Goal: Task Accomplishment & Management: Manage account settings

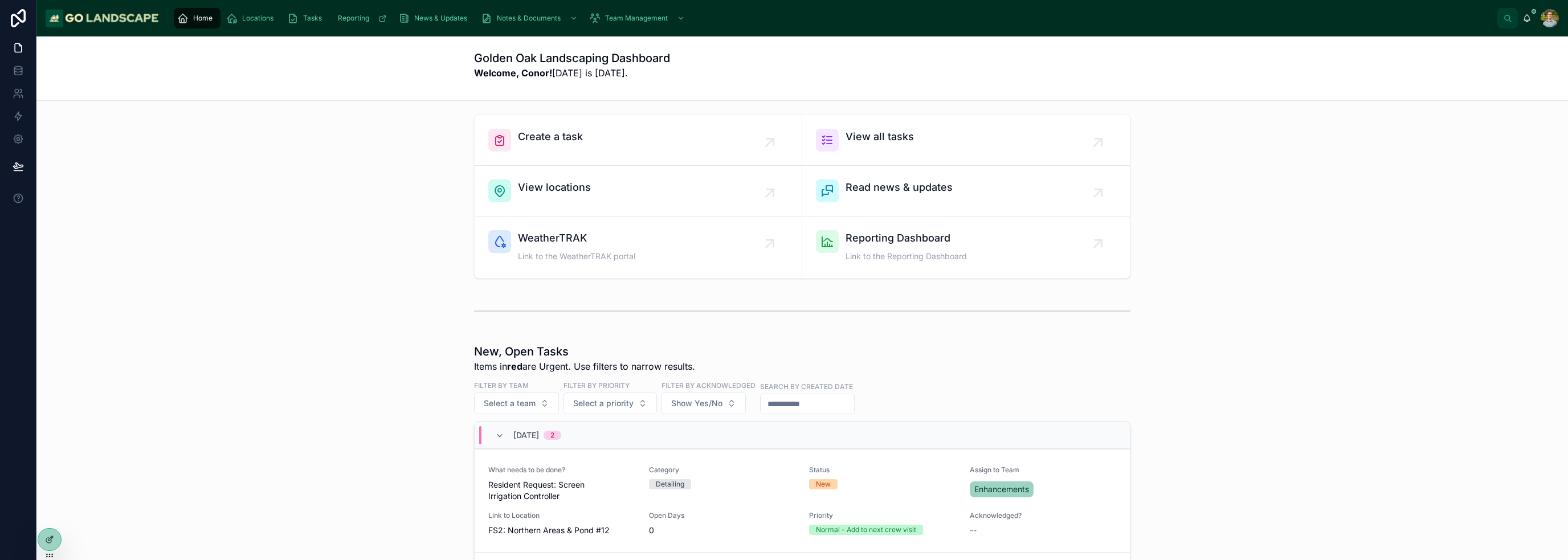
drag, startPoint x: 1187, startPoint y: 373, endPoint x: 1172, endPoint y: 359, distance: 20.5
click at [899, 141] on span "View all tasks" at bounding box center [879, 137] width 68 height 16
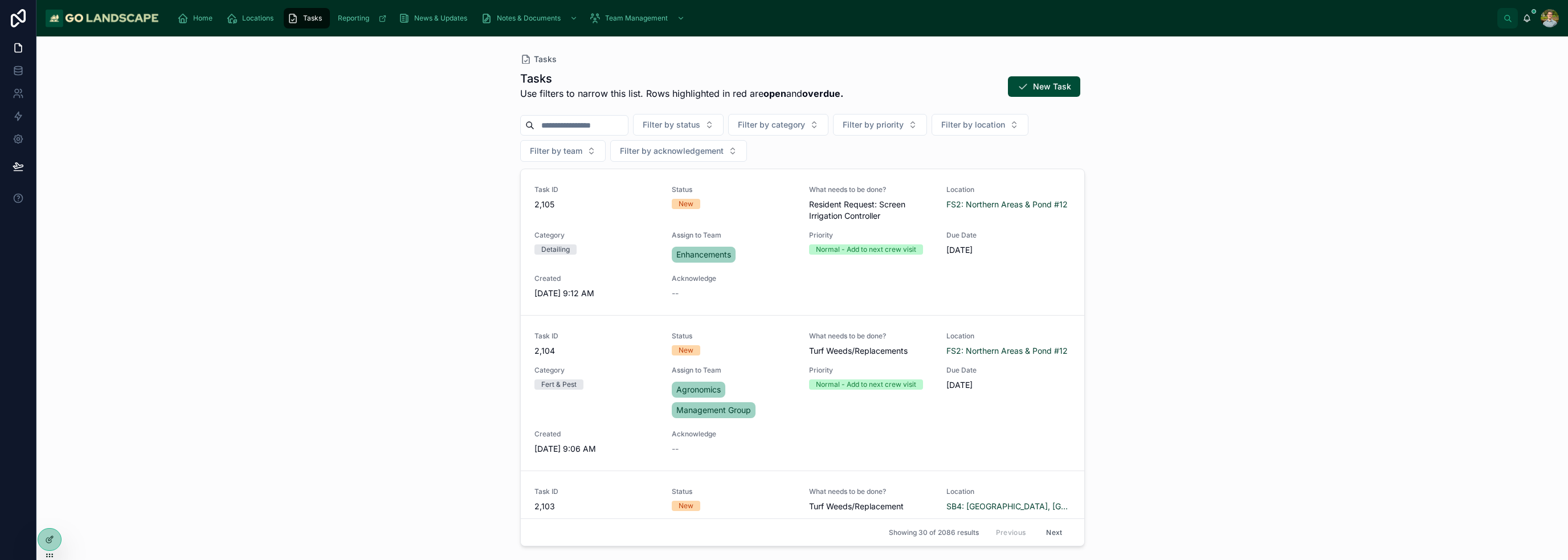
click at [596, 126] on input "text" at bounding box center [581, 125] width 93 height 16
type input "*"
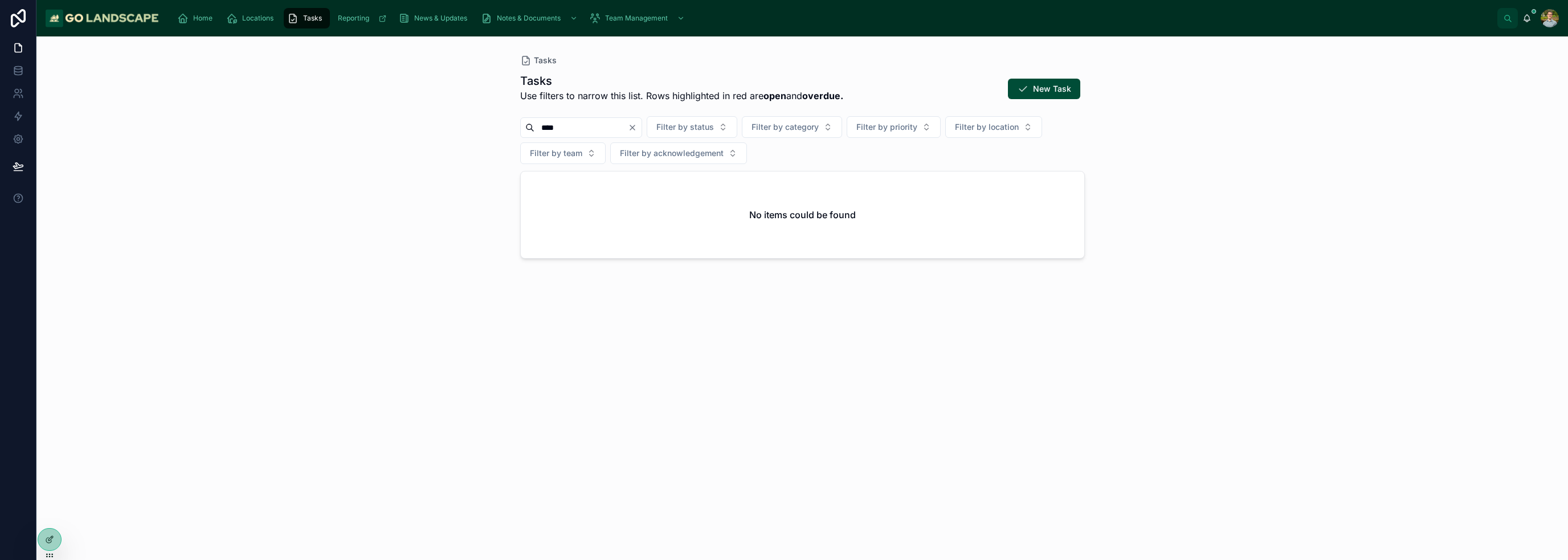
type input "****"
drag, startPoint x: 573, startPoint y: 115, endPoint x: 423, endPoint y: 110, distance: 150.1
click at [423, 110] on div "Tasks Tasks Use filters to narrow this list. Rows highlighted in red are open a…" at bounding box center [802, 298] width 1532 height 524
click at [582, 124] on input "****" at bounding box center [581, 128] width 93 height 16
click at [582, 124] on input "****" at bounding box center [581, 128] width 93 height 16
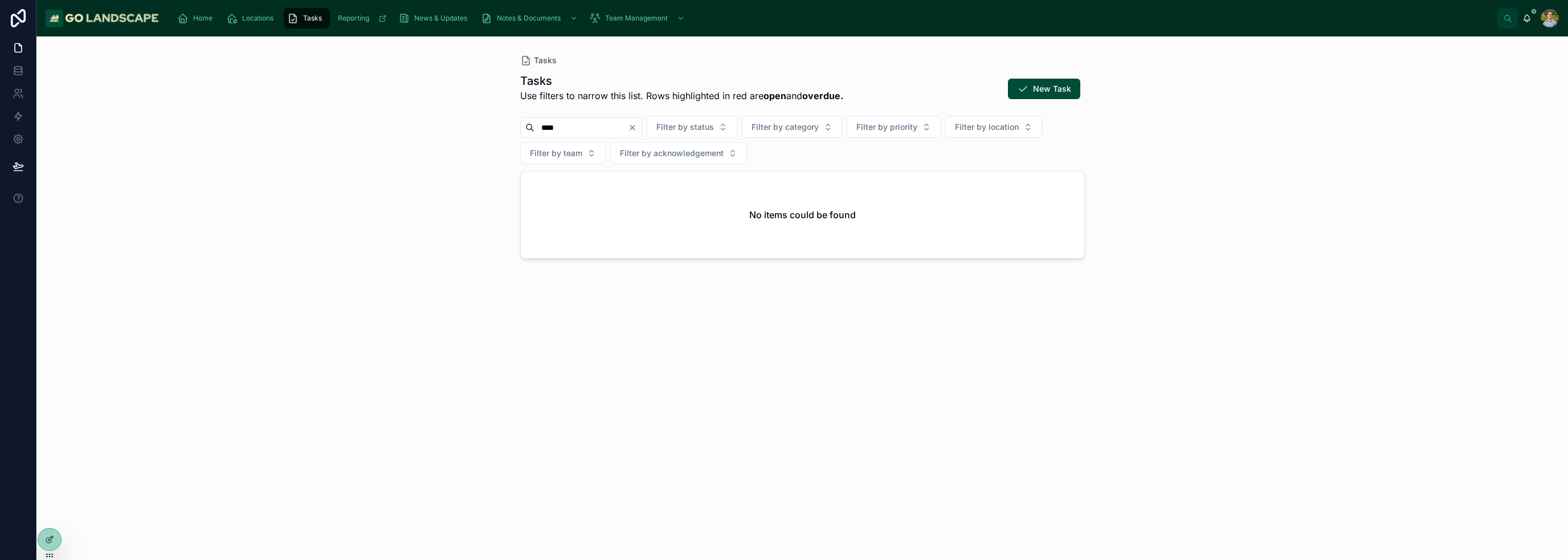
click at [582, 123] on input "****" at bounding box center [581, 128] width 93 height 16
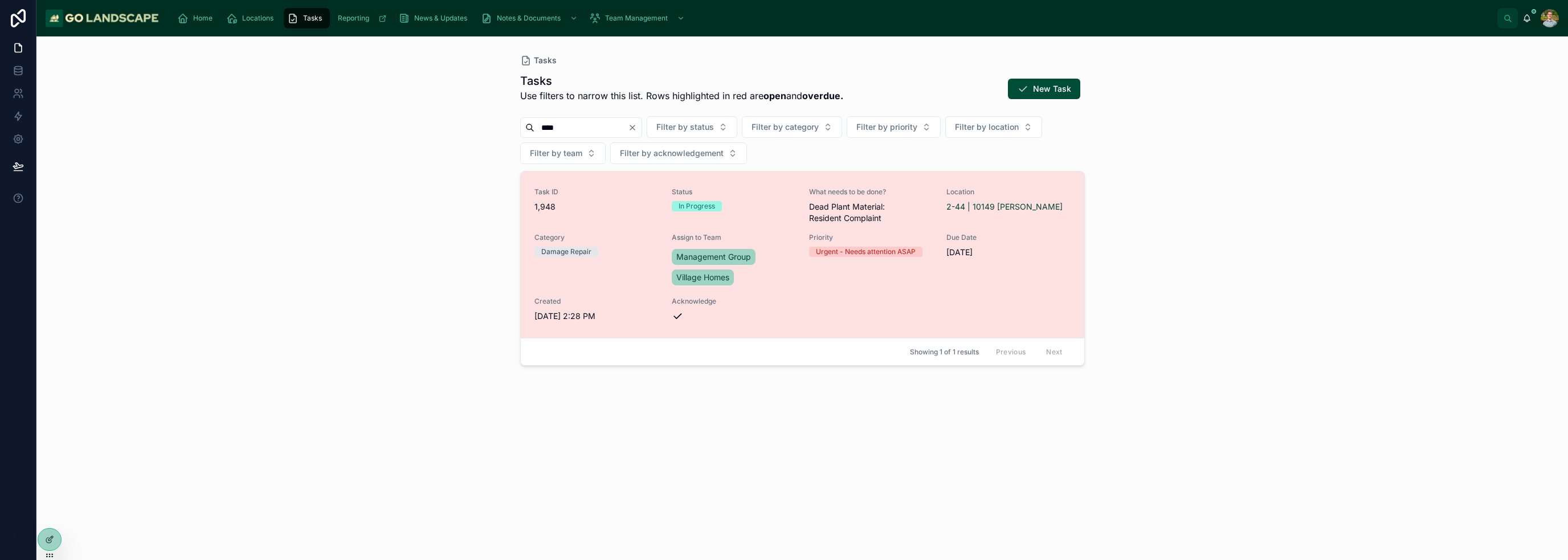
type input "****"
click at [985, 290] on div "Task ID 1,948 Status In Progress What needs to be done? Dead Plant Material: Re…" at bounding box center [803, 254] width 536 height 134
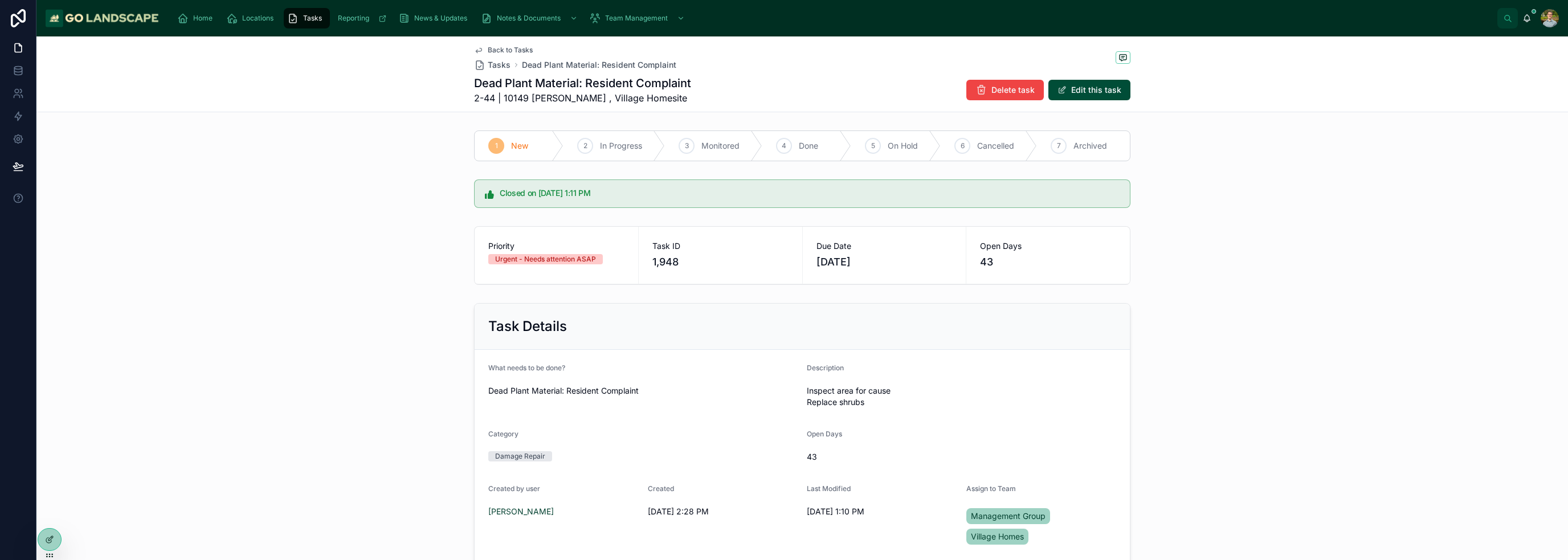
click at [668, 199] on div "Closed on 9/3/2025 1:11 PM" at bounding box center [802, 193] width 656 height 28
click at [669, 202] on div "Closed on 9/3/2025 1:11 PM" at bounding box center [802, 193] width 656 height 28
click at [1091, 237] on div "Open Days 43" at bounding box center [1048, 255] width 163 height 57
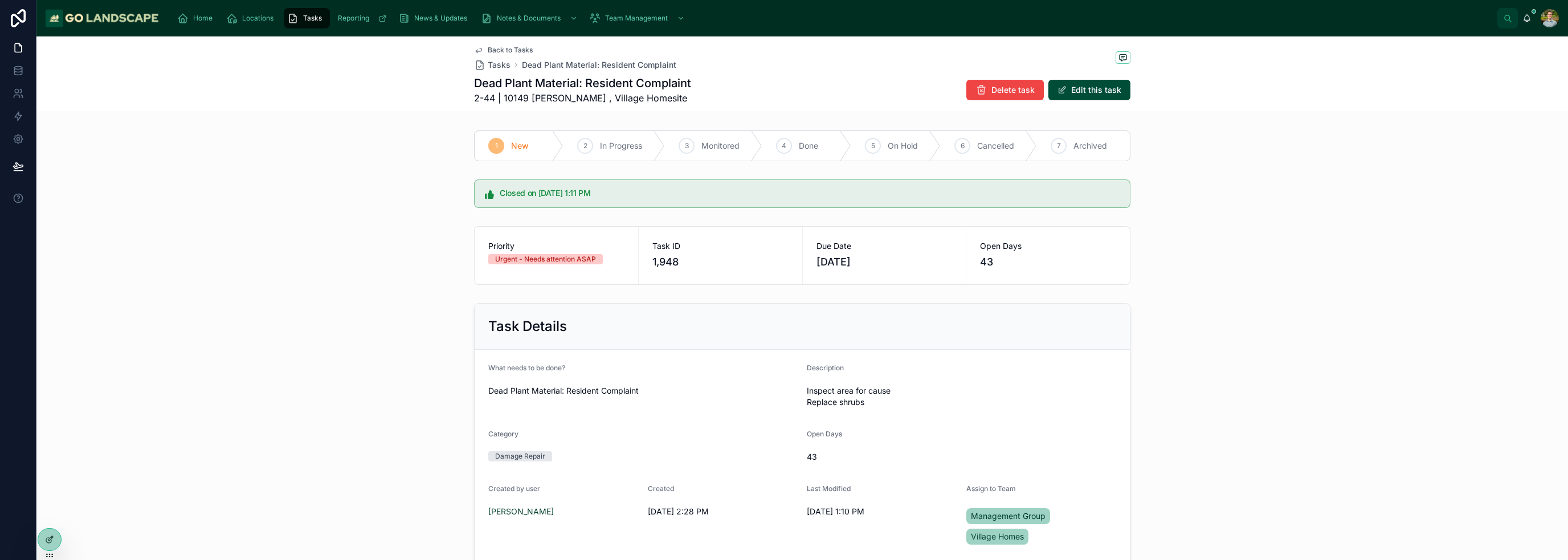
drag, startPoint x: 1158, startPoint y: 309, endPoint x: 1144, endPoint y: 309, distance: 14.0
click at [1144, 309] on div "Task Details What needs to be done? Dead Plant Material: Resident Complaint Des…" at bounding box center [802, 461] width 1532 height 325
click at [1227, 435] on div "Task Details What needs to be done? Dead Plant Material: Resident Complaint Des…" at bounding box center [802, 461] width 1532 height 325
click at [1240, 314] on div "Task Details What needs to be done? Dead Plant Material: Resident Complaint Des…" at bounding box center [802, 461] width 1532 height 325
click at [1177, 184] on div "Closed on 9/3/2025 1:11 PM" at bounding box center [802, 193] width 1532 height 37
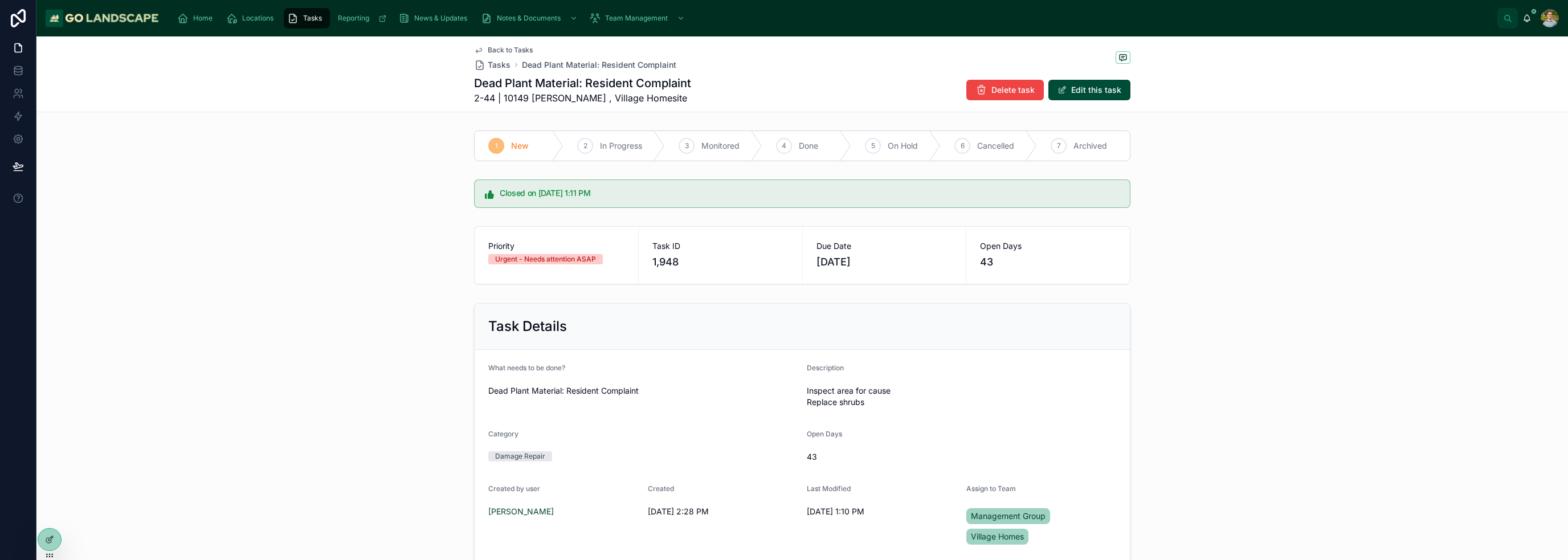
click at [512, 53] on span "Back to Tasks" at bounding box center [510, 50] width 45 height 9
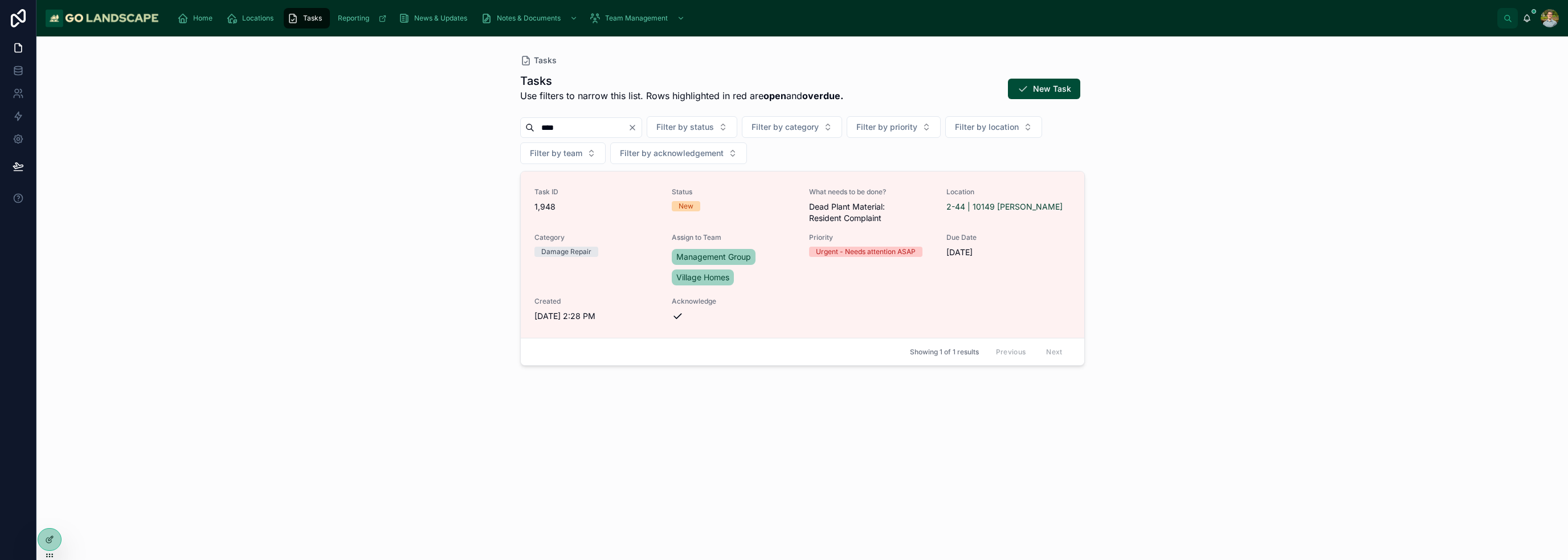
click at [1239, 327] on div "Tasks Tasks Use filters to narrow this list. Rows highlighted in red are open a…" at bounding box center [802, 298] width 1532 height 524
click at [1238, 345] on div "Tasks Tasks Use filters to narrow this list. Rows highlighted in red are open a…" at bounding box center [802, 298] width 1532 height 524
click at [399, 225] on div "Tasks Tasks Use filters to narrow this list. Rows highlighted in red are open a…" at bounding box center [802, 298] width 1532 height 524
click at [1200, 280] on div "Tasks Tasks Use filters to narrow this list. Rows highlighted in red are open a…" at bounding box center [802, 298] width 1532 height 524
click at [336, 285] on div "Tasks Tasks Use filters to narrow this list. Rows highlighted in red are open a…" at bounding box center [802, 298] width 1532 height 524
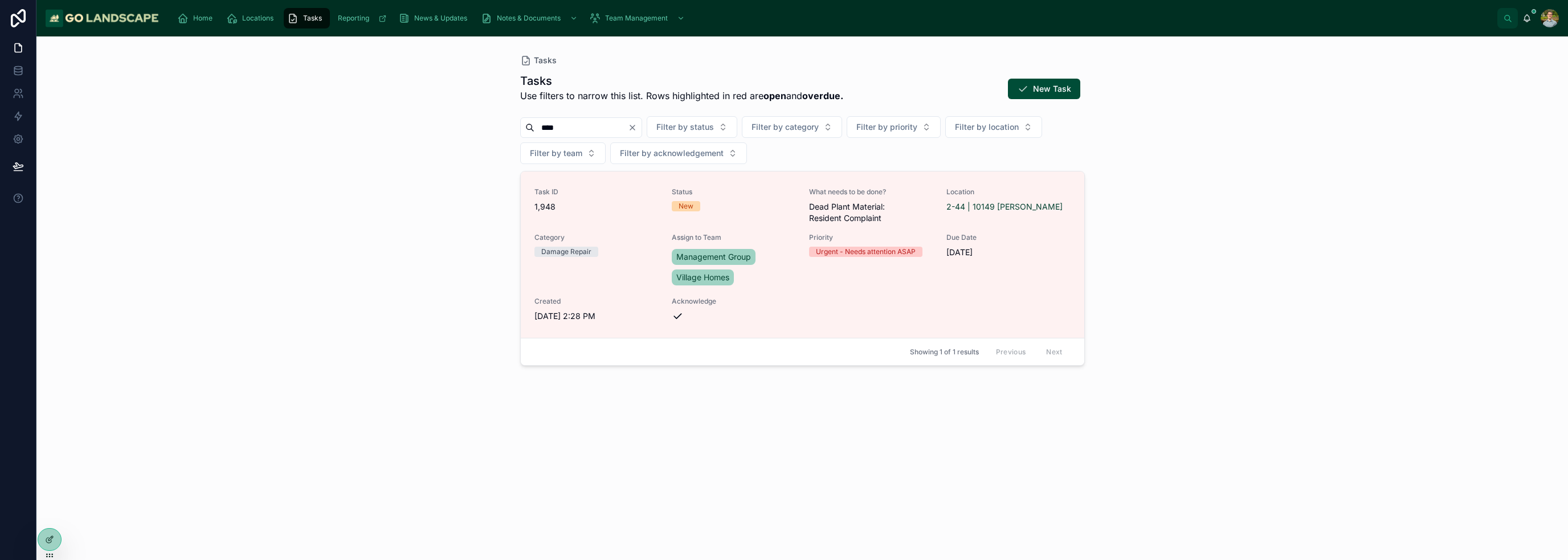
click at [349, 277] on div "Tasks Tasks Use filters to narrow this list. Rows highlighted in red are open a…" at bounding box center [802, 298] width 1532 height 524
click at [411, 218] on div "Tasks Tasks Use filters to narrow this list. Rows highlighted in red are open a…" at bounding box center [802, 298] width 1532 height 524
click at [394, 175] on div "Tasks Tasks Use filters to narrow this list. Rows highlighted in red are open a…" at bounding box center [802, 298] width 1532 height 524
click at [390, 204] on div "Tasks Tasks Use filters to narrow this list. Rows highlighted in red are open a…" at bounding box center [802, 298] width 1532 height 524
click at [424, 271] on div "Tasks Tasks Use filters to narrow this list. Rows highlighted in red are open a…" at bounding box center [802, 298] width 1532 height 524
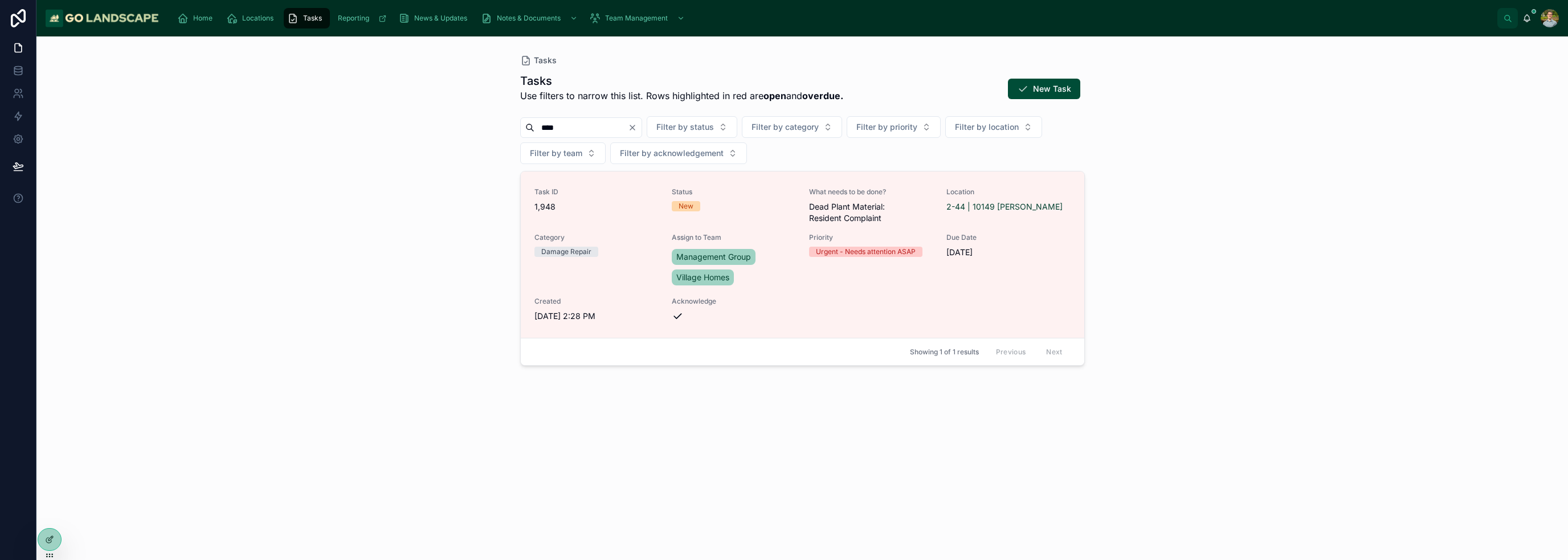
drag, startPoint x: 1336, startPoint y: 319, endPoint x: 1317, endPoint y: 311, distance: 20.6
click at [1333, 316] on div "Tasks Tasks Use filters to narrow this list. Rows highlighted in red are open a…" at bounding box center [802, 298] width 1532 height 524
click at [433, 256] on div "Tasks Tasks Use filters to narrow this list. Rows highlighted in red are open a…" at bounding box center [802, 298] width 1532 height 524
click at [322, 300] on div "Tasks Tasks Use filters to narrow this list. Rows highlighted in red are open a…" at bounding box center [802, 298] width 1532 height 524
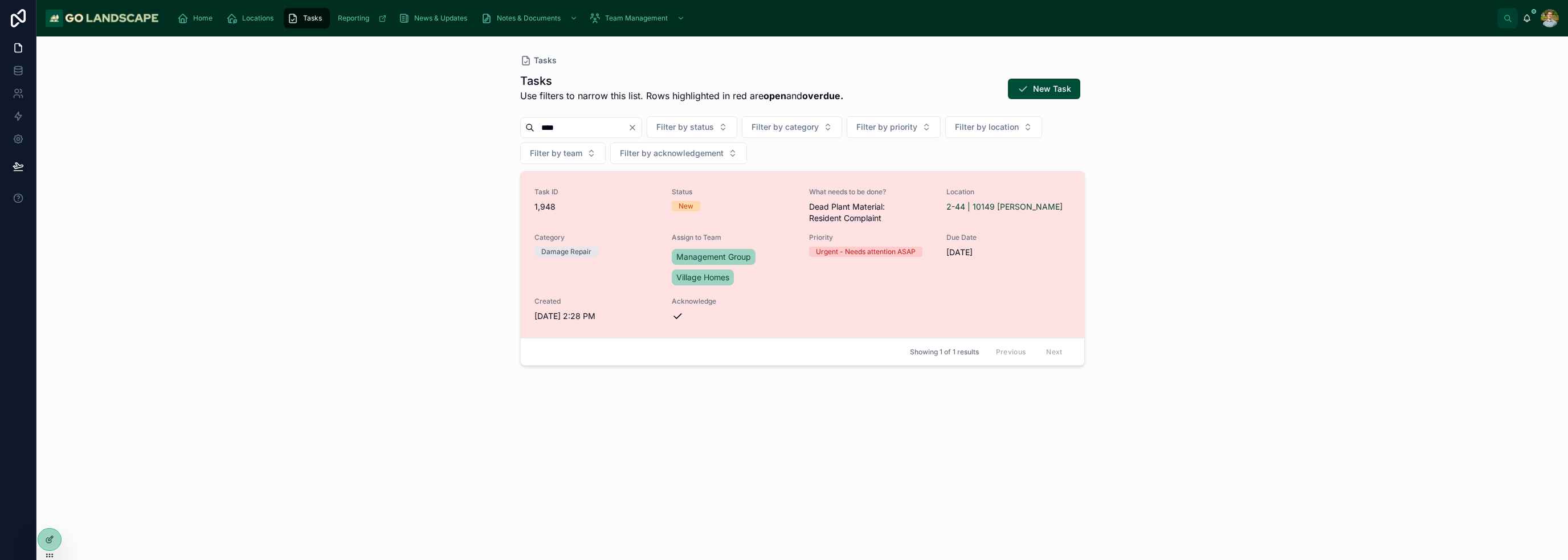
click at [806, 287] on div "Task ID 1,948 Status New What needs to be done? Dead Plant Material: Resident C…" at bounding box center [803, 254] width 536 height 134
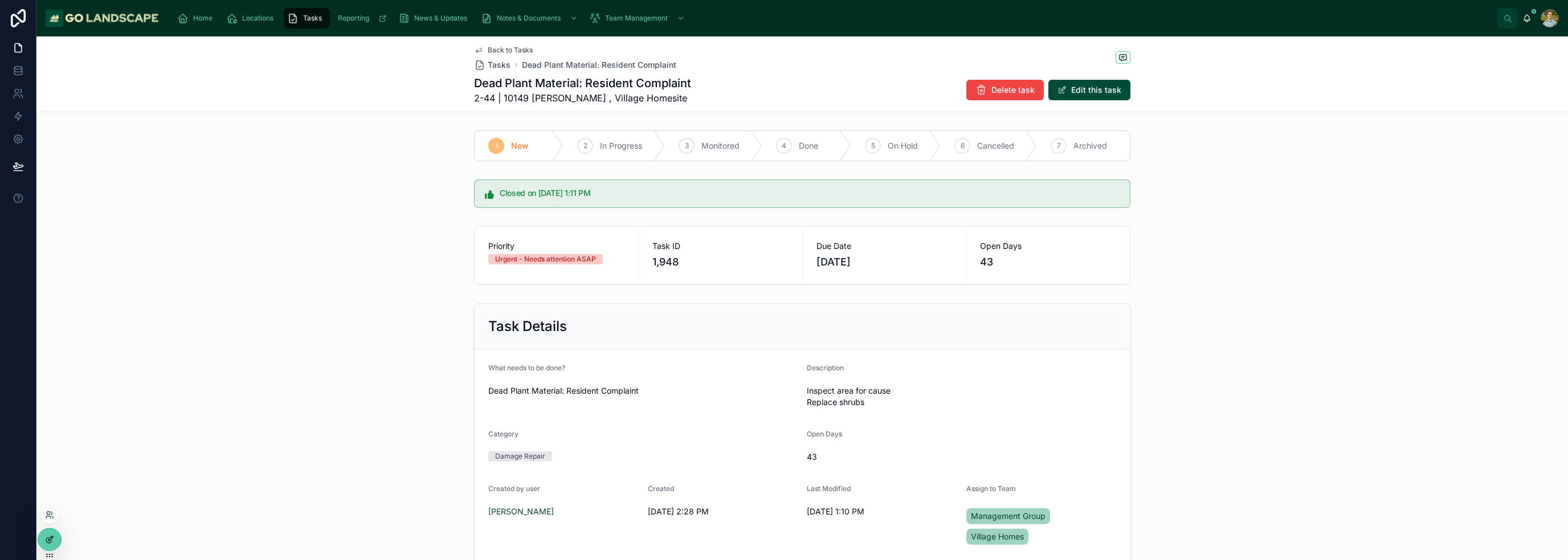
click at [53, 532] on div at bounding box center [50, 539] width 23 height 21
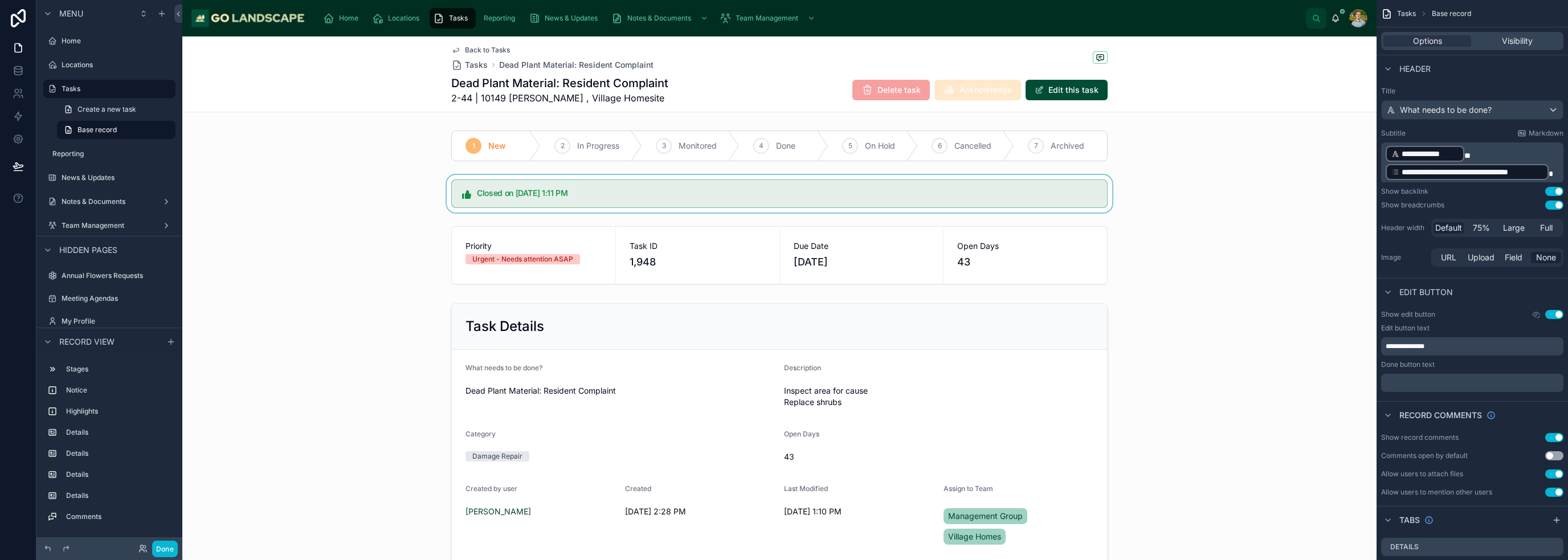
click at [1067, 194] on div at bounding box center [779, 193] width 1194 height 37
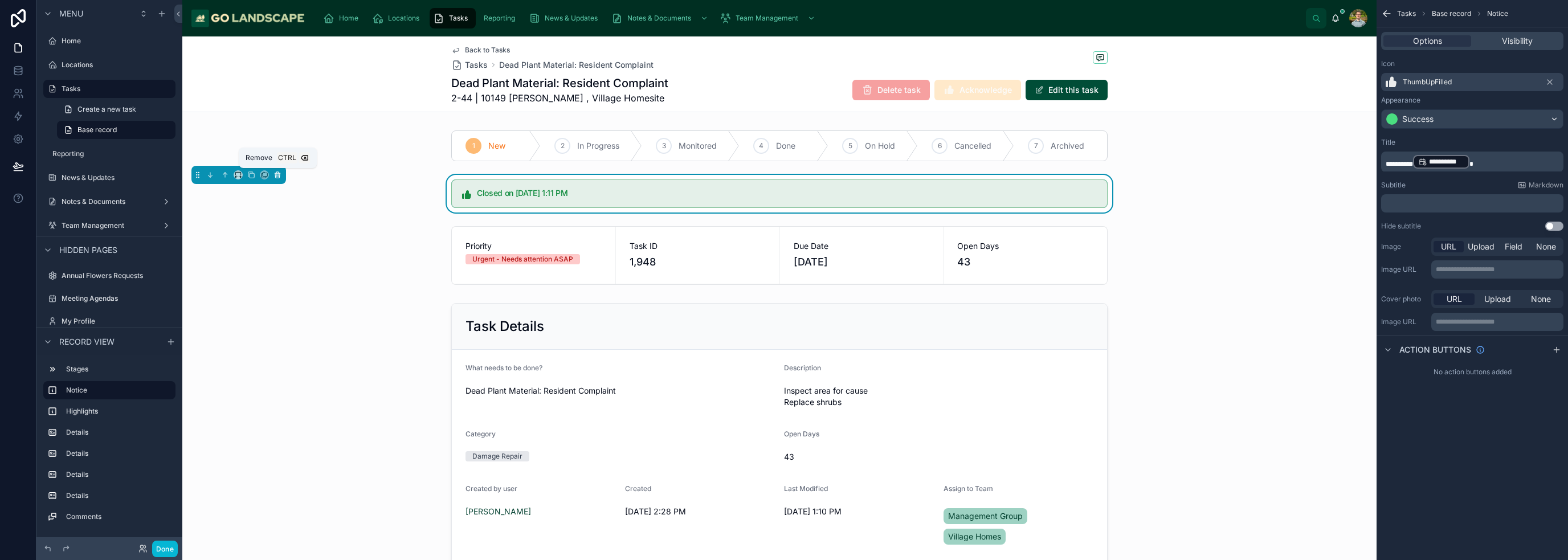
click at [277, 177] on icon at bounding box center [277, 175] width 4 height 4
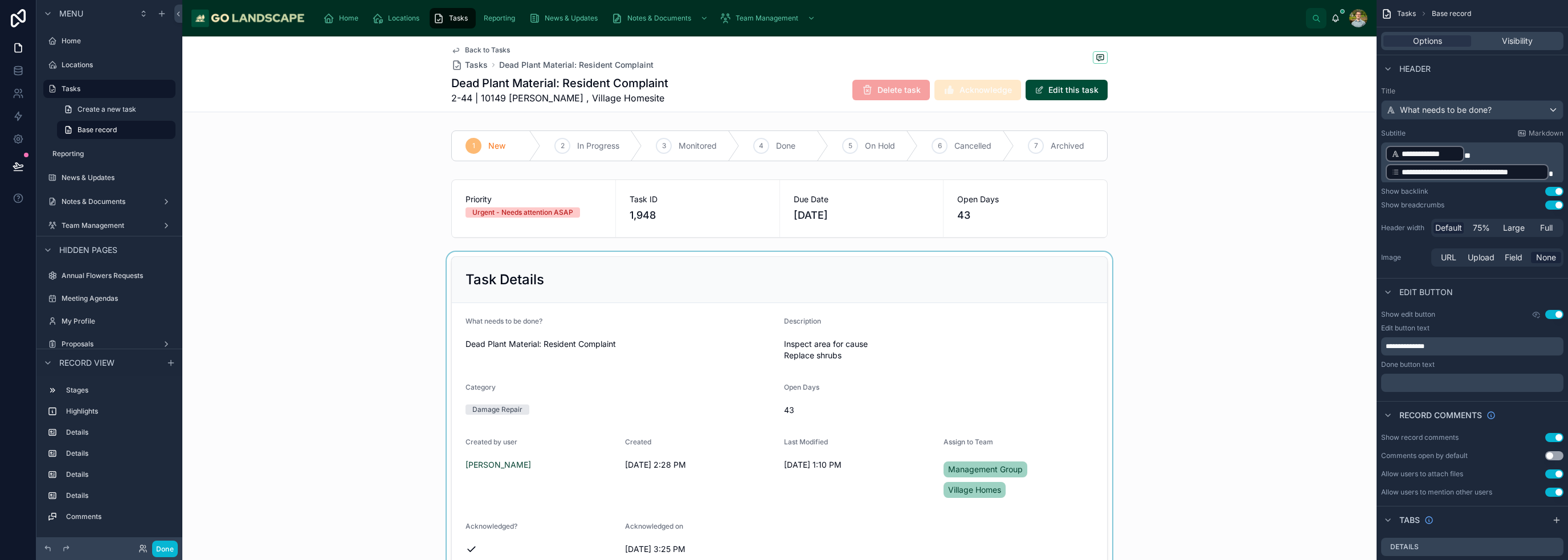
click at [1154, 268] on div at bounding box center [779, 414] width 1194 height 325
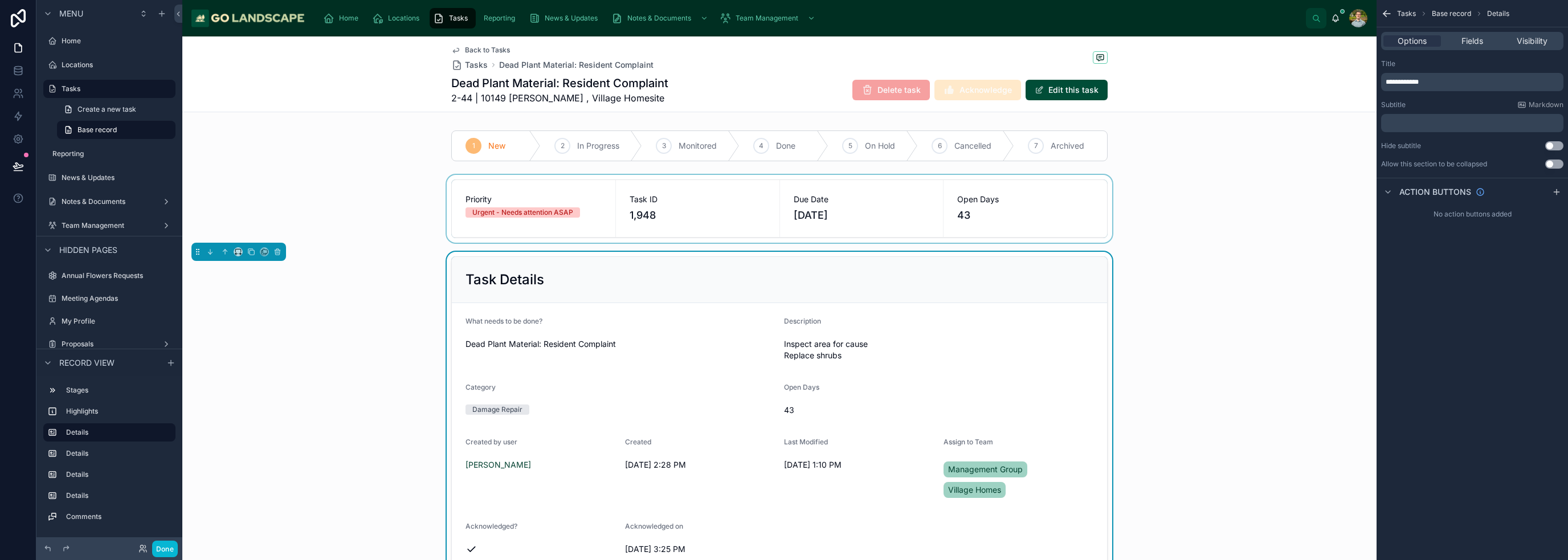
click at [1181, 212] on div at bounding box center [779, 209] width 1194 height 67
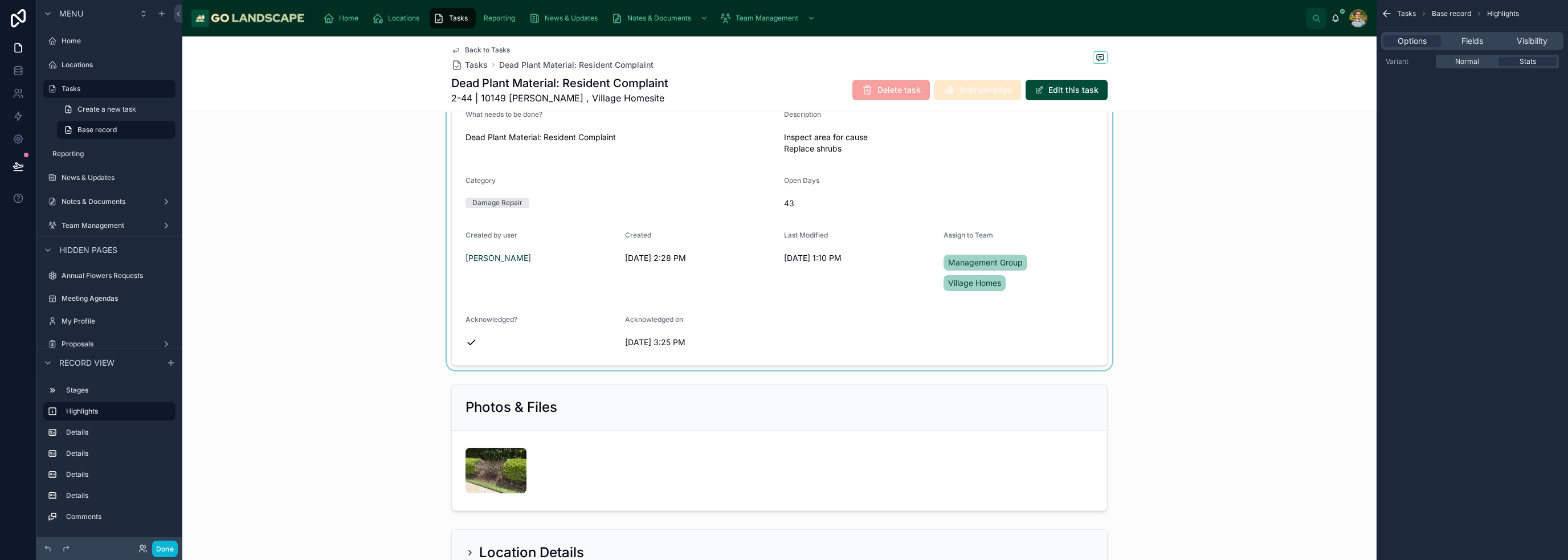
scroll to position [228, 0]
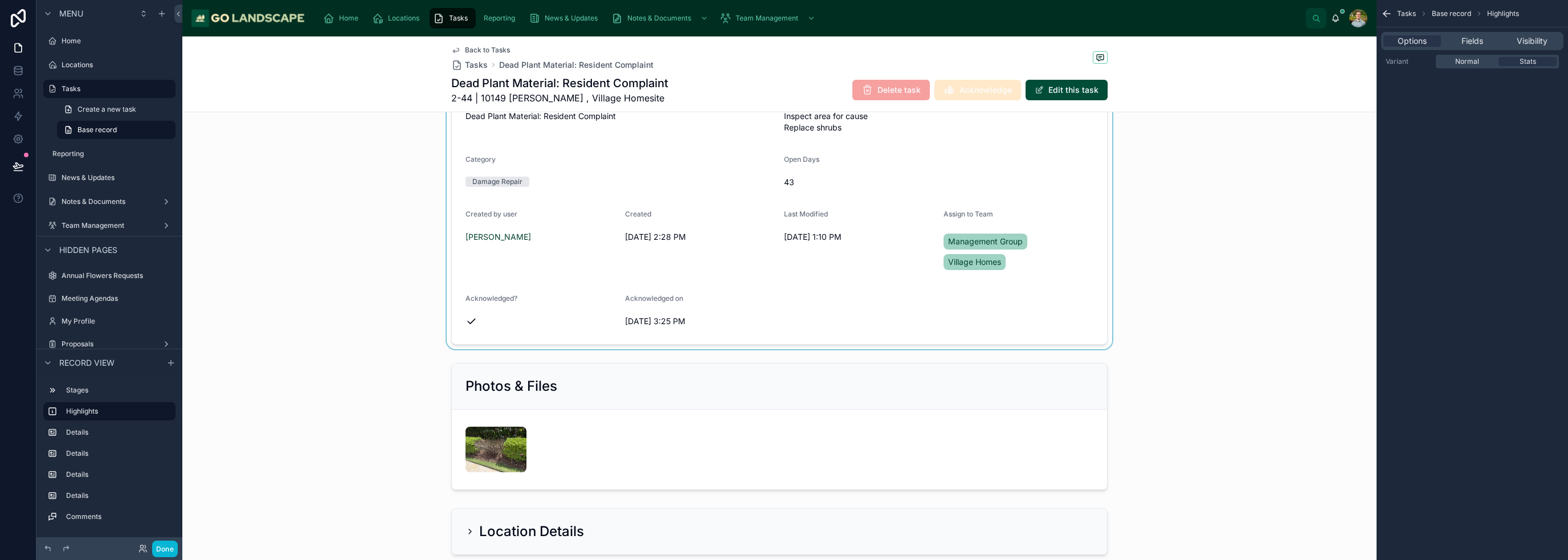
click at [765, 304] on div at bounding box center [779, 186] width 1194 height 325
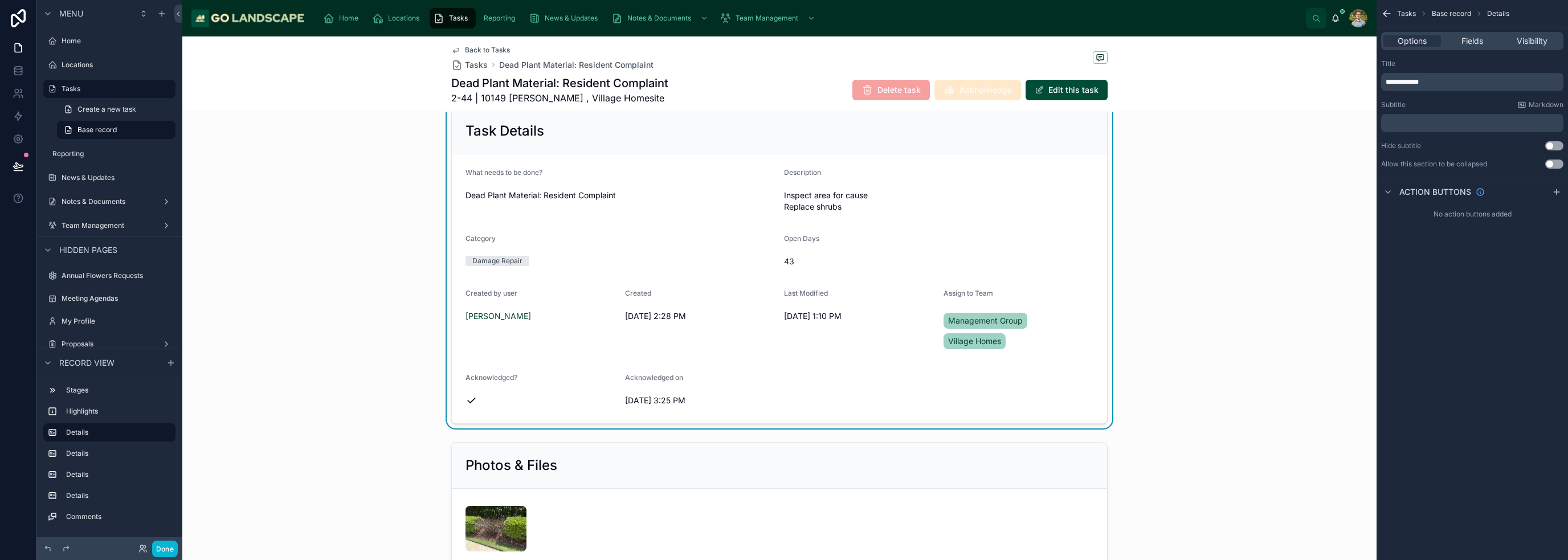
scroll to position [0, 0]
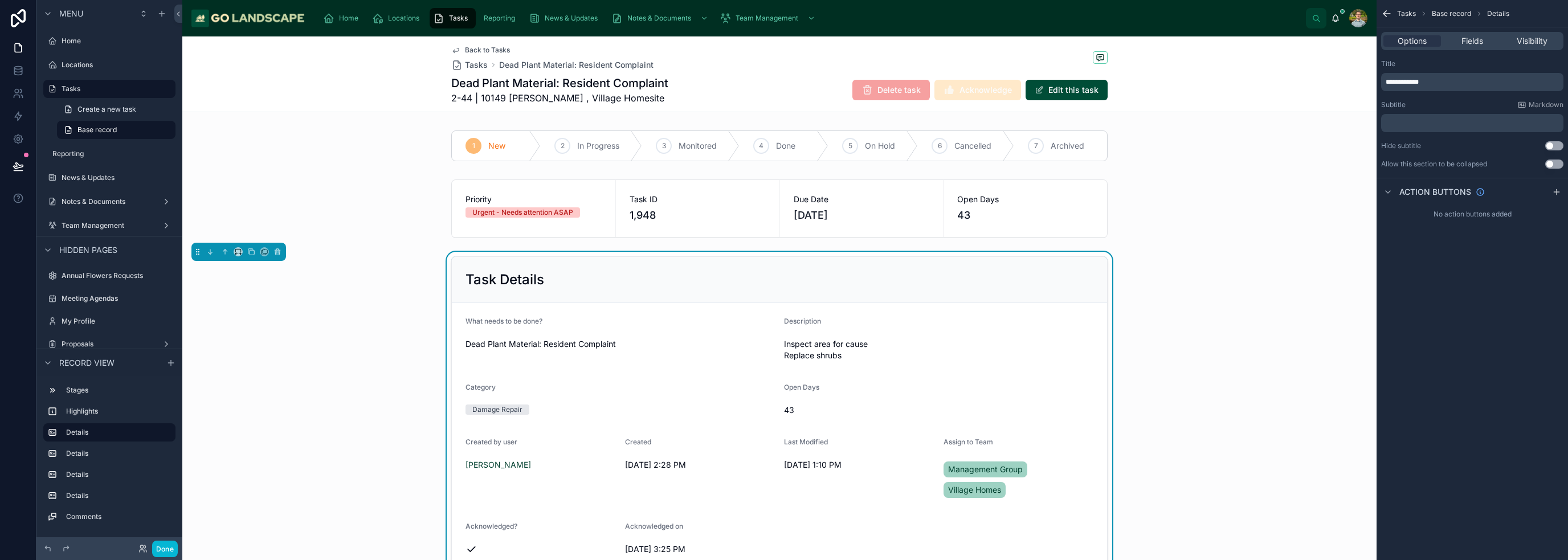
drag, startPoint x: 872, startPoint y: 357, endPoint x: 1241, endPoint y: 351, distance: 369.0
click at [1241, 351] on div "Task Details What needs to be done? Dead Plant Material: Resident Complaint Des…" at bounding box center [779, 414] width 1194 height 325
click at [15, 114] on icon at bounding box center [18, 115] width 12 height 12
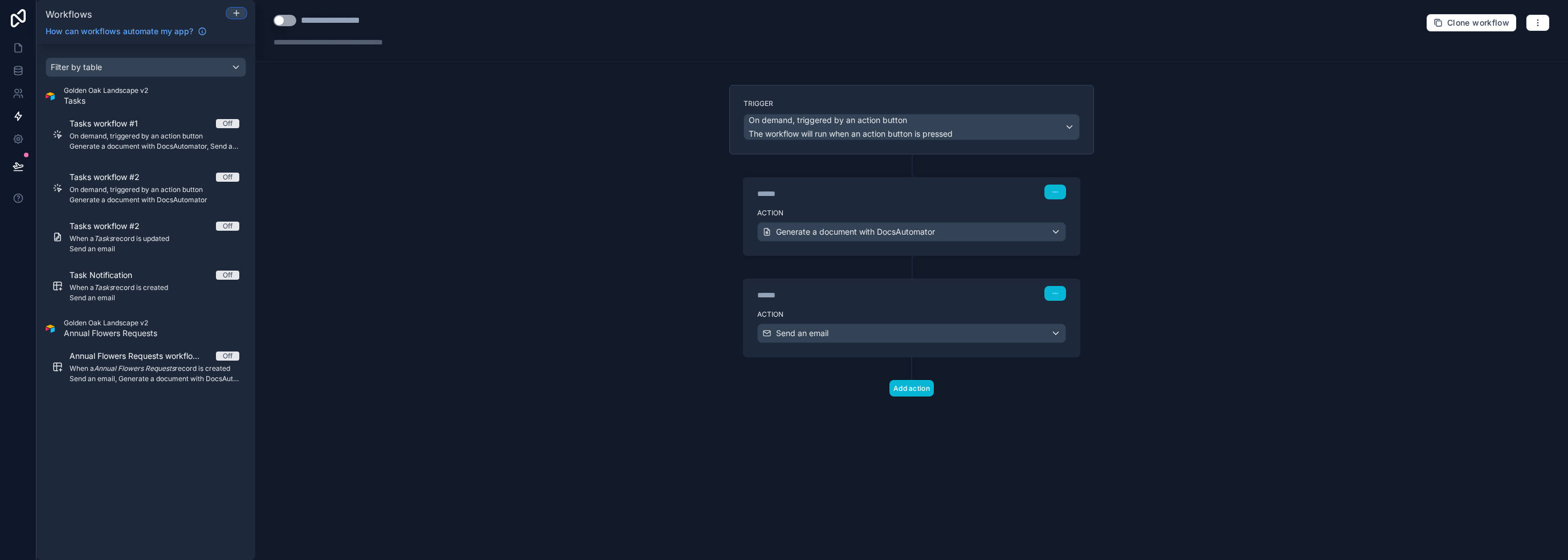
click at [245, 9] on button at bounding box center [236, 13] width 20 height 11
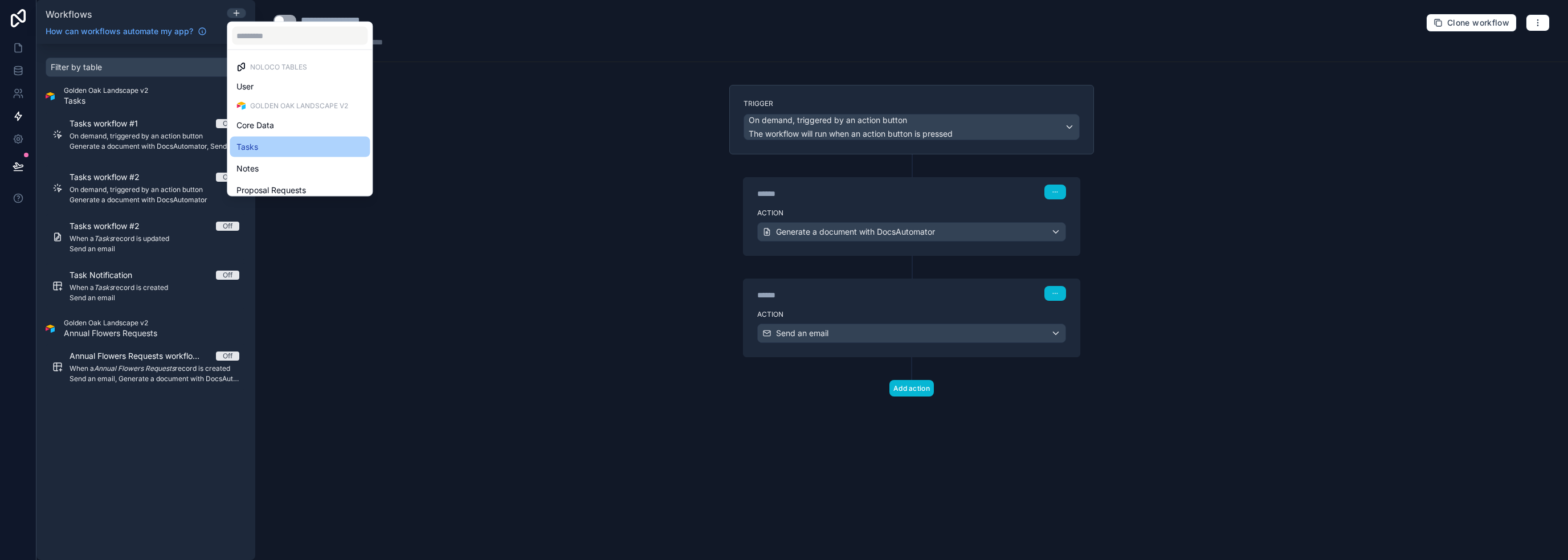
click at [265, 146] on div "Tasks" at bounding box center [299, 146] width 126 height 13
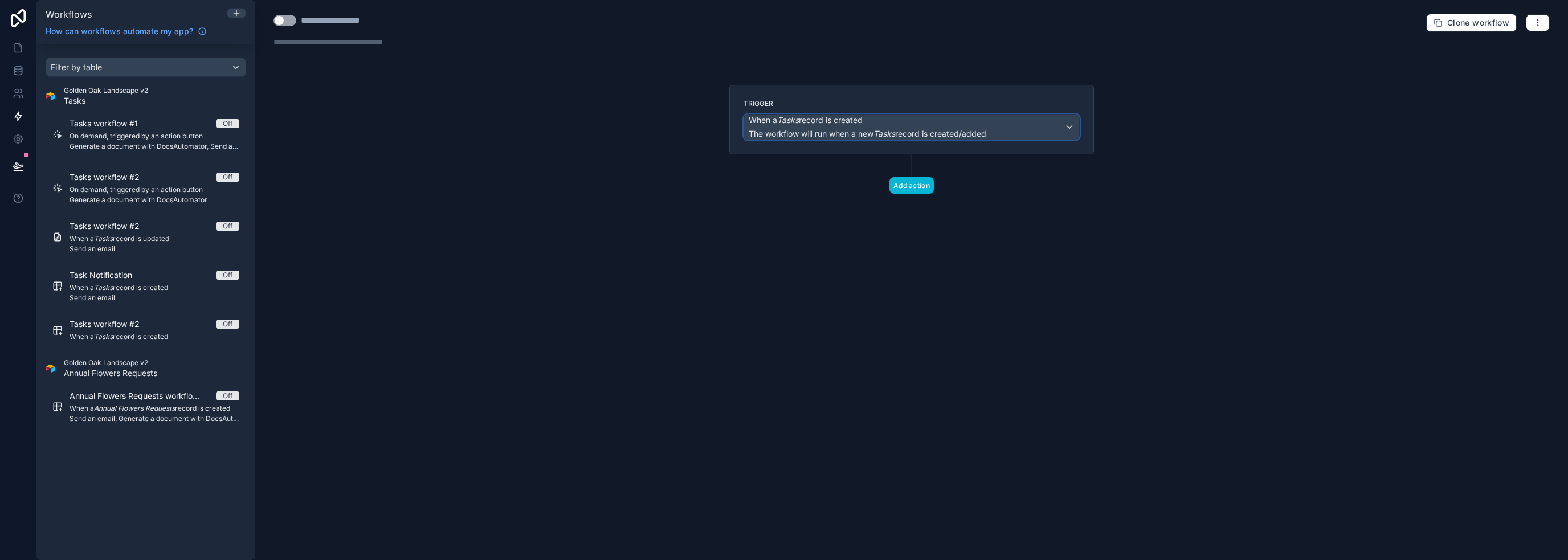
click at [940, 125] on span "When a Tasks record is created" at bounding box center [867, 120] width 238 height 12
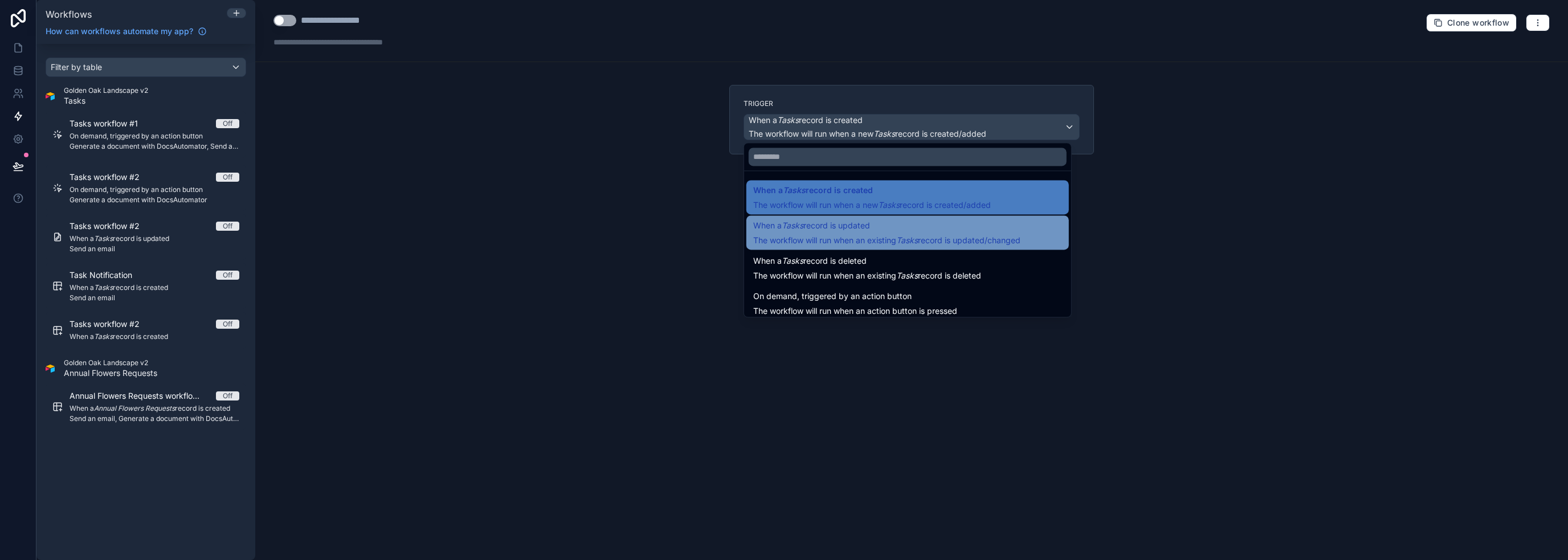
click at [937, 225] on span "When a Tasks record is updated" at bounding box center [886, 225] width 267 height 13
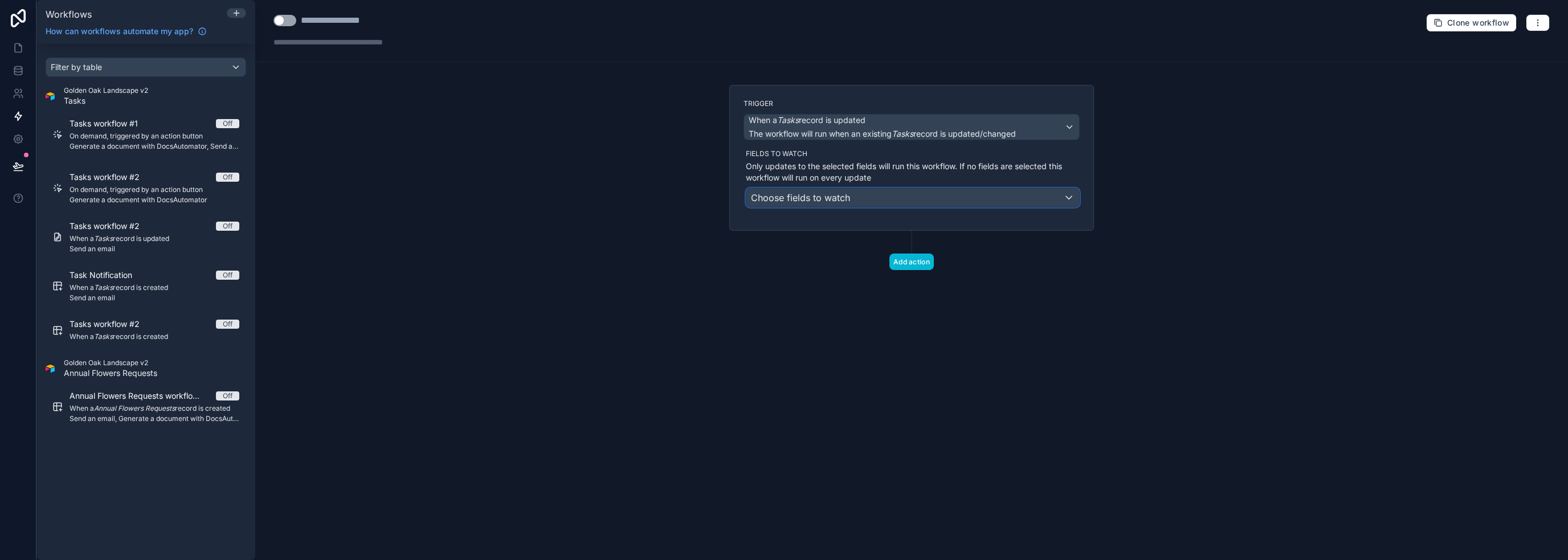
click at [879, 198] on div "Choose fields to watch" at bounding box center [913, 197] width 333 height 19
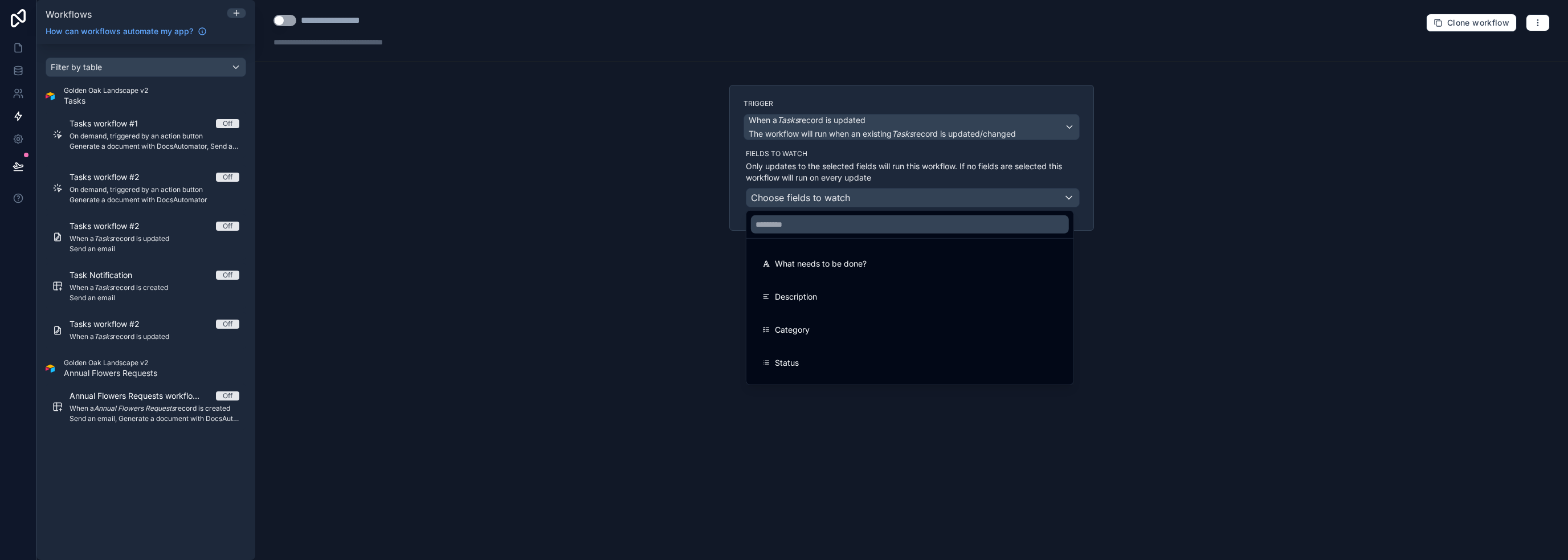
click at [987, 168] on div at bounding box center [784, 280] width 1568 height 560
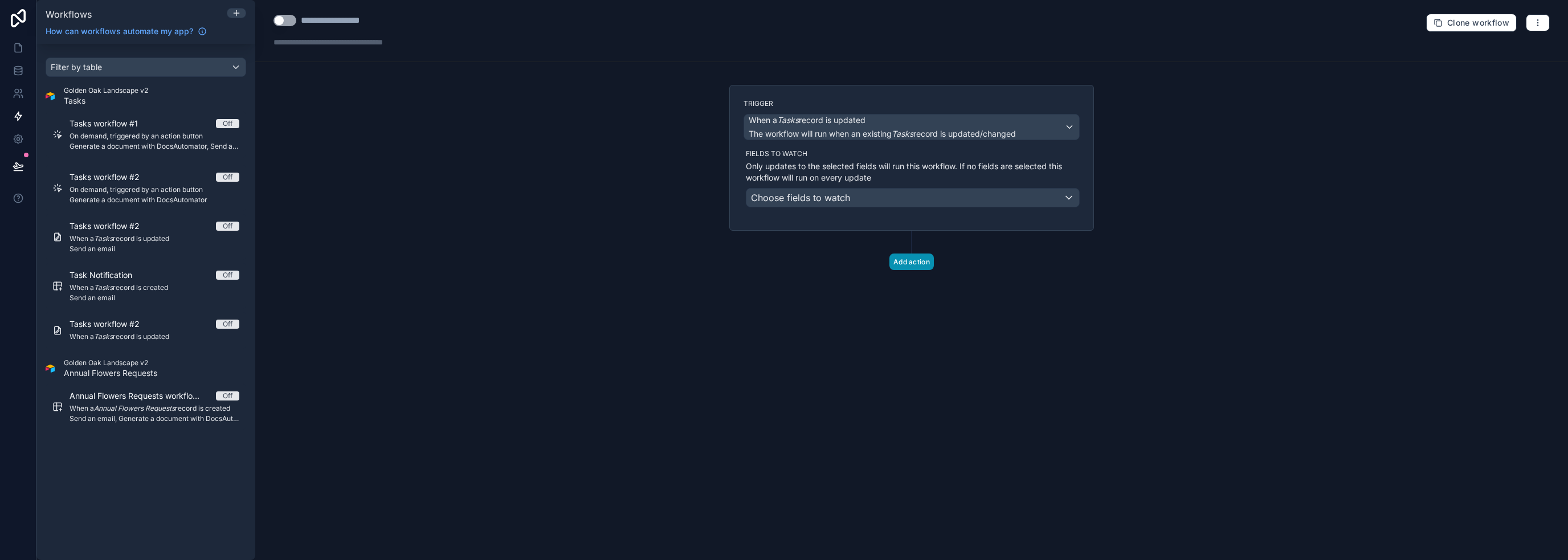
click at [923, 263] on button "Add action" at bounding box center [912, 262] width 44 height 17
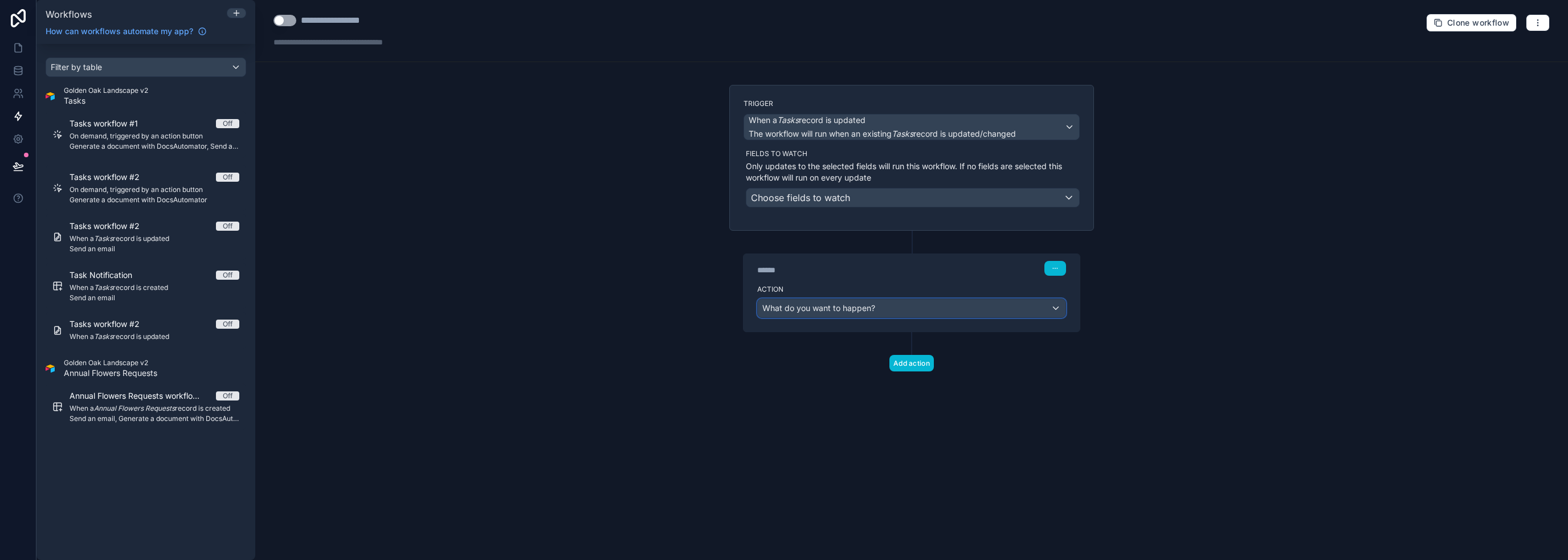
click at [900, 309] on div "What do you want to happen?" at bounding box center [911, 308] width 307 height 19
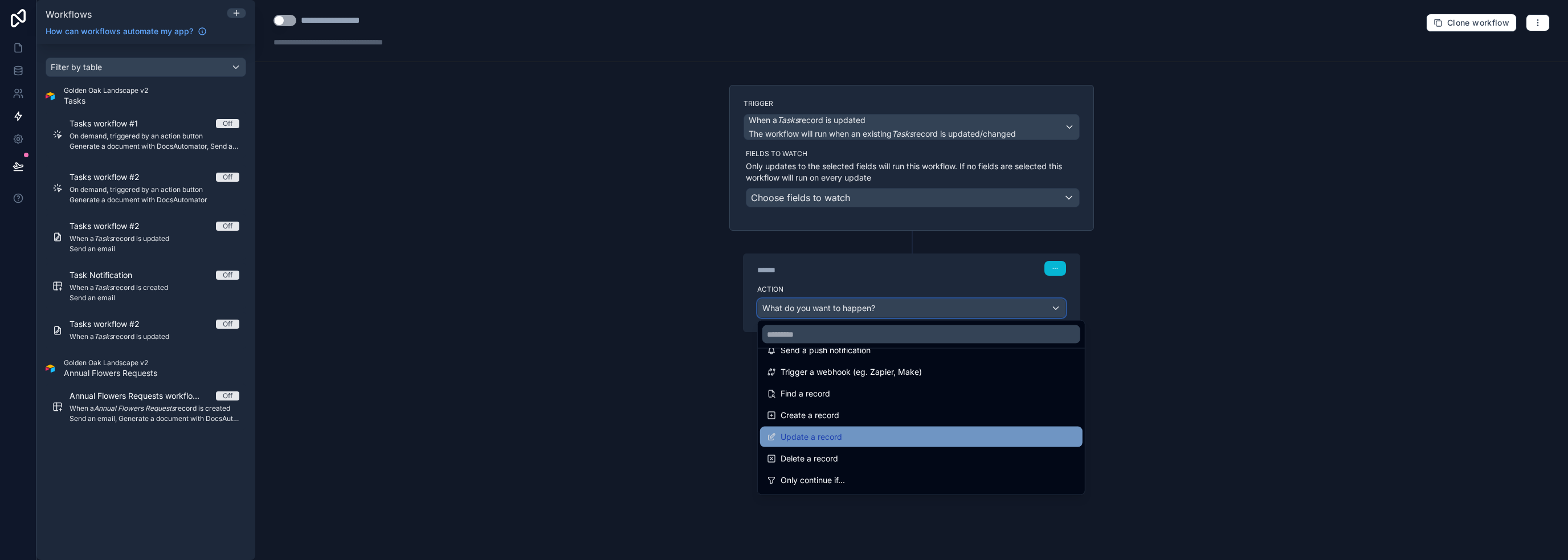
scroll to position [57, 0]
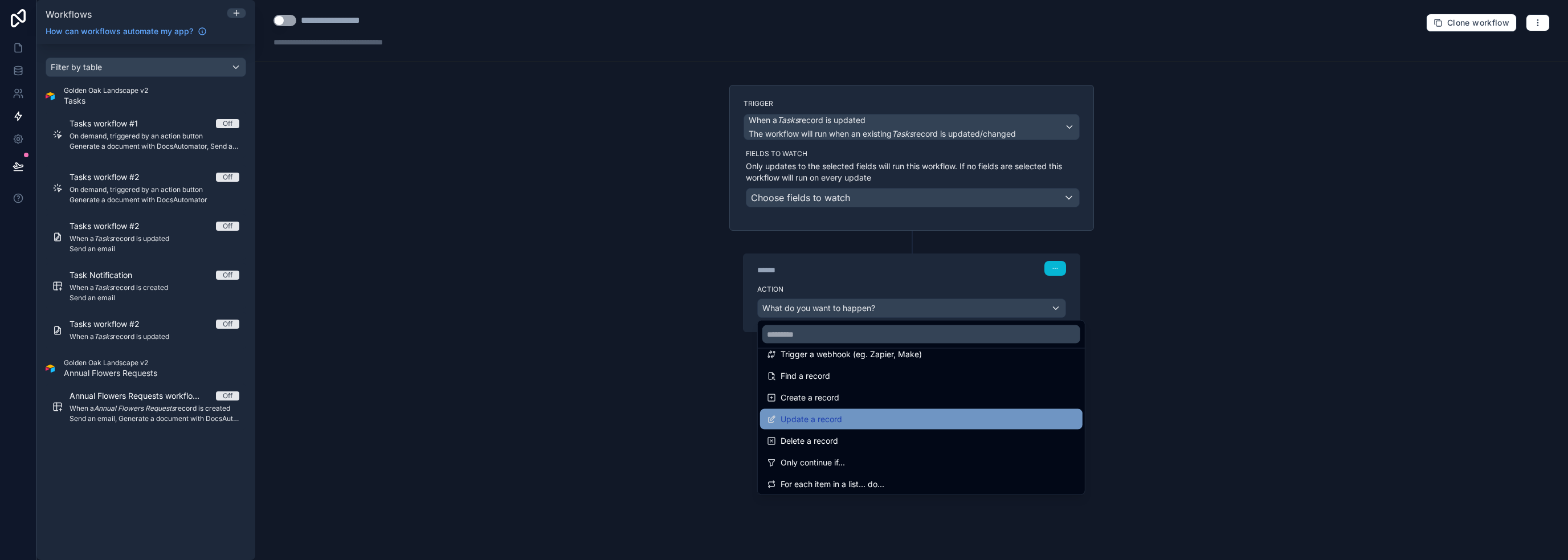
click at [836, 419] on span "Update a record" at bounding box center [811, 419] width 61 height 13
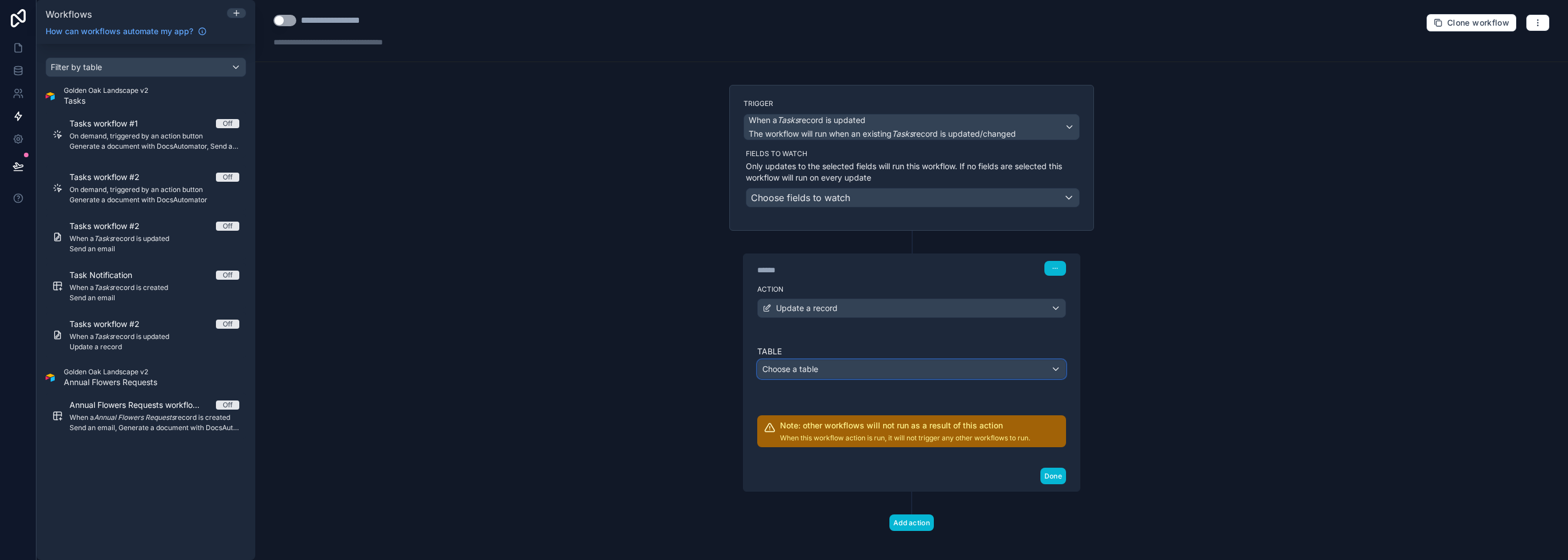
click at [828, 367] on div "Choose a table" at bounding box center [911, 369] width 307 height 19
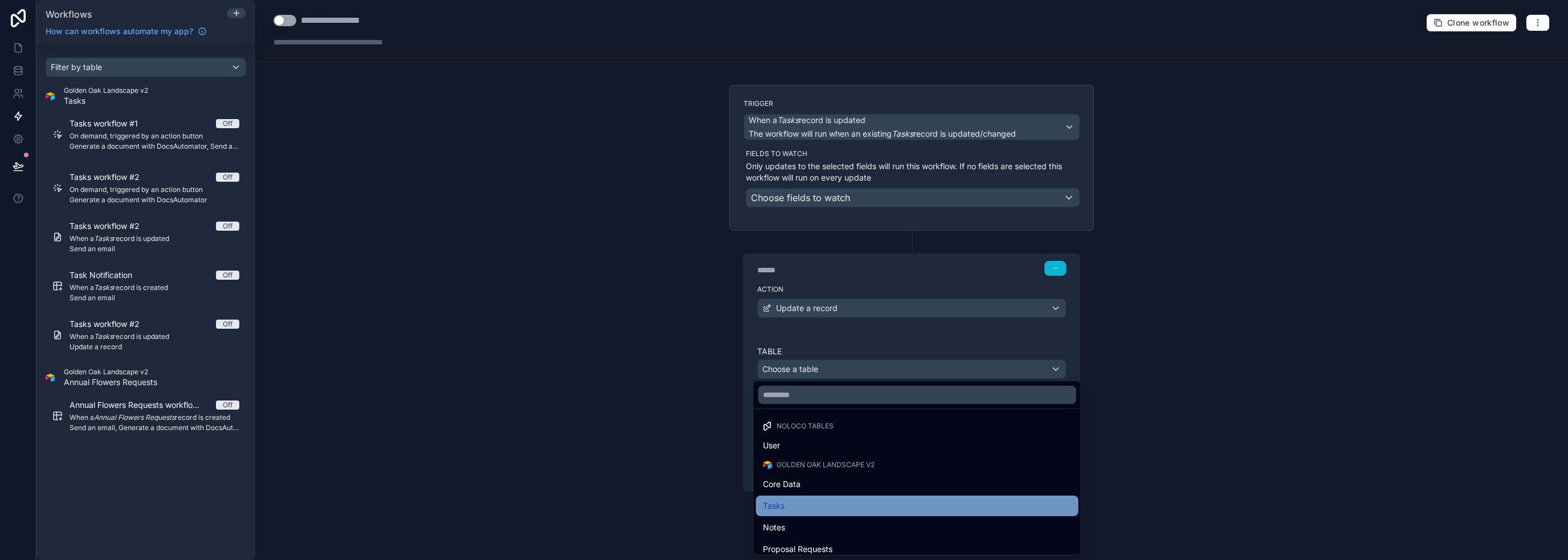
click at [826, 501] on div "Tasks" at bounding box center [917, 505] width 309 height 13
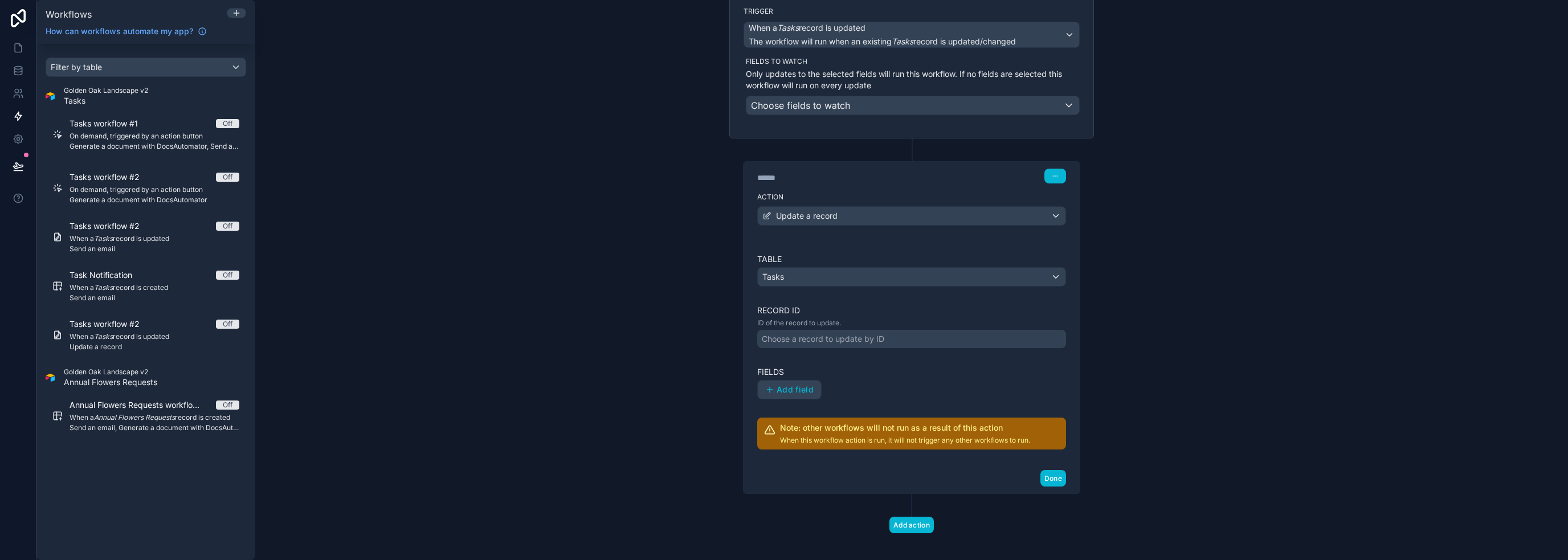
scroll to position [98, 0]
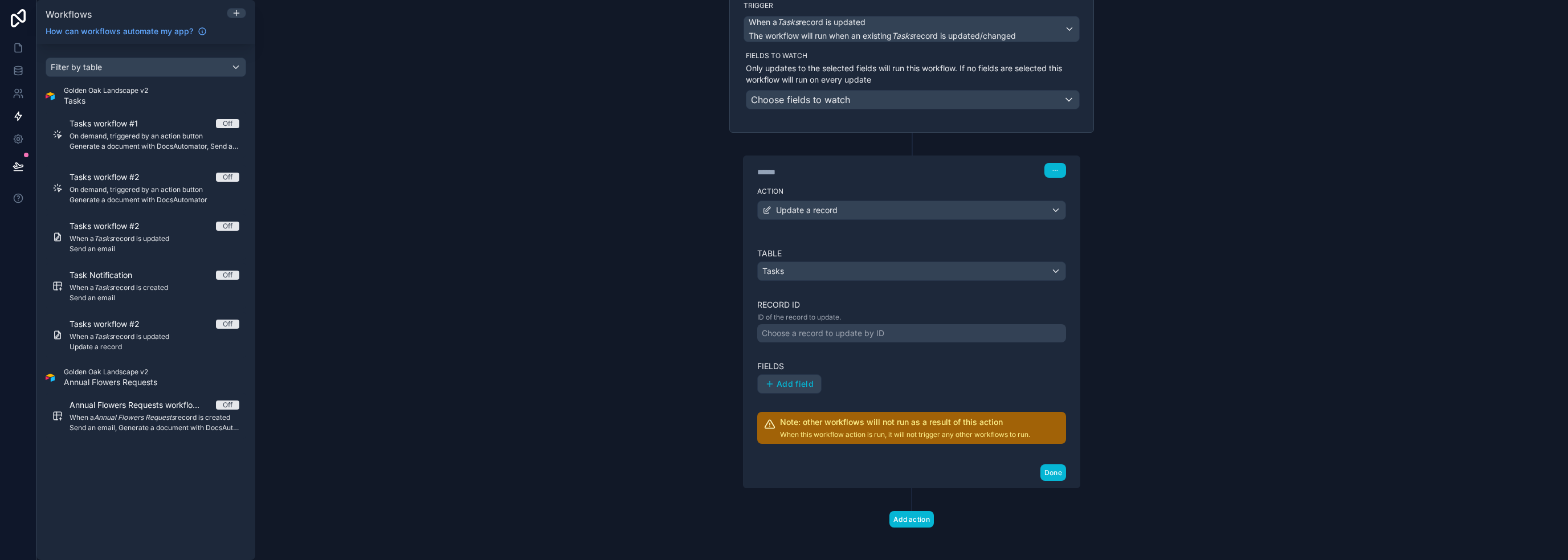
click at [866, 341] on div "Table Tasks Record ID ID of the record to update. Choose a record to update by …" at bounding box center [912, 345] width 309 height 196
click at [866, 329] on div "Choose a record to update by ID" at bounding box center [823, 333] width 123 height 12
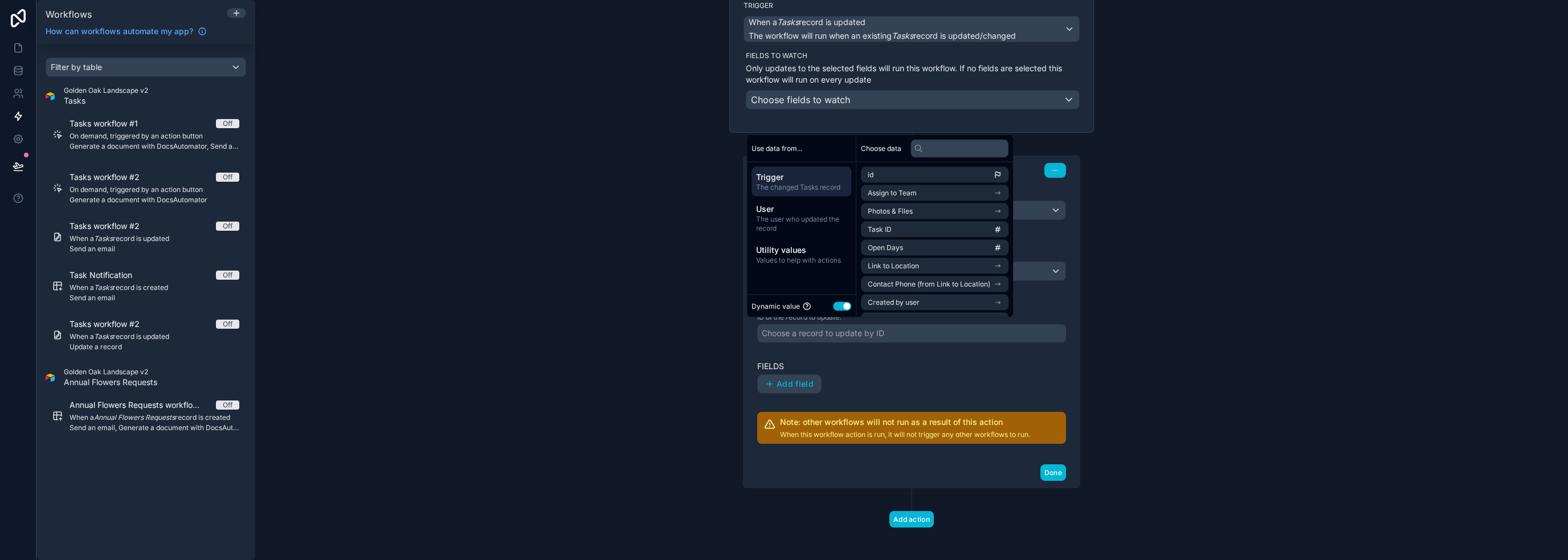
click at [884, 367] on label "Fields" at bounding box center [912, 366] width 309 height 12
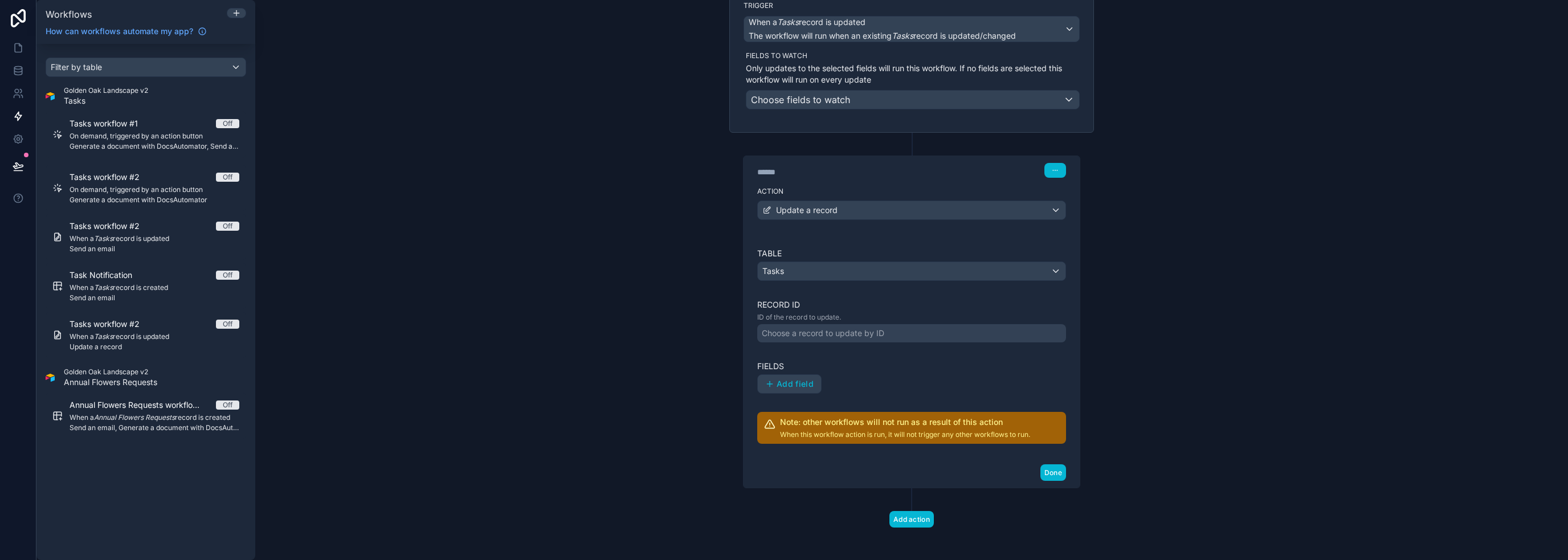
click at [864, 331] on div "Choose a record to update by ID" at bounding box center [823, 333] width 123 height 12
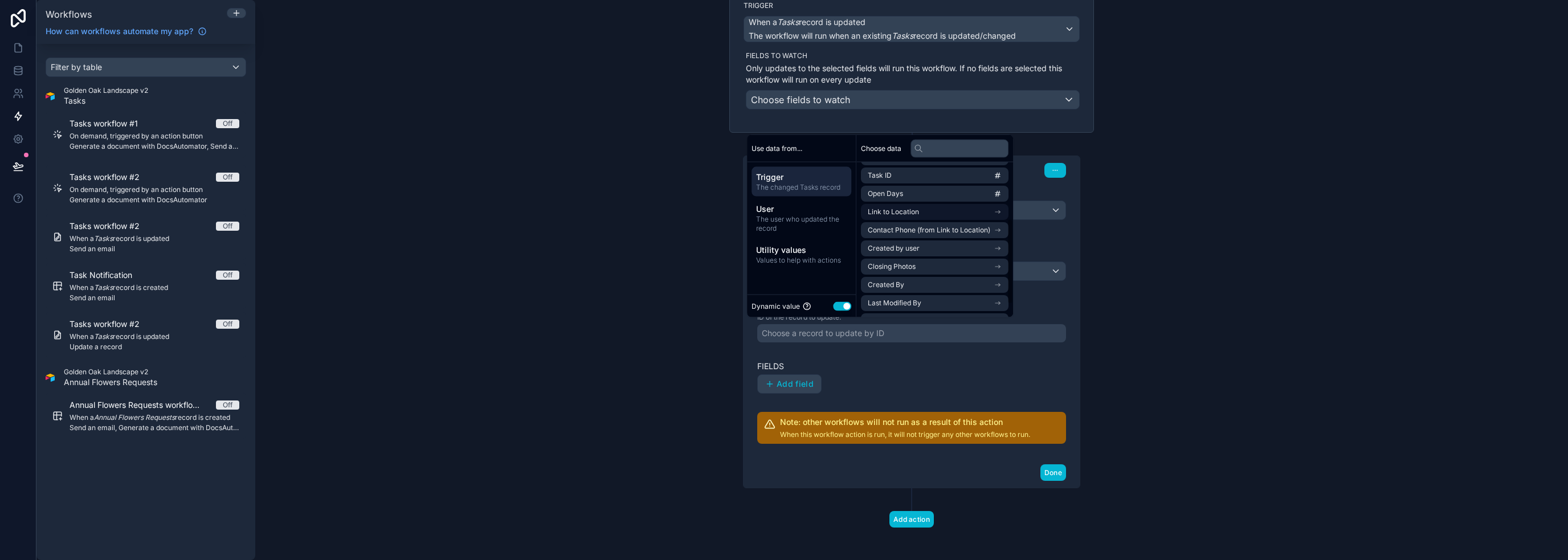
scroll to position [0, 0]
click at [877, 172] on li "id" at bounding box center [935, 175] width 147 height 16
click at [843, 304] on button "Use setting" at bounding box center [842, 305] width 19 height 9
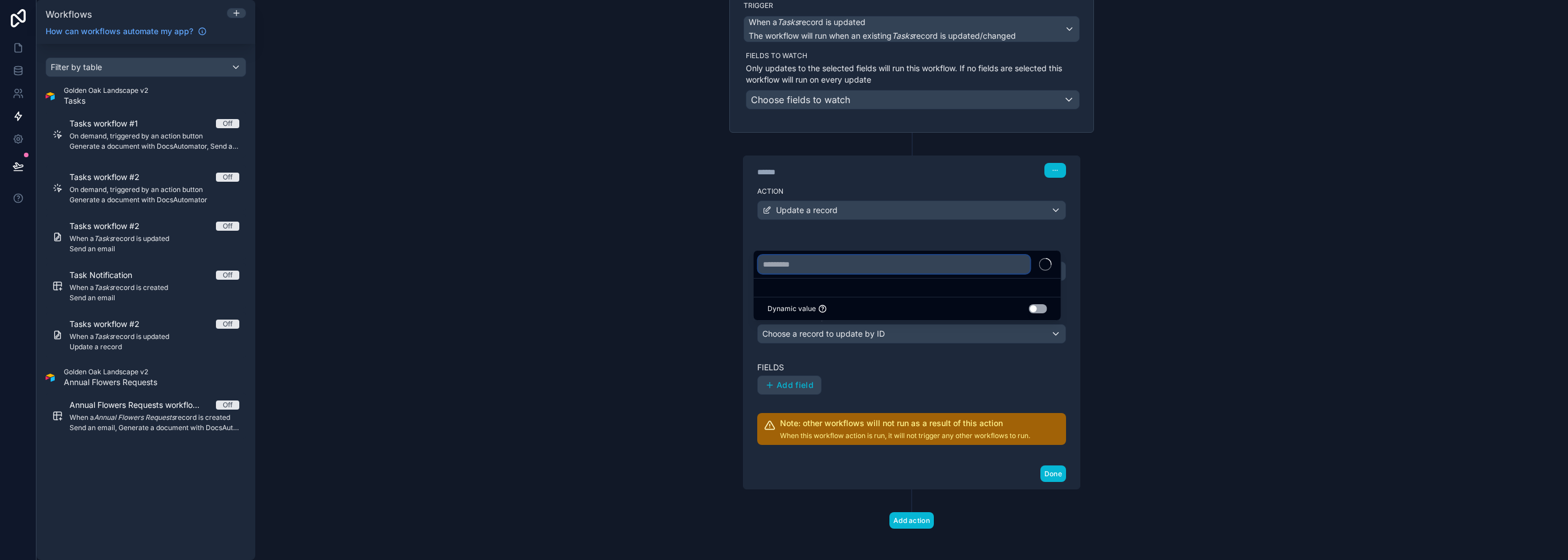
click at [834, 266] on input "text" at bounding box center [894, 264] width 272 height 19
click at [1035, 312] on button "Use setting" at bounding box center [1038, 309] width 19 height 9
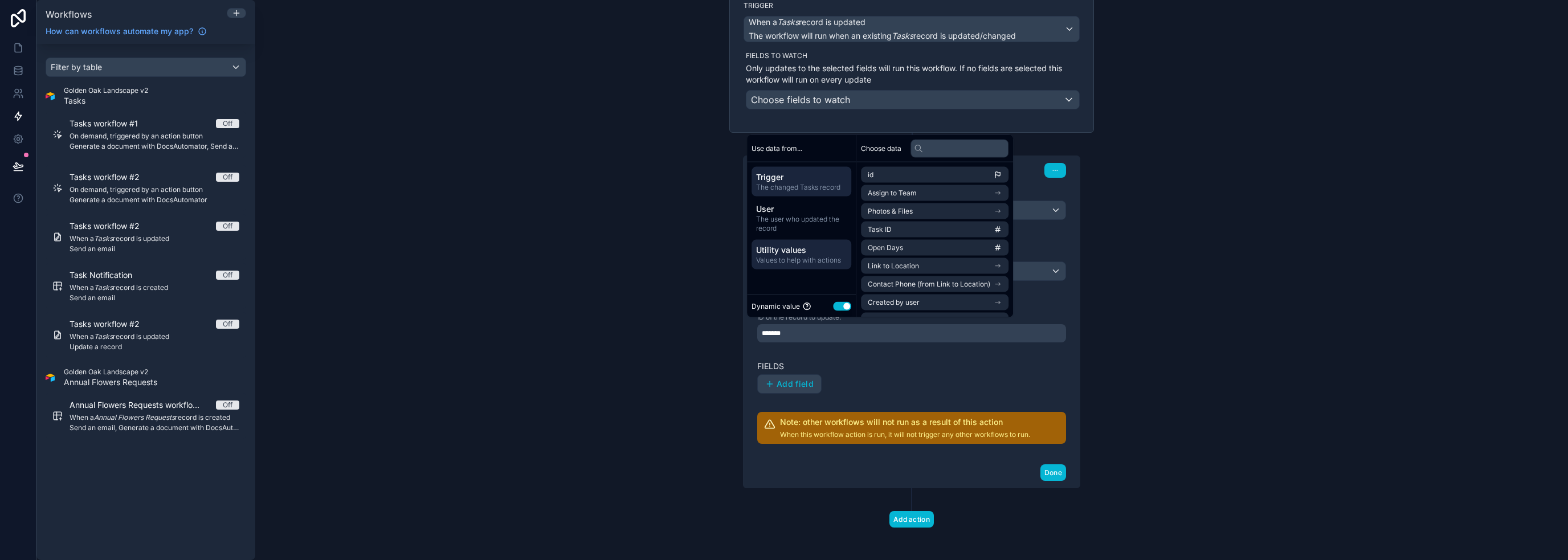
click at [797, 250] on span "Utility values" at bounding box center [801, 249] width 91 height 12
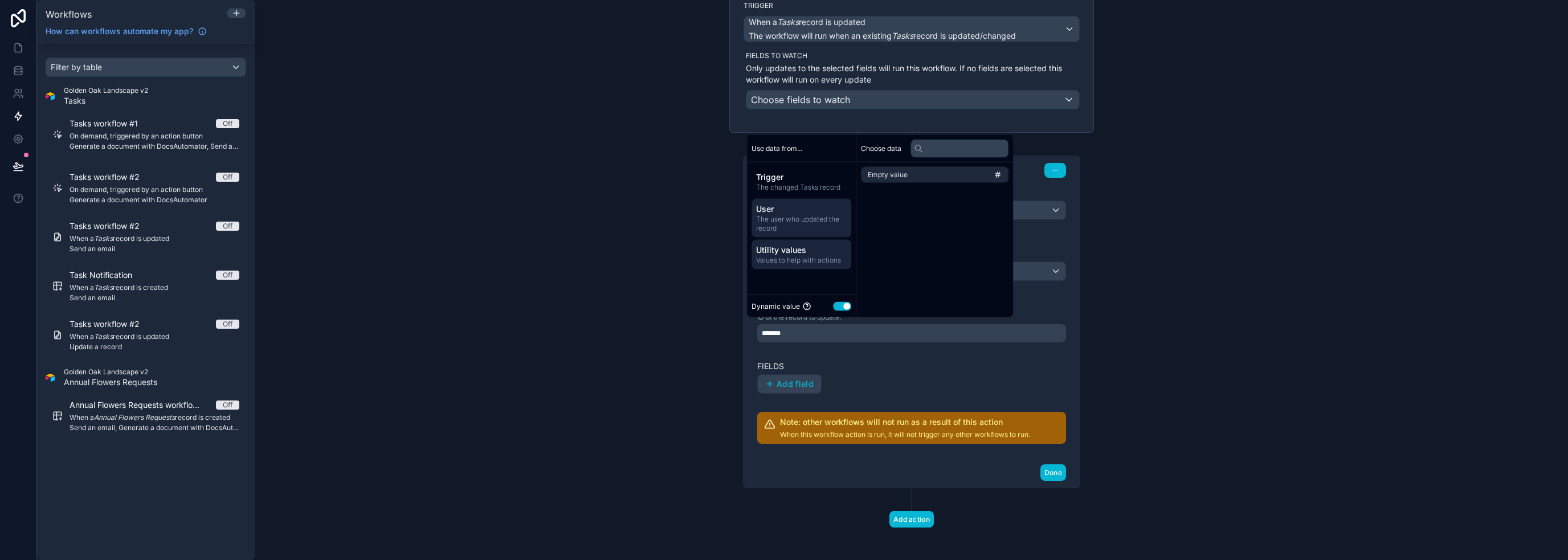
click at [810, 227] on span "The user who updated the record" at bounding box center [801, 224] width 91 height 19
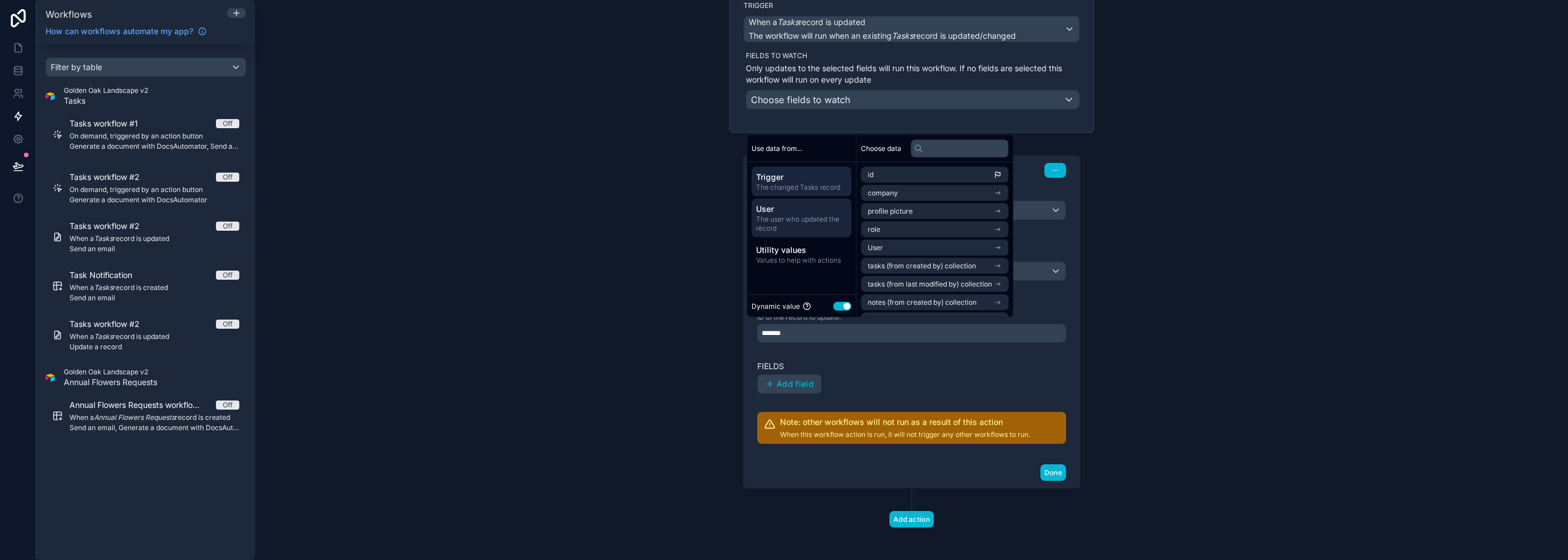
click at [796, 184] on span "The changed Tasks record" at bounding box center [801, 187] width 91 height 9
click at [1000, 175] on icon "scrollable content" at bounding box center [997, 174] width 4 height 4
click at [992, 228] on li "Task ID" at bounding box center [935, 230] width 147 height 16
click at [920, 376] on div "Add field" at bounding box center [912, 384] width 309 height 20
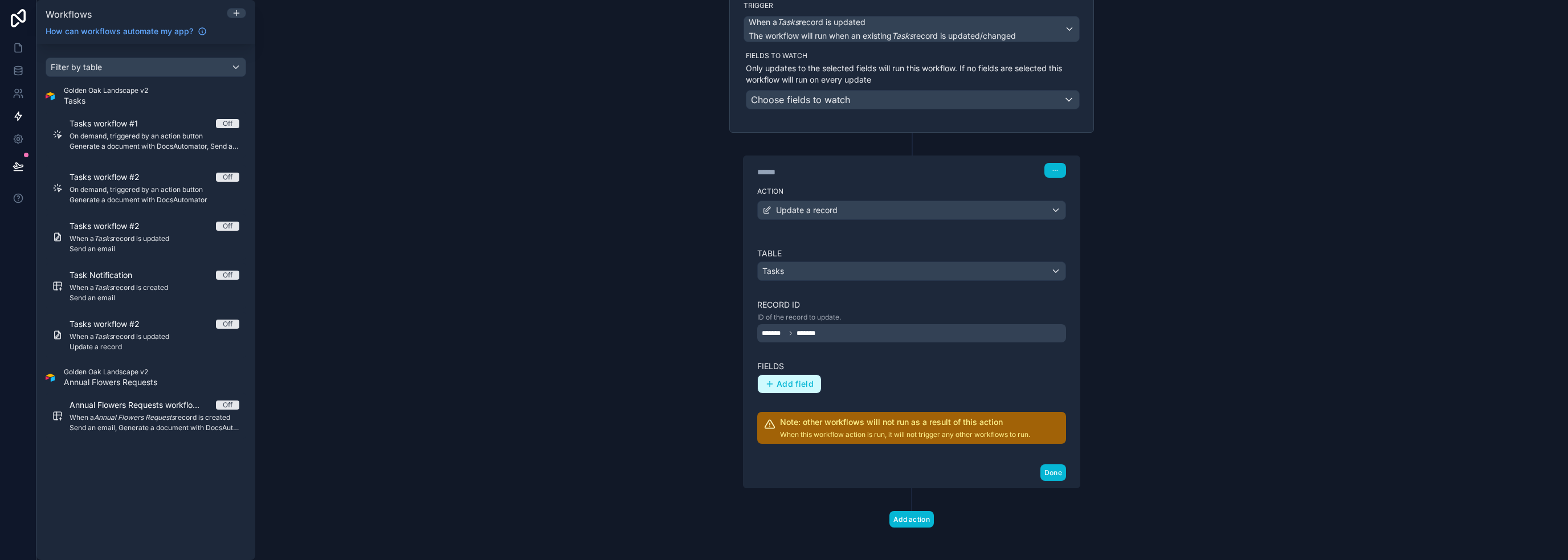
click at [796, 375] on button "Add field" at bounding box center [788, 383] width 63 height 19
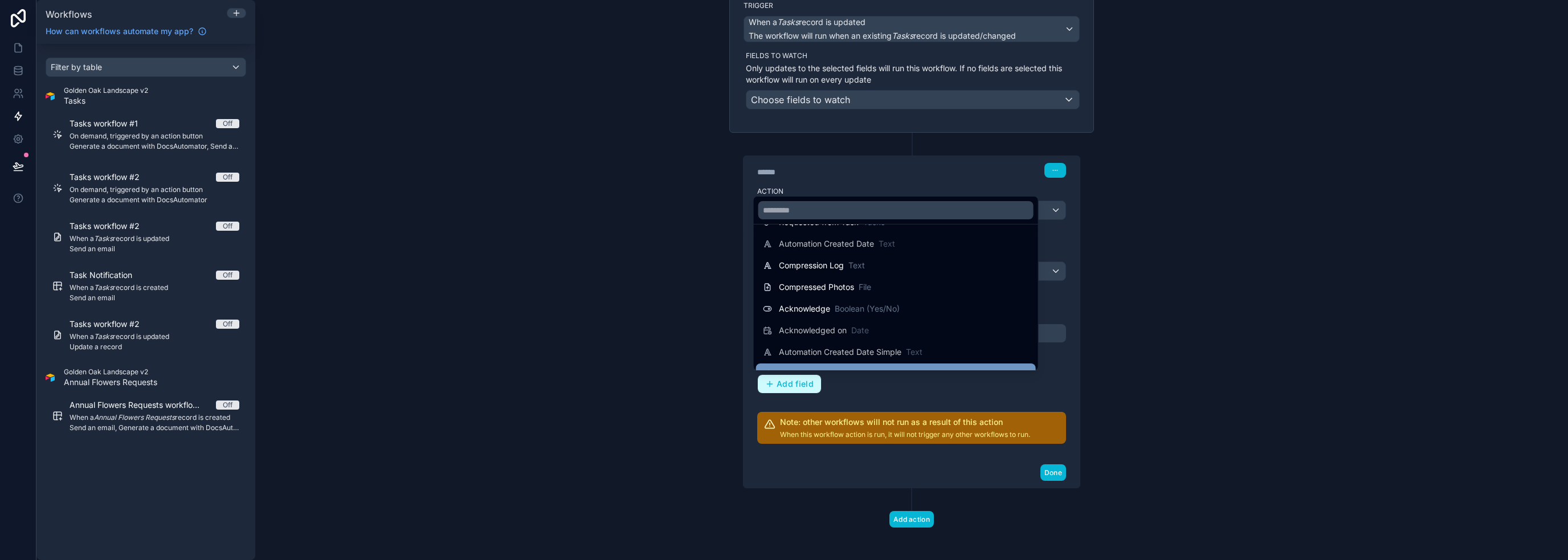
scroll to position [622, 0]
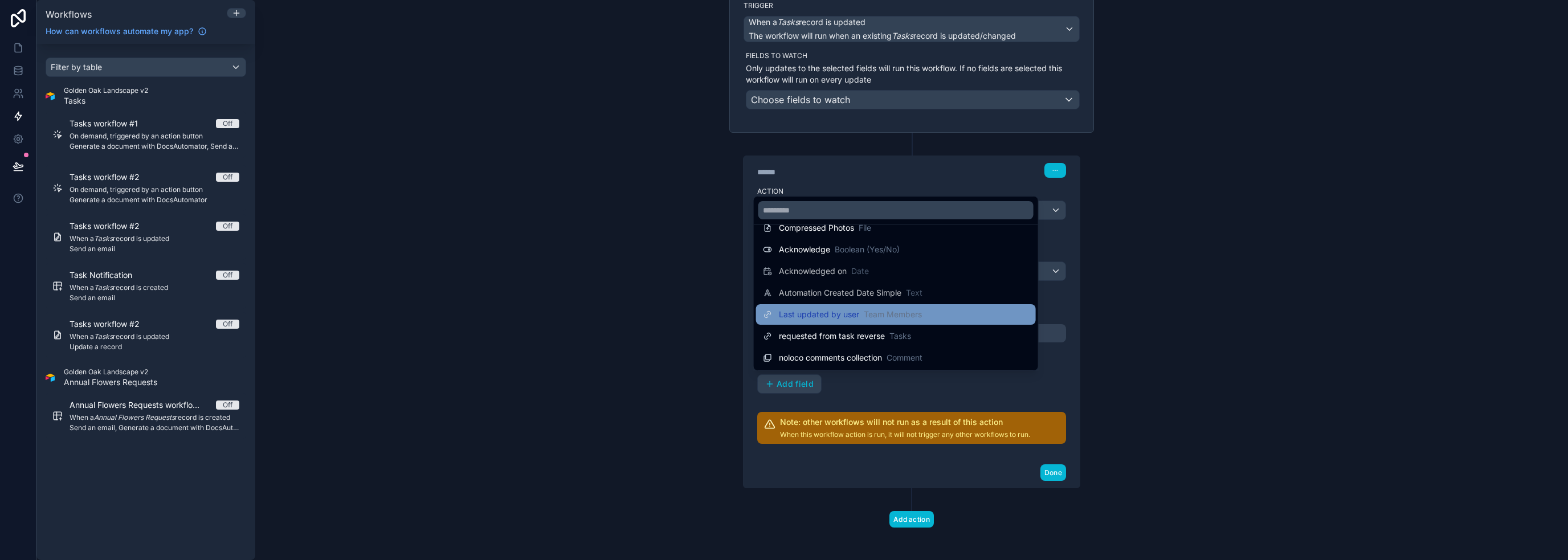
click at [883, 315] on span "Team Members" at bounding box center [892, 314] width 58 height 12
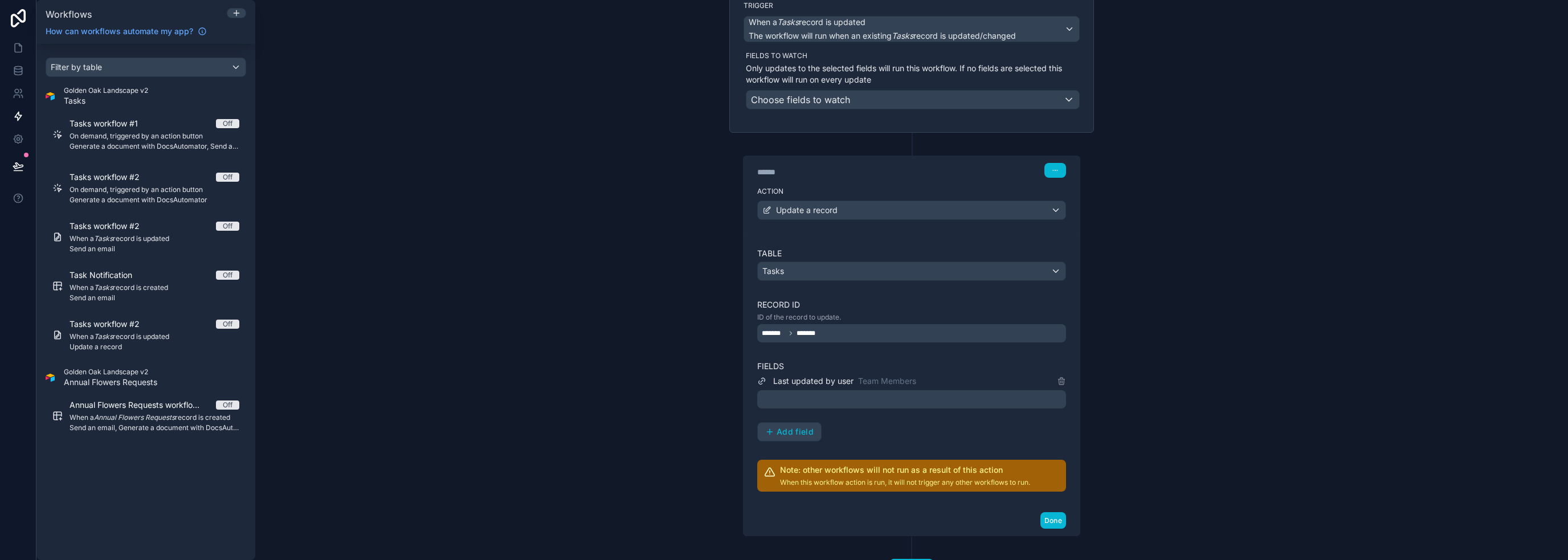
click at [862, 397] on div at bounding box center [912, 399] width 309 height 19
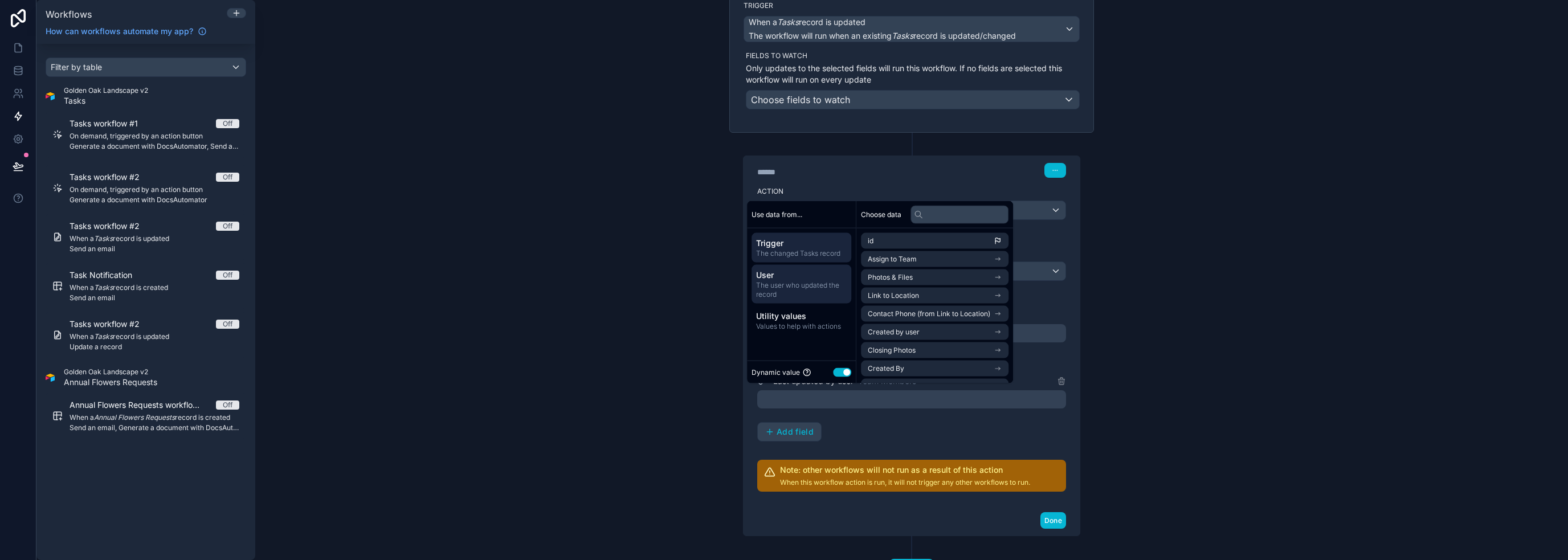
click at [801, 282] on span "The user who updated the record" at bounding box center [801, 289] width 91 height 19
click at [910, 312] on li "User" at bounding box center [938, 314] width 154 height 16
click at [940, 331] on li "user (from user)" at bounding box center [938, 335] width 154 height 16
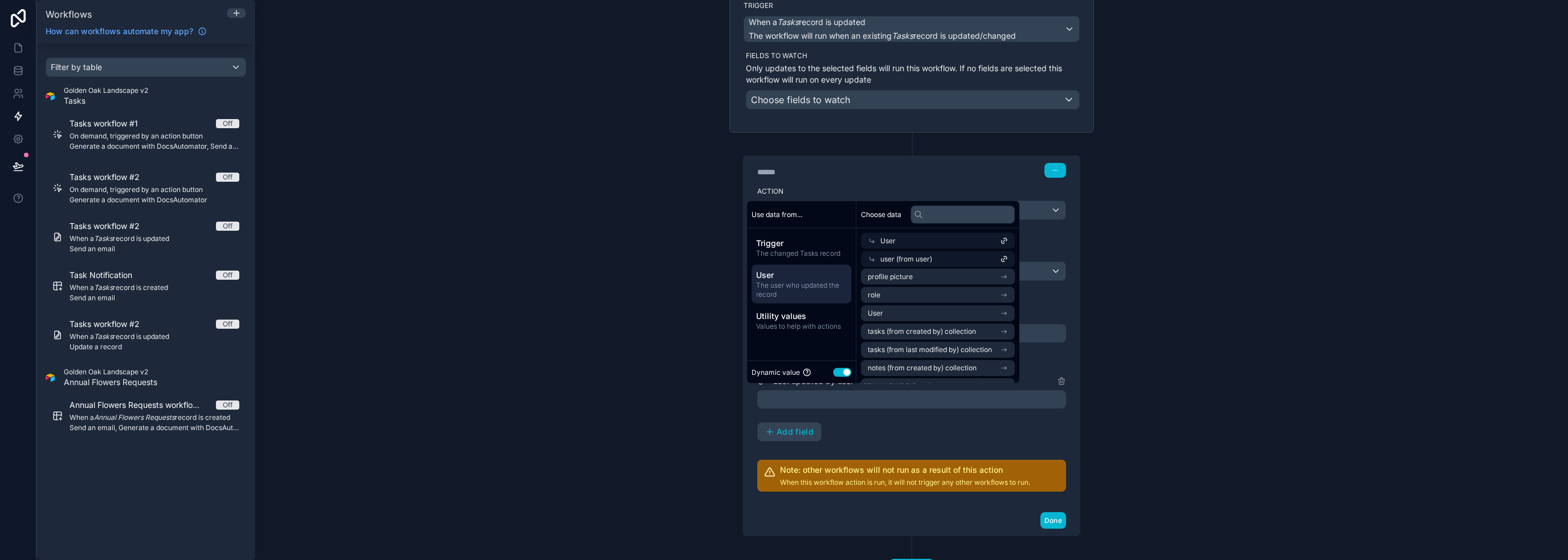
scroll to position [0, 0]
click at [930, 352] on li "User" at bounding box center [938, 352] width 154 height 16
click at [875, 242] on icon at bounding box center [871, 241] width 8 height 8
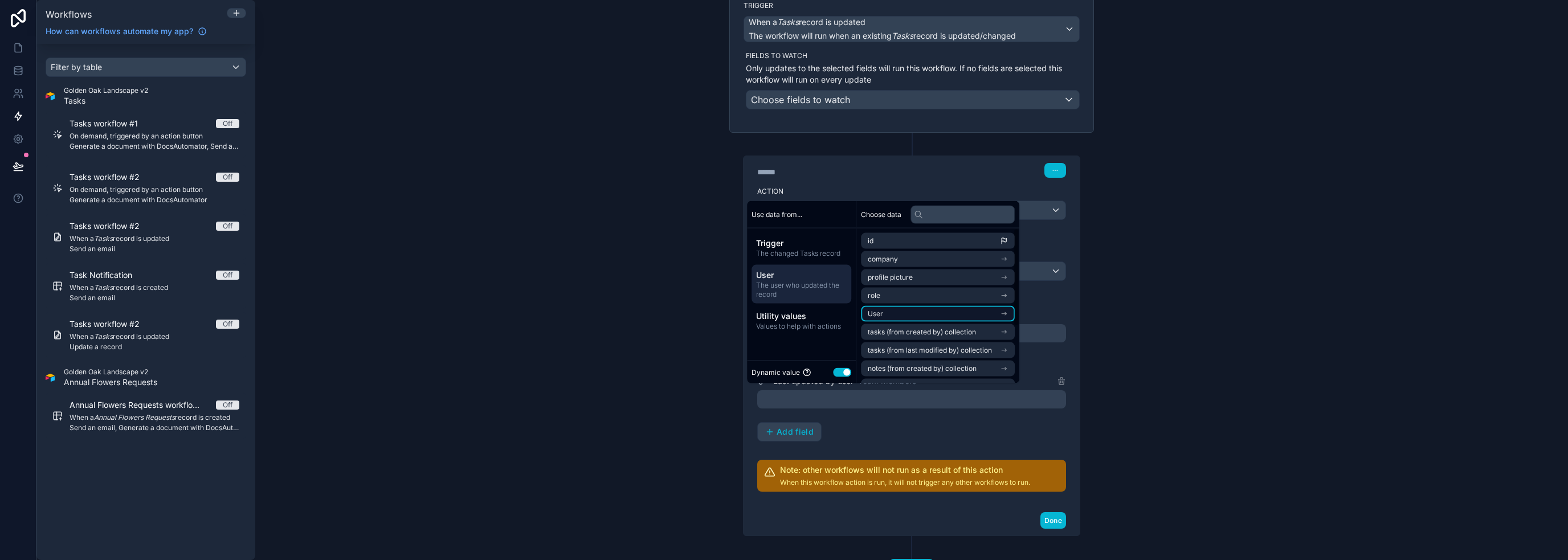
click at [956, 307] on li "User" at bounding box center [938, 314] width 154 height 16
click at [947, 264] on li "id" at bounding box center [938, 262] width 154 height 16
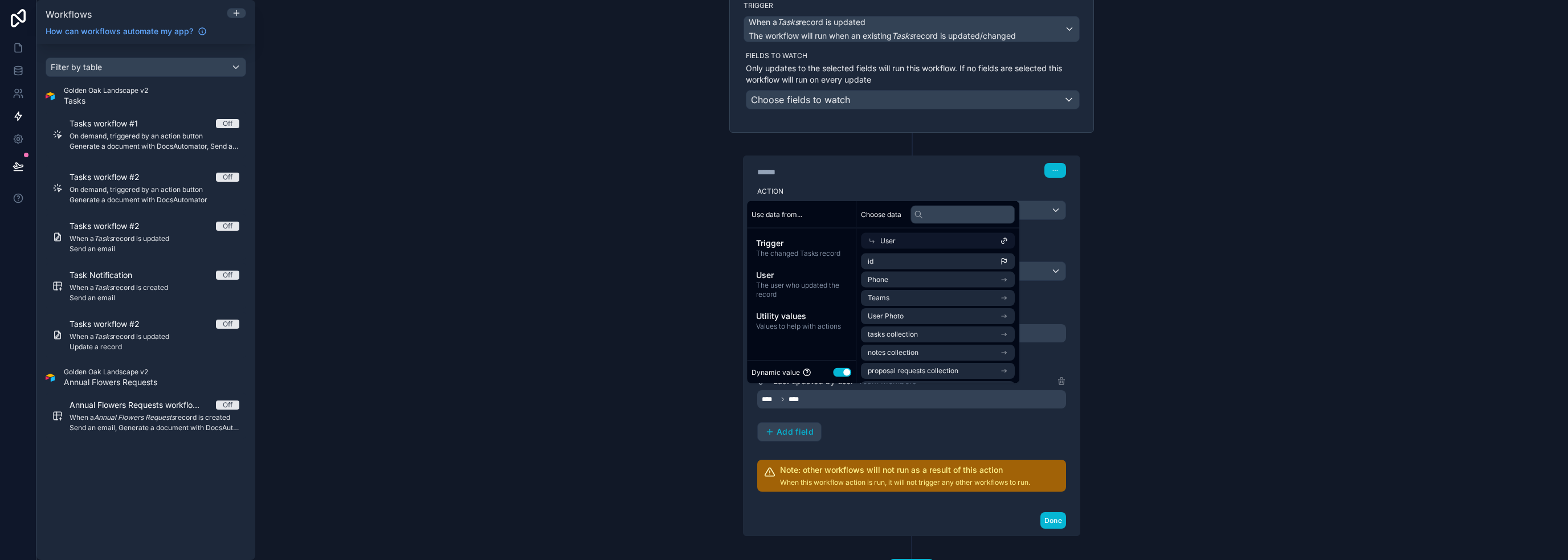
click at [1215, 375] on div "**********" at bounding box center [911, 280] width 1312 height 560
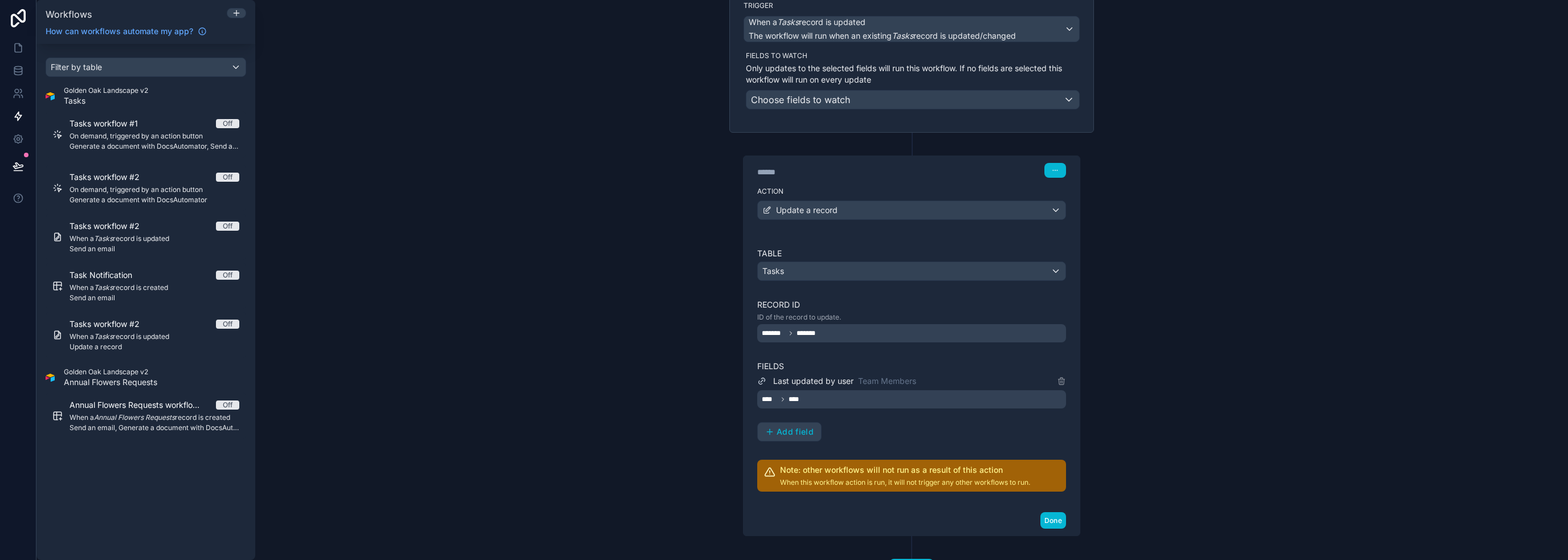
click at [998, 429] on div "Last updated by user Team Members **** **** Add field" at bounding box center [912, 408] width 309 height 67
click at [986, 437] on div "Last updated by user Team Members **** **** Add field" at bounding box center [912, 408] width 309 height 67
click at [905, 436] on div "Last updated by user Team Members **** **** Add field" at bounding box center [912, 408] width 309 height 67
click at [877, 437] on div "Last updated by user Team Members **** **** Add field" at bounding box center [912, 408] width 309 height 67
click at [884, 430] on div "Last updated by user Team Members **** **** Add field" at bounding box center [912, 408] width 309 height 67
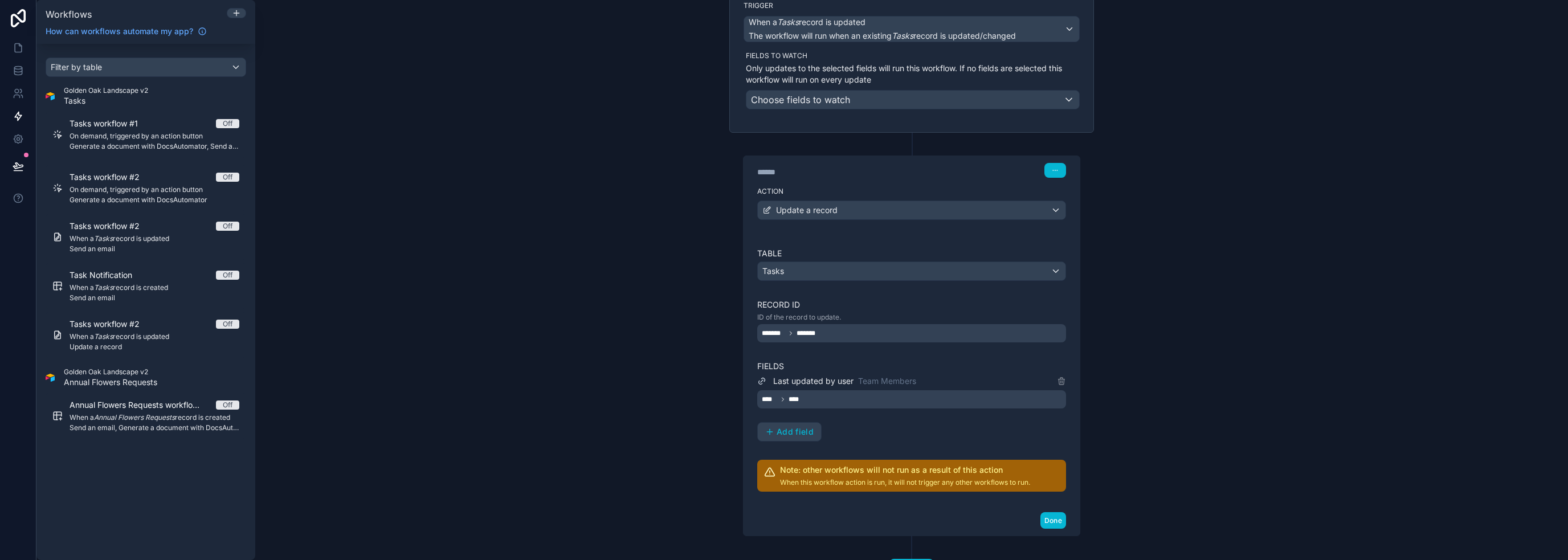
click at [857, 293] on div "Table Tasks Record ID ID of the record to update. ******* ******* Fields Last u…" at bounding box center [912, 369] width 309 height 244
click at [838, 299] on label "Record ID" at bounding box center [912, 304] width 309 height 12
click at [873, 360] on label "Fields" at bounding box center [912, 366] width 309 height 12
click at [894, 337] on div "******* *******" at bounding box center [912, 333] width 309 height 19
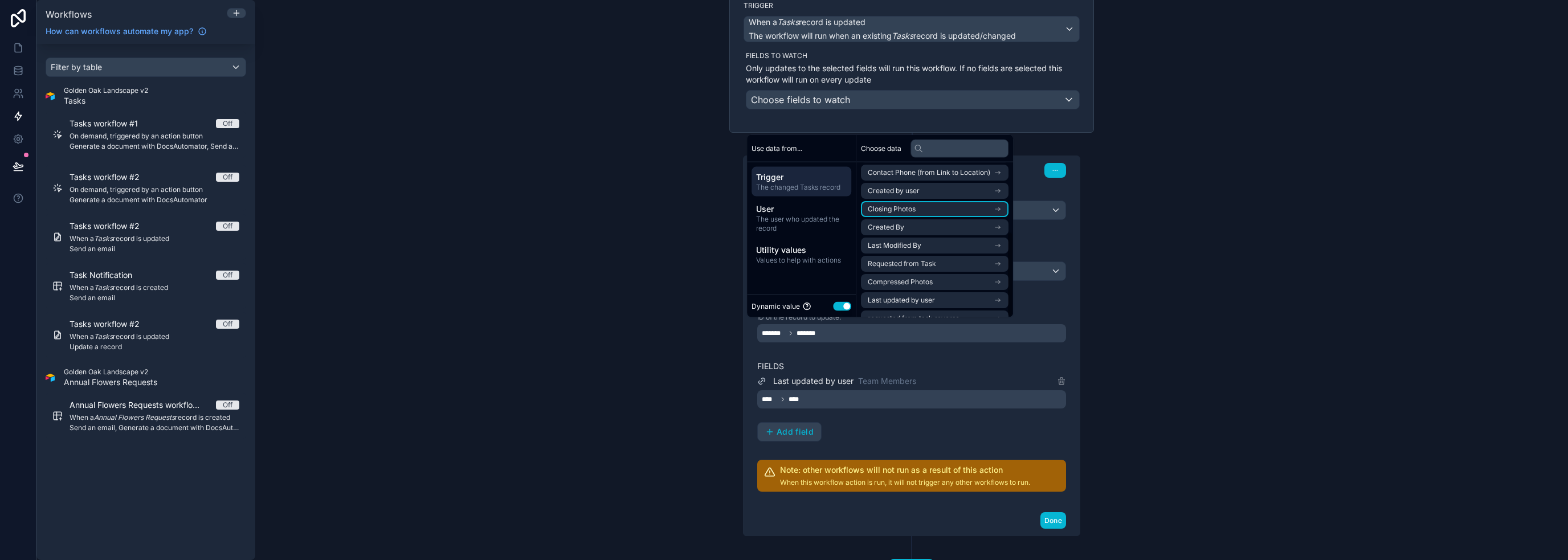
scroll to position [125, 0]
click at [964, 293] on li "Last updated by user" at bounding box center [935, 287] width 147 height 16
click at [928, 198] on li "id" at bounding box center [935, 195] width 147 height 16
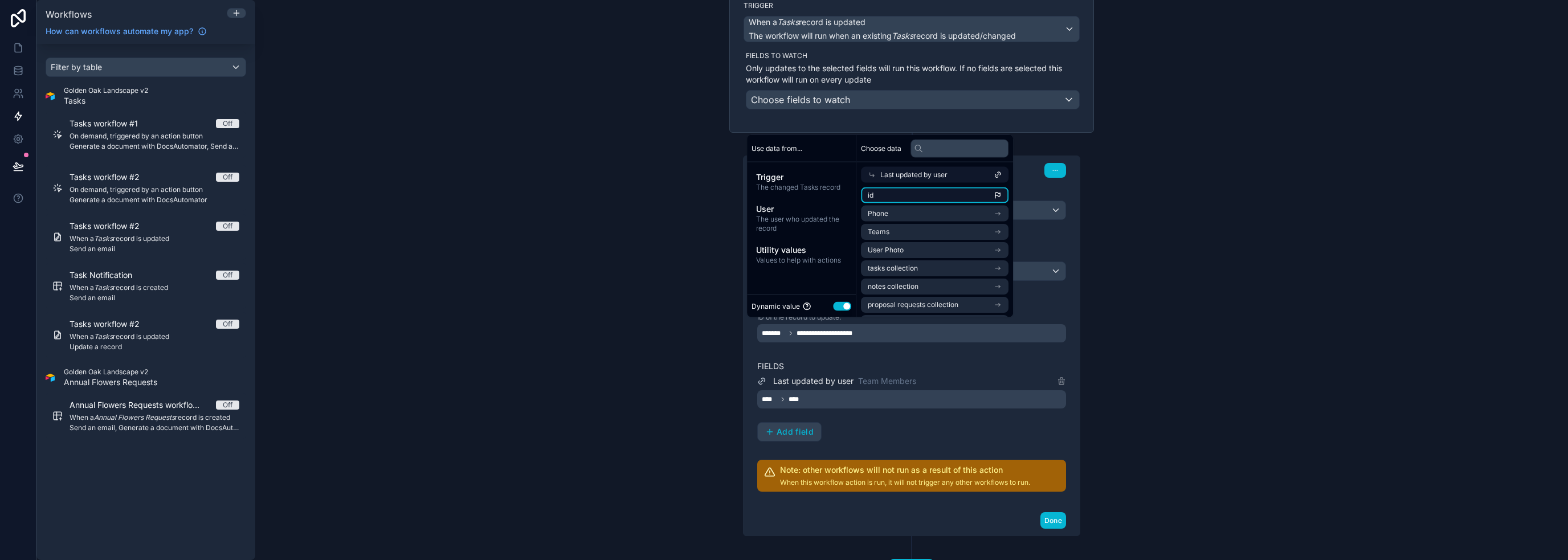
click at [912, 195] on li "id" at bounding box center [935, 195] width 147 height 16
click at [1075, 344] on div "**********" at bounding box center [911, 335] width 365 height 403
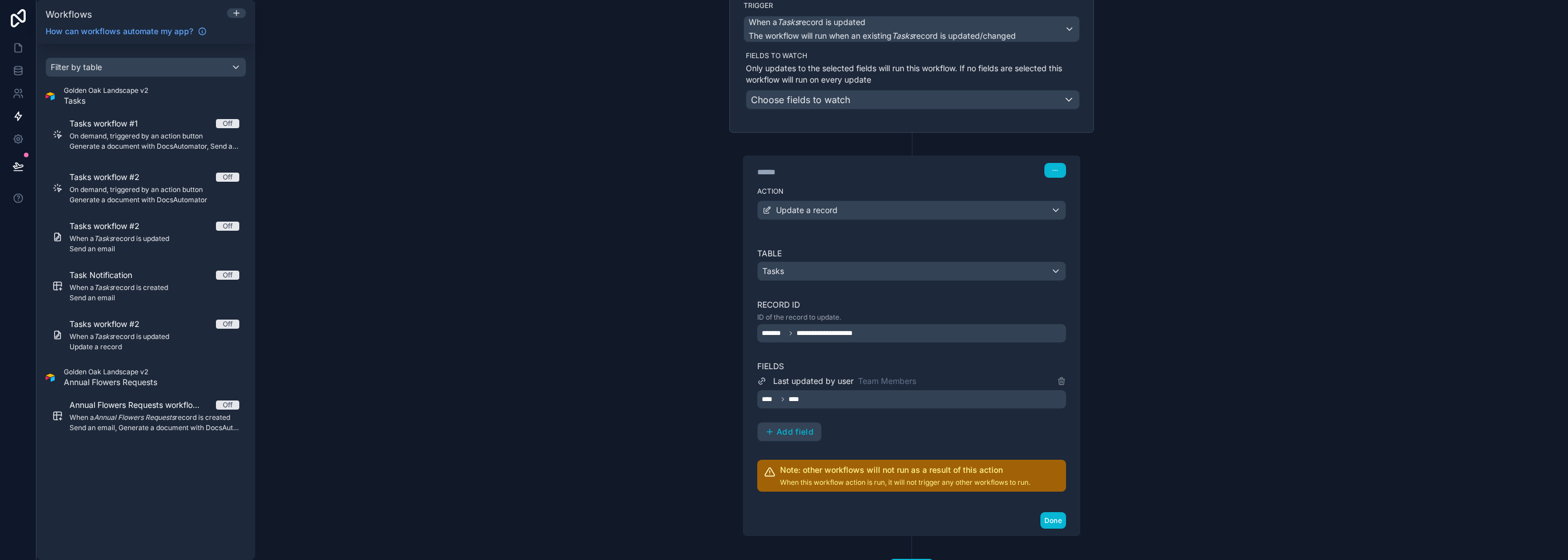
drag, startPoint x: 1139, startPoint y: 289, endPoint x: 1119, endPoint y: 301, distance: 23.3
click at [1139, 288] on div "**********" at bounding box center [911, 280] width 1312 height 560
click at [1055, 520] on button "Done" at bounding box center [1053, 520] width 26 height 17
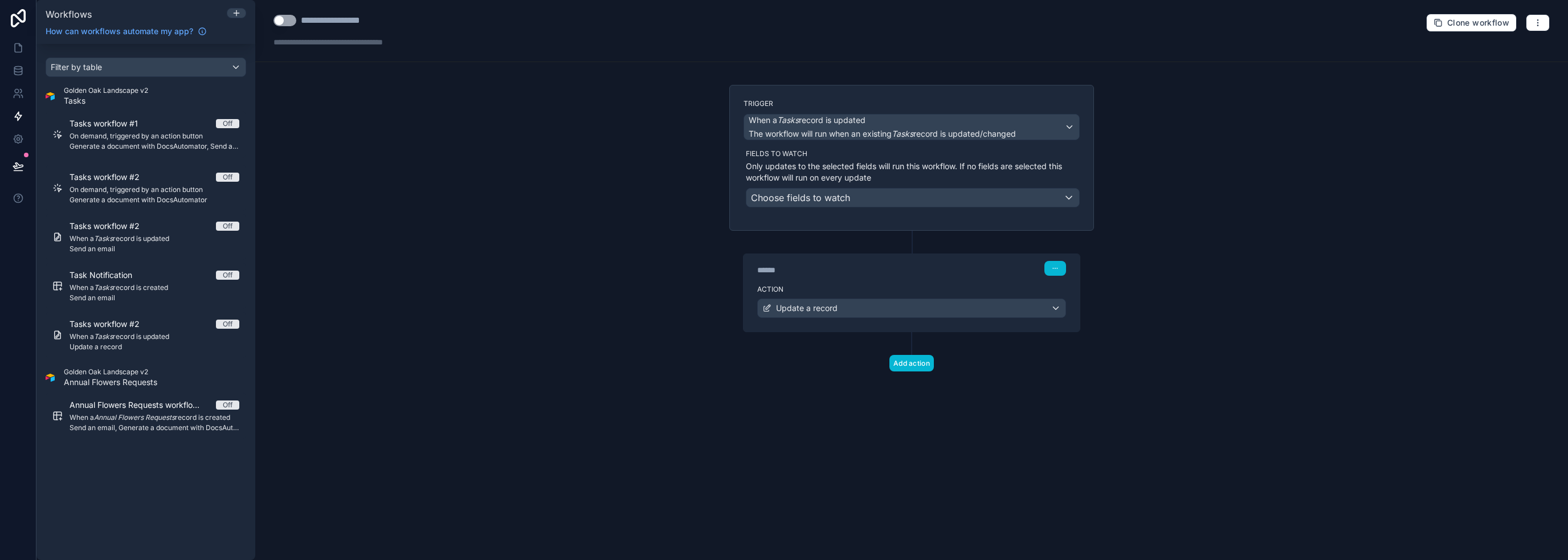
click at [1079, 493] on div "**********" at bounding box center [911, 280] width 1312 height 560
click at [1404, 232] on div "**********" at bounding box center [911, 280] width 1312 height 560
click at [1543, 20] on button "button" at bounding box center [1537, 22] width 24 height 17
click at [1528, 53] on span "Test workflow" at bounding box center [1508, 49] width 55 height 9
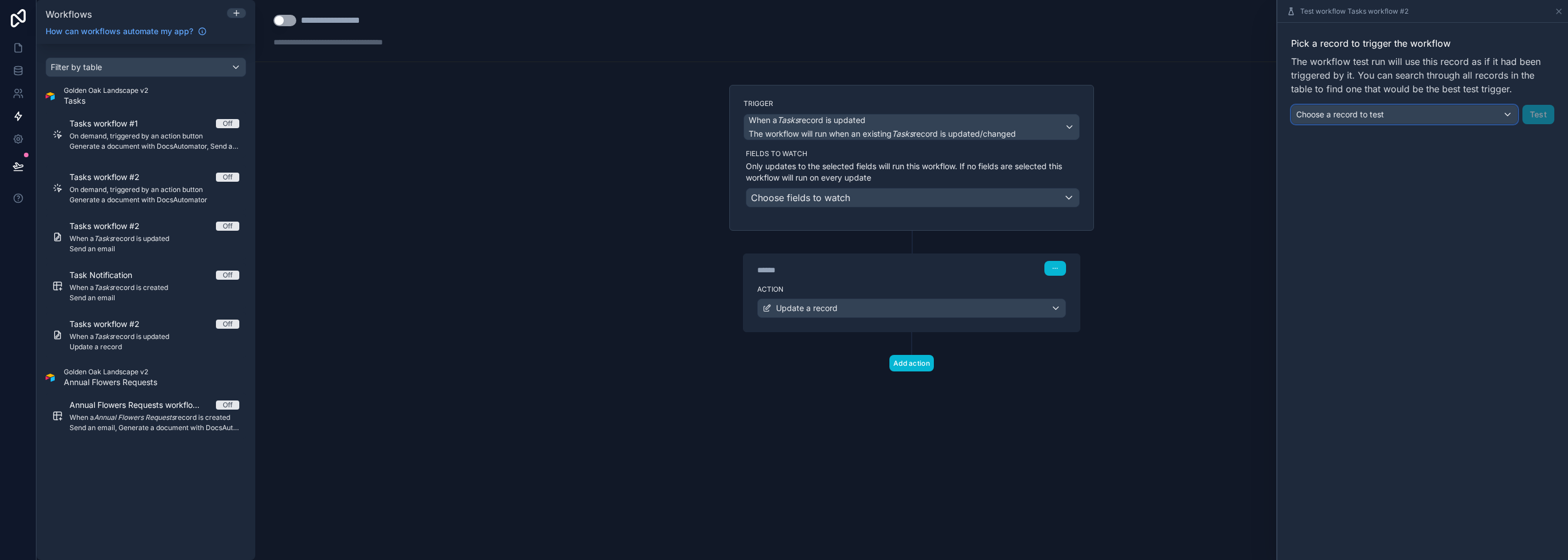
click at [1444, 115] on div "Choose a record to test" at bounding box center [1405, 114] width 226 height 19
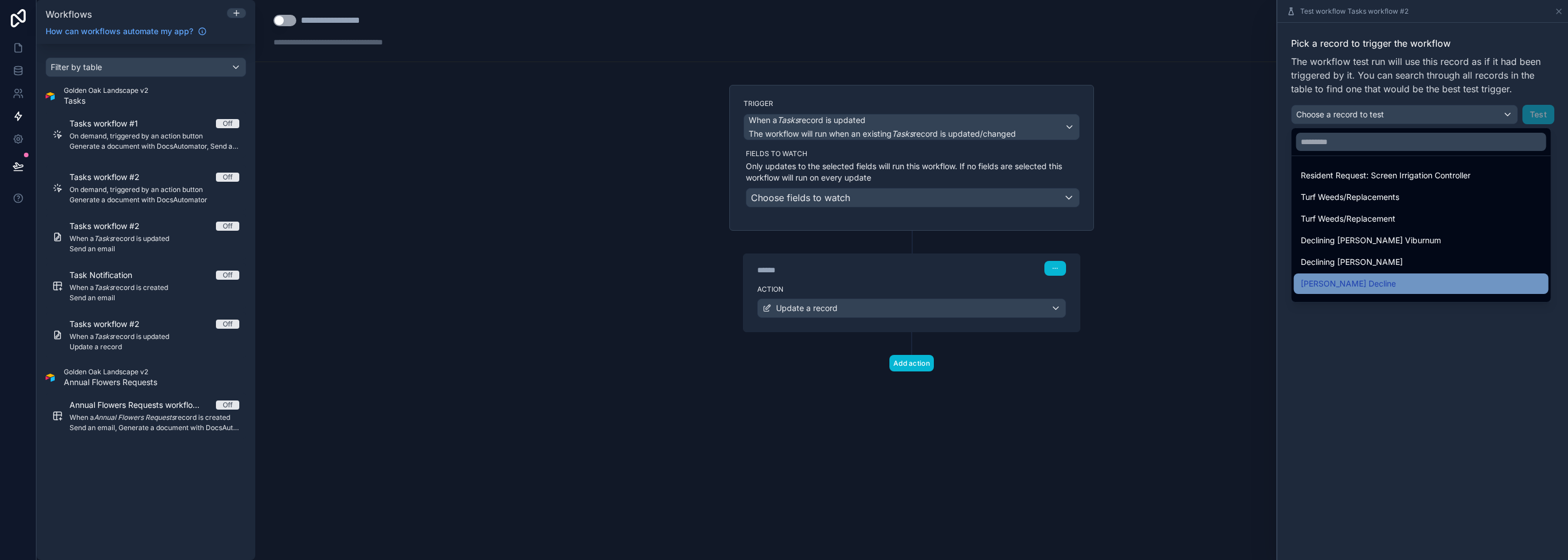
click at [1422, 285] on div "[PERSON_NAME] Decline" at bounding box center [1421, 283] width 241 height 13
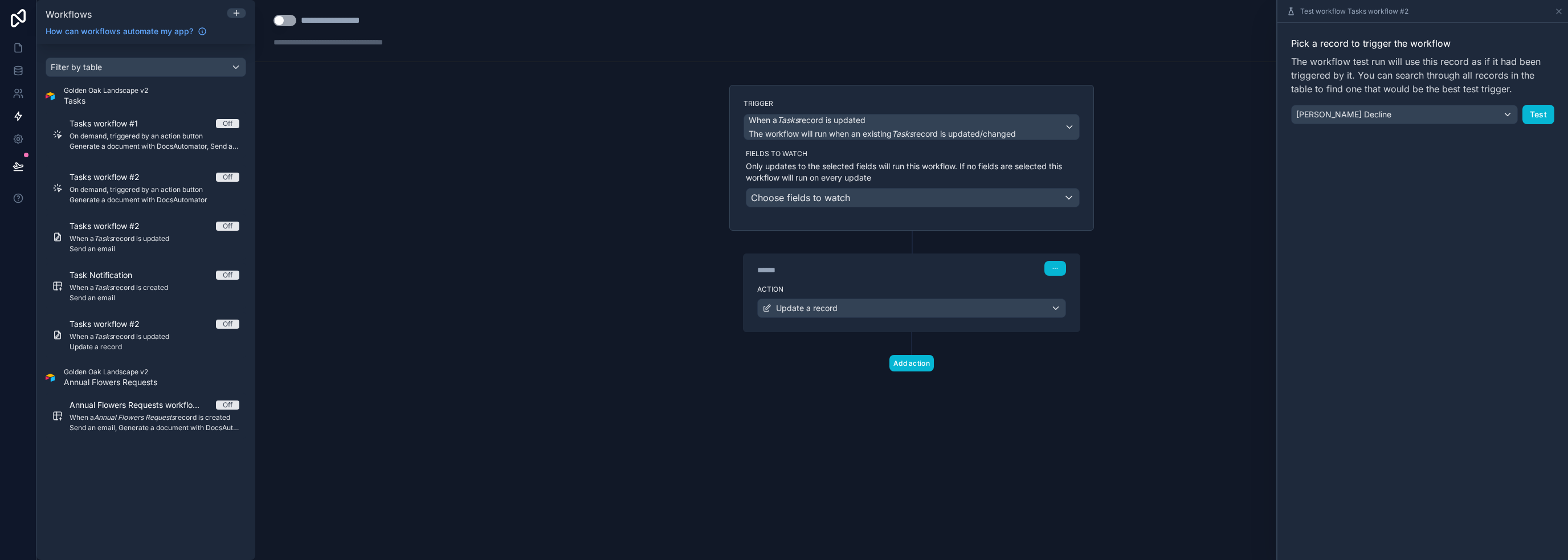
drag, startPoint x: 1429, startPoint y: 282, endPoint x: 1449, endPoint y: 248, distance: 39.4
click at [1429, 282] on div "Pick a record to trigger the workflow The workflow test run will use this recor…" at bounding box center [1422, 291] width 290 height 537
click at [1540, 109] on button "Test" at bounding box center [1538, 114] width 32 height 20
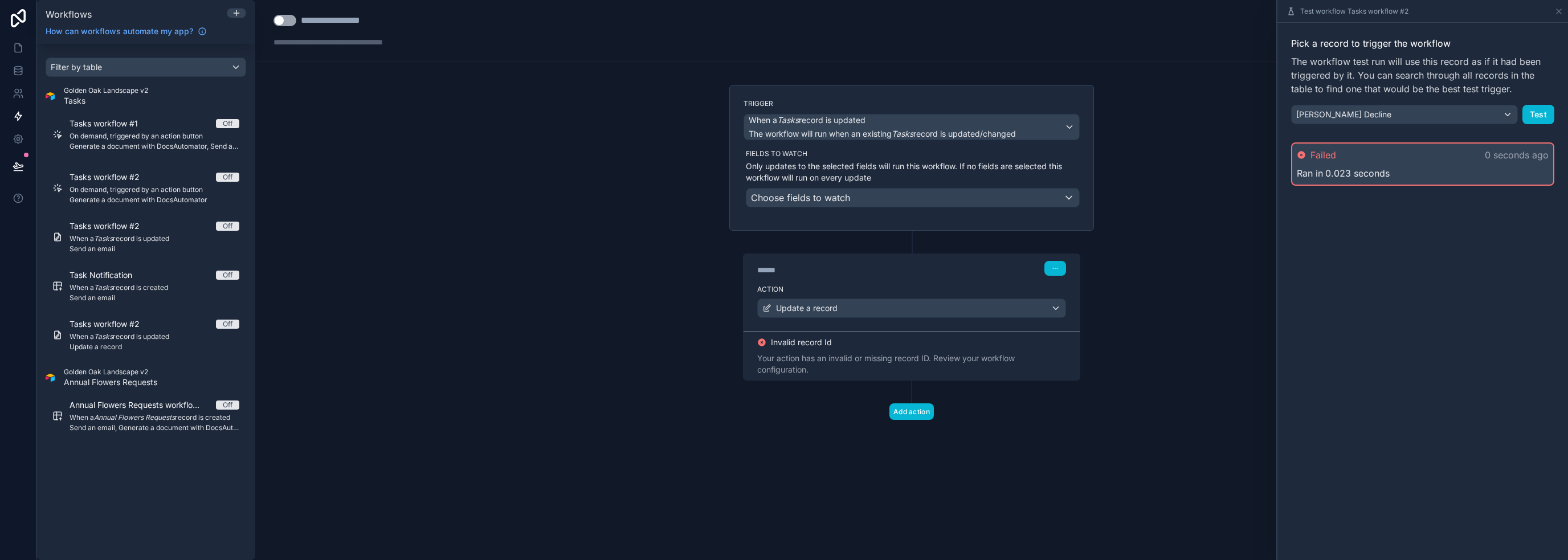
click at [1452, 246] on div "Pick a record to trigger the workflow The workflow test run will use this recor…" at bounding box center [1422, 291] width 290 height 537
click at [1452, 150] on div "Failed 0 seconds ago" at bounding box center [1422, 154] width 252 height 13
click at [1319, 156] on span "Failed" at bounding box center [1323, 154] width 26 height 13
click at [1314, 154] on span "Failed" at bounding box center [1323, 154] width 26 height 13
click at [1193, 296] on div "**********" at bounding box center [911, 280] width 1312 height 560
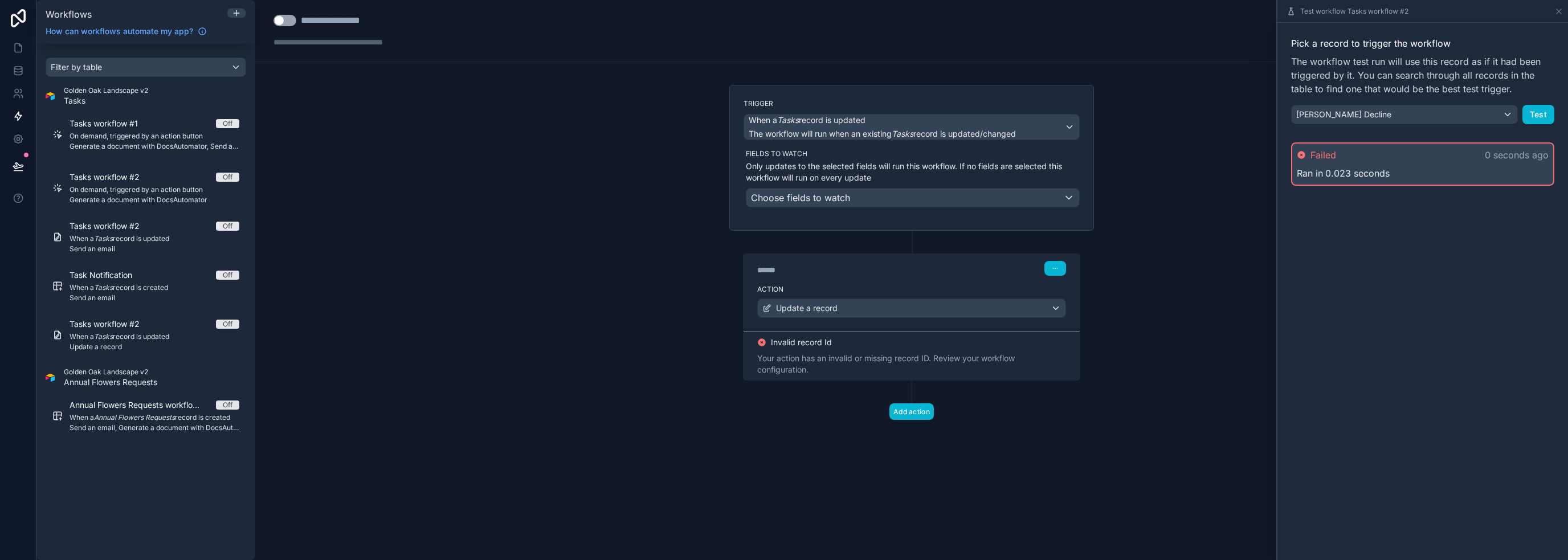
click at [890, 332] on div "Invalid record Id Your action has an invalid or missing record ID. Review your …" at bounding box center [911, 355] width 337 height 49
click at [1059, 266] on button "button" at bounding box center [1055, 268] width 21 height 15
click at [936, 272] on div "****** Step 1" at bounding box center [912, 268] width 309 height 15
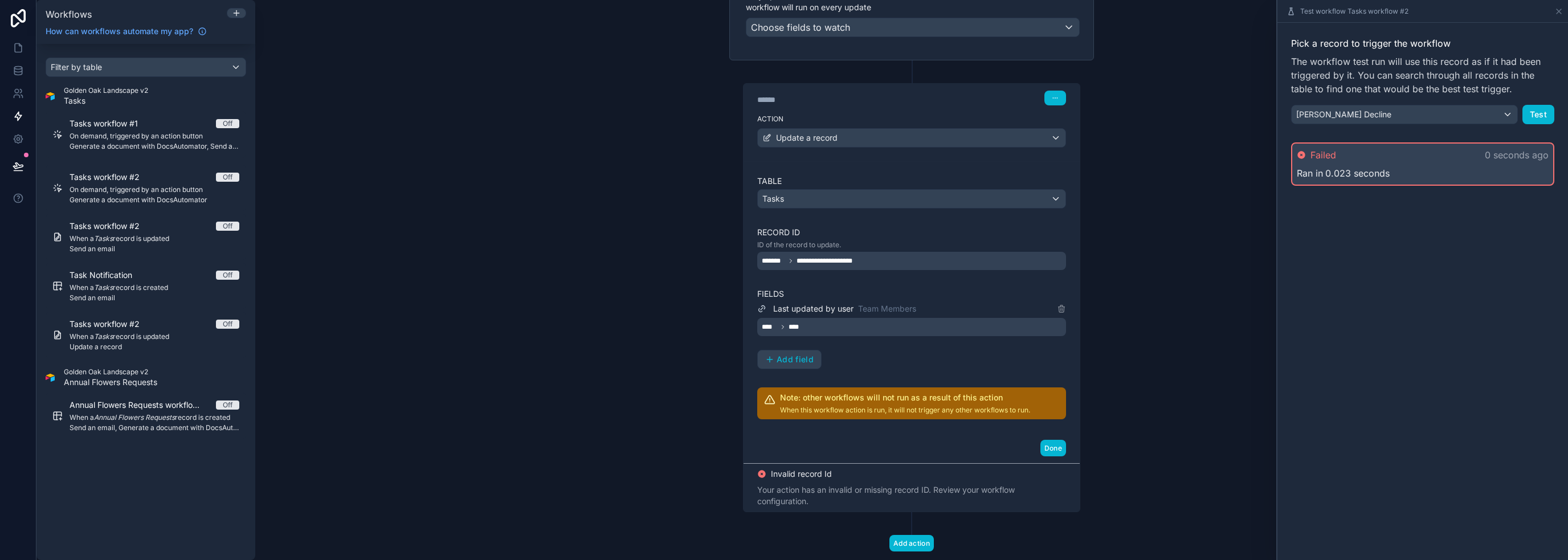
scroll to position [170, 0]
click at [888, 260] on div "**********" at bounding box center [912, 260] width 309 height 19
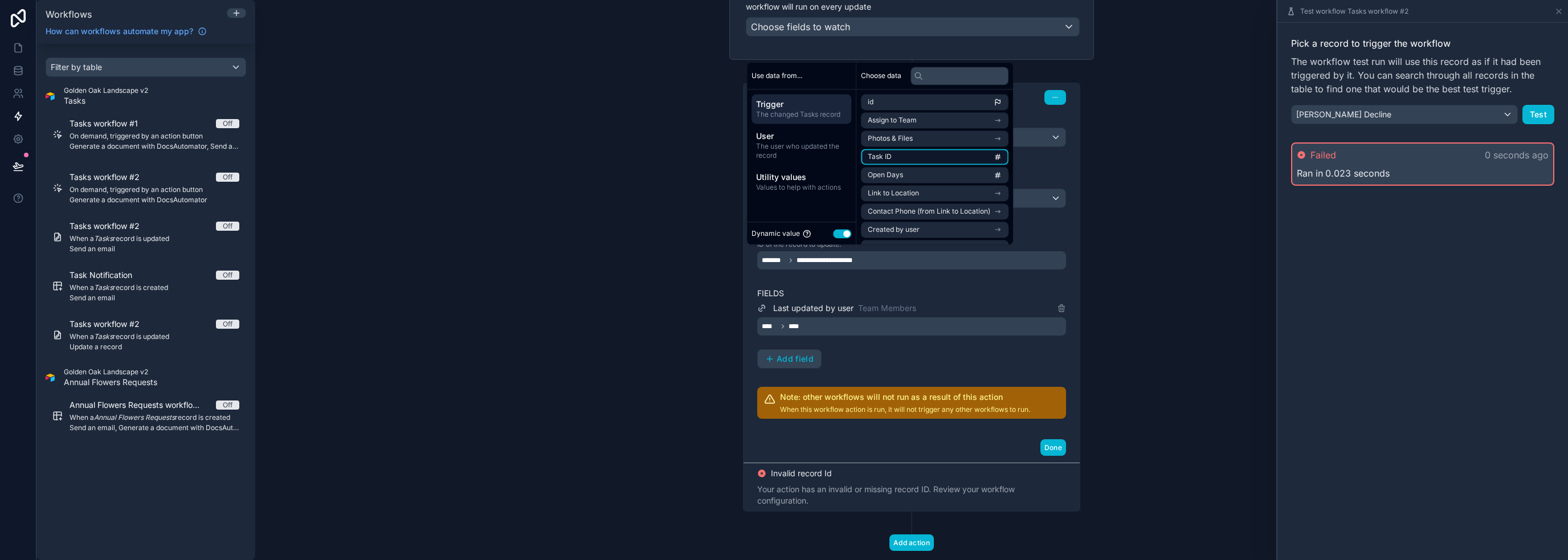
click at [935, 160] on li "Task ID" at bounding box center [935, 156] width 147 height 16
click at [989, 126] on li "Assign to Team" at bounding box center [935, 120] width 147 height 16
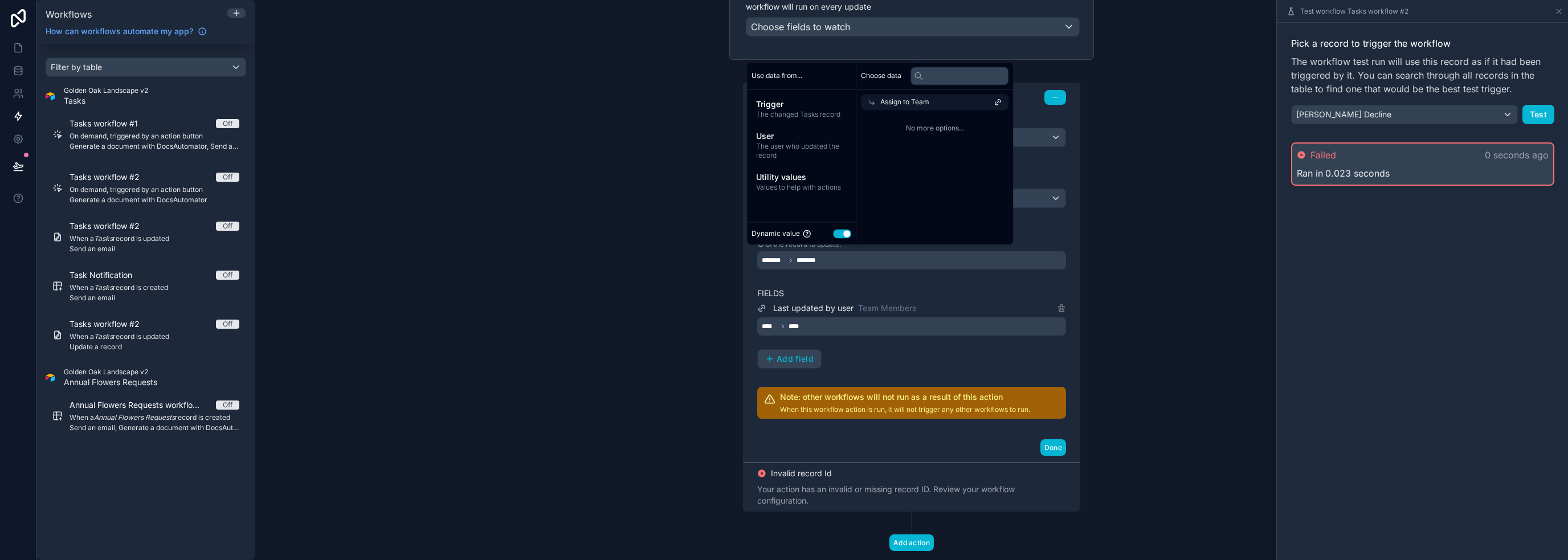
click at [875, 100] on icon at bounding box center [871, 101] width 8 height 8
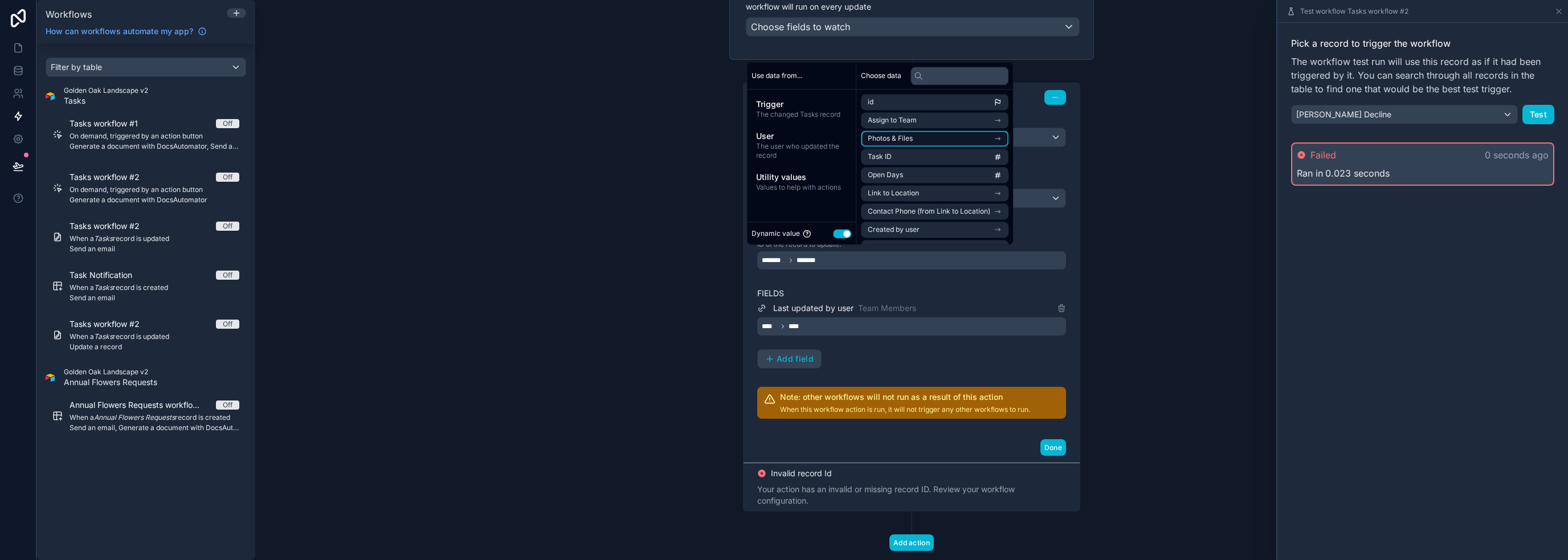
click at [934, 141] on li "Photos & Files" at bounding box center [935, 138] width 147 height 16
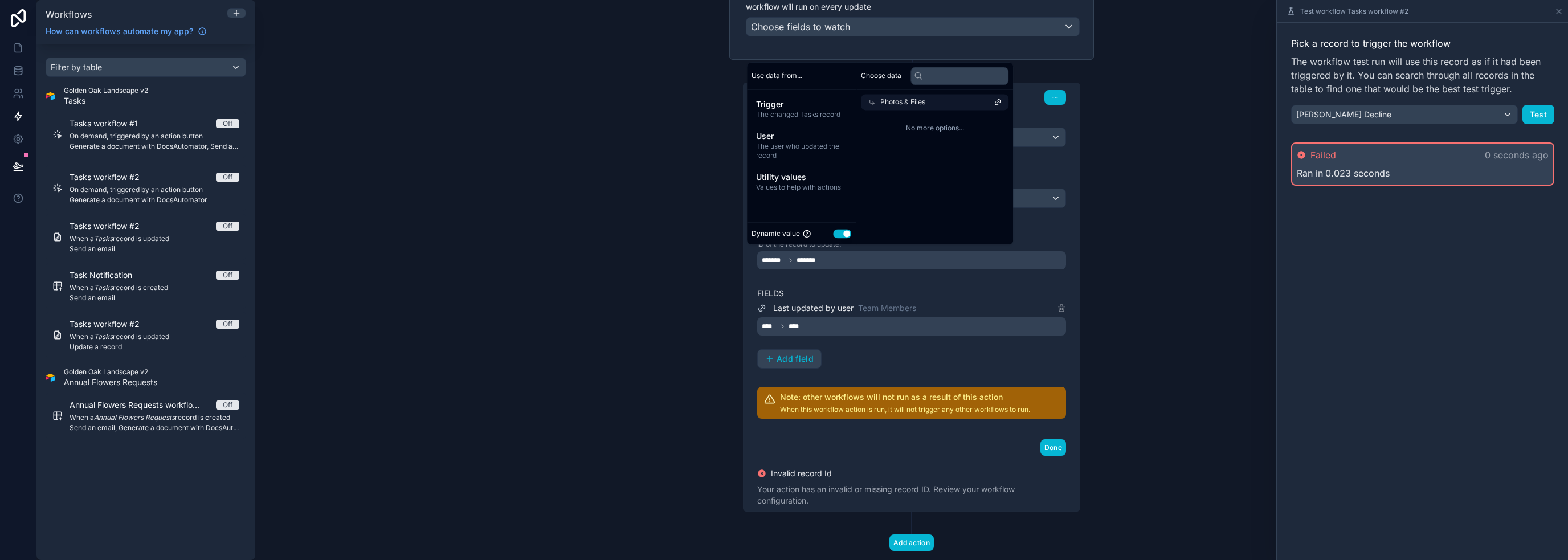
click at [870, 99] on icon at bounding box center [871, 101] width 8 height 8
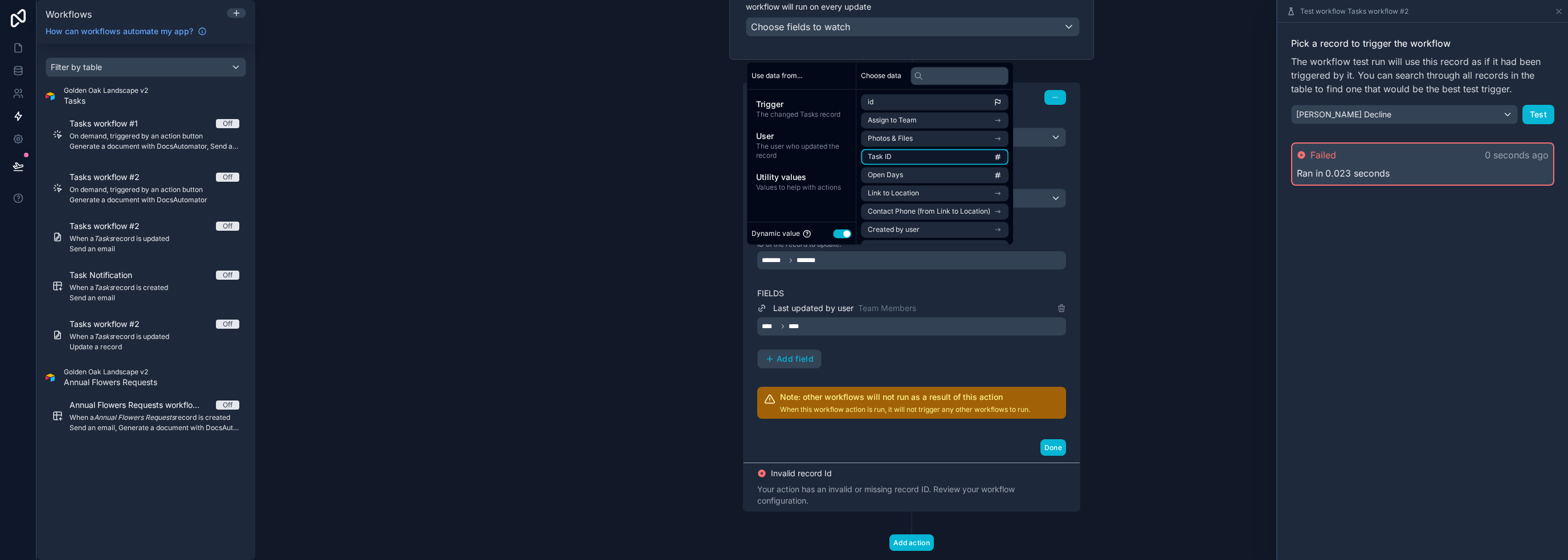
click at [934, 156] on li "Task ID" at bounding box center [935, 156] width 147 height 16
click at [869, 95] on li "id" at bounding box center [935, 102] width 147 height 16
click at [1139, 216] on div "**********" at bounding box center [911, 280] width 1312 height 560
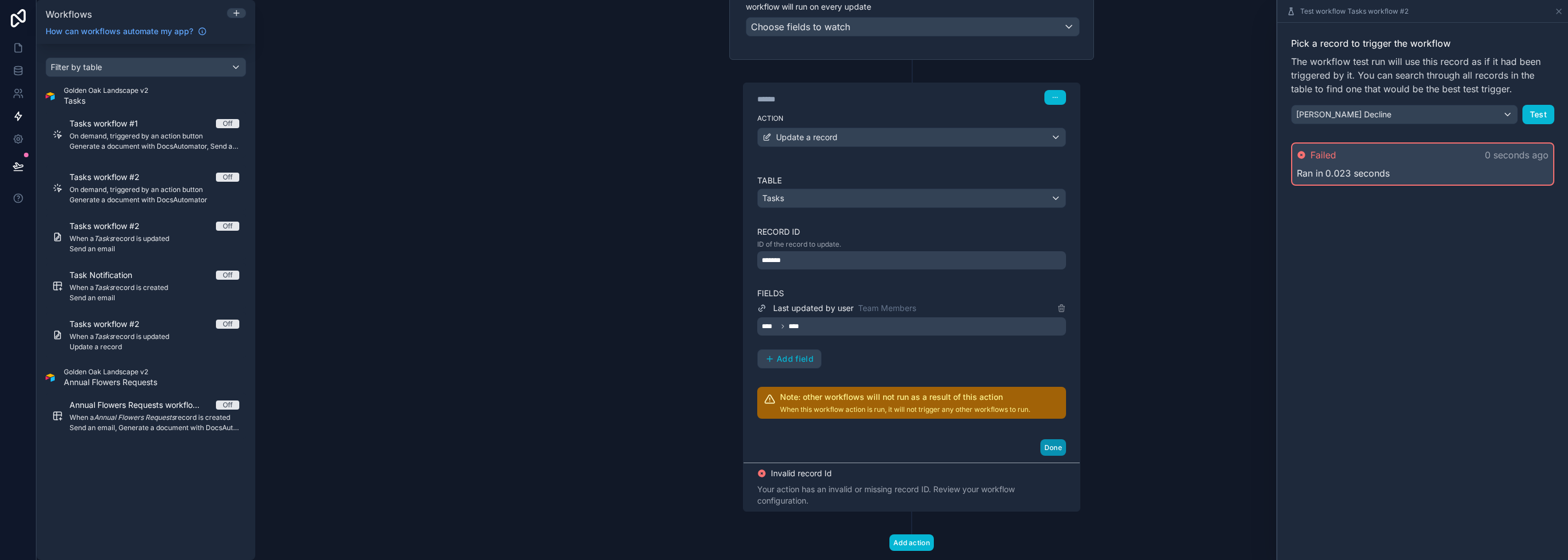
click at [1041, 452] on button "Done" at bounding box center [1053, 447] width 26 height 17
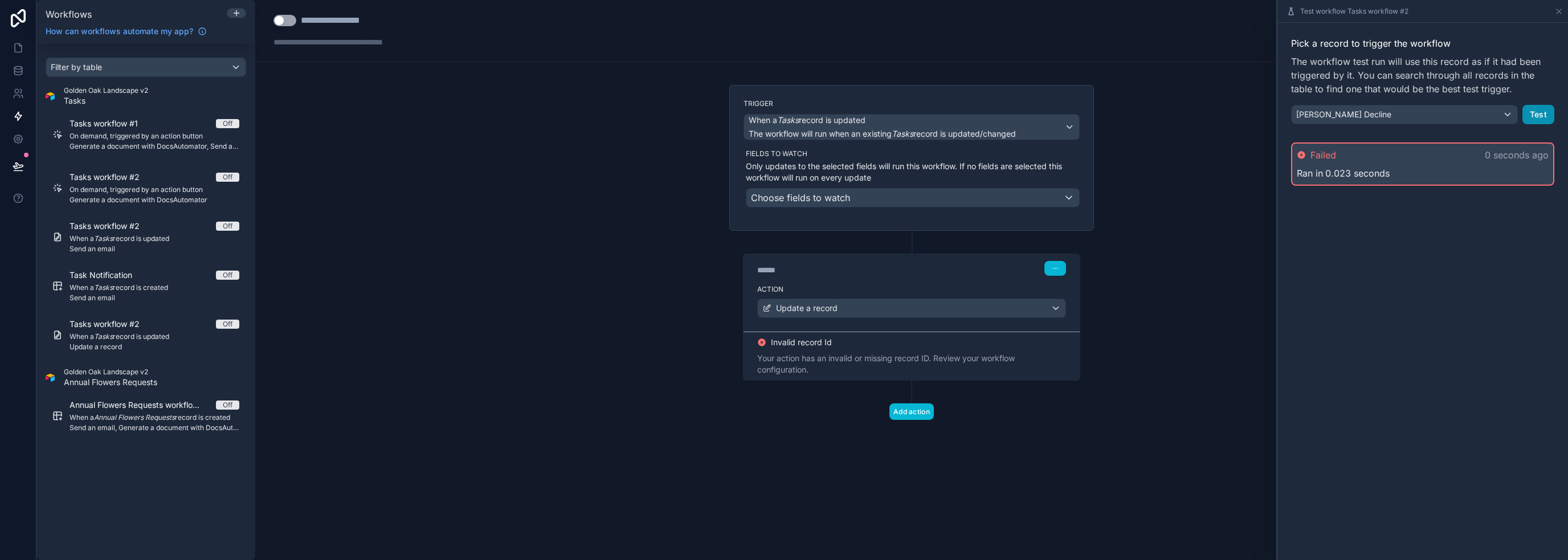
click at [1543, 109] on button "Test" at bounding box center [1538, 114] width 32 height 20
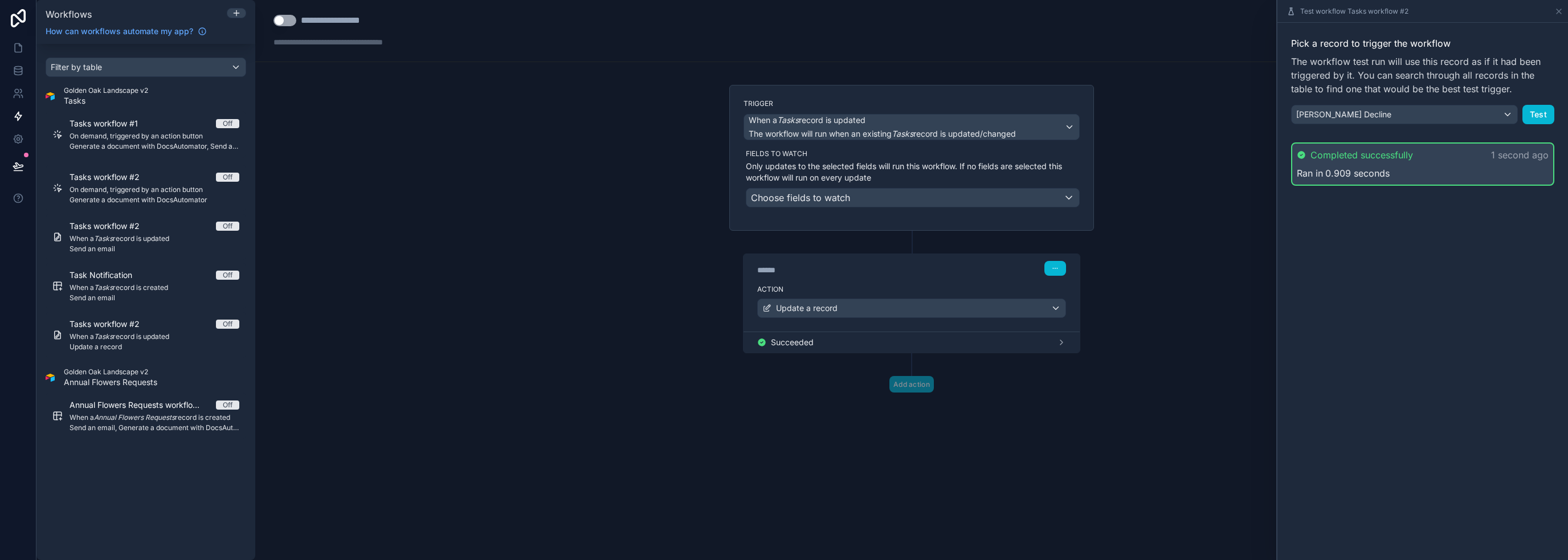
click at [1406, 333] on div "Pick a record to trigger the workflow The workflow test run will use this recor…" at bounding box center [1422, 291] width 290 height 537
click at [1059, 348] on div "Succeeded" at bounding box center [911, 342] width 337 height 21
click at [1058, 345] on div "Succeeded" at bounding box center [912, 342] width 309 height 12
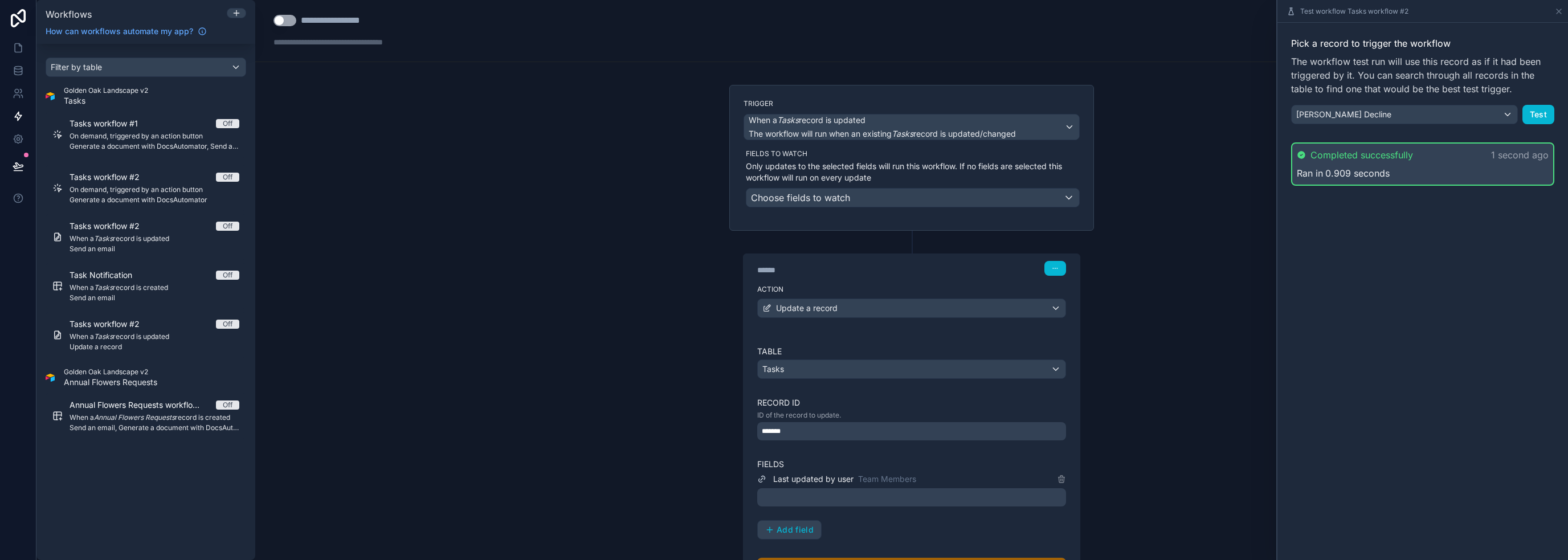
scroll to position [138, 0]
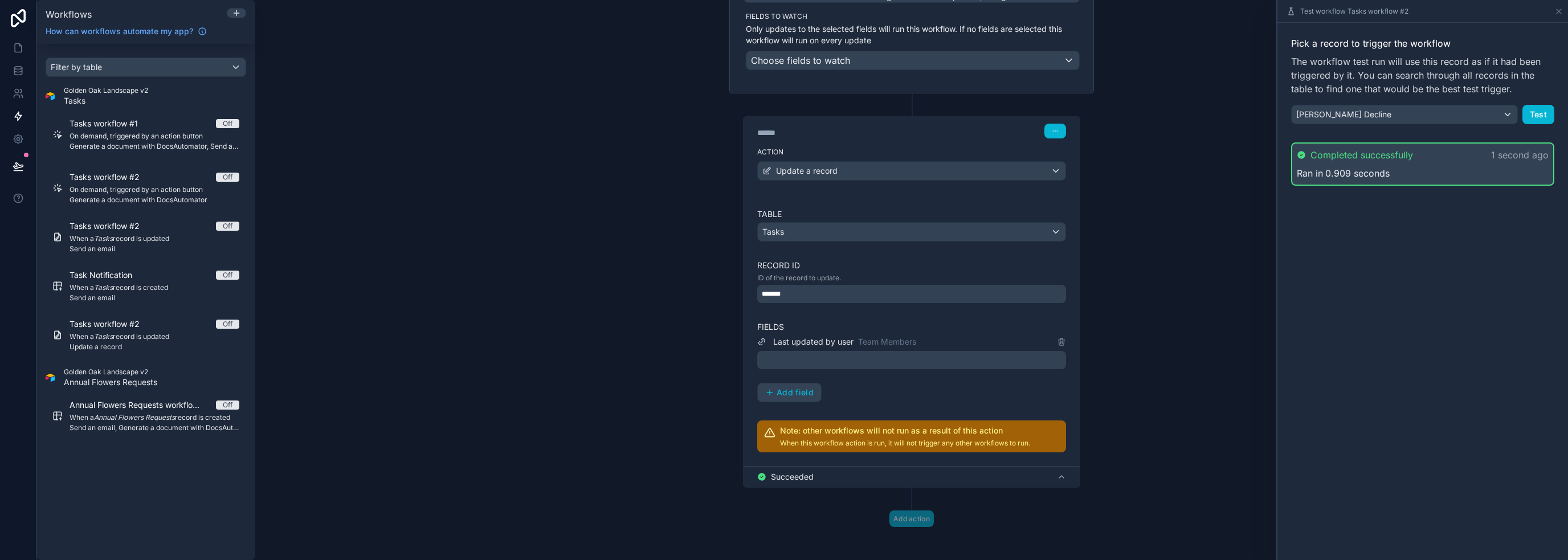
click at [918, 354] on div at bounding box center [912, 359] width 309 height 19
click at [536, 309] on div "**********" at bounding box center [911, 280] width 1312 height 560
click at [878, 339] on span "Team Members" at bounding box center [886, 342] width 58 height 12
click at [1105, 315] on div "**********" at bounding box center [911, 280] width 1312 height 560
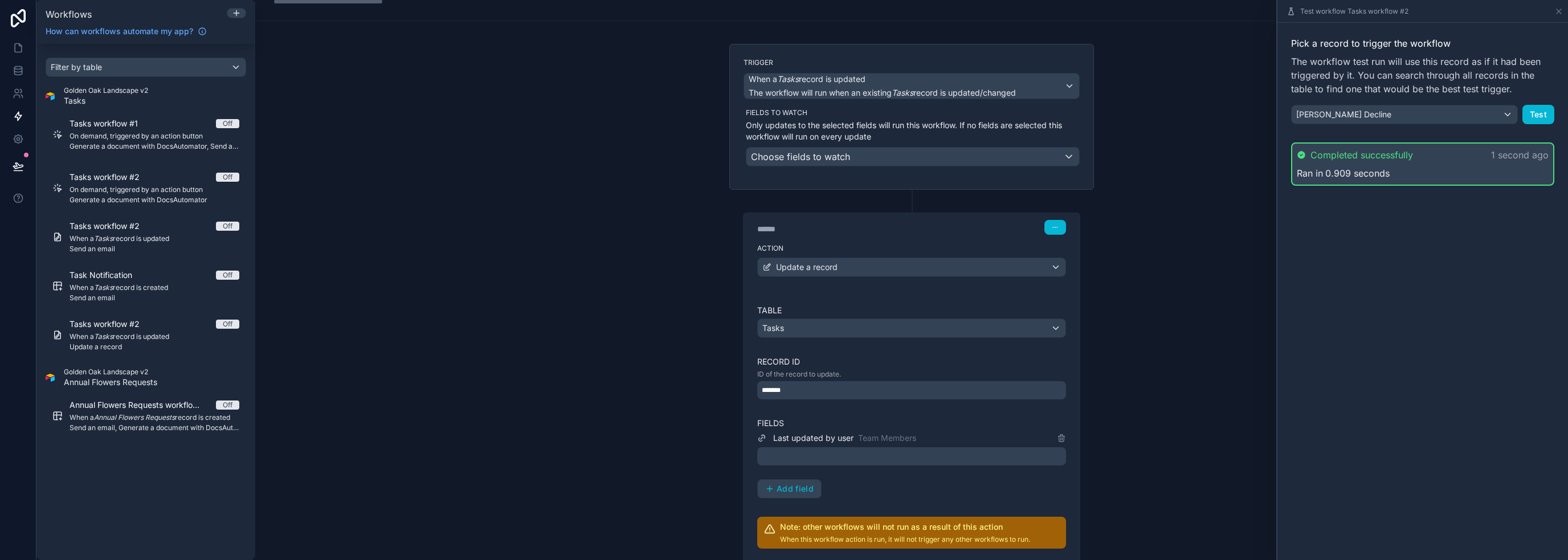
scroll to position [0, 0]
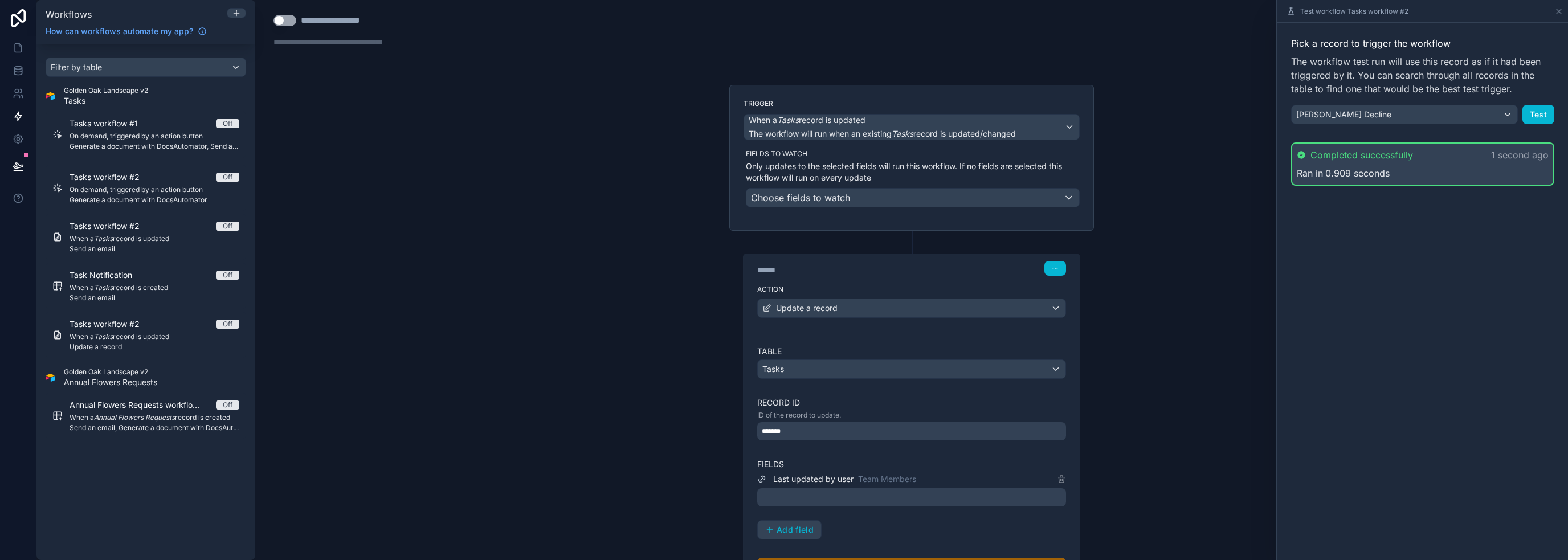
click at [1137, 281] on div "**********" at bounding box center [911, 280] width 1312 height 560
click at [12, 50] on icon at bounding box center [18, 47] width 12 height 12
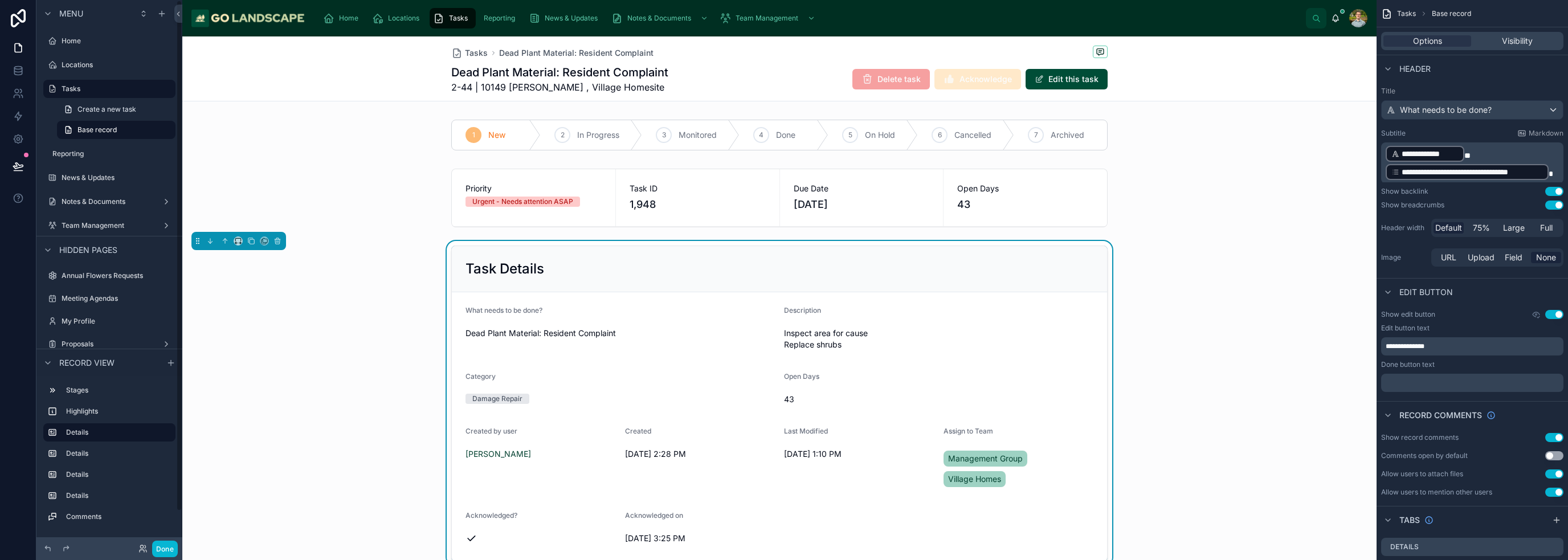
click at [1166, 252] on div "Task Details What needs to be done? Dead Plant Material: Resident Complaint Des…" at bounding box center [779, 403] width 1194 height 325
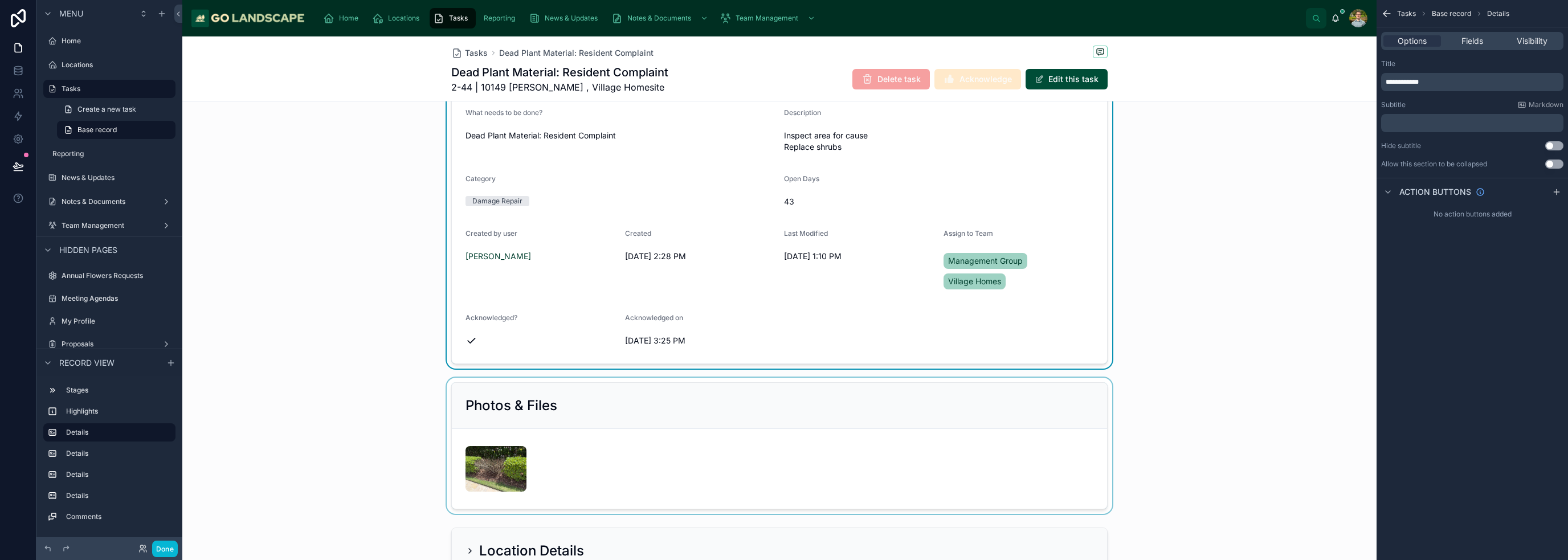
scroll to position [170, 0]
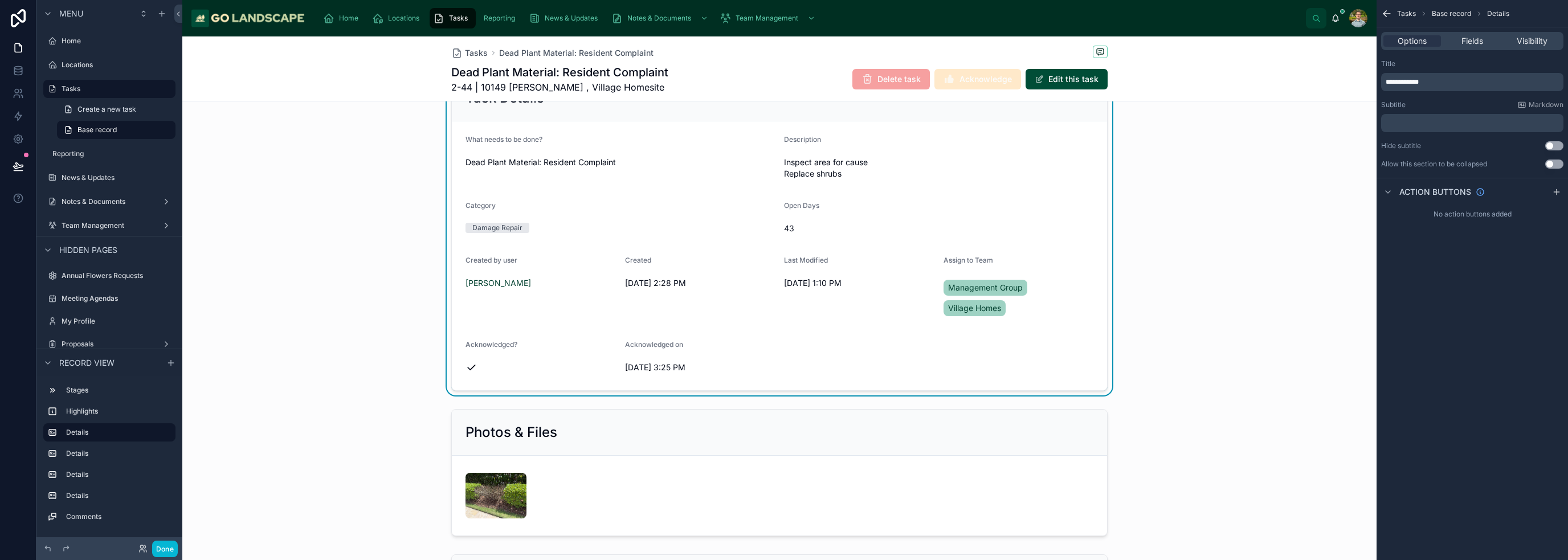
click at [891, 320] on div "Last Modified 9/3/2025 1:10 PM" at bounding box center [859, 288] width 150 height 66
click at [1482, 46] on div "Options Fields Visibility" at bounding box center [1471, 41] width 182 height 19
click at [1481, 37] on span "Fields" at bounding box center [1472, 41] width 21 height 12
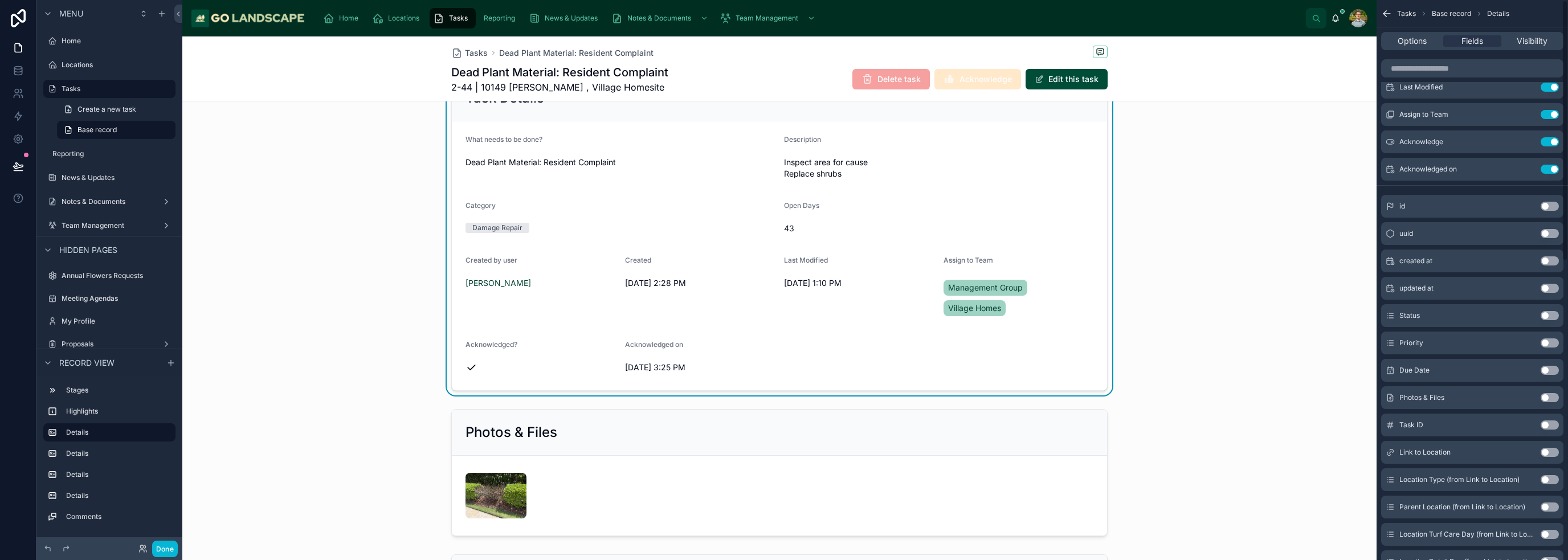
scroll to position [640, 0]
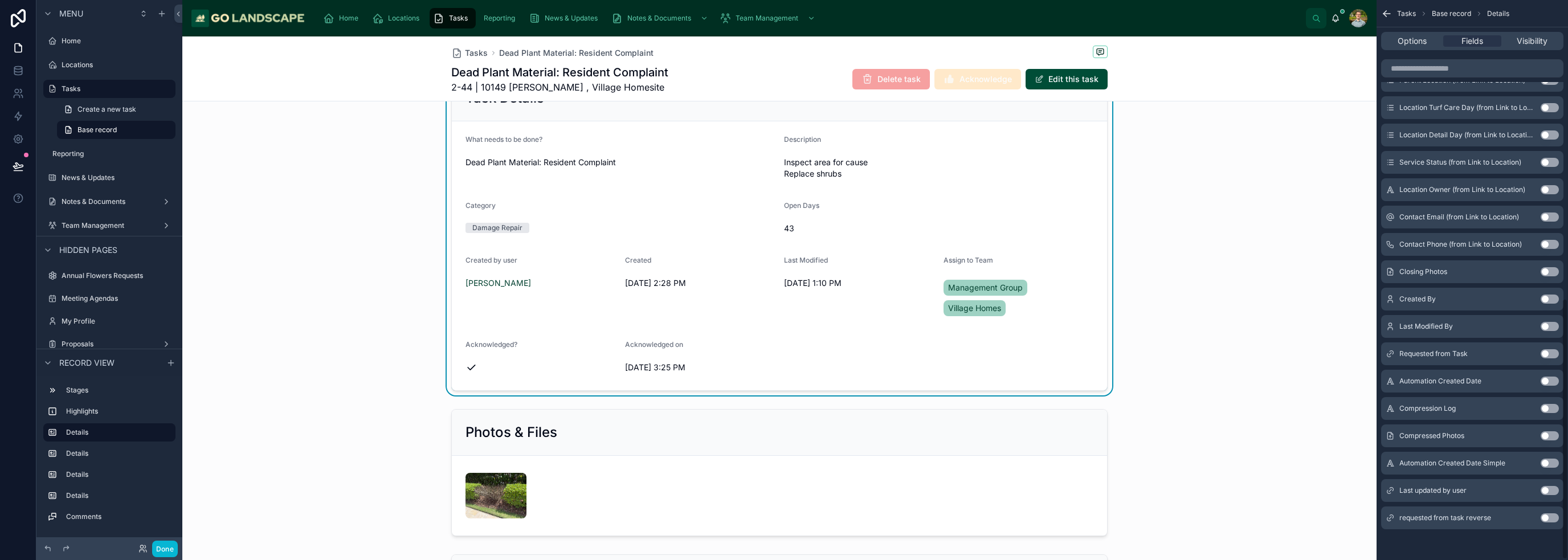
click at [1545, 490] on button "Use setting" at bounding box center [1549, 490] width 19 height 9
drag, startPoint x: 1224, startPoint y: 442, endPoint x: 1070, endPoint y: 407, distance: 157.9
click at [1219, 444] on div at bounding box center [779, 469] width 1194 height 136
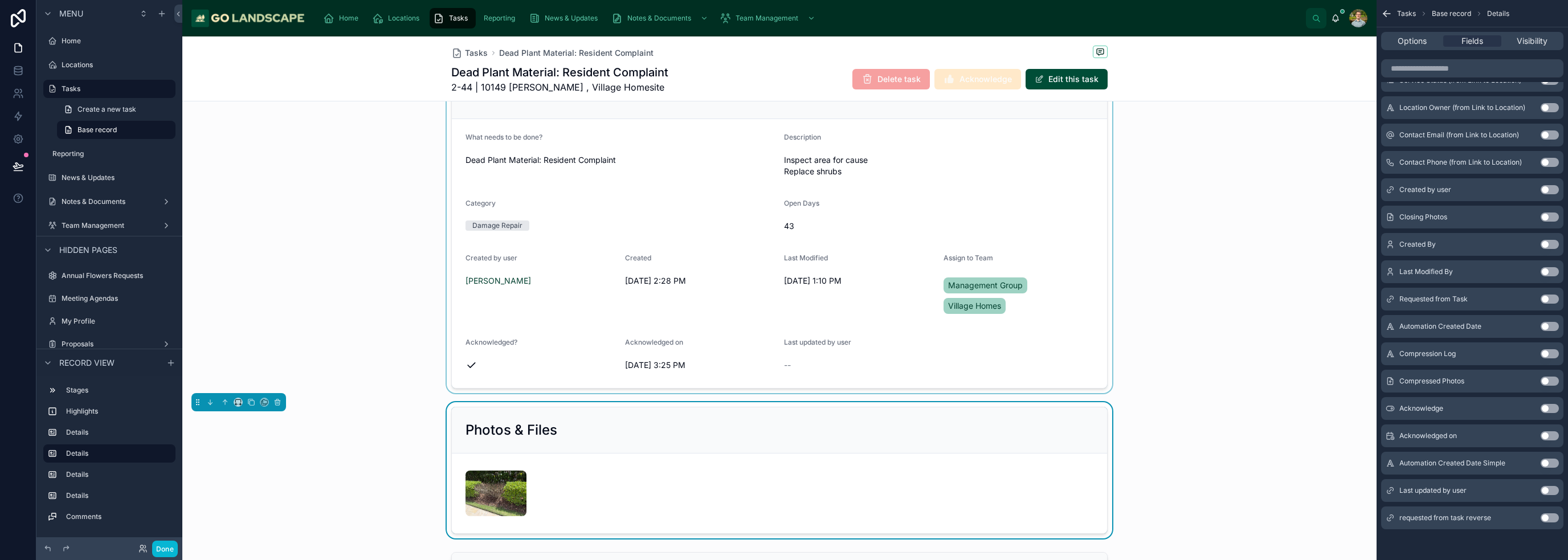
click at [845, 367] on div at bounding box center [779, 230] width 1194 height 325
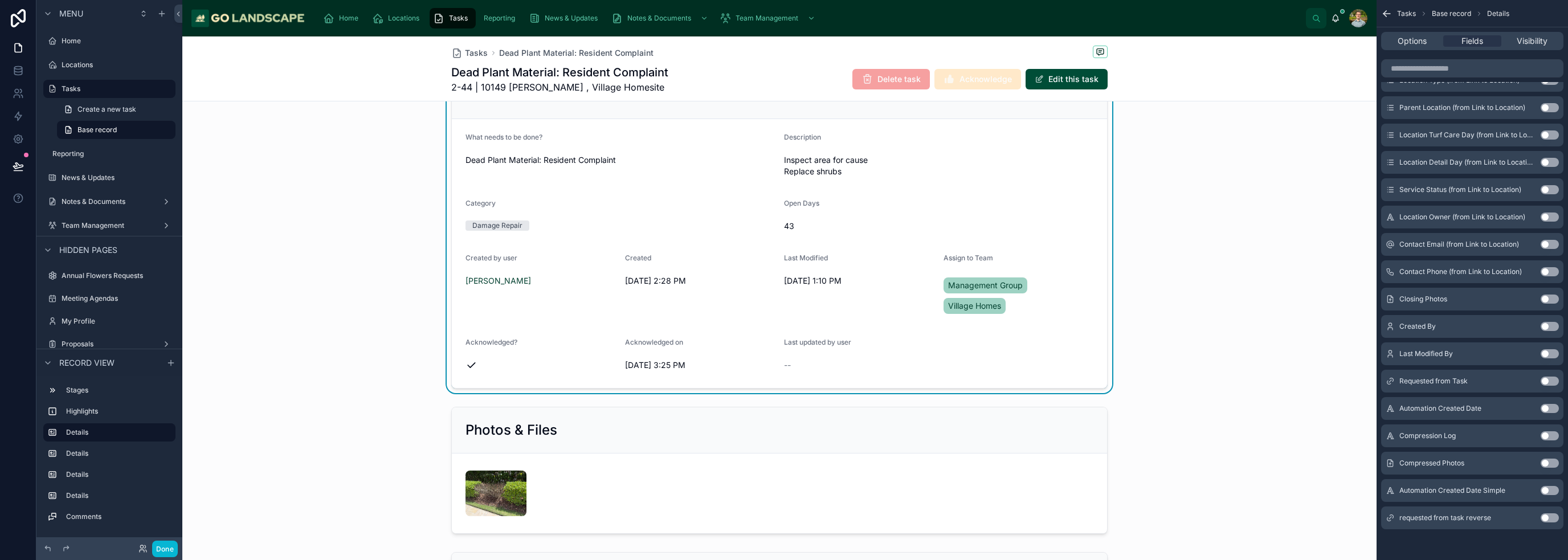
scroll to position [0, 0]
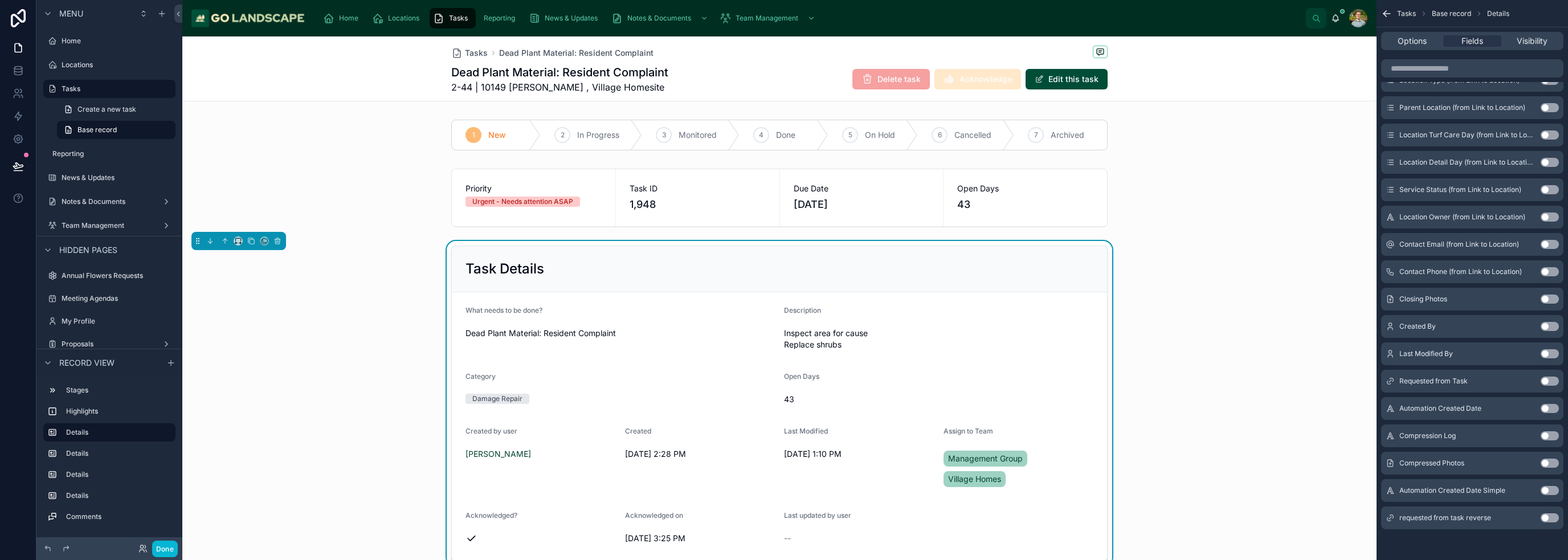
click at [1270, 258] on div "Task Details What needs to be done? Dead Plant Material: Resident Complaint Des…" at bounding box center [779, 403] width 1194 height 325
click at [170, 548] on button "Done" at bounding box center [164, 548] width 26 height 17
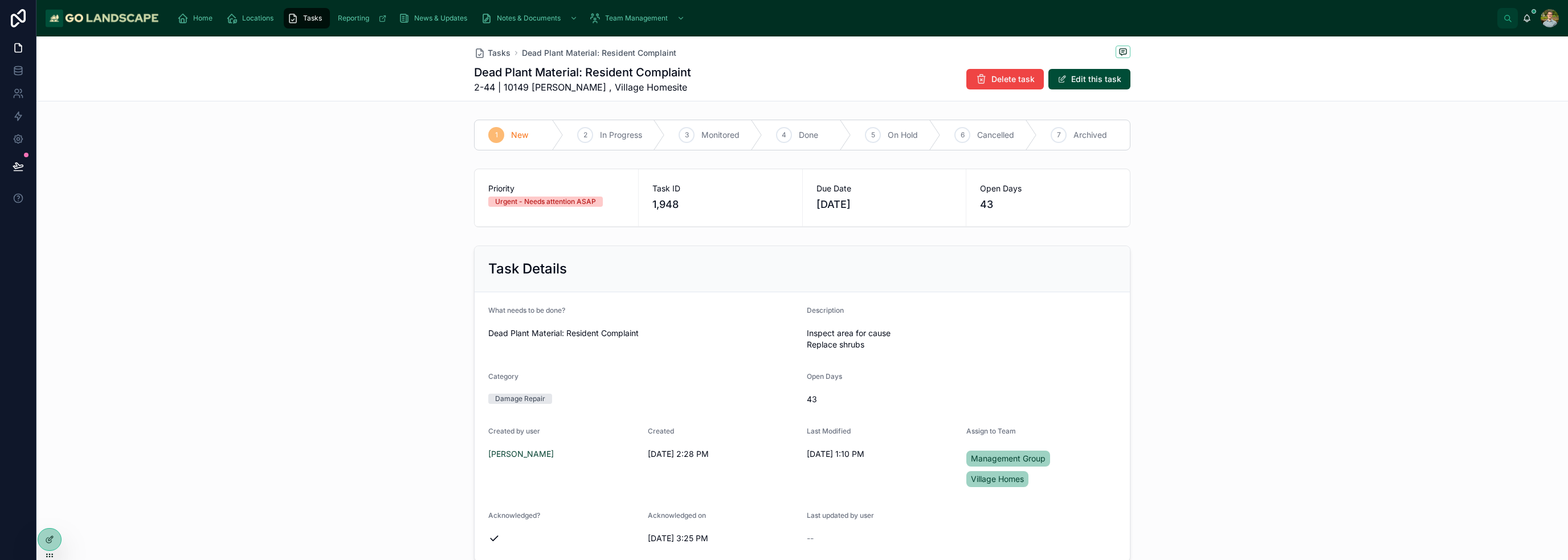
click at [1232, 264] on div "Task Details What needs to be done? Dead Plant Material: Resident Complaint Des…" at bounding box center [802, 403] width 1532 height 325
click at [1111, 83] on button "Edit this task" at bounding box center [1089, 79] width 82 height 20
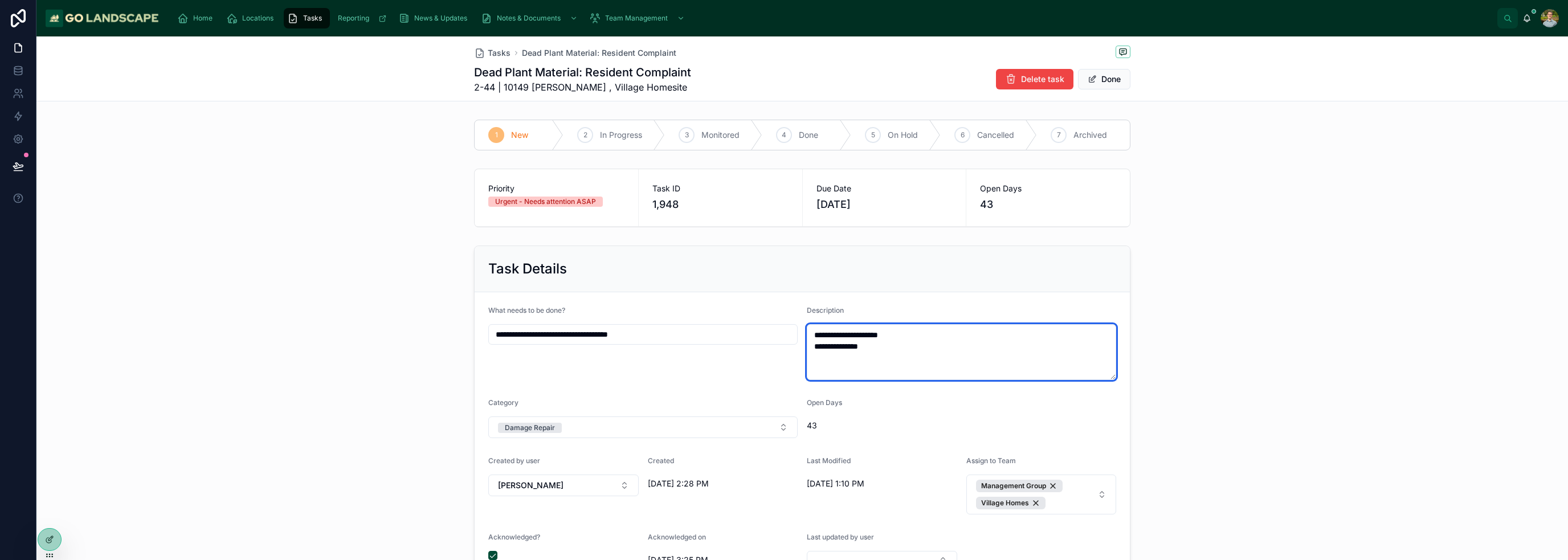
click at [895, 344] on textarea "**********" at bounding box center [962, 351] width 309 height 56
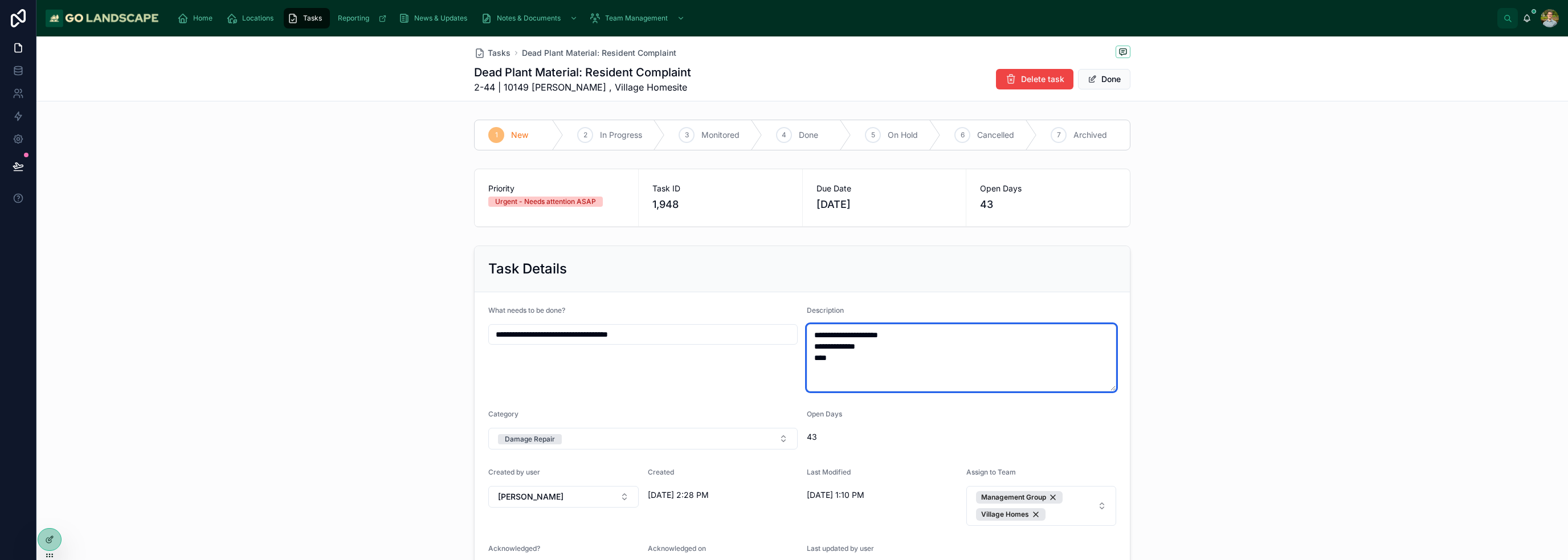
type textarea "**********"
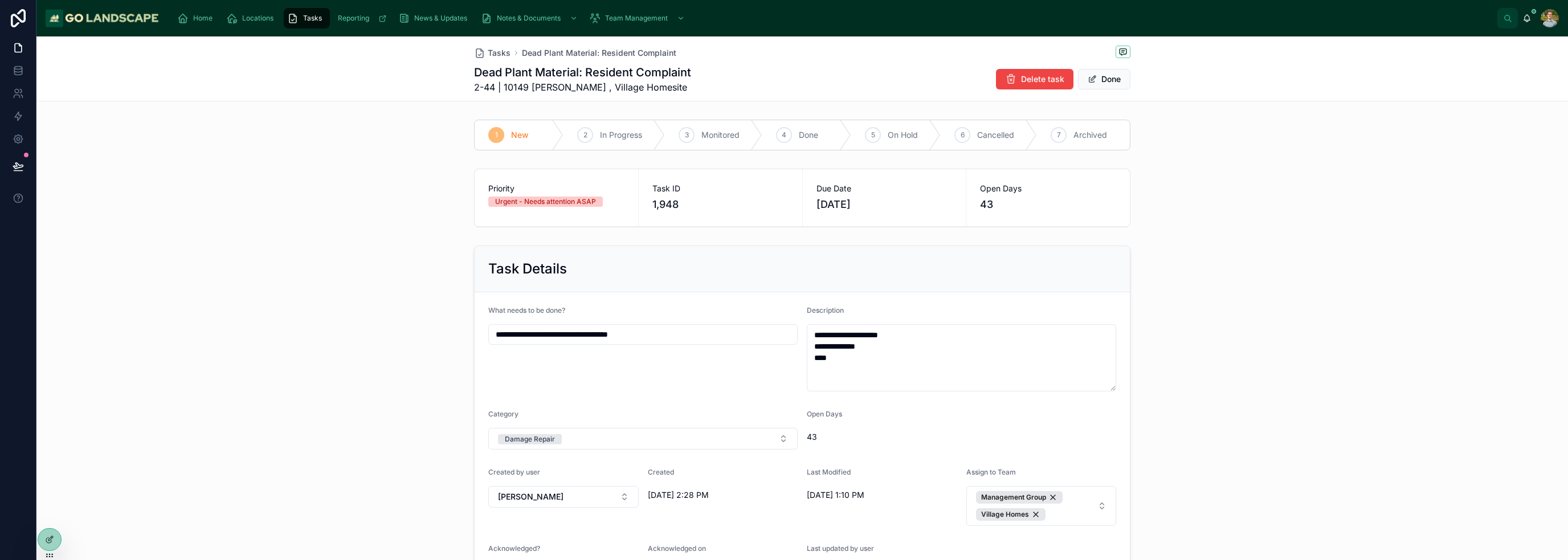
click at [1177, 337] on div "**********" at bounding box center [802, 420] width 1532 height 359
click at [1098, 80] on button "Done" at bounding box center [1104, 79] width 52 height 20
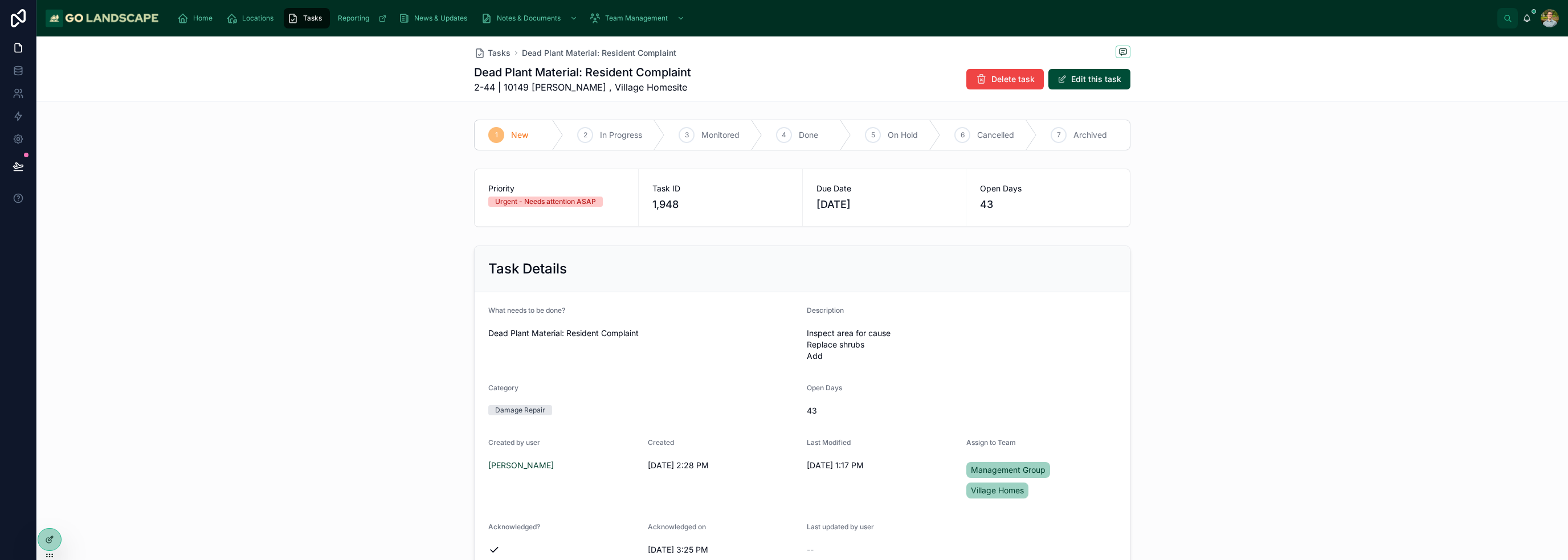
click at [1182, 381] on div "Task Details What needs to be done? Dead Plant Material: Resident Complaint Des…" at bounding box center [802, 408] width 1532 height 336
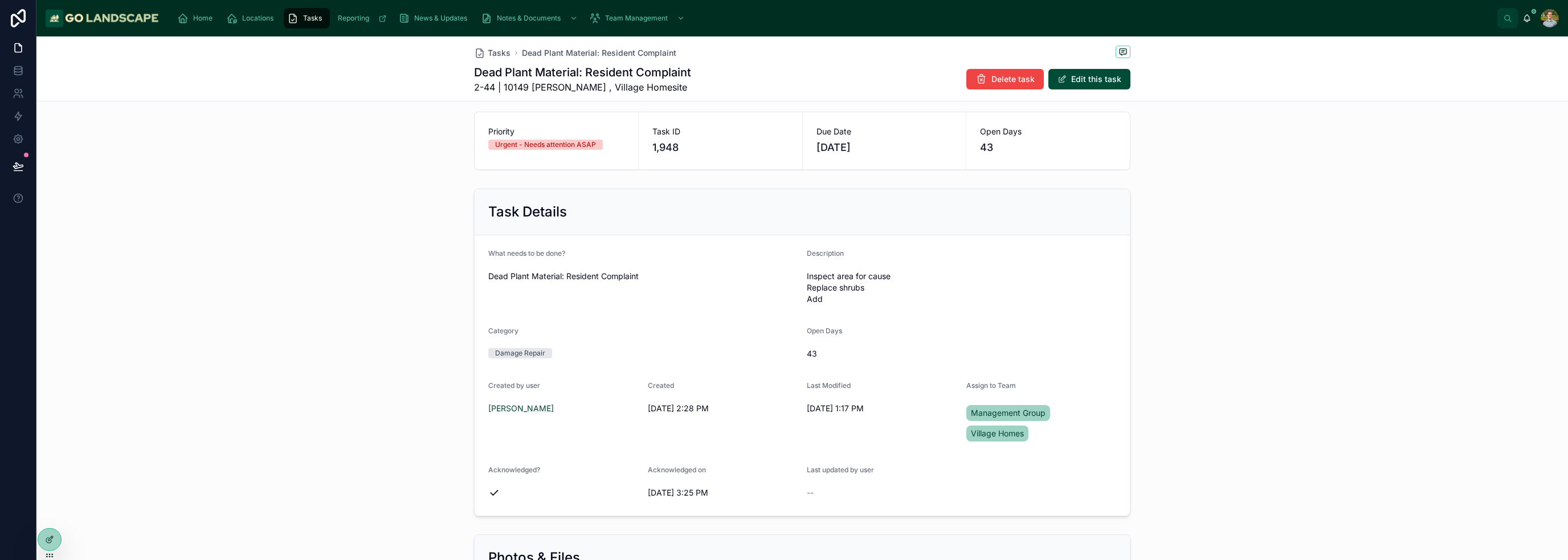
scroll to position [228, 0]
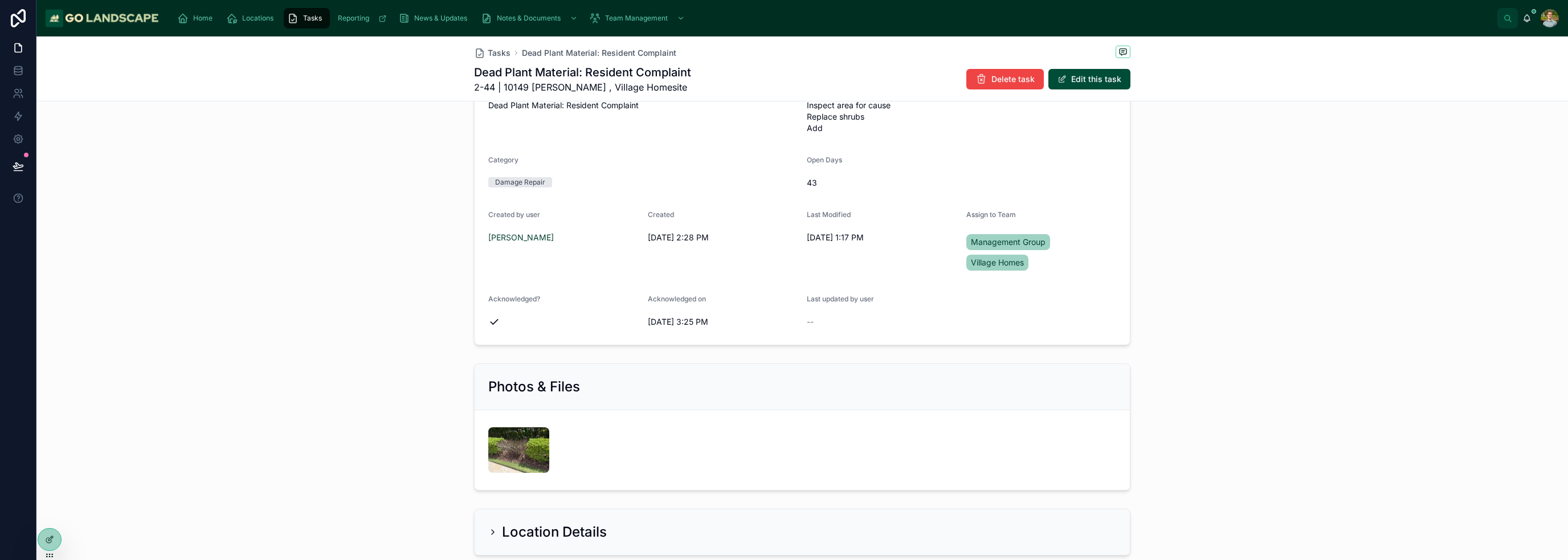
click at [1185, 338] on div "Task Details What needs to be done? Dead Plant Material: Resident Complaint Des…" at bounding box center [802, 181] width 1532 height 336
click at [1163, 376] on div "Photos & Files" at bounding box center [802, 426] width 1532 height 136
click at [307, 353] on div "1 New 2 In Progress 3 Monitored 4 Done 5 On Hold 6 Cancelled 7 Archived Priorit…" at bounding box center [802, 374] width 1532 height 974
click at [363, 193] on div "Task Details What needs to be done? Dead Plant Material: Resident Complaint Des…" at bounding box center [802, 181] width 1532 height 336
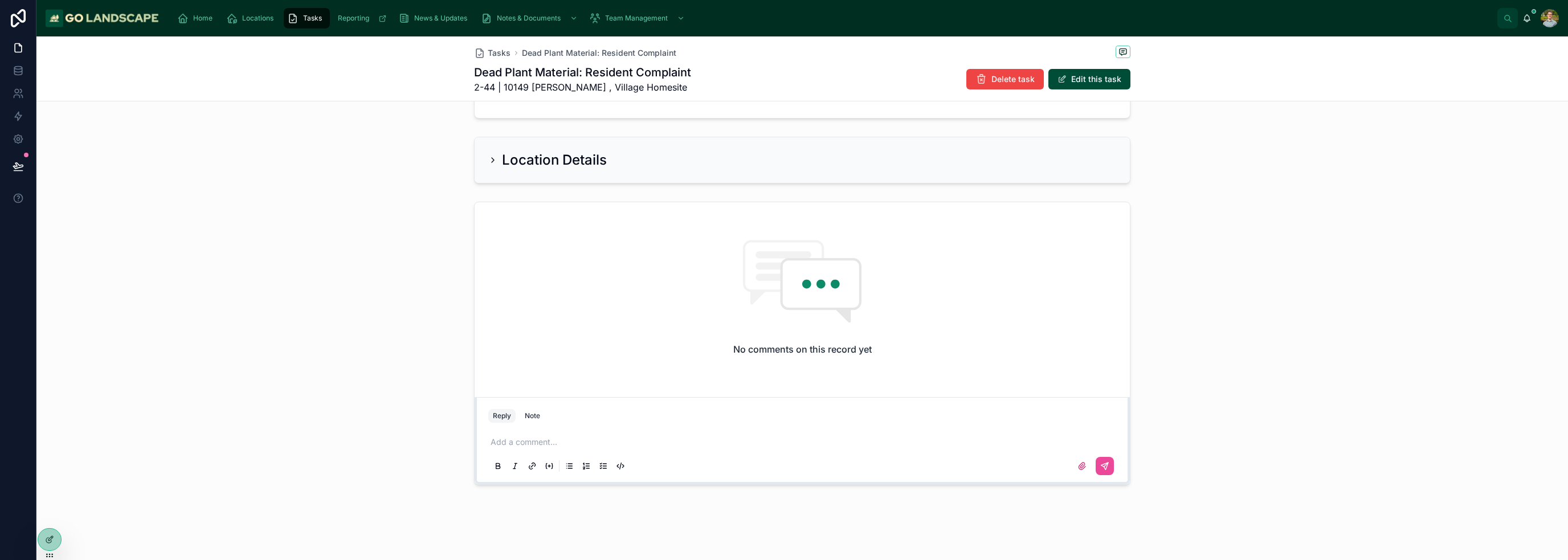
scroll to position [315, 0]
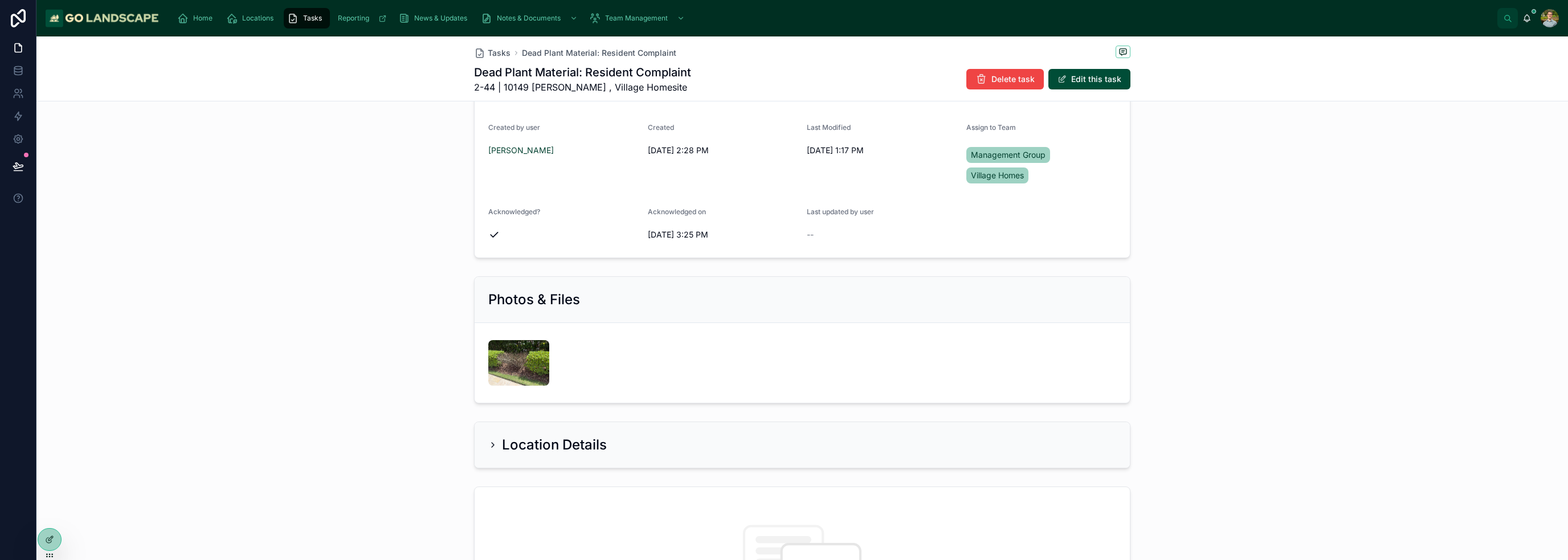
click at [839, 235] on div "--" at bounding box center [882, 234] width 150 height 12
click at [812, 225] on div "--" at bounding box center [882, 234] width 150 height 19
click at [875, 252] on form "What needs to be done? Dead Plant Material: Resident Complaint Description Insp…" at bounding box center [802, 117] width 655 height 280
click at [20, 167] on icon at bounding box center [18, 166] width 10 height 5
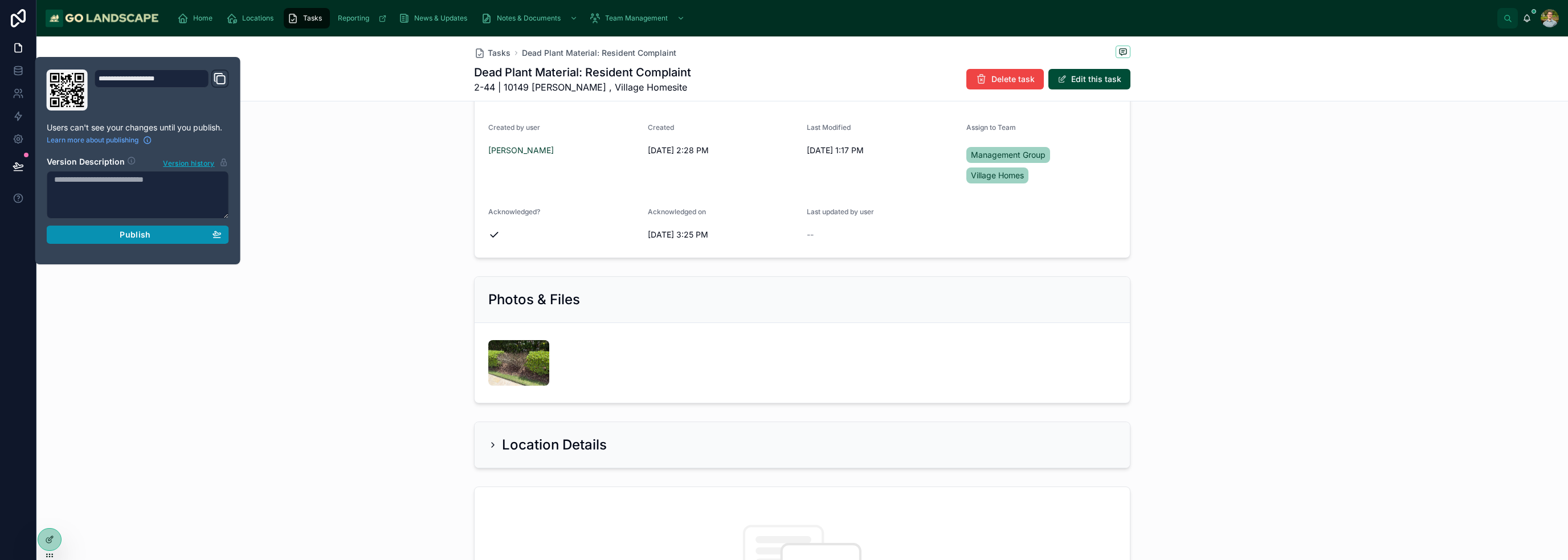
click at [169, 239] on div "Publish" at bounding box center [138, 235] width 168 height 11
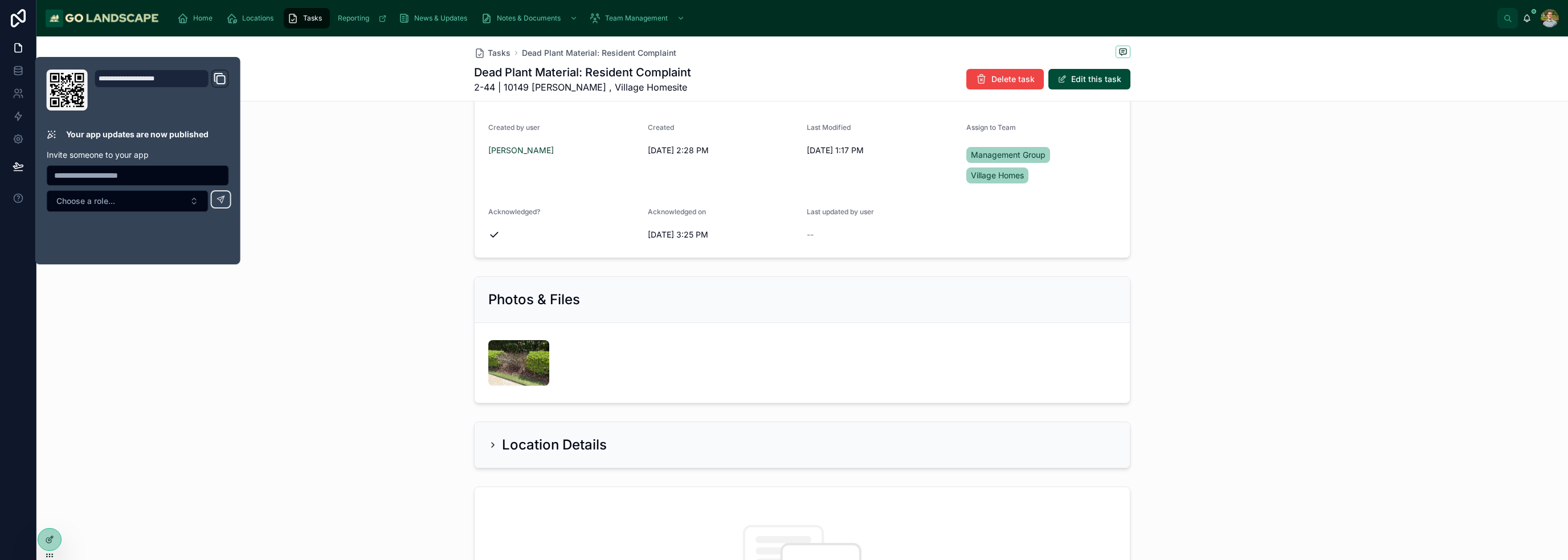
click at [408, 114] on div "Task Details What needs to be done? Dead Plant Material: Resident Complaint Des…" at bounding box center [802, 94] width 1532 height 336
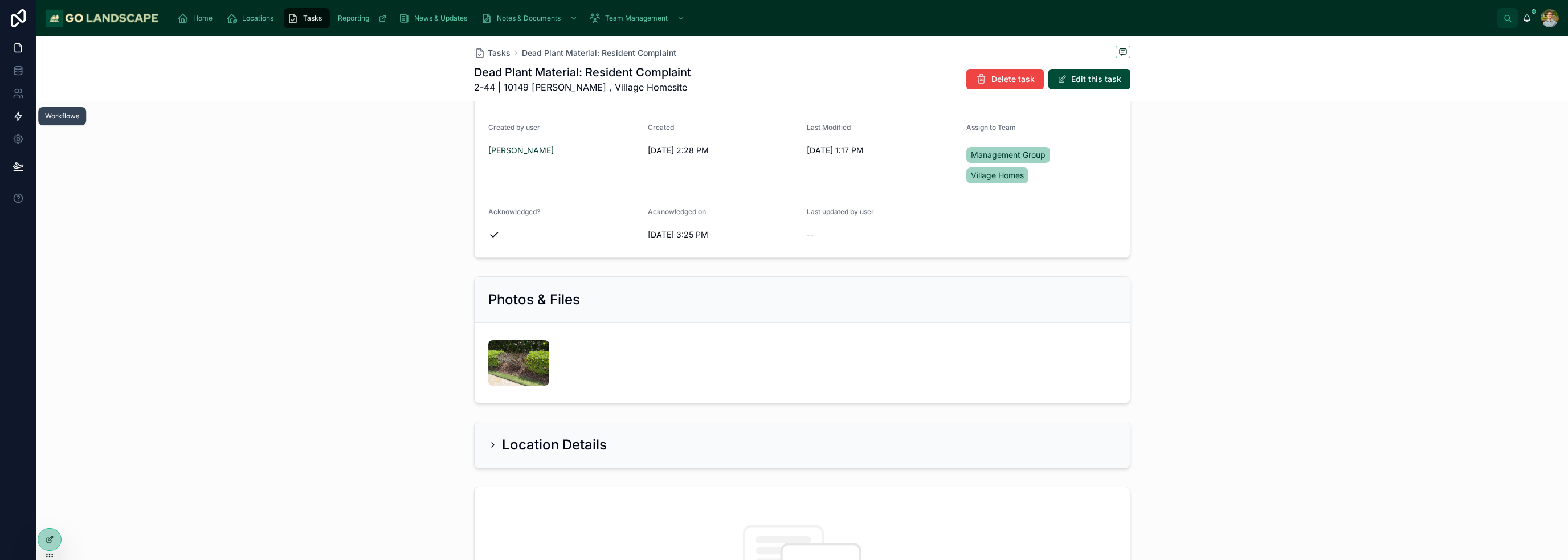
click at [16, 115] on icon at bounding box center [18, 115] width 12 height 12
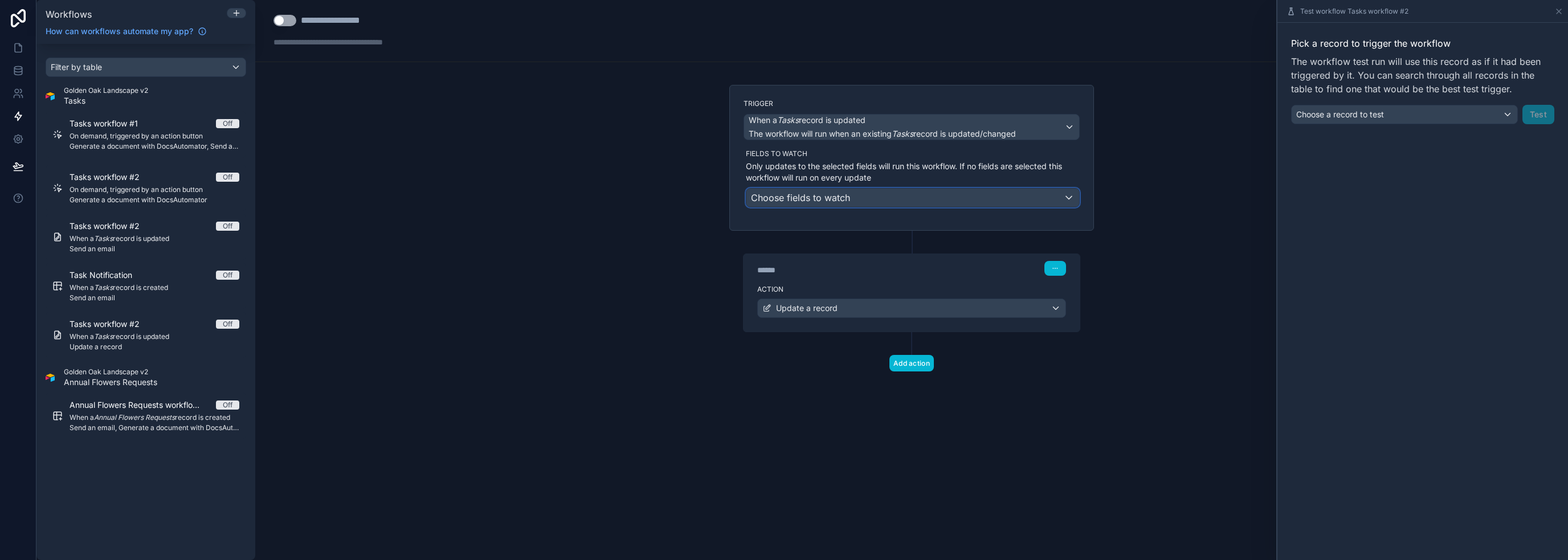
click at [920, 195] on div "Choose fields to watch" at bounding box center [913, 197] width 333 height 19
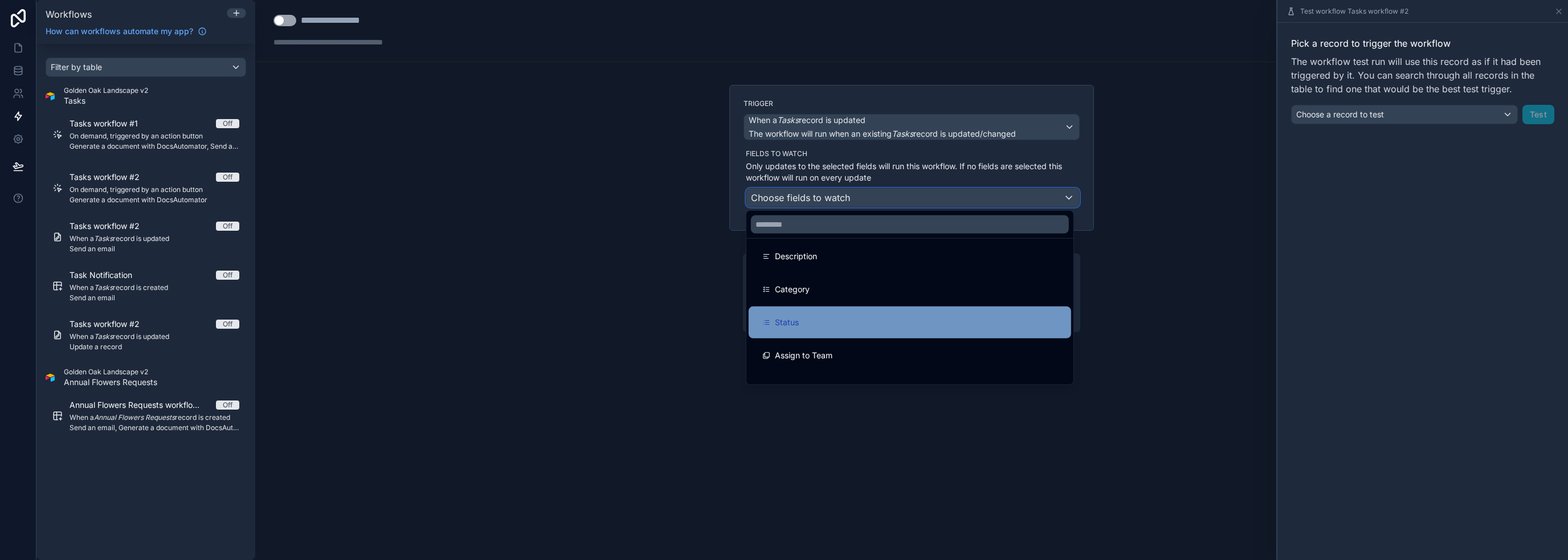
scroll to position [57, 0]
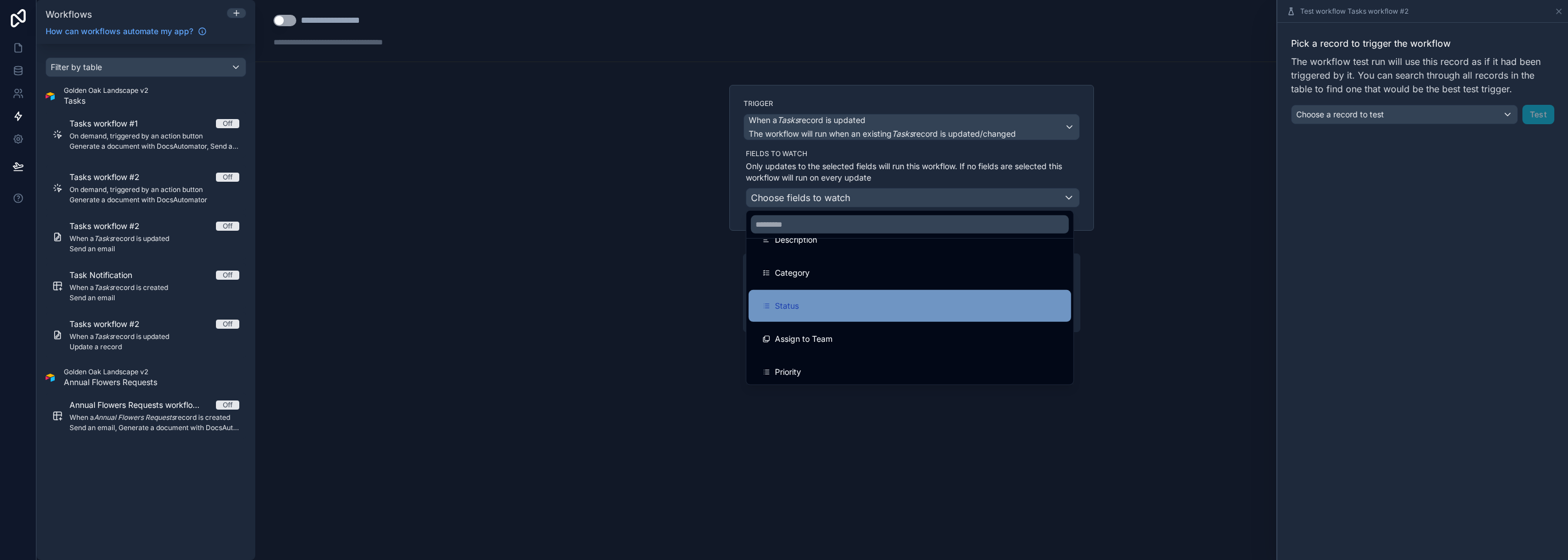
click at [843, 304] on div "Status" at bounding box center [910, 305] width 295 height 13
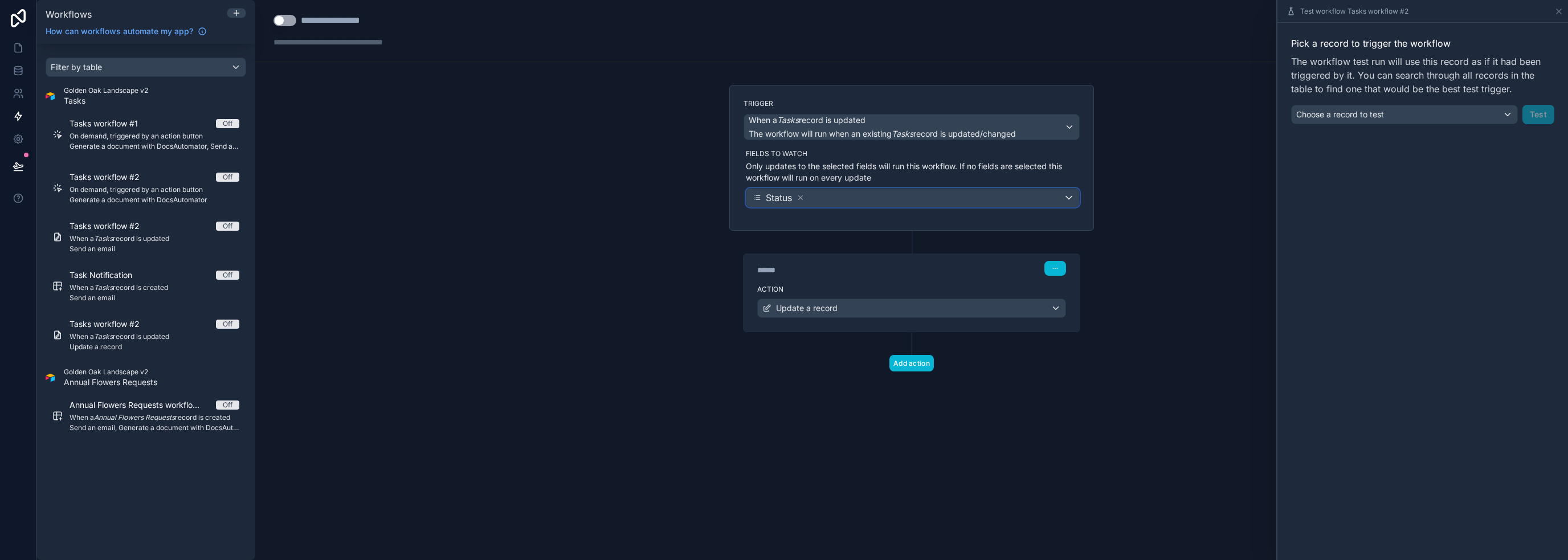
click at [895, 195] on div "Status" at bounding box center [913, 197] width 333 height 19
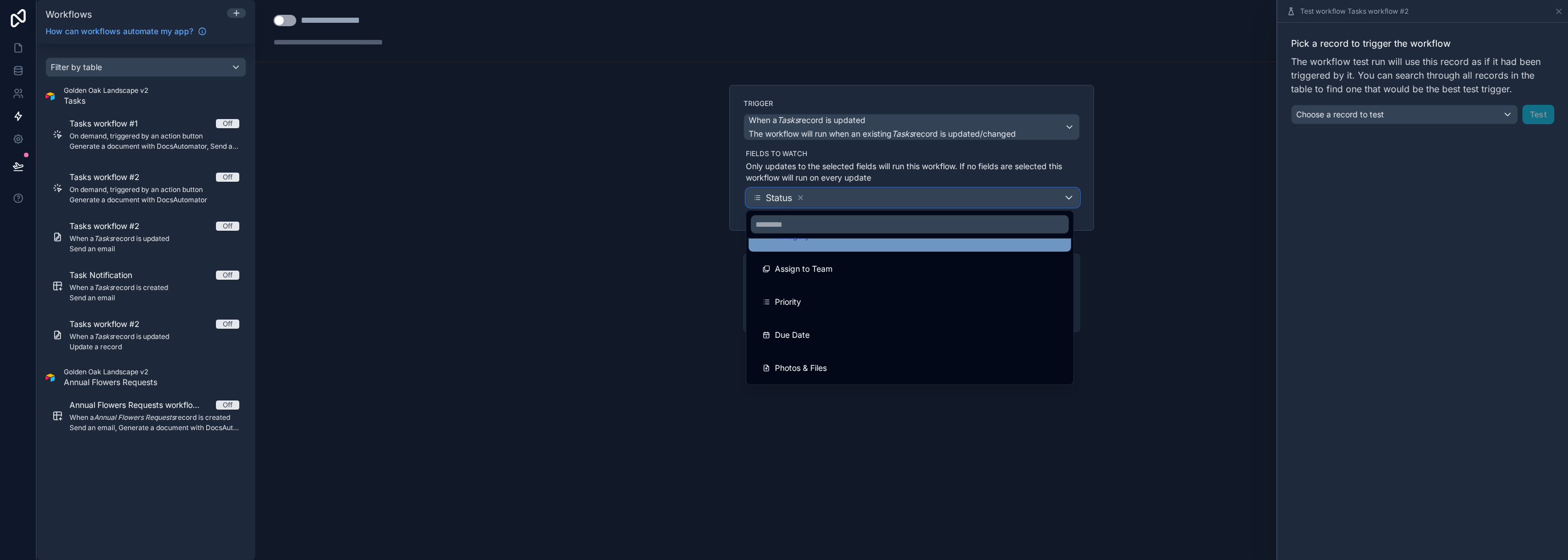
scroll to position [114, 0]
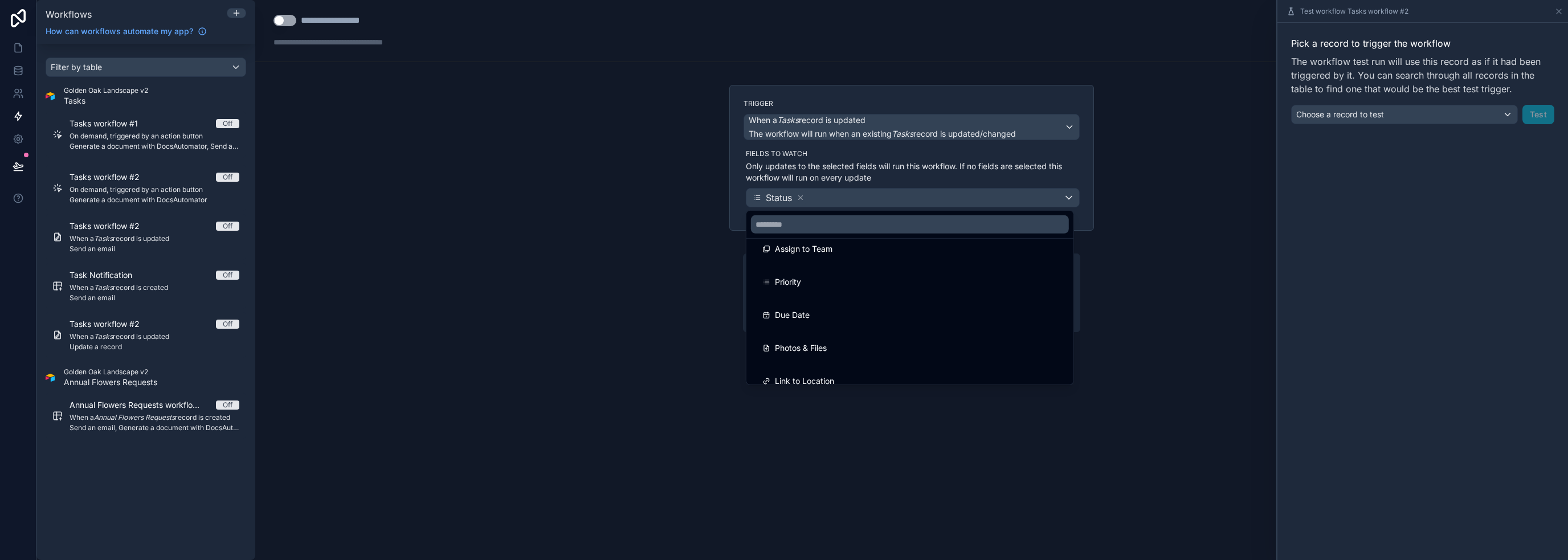
click at [908, 280] on div "Priority" at bounding box center [910, 281] width 295 height 13
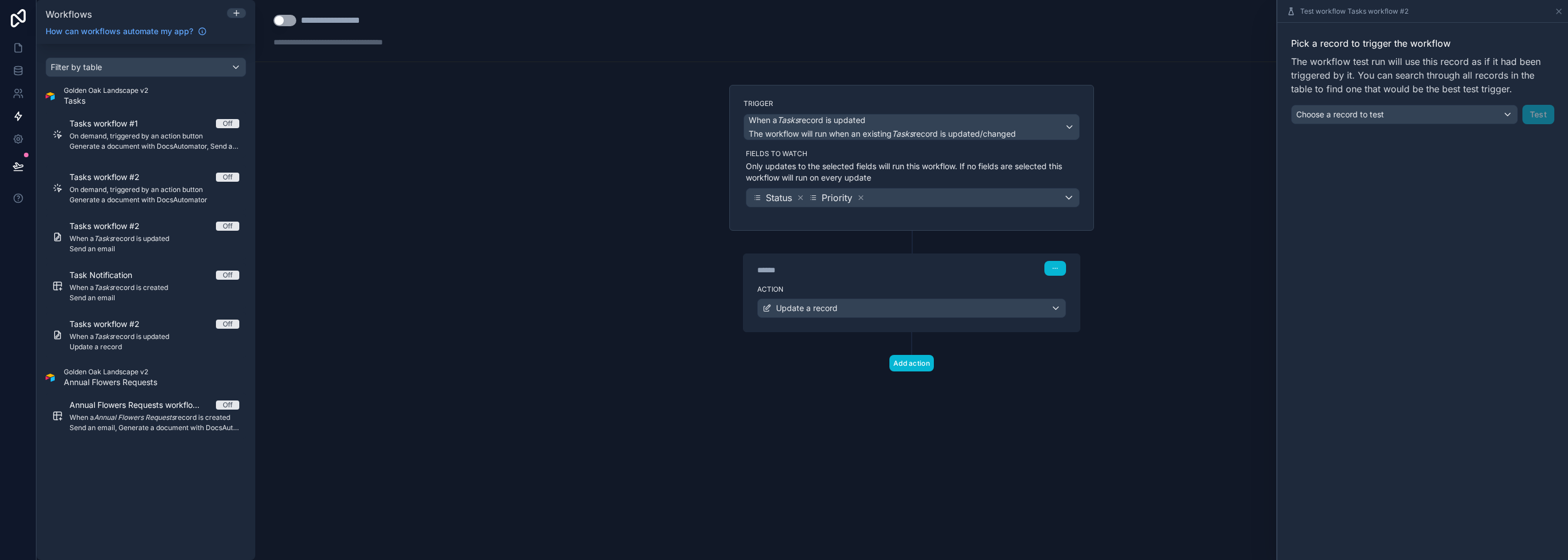
click at [898, 207] on div "Trigger When a Tasks record is updated The workflow will run when an existing T…" at bounding box center [911, 158] width 365 height 146
click at [902, 199] on div "Status Priority" at bounding box center [913, 197] width 333 height 19
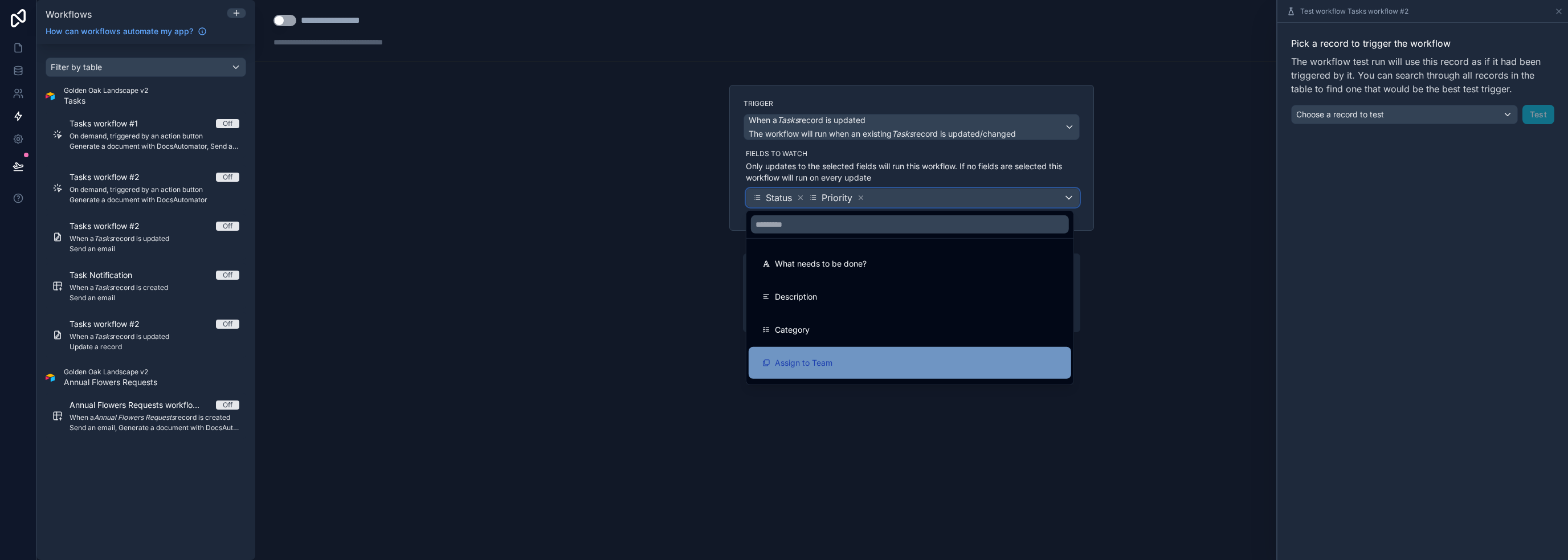
scroll to position [57, 0]
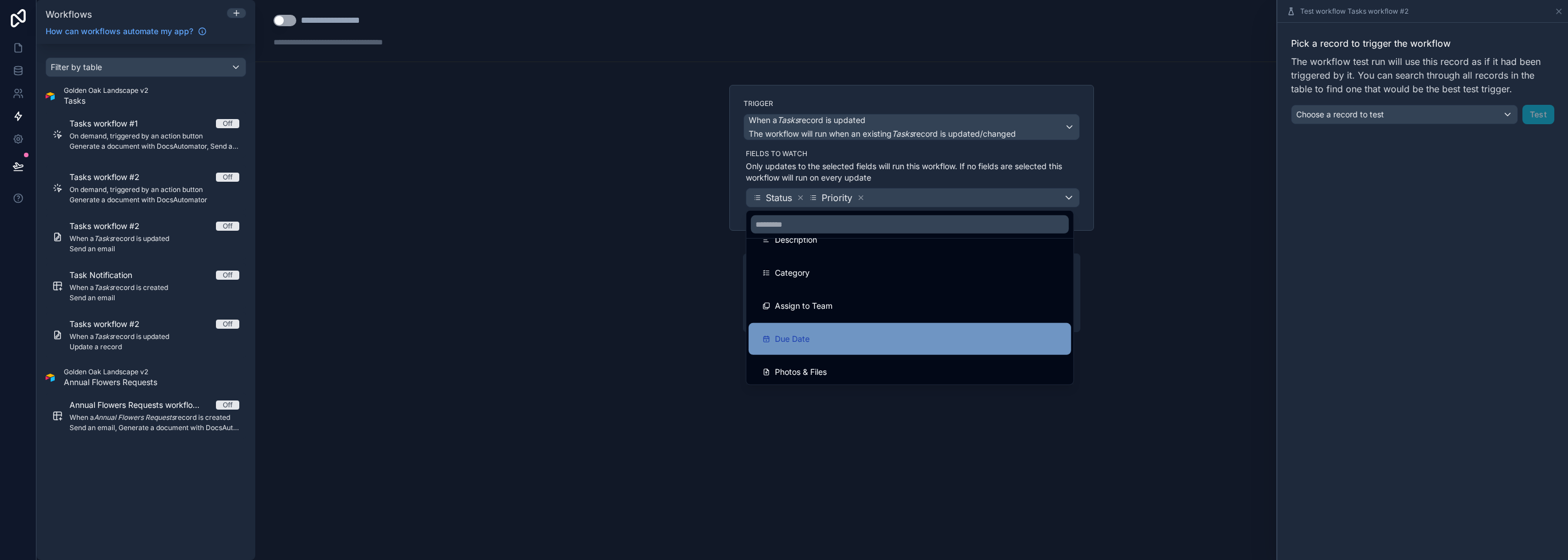
click at [894, 326] on div "Due Date" at bounding box center [909, 339] width 322 height 32
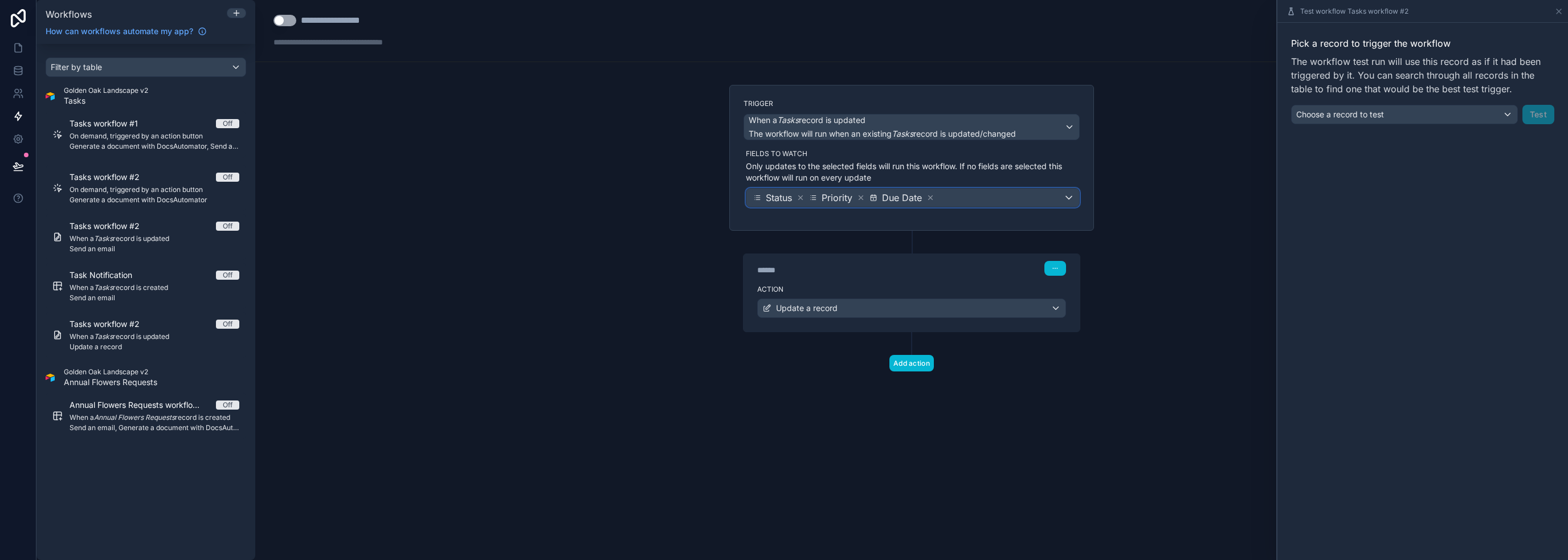
click at [964, 195] on div "Status Priority Due Date" at bounding box center [913, 197] width 333 height 19
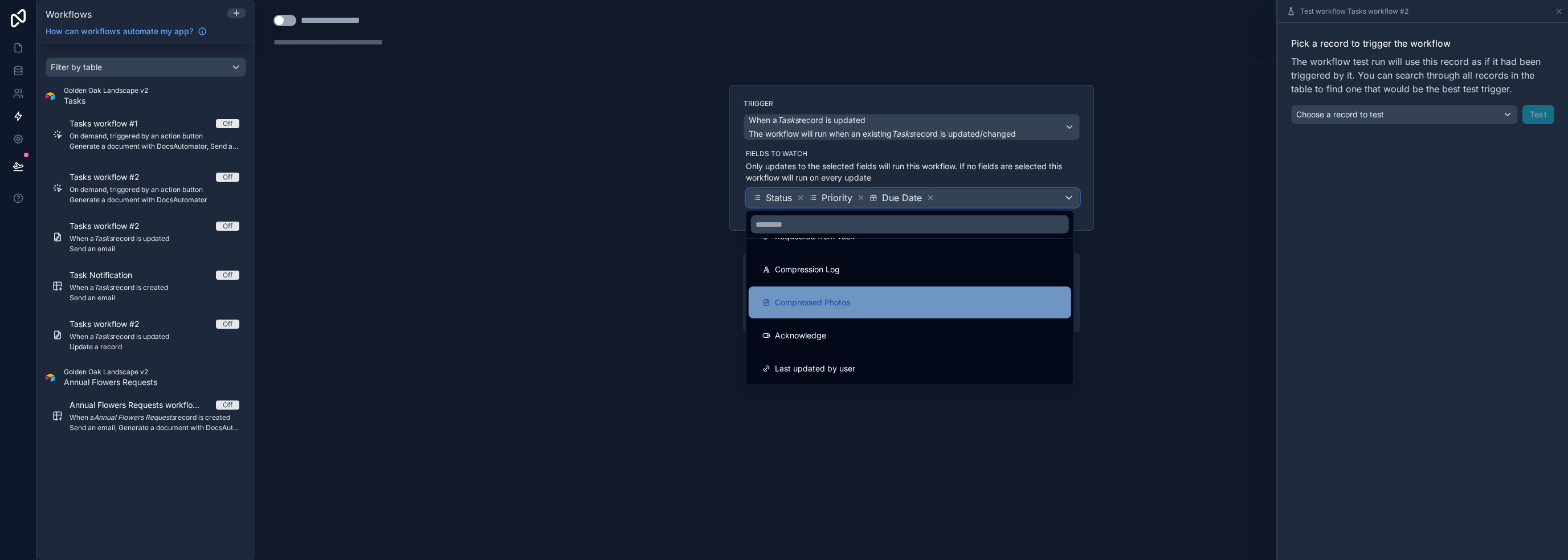
scroll to position [294, 0]
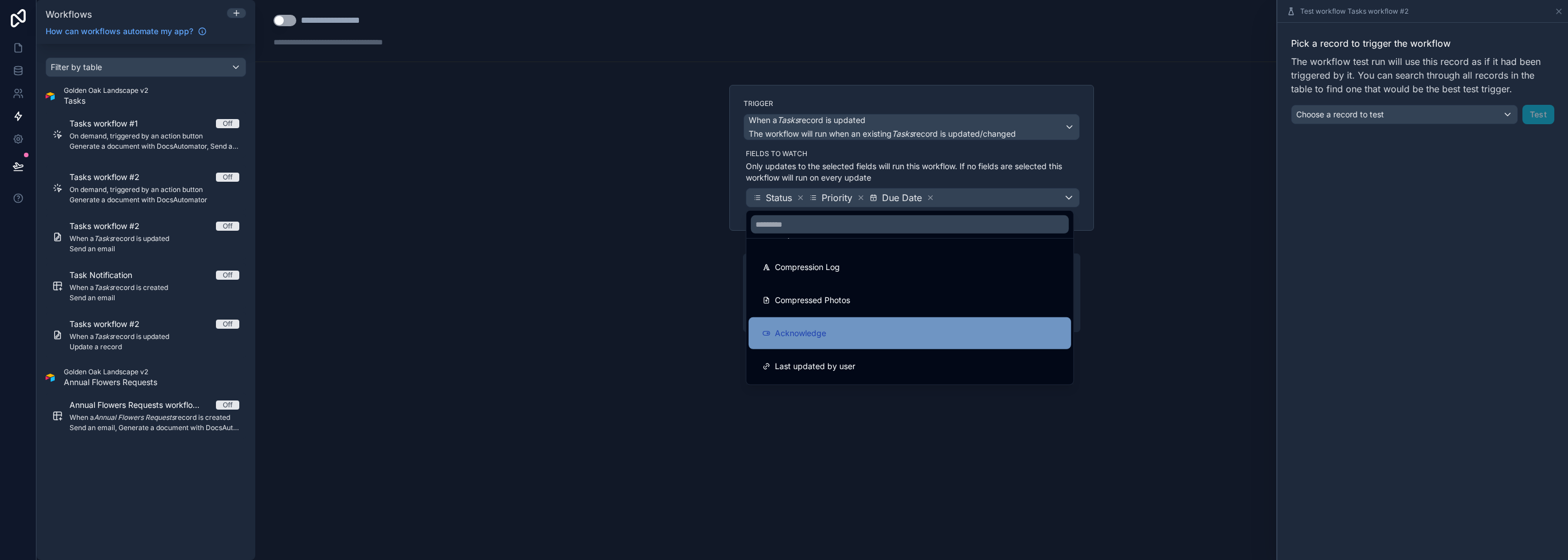
click at [938, 333] on div "Acknowledge" at bounding box center [910, 333] width 295 height 13
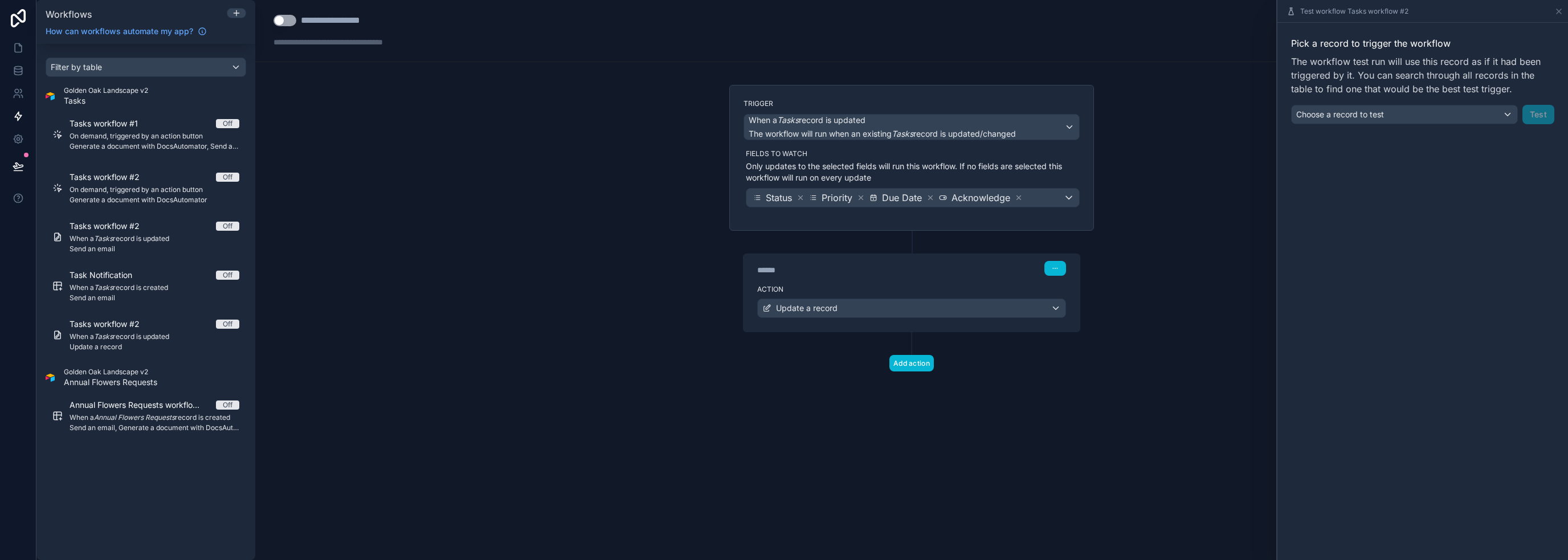
click at [1129, 177] on div "**********" at bounding box center [911, 280] width 1312 height 560
click at [1139, 122] on div "**********" at bounding box center [911, 280] width 1312 height 560
click at [1121, 193] on div "**********" at bounding box center [911, 280] width 1312 height 560
click at [872, 309] on div "Update a record" at bounding box center [911, 308] width 307 height 19
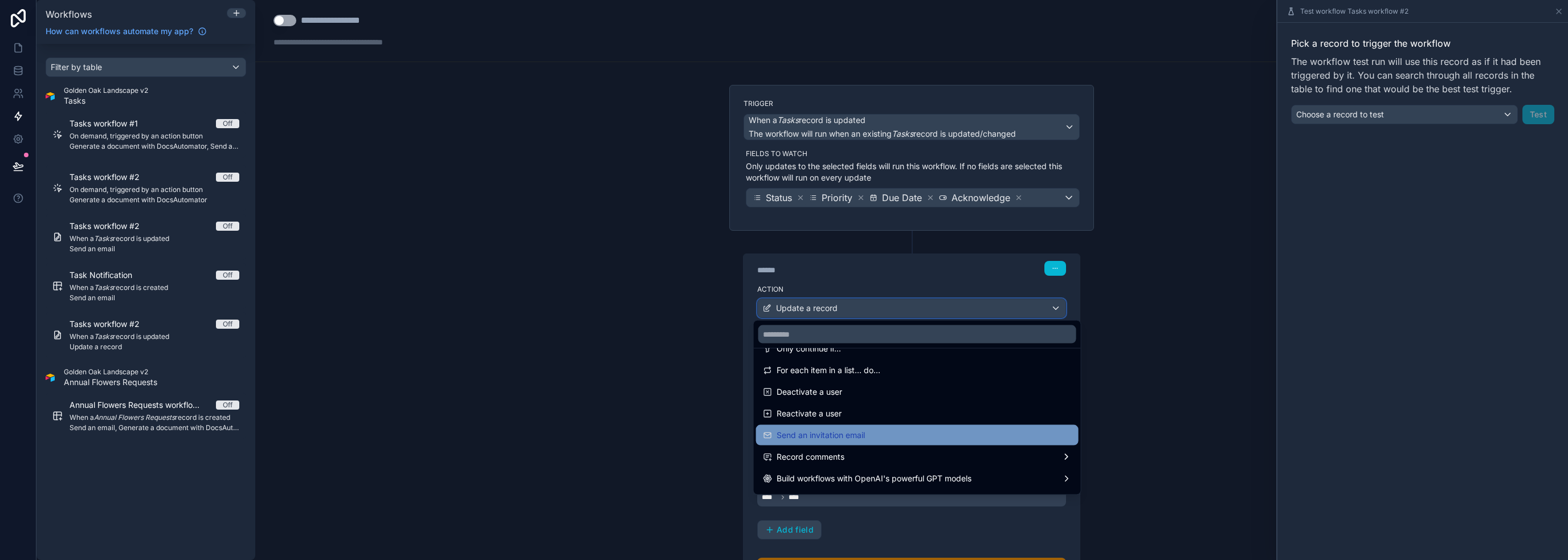
scroll to position [210, 0]
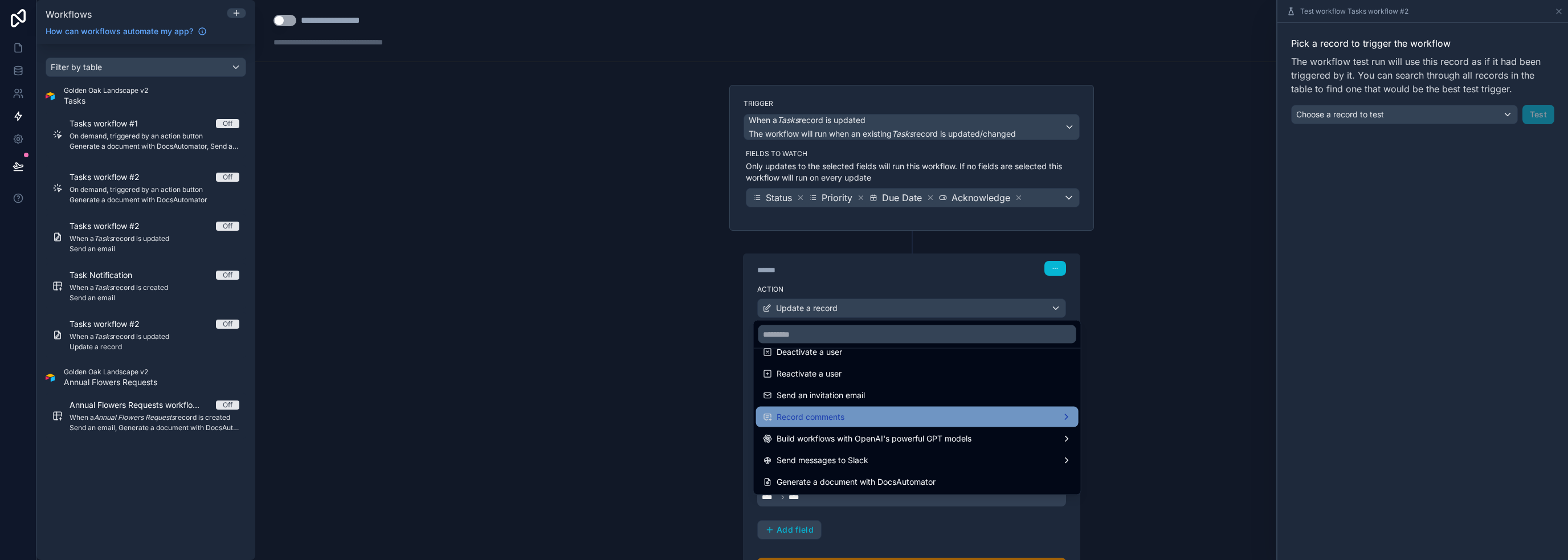
click at [971, 425] on div "Record comments" at bounding box center [916, 416] width 322 height 20
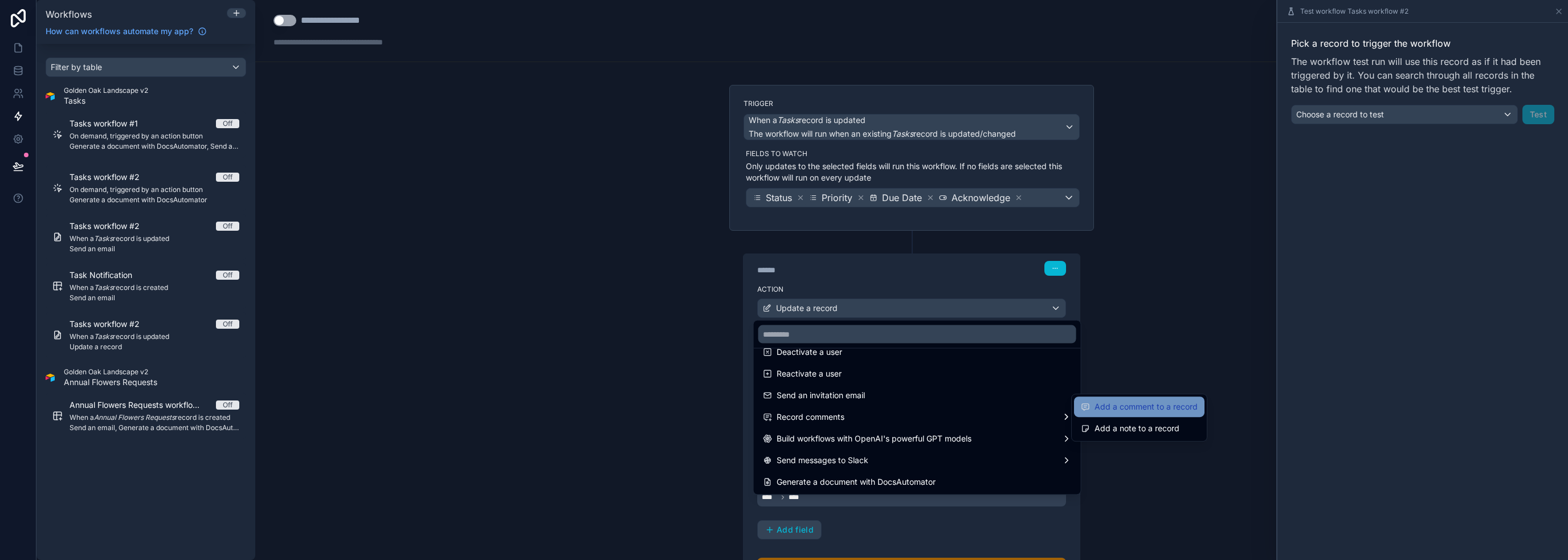
click at [1128, 411] on span "Add a comment to a record" at bounding box center [1146, 406] width 103 height 13
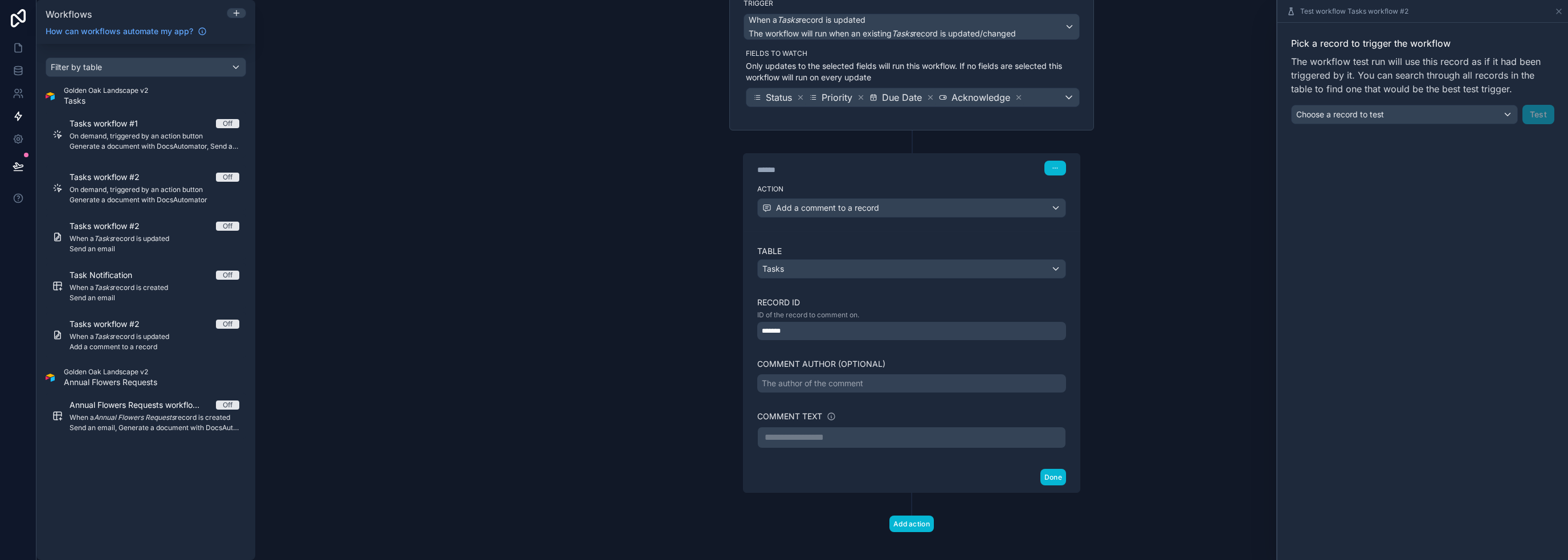
scroll to position [106, 0]
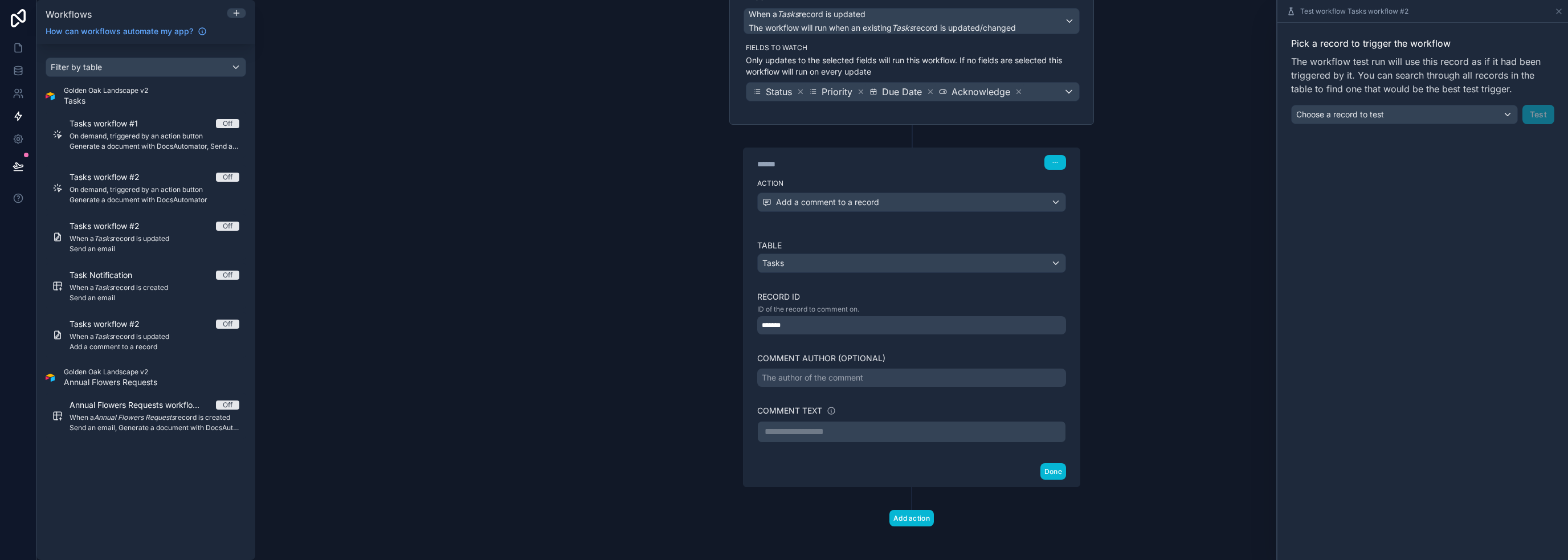
click at [910, 380] on div "The author of the comment" at bounding box center [912, 377] width 309 height 19
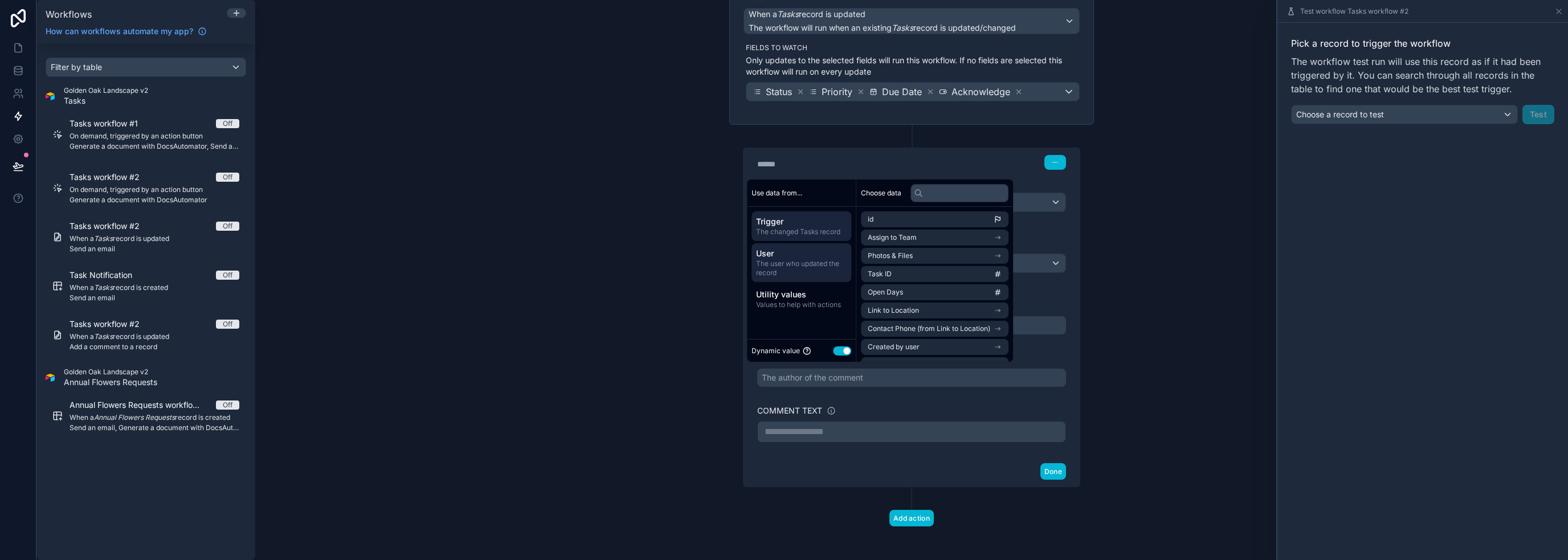
click at [785, 264] on span "The user who updated the record" at bounding box center [801, 268] width 91 height 19
click at [928, 294] on li "User" at bounding box center [935, 292] width 147 height 16
click at [902, 238] on li "id" at bounding box center [935, 240] width 147 height 16
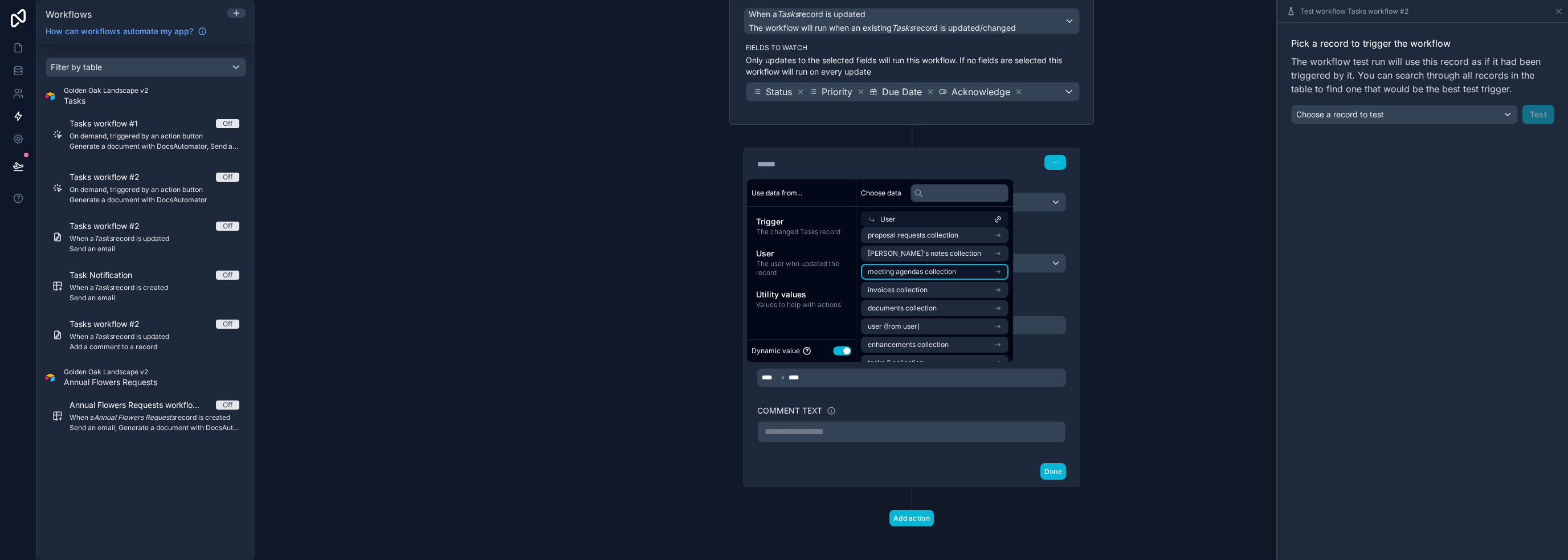
scroll to position [128, 0]
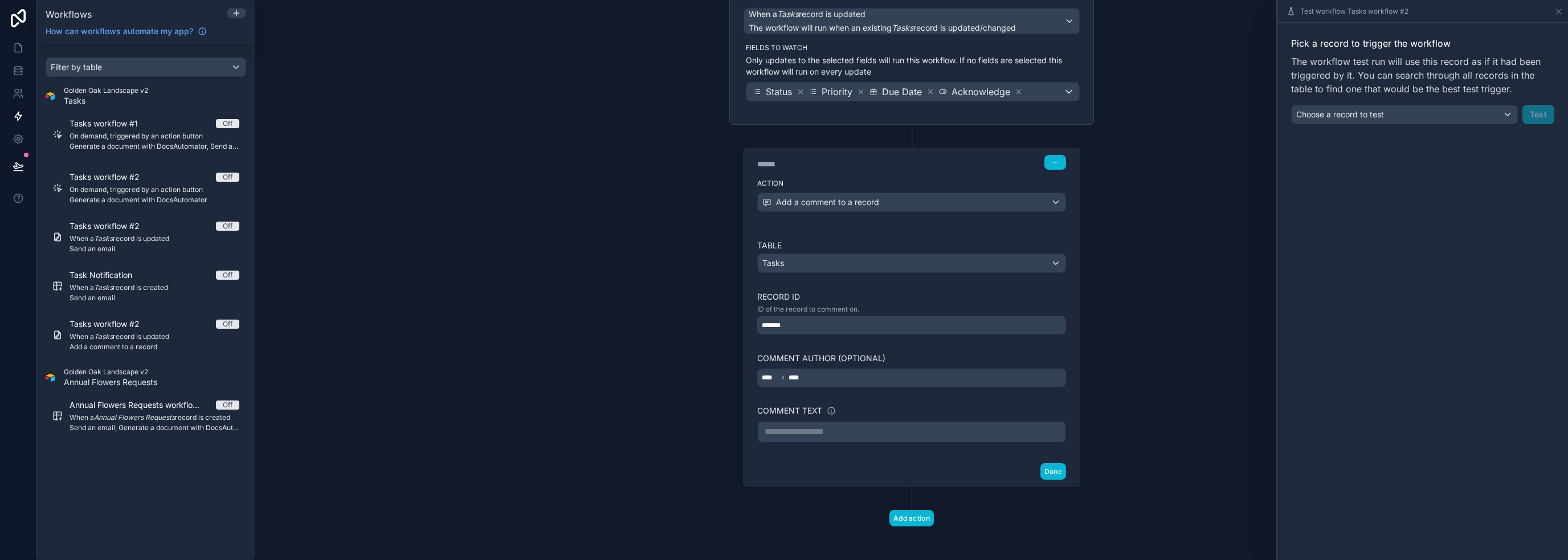
click at [1139, 315] on div "**********" at bounding box center [911, 280] width 1312 height 560
click at [1128, 364] on div "**********" at bounding box center [911, 280] width 1312 height 560
click at [846, 425] on p "**********" at bounding box center [911, 431] width 294 height 13
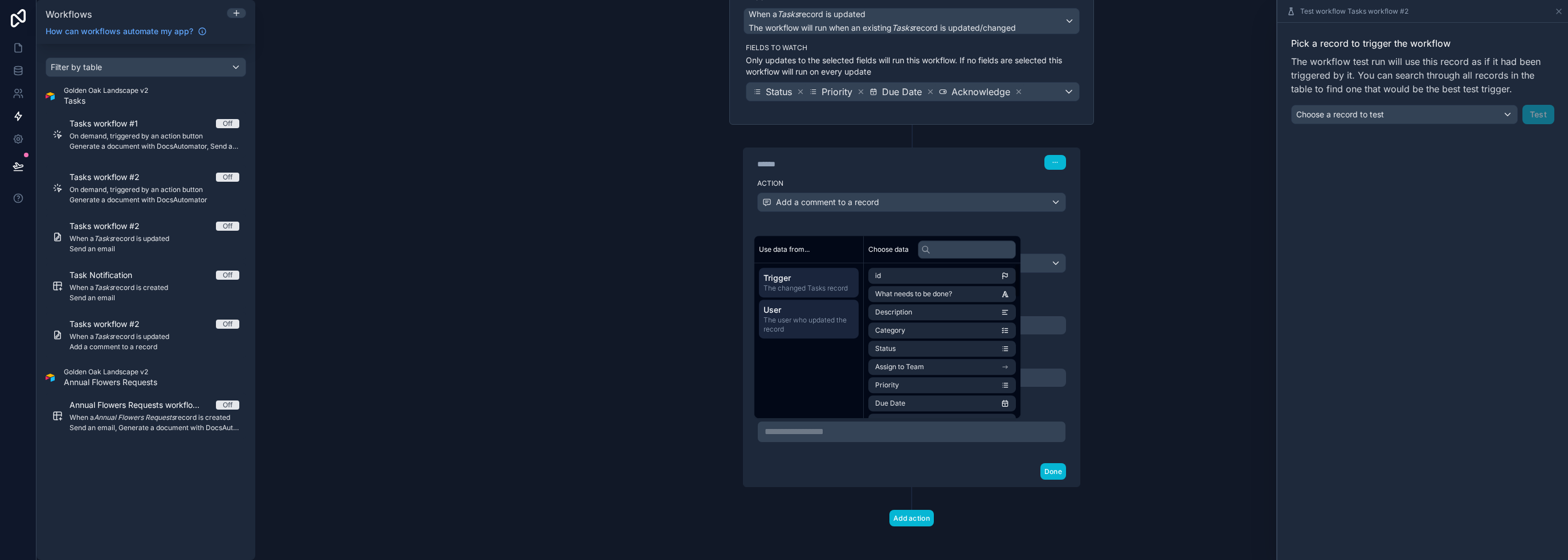
click at [831, 321] on span "The user who updated the record" at bounding box center [809, 324] width 91 height 19
click at [929, 309] on li "first name" at bounding box center [942, 312] width 147 height 16
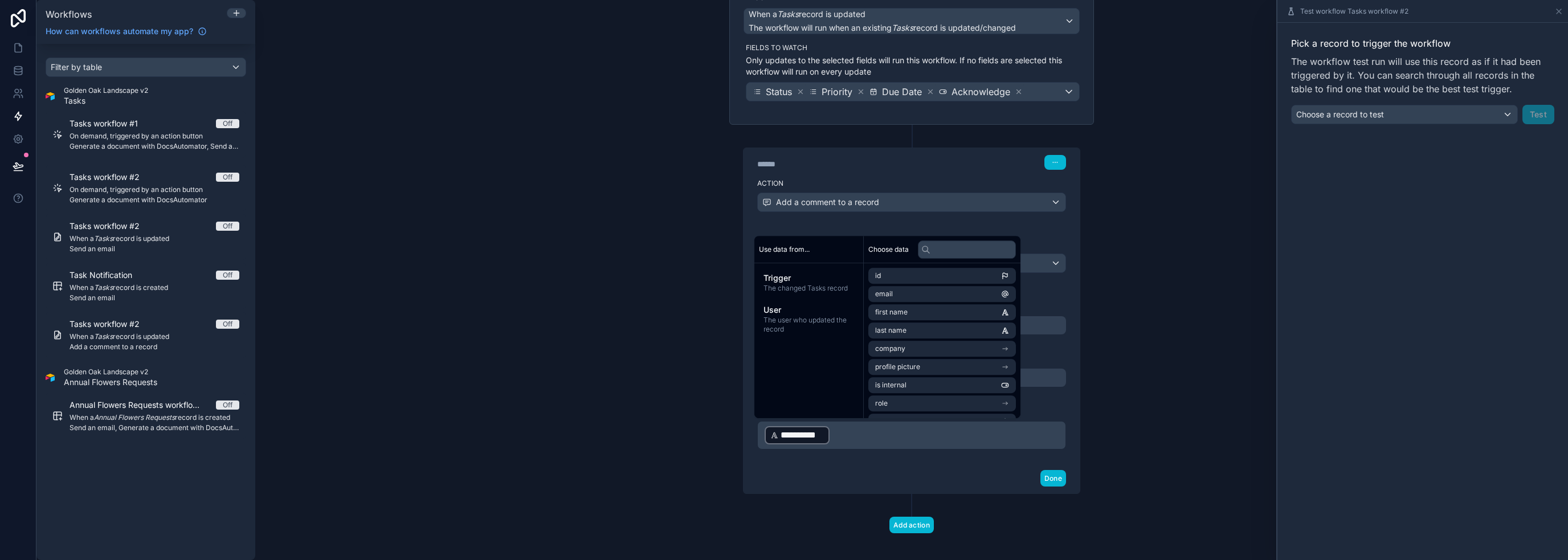
click at [876, 438] on p "**********" at bounding box center [911, 435] width 294 height 20
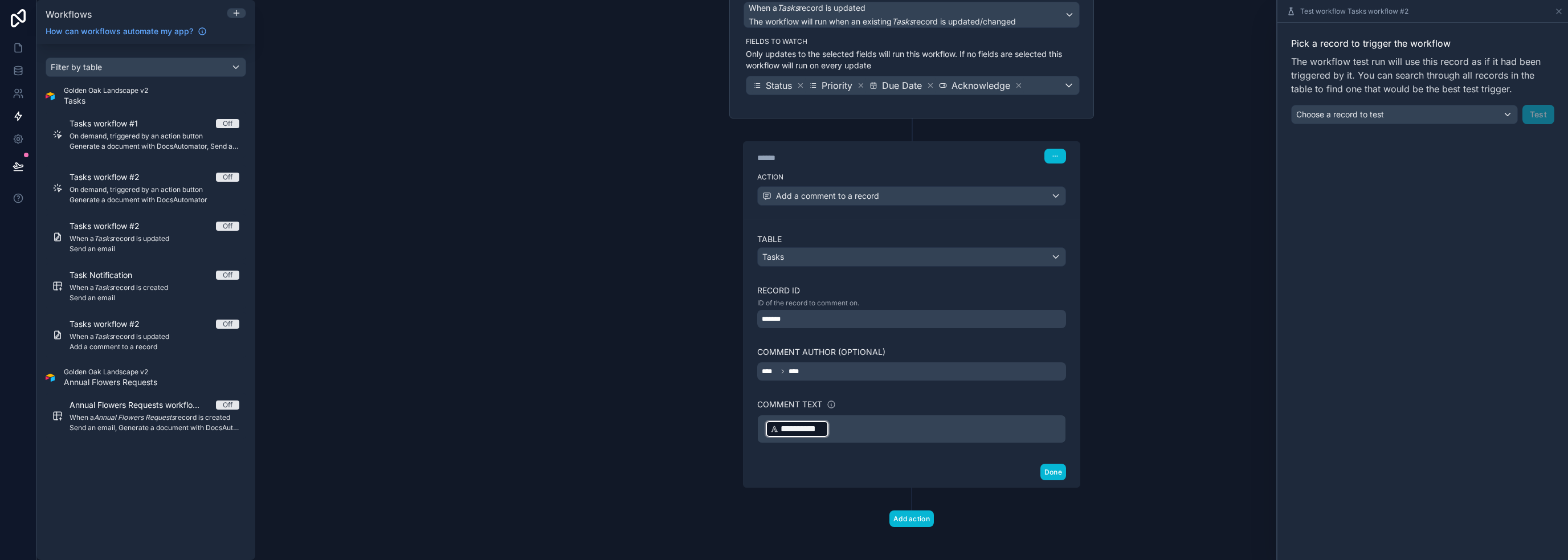
click at [859, 424] on p "**********" at bounding box center [911, 429] width 294 height 20
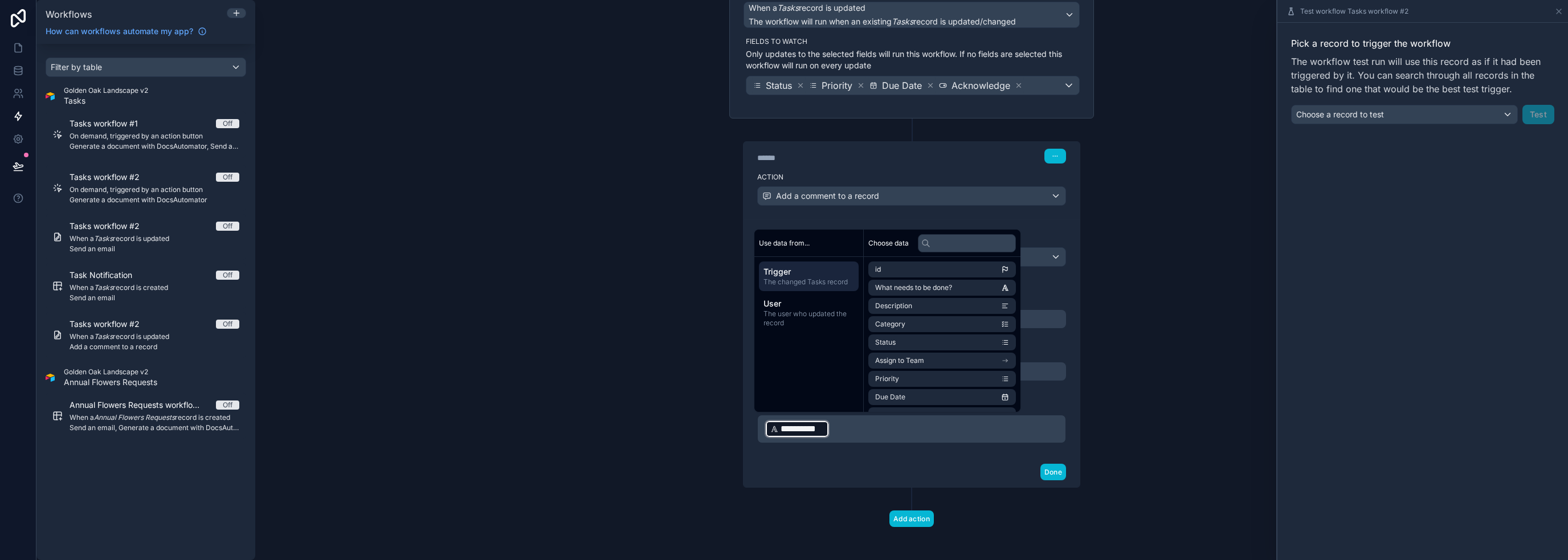
click at [831, 431] on p "**********" at bounding box center [911, 429] width 294 height 20
click at [842, 427] on p "**********" at bounding box center [911, 429] width 294 height 20
click at [1097, 420] on div "**********" at bounding box center [911, 267] width 383 height 590
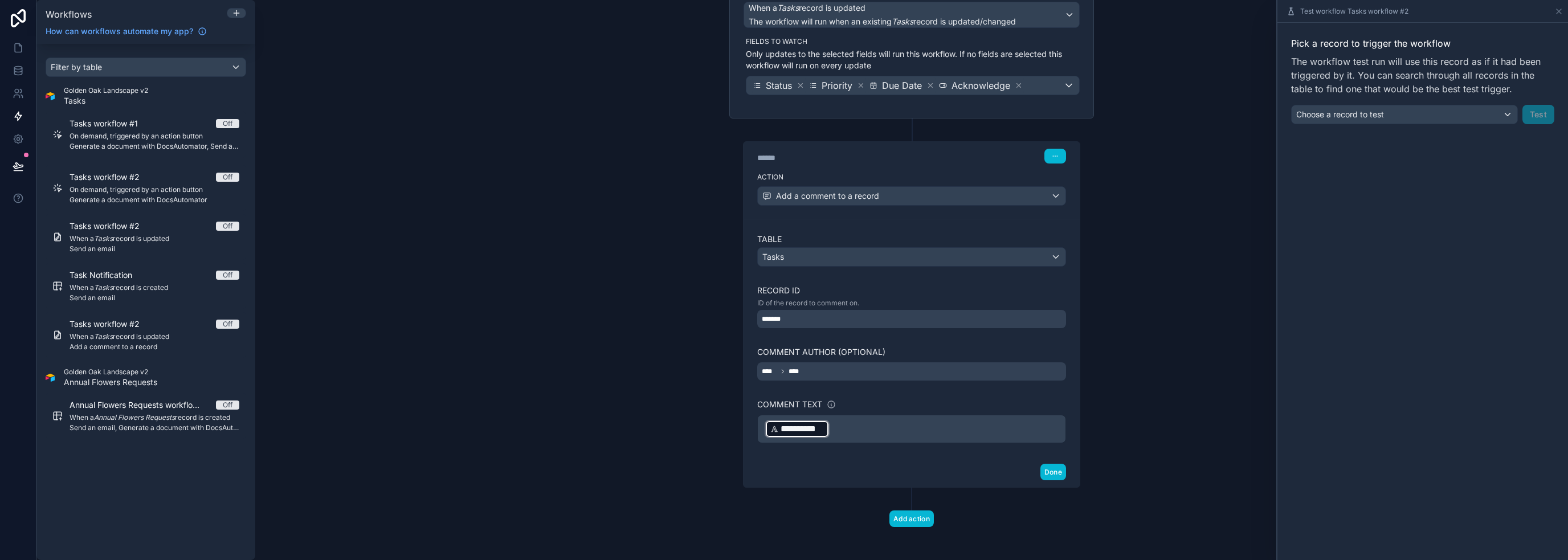
click at [994, 430] on p "**********" at bounding box center [911, 429] width 294 height 20
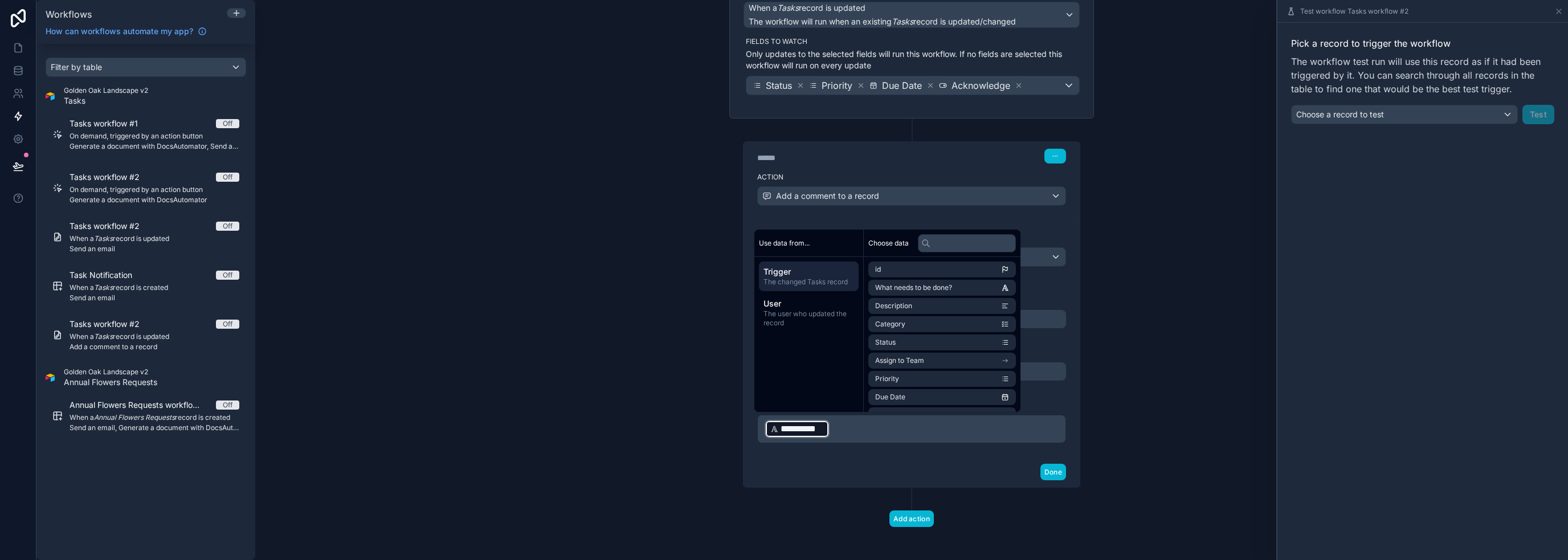
click at [889, 435] on p "**********" at bounding box center [911, 429] width 294 height 20
click at [1210, 349] on div "**********" at bounding box center [911, 280] width 1312 height 560
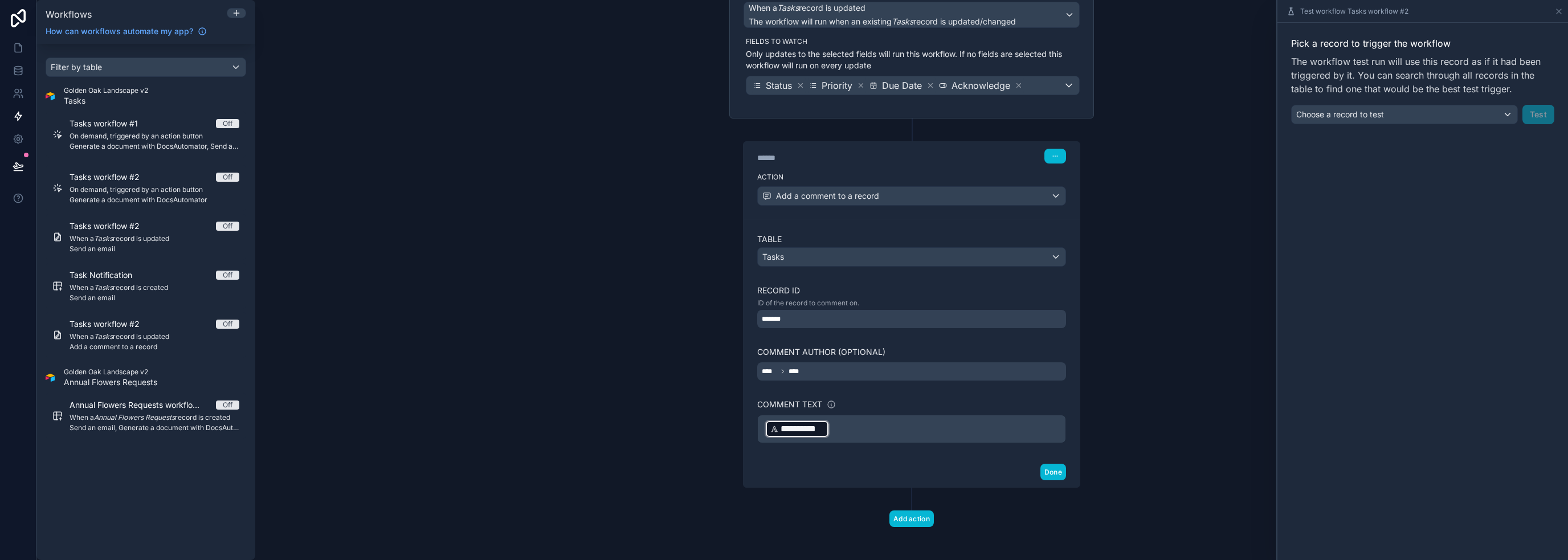
click at [757, 425] on div "**********" at bounding box center [912, 429] width 309 height 28
click at [757, 426] on div "**********" at bounding box center [912, 429] width 309 height 28
click at [764, 428] on div "**********" at bounding box center [796, 429] width 65 height 19
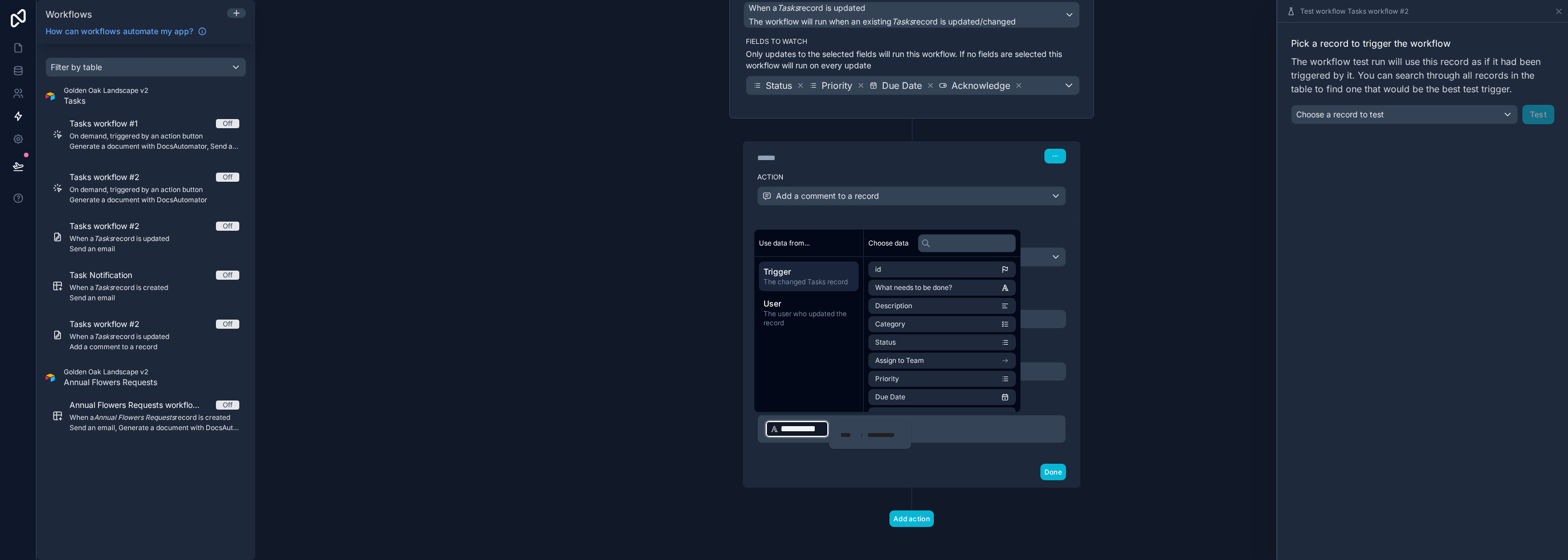
click at [859, 429] on div "**********" at bounding box center [869, 435] width 68 height 19
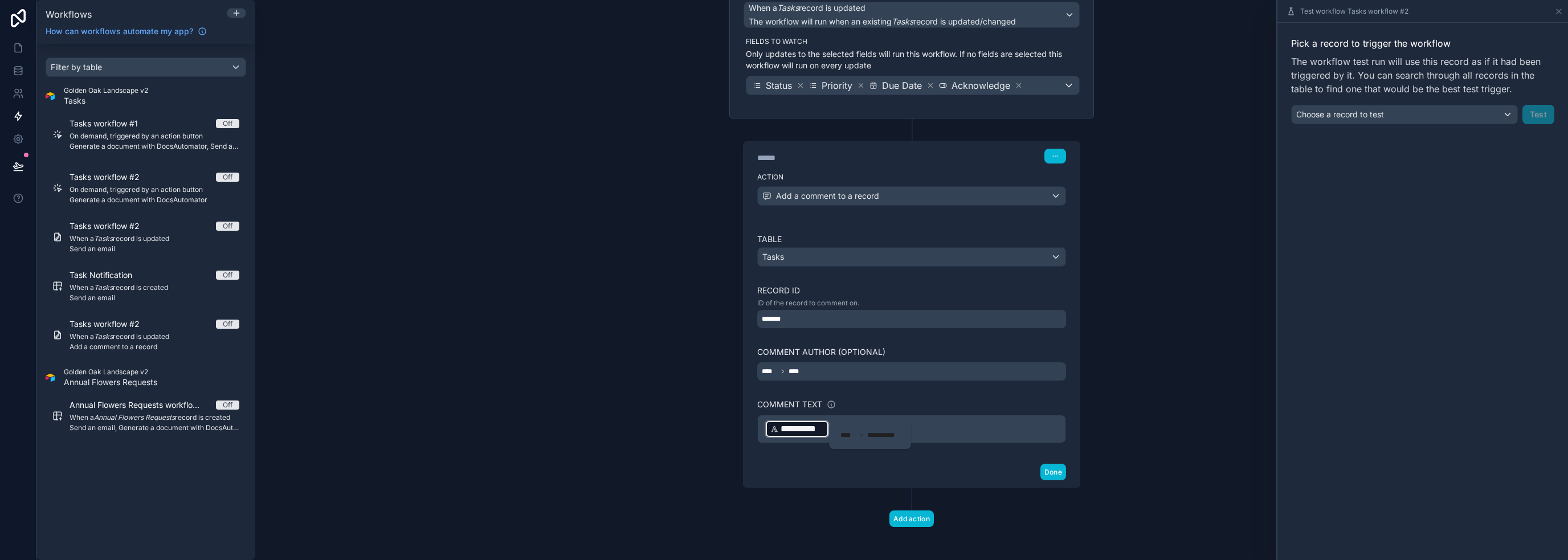
click at [892, 422] on div "**********" at bounding box center [870, 435] width 82 height 28
click at [899, 421] on p "**********" at bounding box center [911, 429] width 294 height 20
click at [972, 428] on p "**********" at bounding box center [911, 429] width 294 height 20
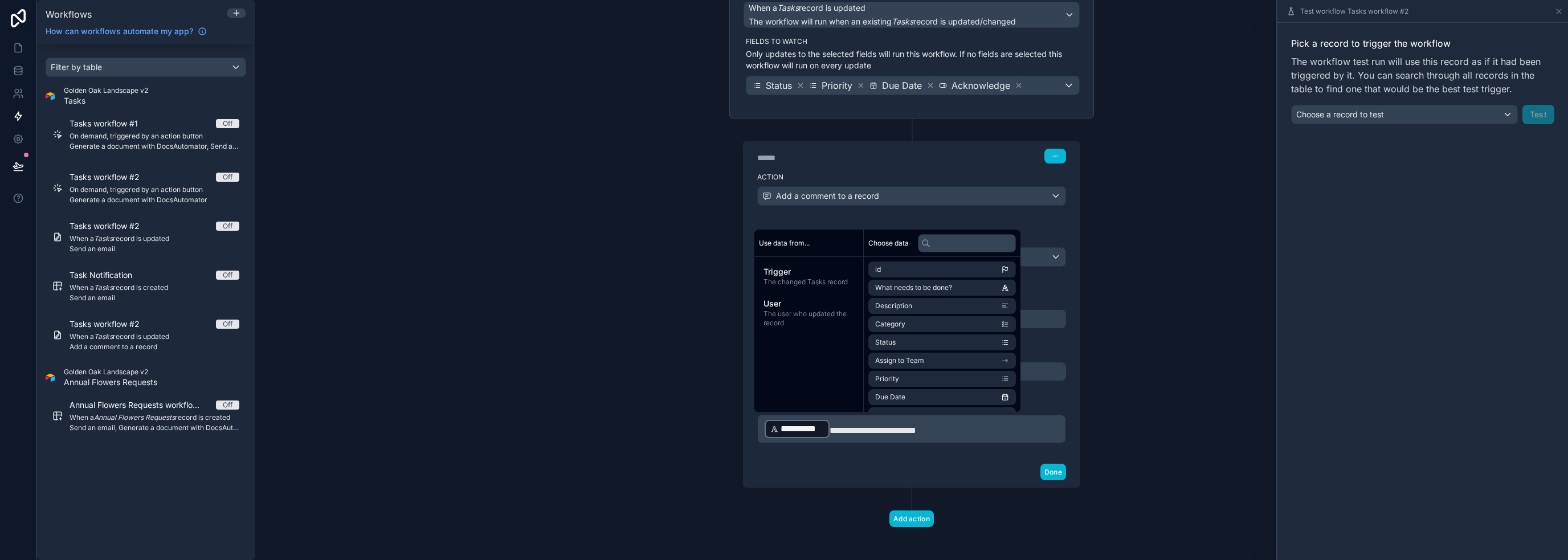
click at [1168, 411] on div "**********" at bounding box center [911, 280] width 1312 height 560
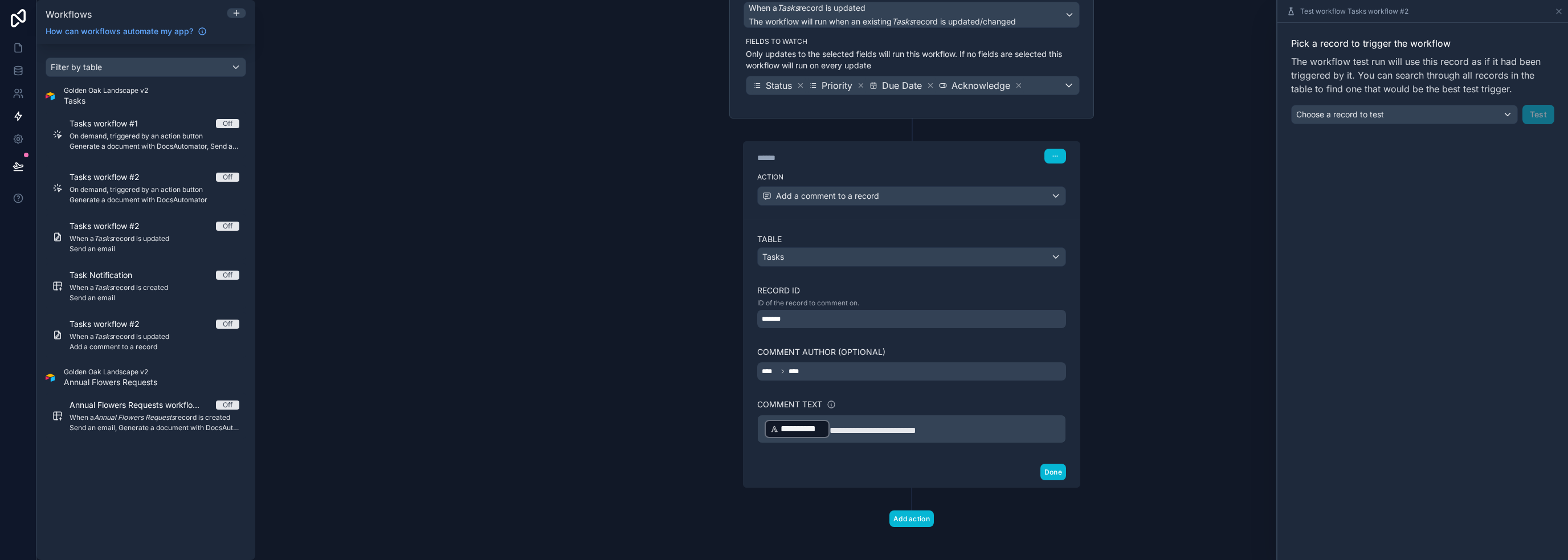
click at [962, 427] on p "**********" at bounding box center [911, 429] width 294 height 20
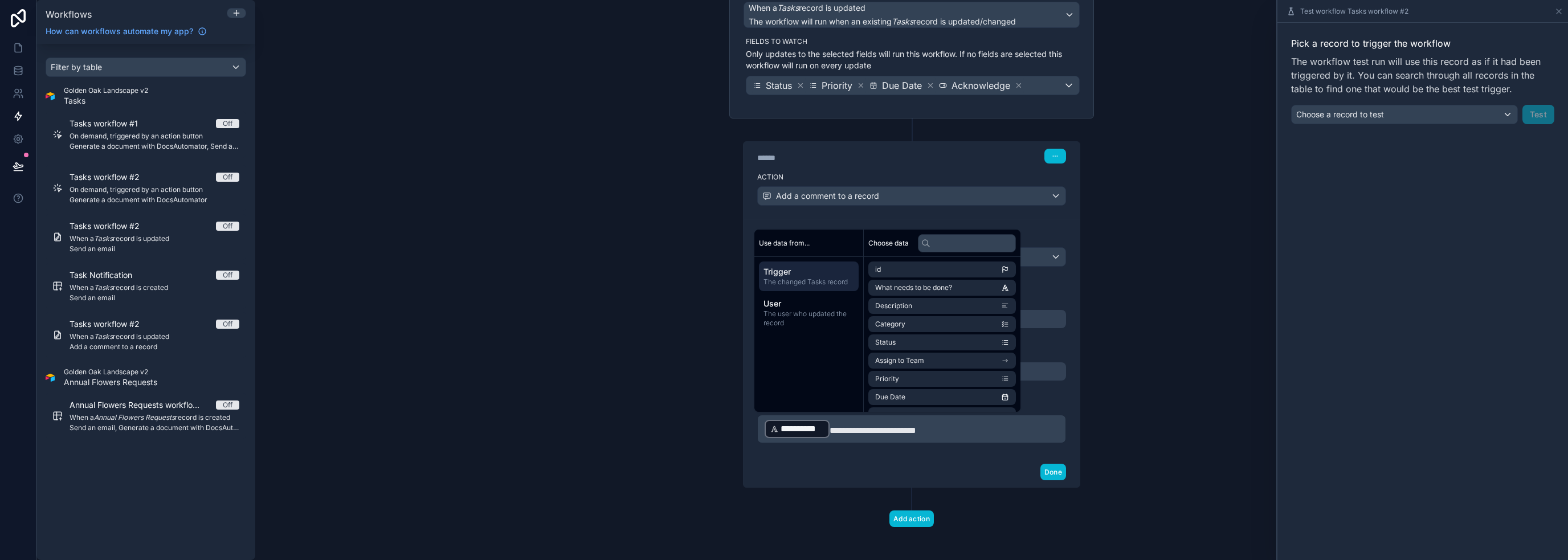
click at [801, 271] on span "Trigger" at bounding box center [809, 272] width 91 height 12
click at [1139, 405] on div "**********" at bounding box center [911, 280] width 1312 height 560
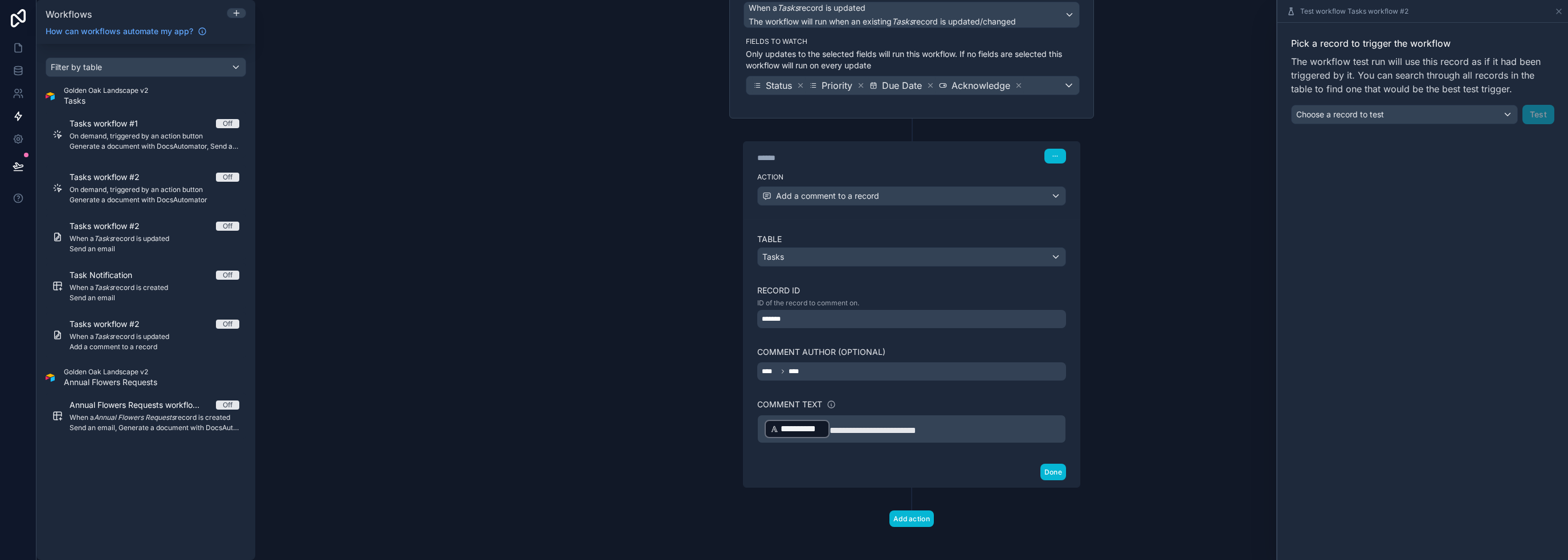
scroll to position [0, 0]
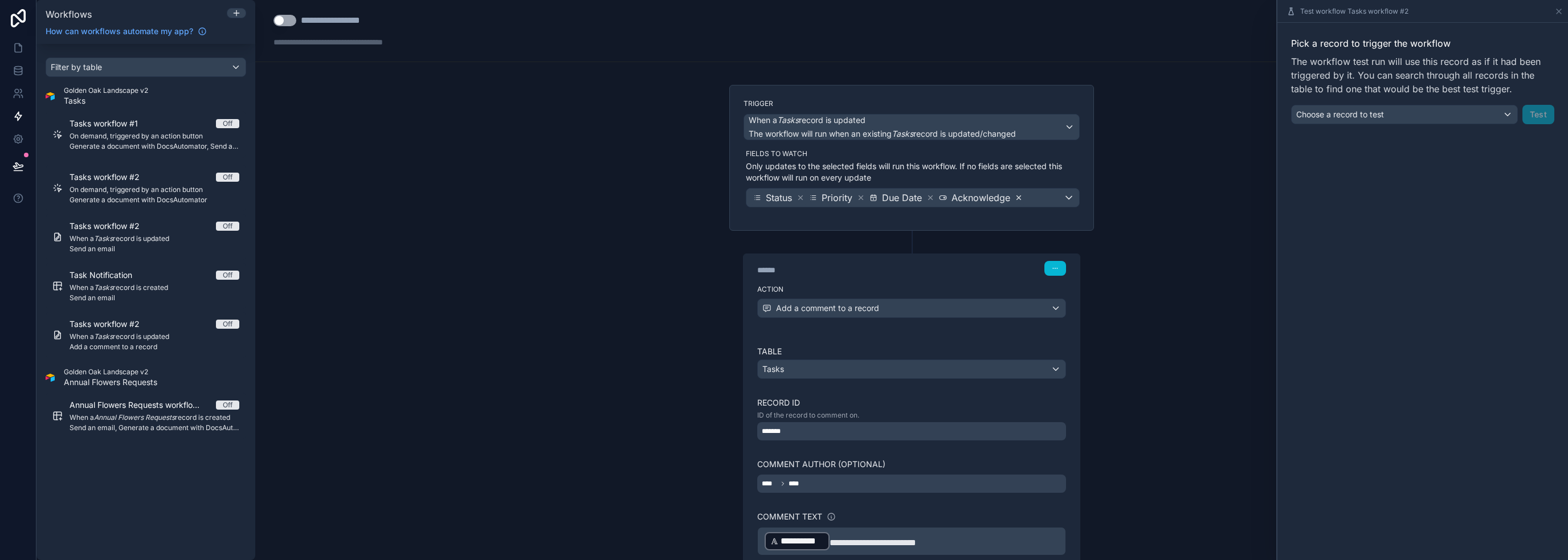
click at [1017, 196] on icon at bounding box center [1018, 198] width 4 height 4
click at [930, 196] on icon at bounding box center [930, 197] width 8 height 8
click at [858, 195] on icon at bounding box center [860, 197] width 8 height 8
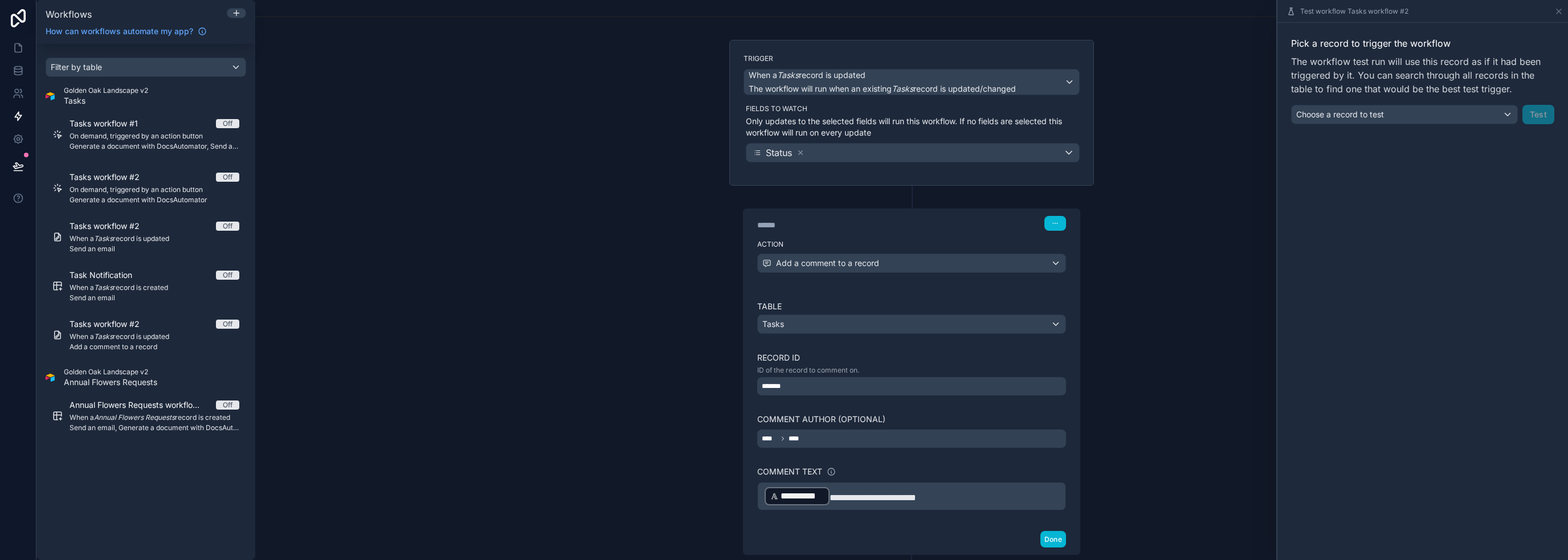
scroll to position [112, 0]
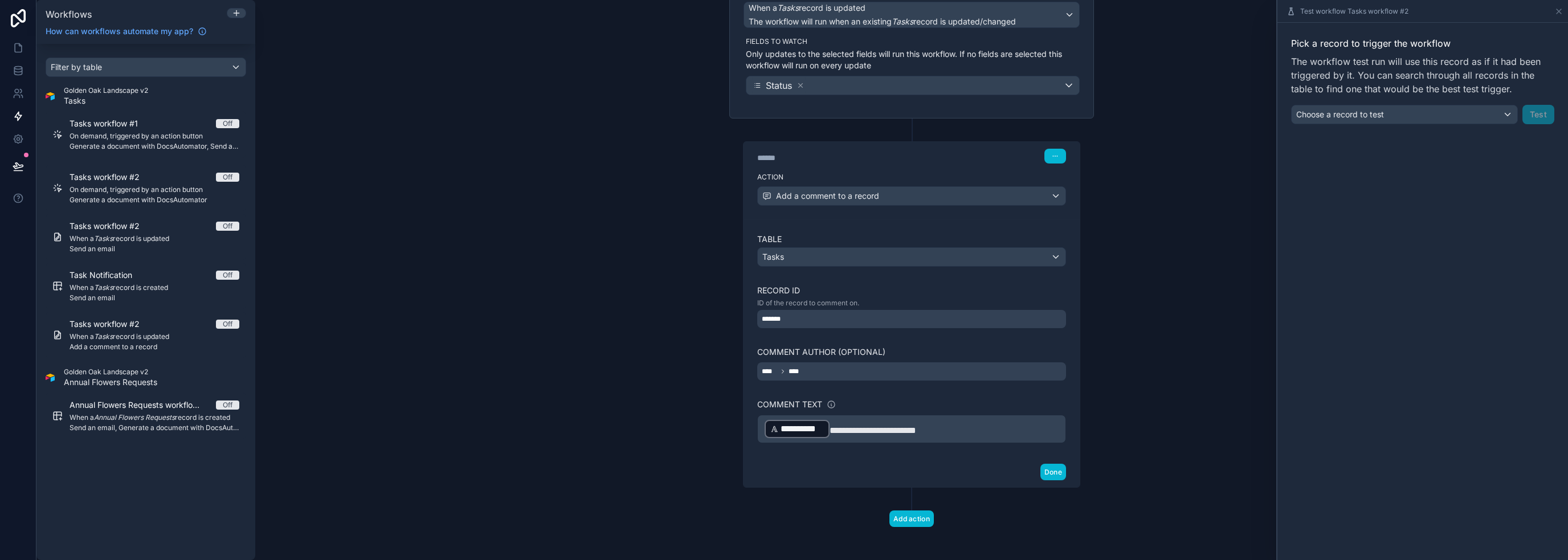
click at [869, 419] on p "**********" at bounding box center [911, 429] width 294 height 20
click at [878, 428] on span "**********" at bounding box center [873, 430] width 87 height 9
click at [1011, 425] on p "**********" at bounding box center [911, 429] width 294 height 20
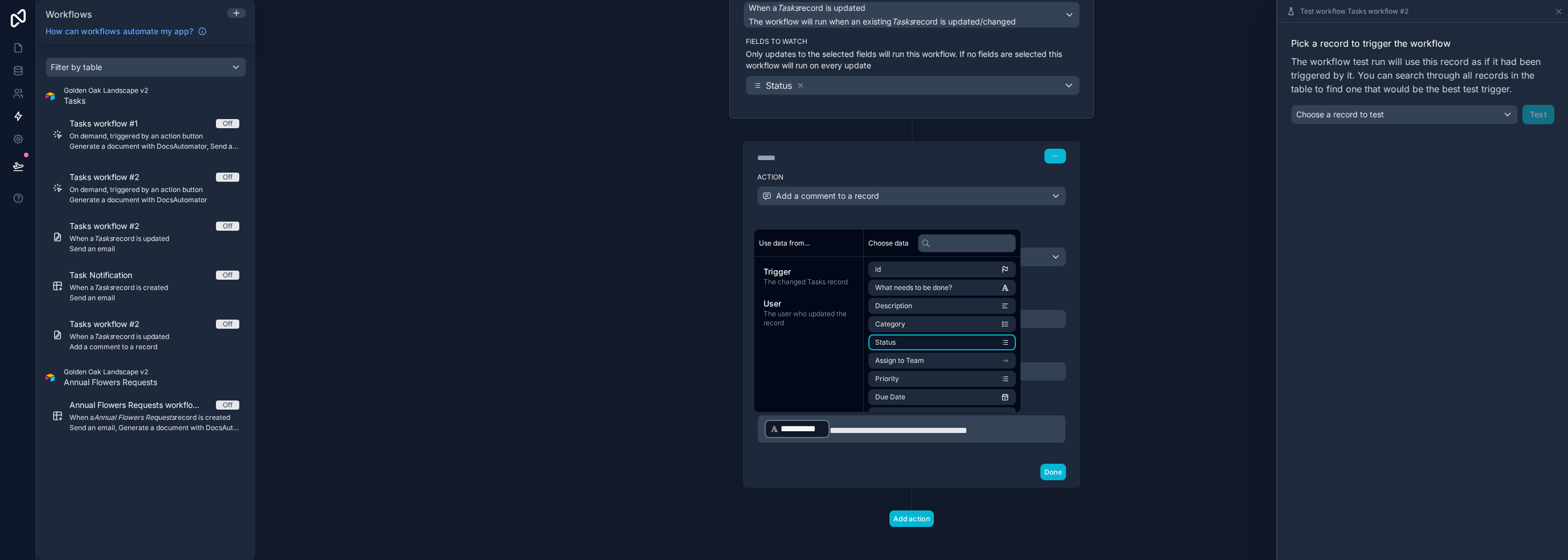
click at [922, 339] on li "Status" at bounding box center [942, 343] width 147 height 16
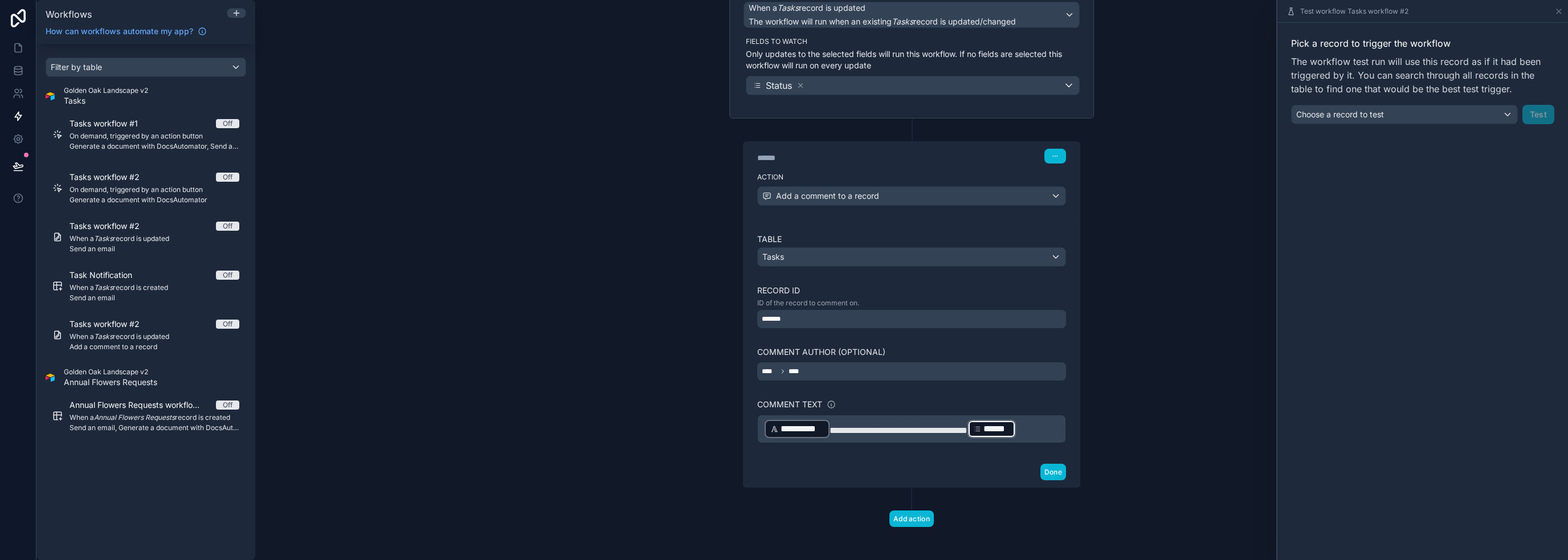
click at [1049, 423] on p "**********" at bounding box center [911, 429] width 294 height 20
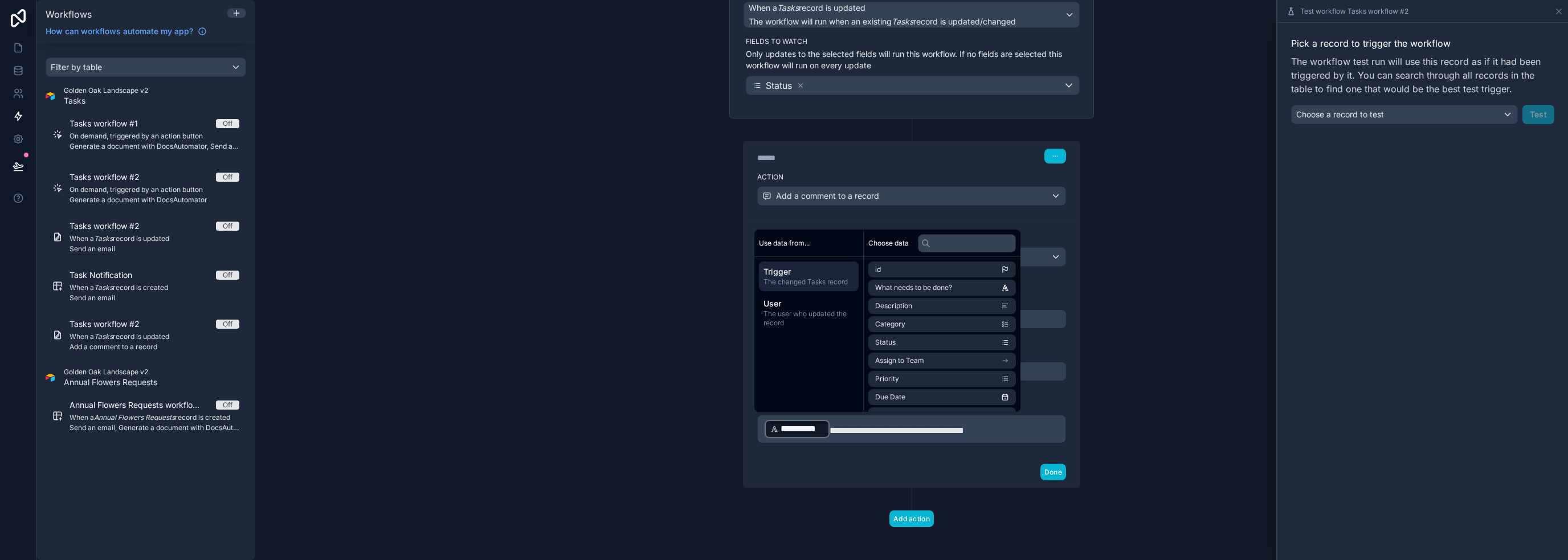
click at [834, 280] on span "The changed Tasks record" at bounding box center [809, 281] width 91 height 9
click at [1110, 392] on div "**********" at bounding box center [911, 280] width 1312 height 560
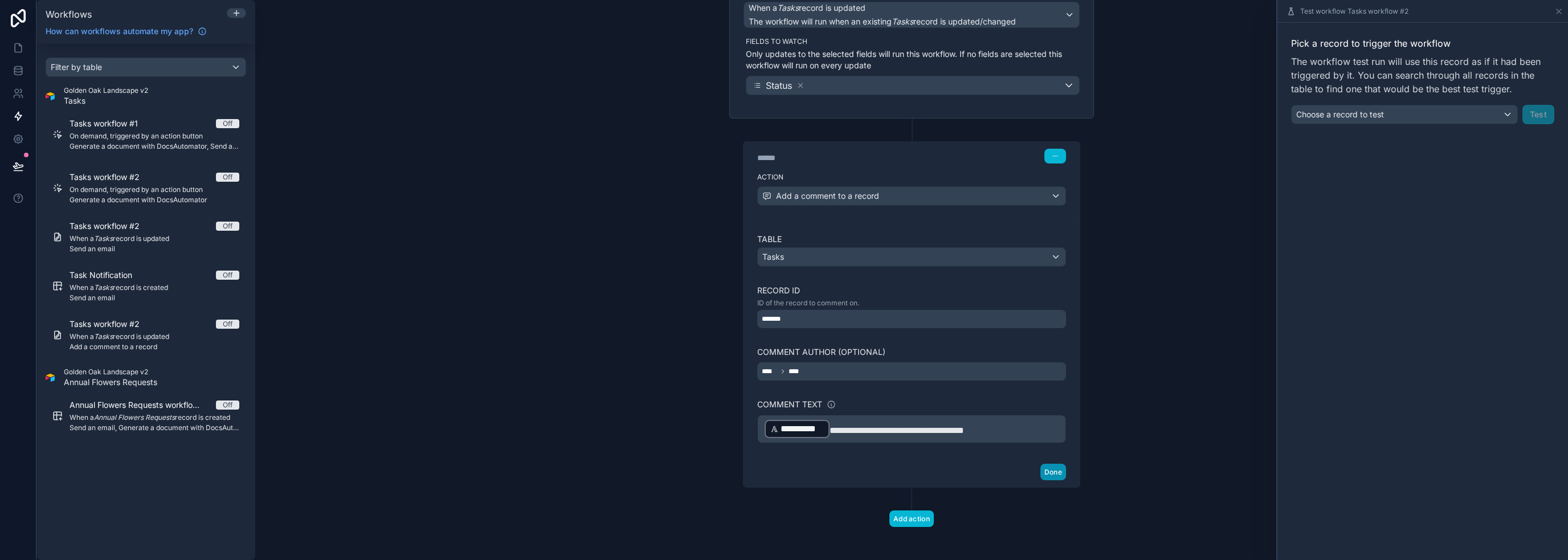
click at [1050, 465] on button "Done" at bounding box center [1053, 471] width 26 height 17
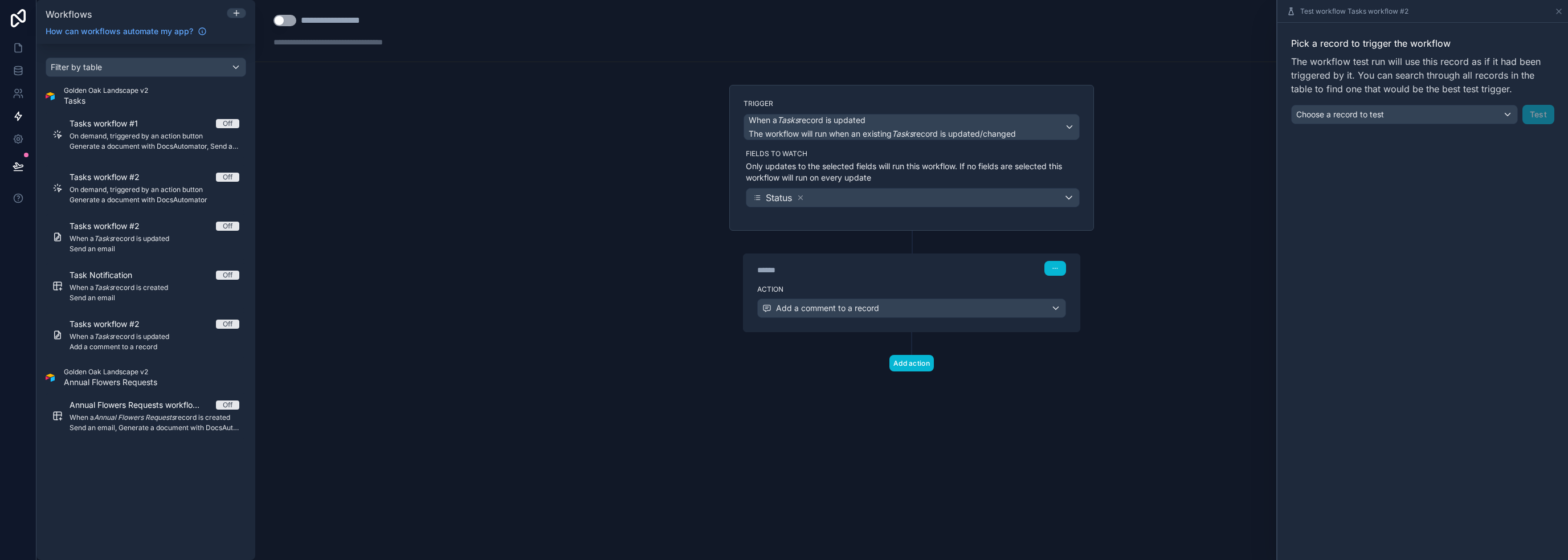
drag, startPoint x: 1091, startPoint y: 435, endPoint x: 1073, endPoint y: 431, distance: 18.4
click at [1091, 435] on div "**********" at bounding box center [911, 280] width 1312 height 560
click at [1469, 262] on div "Pick a record to trigger the workflow The workflow test run will use this recor…" at bounding box center [1422, 291] width 290 height 537
click at [1475, 114] on div "Choose a record to test" at bounding box center [1405, 114] width 226 height 19
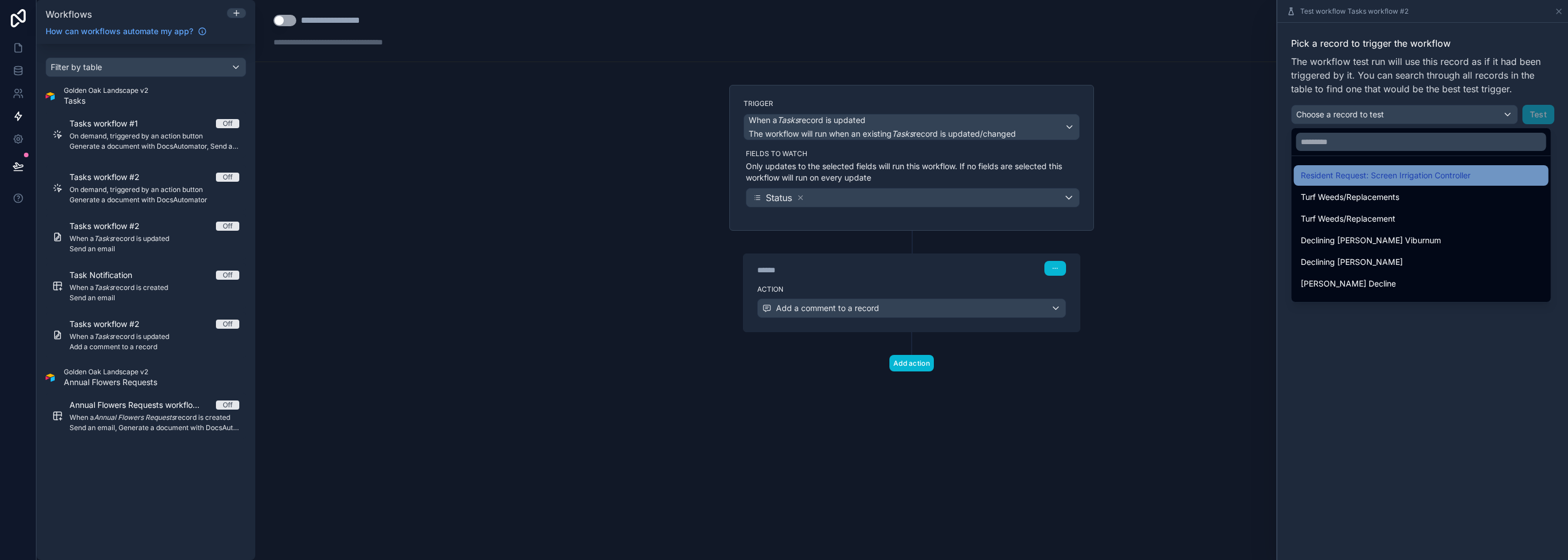
click at [1417, 177] on span "Resident Request: Screen Irrigation Controller" at bounding box center [1385, 175] width 170 height 13
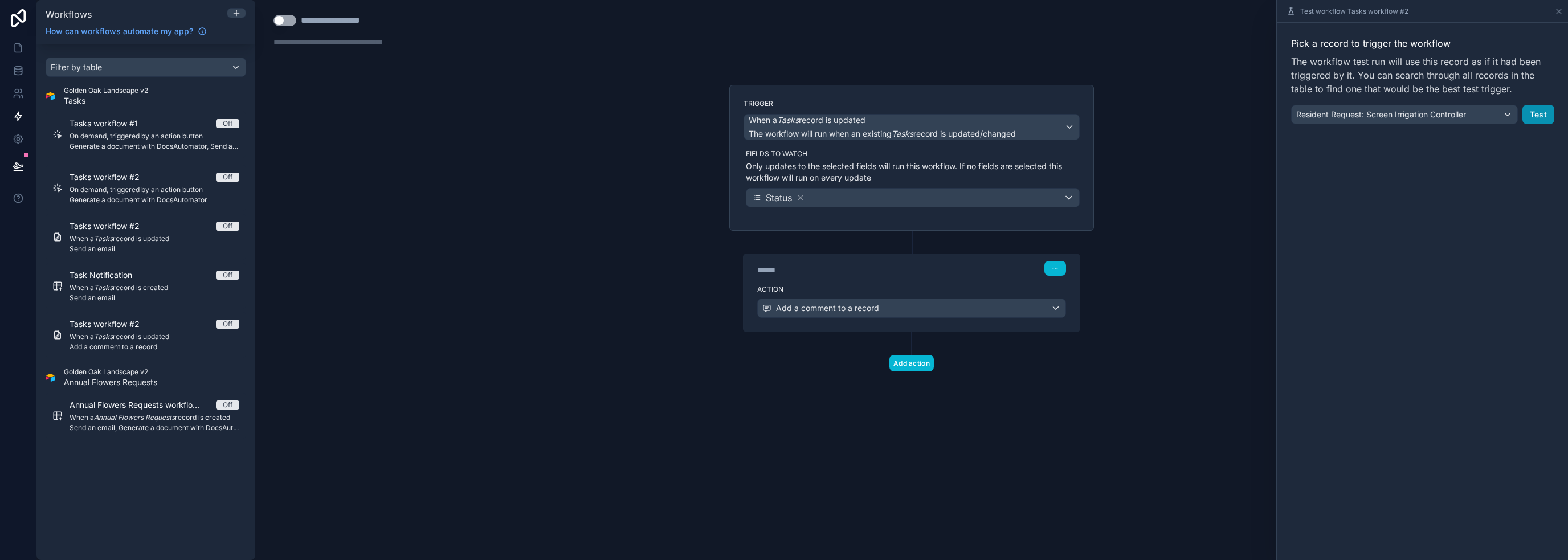
drag, startPoint x: 1535, startPoint y: 107, endPoint x: 1530, endPoint y: 110, distance: 5.8
click at [1536, 107] on button "Test" at bounding box center [1538, 114] width 32 height 20
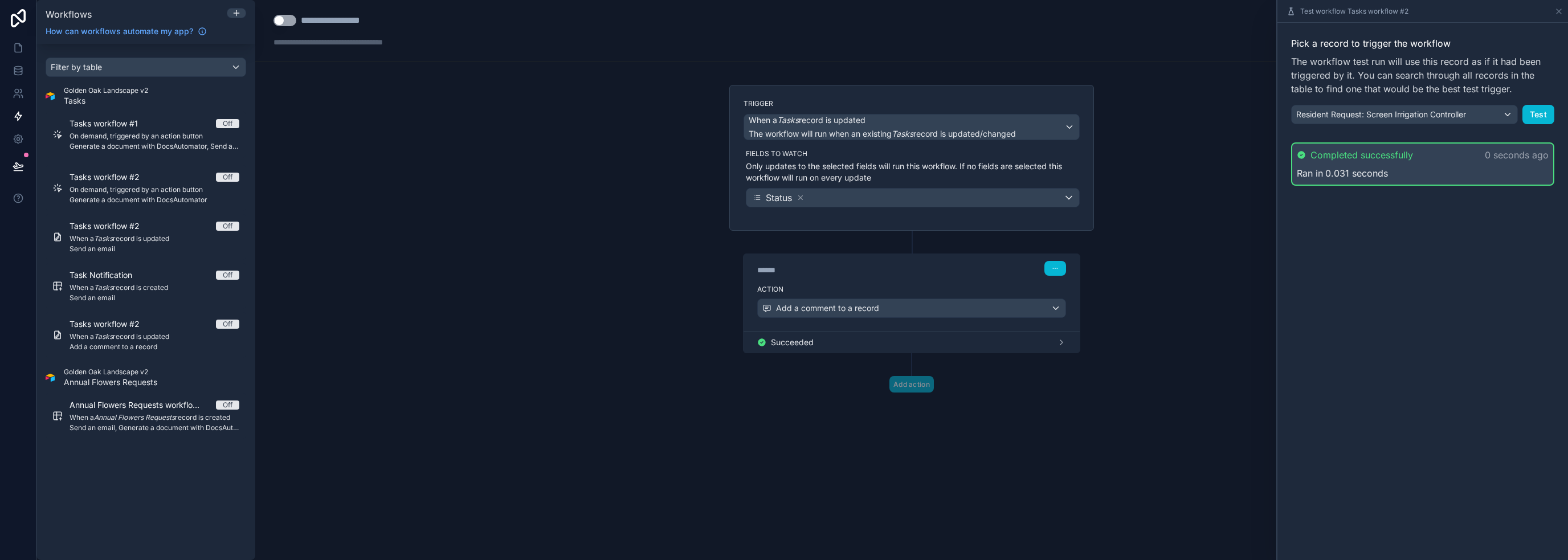
click at [1417, 288] on div "Pick a record to trigger the workflow The workflow test run will use this recor…" at bounding box center [1422, 291] width 290 height 537
click at [1255, 371] on div "**********" at bounding box center [911, 280] width 1312 height 560
click at [845, 341] on div "Succeeded" at bounding box center [912, 342] width 309 height 12
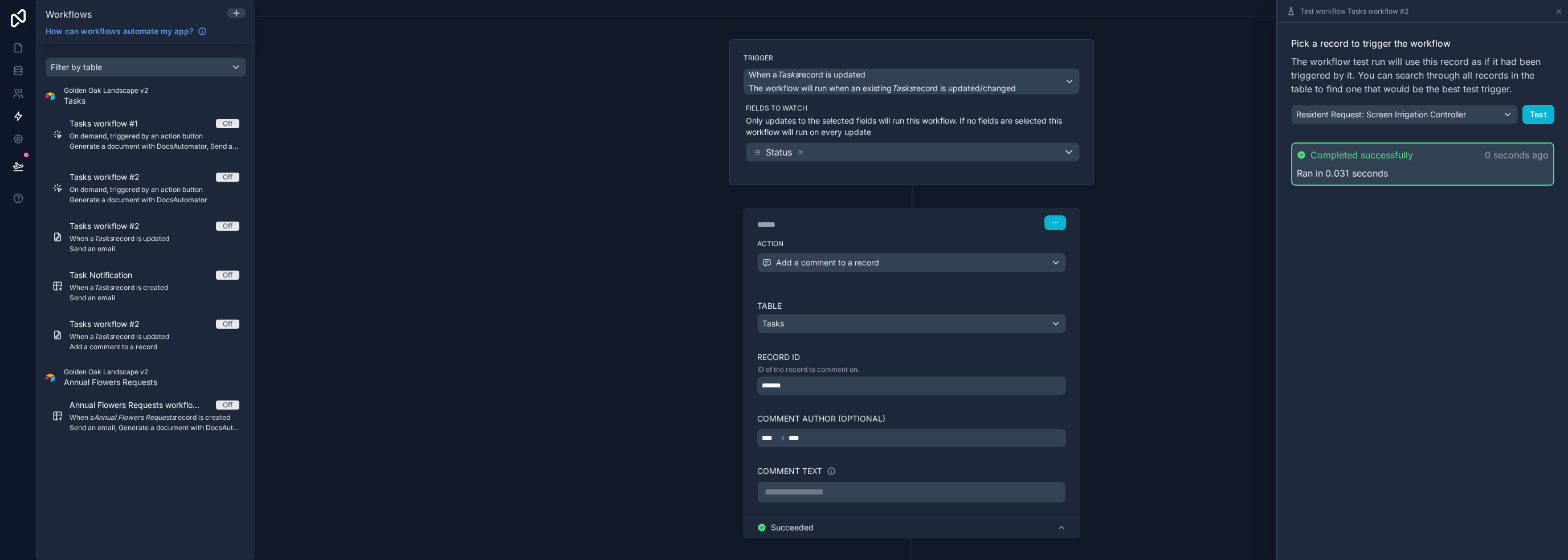
scroll to position [97, 0]
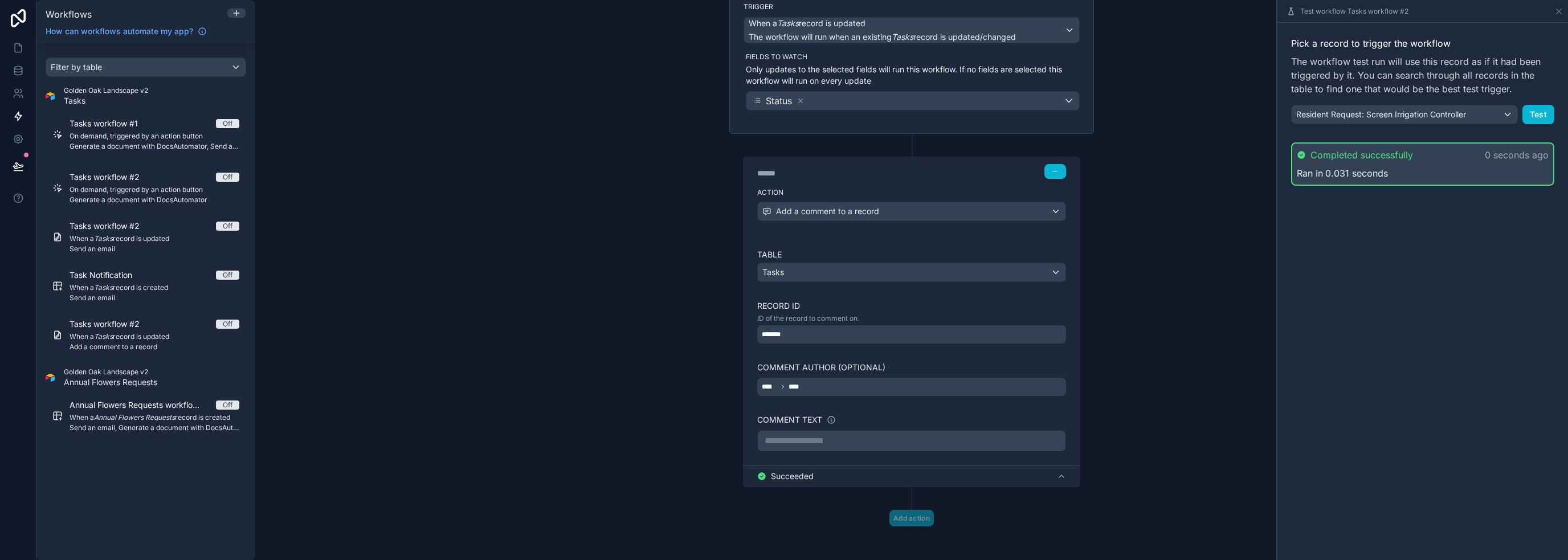
click at [829, 444] on p "**********" at bounding box center [911, 440] width 294 height 13
click at [1126, 423] on div "**********" at bounding box center [911, 280] width 1312 height 560
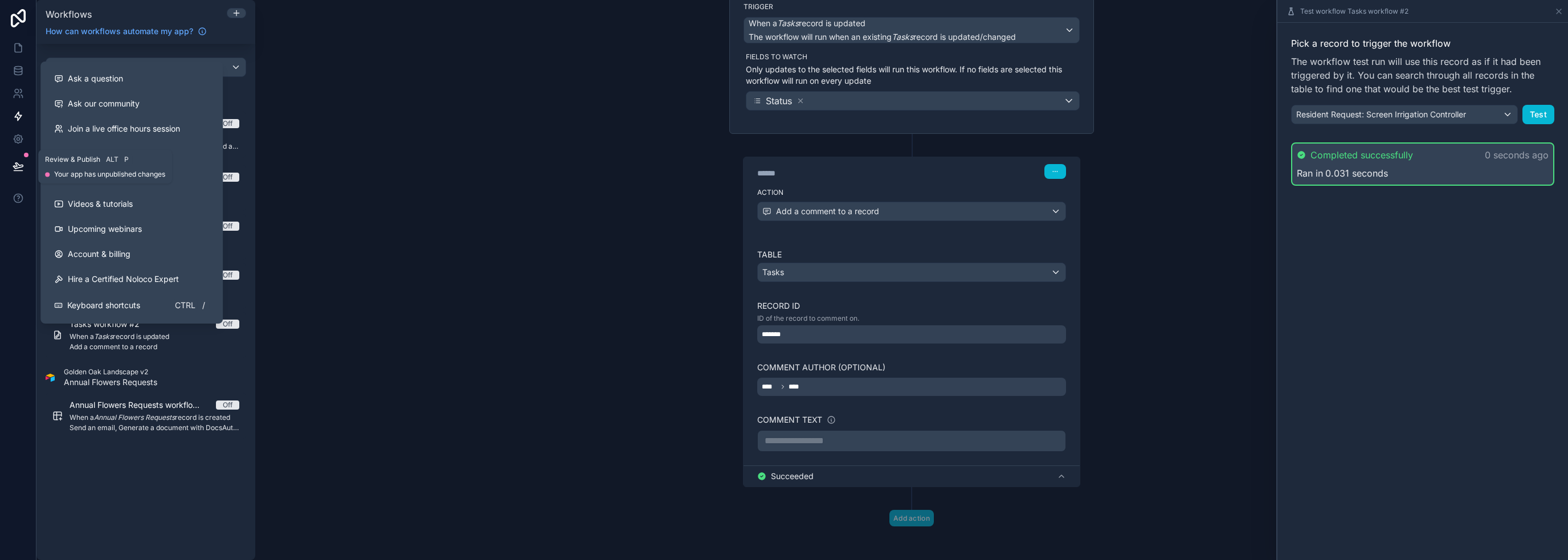
click at [11, 168] on button at bounding box center [18, 166] width 25 height 32
click at [409, 250] on div "**********" at bounding box center [911, 280] width 1312 height 560
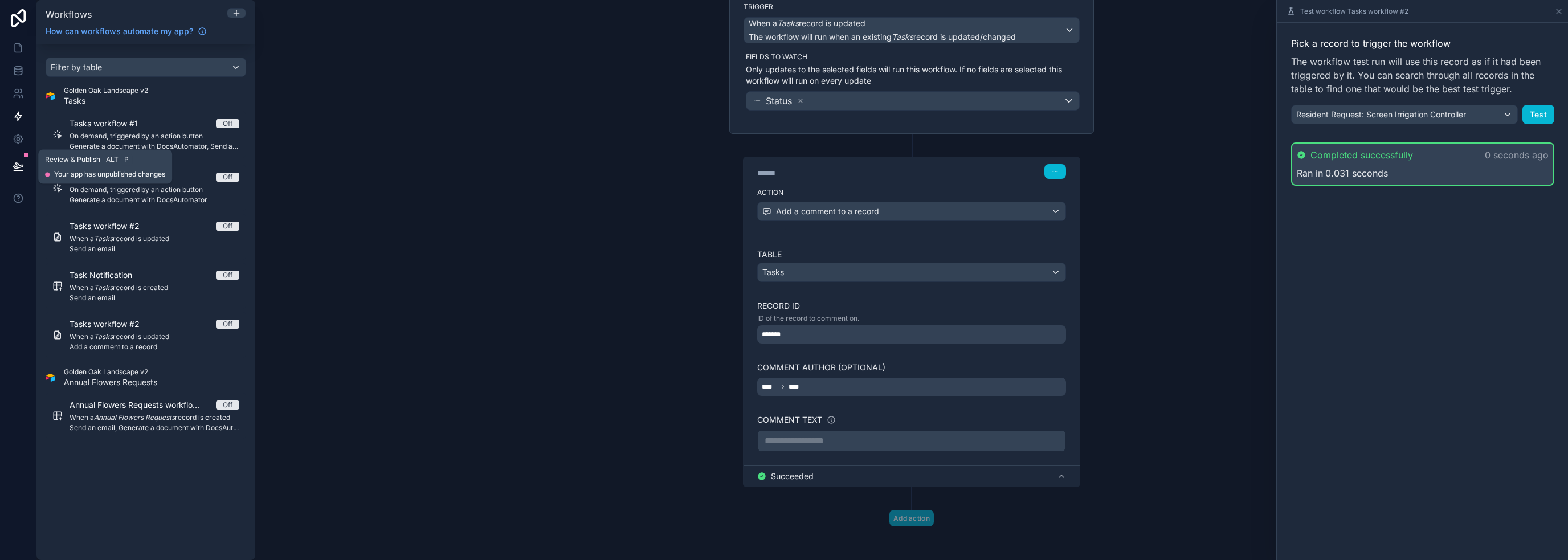
click at [17, 162] on icon at bounding box center [18, 166] width 12 height 12
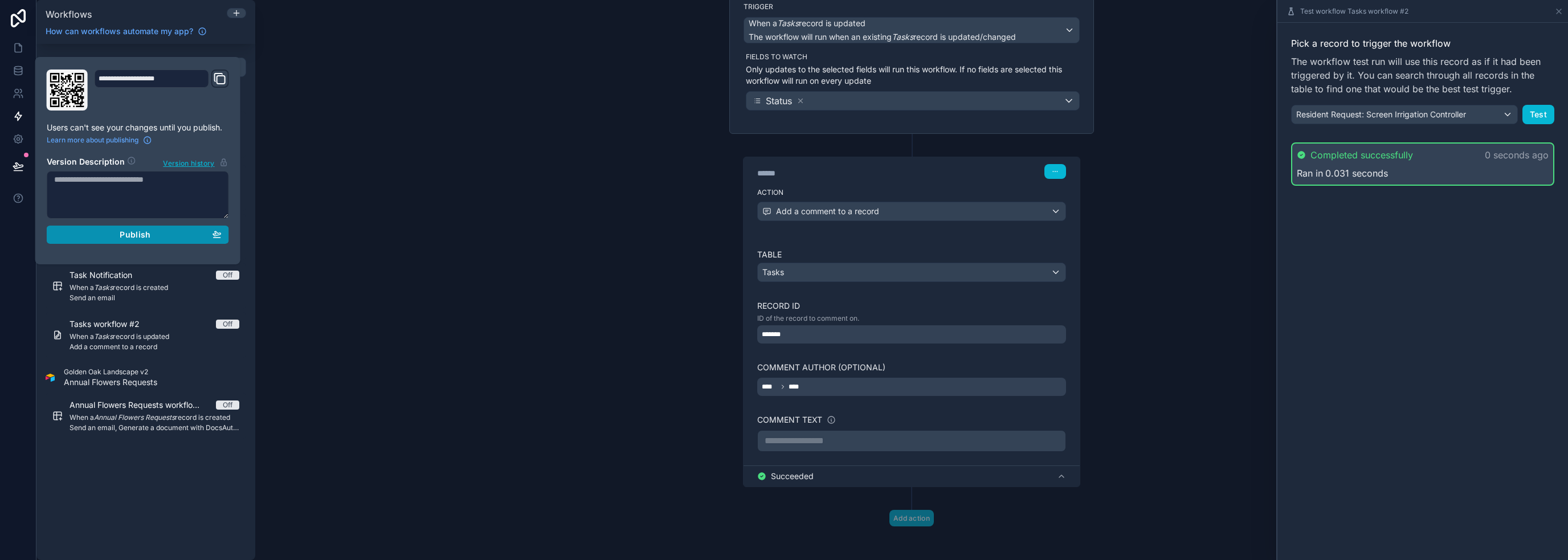
click at [174, 241] on button "Publish" at bounding box center [138, 234] width 182 height 19
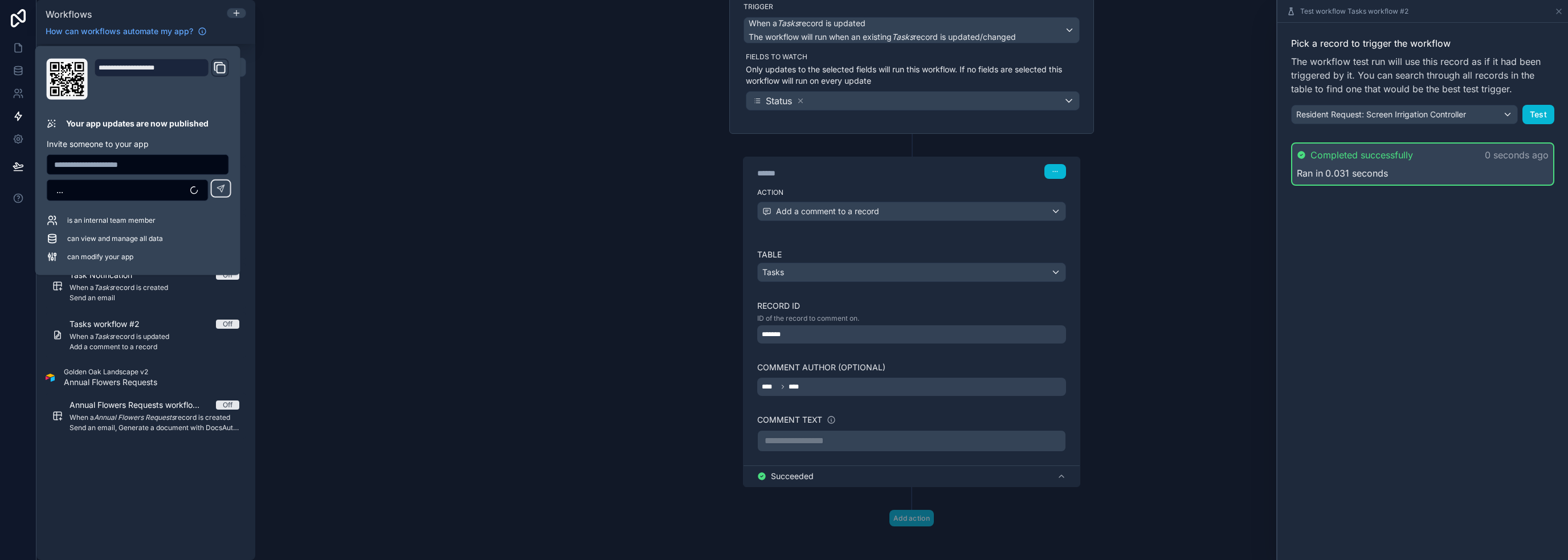
click at [297, 207] on div "**********" at bounding box center [911, 280] width 1312 height 560
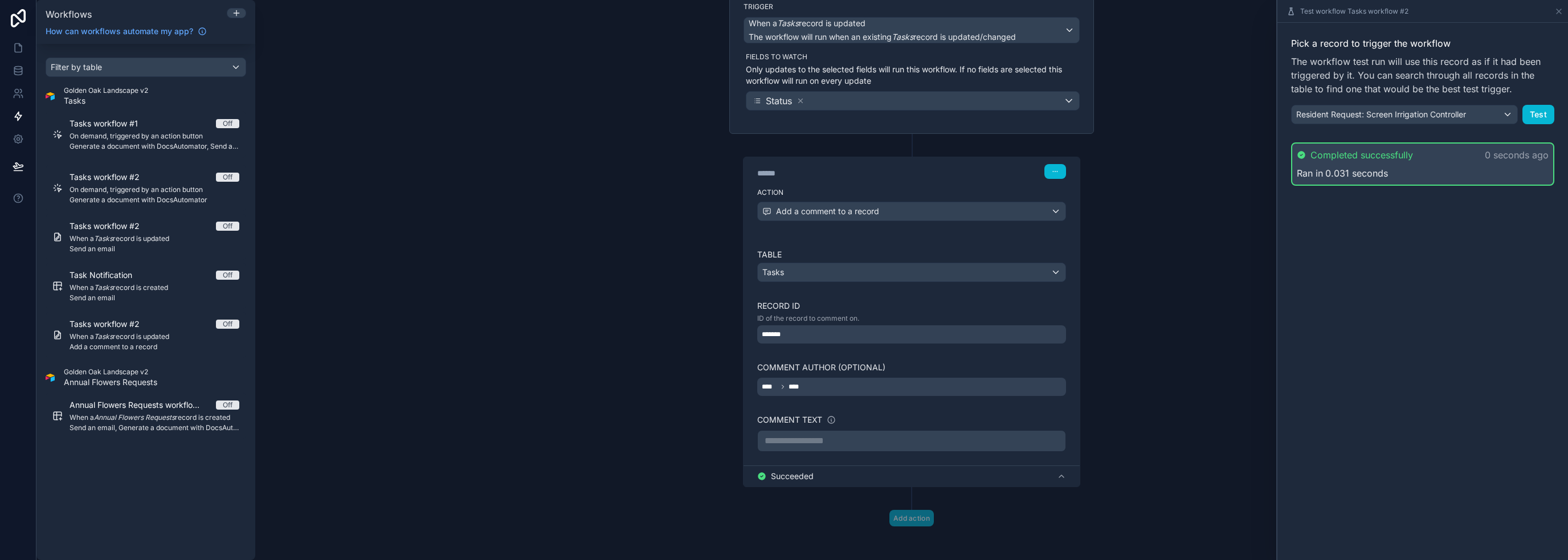
click at [526, 171] on div "**********" at bounding box center [911, 280] width 1312 height 560
click at [16, 44] on icon at bounding box center [18, 47] width 12 height 12
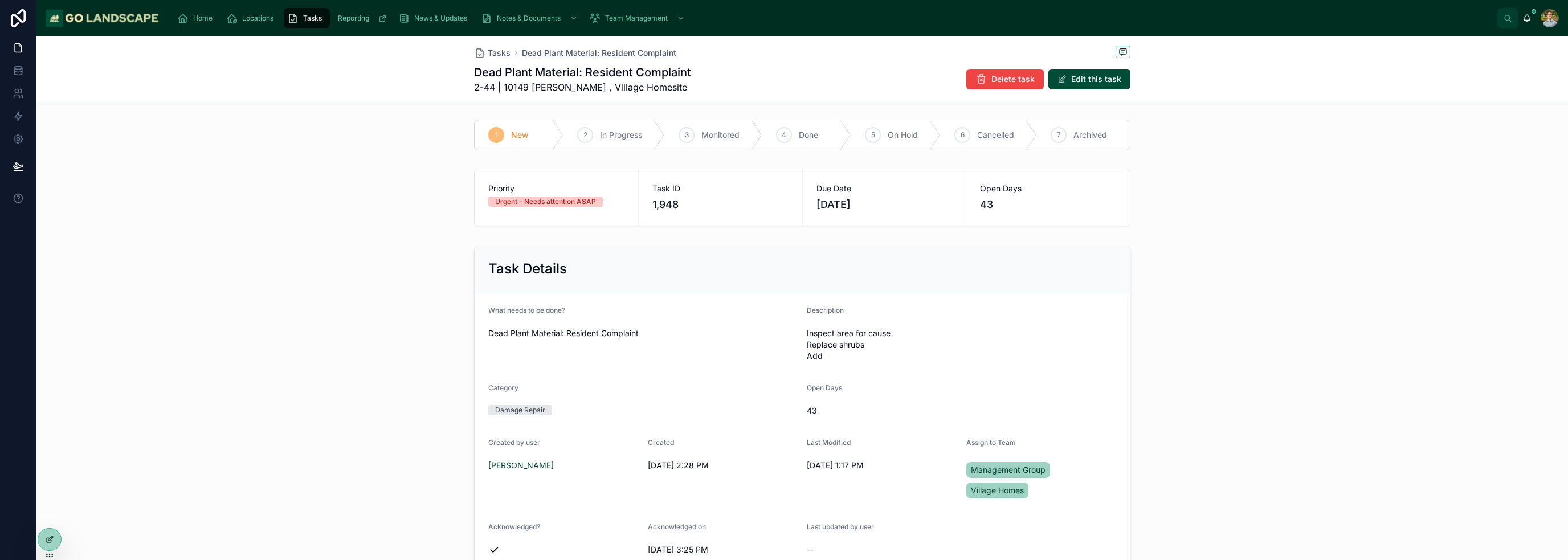
scroll to position [228, 0]
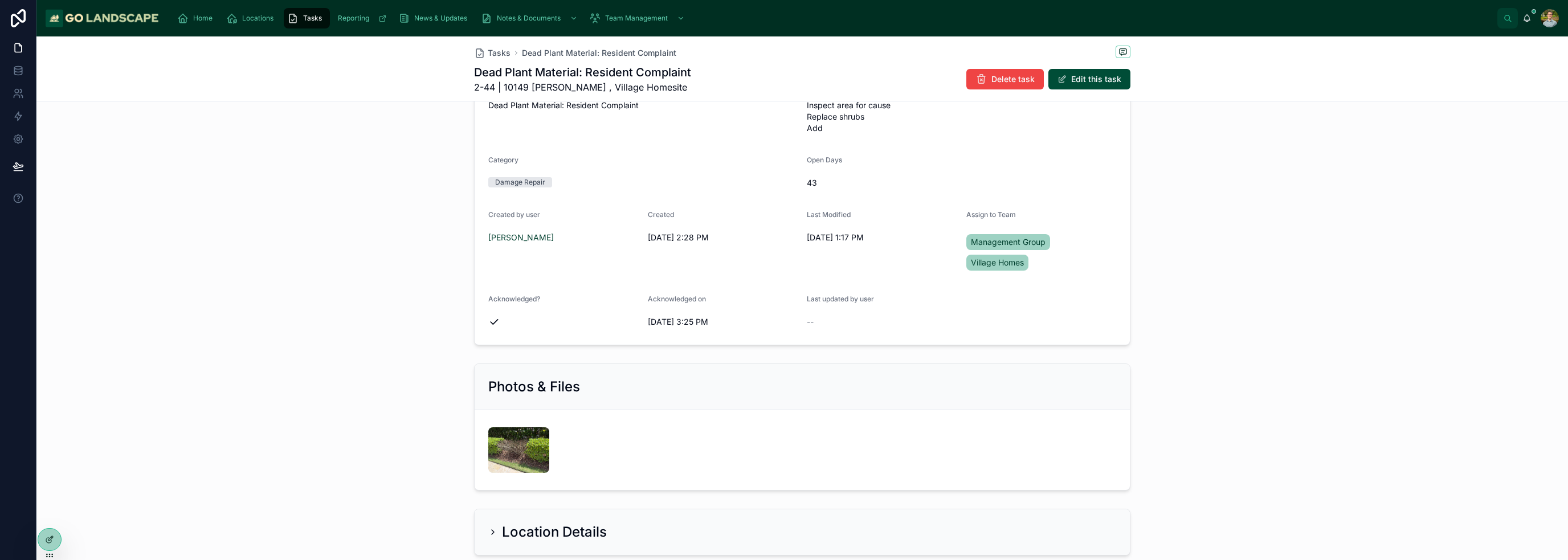
click at [1203, 312] on div "Task Details What needs to be done? Dead Plant Material: Resident Complaint Des…" at bounding box center [802, 181] width 1532 height 336
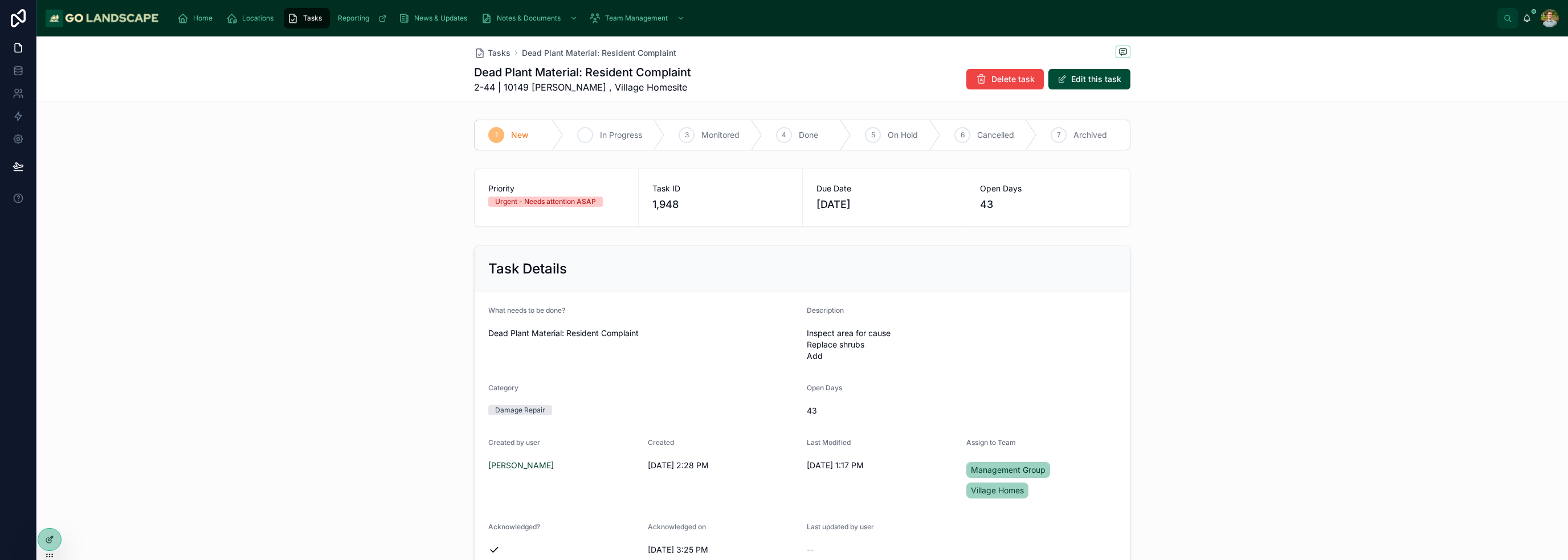
click at [602, 125] on div "2 In Progress" at bounding box center [614, 134] width 101 height 29
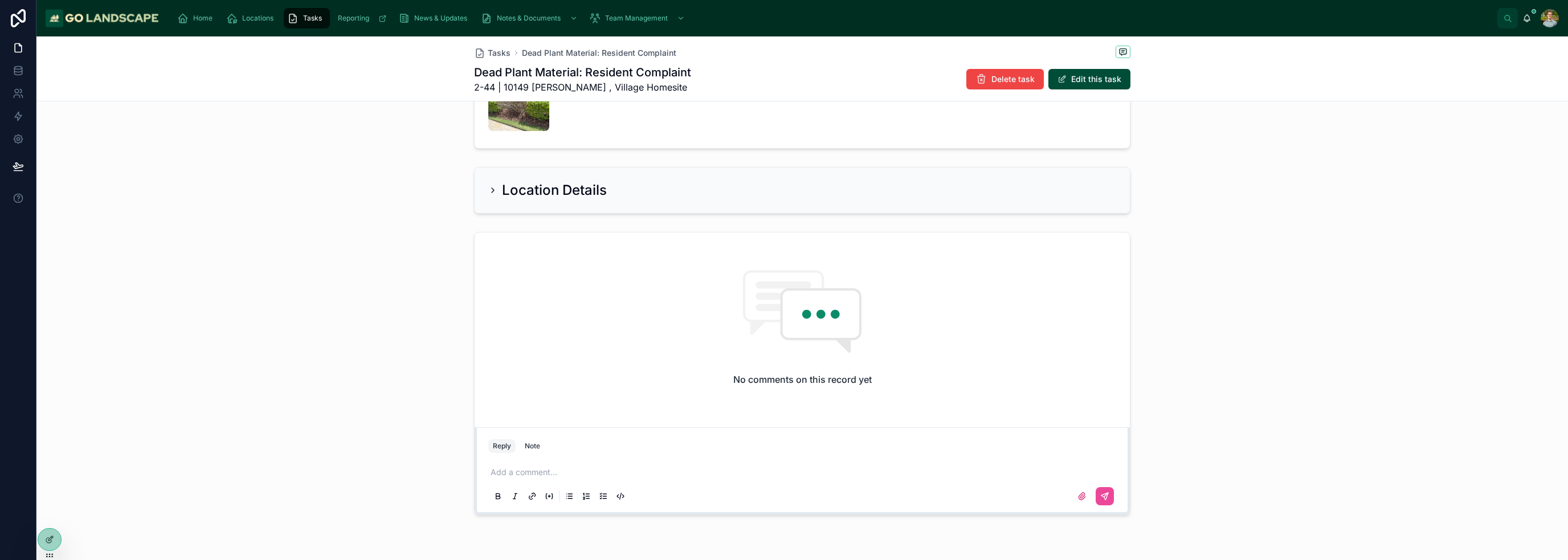
click at [1170, 311] on div "No comments on this record yet Reply Note Add a comment..." at bounding box center [802, 373] width 1532 height 292
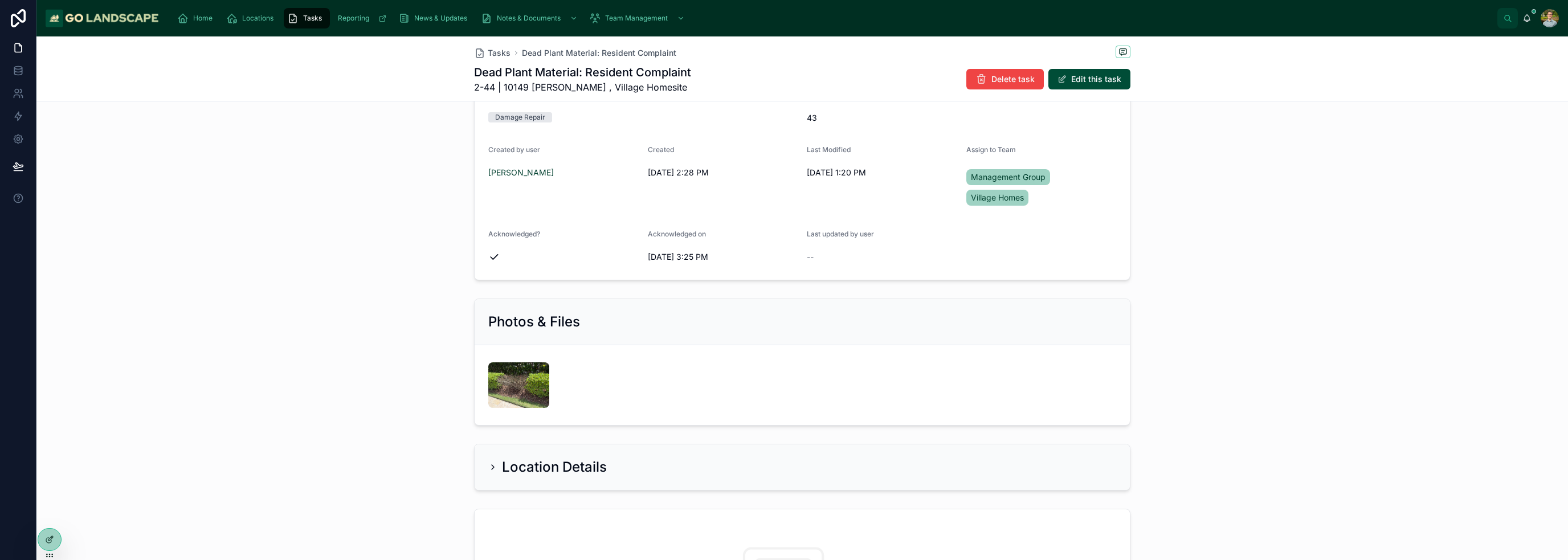
scroll to position [0, 0]
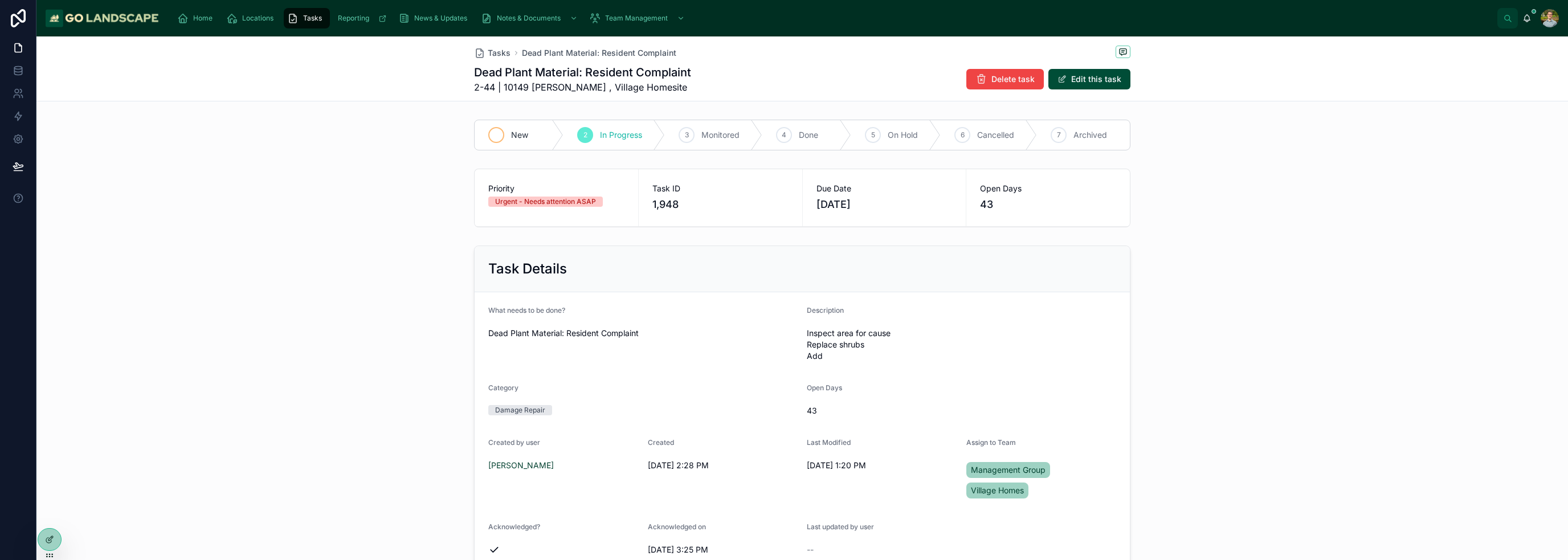
click at [517, 136] on span "New" at bounding box center [519, 135] width 17 height 12
click at [1112, 265] on div "Task Details" at bounding box center [802, 269] width 628 height 19
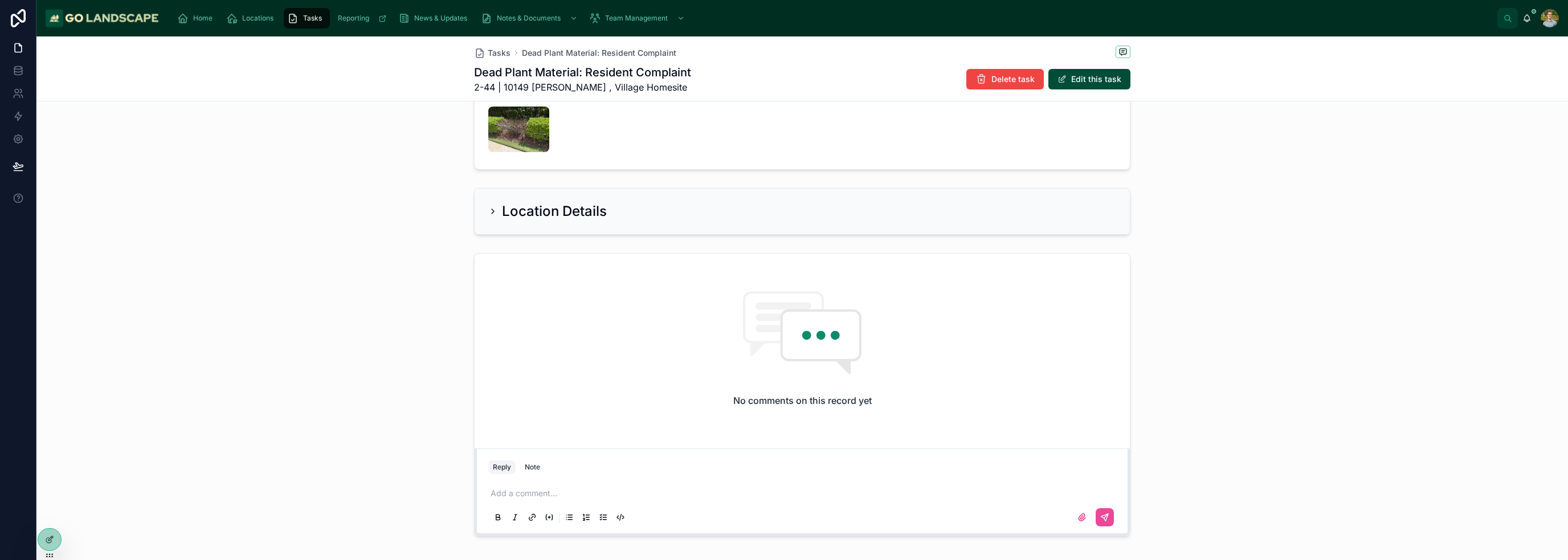
scroll to position [600, 0]
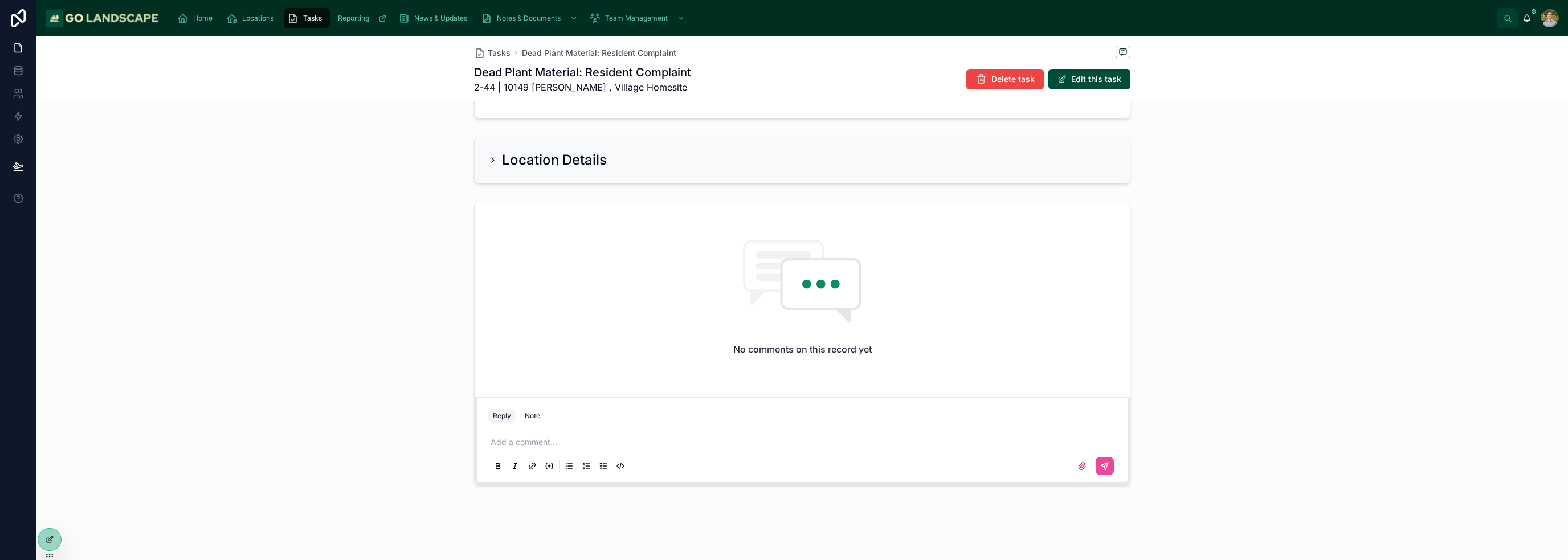
click at [994, 311] on div "No comments on this record yet" at bounding box center [802, 297] width 655 height 190
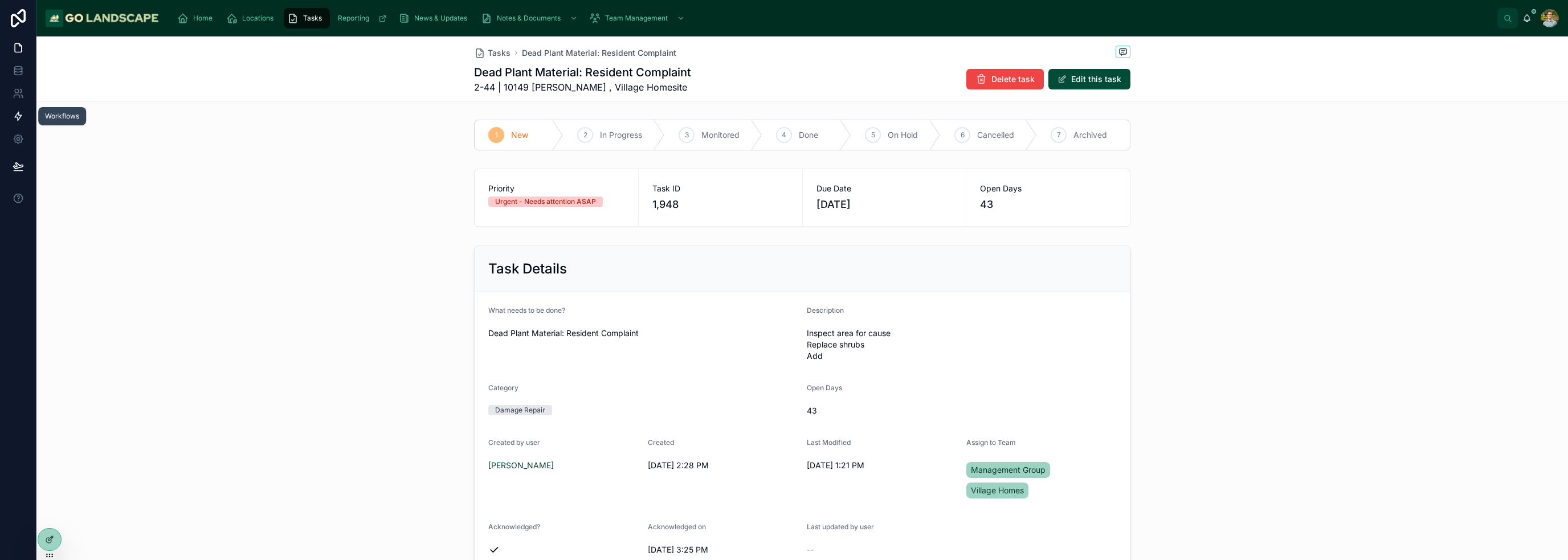
click at [11, 110] on link at bounding box center [18, 116] width 36 height 23
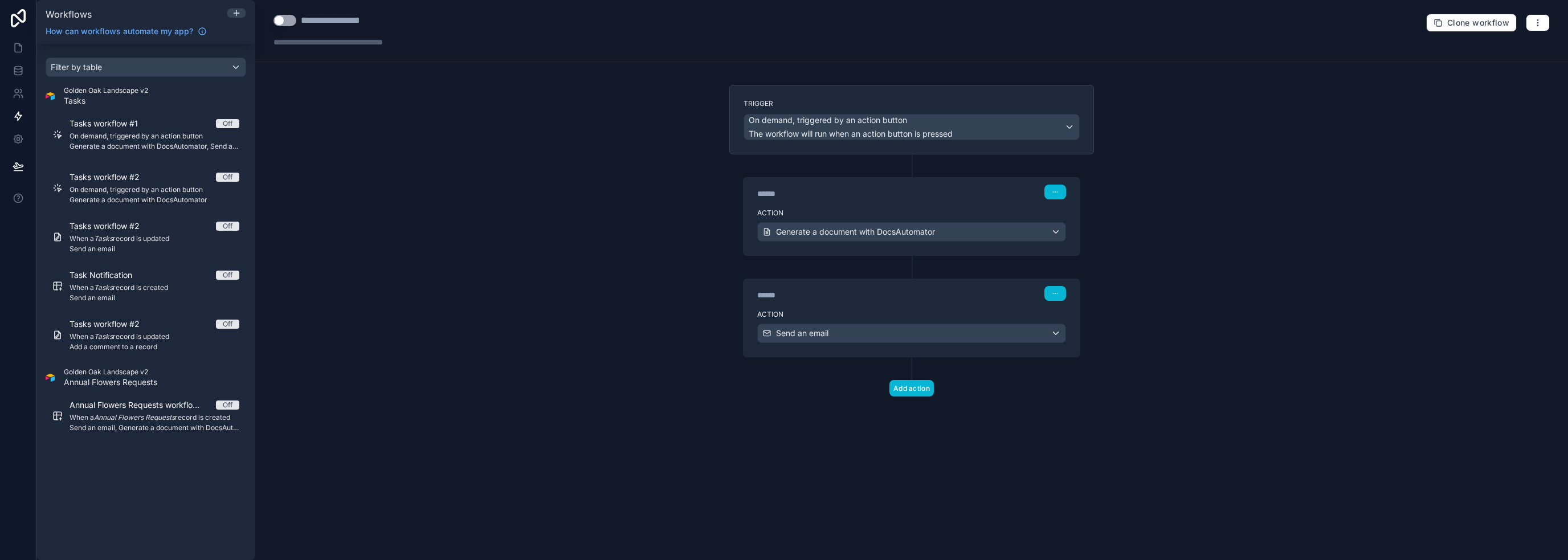
click at [1265, 308] on div "**********" at bounding box center [911, 280] width 1312 height 560
click at [131, 336] on span "When a Tasks record is updated" at bounding box center [154, 336] width 170 height 9
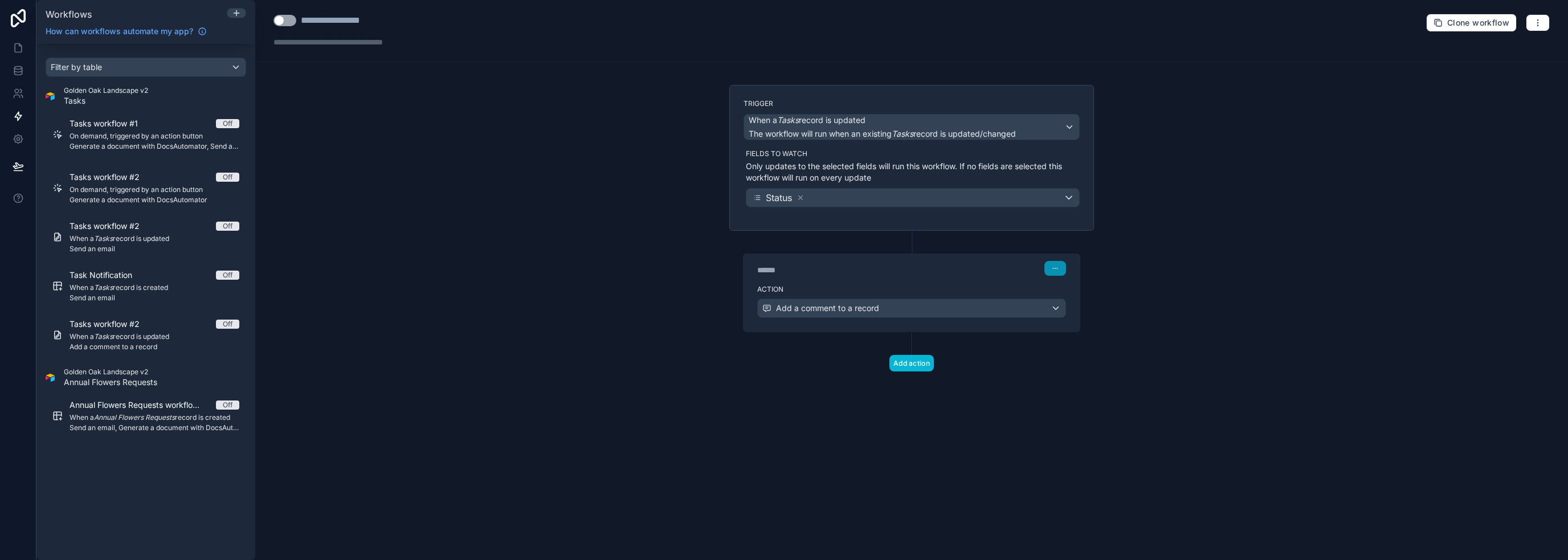
click at [1059, 269] on button "button" at bounding box center [1055, 268] width 21 height 15
click at [1059, 268] on button "button" at bounding box center [1055, 268] width 21 height 15
click at [954, 306] on div "Add a comment to a record" at bounding box center [911, 308] width 307 height 19
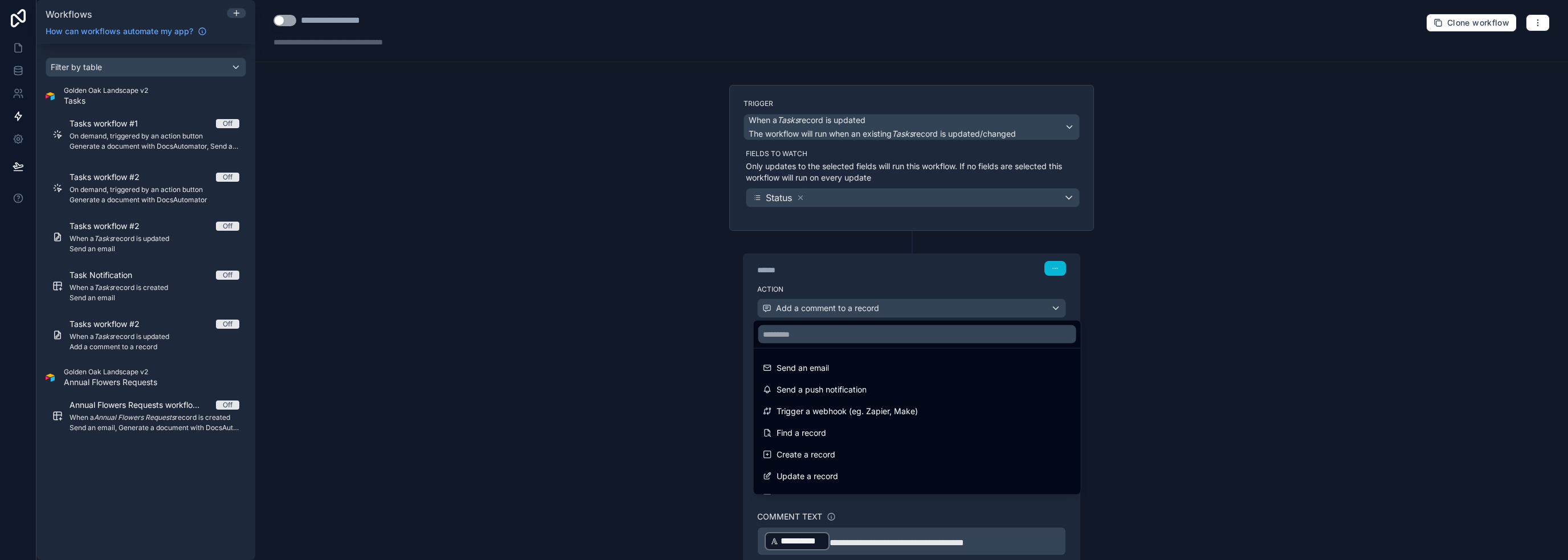
click at [1226, 373] on div at bounding box center [784, 280] width 1568 height 560
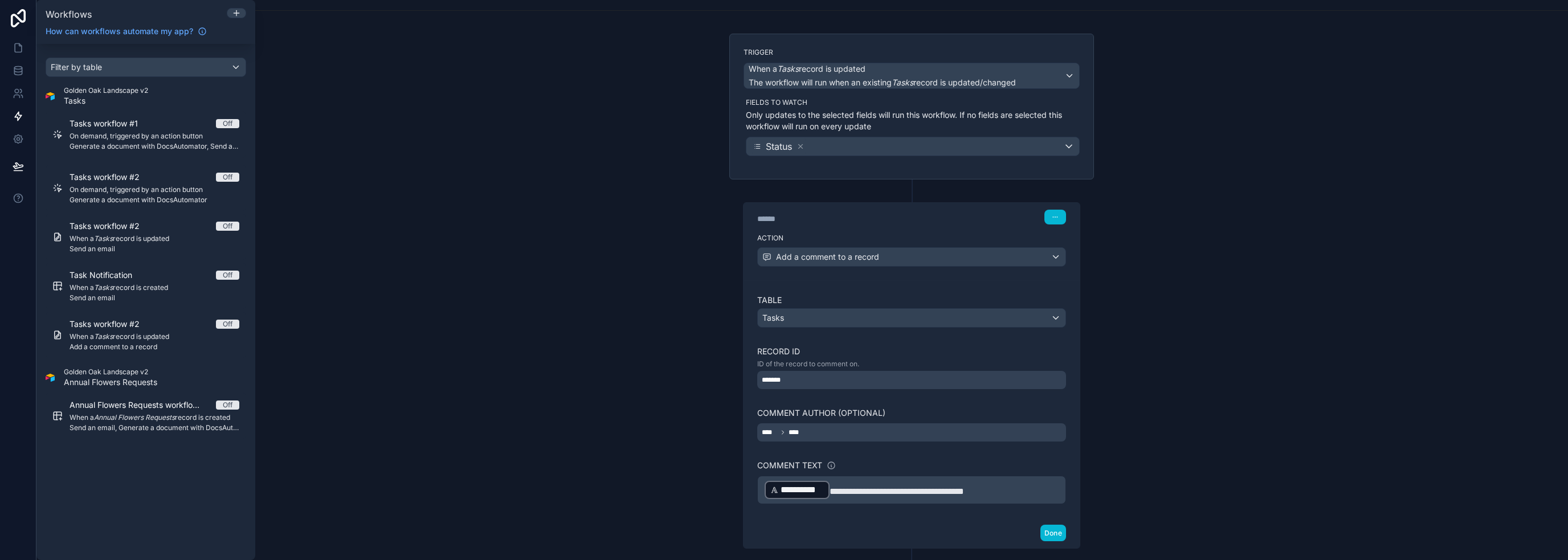
scroll to position [112, 0]
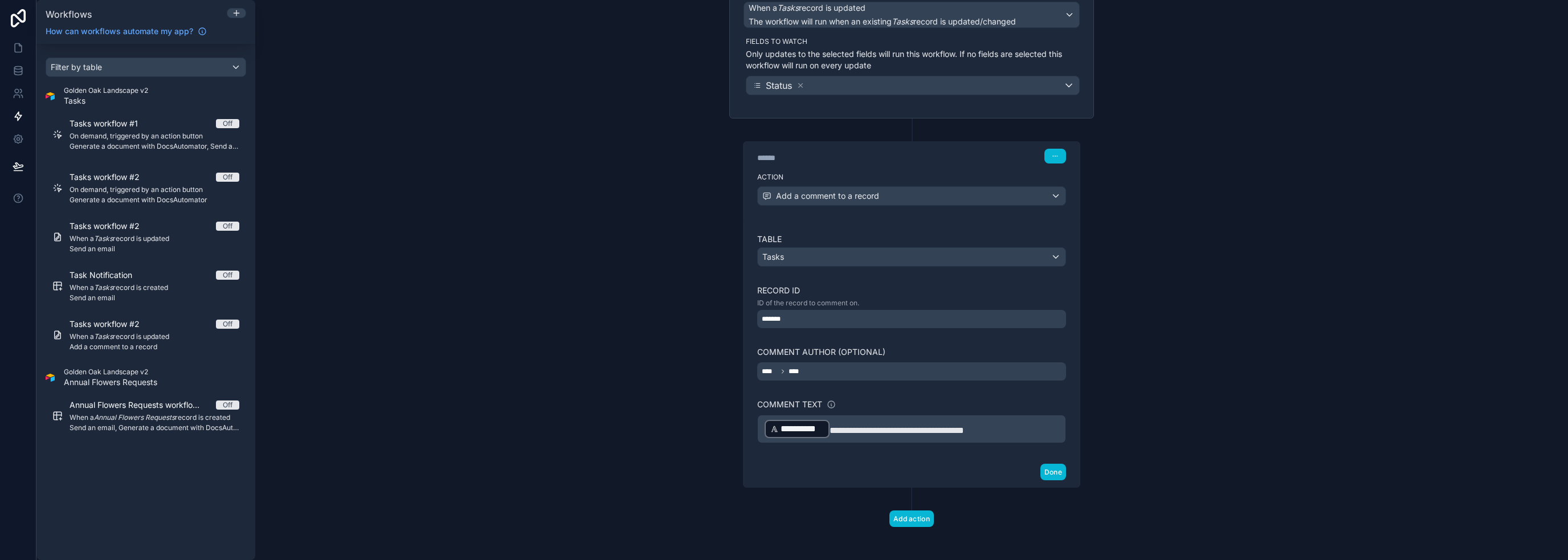
click at [811, 371] on div "**** ****" at bounding box center [912, 371] width 309 height 19
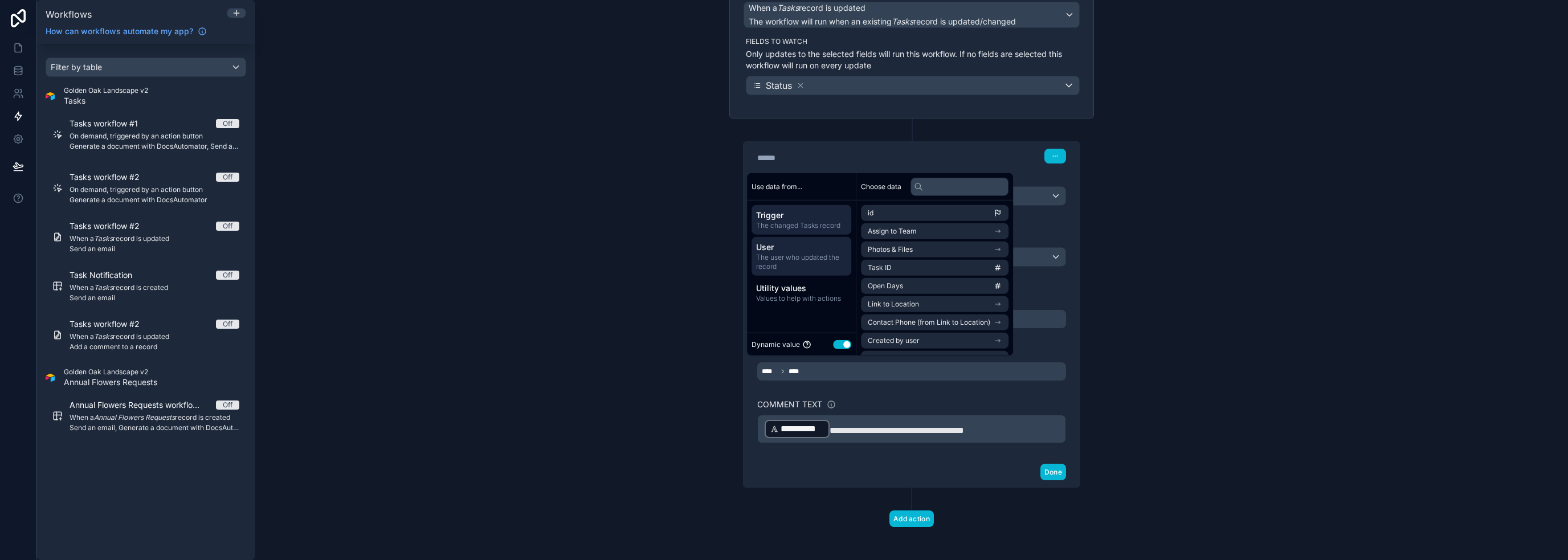
click at [793, 254] on span "The user who updated the record" at bounding box center [801, 262] width 91 height 19
click at [912, 287] on li "User" at bounding box center [935, 286] width 147 height 16
click at [930, 301] on li "user (from user)" at bounding box center [935, 306] width 147 height 16
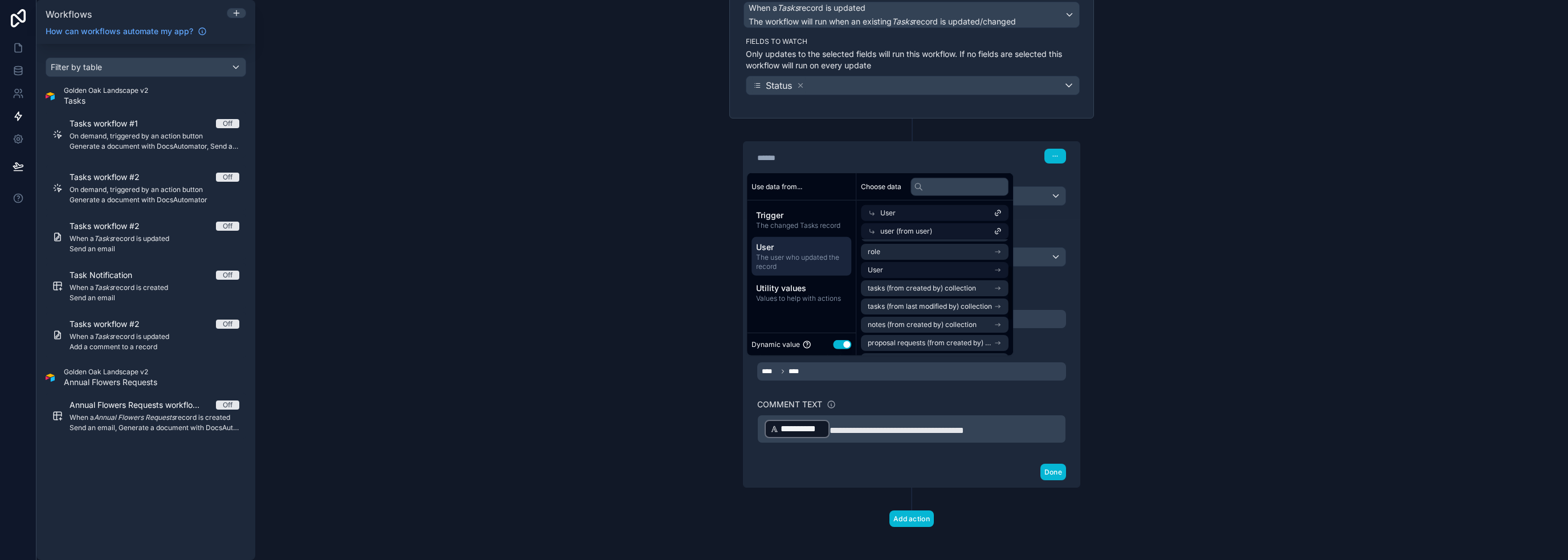
scroll to position [0, 0]
click at [938, 323] on li "User" at bounding box center [935, 325] width 147 height 16
click at [931, 304] on li "user (from user)" at bounding box center [935, 306] width 147 height 16
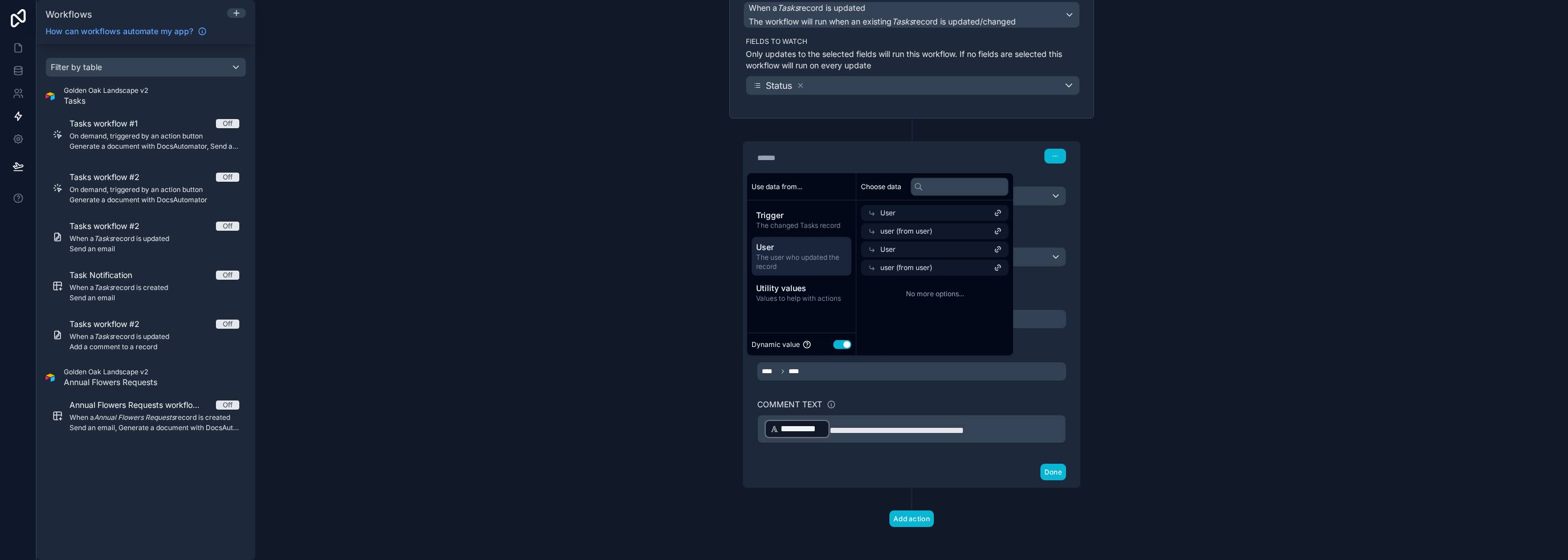
click at [946, 293] on span "No more options..." at bounding box center [935, 294] width 147 height 9
click at [882, 215] on span "User" at bounding box center [887, 213] width 15 height 9
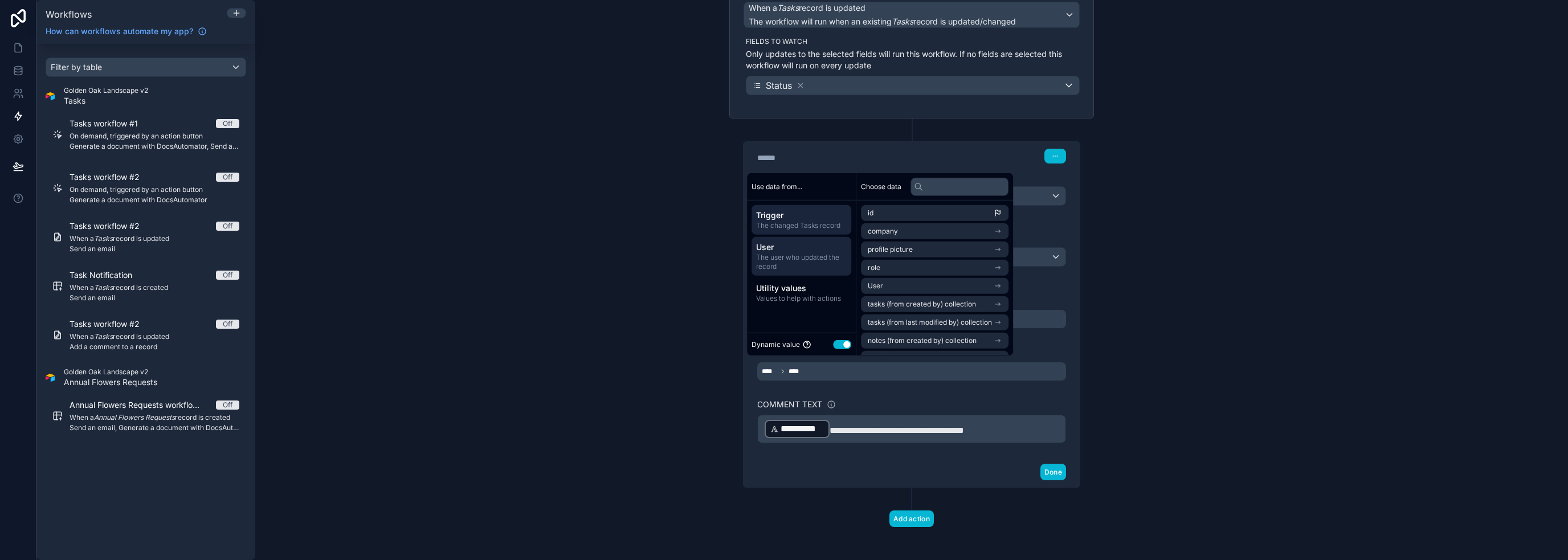
click at [815, 225] on span "The changed Tasks record" at bounding box center [801, 225] width 91 height 9
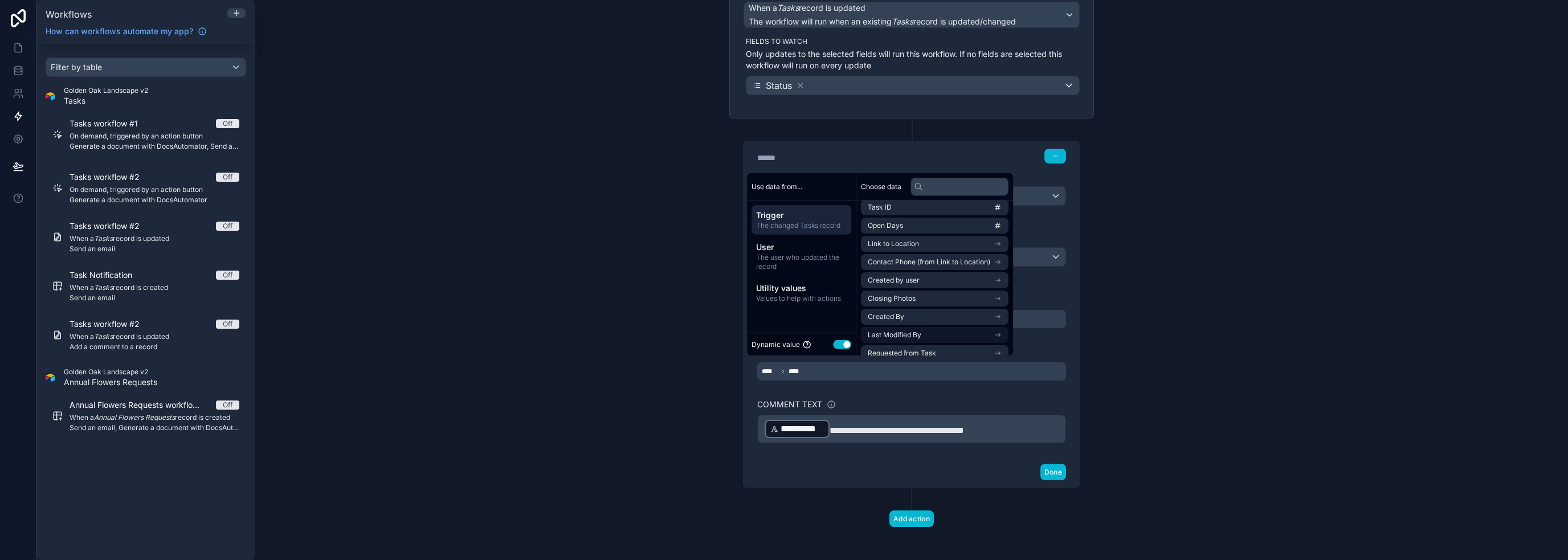
scroll to position [125, 0]
click at [915, 272] on span "Last Modified By" at bounding box center [894, 270] width 53 height 9
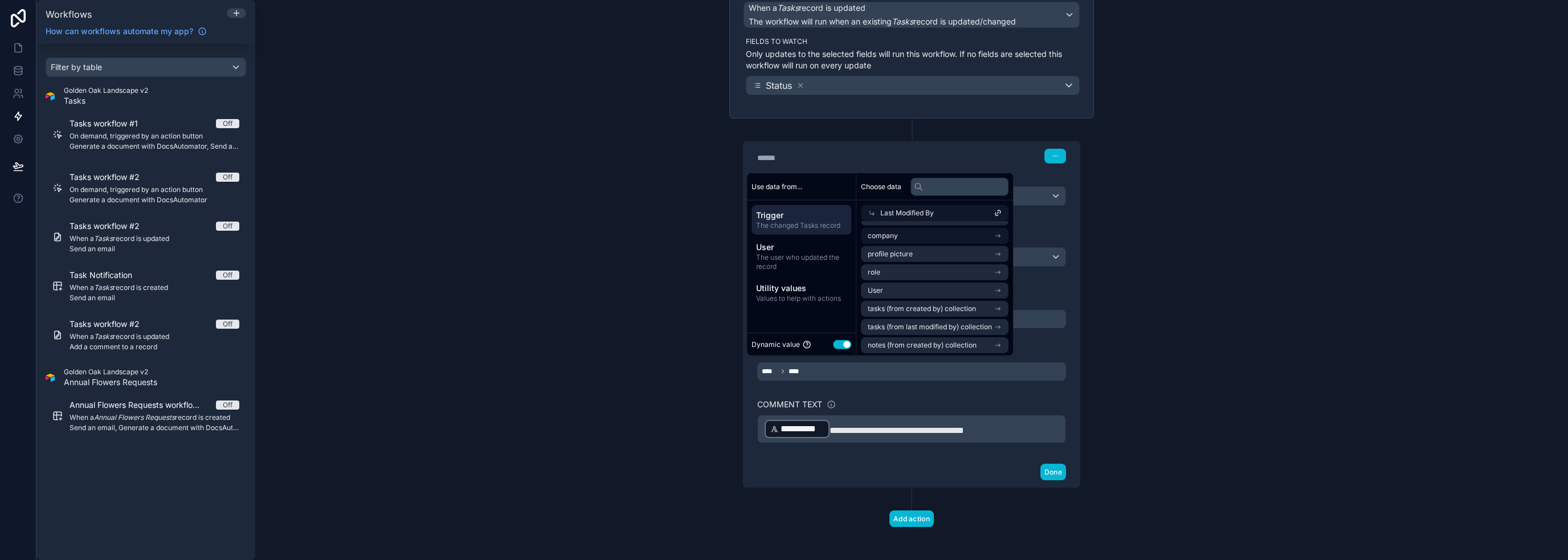
scroll to position [0, 0]
click at [916, 304] on li "User" at bounding box center [935, 306] width 147 height 16
click at [936, 302] on li "user (from user)" at bounding box center [935, 306] width 147 height 16
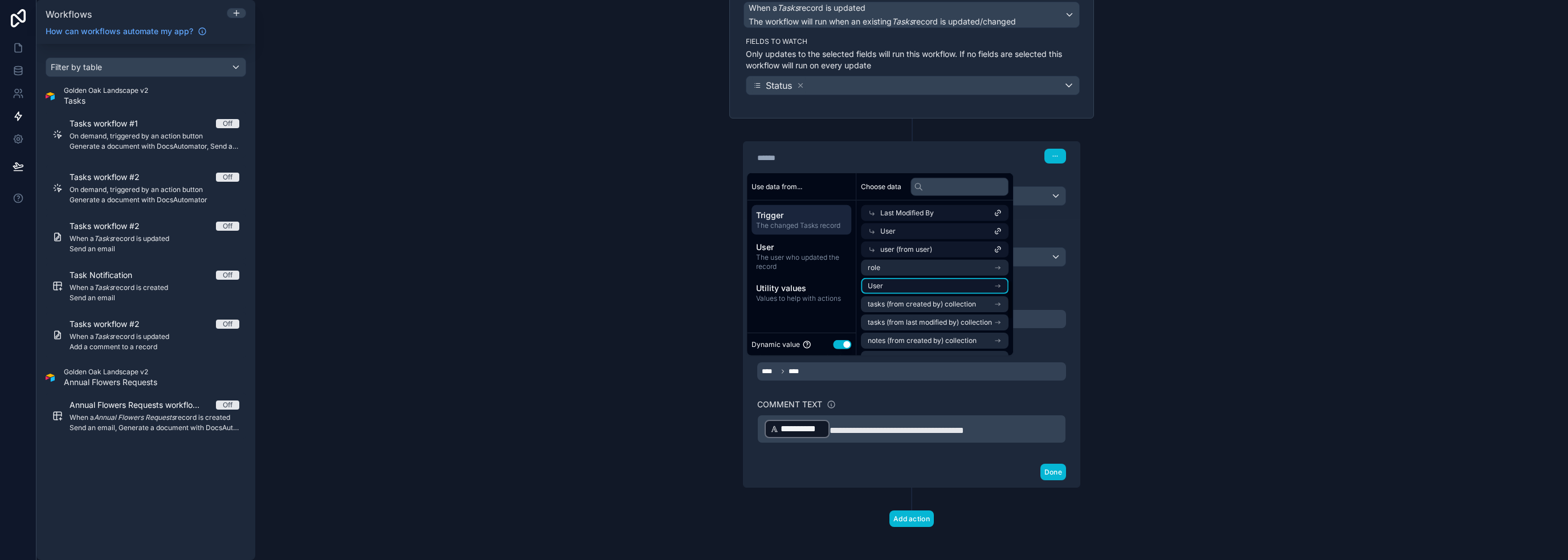
click at [906, 281] on li "User" at bounding box center [935, 286] width 147 height 16
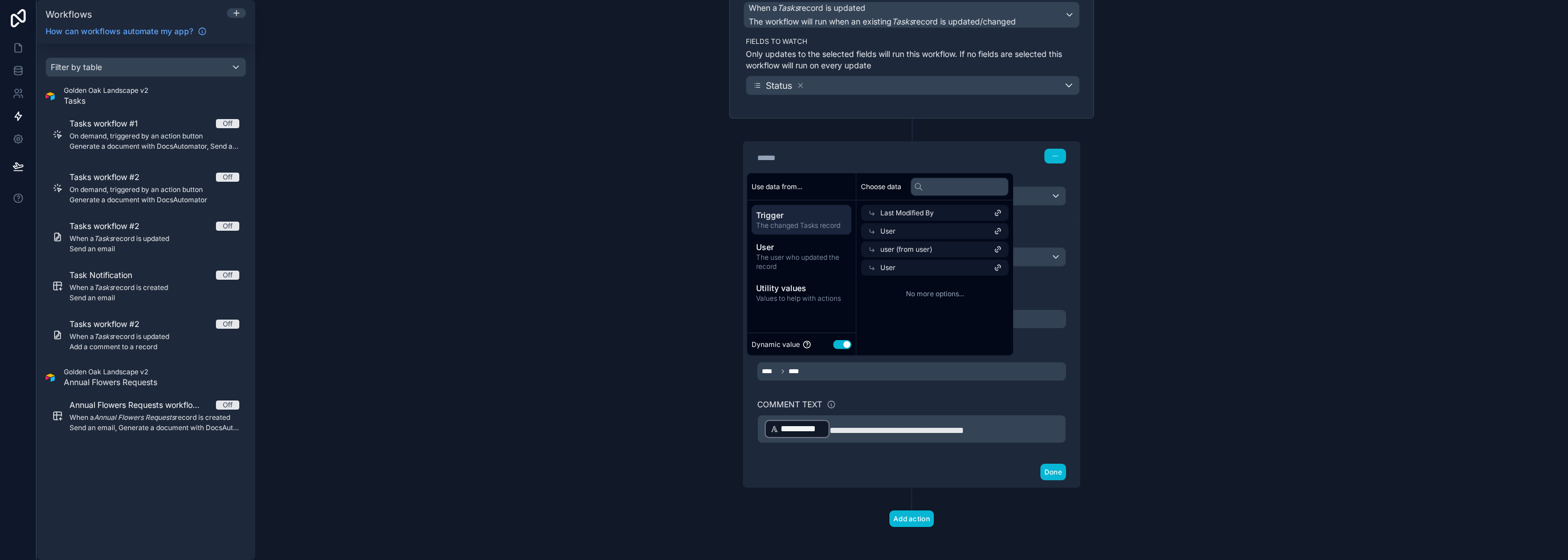
click at [932, 292] on span "No more options..." at bounding box center [935, 294] width 147 height 9
click at [796, 263] on span "The user who updated the record" at bounding box center [801, 262] width 91 height 19
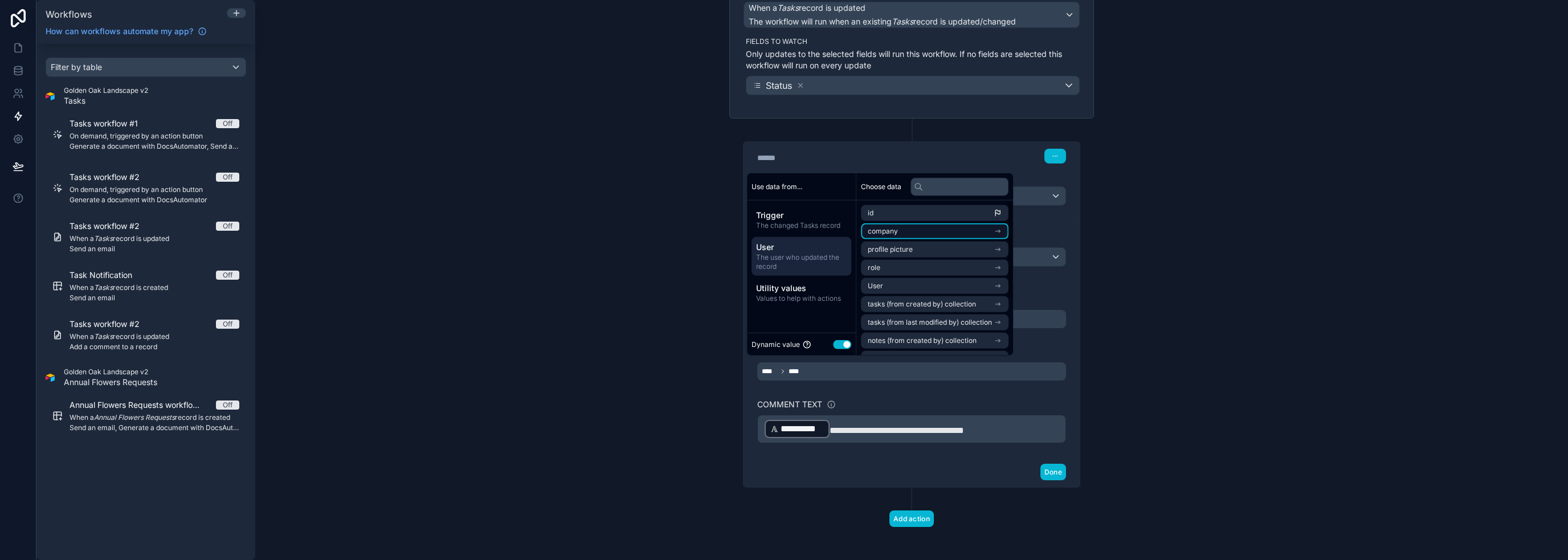
click at [886, 225] on li "company" at bounding box center [935, 232] width 147 height 16
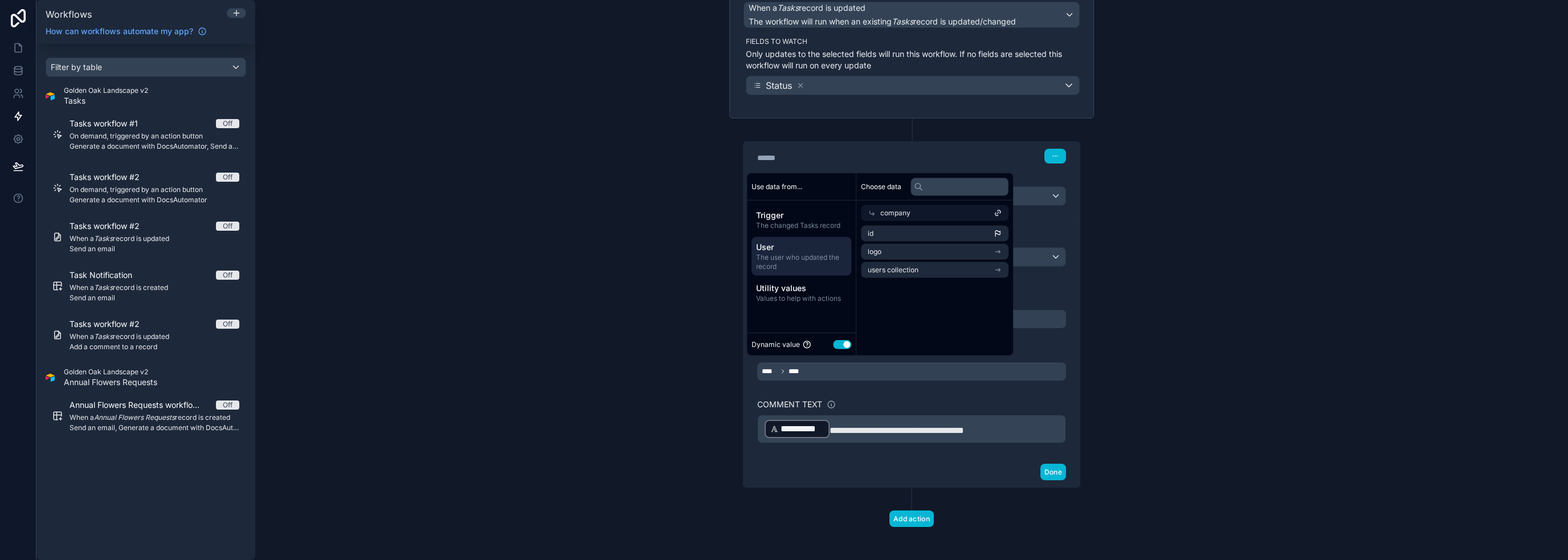
click at [876, 211] on div "company" at bounding box center [935, 213] width 147 height 16
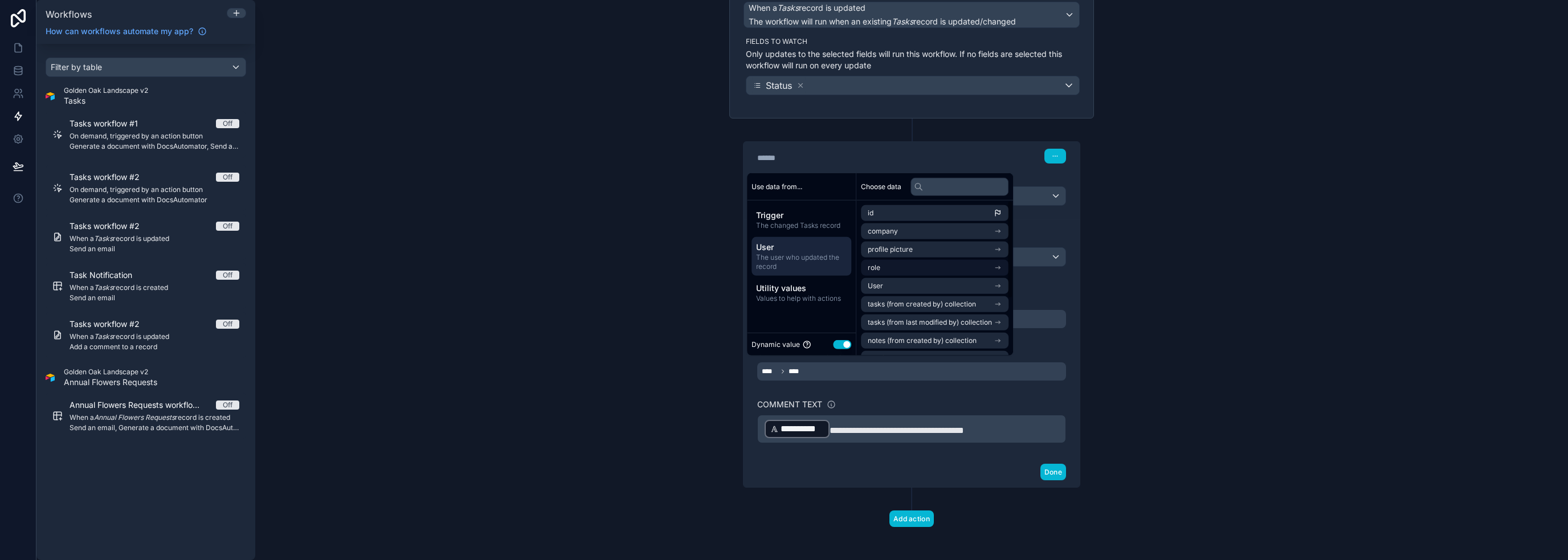
click at [895, 260] on li "role" at bounding box center [935, 268] width 147 height 16
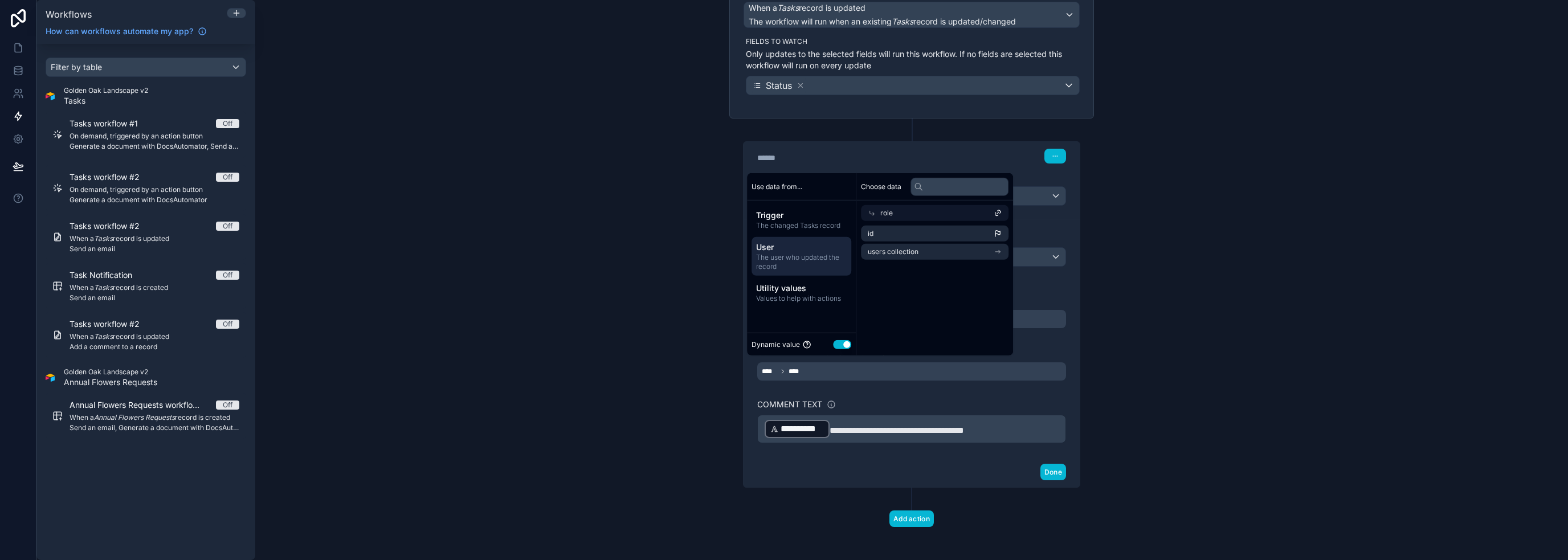
click at [872, 210] on icon at bounding box center [871, 212] width 8 height 8
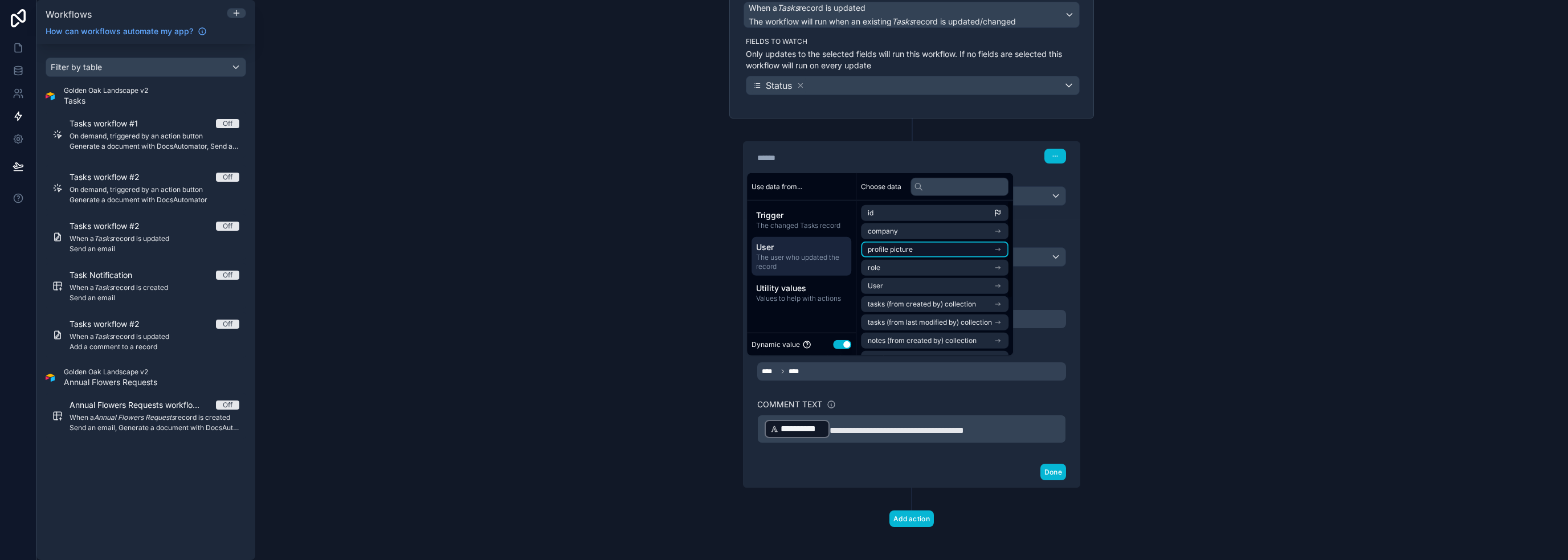
click at [905, 248] on span "profile picture" at bounding box center [890, 249] width 45 height 9
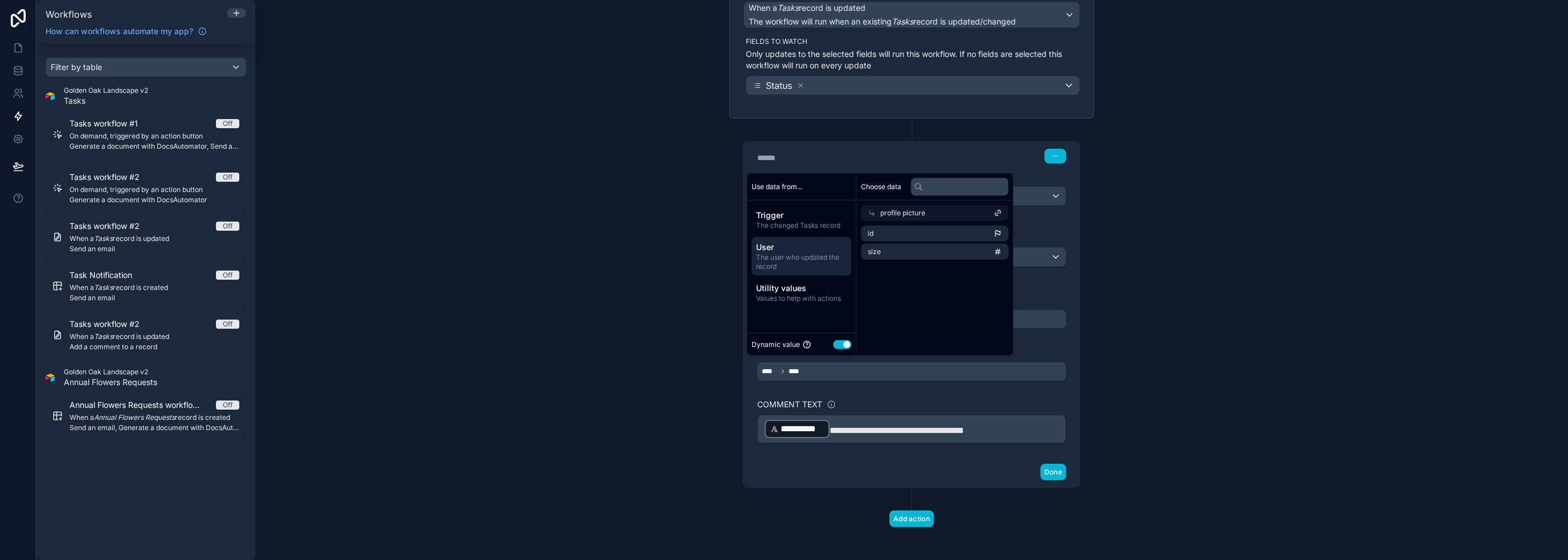
click at [880, 206] on div "profile picture" at bounding box center [935, 213] width 147 height 16
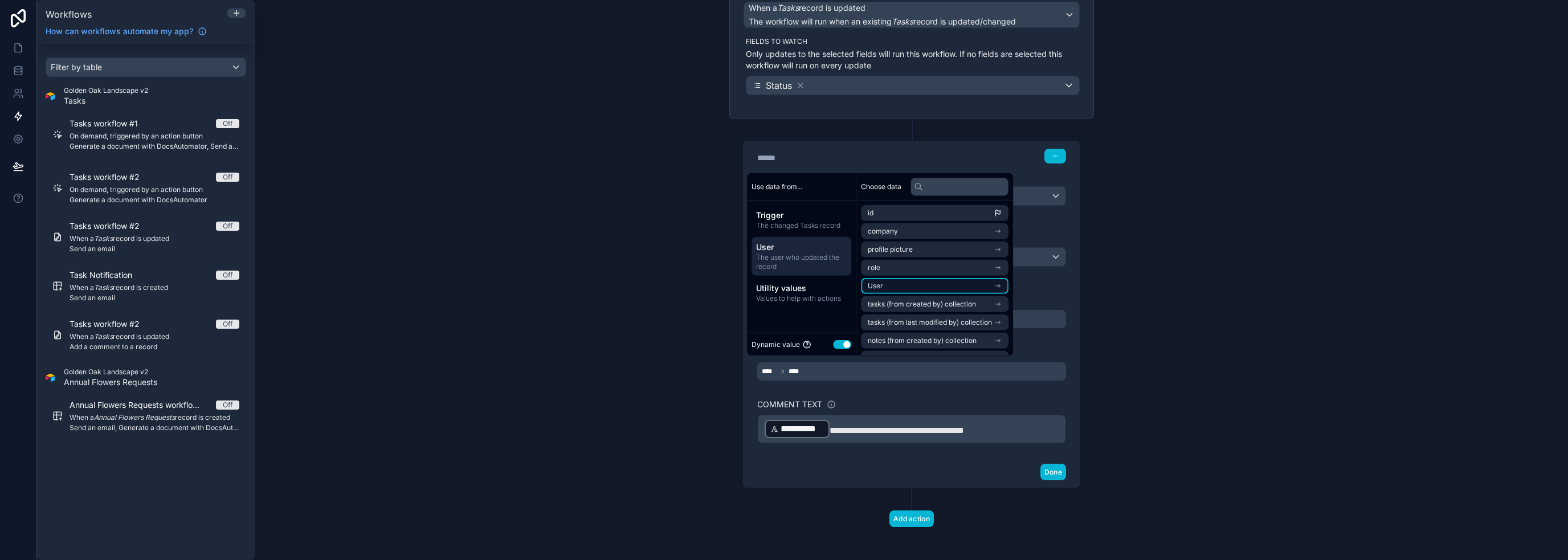
click at [908, 287] on li "User" at bounding box center [935, 286] width 147 height 16
click at [904, 236] on li "id" at bounding box center [935, 233] width 147 height 16
click at [898, 246] on span "tasks collection" at bounding box center [892, 249] width 50 height 9
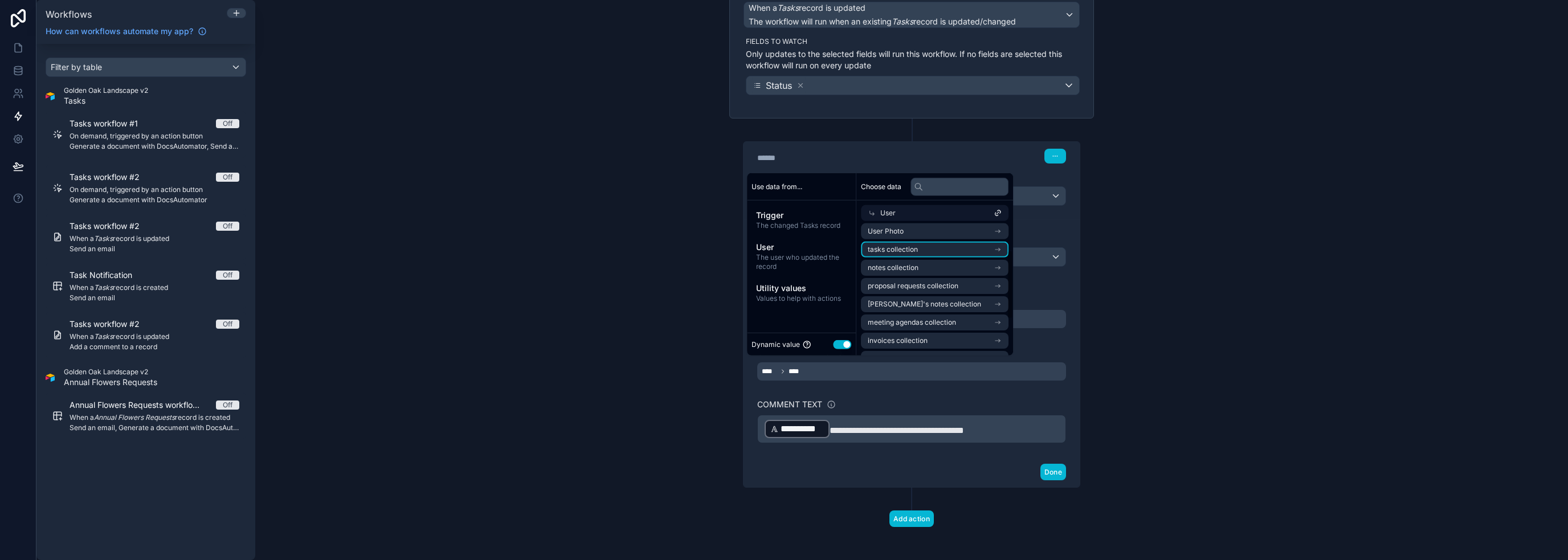
scroll to position [0, 0]
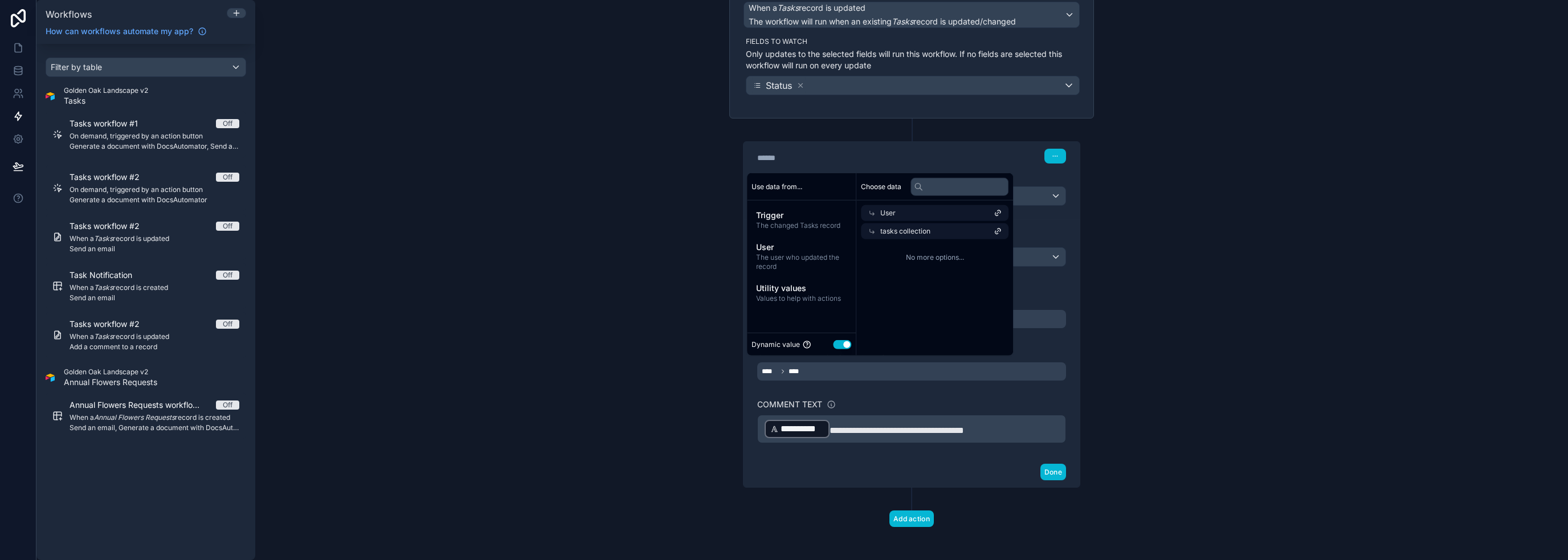
click at [890, 205] on div "User" at bounding box center [935, 213] width 147 height 16
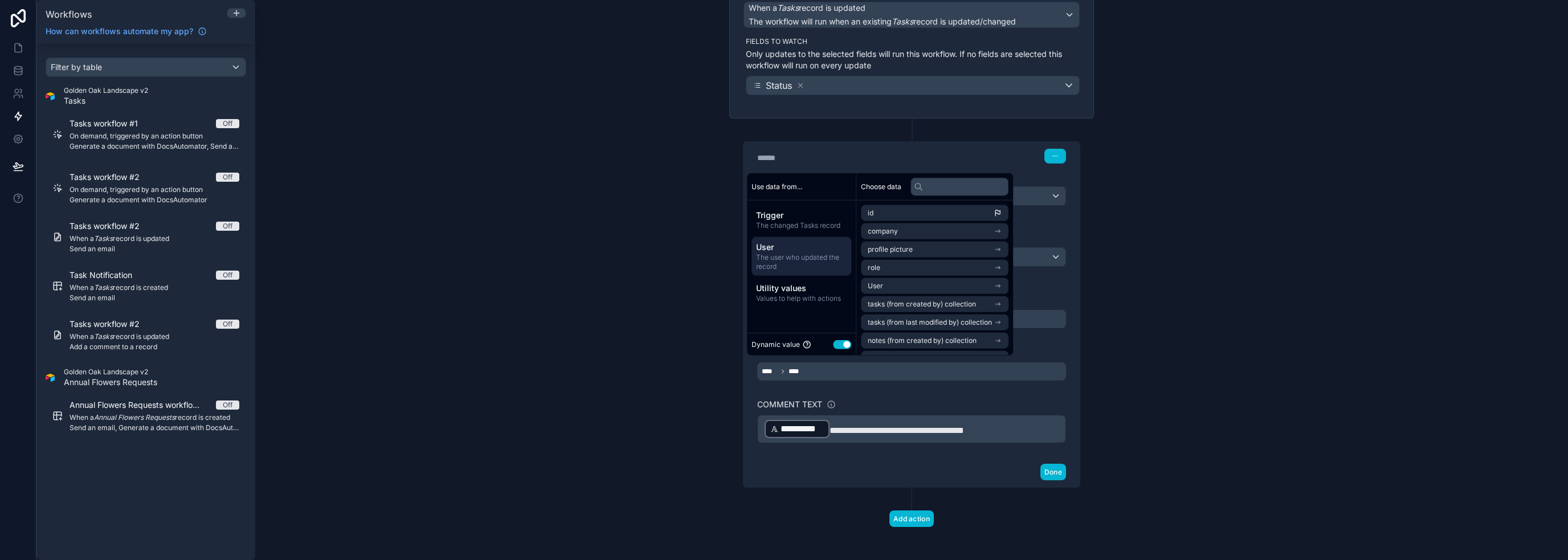
click at [791, 255] on span "The user who updated the record" at bounding box center [801, 262] width 91 height 19
click at [983, 209] on li "id" at bounding box center [935, 213] width 147 height 16
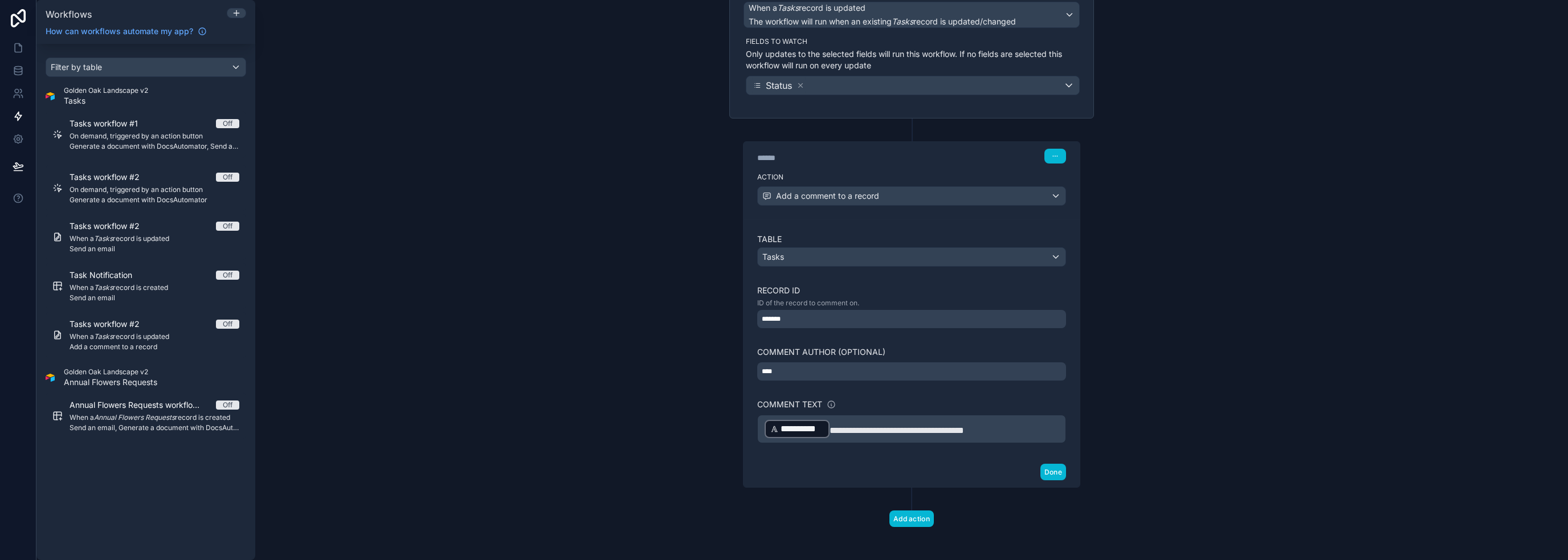
click at [1138, 380] on div "**********" at bounding box center [911, 280] width 1312 height 560
click at [1061, 464] on button "Done" at bounding box center [1053, 471] width 26 height 17
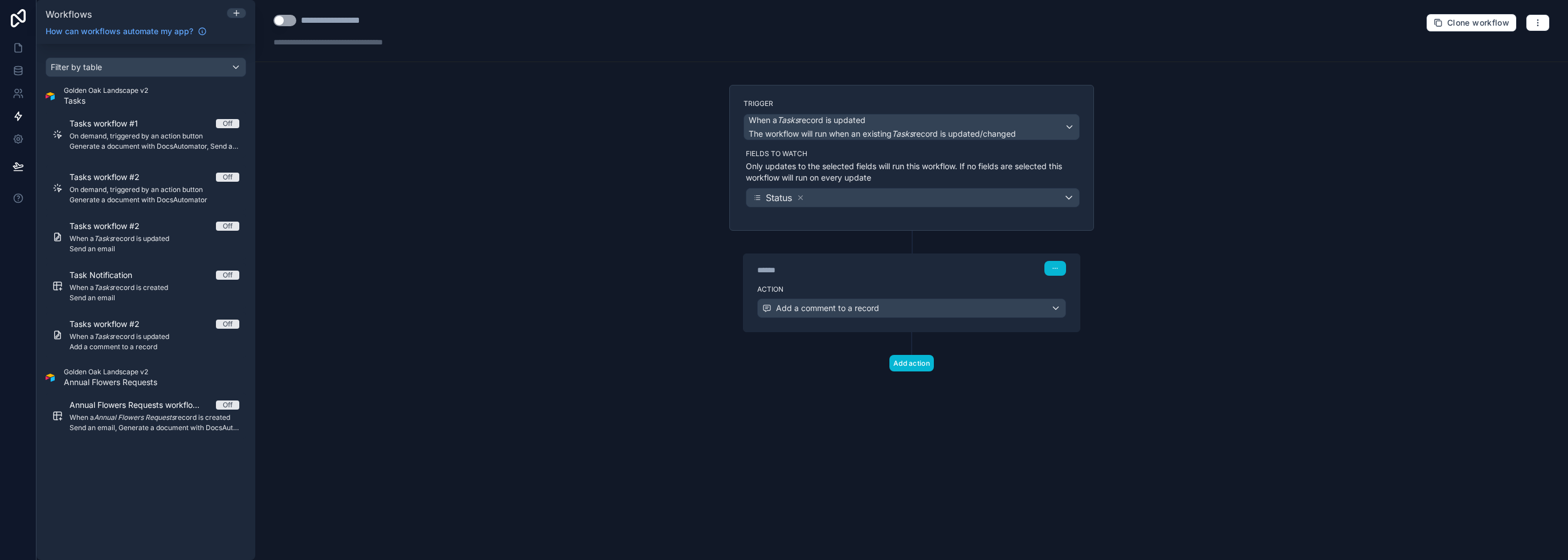
click at [1247, 304] on div "**********" at bounding box center [911, 280] width 1312 height 560
click at [1540, 22] on icon "button" at bounding box center [1538, 23] width 9 height 9
drag, startPoint x: 1505, startPoint y: 47, endPoint x: 1496, endPoint y: 49, distance: 9.2
click at [1505, 46] on span "Test workflow" at bounding box center [1508, 49] width 55 height 9
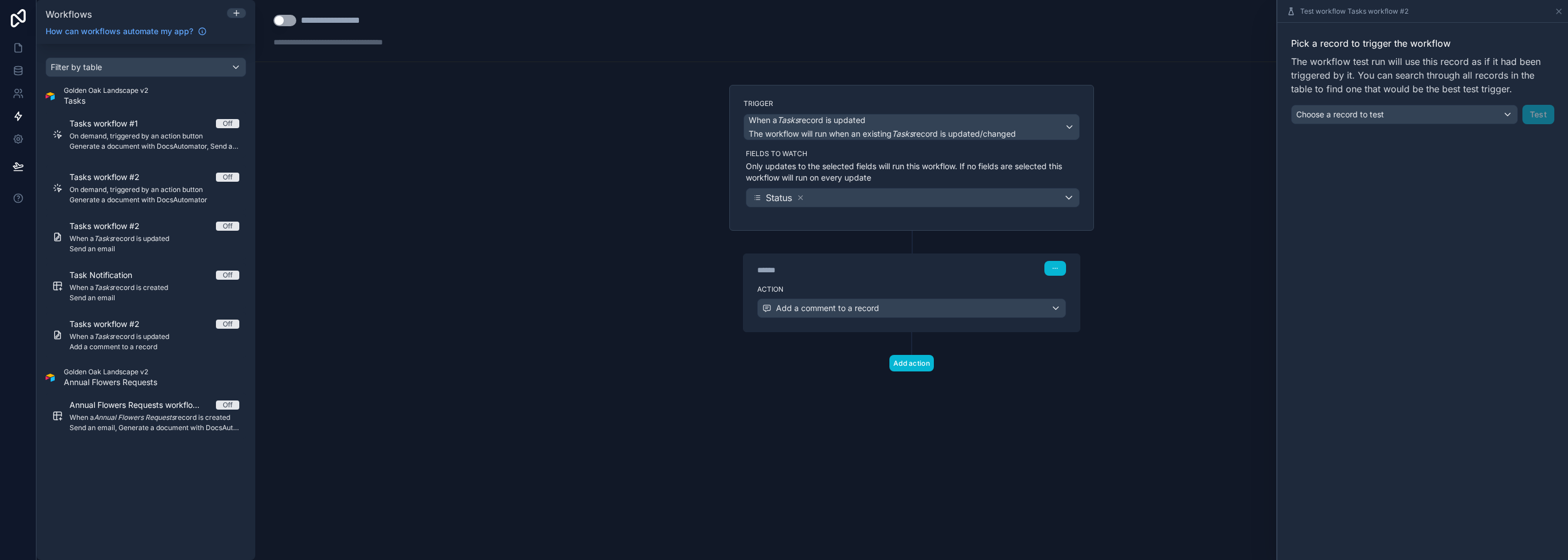
click at [1406, 102] on div "Pick a record to trigger the workflow The workflow test run will use this recor…" at bounding box center [1422, 80] width 263 height 88
click at [1406, 114] on div "Choose a record to test" at bounding box center [1405, 114] width 226 height 19
click at [1377, 147] on input "text" at bounding box center [1391, 142] width 190 height 19
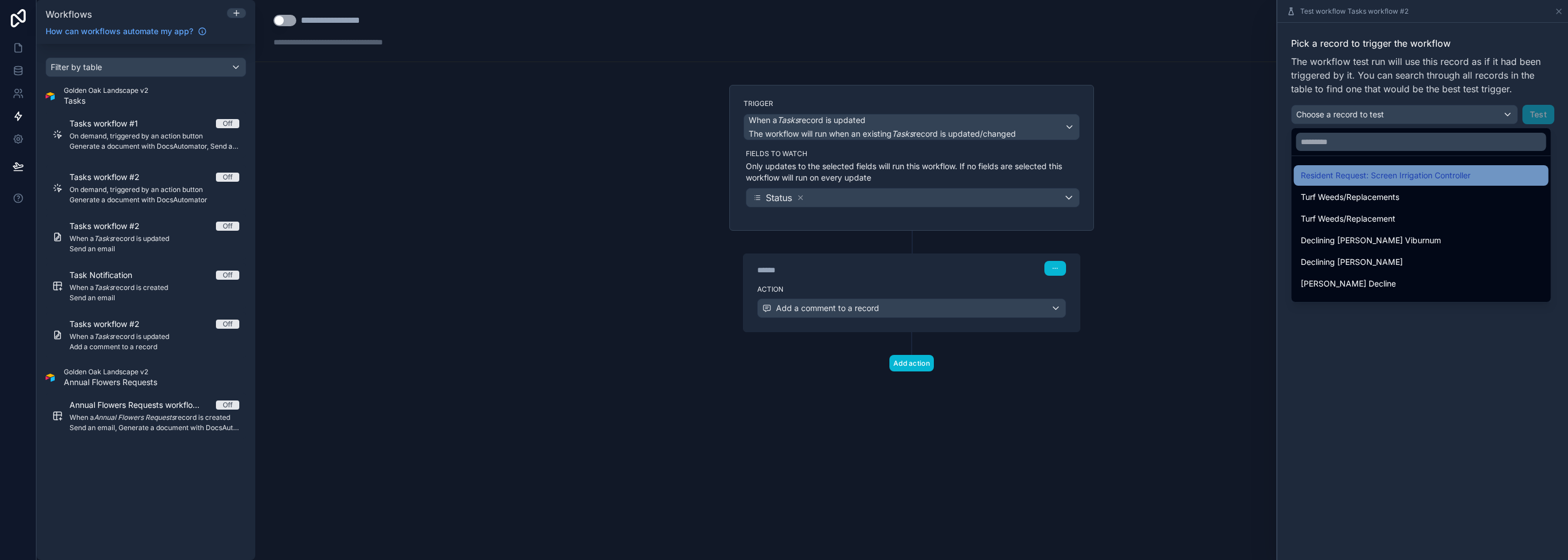
click at [1387, 173] on span "Resident Request: Screen Irrigation Controller" at bounding box center [1385, 175] width 170 height 13
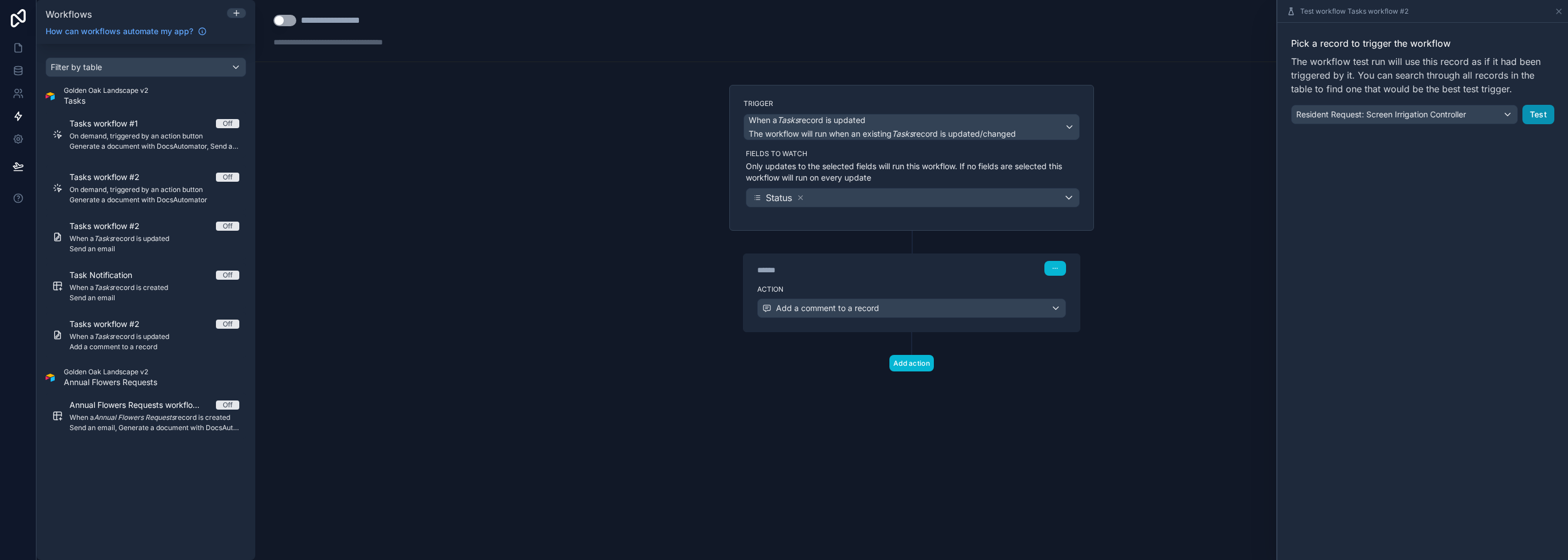
click at [1536, 118] on button "Test" at bounding box center [1538, 114] width 32 height 20
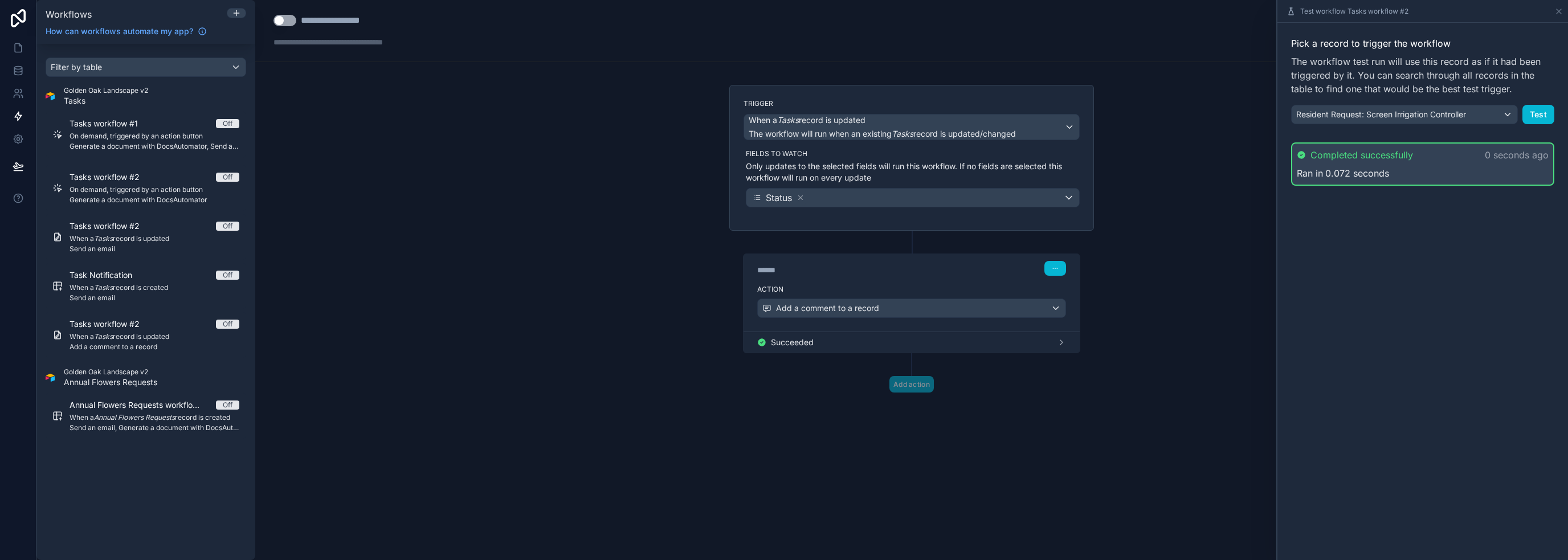
click at [1429, 275] on div "Pick a record to trigger the workflow The workflow test run will use this recor…" at bounding box center [1422, 291] width 290 height 537
click at [1233, 315] on div "**********" at bounding box center [911, 280] width 1312 height 560
click at [1389, 341] on div "Pick a record to trigger the workflow The workflow test run will use this recor…" at bounding box center [1422, 291] width 290 height 537
click at [1150, 120] on div "**********" at bounding box center [911, 280] width 1312 height 560
click at [411, 262] on div "**********" at bounding box center [911, 280] width 1312 height 560
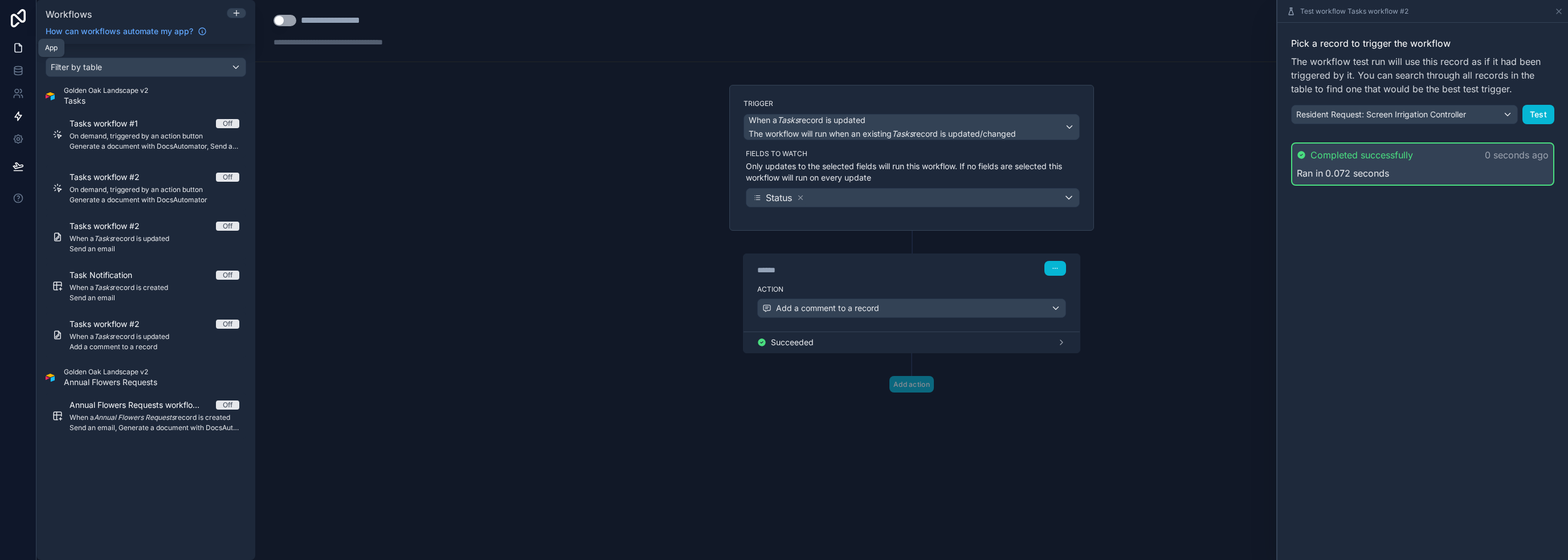
click at [17, 49] on icon at bounding box center [18, 47] width 12 height 12
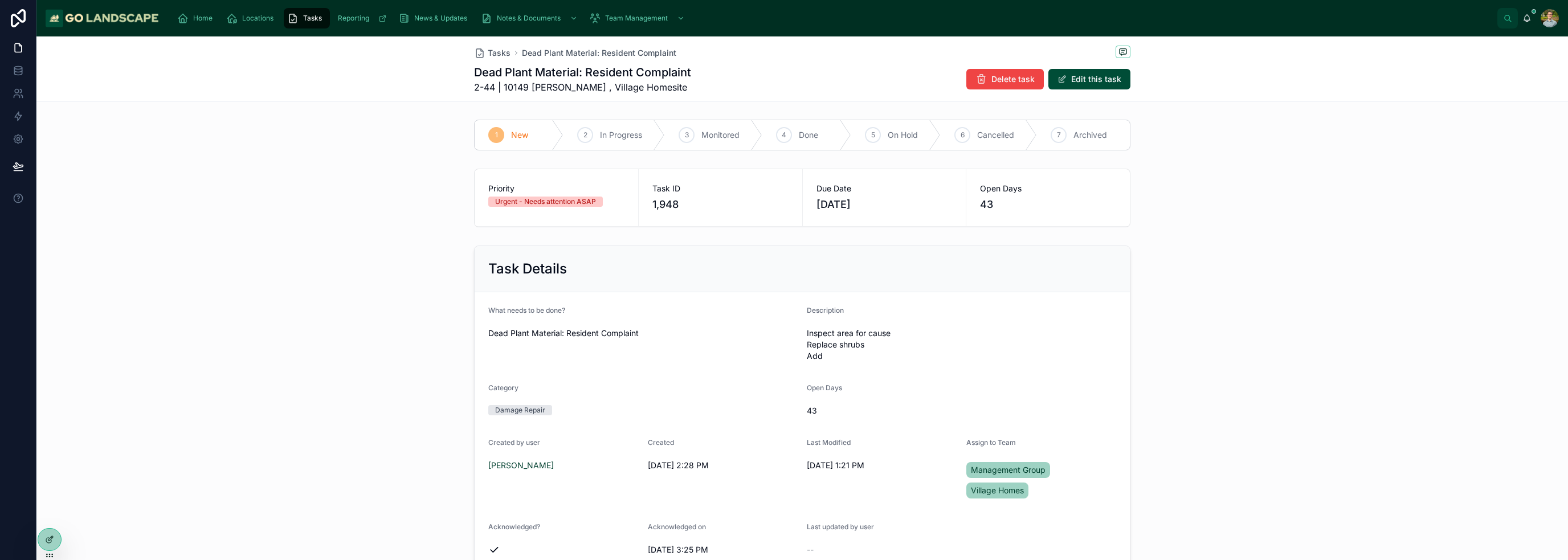
click at [1170, 241] on div "Task Details What needs to be done? Dead Plant Material: Resident Complaint Des…" at bounding box center [802, 408] width 1532 height 336
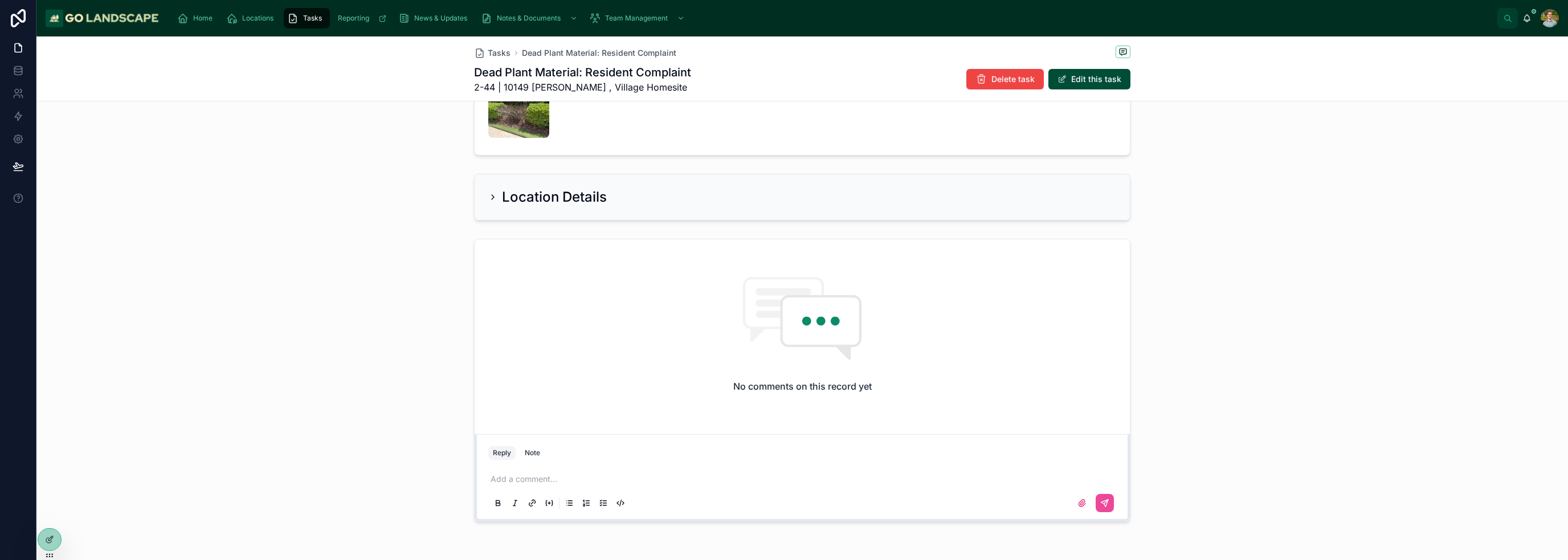
scroll to position [542, 0]
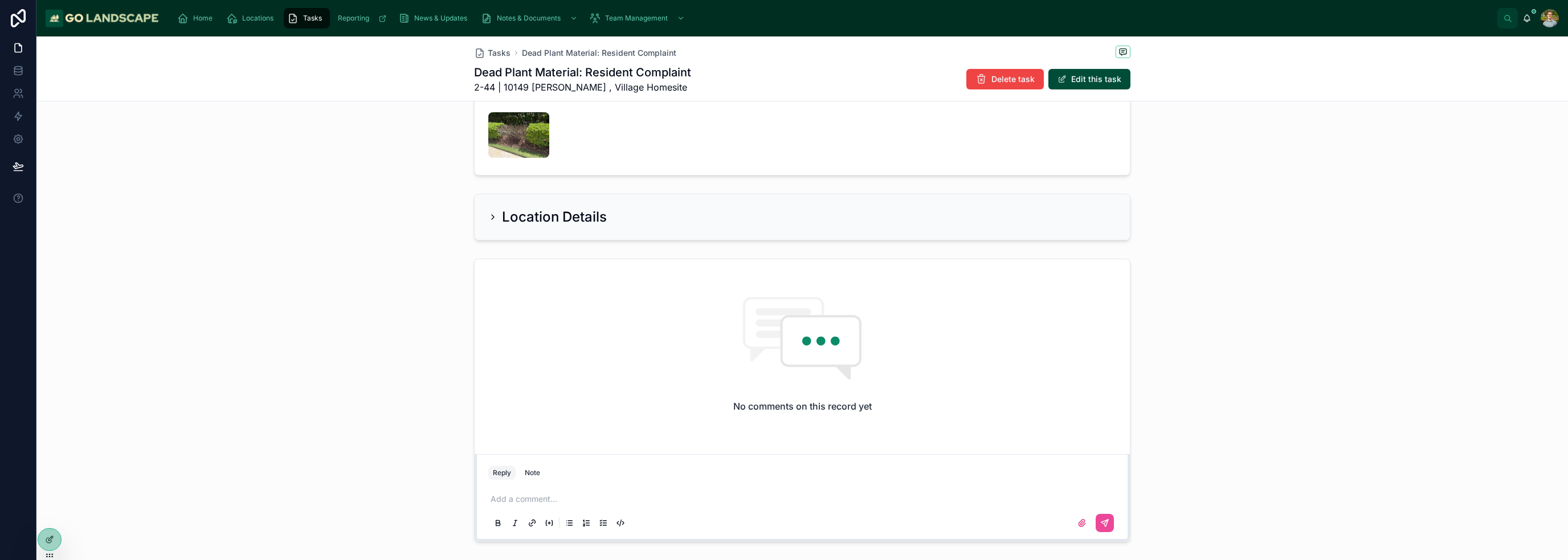
click at [1252, 287] on div "No comments on this record yet Reply Note Add a comment..." at bounding box center [802, 399] width 1532 height 292
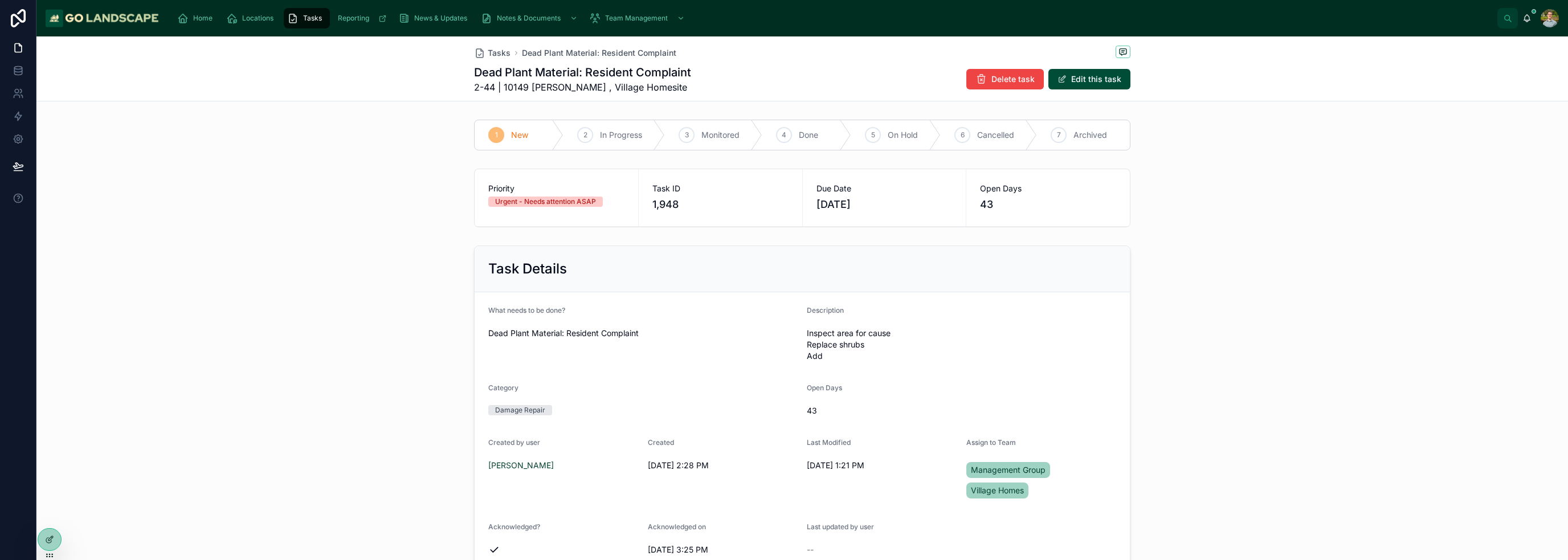
click at [178, 6] on div "Home Locations Tasks Reporting News & Updates Notes & Documents Team Management" at bounding box center [832, 18] width 1329 height 25
click at [186, 17] on icon "scrollable content" at bounding box center [183, 18] width 12 height 12
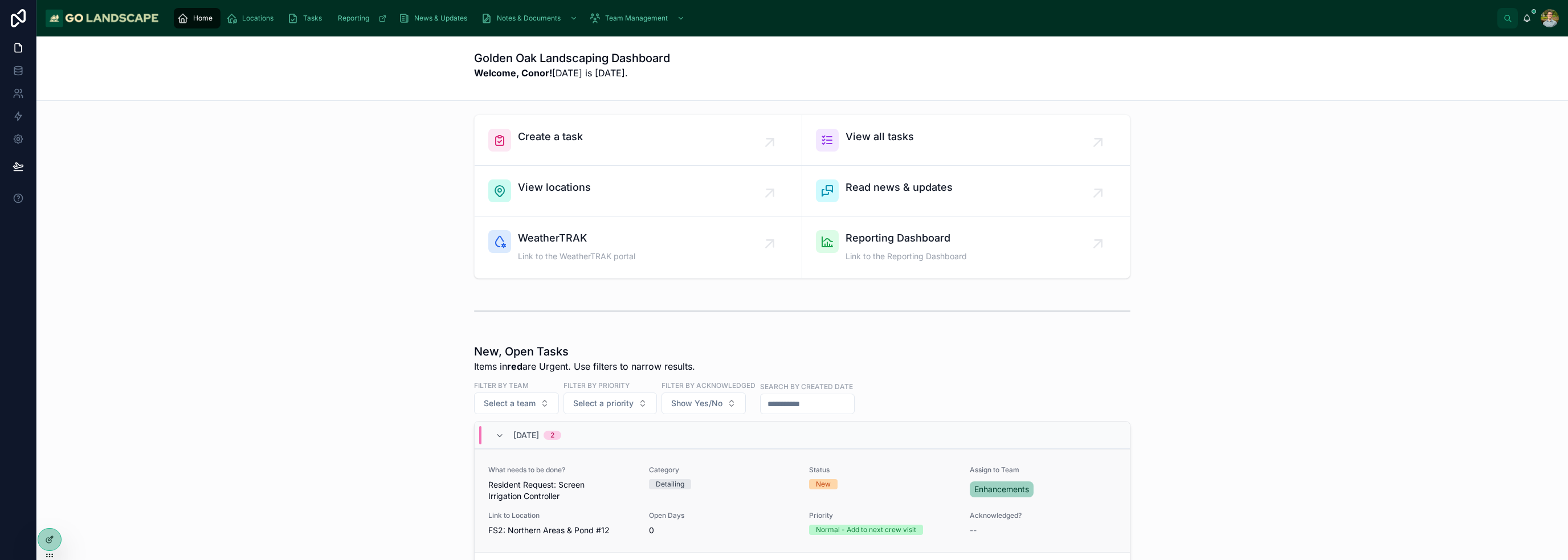
click at [712, 485] on div "Detailing" at bounding box center [723, 485] width 147 height 11
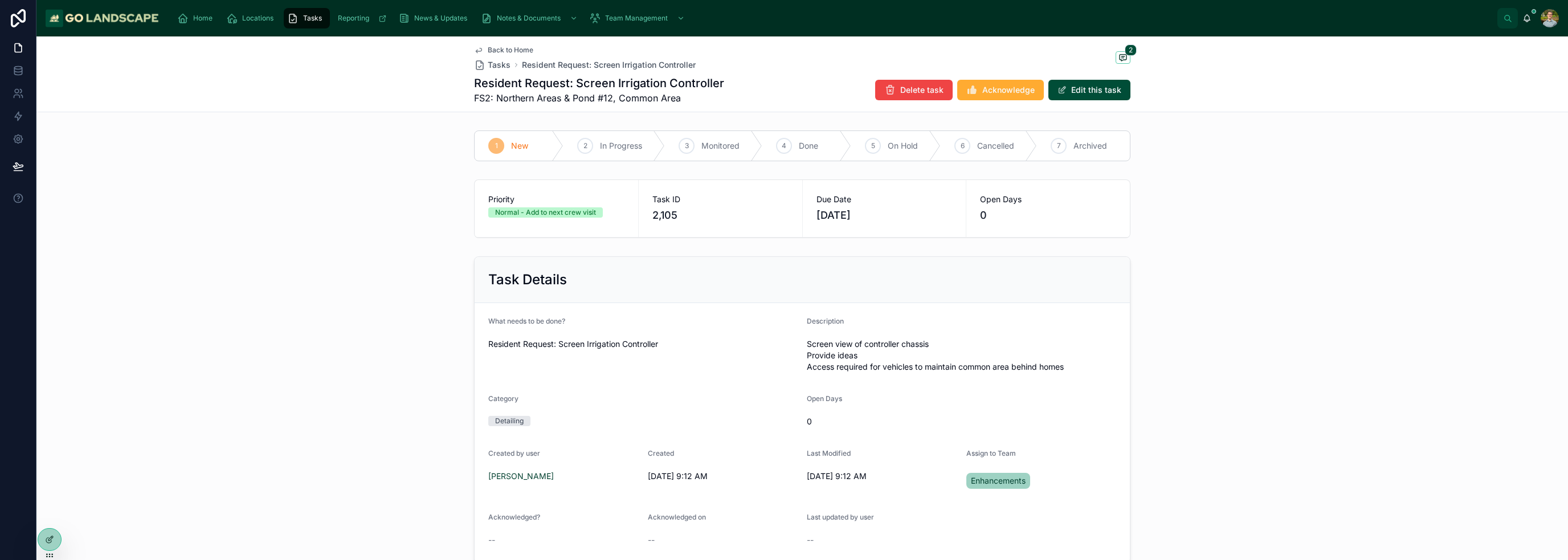
click at [1209, 315] on div "Task Details What needs to be done? Resident Request: Screen Irrigation Control…" at bounding box center [802, 410] width 1532 height 316
click at [618, 152] on div "2 In Progress" at bounding box center [614, 146] width 101 height 29
click at [1280, 264] on div "Task Details What needs to be done? Resident Request: Screen Irrigation Control…" at bounding box center [802, 410] width 1532 height 316
click at [503, 146] on div "New" at bounding box center [519, 146] width 89 height 29
click at [1254, 345] on div "Task Details What needs to be done? Resident Request: Screen Irrigation Control…" at bounding box center [802, 410] width 1532 height 316
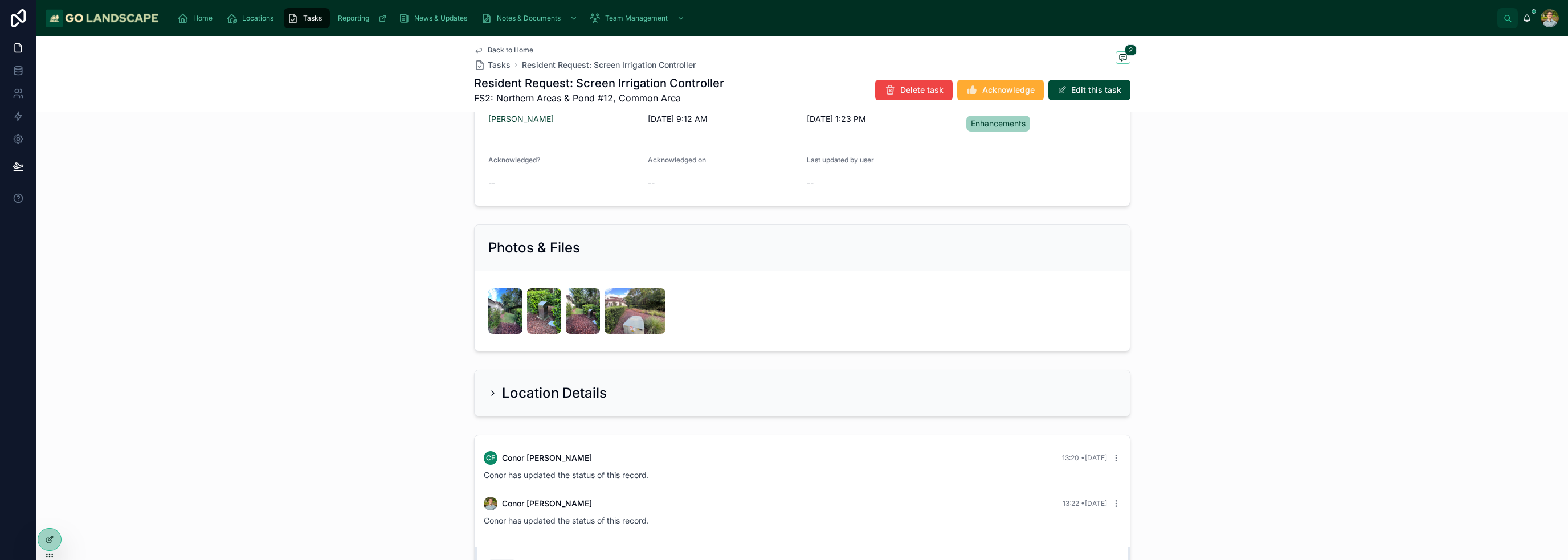
scroll to position [507, 0]
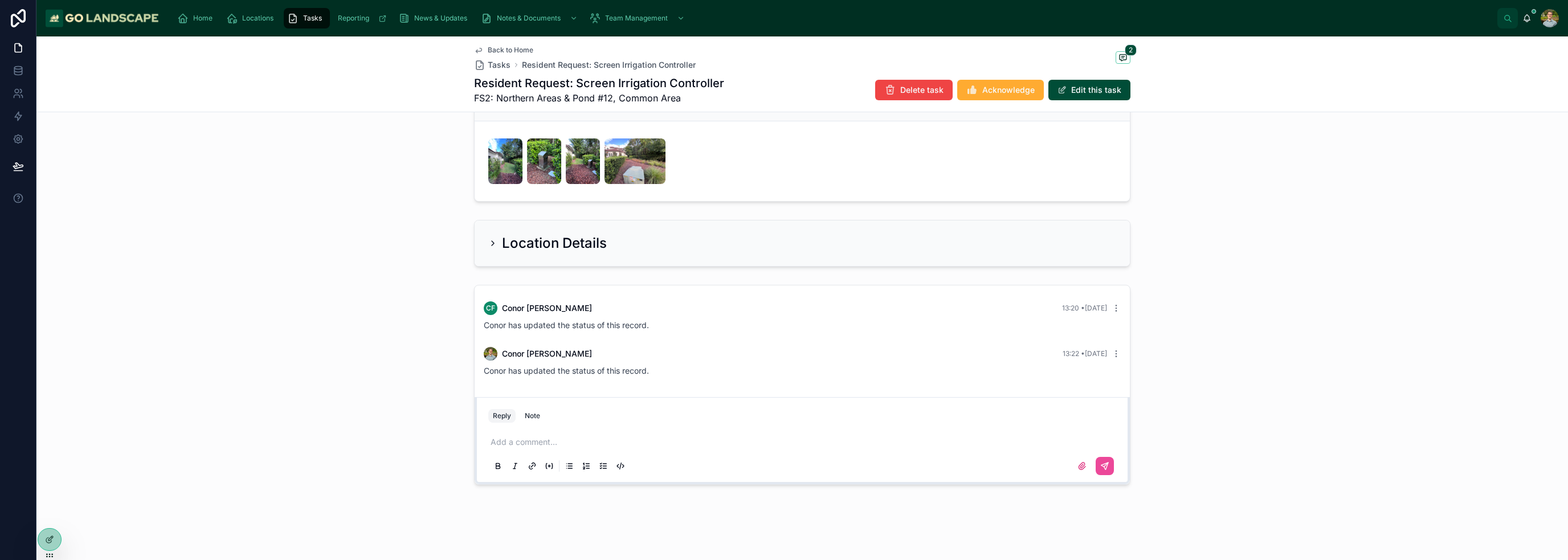
click at [1112, 311] on div "CF [PERSON_NAME] 13:20 • [DATE]" at bounding box center [802, 307] width 637 height 13
click at [1114, 310] on icon at bounding box center [1116, 308] width 9 height 9
click at [1117, 295] on div "Delete comment" at bounding box center [1104, 286] width 85 height 23
click at [1117, 293] on div "Delete comment" at bounding box center [1104, 286] width 85 height 23
click at [1119, 288] on span "Delete comment" at bounding box center [1111, 285] width 53 height 9
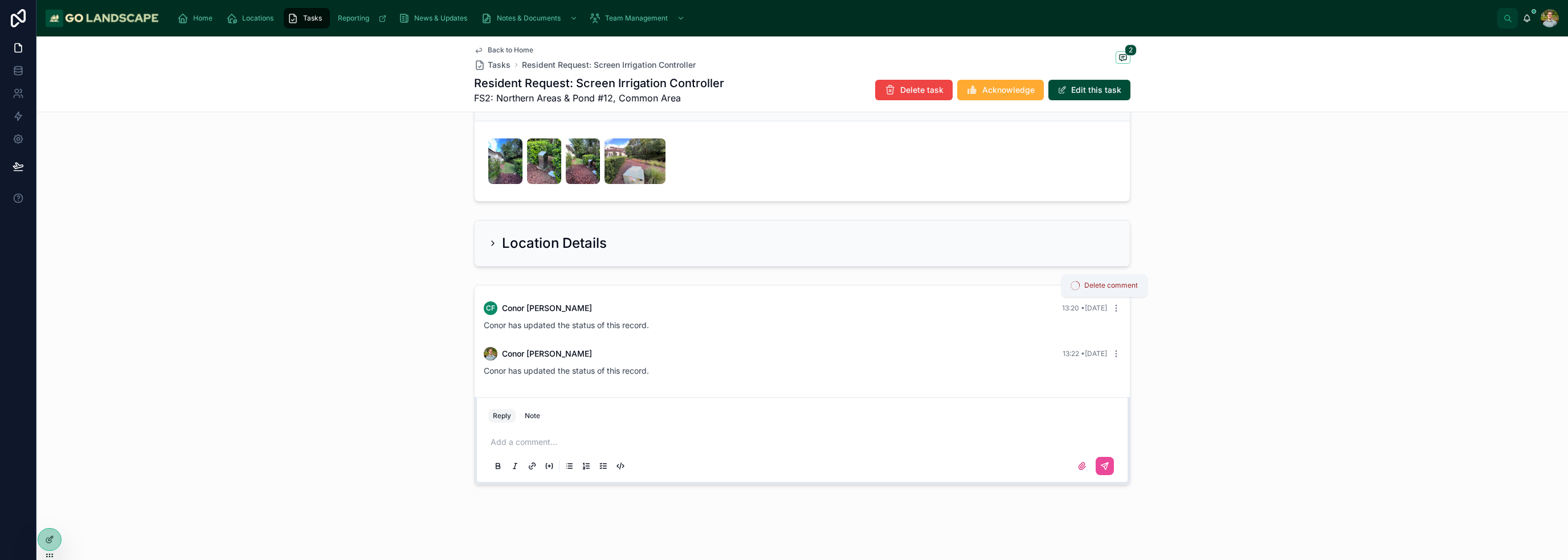
scroll to position [461, 0]
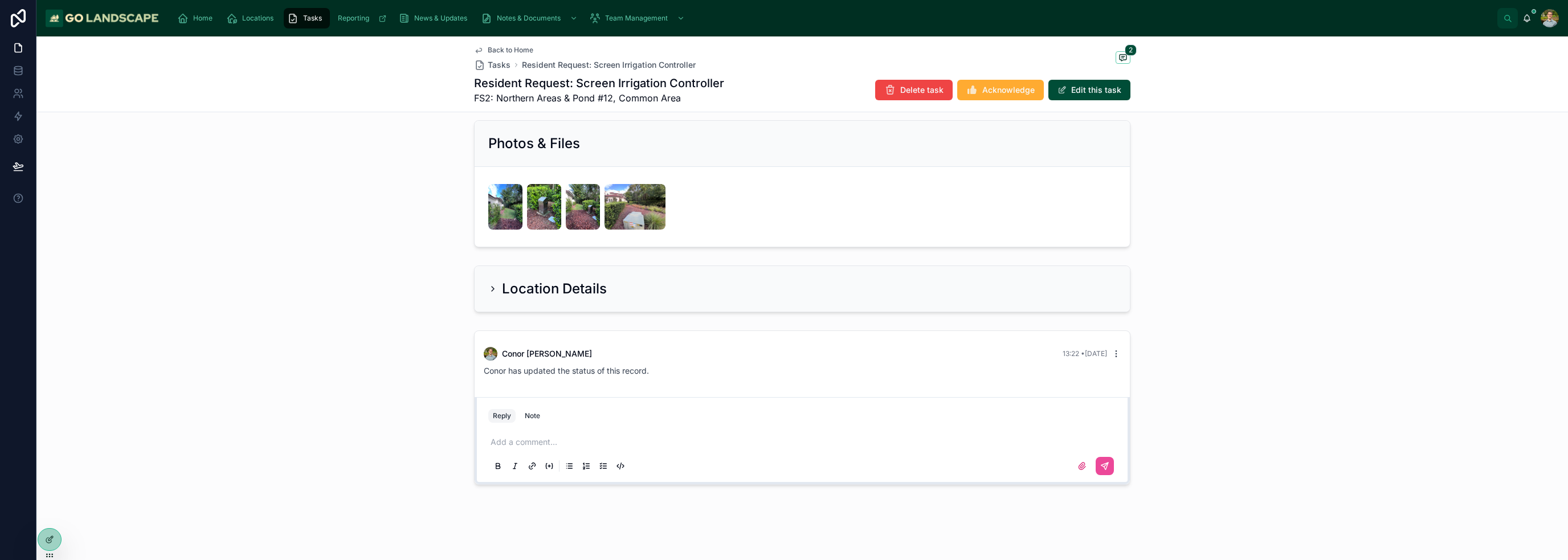
click at [1114, 352] on icon at bounding box center [1116, 353] width 9 height 9
click at [1113, 328] on span "Delete comment" at bounding box center [1111, 331] width 53 height 9
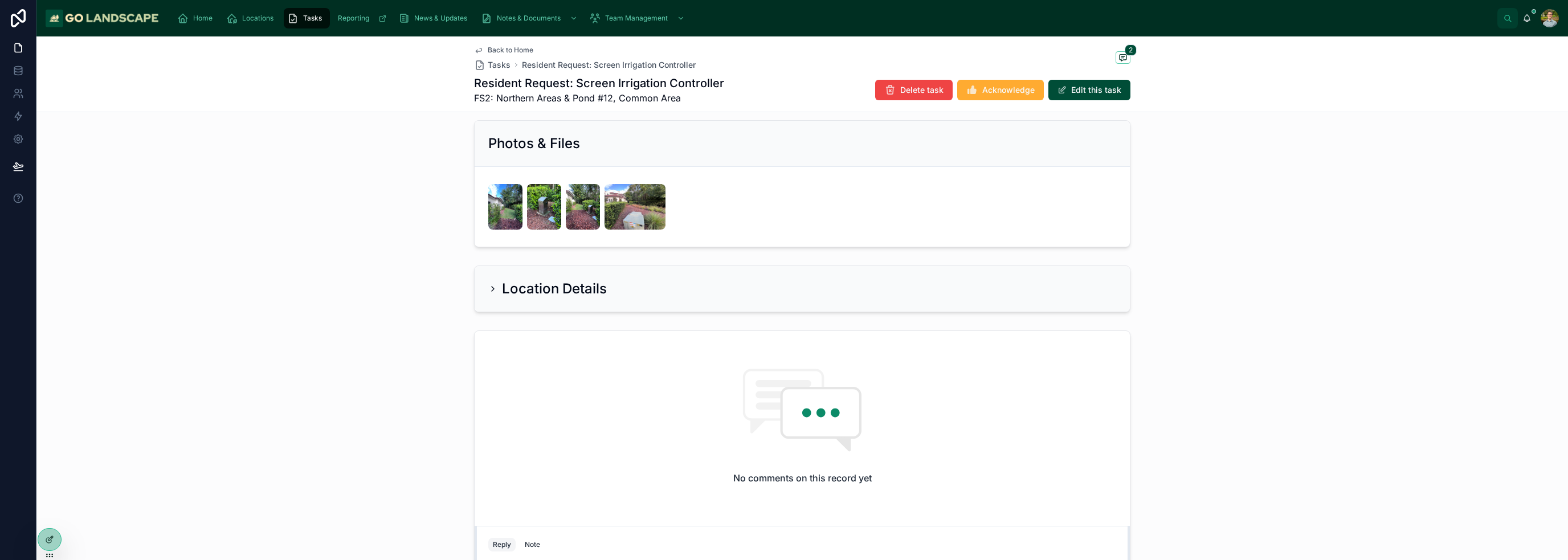
click at [1187, 345] on div "No comments on this record yet Reply Note Add a comment..." at bounding box center [802, 471] width 1532 height 292
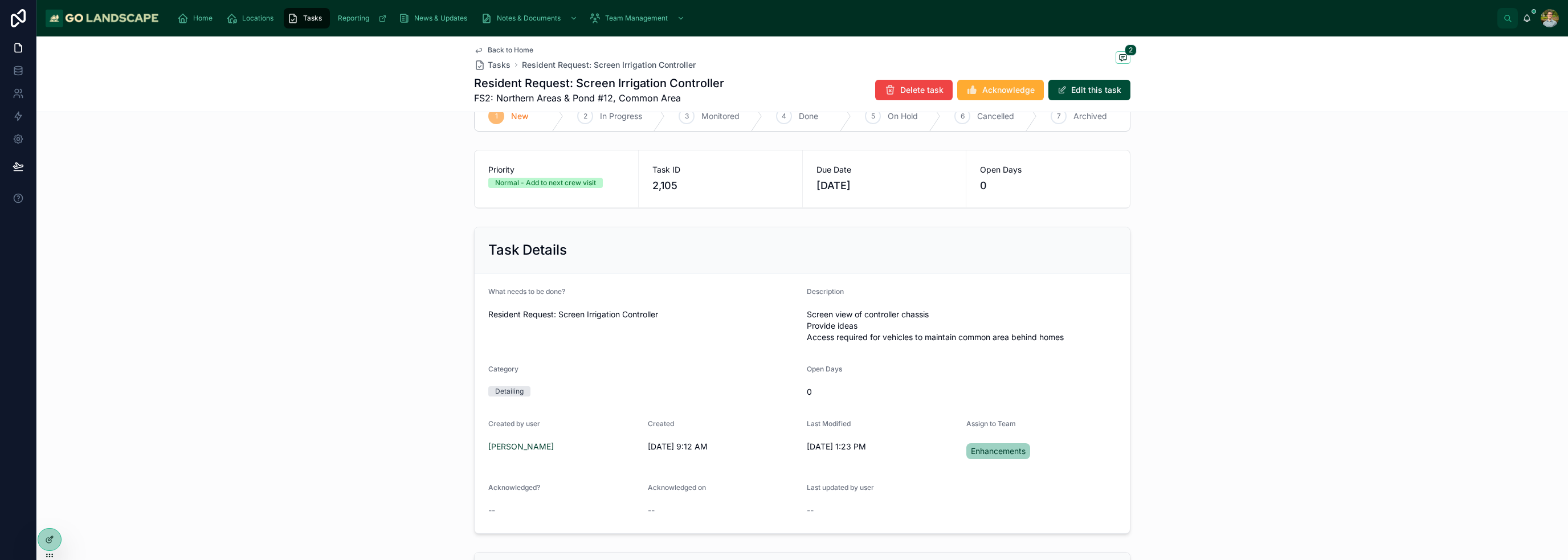
scroll to position [0, 0]
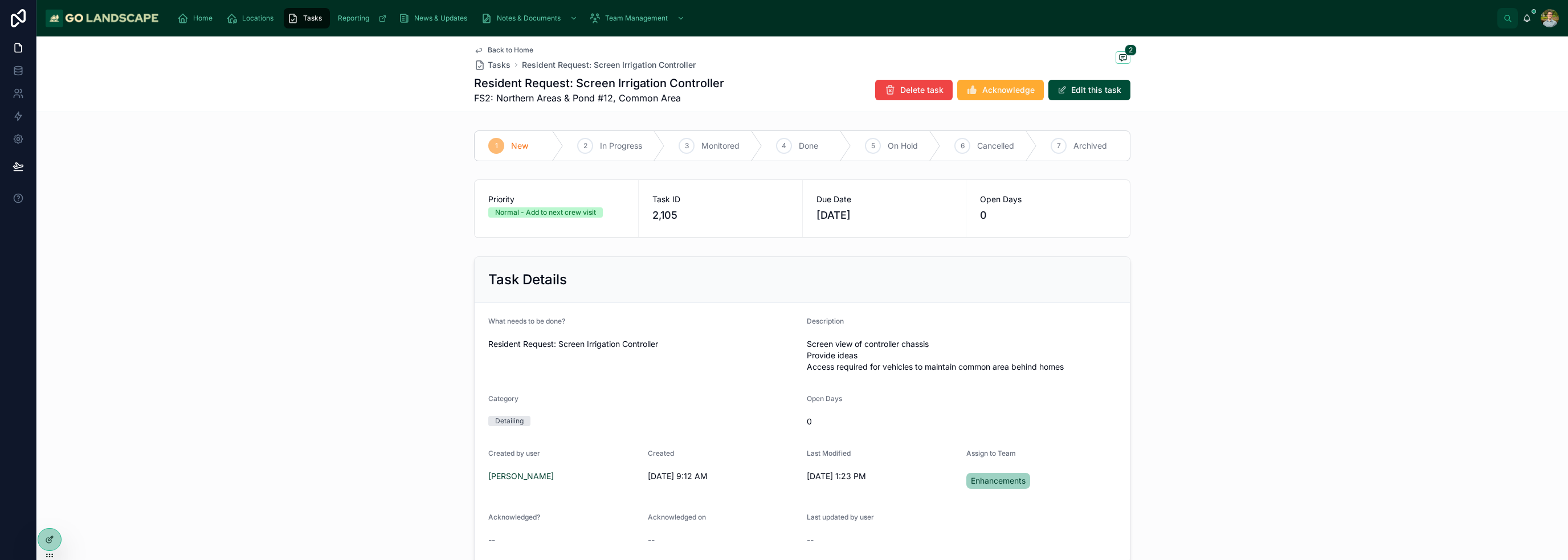
click at [1255, 306] on div "Task Details What needs to be done? Resident Request: Screen Irrigation Control…" at bounding box center [802, 410] width 1532 height 316
click at [497, 51] on span "Back to Home" at bounding box center [510, 50] width 45 height 9
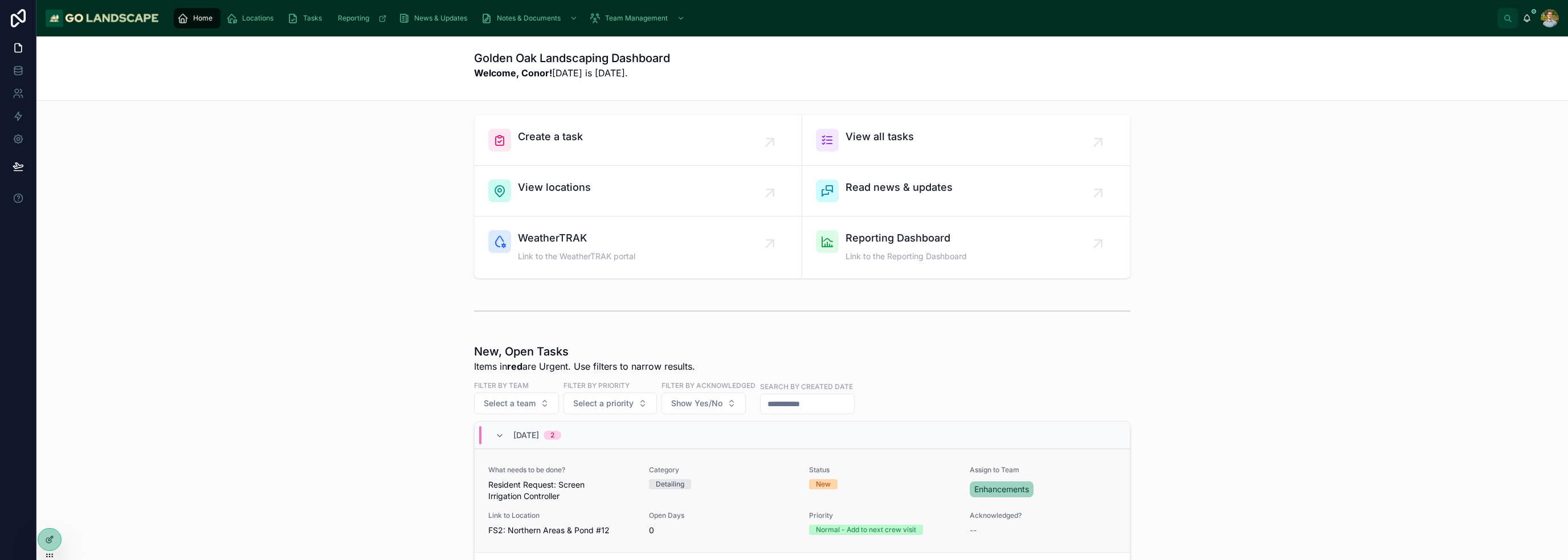
click at [753, 491] on div "Category Detailing" at bounding box center [723, 483] width 147 height 36
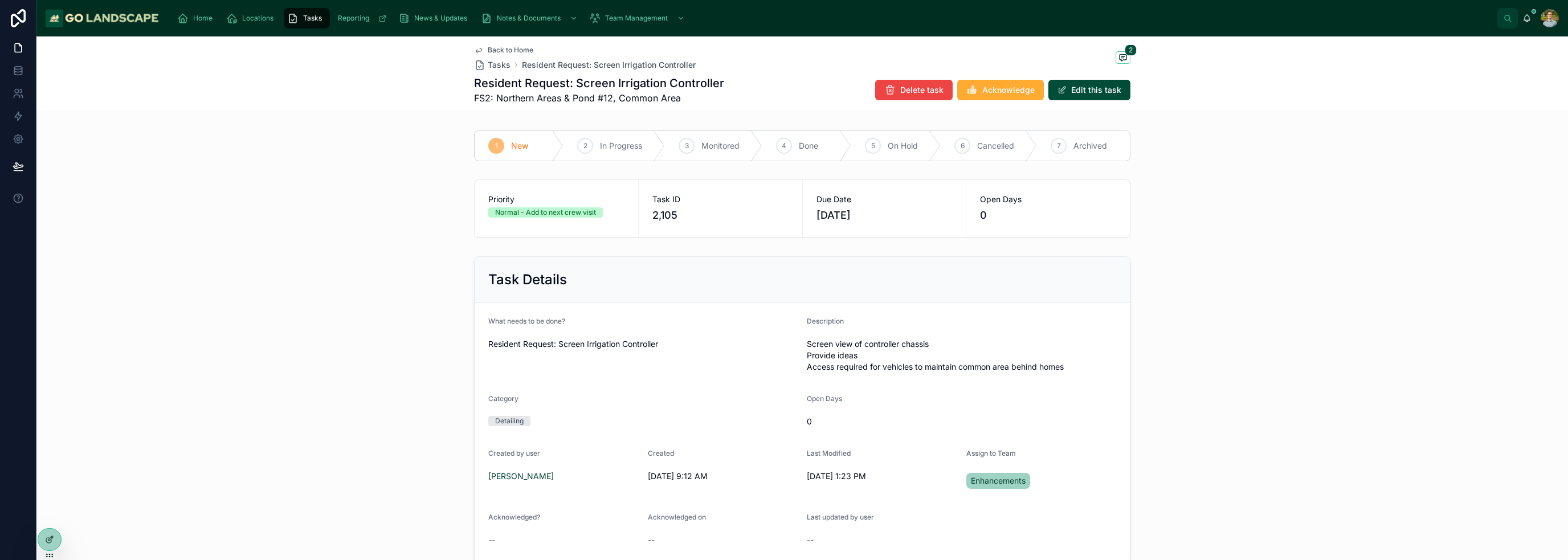
click at [1203, 284] on div "Task Details What needs to be done? Resident Request: Screen Irrigation Control…" at bounding box center [802, 410] width 1532 height 316
click at [1123, 57] on span at bounding box center [1122, 58] width 15 height 12
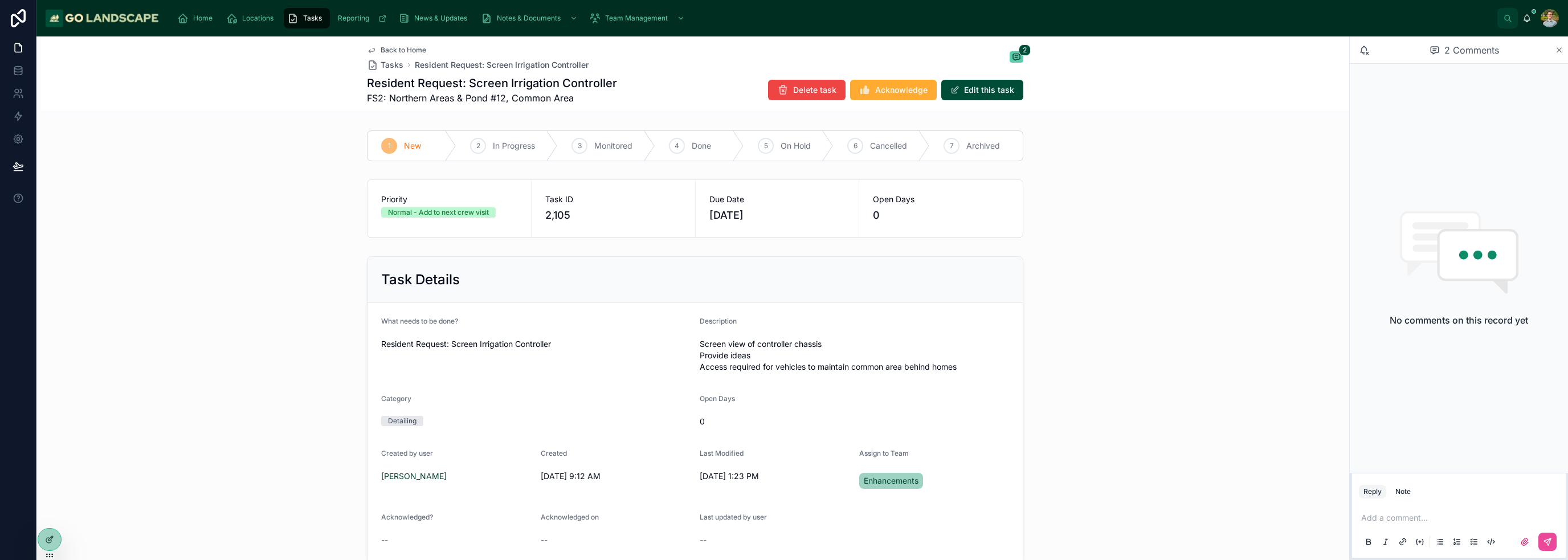
click at [1559, 51] on icon at bounding box center [1559, 50] width 9 height 9
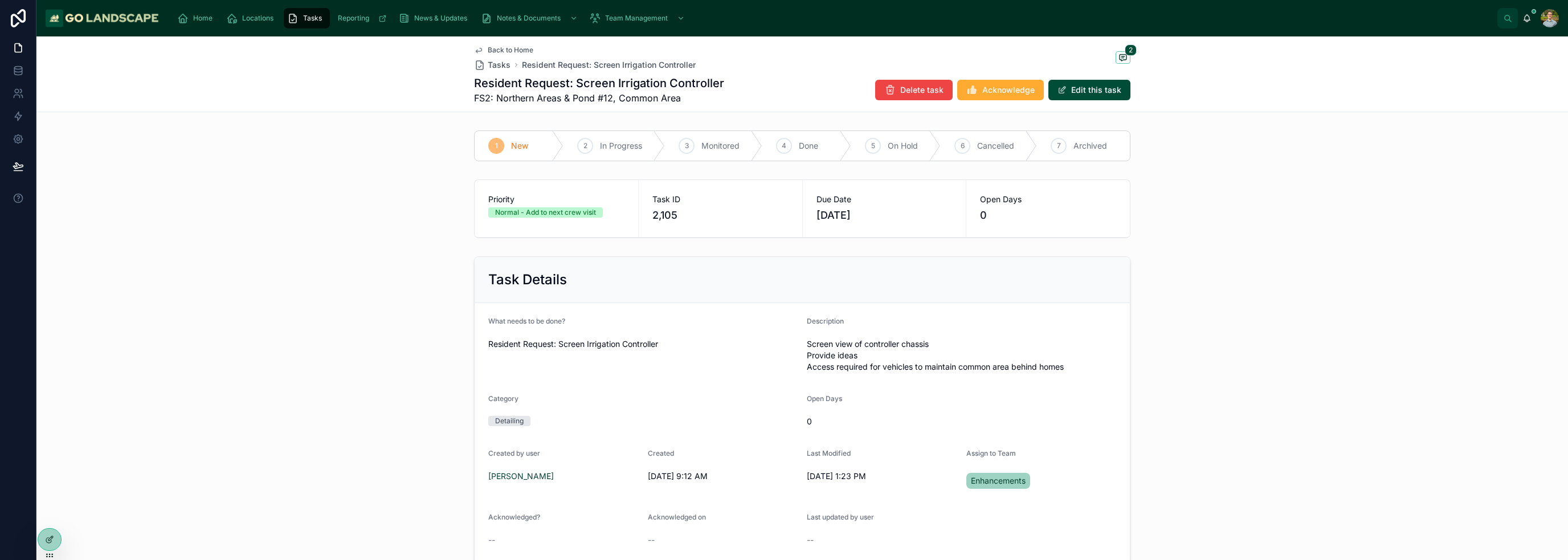
click at [1253, 359] on div "Task Details What needs to be done? Resident Request: Screen Irrigation Control…" at bounding box center [802, 410] width 1532 height 316
click at [188, 205] on div "Priority Normal - Add to next crew visit Task ID 2,105 Due Date [DATE] Open Day…" at bounding box center [802, 209] width 1532 height 67
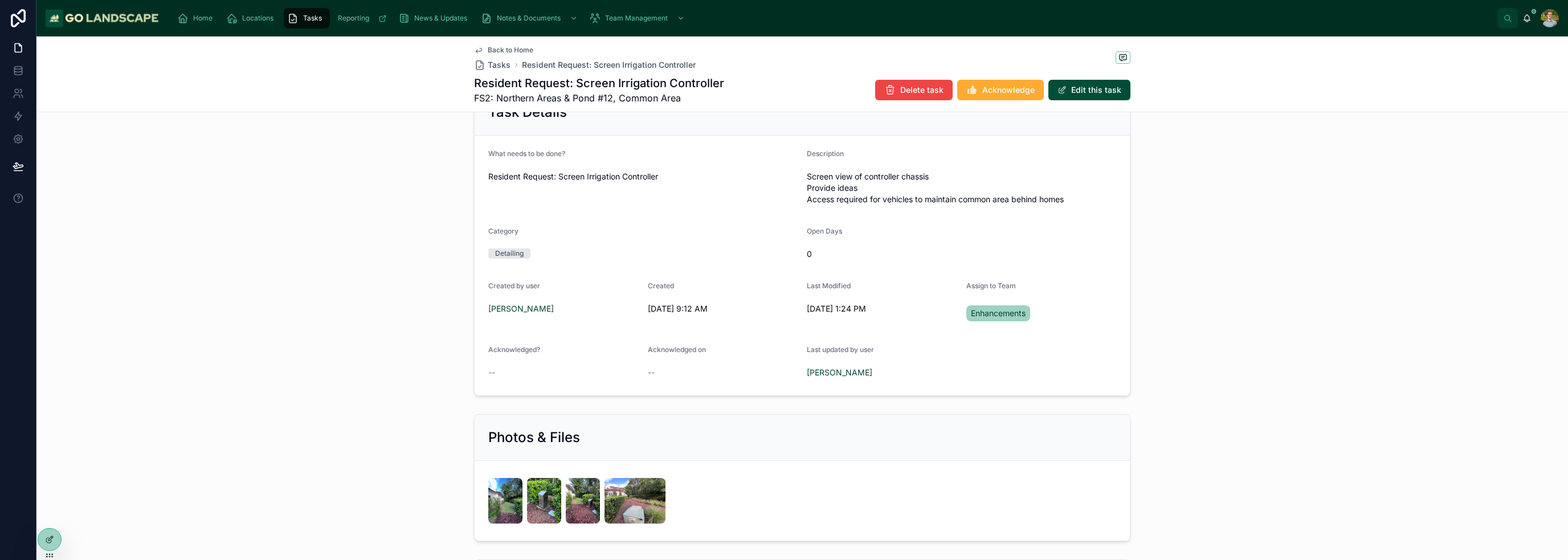
scroll to position [170, 0]
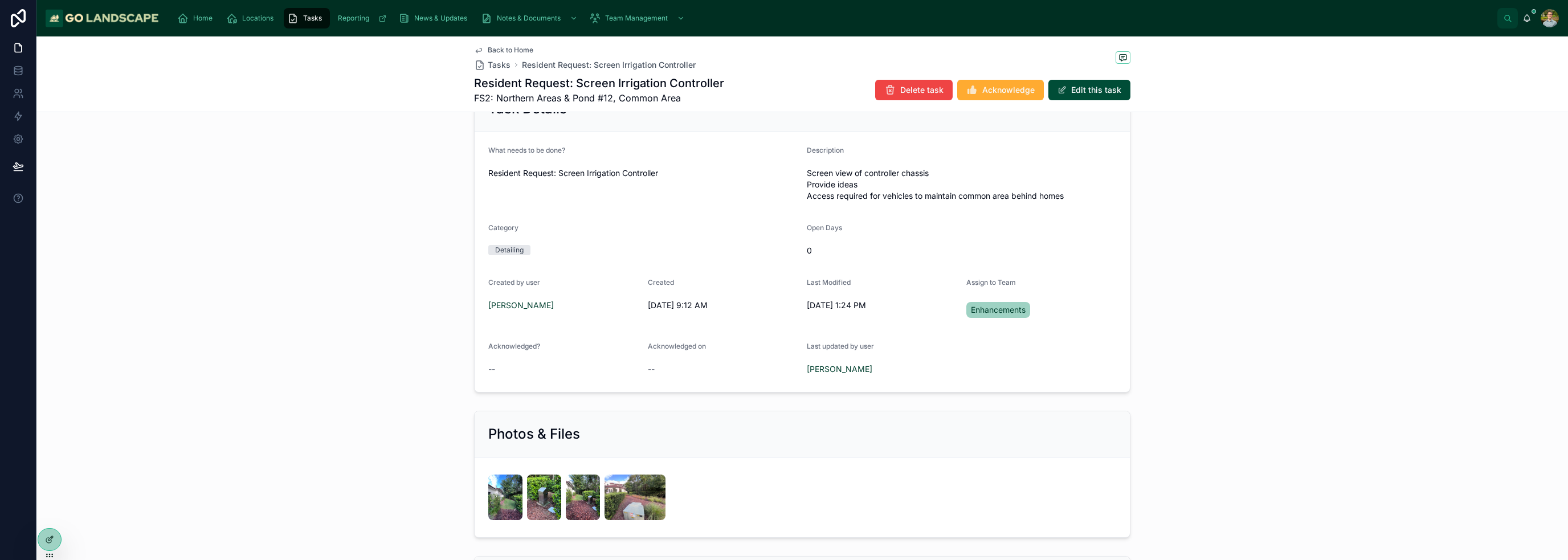
click at [1202, 256] on div "Task Details What needs to be done? Resident Request: Screen Irrigation Control…" at bounding box center [802, 239] width 1532 height 316
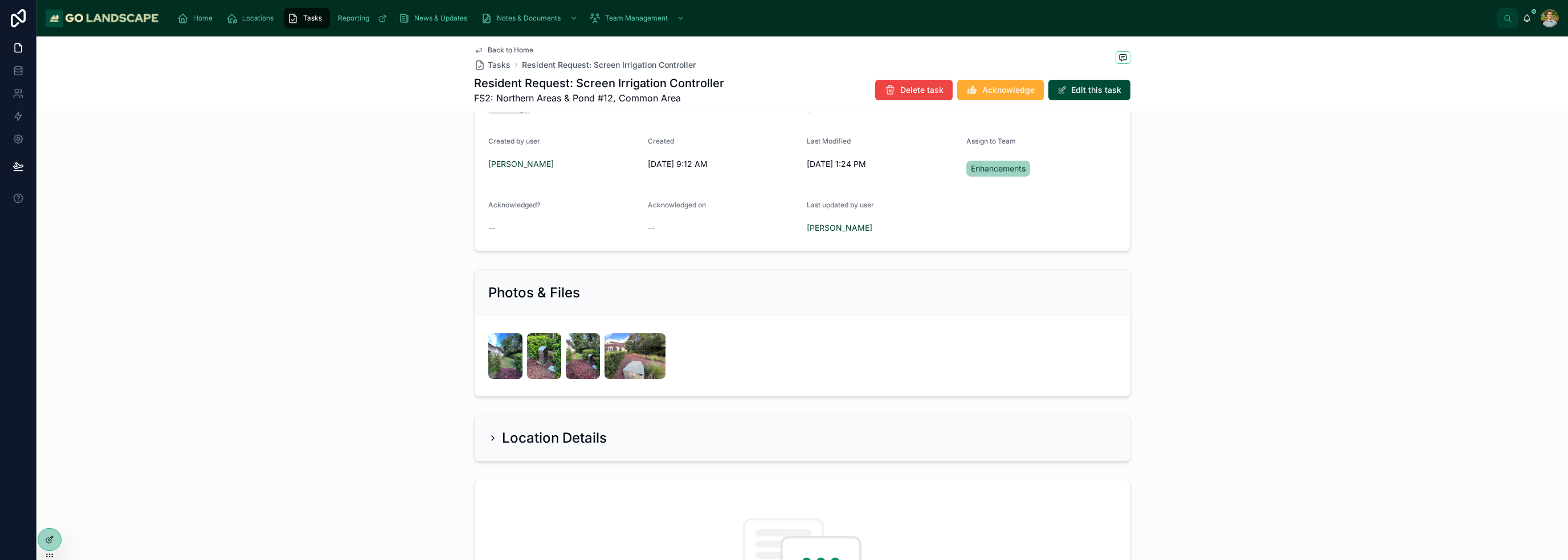
scroll to position [590, 0]
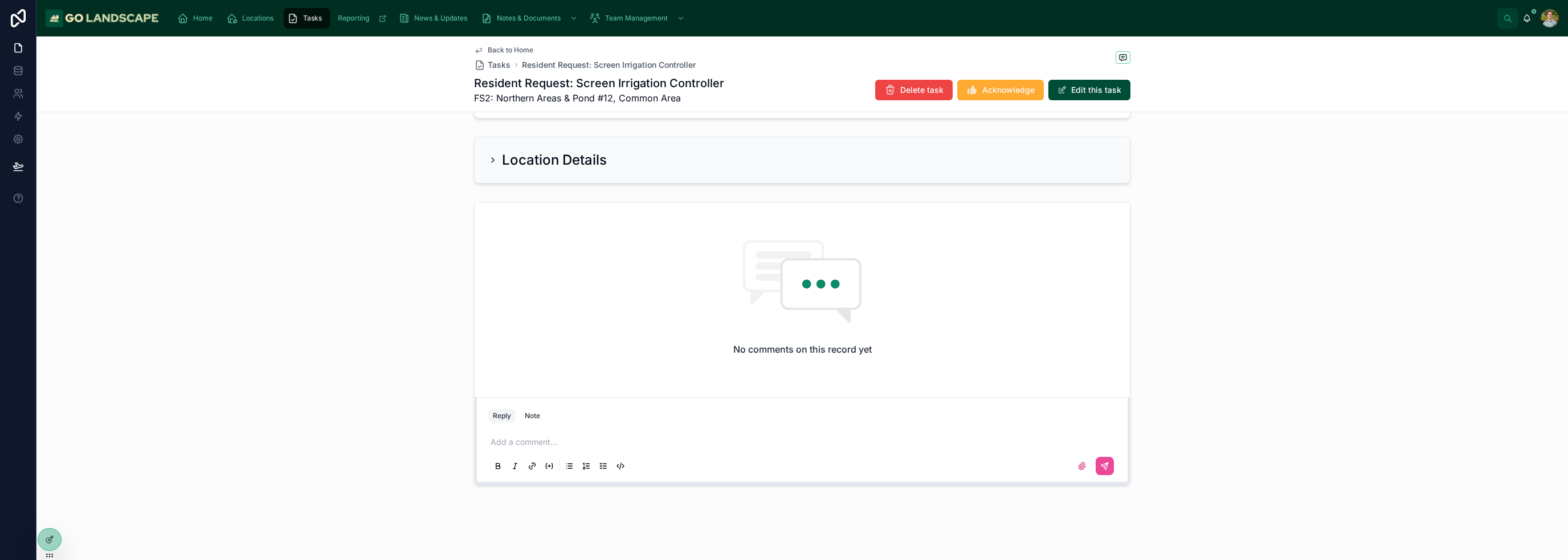
click at [1261, 233] on div "No comments on this record yet Reply Note Add a comment..." at bounding box center [802, 343] width 1532 height 292
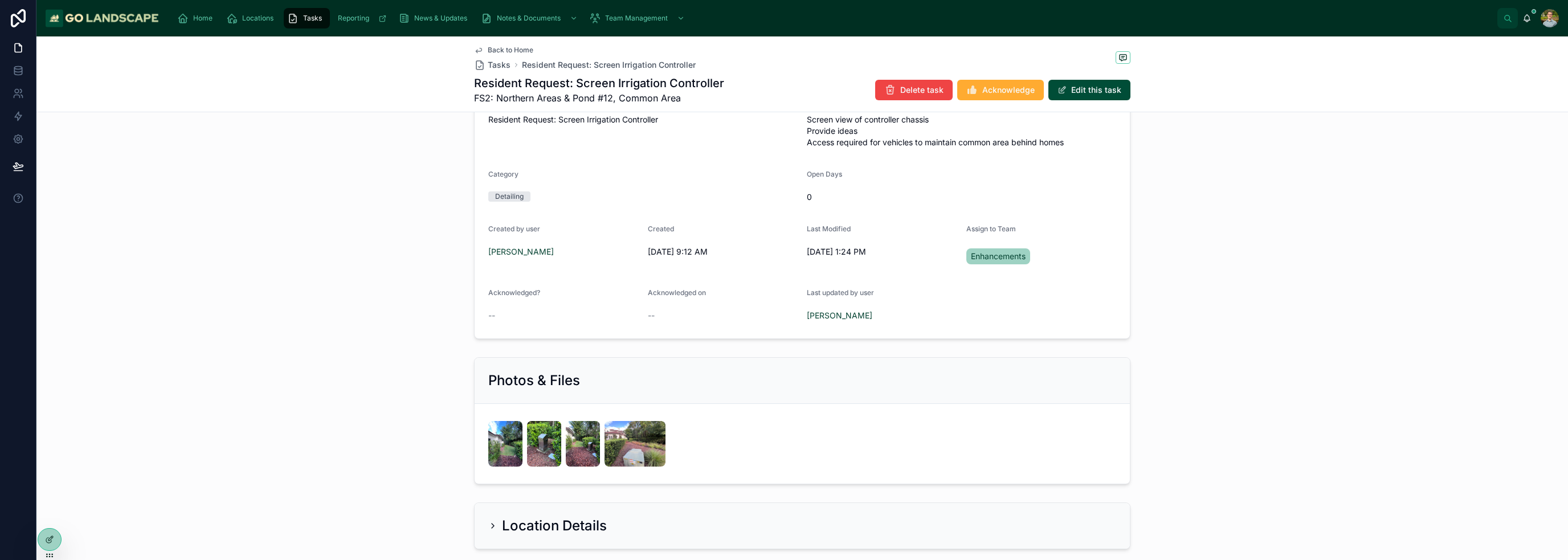
scroll to position [0, 0]
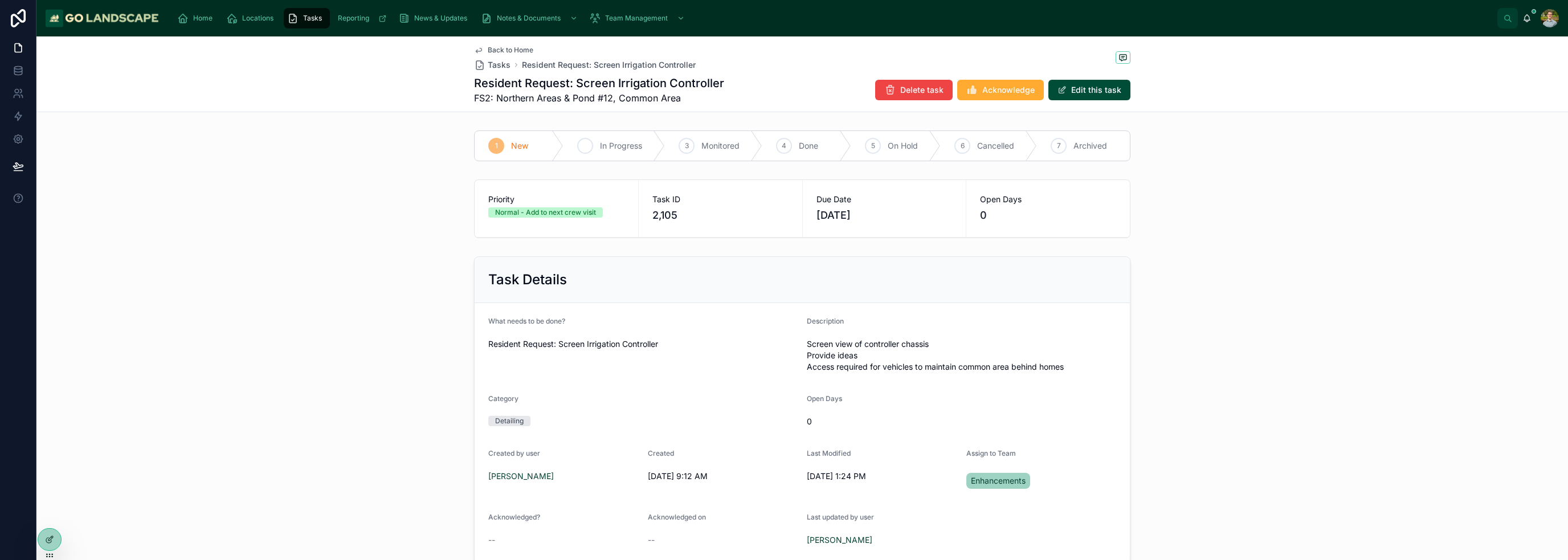
click at [627, 153] on div "2 In Progress" at bounding box center [614, 146] width 101 height 29
click at [392, 218] on div "Priority Normal - Add to next crew visit Task ID 2,105 Due Date [DATE] Open Day…" at bounding box center [802, 209] width 1532 height 67
click at [321, 378] on div "Task Details What needs to be done? Resident Request: Screen Irrigation Control…" at bounding box center [802, 410] width 1532 height 316
drag, startPoint x: 341, startPoint y: 260, endPoint x: 359, endPoint y: 255, distance: 18.7
click at [342, 260] on div "Task Details What needs to be done? Resident Request: Screen Irrigation Control…" at bounding box center [802, 410] width 1532 height 316
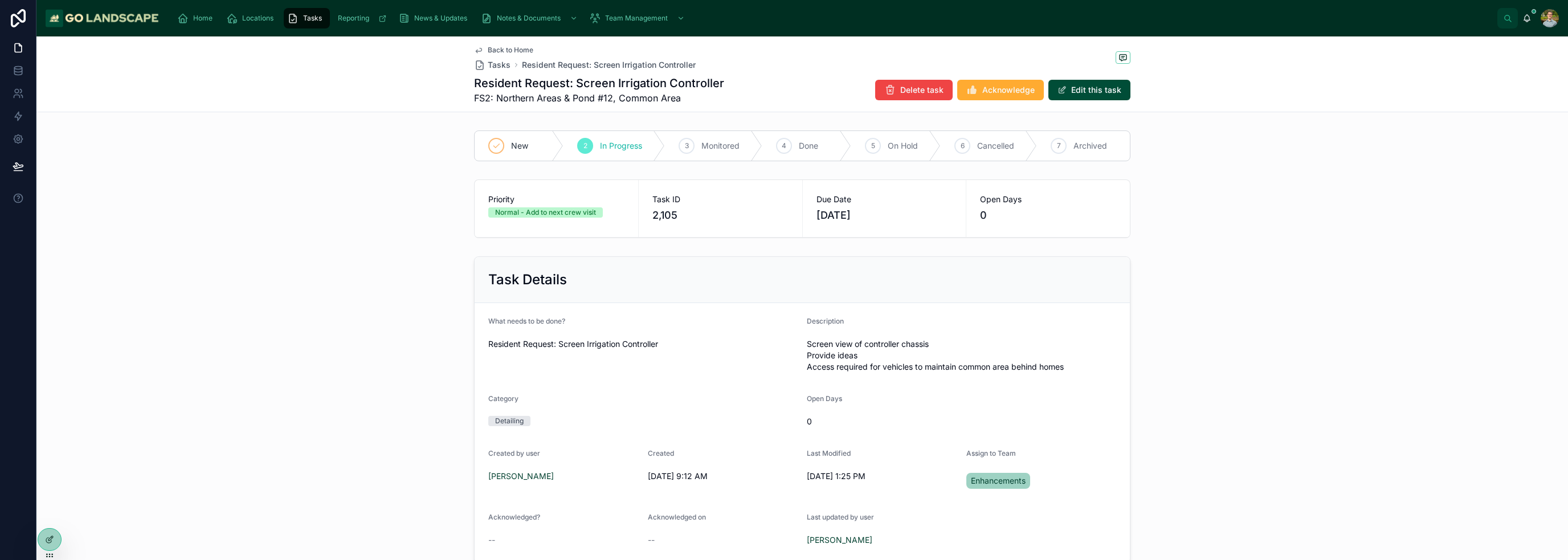
click at [1535, 26] on div "[PERSON_NAME]" at bounding box center [1540, 18] width 36 height 19
click at [1532, 20] on div "[PERSON_NAME]" at bounding box center [1540, 18] width 36 height 19
click at [1528, 18] on icon at bounding box center [1526, 18] width 9 height 9
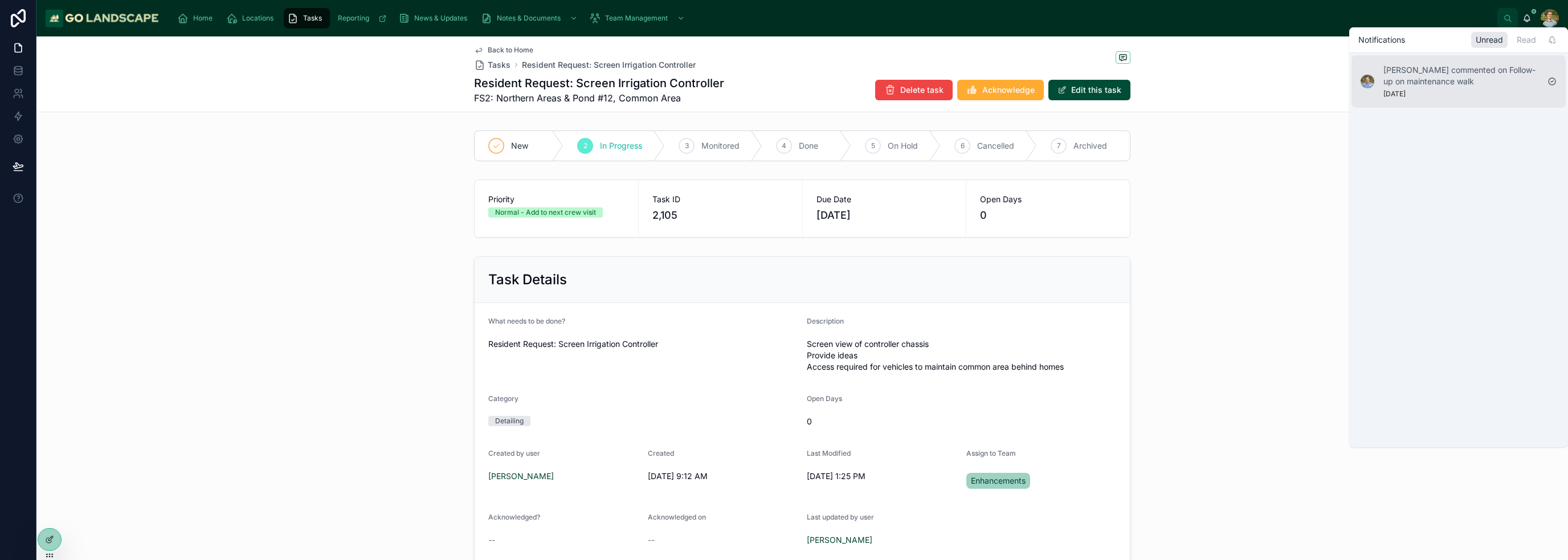
click at [1438, 87] on div "[PERSON_NAME] commented on Follow-up on maintenance walk [DATE]" at bounding box center [1461, 82] width 155 height 34
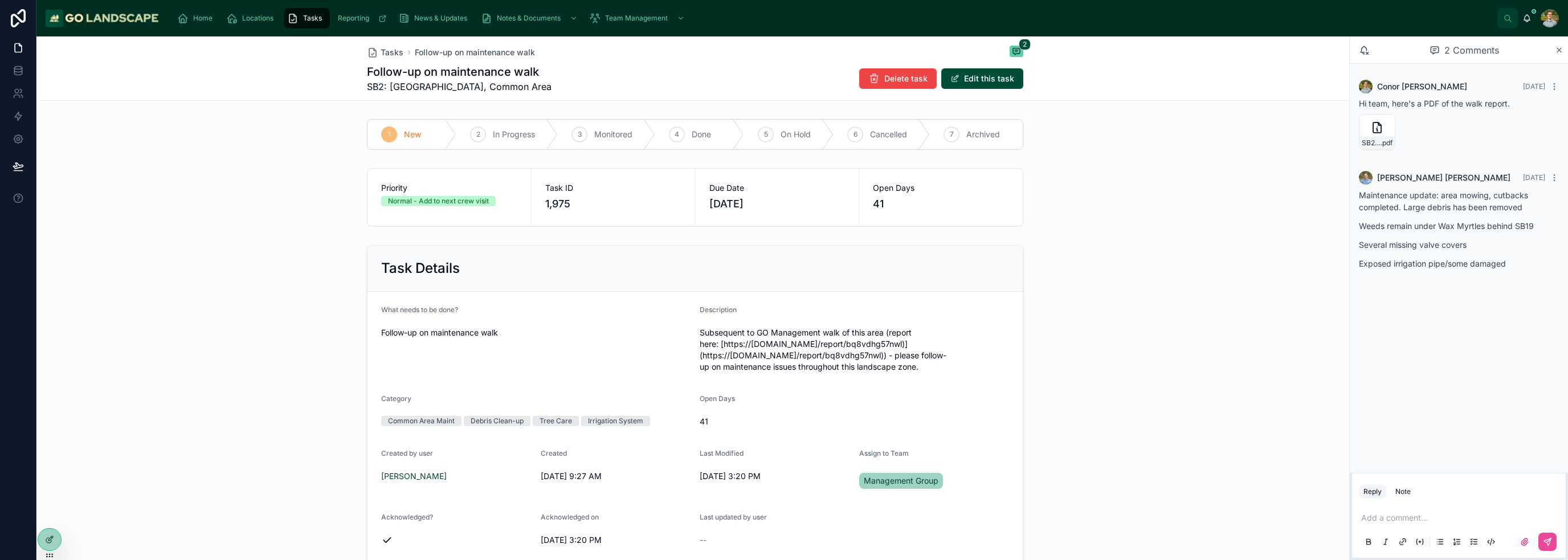
click at [1160, 147] on div "1 New 2 In Progress 3 Monitored 4 Done 5 On Hold 6 Cancelled 7 Archived" at bounding box center [694, 134] width 1308 height 40
click at [1562, 53] on icon at bounding box center [1559, 50] width 9 height 9
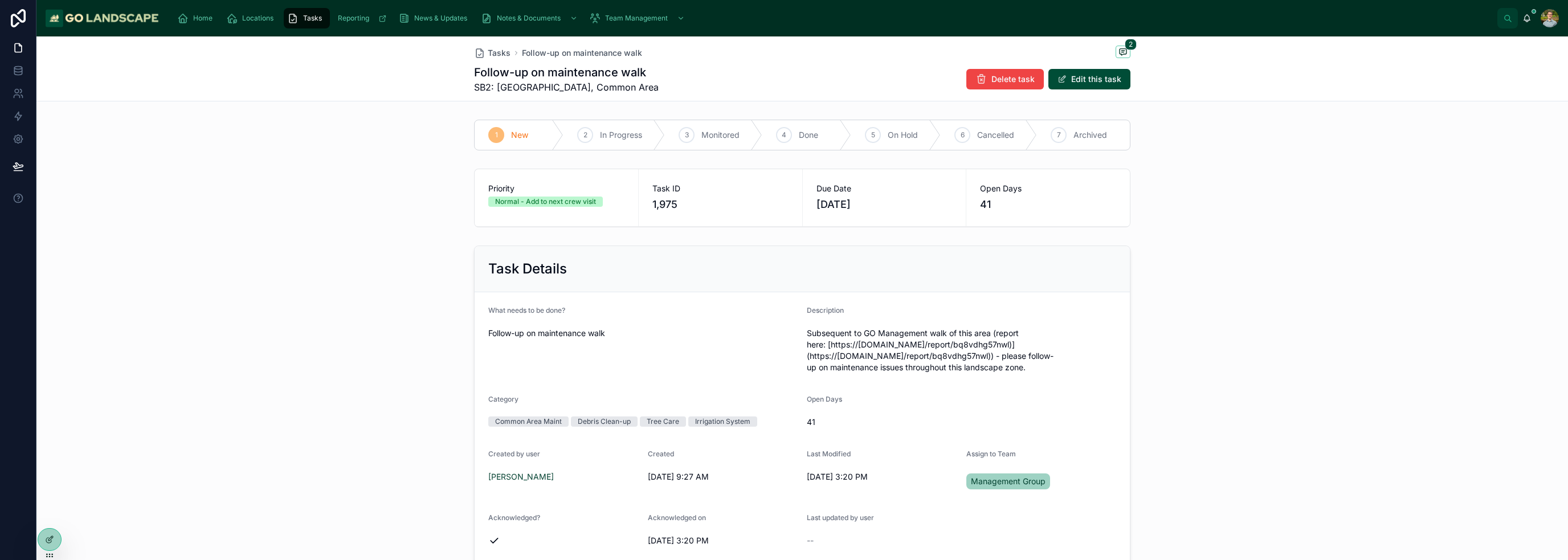
click at [1255, 370] on div "Task Details What needs to be done? Follow-up on maintenance walk Description S…" at bounding box center [802, 404] width 1532 height 327
click at [209, 17] on span "Home" at bounding box center [203, 18] width 20 height 9
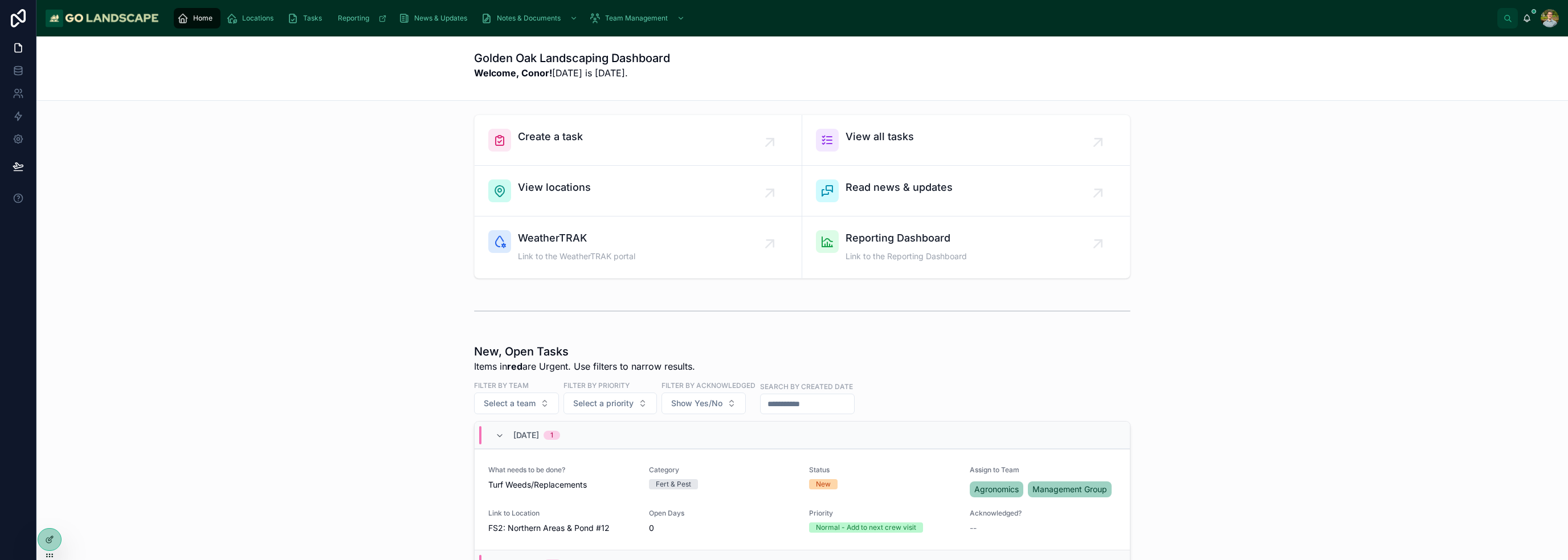
click at [244, 199] on div "Create a task View all tasks View locations Read news & updates WeatherTRAK Lin…" at bounding box center [802, 196] width 1513 height 173
click at [874, 146] on div "View all tasks" at bounding box center [879, 140] width 68 height 23
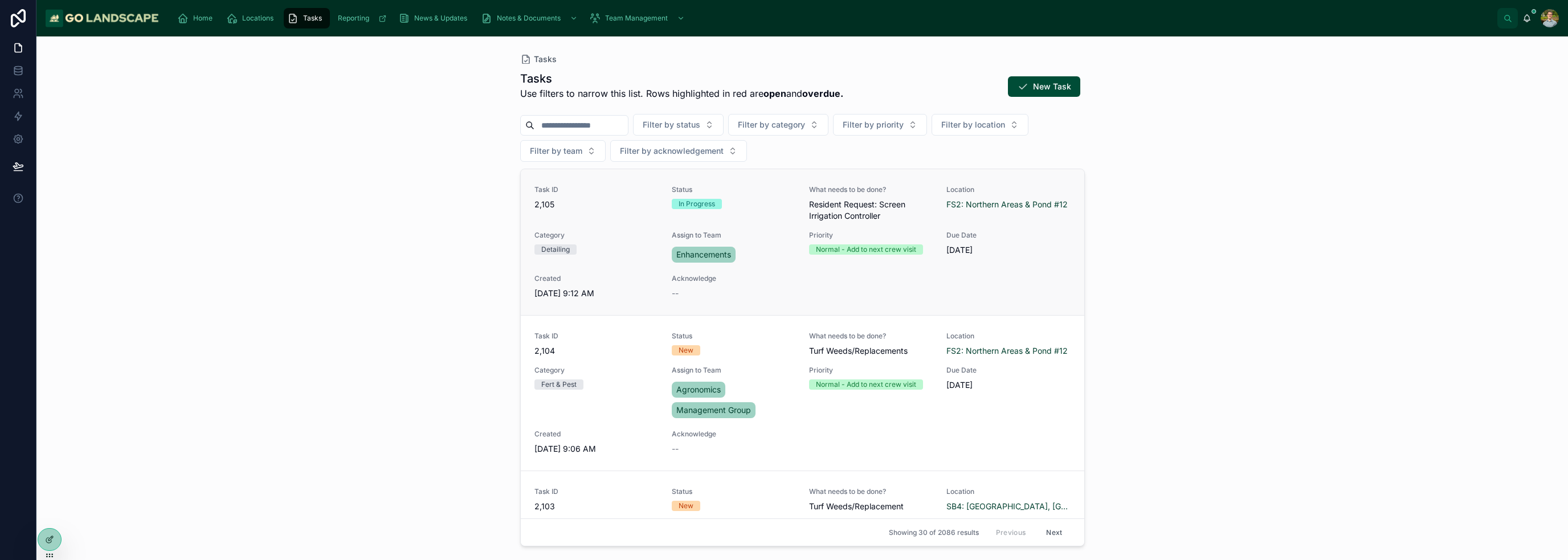
click at [789, 184] on link "Task ID 2,105 Status In Progress What needs to be done? Resident Request: Scree…" at bounding box center [802, 242] width 564 height 146
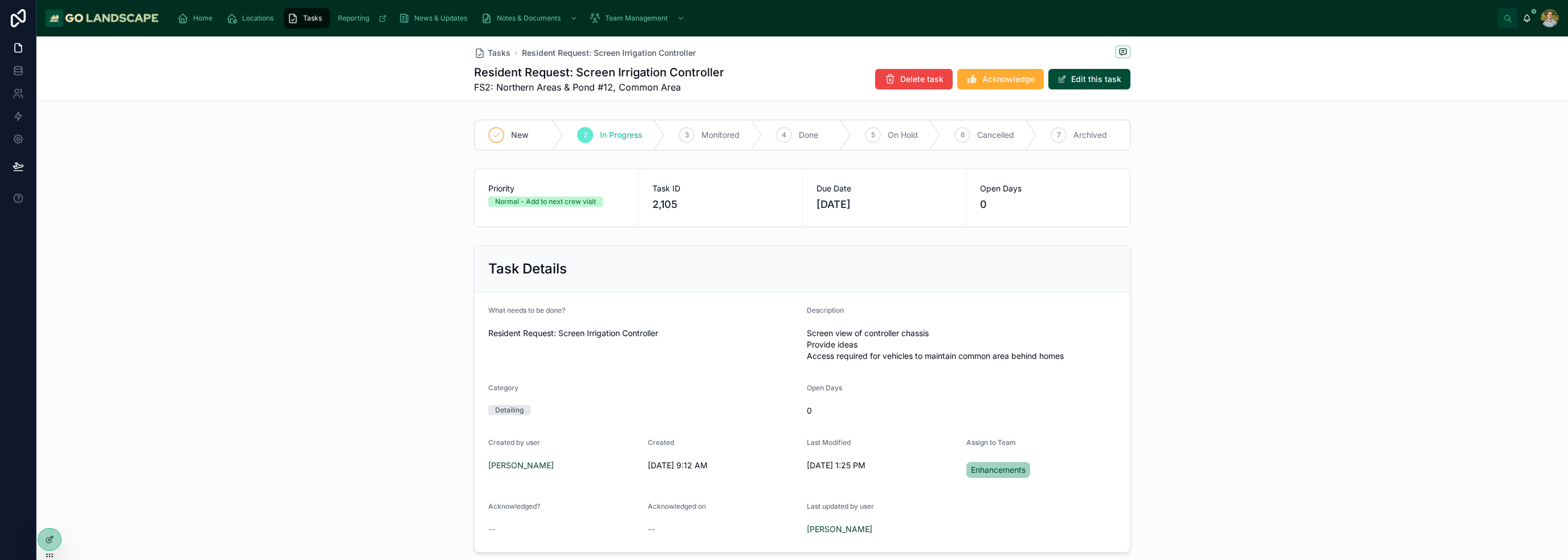
drag, startPoint x: 515, startPoint y: 131, endPoint x: 463, endPoint y: 144, distance: 53.6
click at [515, 131] on span "New" at bounding box center [519, 135] width 17 height 12
click at [393, 176] on div "Priority Normal - Add to next crew visit Task ID 2,105 Due Date [DATE] Open Day…" at bounding box center [802, 198] width 1532 height 67
click at [14, 112] on icon at bounding box center [18, 115] width 12 height 12
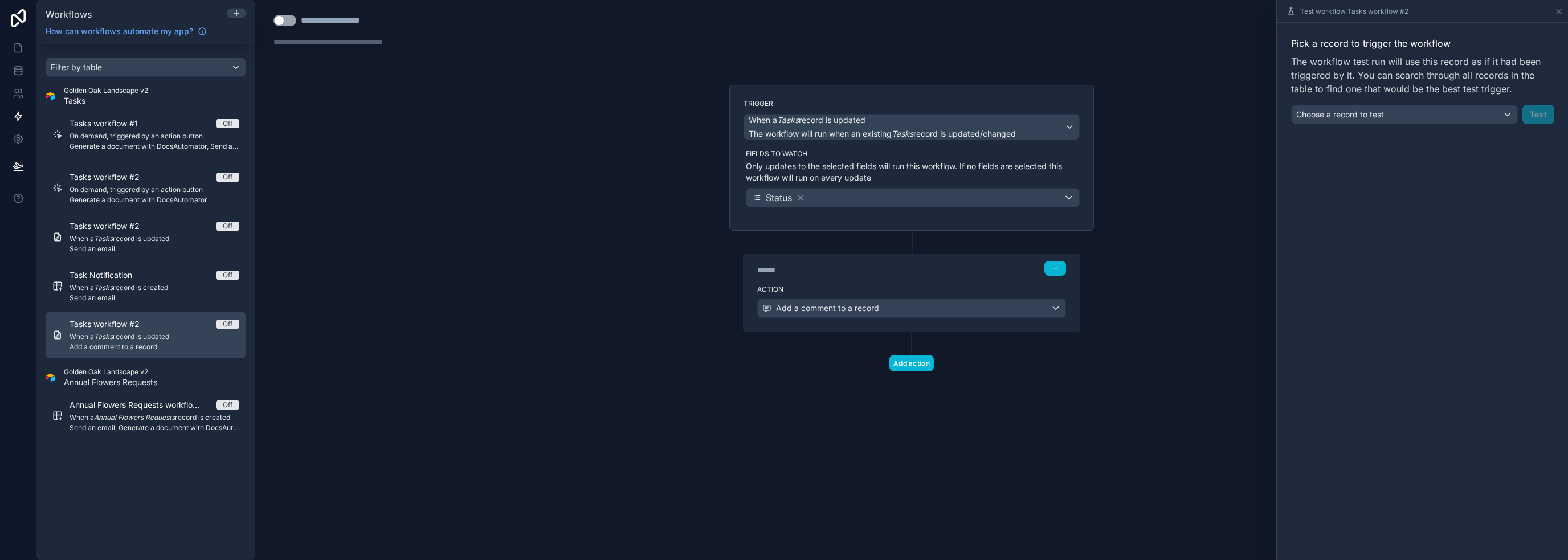
click at [150, 329] on div "Tasks workflow #2 Off When a Tasks record is updated Add a comment to a record" at bounding box center [154, 335] width 170 height 33
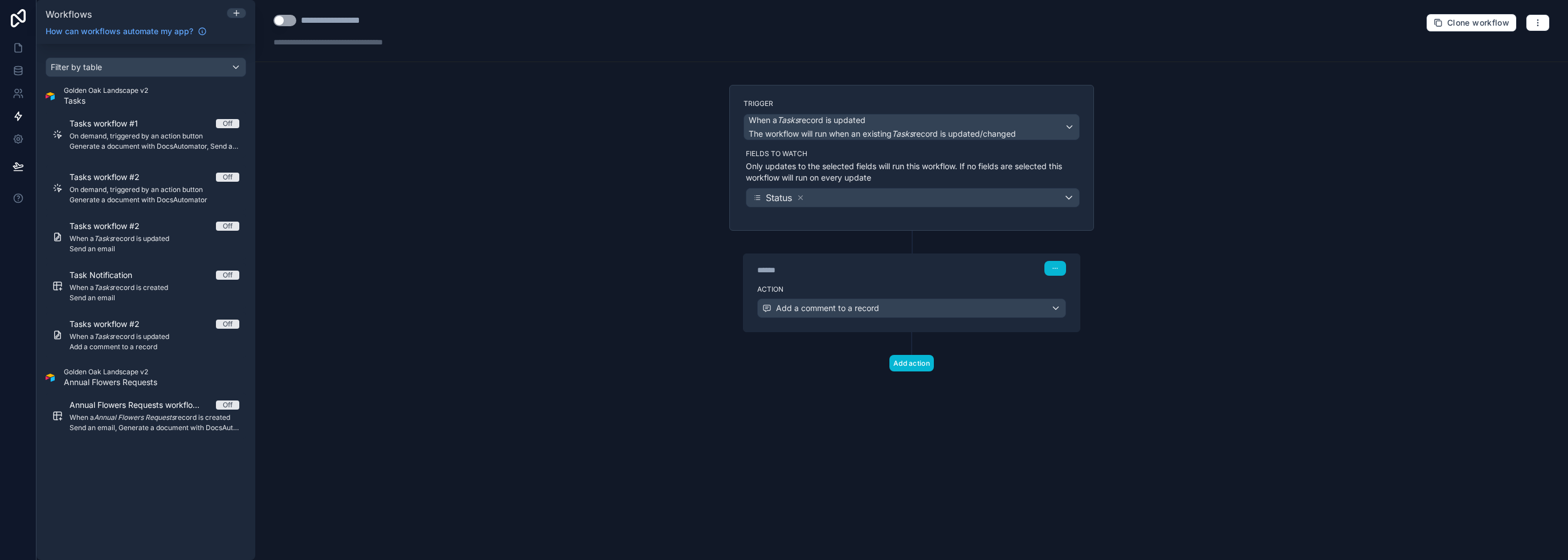
click at [894, 276] on div "****** Step 1" at bounding box center [911, 267] width 337 height 27
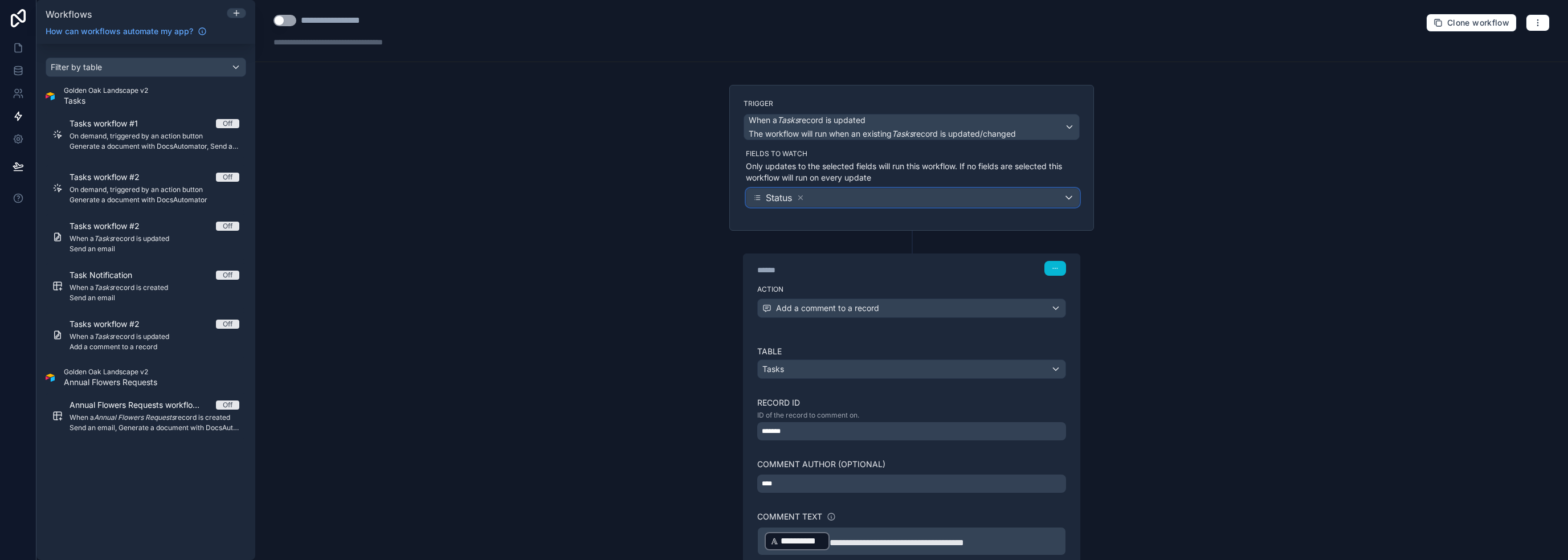
click at [862, 190] on div "Status" at bounding box center [913, 197] width 333 height 19
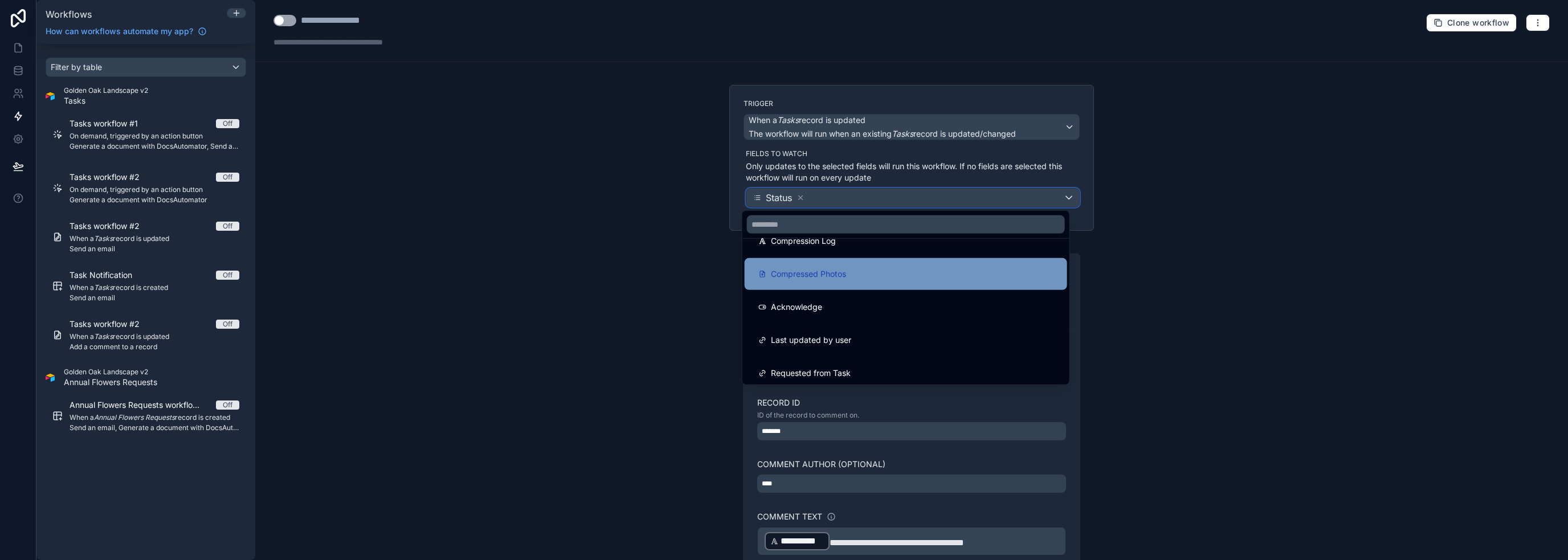
scroll to position [360, 0]
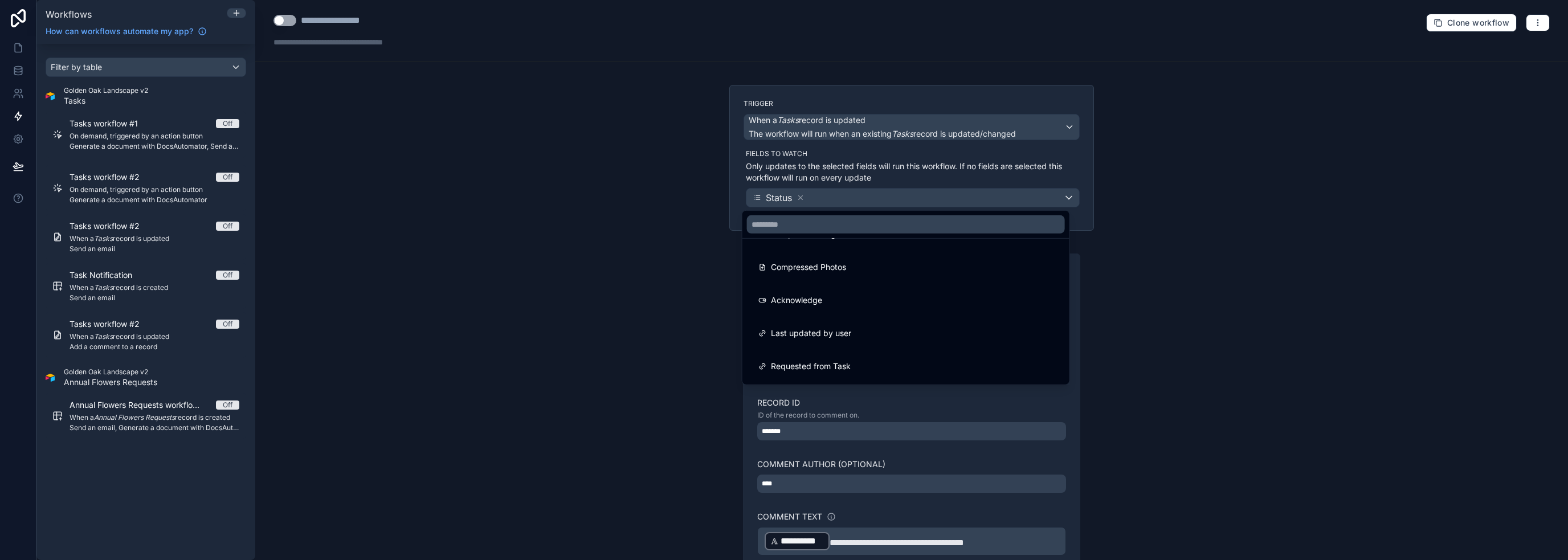
click at [887, 163] on div at bounding box center [784, 280] width 1568 height 560
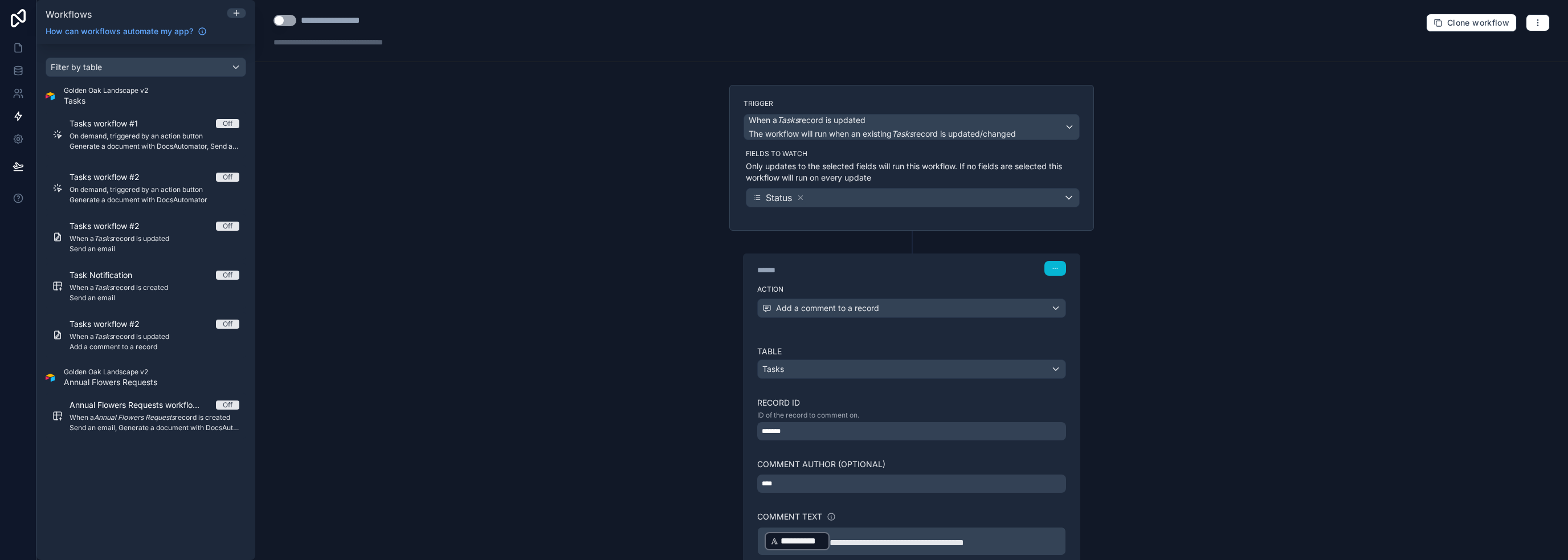
click at [1155, 255] on div "**********" at bounding box center [911, 280] width 1312 height 560
click at [919, 318] on div "Action Add a comment to a record" at bounding box center [911, 306] width 337 height 51
click at [918, 304] on div "Add a comment to a record" at bounding box center [911, 308] width 307 height 19
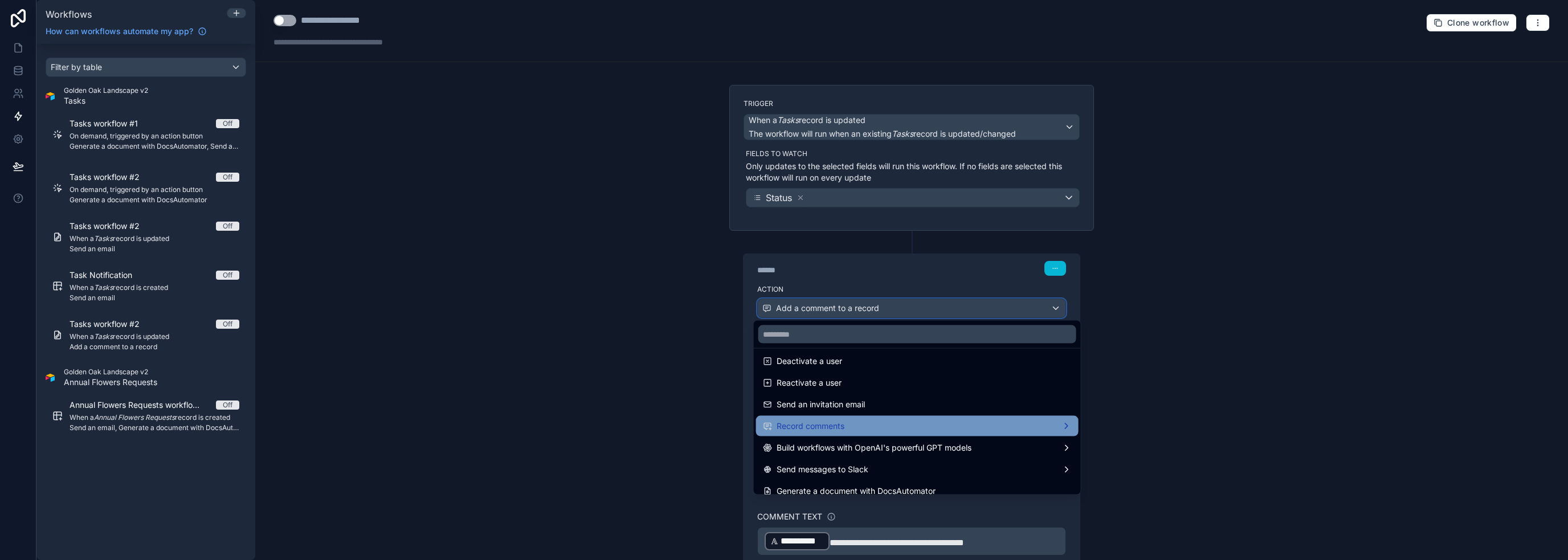
scroll to position [210, 0]
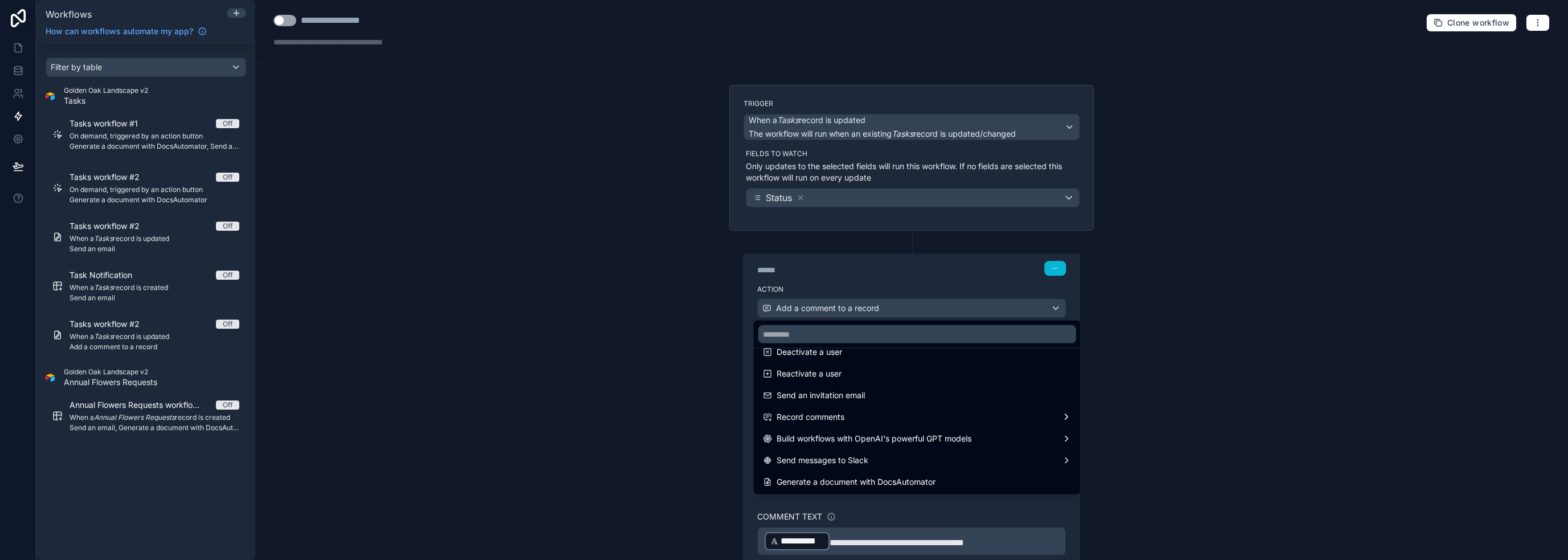
click at [1190, 416] on div at bounding box center [784, 280] width 1568 height 560
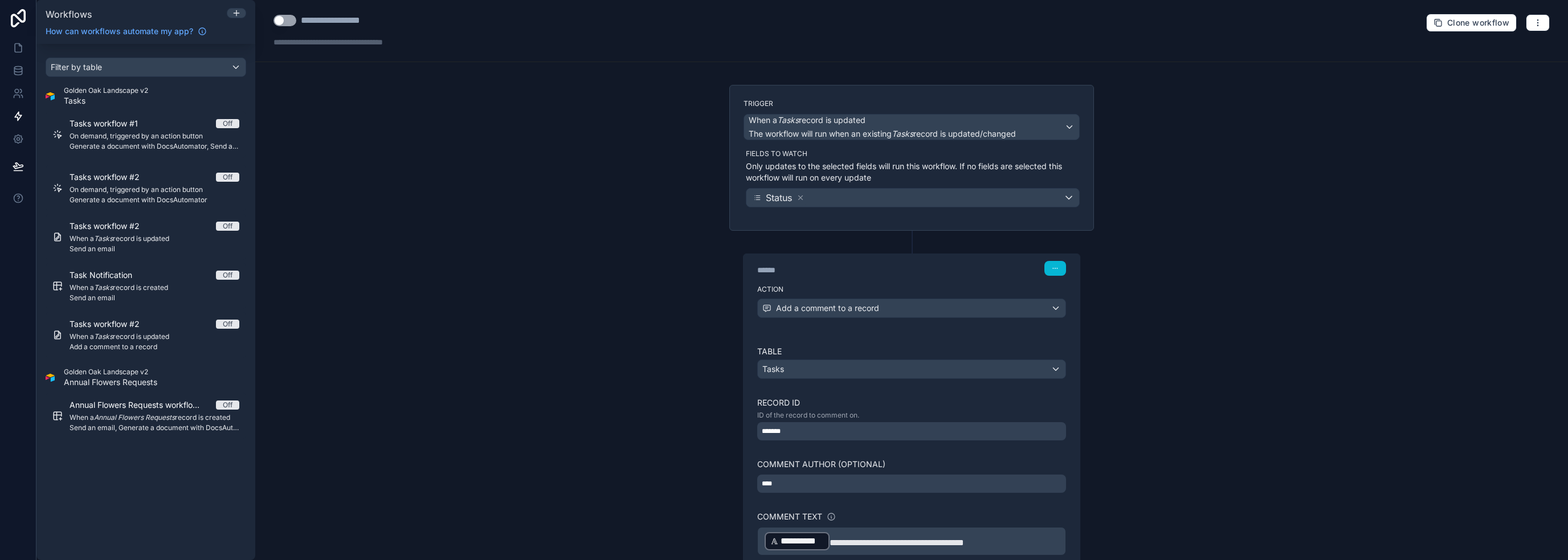
click at [1190, 416] on div "**********" at bounding box center [911, 280] width 1312 height 560
click at [289, 20] on button "Use setting" at bounding box center [285, 20] width 23 height 12
click at [486, 397] on div "**********" at bounding box center [911, 280] width 1312 height 560
click at [1214, 207] on div "**********" at bounding box center [911, 280] width 1312 height 560
click at [416, 461] on div "**********" at bounding box center [911, 280] width 1312 height 560
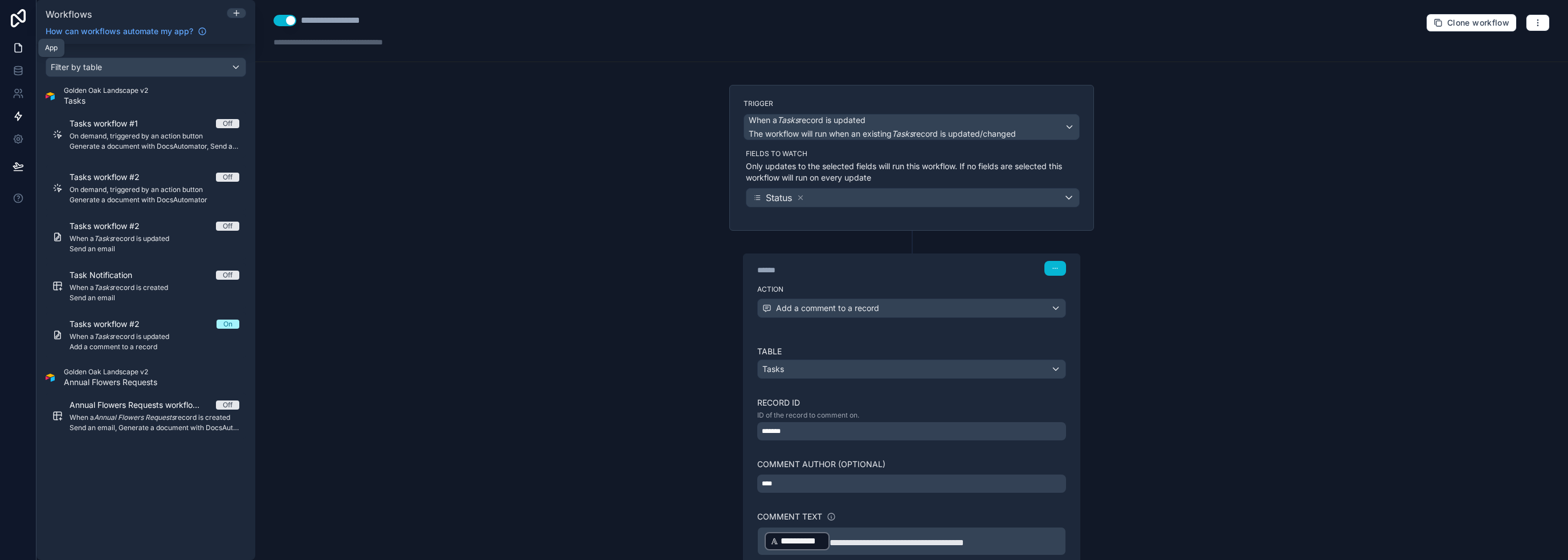
click at [23, 44] on icon at bounding box center [18, 47] width 12 height 12
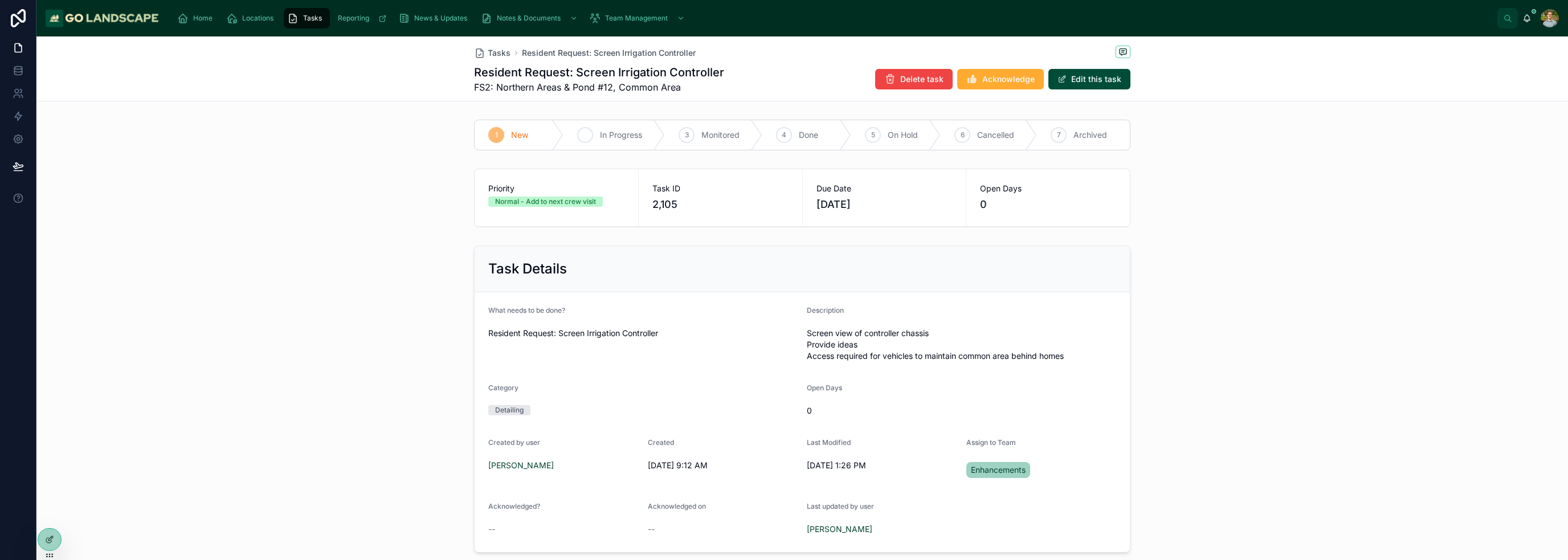
click at [611, 131] on span "In Progress" at bounding box center [621, 135] width 42 height 12
click at [1308, 271] on div "Task Details What needs to be done? Resident Request: Screen Irrigation Control…" at bounding box center [802, 398] width 1532 height 316
click at [519, 136] on span "New" at bounding box center [519, 135] width 17 height 12
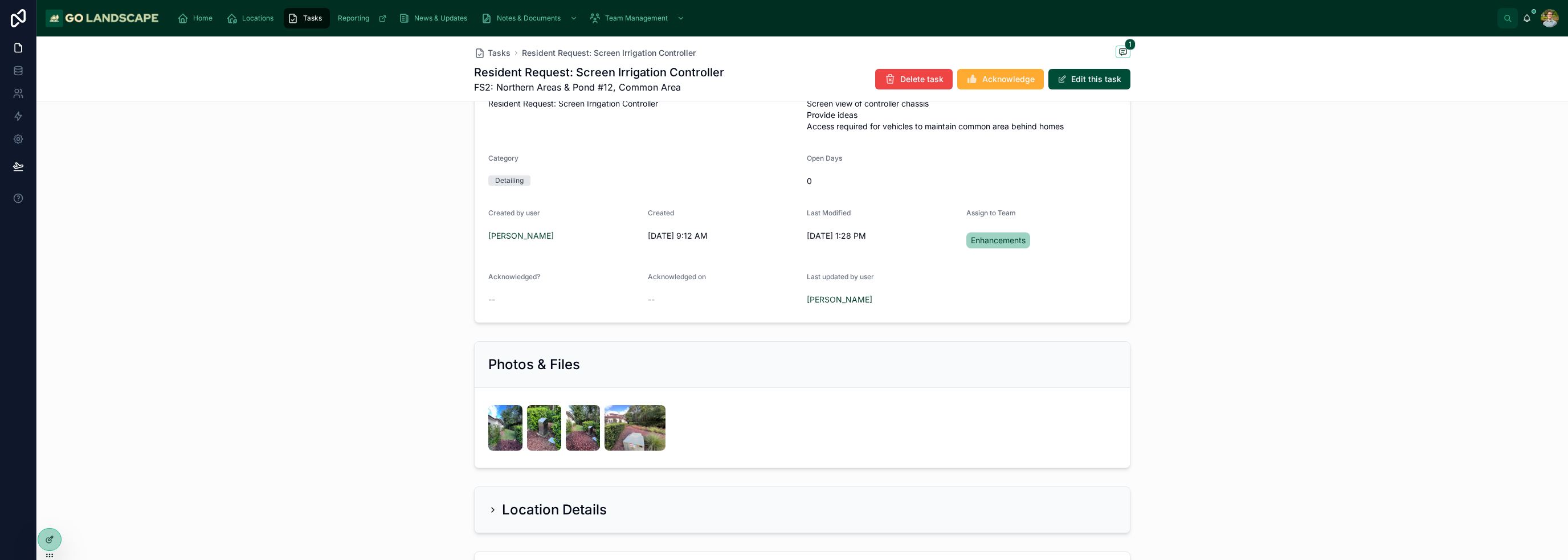
scroll to position [398, 0]
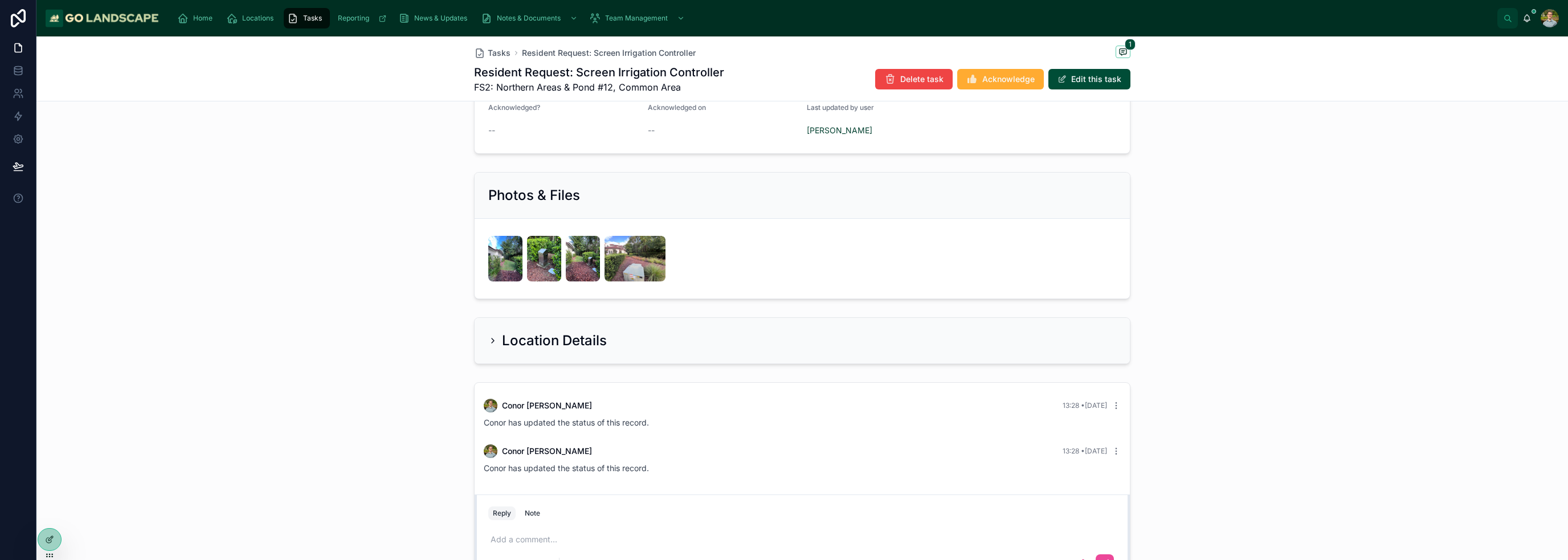
click at [1180, 347] on div "Location Details" at bounding box center [802, 340] width 1532 height 56
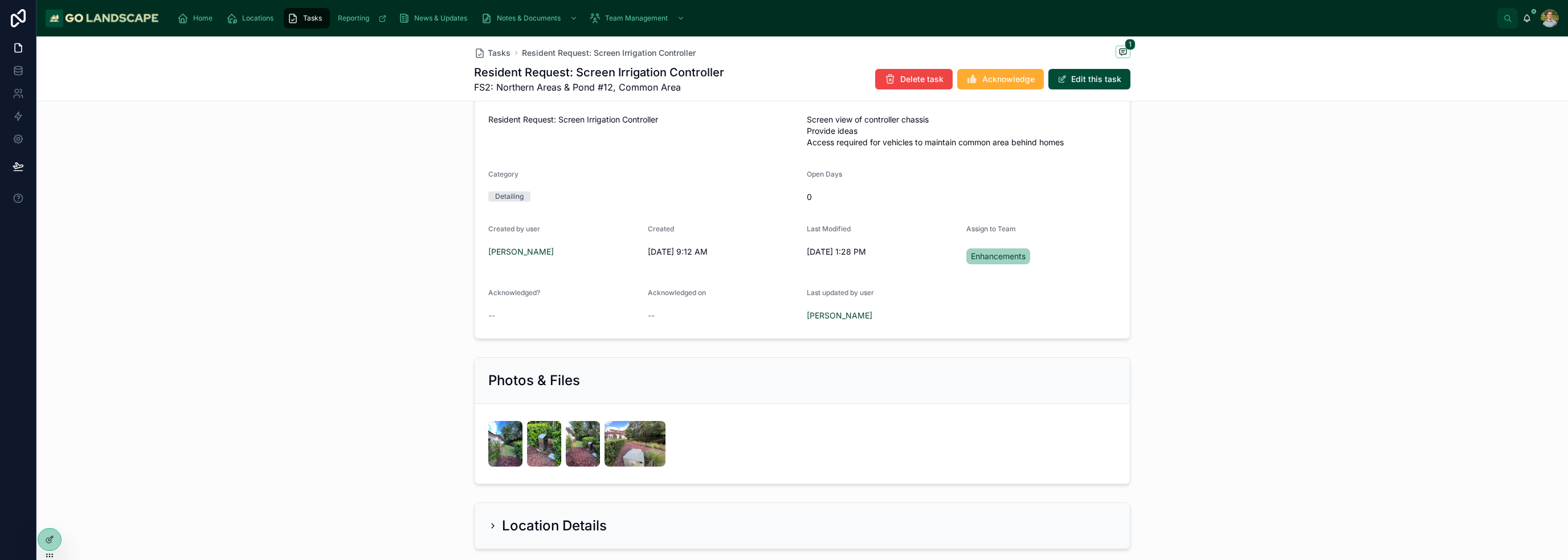
scroll to position [212, 0]
click at [51, 540] on icon at bounding box center [51, 538] width 4 height 4
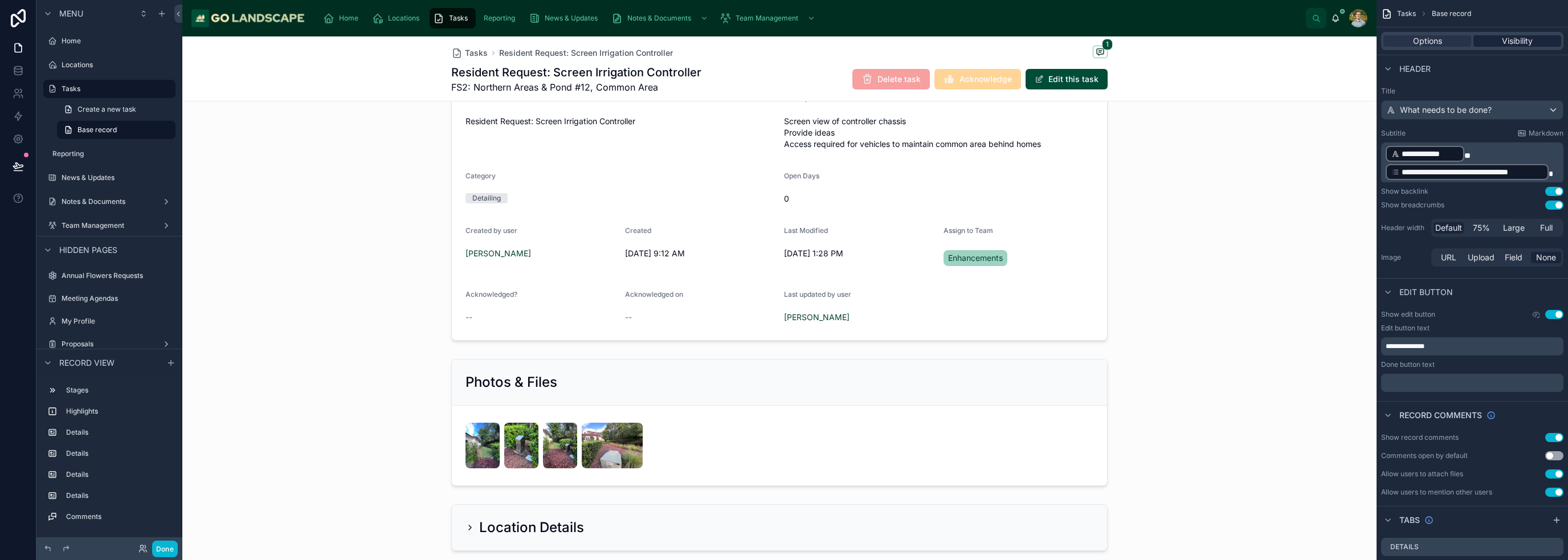
click at [1513, 37] on span "Visibility" at bounding box center [1517, 41] width 31 height 12
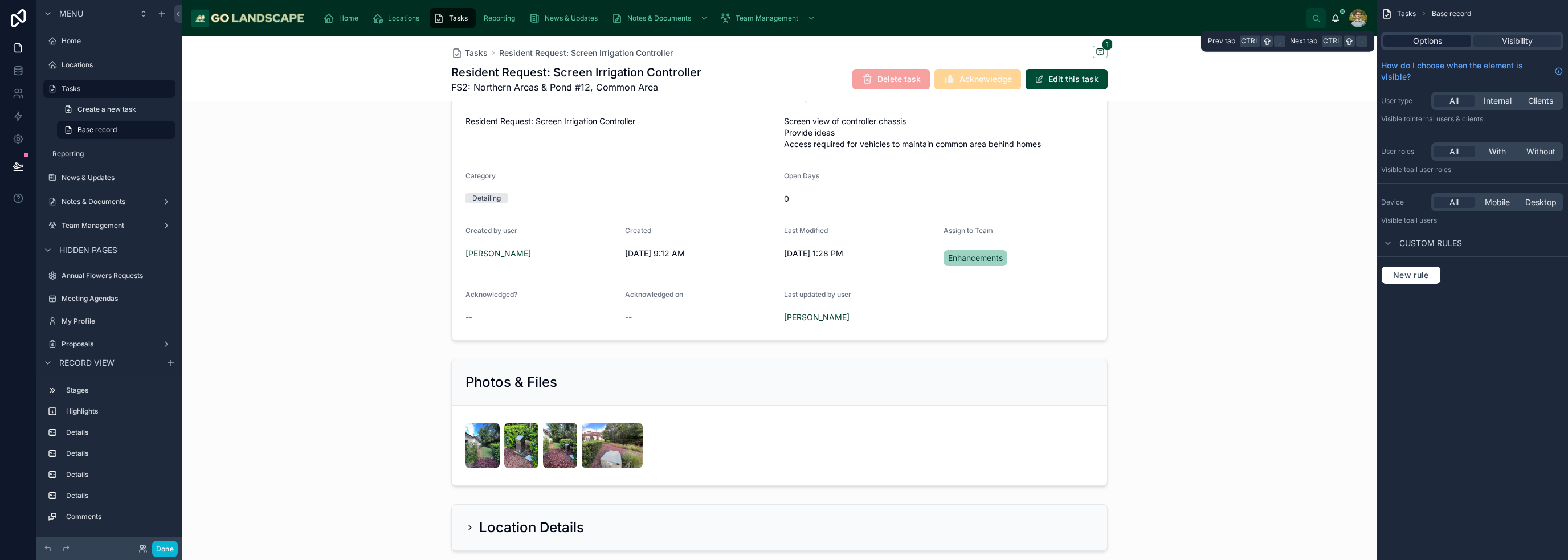
click at [1433, 43] on span "Options" at bounding box center [1427, 41] width 29 height 12
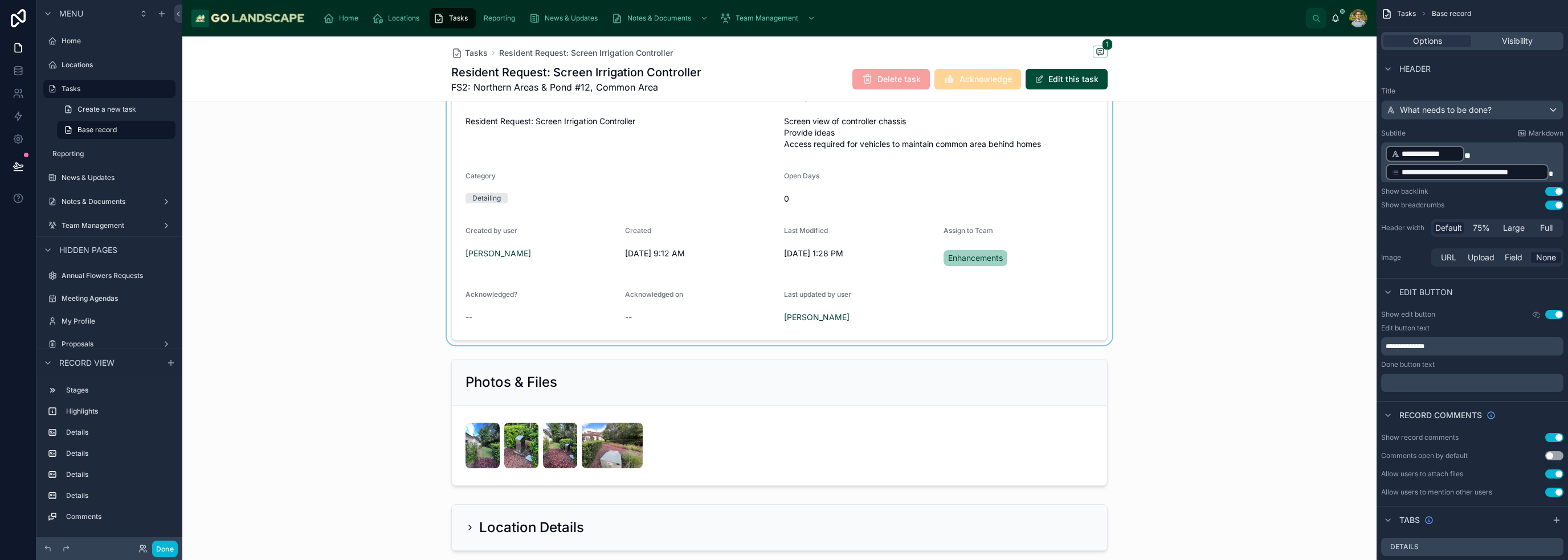
click at [1021, 324] on div at bounding box center [779, 187] width 1194 height 316
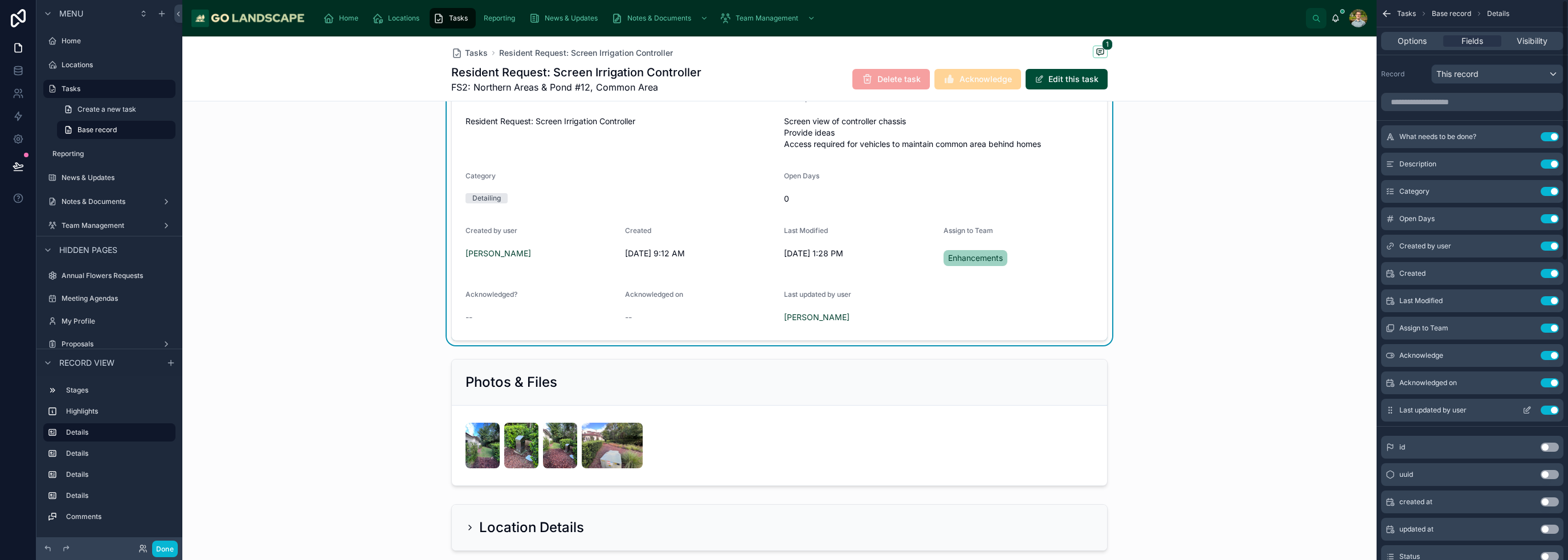
click at [1528, 411] on icon "scrollable content" at bounding box center [1526, 410] width 9 height 9
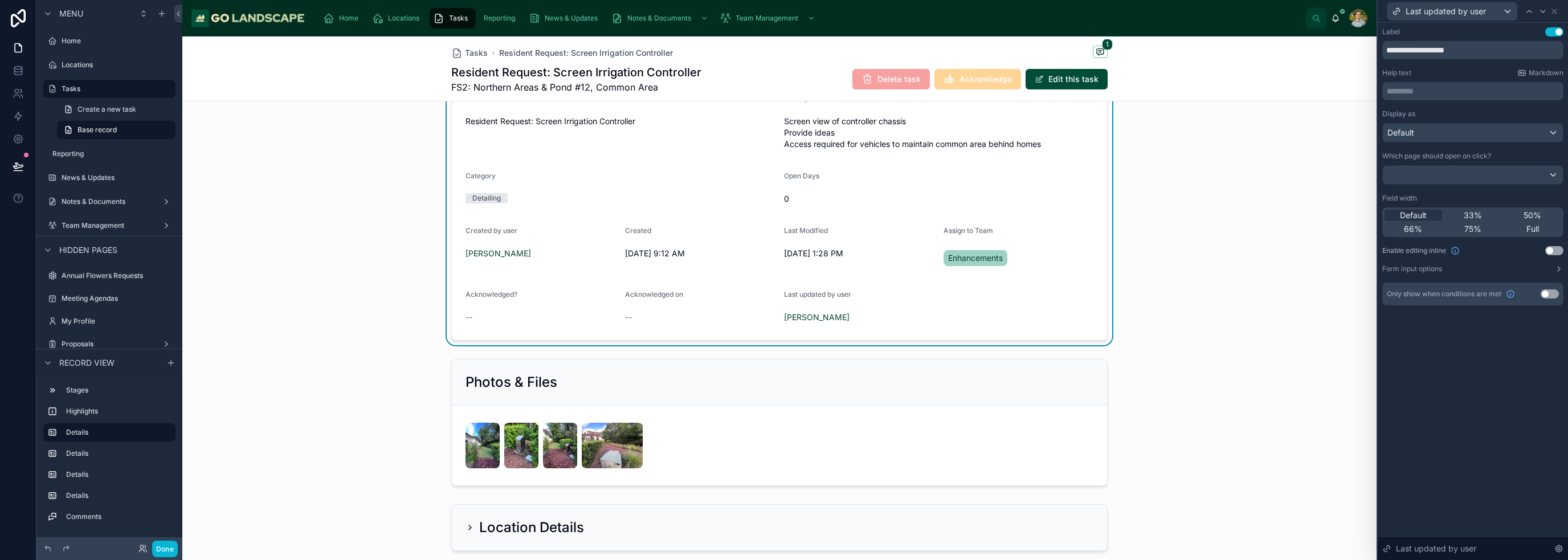
click at [1479, 263] on div "Display as Default Which page should open on click? Field width Default 33% 50%…" at bounding box center [1473, 191] width 181 height 164
click at [1457, 269] on button "Form input options" at bounding box center [1473, 269] width 181 height 9
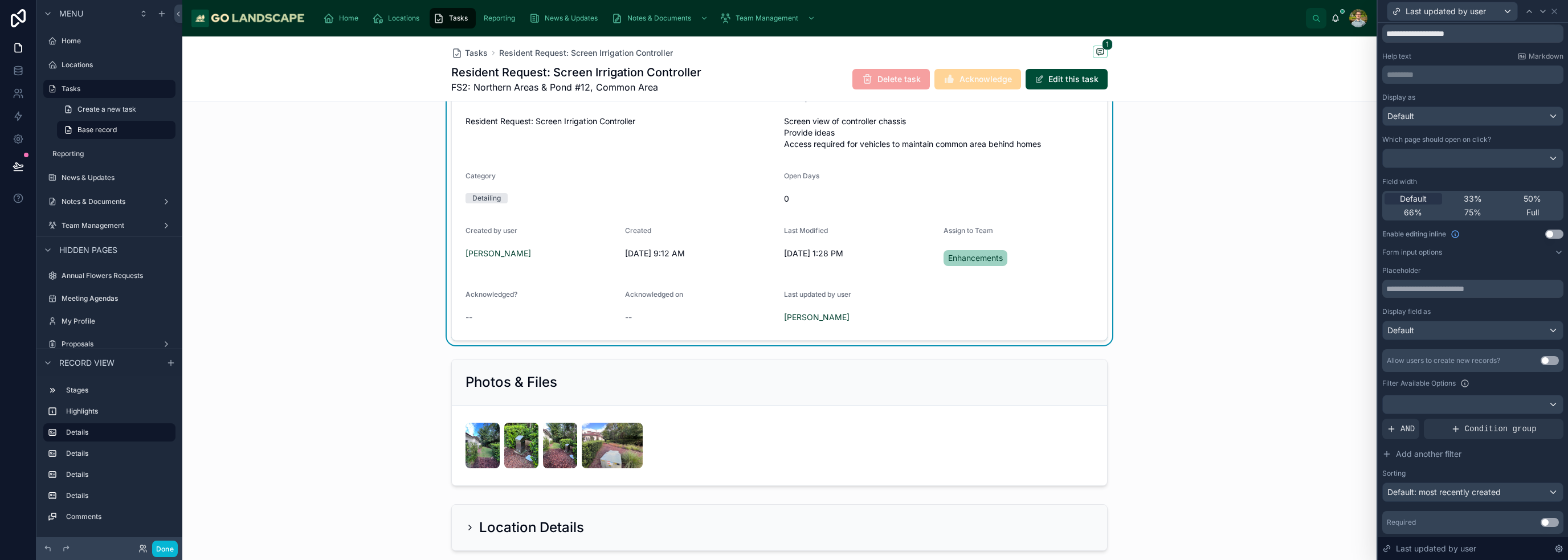
scroll to position [0, 0]
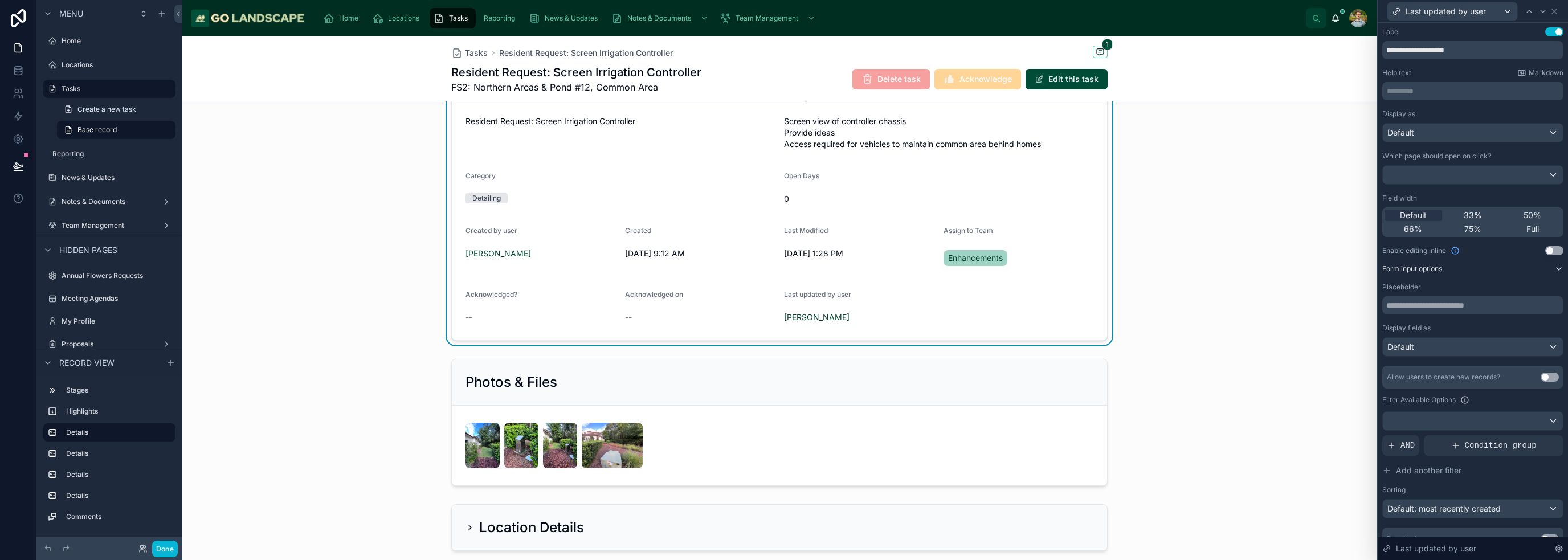
click at [1554, 268] on icon at bounding box center [1558, 269] width 9 height 9
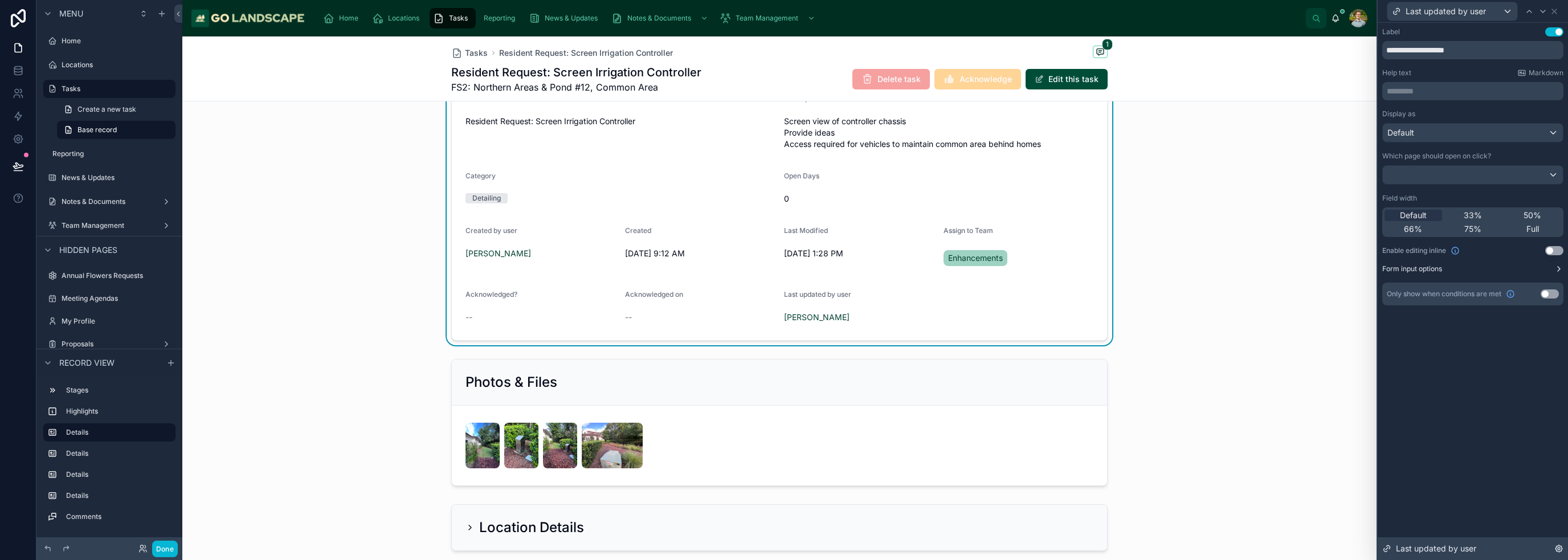
click at [1557, 546] on icon at bounding box center [1559, 548] width 7 height 7
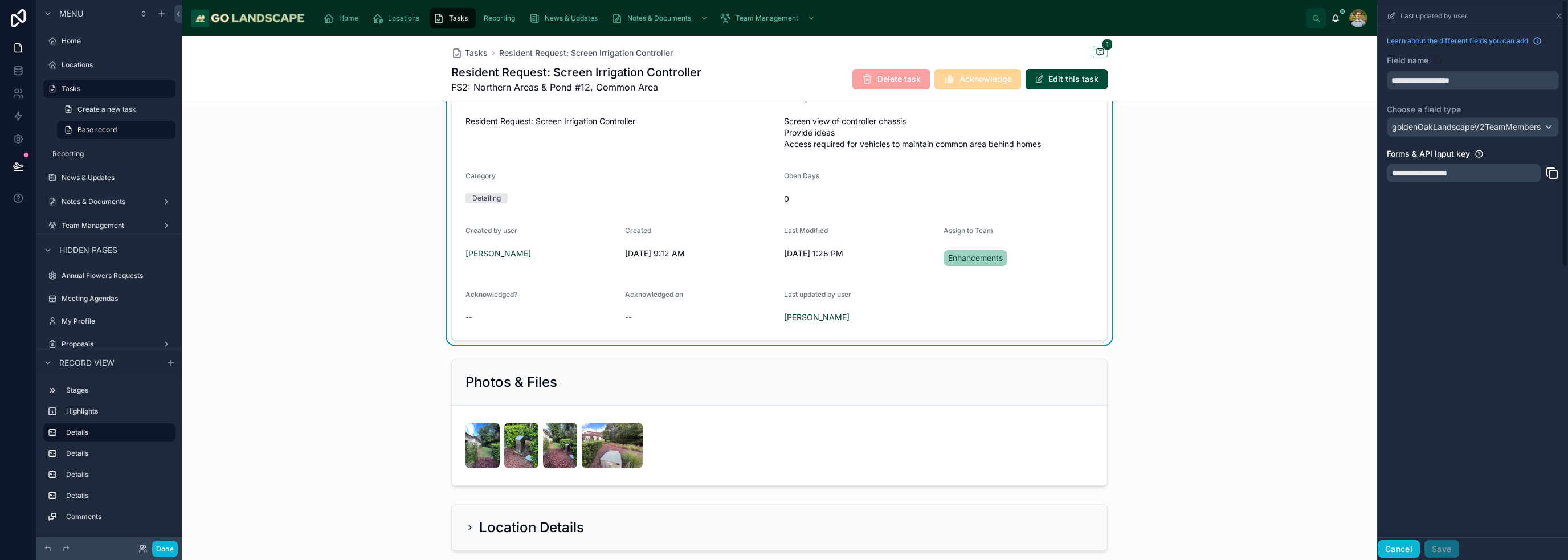
click at [1397, 552] on button "Cancel" at bounding box center [1398, 548] width 42 height 19
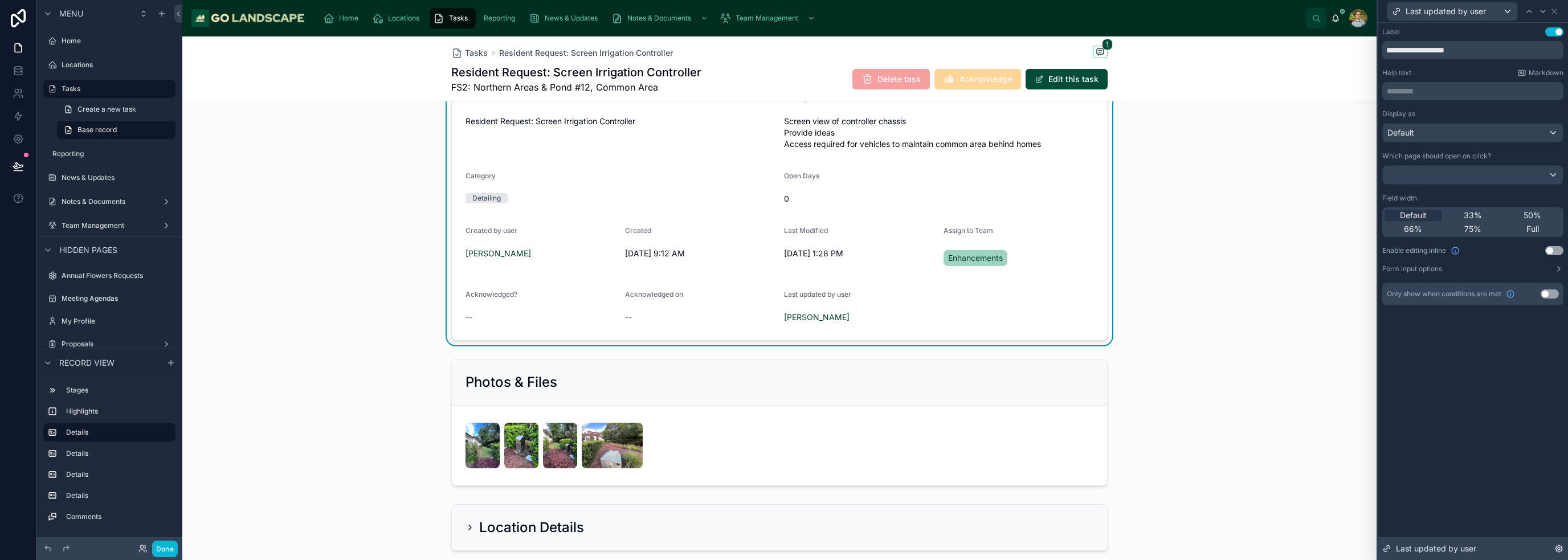
scroll to position [342, 0]
click at [1447, 542] on span "Last updated by user" at bounding box center [1436, 548] width 80 height 12
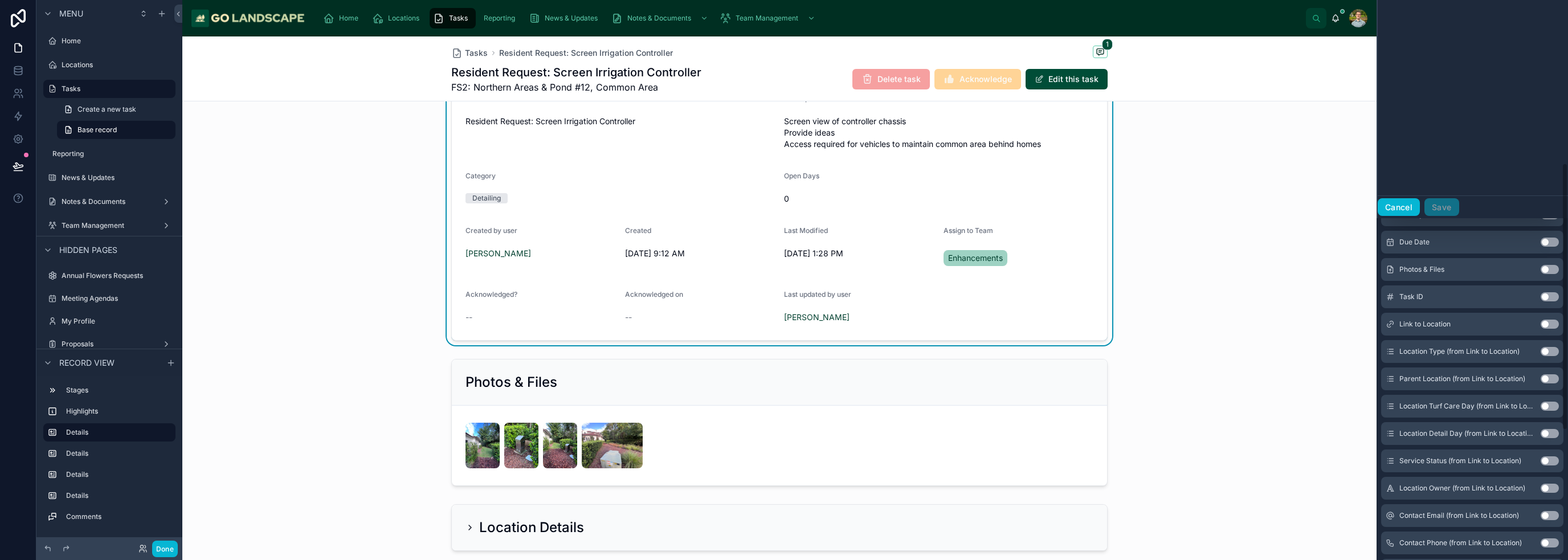
click at [1401, 204] on button "Cancel" at bounding box center [1398, 207] width 42 height 19
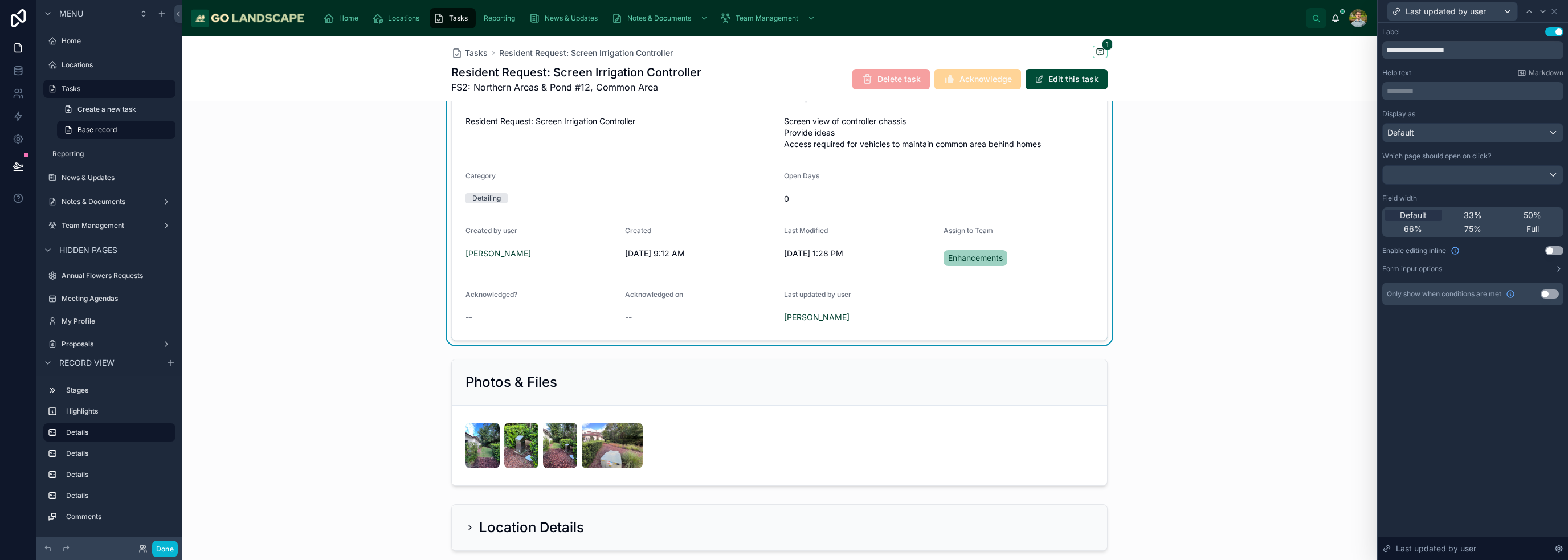
scroll to position [0, 0]
click at [1557, 7] on icon at bounding box center [1554, 12] width 9 height 9
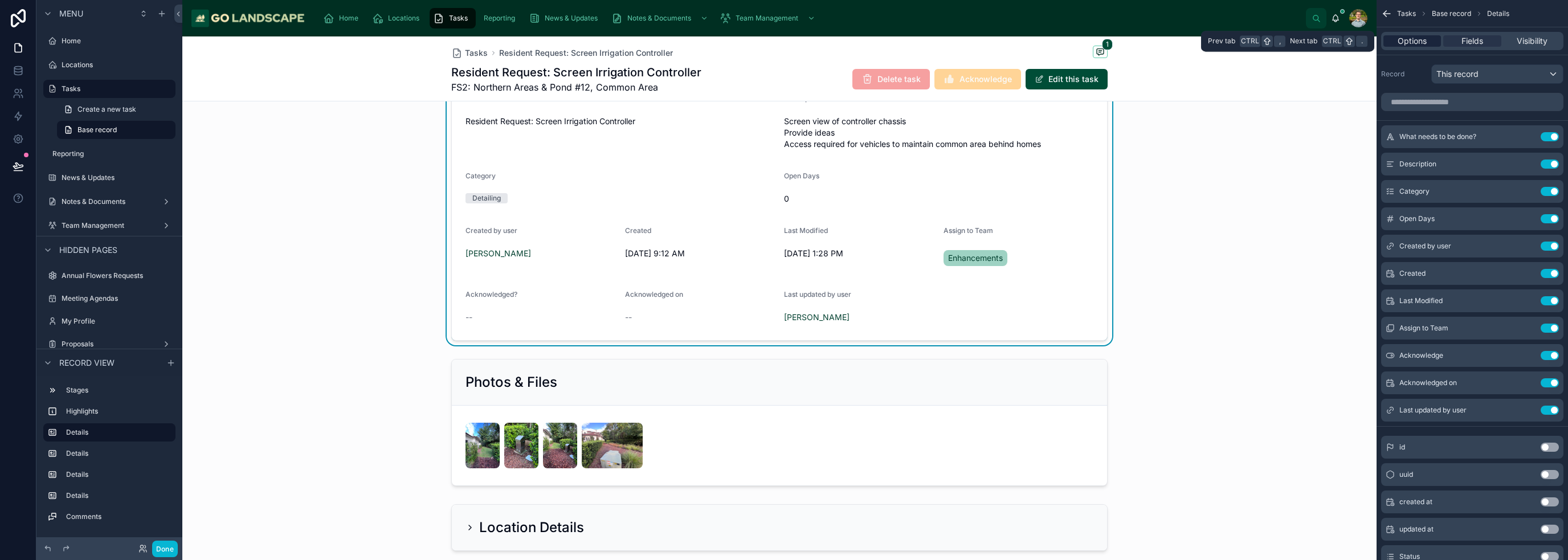
click at [1407, 37] on span "Options" at bounding box center [1412, 41] width 29 height 12
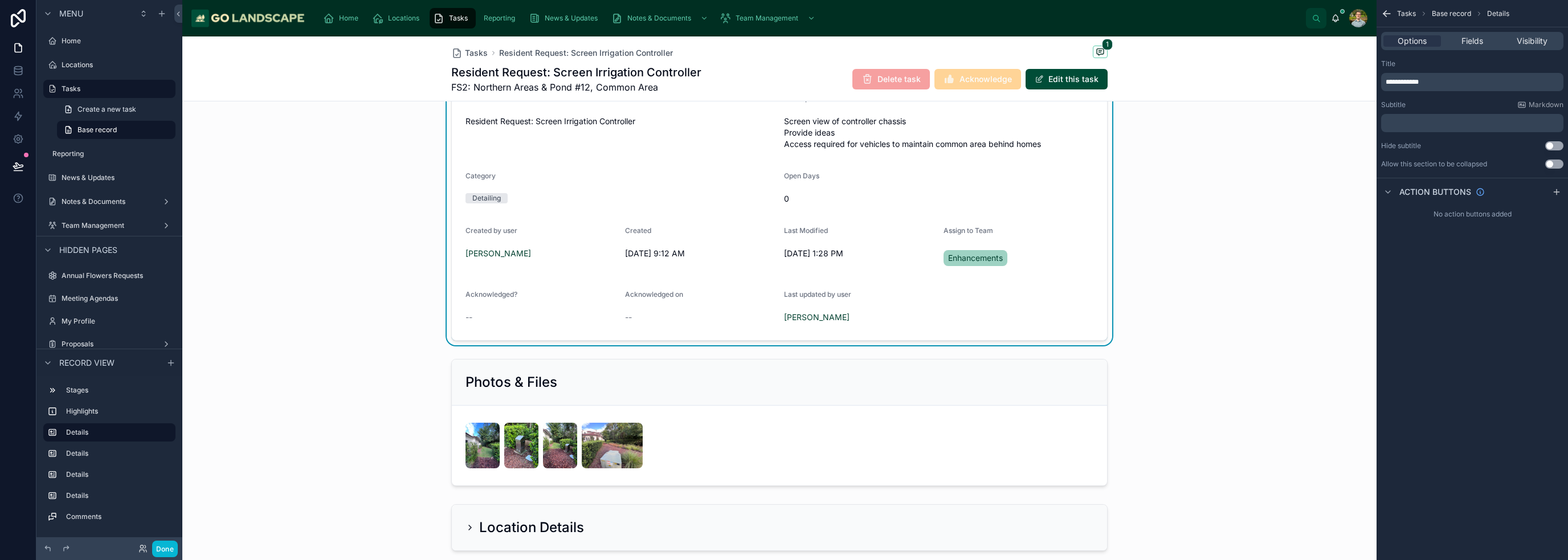
click at [1524, 345] on div "**********" at bounding box center [1472, 280] width 192 height 560
drag, startPoint x: 1123, startPoint y: 75, endPoint x: 1171, endPoint y: 92, distance: 50.9
click at [1123, 75] on div "Tasks Resident Request: Screen Irrigation Controller 1 Resident Request: Screen…" at bounding box center [779, 68] width 1194 height 65
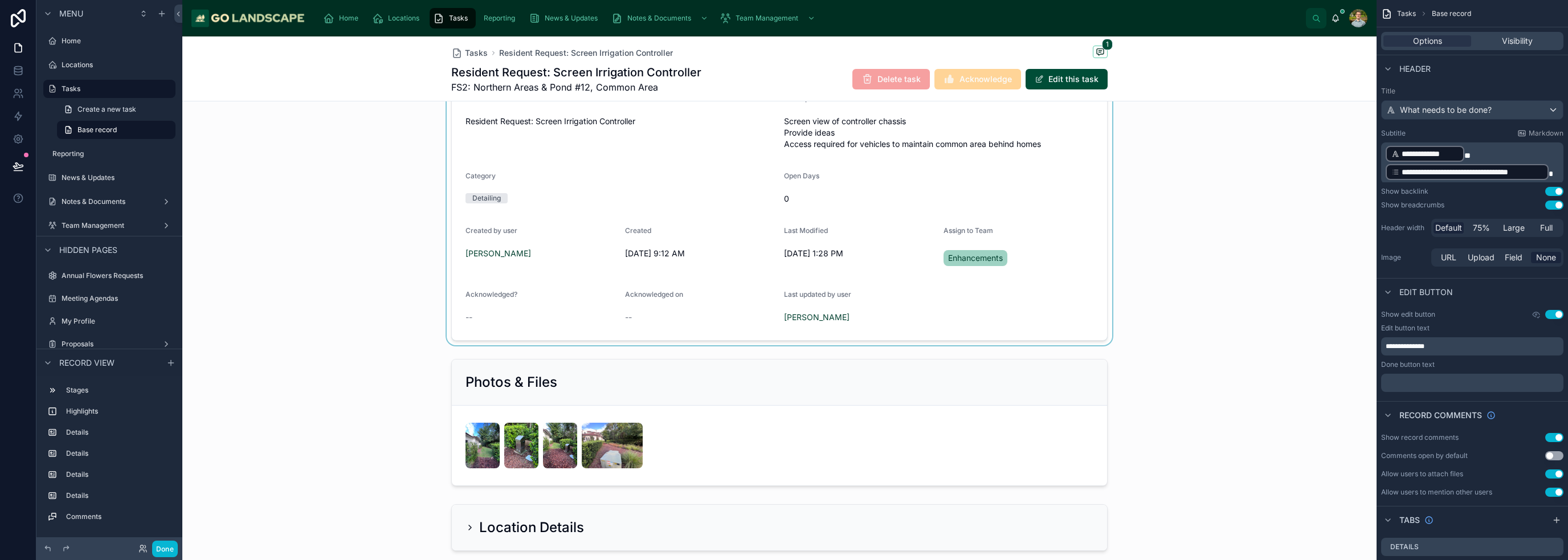
click at [722, 304] on div at bounding box center [779, 187] width 1194 height 316
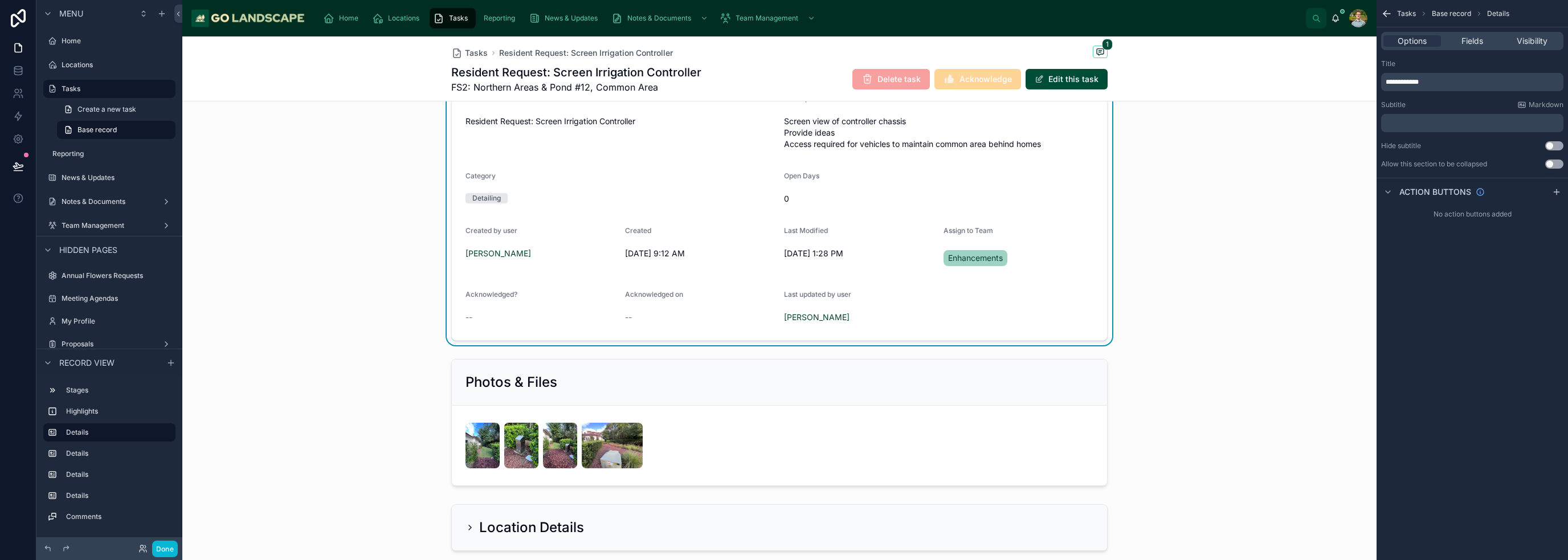
click at [1109, 65] on div "Tasks Resident Request: Screen Irrigation Controller 1 Resident Request: Screen…" at bounding box center [779, 68] width 1194 height 65
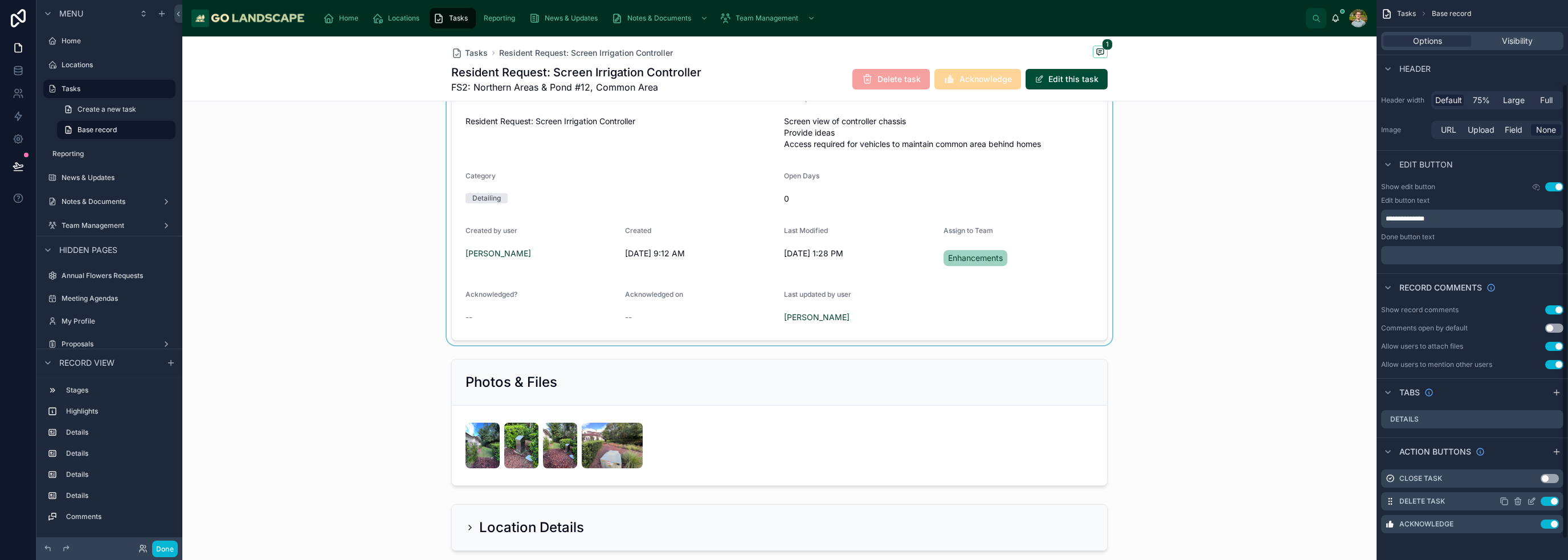
scroll to position [128, 0]
click at [1532, 521] on icon "scrollable content" at bounding box center [1532, 524] width 9 height 9
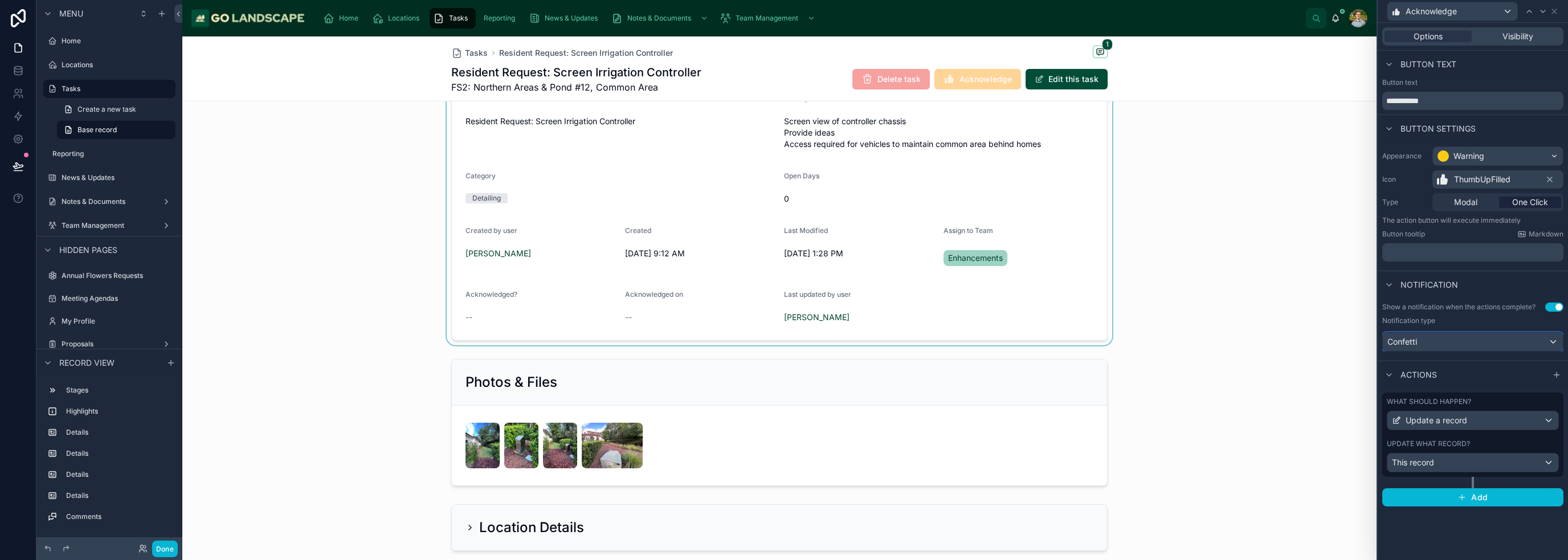
click at [1552, 341] on div "Confetti" at bounding box center [1472, 342] width 180 height 19
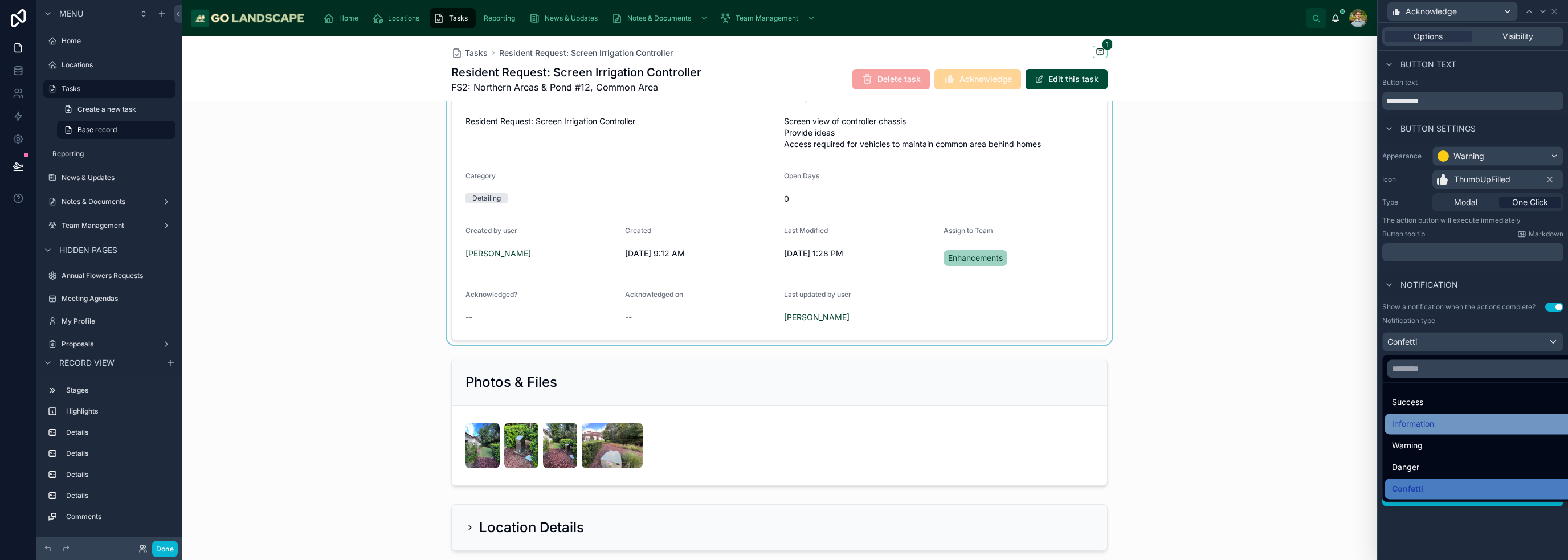
click at [1452, 423] on div "Information" at bounding box center [1486, 423] width 188 height 13
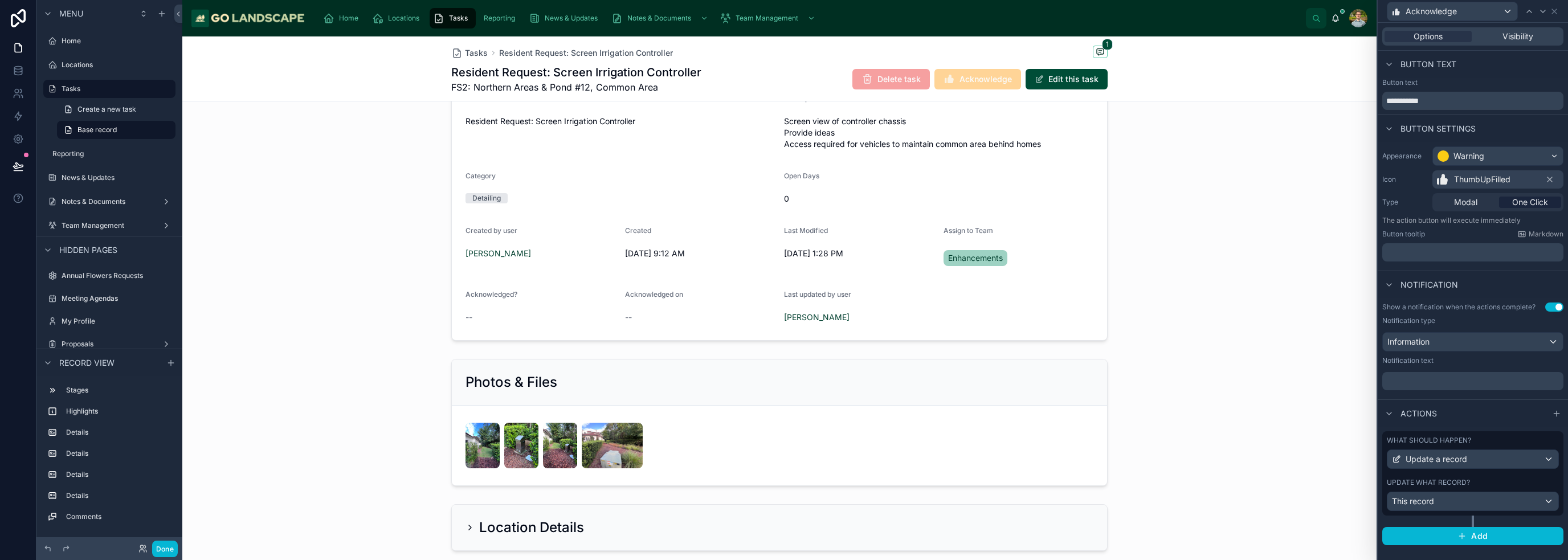
click at [1554, 307] on button "Use setting" at bounding box center [1554, 307] width 19 height 9
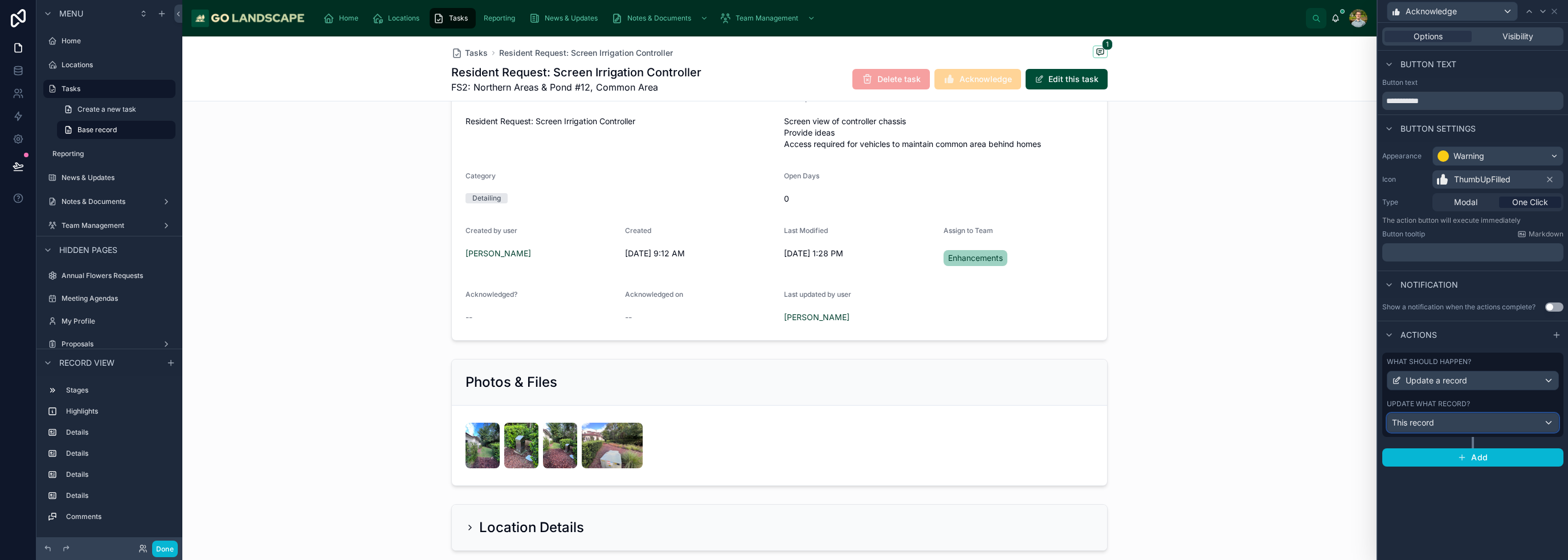
click at [1517, 420] on div "This record" at bounding box center [1472, 422] width 170 height 19
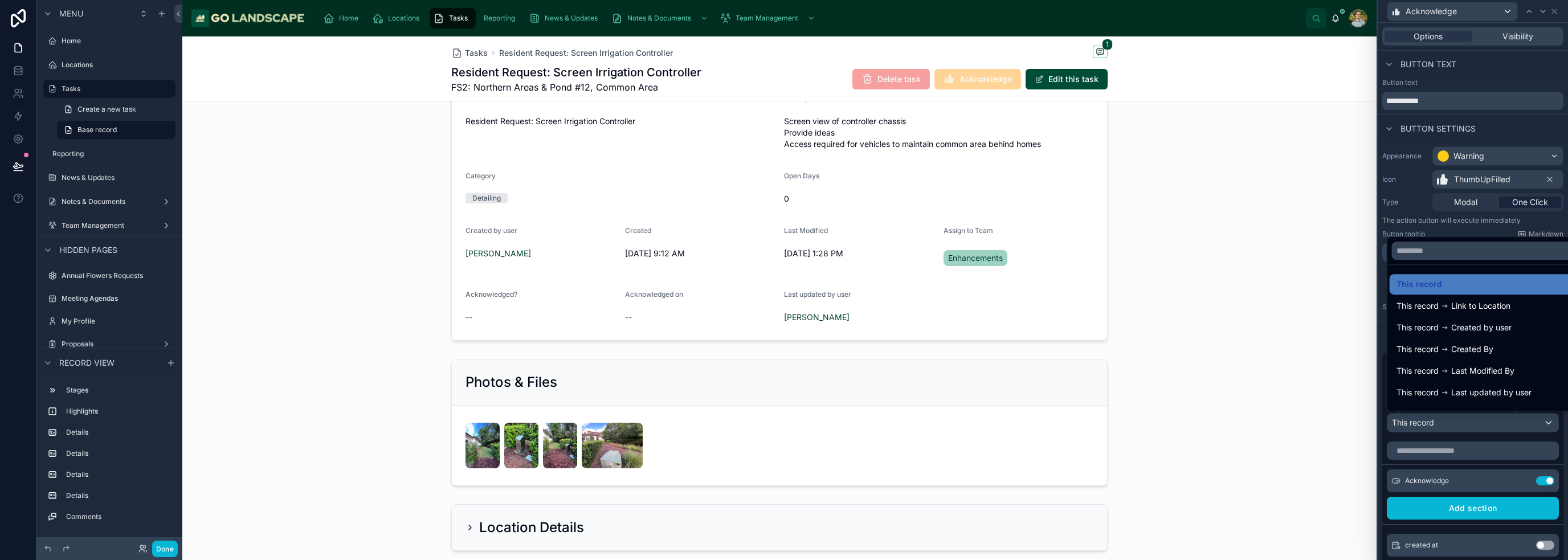
click at [1556, 430] on div at bounding box center [1472, 280] width 190 height 560
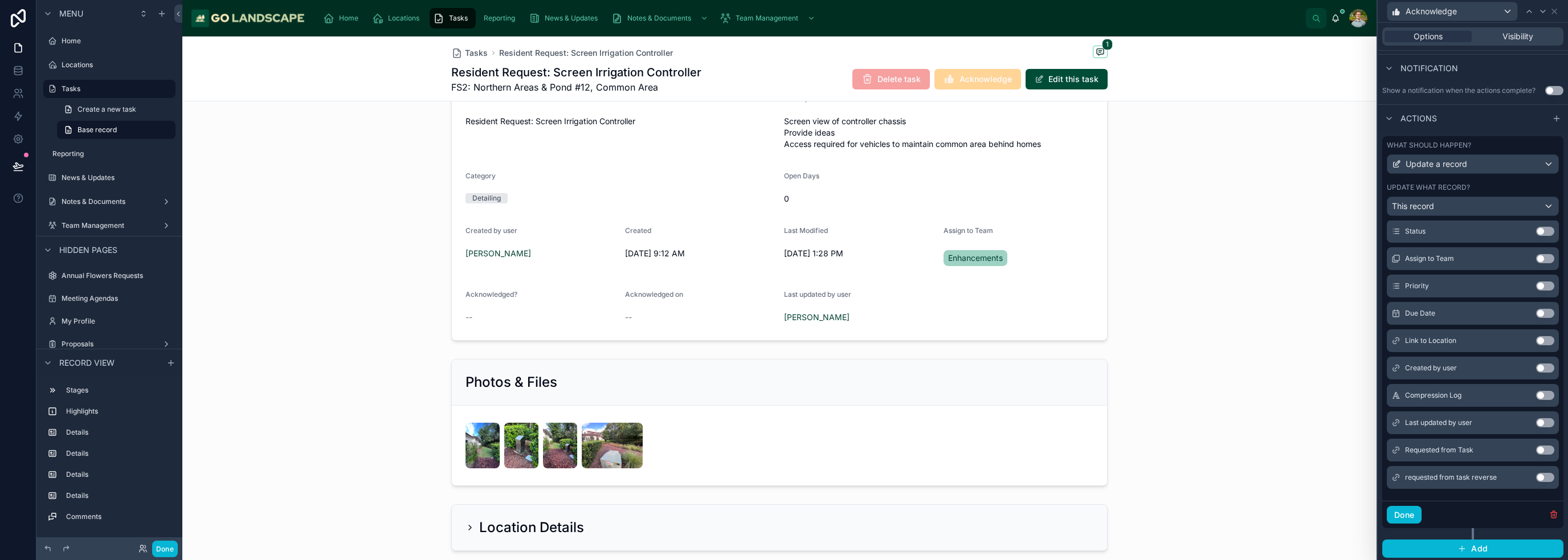
scroll to position [235, 0]
click at [1536, 421] on button "Use setting" at bounding box center [1545, 422] width 19 height 9
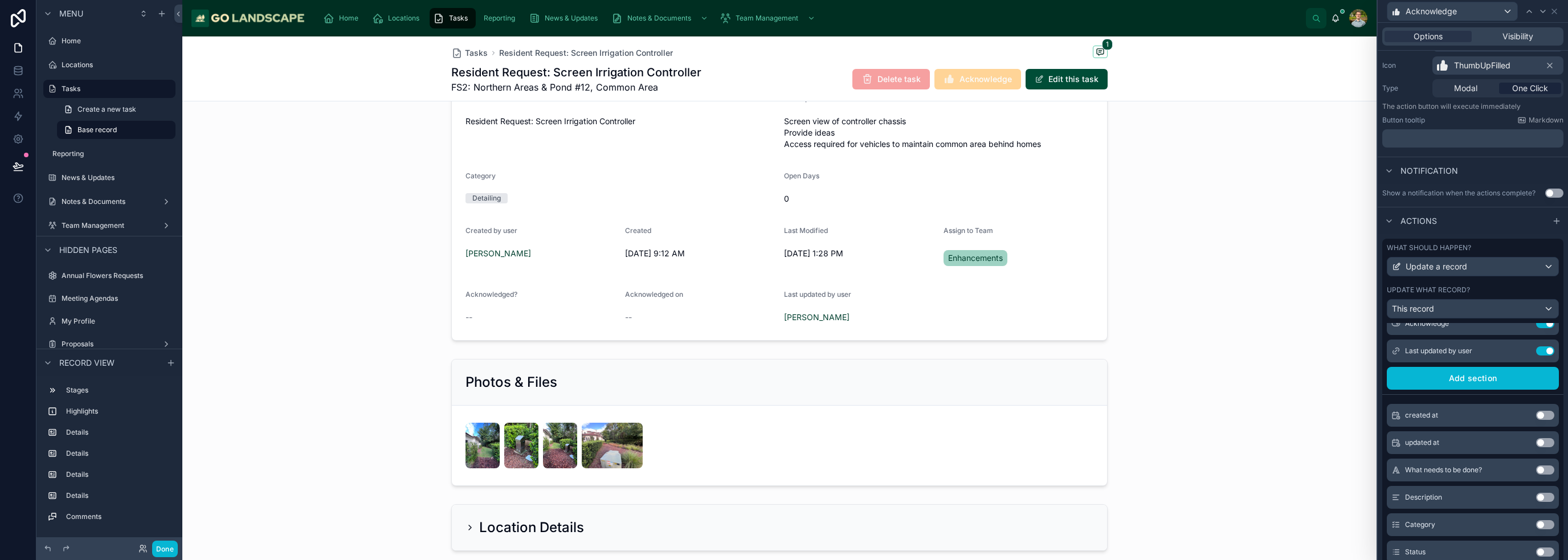
scroll to position [0, 0]
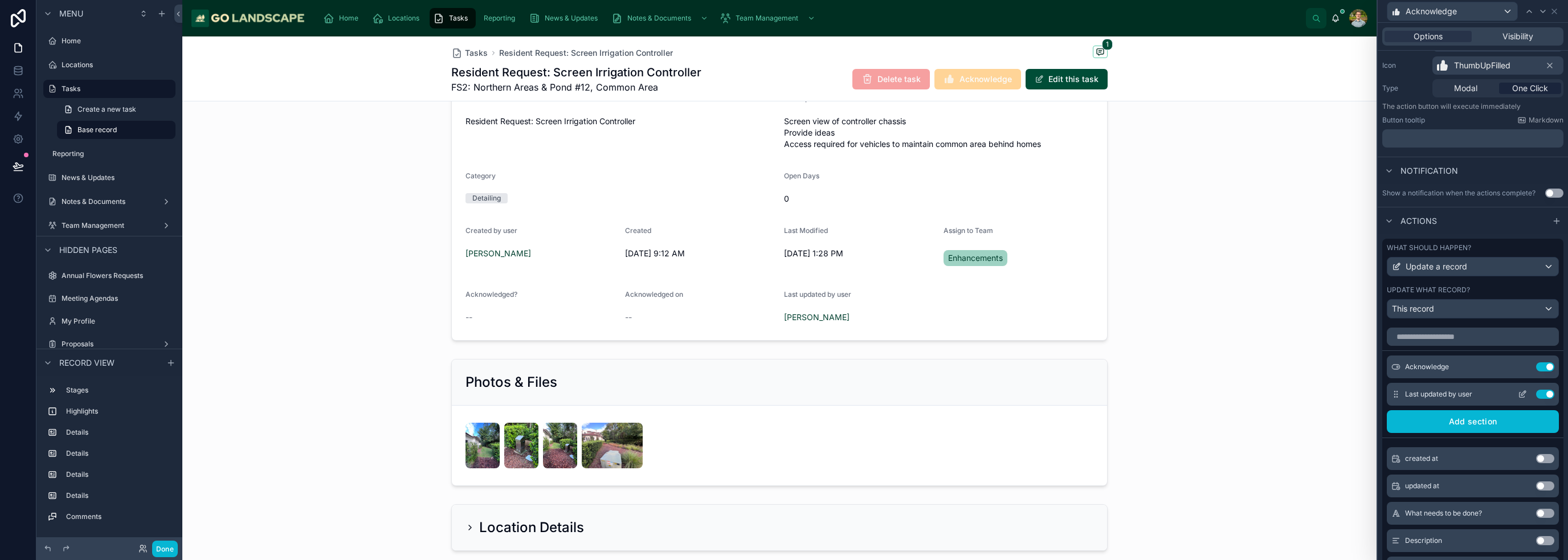
click at [1493, 393] on div "Last updated by user Use setting" at bounding box center [1473, 394] width 172 height 23
click at [1517, 393] on icon at bounding box center [1522, 394] width 9 height 9
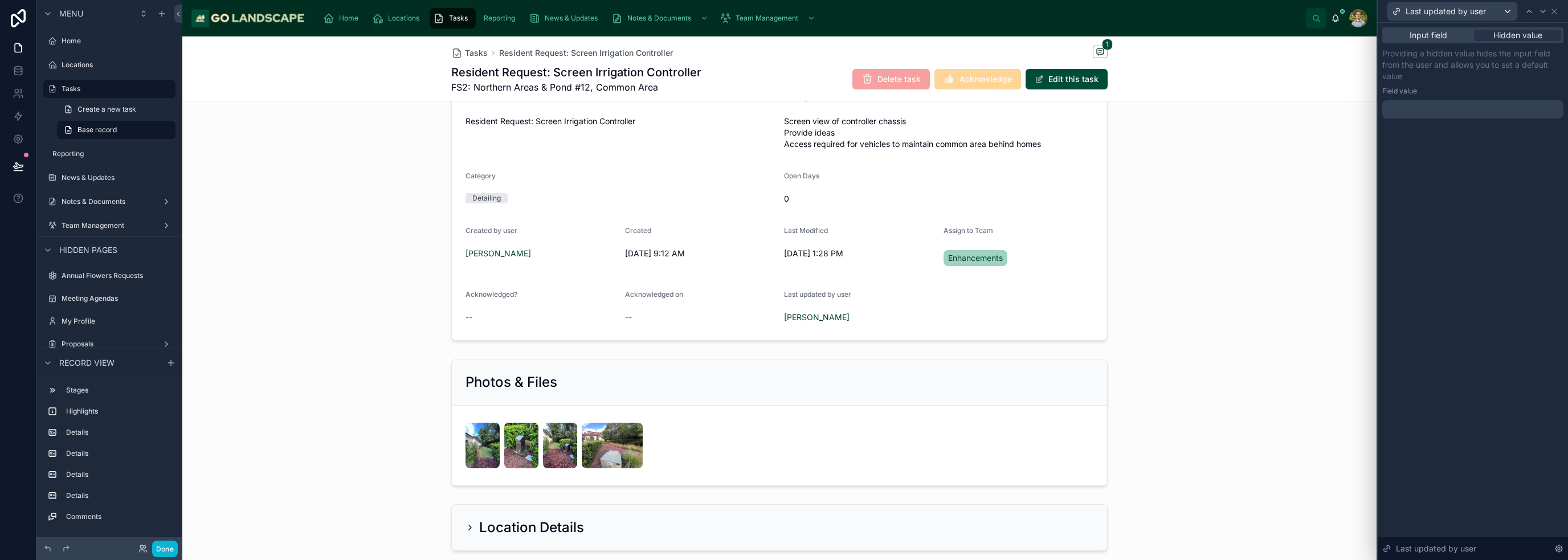
click at [1461, 110] on div at bounding box center [1473, 109] width 181 height 19
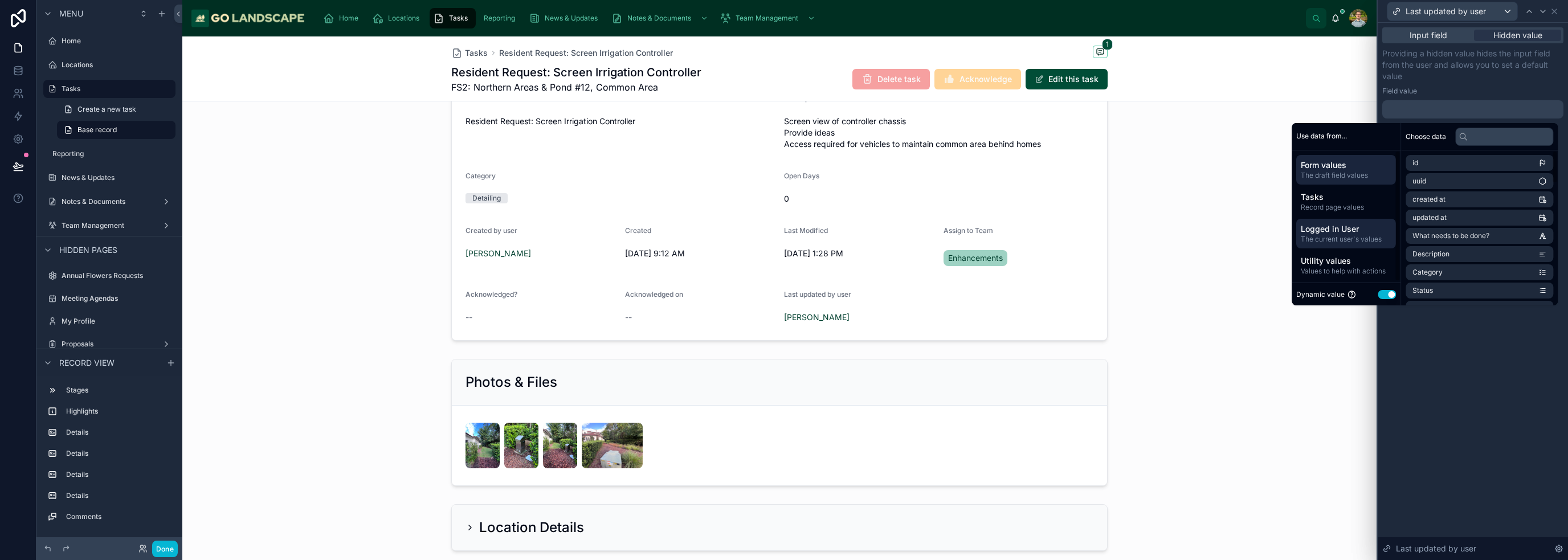
click at [1358, 228] on span "Logged in User" at bounding box center [1346, 229] width 91 height 12
click at [1495, 220] on li "User" at bounding box center [1479, 217] width 147 height 16
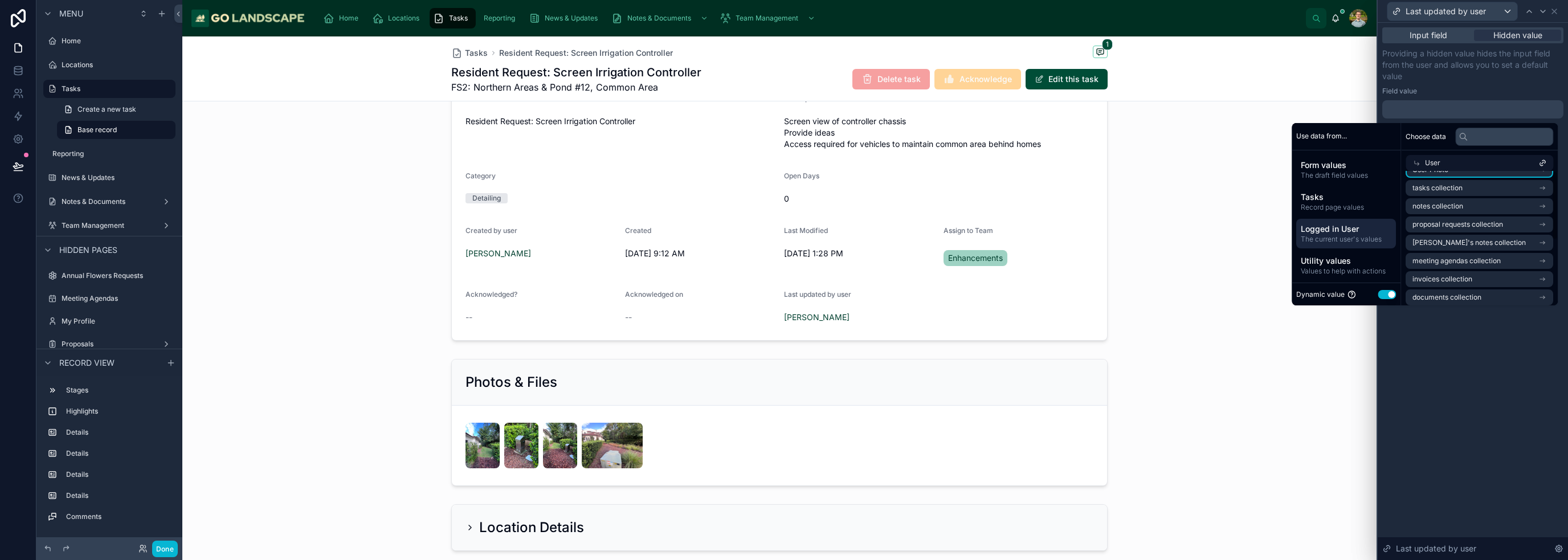
scroll to position [128, 0]
click at [1507, 432] on div "Input field Hidden value Providing a hidden value hides the input field from th…" at bounding box center [1472, 291] width 190 height 537
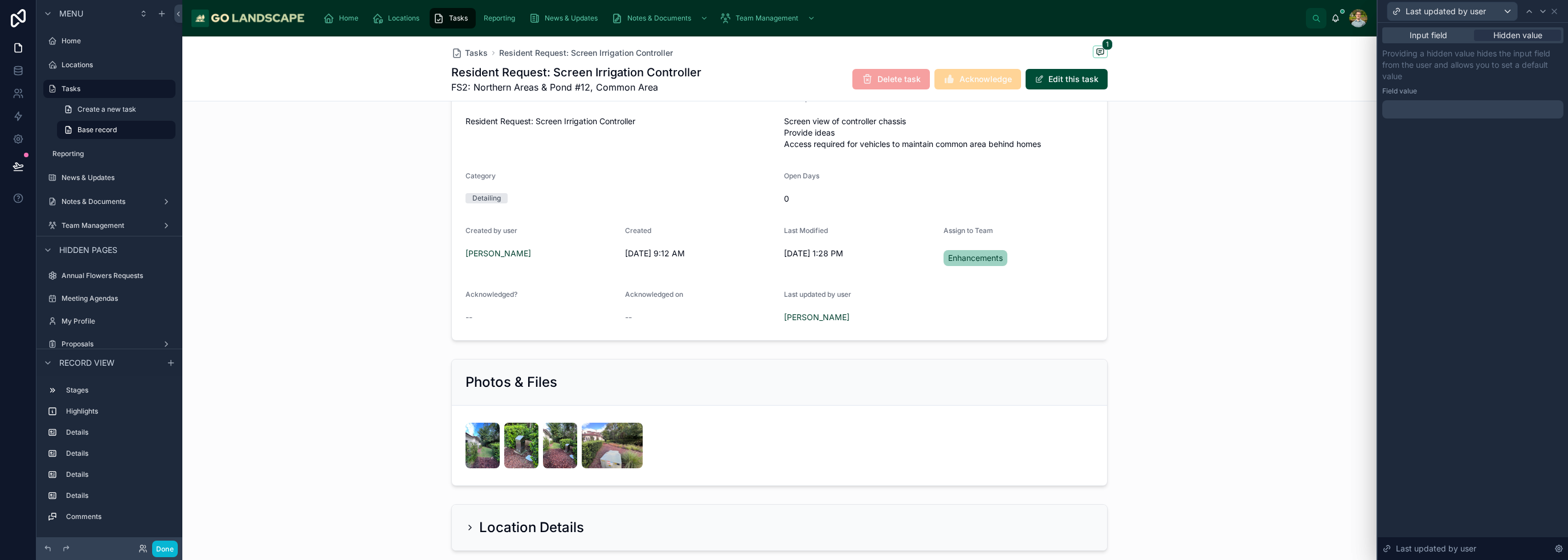
click at [1459, 104] on div at bounding box center [1473, 109] width 181 height 19
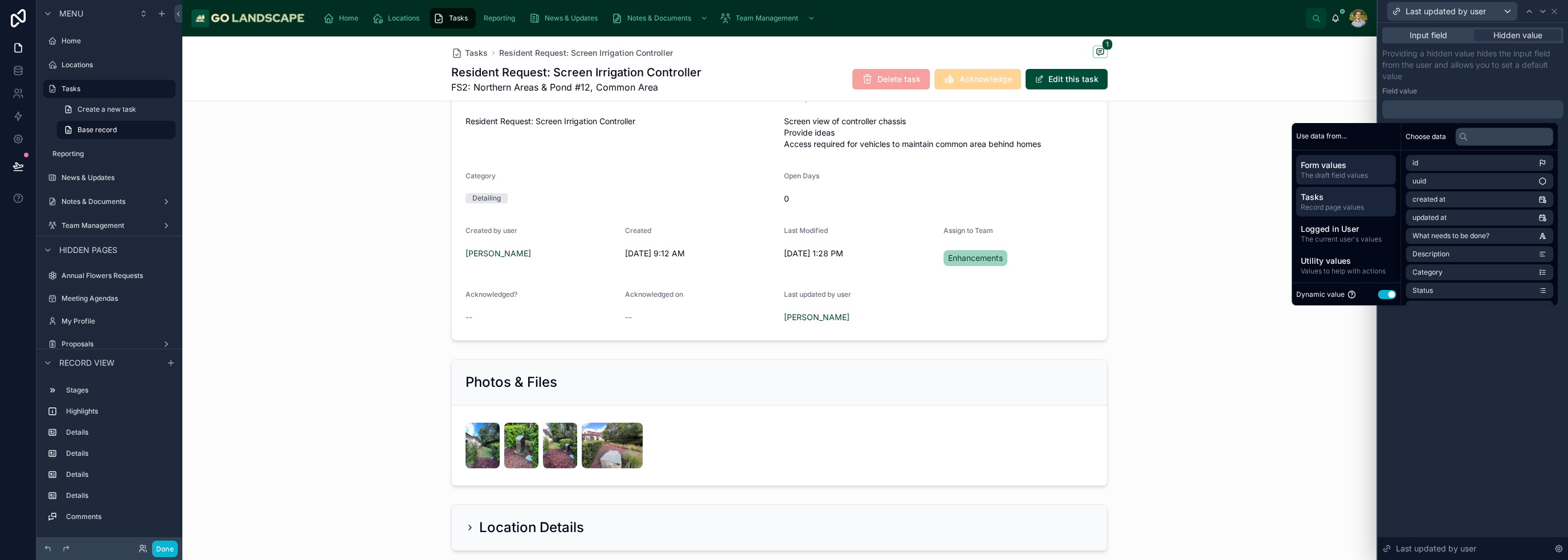
click at [1334, 193] on span "Tasks" at bounding box center [1346, 197] width 91 height 12
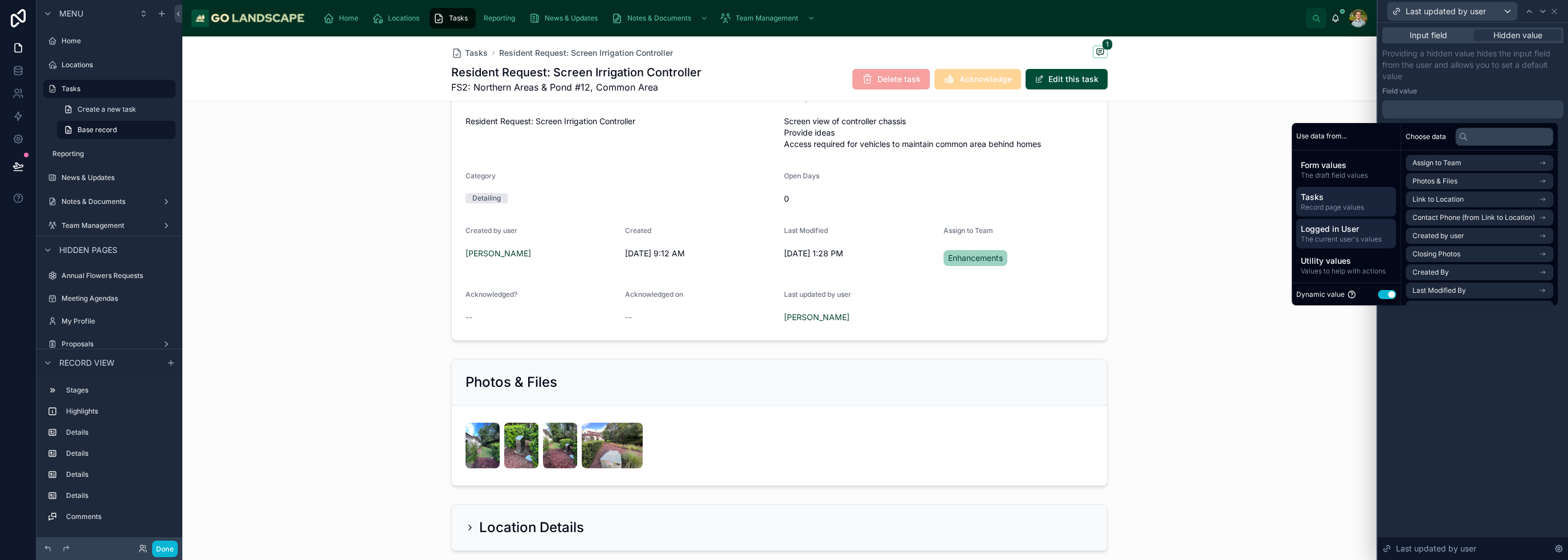
click at [1338, 231] on span "Logged in User" at bounding box center [1346, 229] width 91 height 12
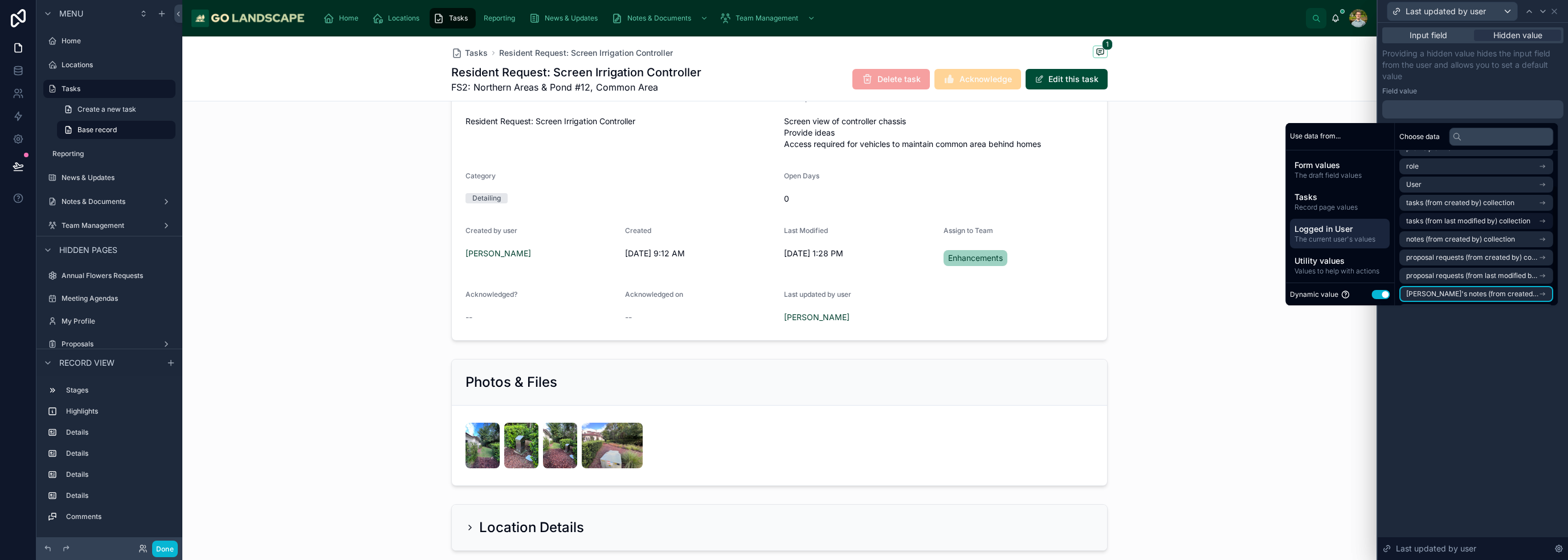
scroll to position [0, 0]
click at [1449, 220] on li "User" at bounding box center [1476, 217] width 154 height 16
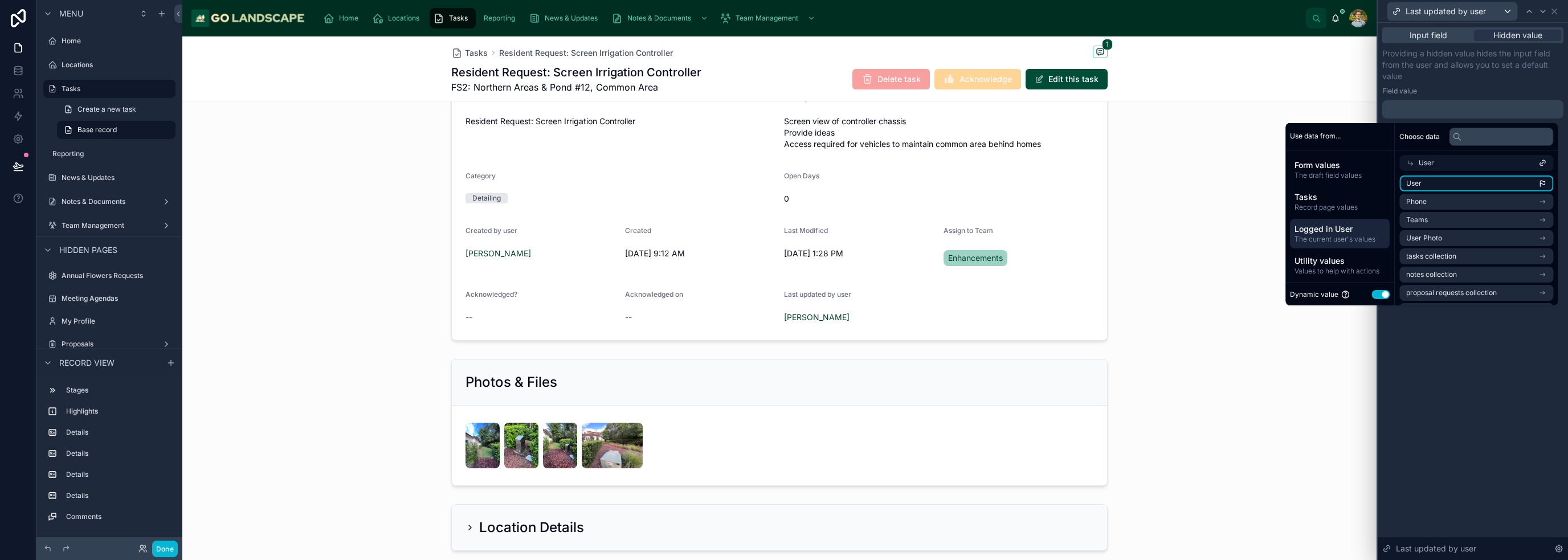
click at [1436, 184] on li "User" at bounding box center [1476, 184] width 154 height 16
click at [1504, 373] on div "**********" at bounding box center [1472, 291] width 190 height 537
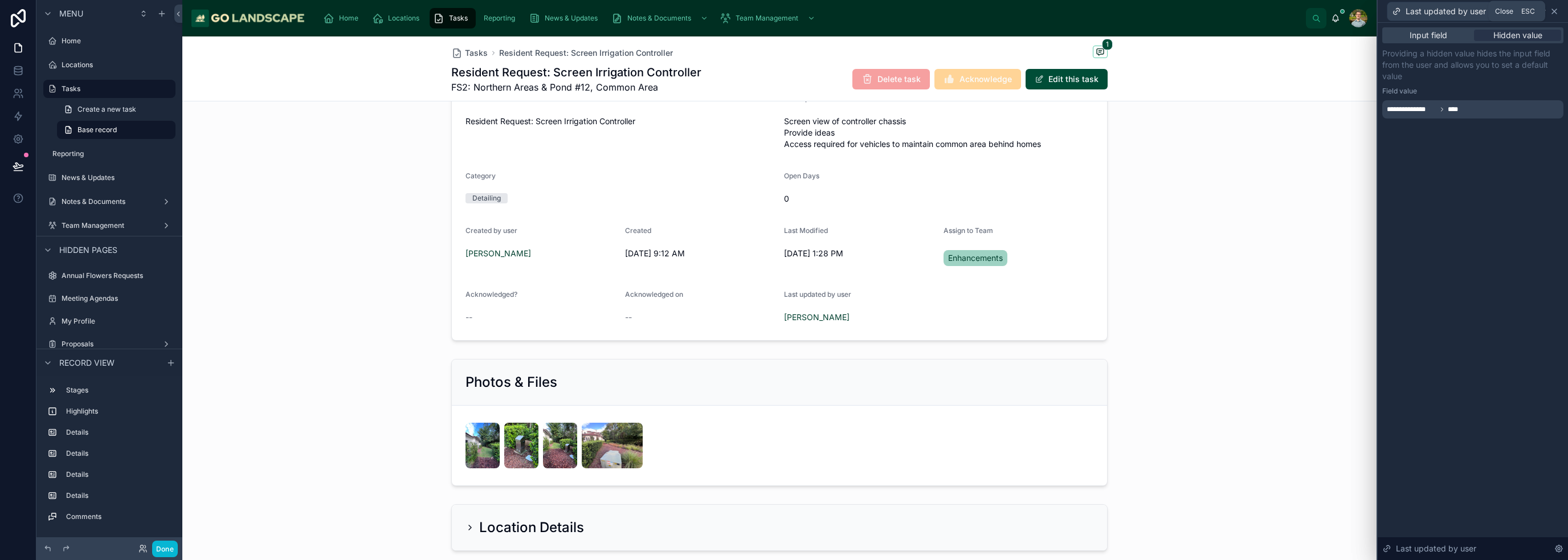
click at [1552, 9] on icon at bounding box center [1554, 12] width 9 height 9
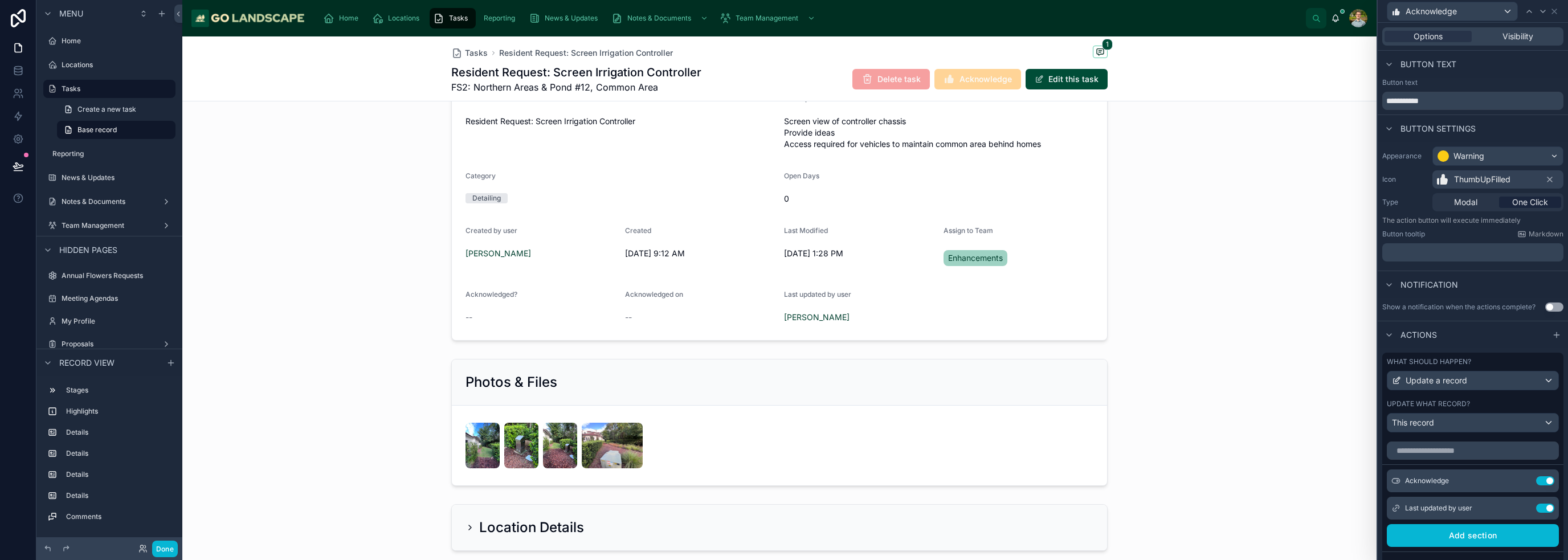
click at [1507, 66] on div "Button text" at bounding box center [1472, 64] width 190 height 28
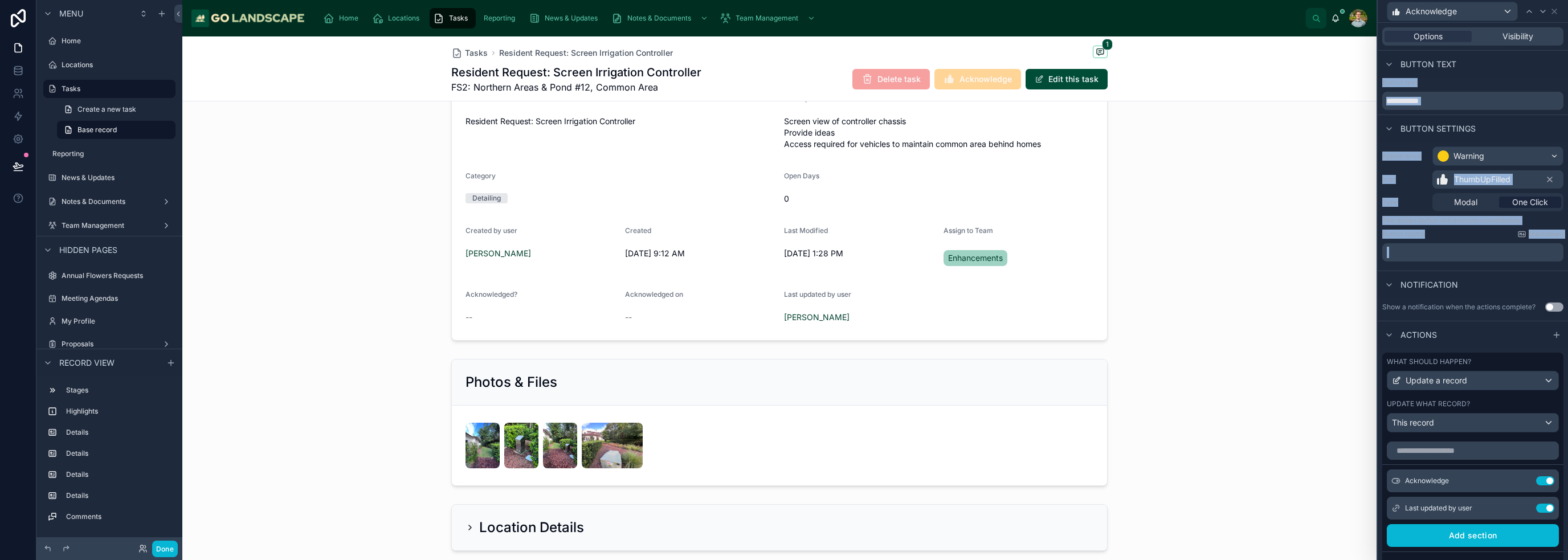
drag, startPoint x: 1555, startPoint y: 9, endPoint x: 1492, endPoint y: 323, distance: 320.3
click at [1488, 248] on div "**********" at bounding box center [1472, 280] width 192 height 560
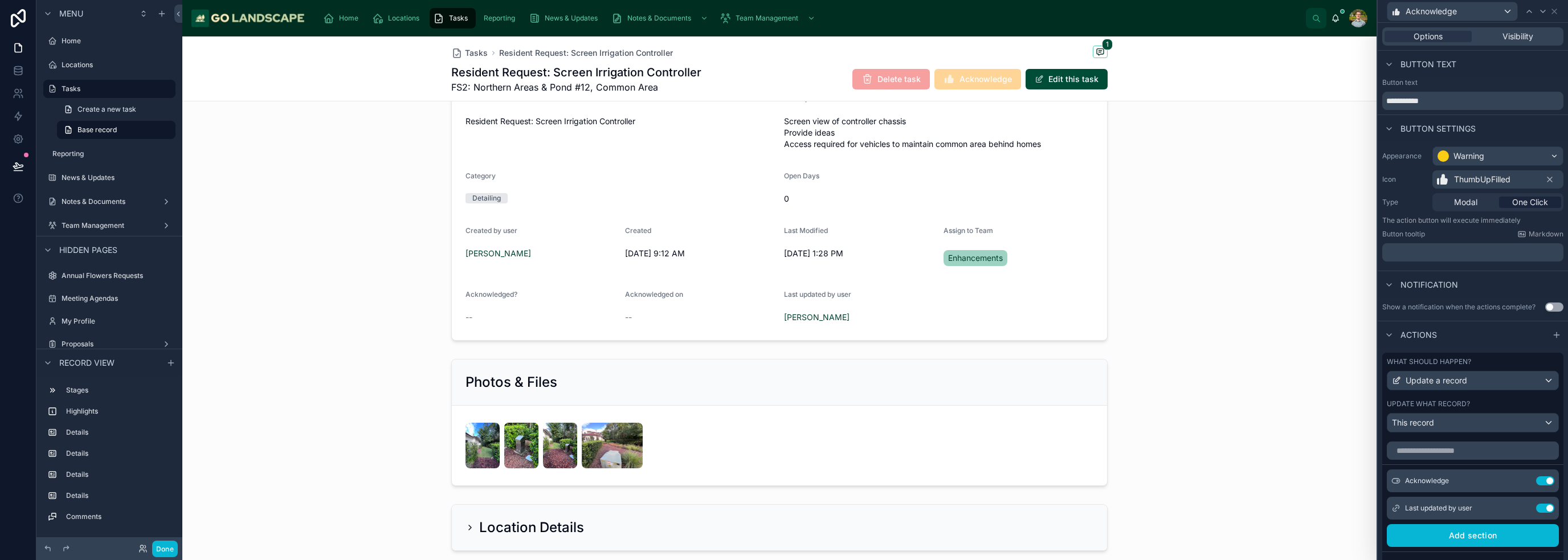
click at [1484, 300] on div "Show a notification when the actions complete? Use setting" at bounding box center [1472, 307] width 190 height 19
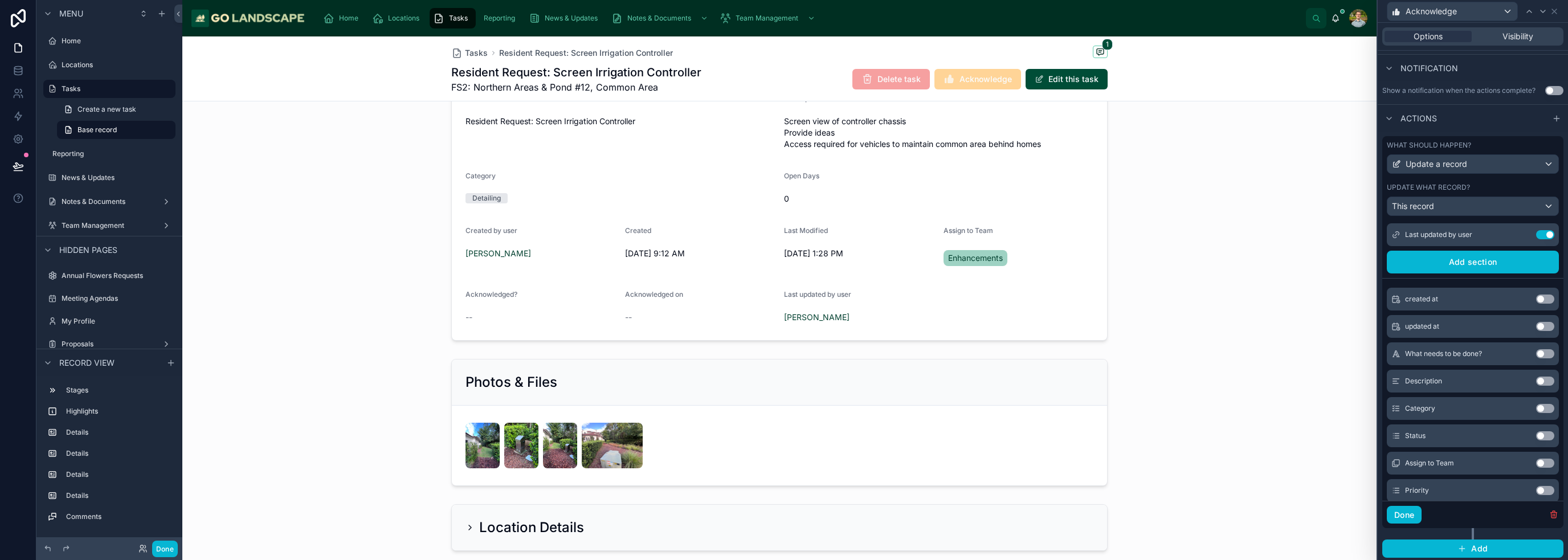
scroll to position [235, 0]
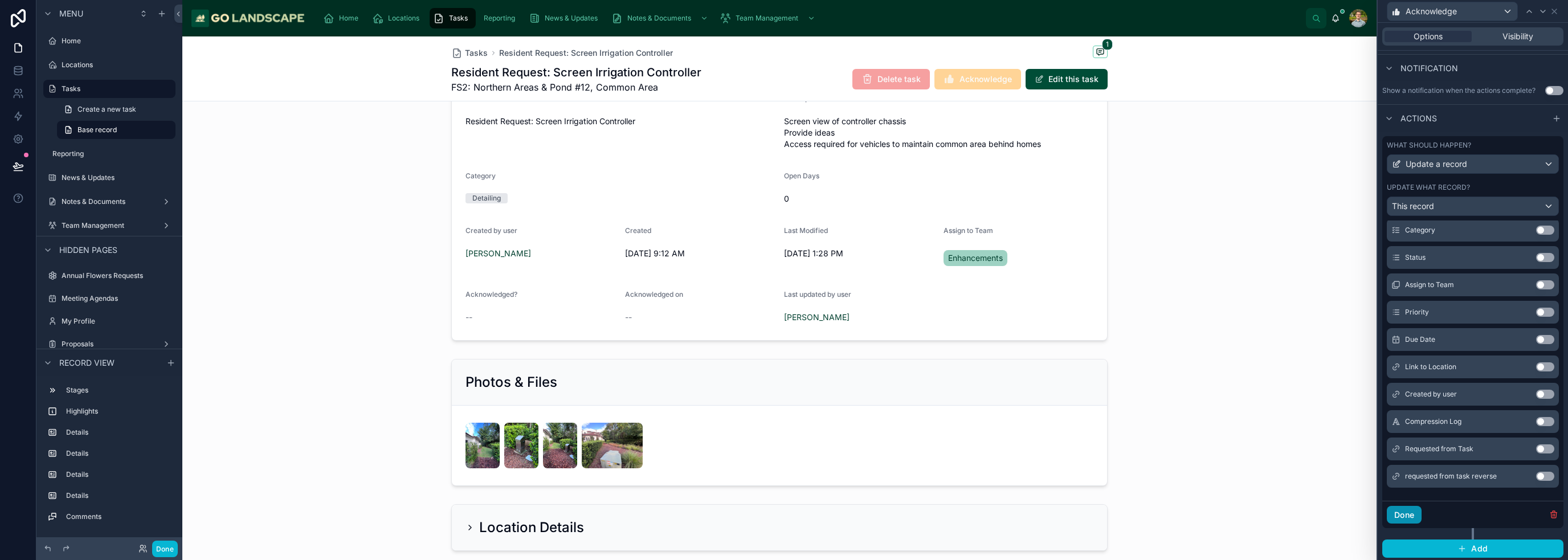
click at [1409, 517] on button "Done" at bounding box center [1404, 515] width 35 height 19
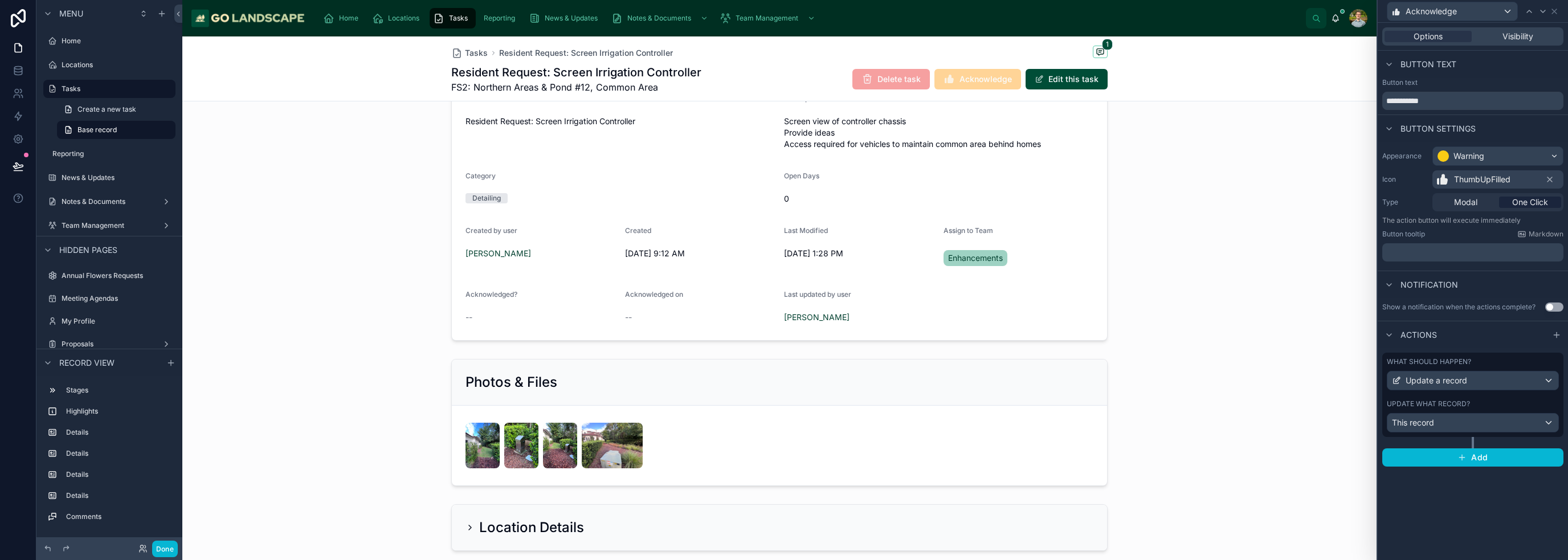
scroll to position [0, 0]
click at [1495, 540] on div "**********" at bounding box center [1472, 291] width 190 height 537
click at [1556, 11] on icon at bounding box center [1554, 12] width 9 height 9
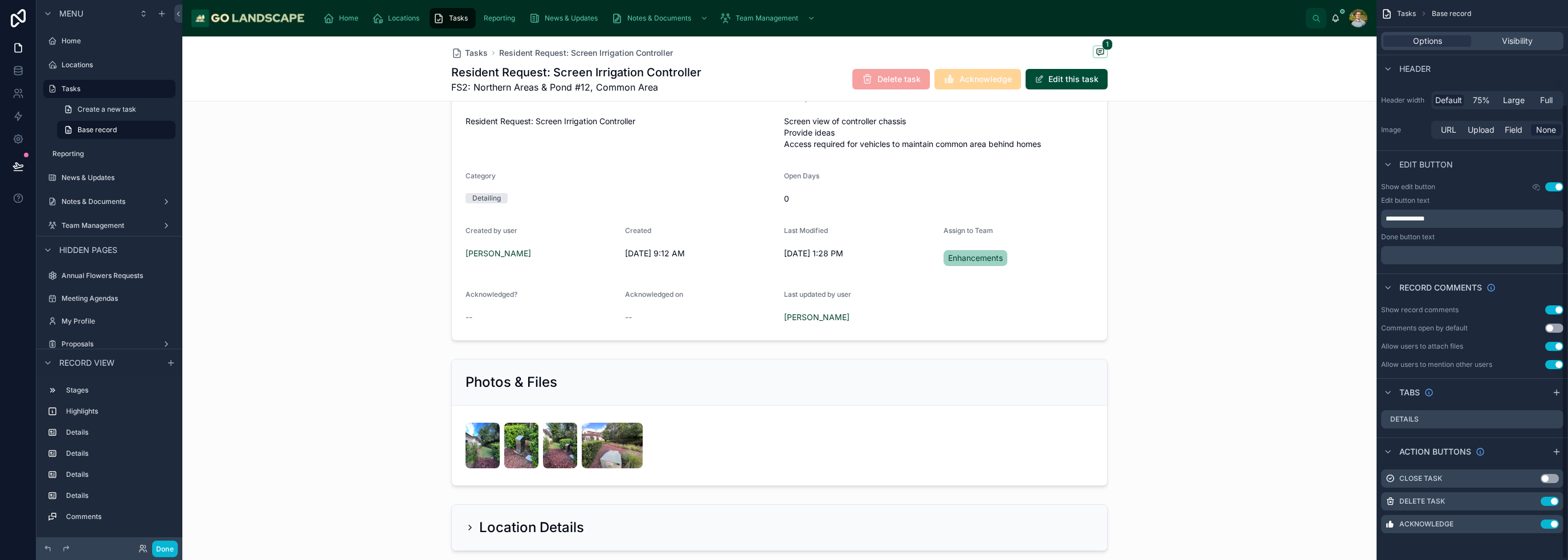
click at [1333, 96] on div "Tasks Resident Request: Screen Irrigation Controller 1 Resident Request: Screen…" at bounding box center [779, 68] width 1194 height 65
click at [160, 547] on button "Done" at bounding box center [164, 548] width 26 height 17
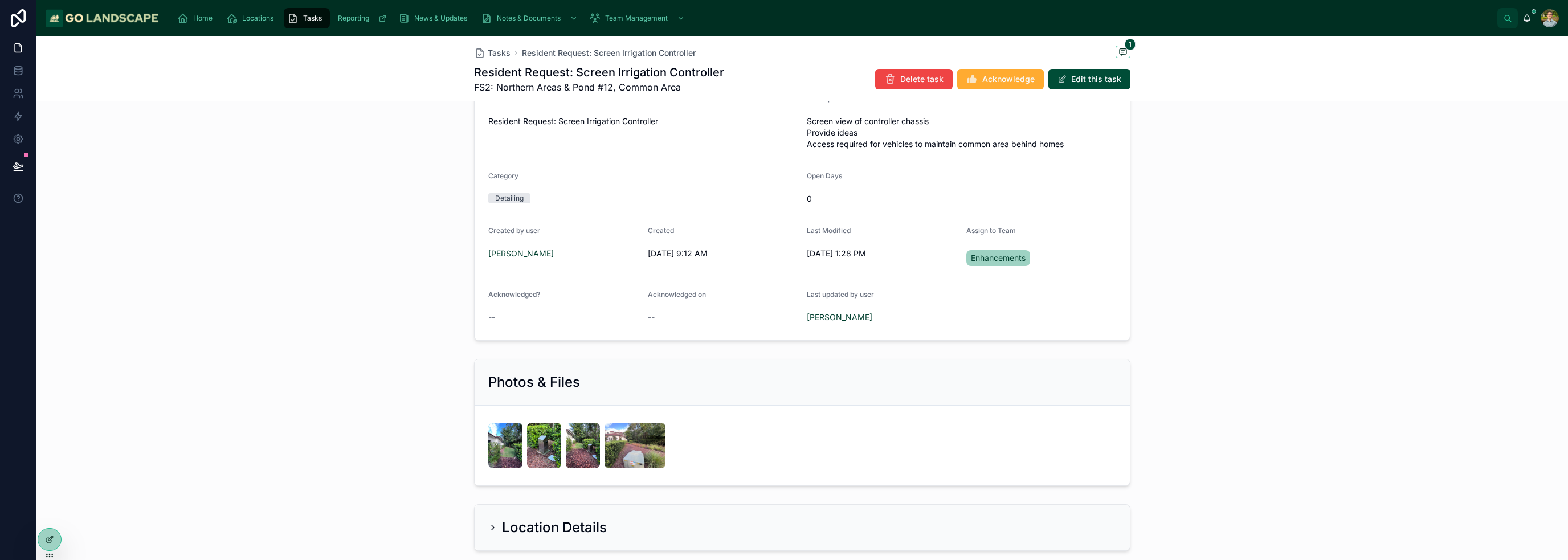
click at [1255, 299] on div "Task Details What needs to be done? Resident Request: Screen Irrigation Control…" at bounding box center [802, 187] width 1532 height 316
click at [982, 72] on button "Acknowledge" at bounding box center [1001, 79] width 87 height 20
click at [1203, 236] on div "Task Details What needs to be done? Resident Request: Screen Irrigation Control…" at bounding box center [802, 187] width 1532 height 316
click at [1112, 79] on button "Edit this task" at bounding box center [1089, 79] width 82 height 20
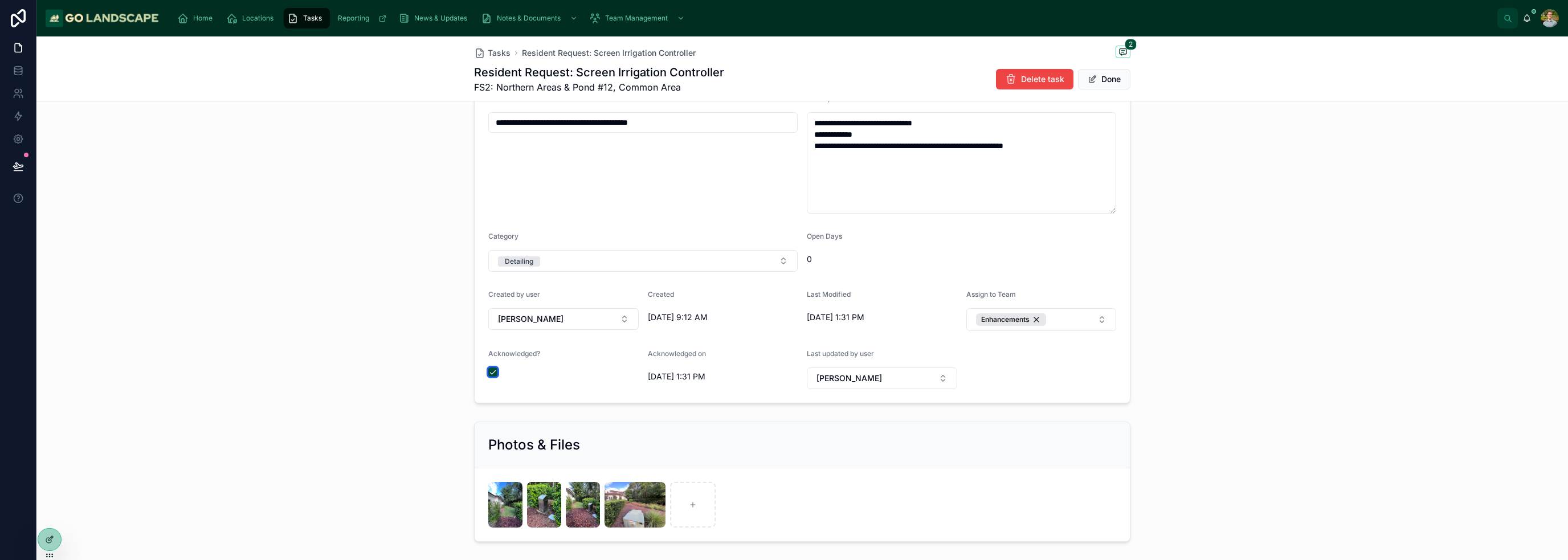
click at [489, 375] on button "button" at bounding box center [493, 372] width 9 height 9
click at [1103, 75] on button "Done" at bounding box center [1104, 79] width 52 height 20
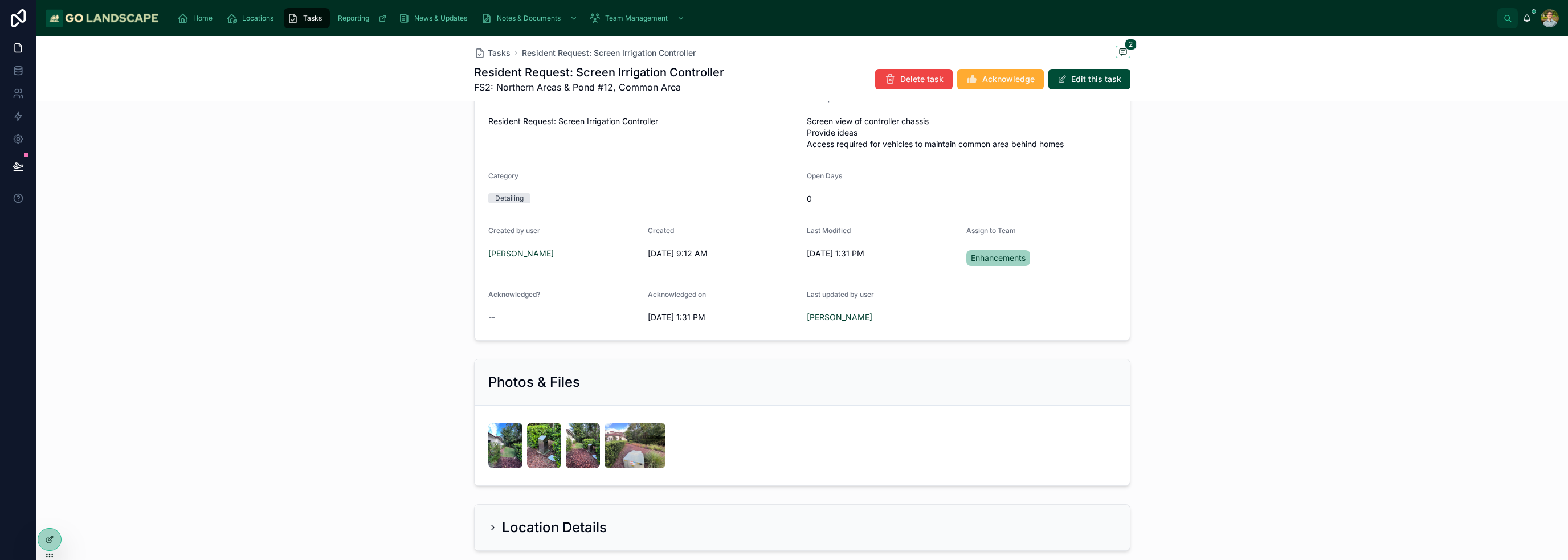
click at [1220, 348] on div "1 New 2 In Progress 3 Monitored 4 Done 5 On Hold 6 Cancelled 7 Archived Priorit…" at bounding box center [802, 338] width 1532 height 870
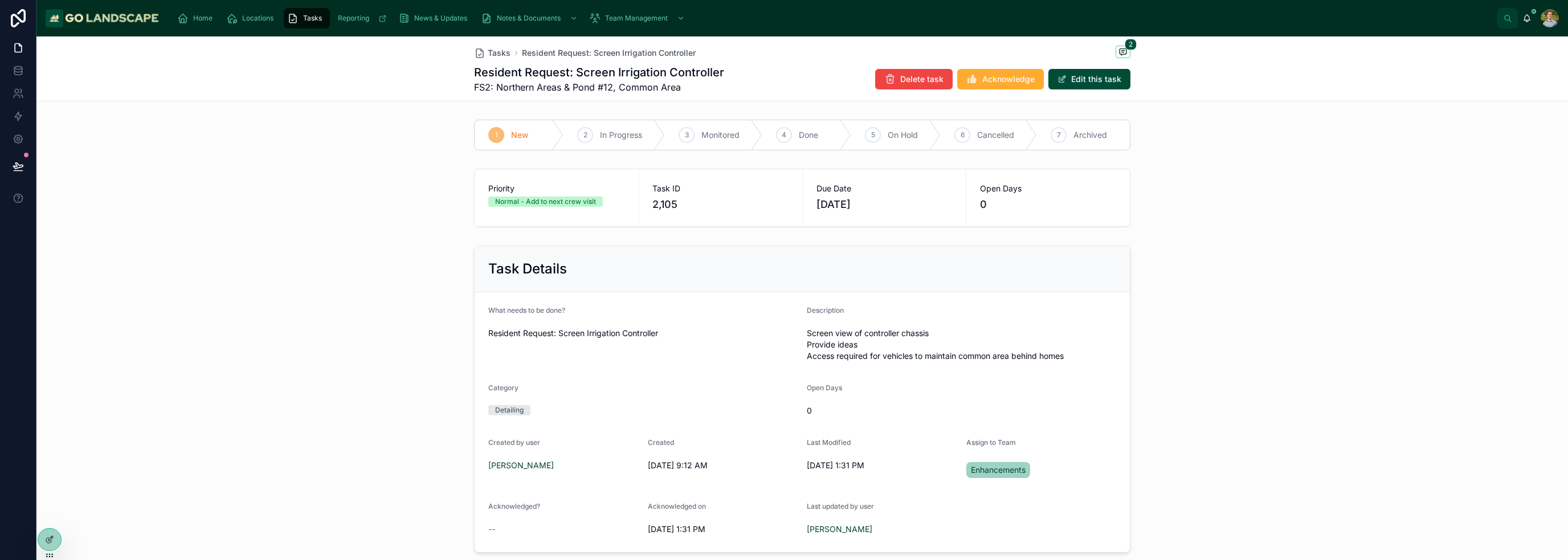
drag, startPoint x: 500, startPoint y: 53, endPoint x: 292, endPoint y: 93, distance: 211.8
click at [500, 53] on span "Tasks" at bounding box center [499, 52] width 23 height 12
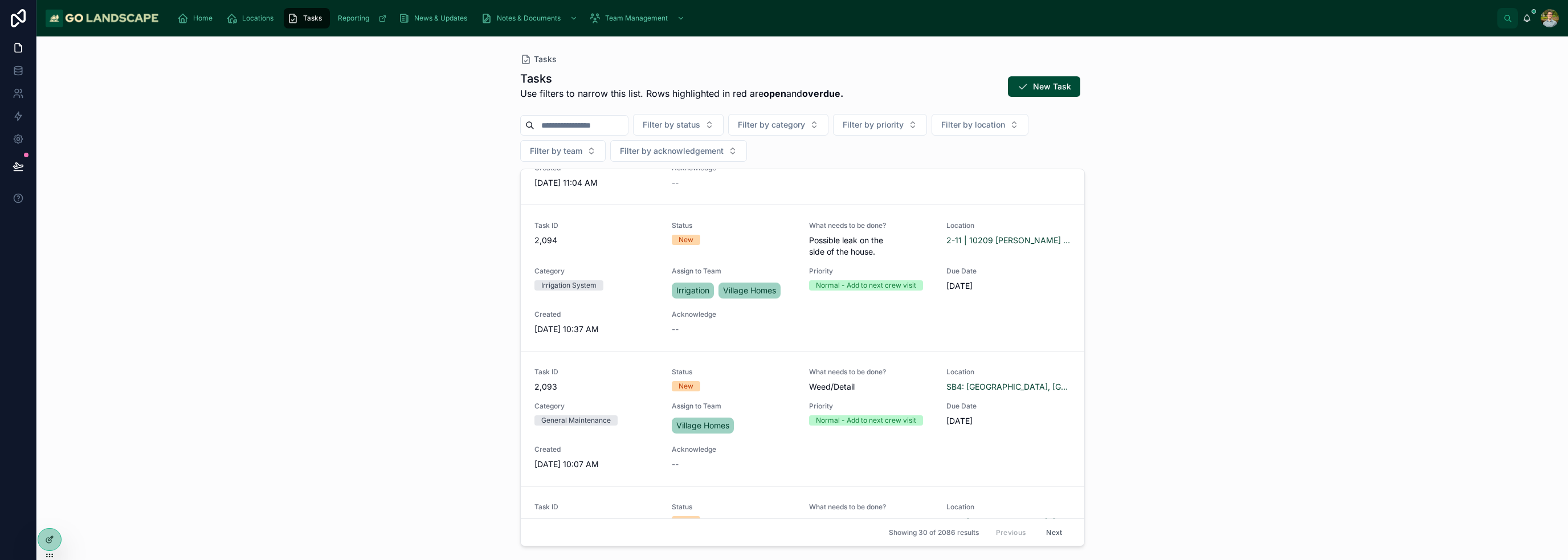
scroll to position [1936, 0]
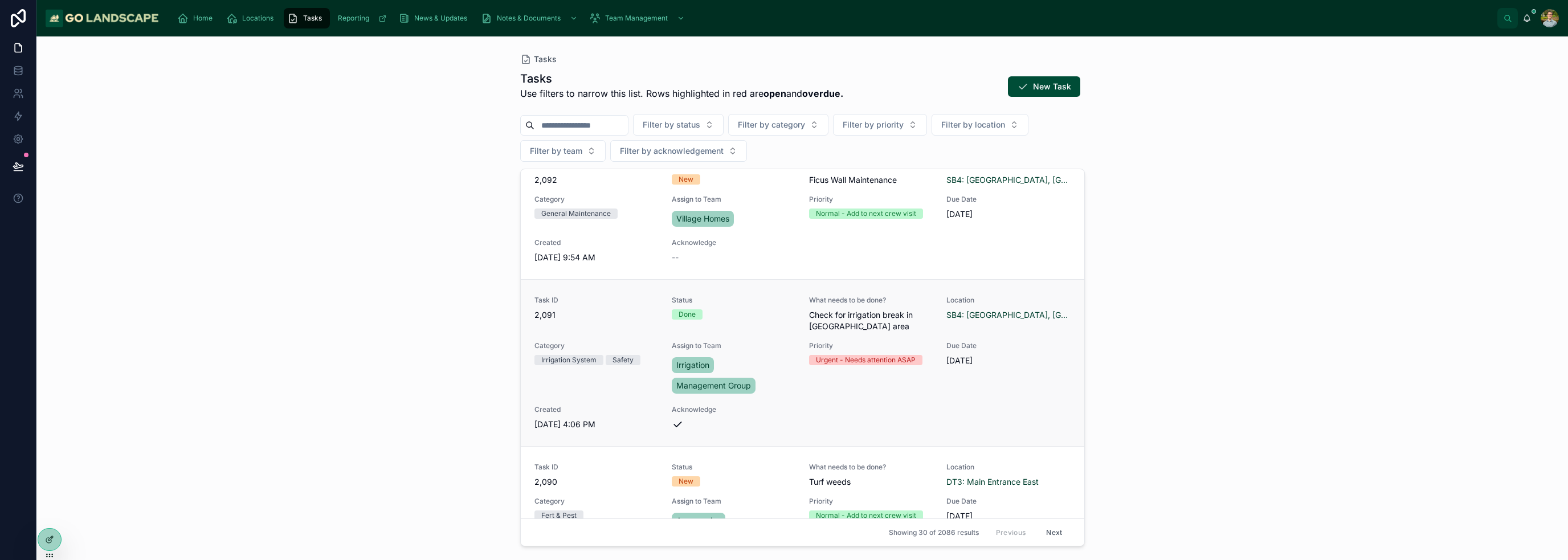
click at [912, 444] on link "Task ID 2,091 Status Done What needs to be done? Check for irrigation break in …" at bounding box center [802, 362] width 564 height 167
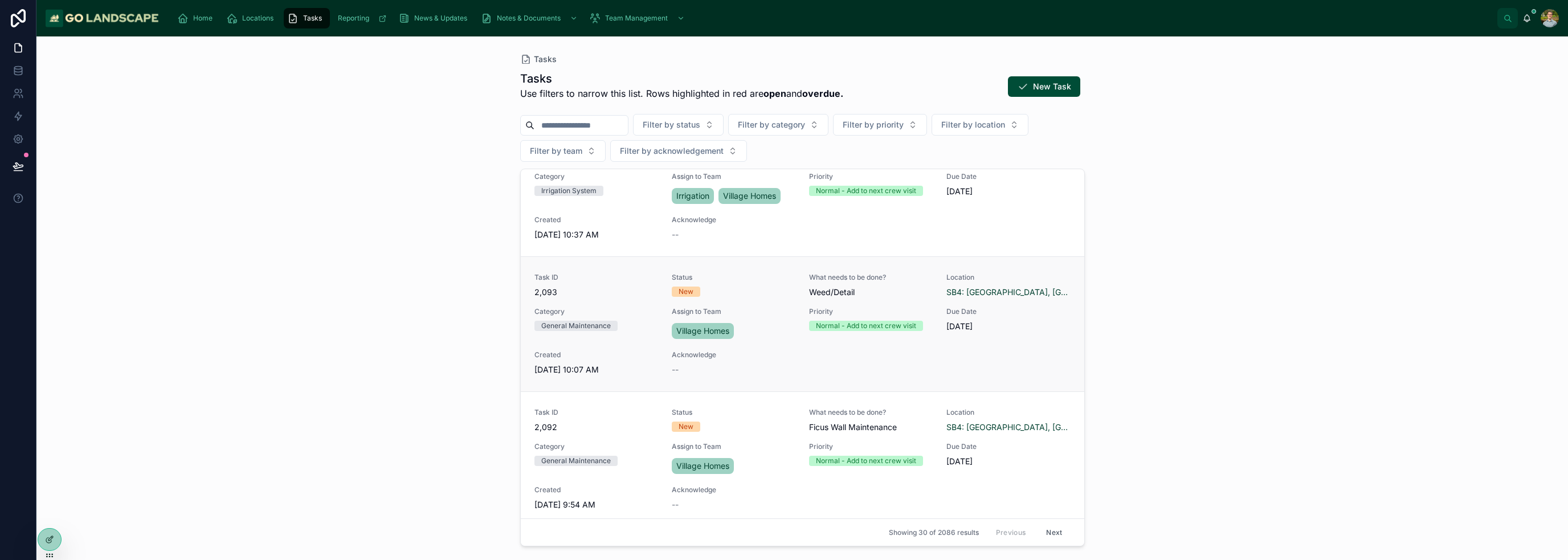
scroll to position [1765, 0]
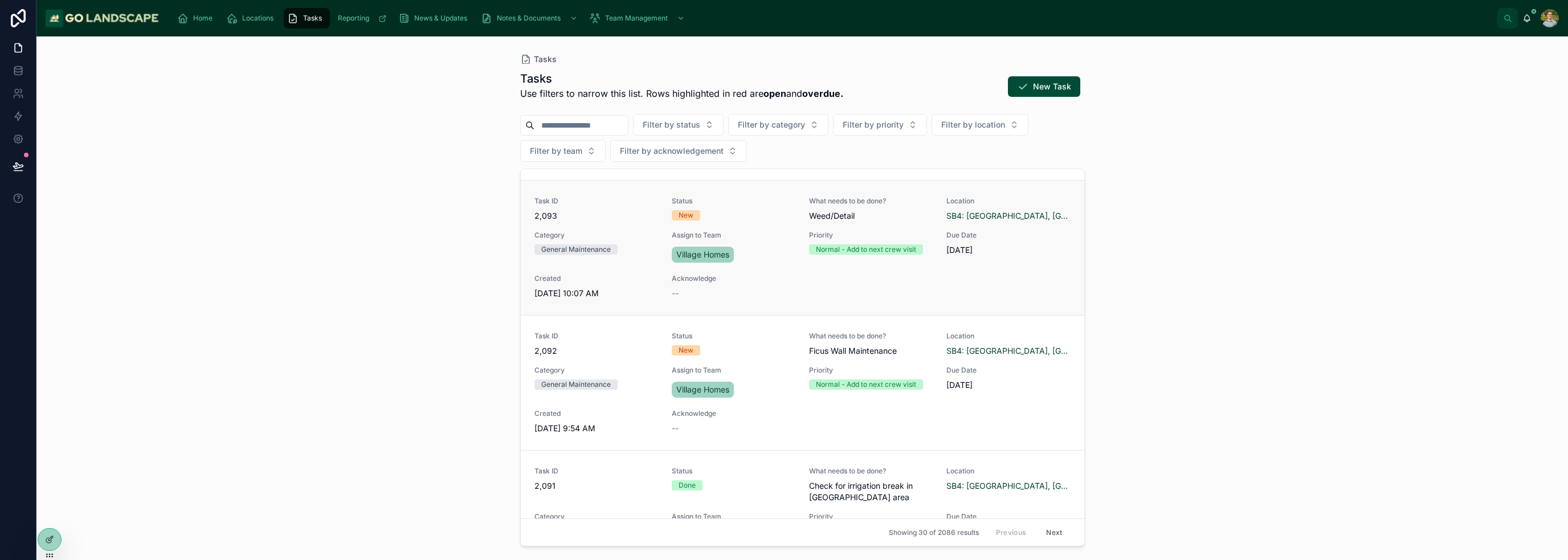
click at [978, 291] on div "Task ID 2,093 Status New What needs to be done? Weed/Detail Location SB4: [GEOG…" at bounding box center [803, 247] width 536 height 102
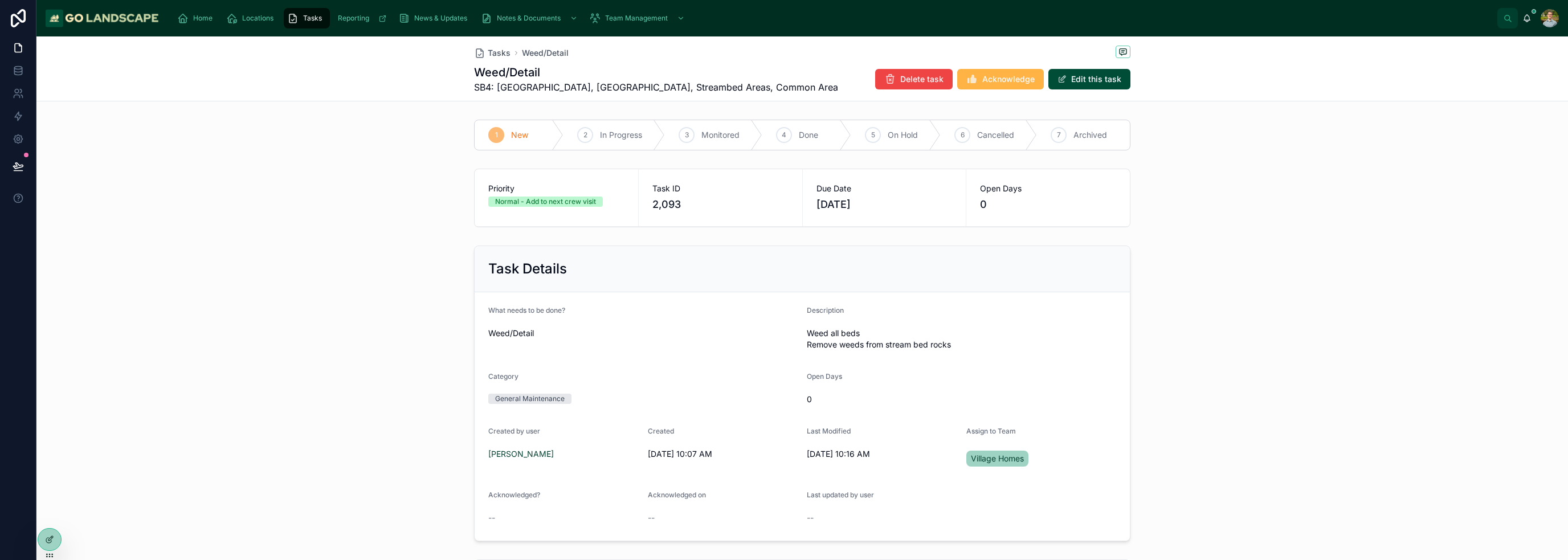
click at [982, 77] on span "Acknowledge" at bounding box center [1008, 79] width 52 height 12
click at [1091, 79] on button "Edit this task" at bounding box center [1089, 79] width 82 height 20
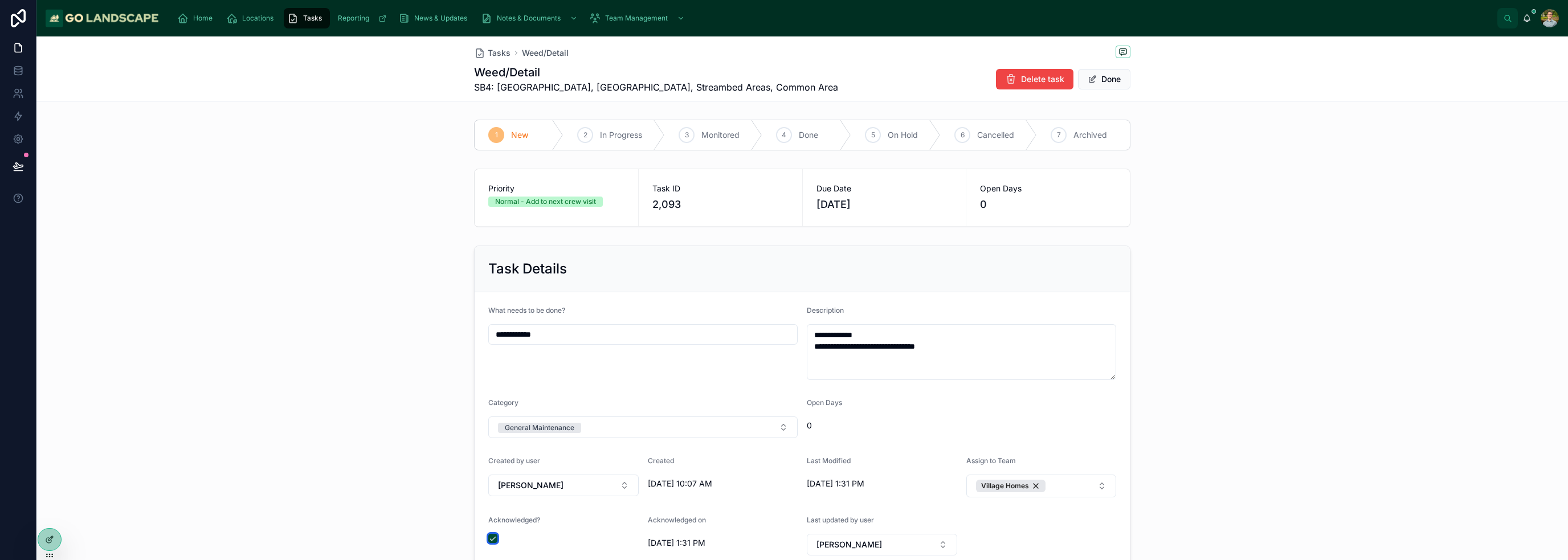
click at [488, 538] on button "button" at bounding box center [493, 538] width 9 height 9
click at [1190, 464] on div "**********" at bounding box center [802, 406] width 1532 height 333
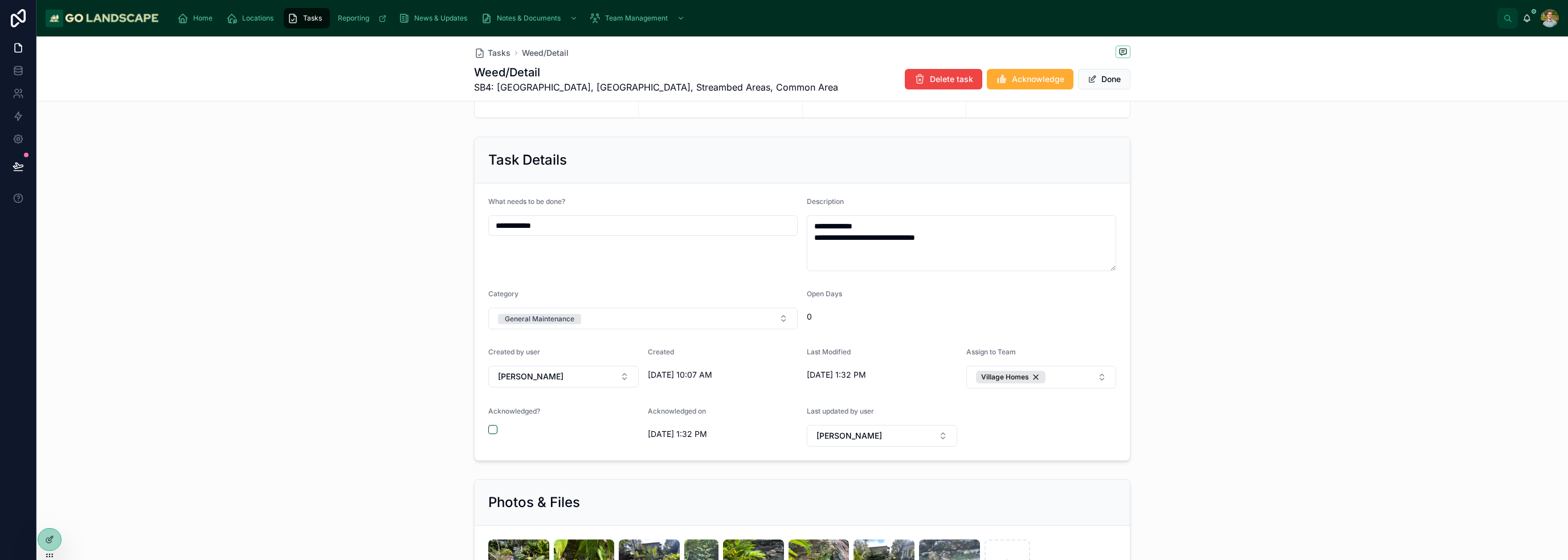
scroll to position [57, 0]
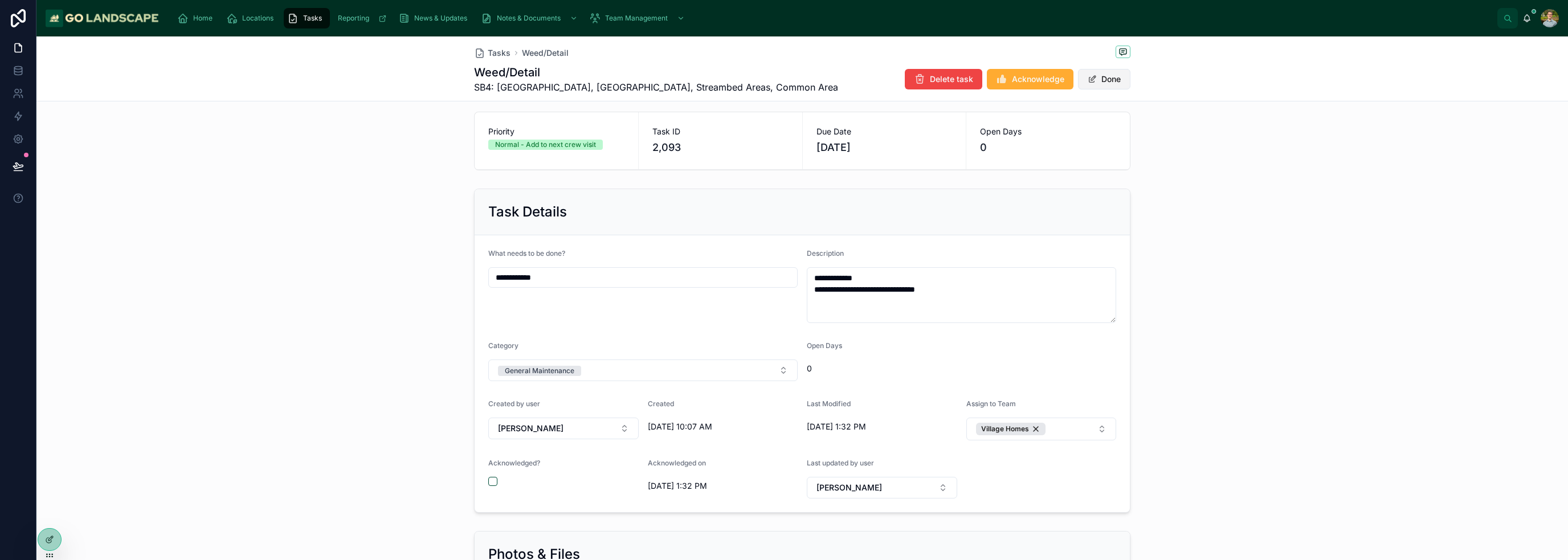
click at [1111, 79] on button "Done" at bounding box center [1104, 79] width 52 height 20
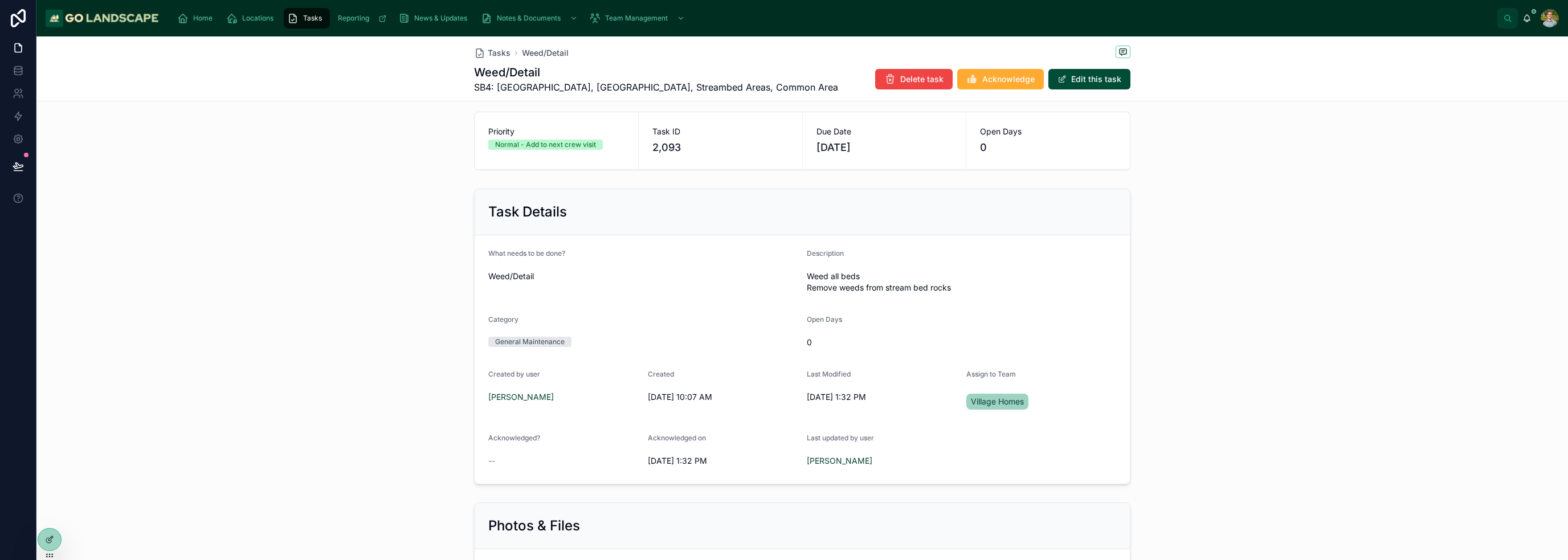
click at [1185, 172] on div "Priority Normal - Add to next crew visit Task ID 2,093 Due Date [DATE] Open Day…" at bounding box center [802, 141] width 1532 height 67
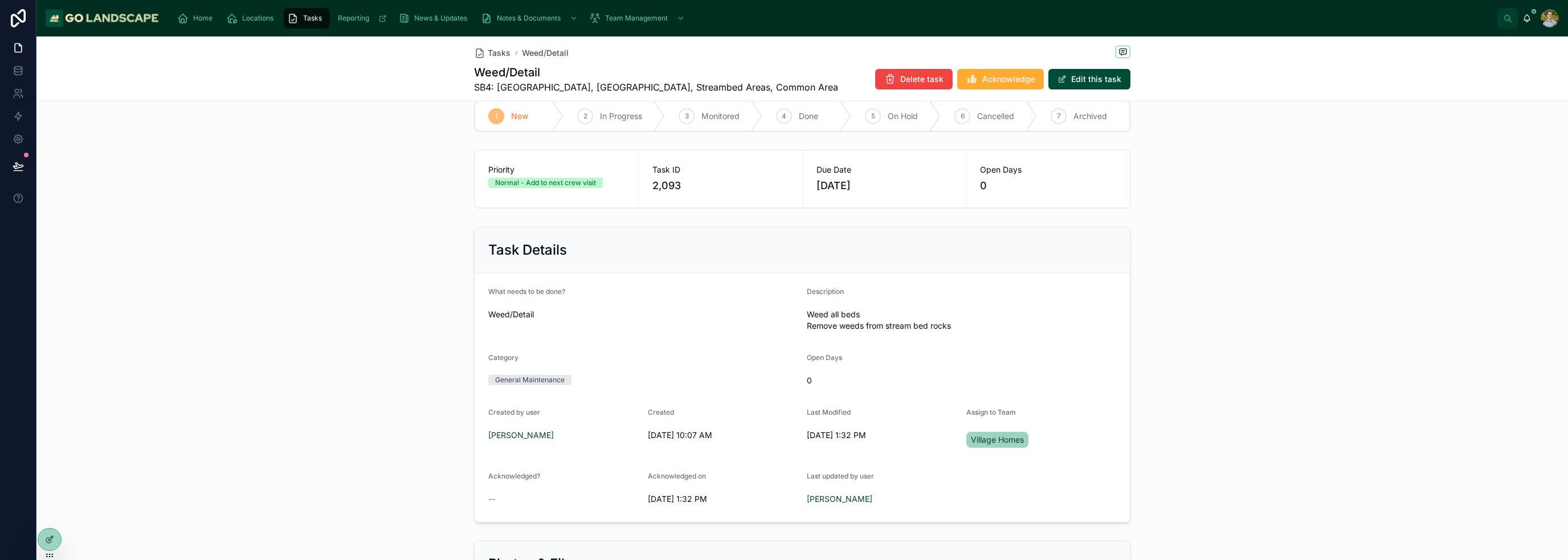
scroll to position [0, 0]
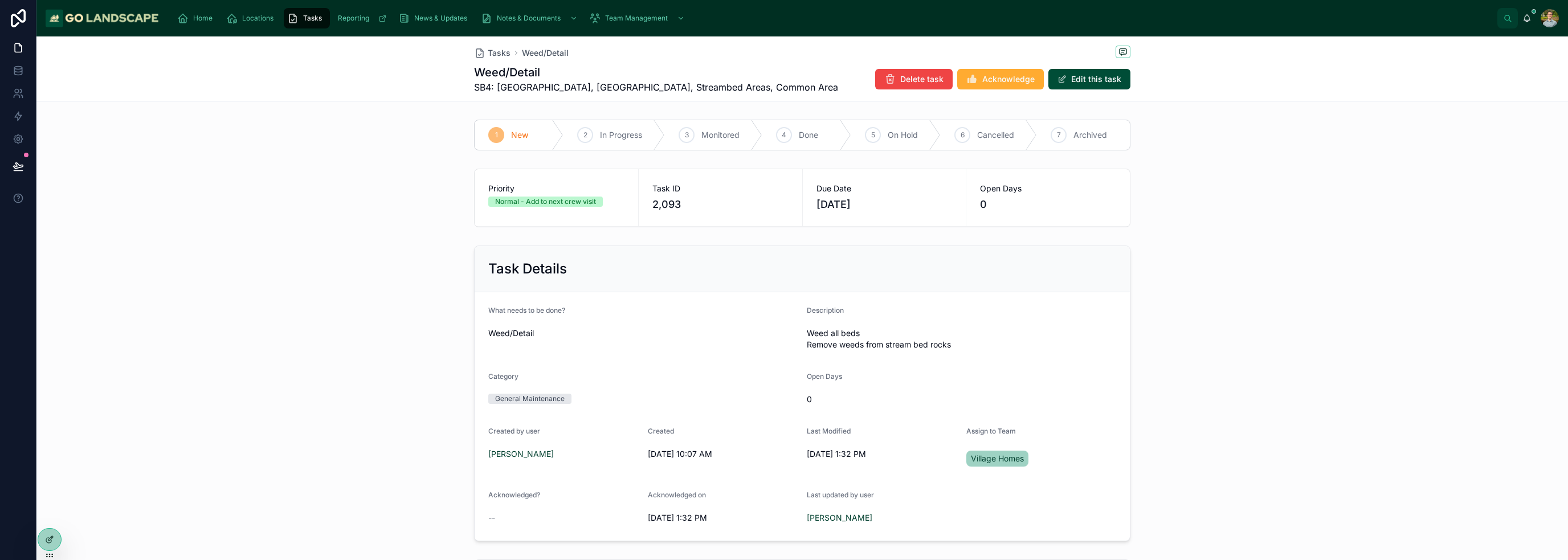
click at [421, 271] on div "Task Details What needs to be done? Weed/Detail Description Weed all beds Remov…" at bounding box center [802, 392] width 1532 height 304
click at [490, 50] on span "Tasks" at bounding box center [499, 52] width 23 height 12
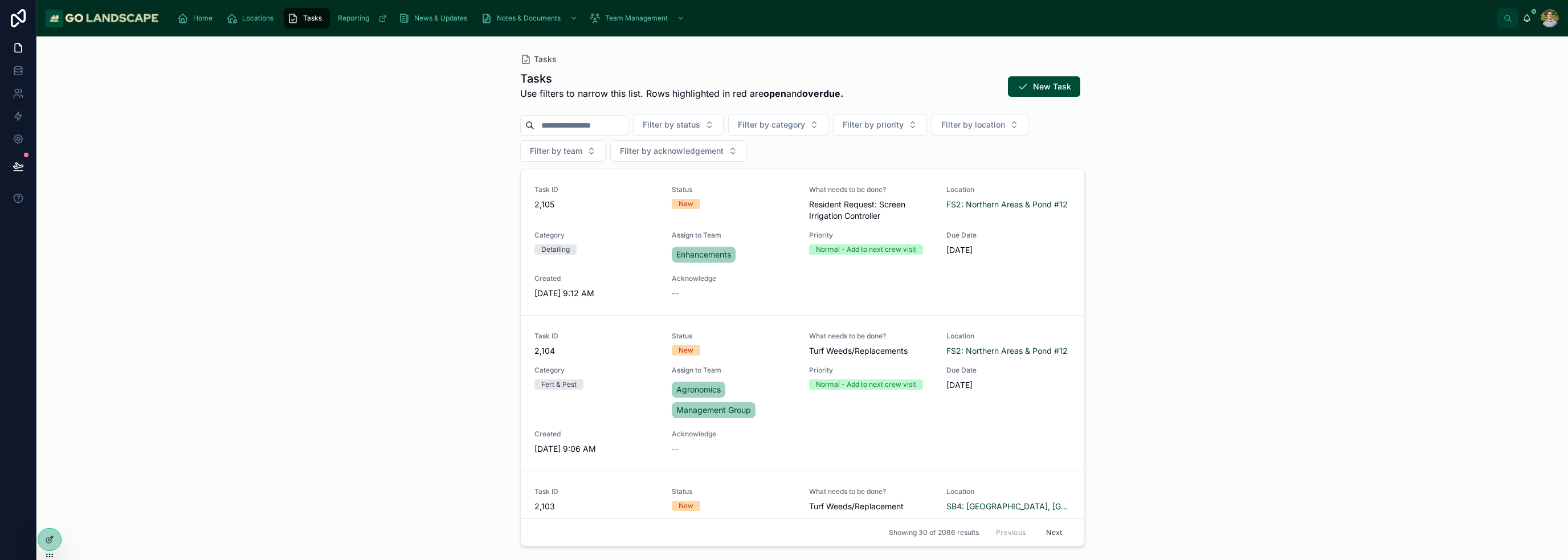
click at [1146, 269] on div "Tasks Tasks Use filters to narrow this list. Rows highlighted in red are open a…" at bounding box center [802, 298] width 1532 height 524
click at [271, 20] on span "Locations" at bounding box center [257, 18] width 31 height 9
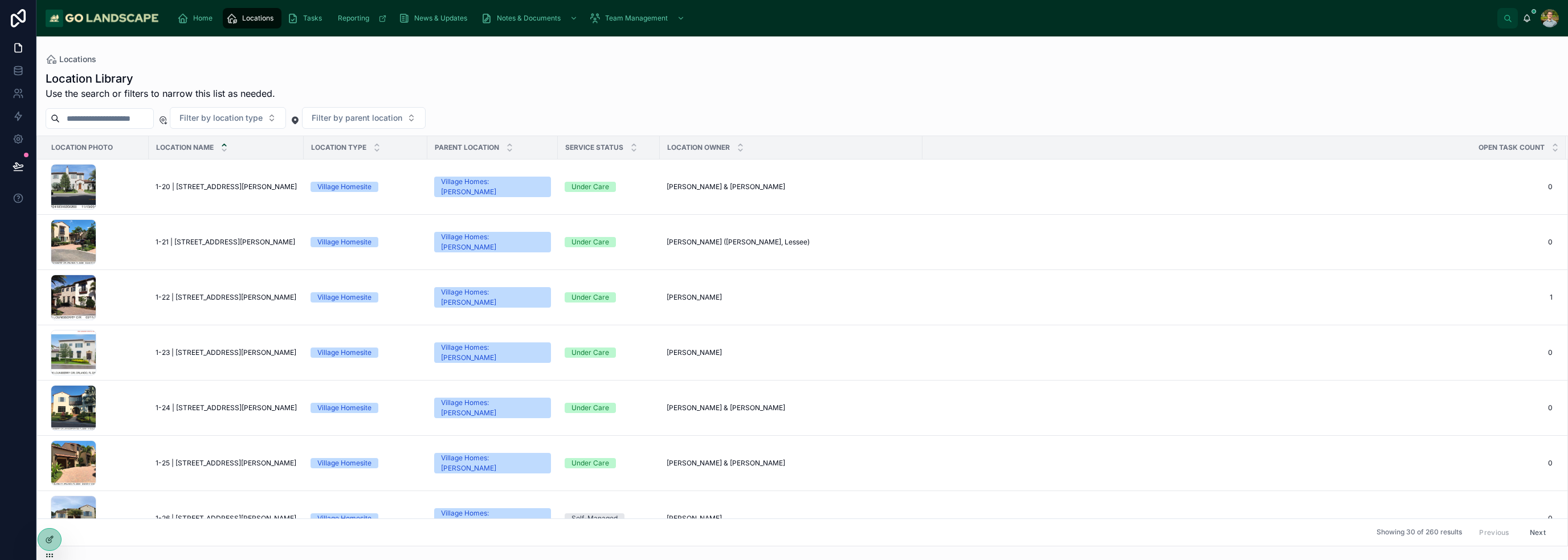
click at [141, 120] on input "text" at bounding box center [106, 118] width 93 height 16
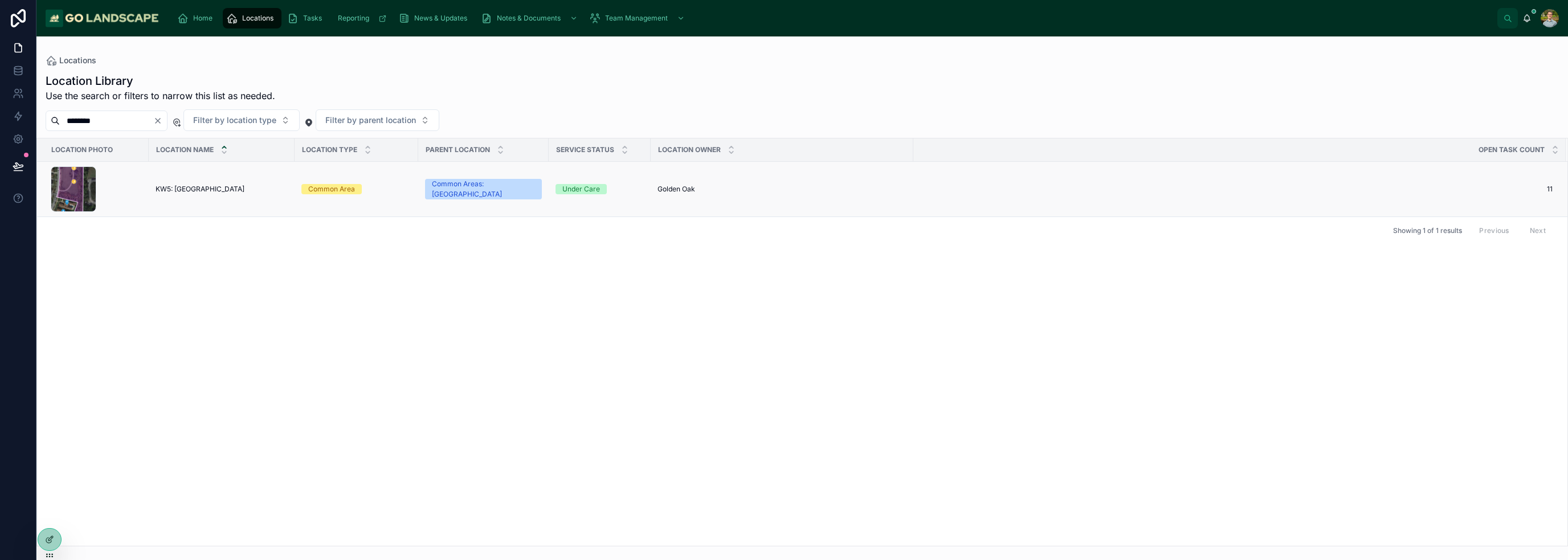
type input "********"
click at [210, 185] on span "KW5: [GEOGRAPHIC_DATA]" at bounding box center [200, 189] width 89 height 9
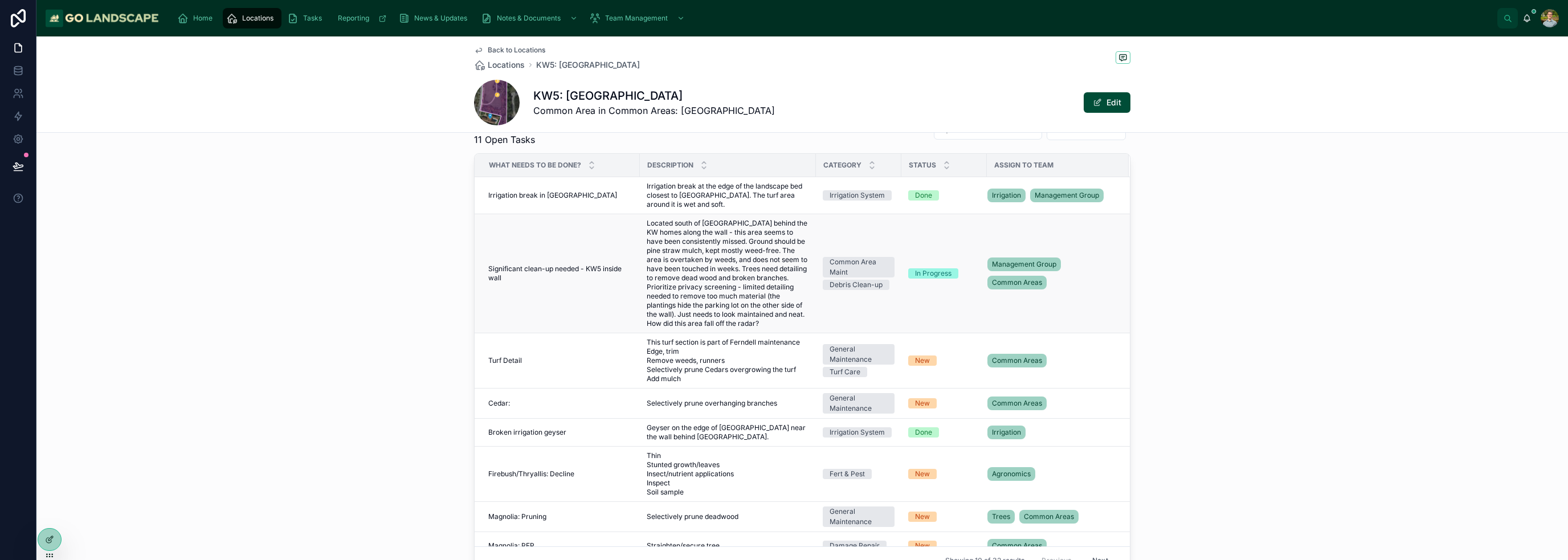
scroll to position [512, 0]
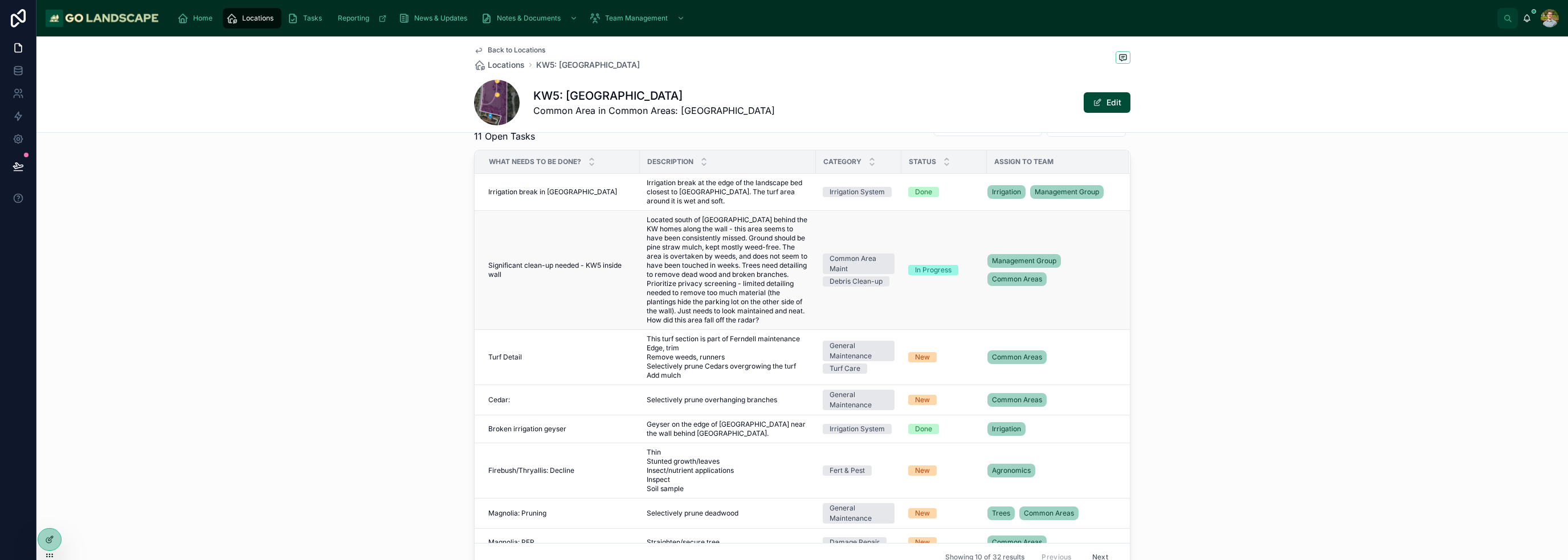
click at [709, 284] on span "Located south of [GEOGRAPHIC_DATA] behind the KW homes along the wall - this ar…" at bounding box center [727, 270] width 162 height 109
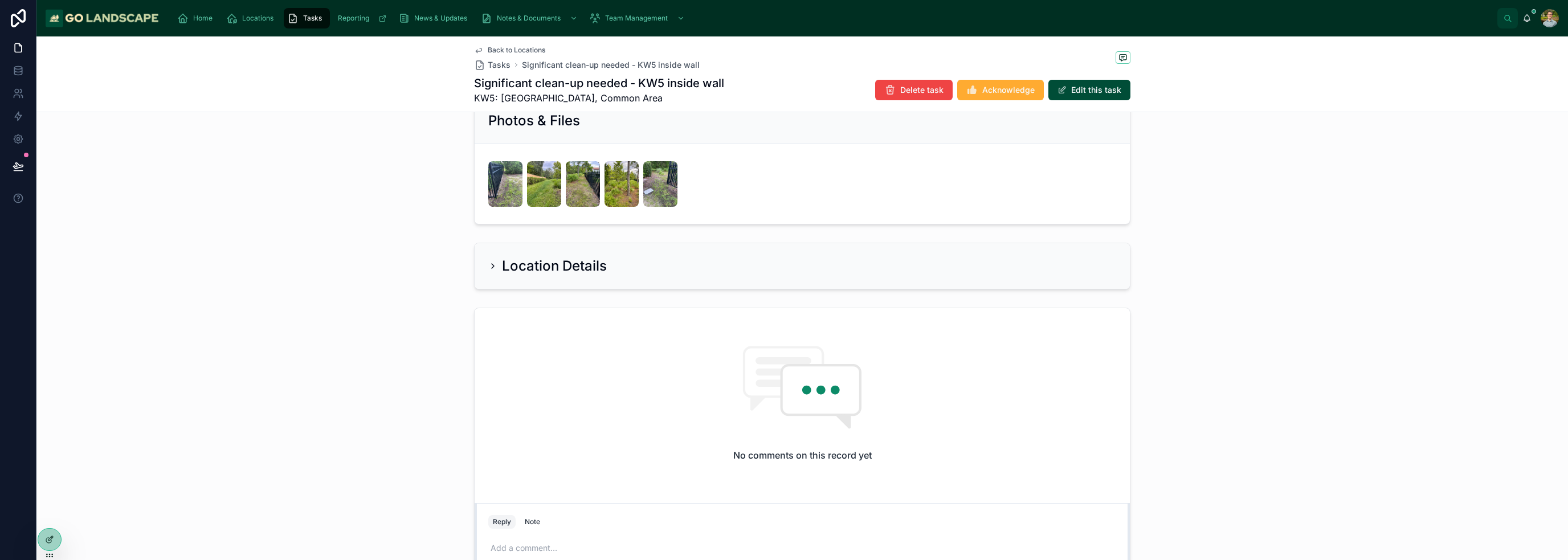
scroll to position [570, 0]
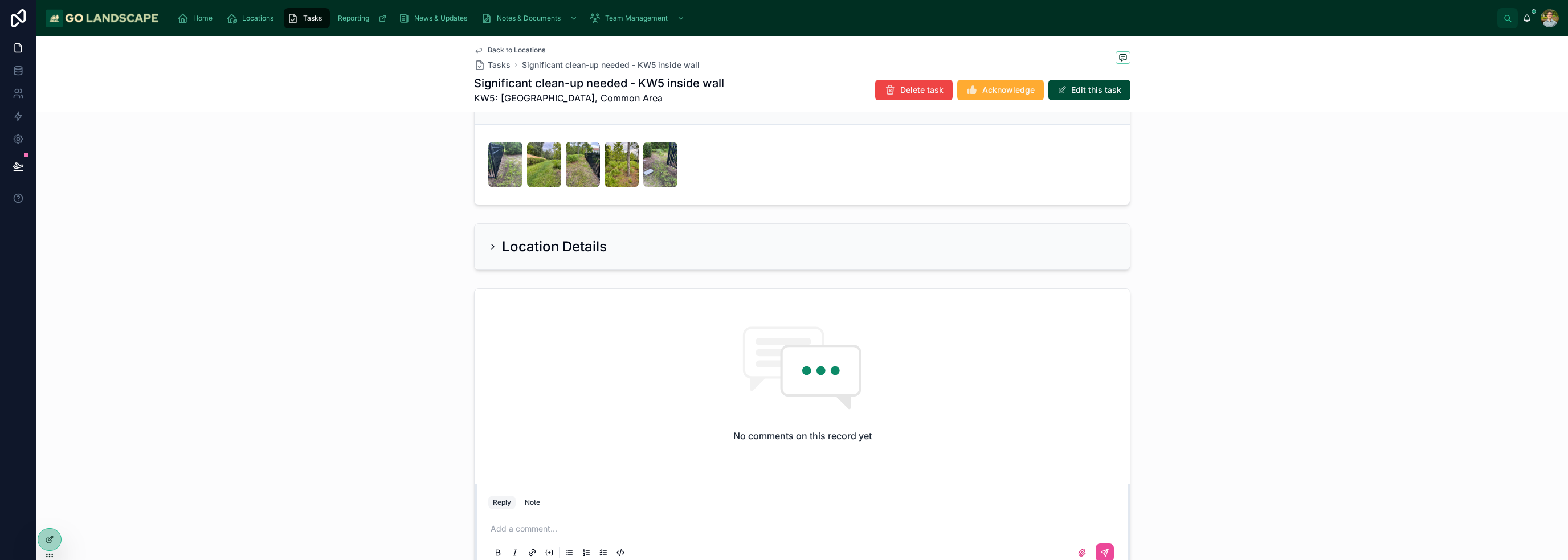
click at [576, 532] on div "Add a comment..." at bounding box center [802, 540] width 628 height 48
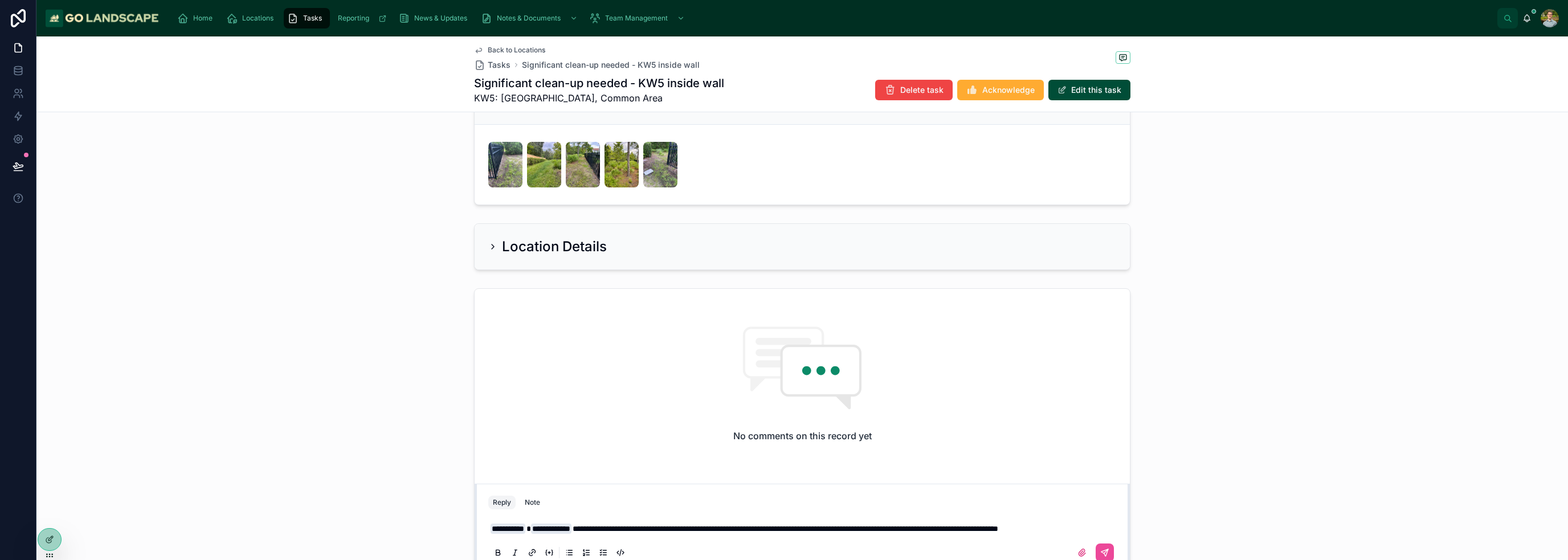
scroll to position [667, 0]
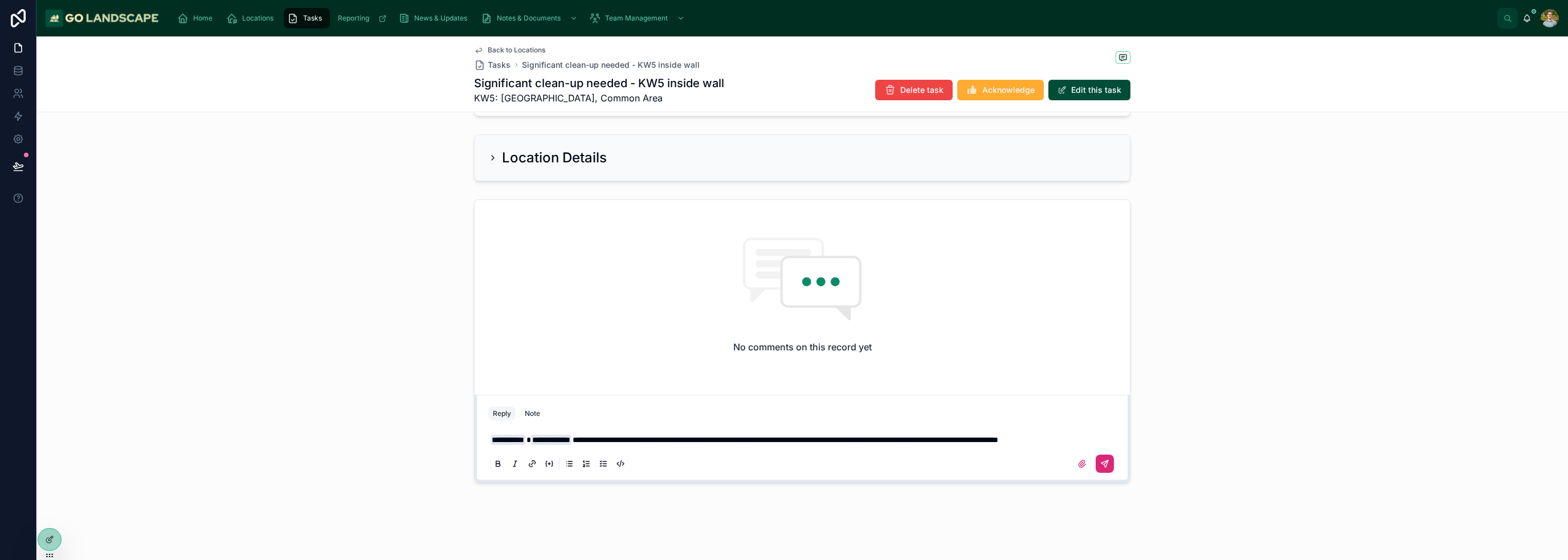
click at [1101, 465] on icon at bounding box center [1105, 463] width 9 height 9
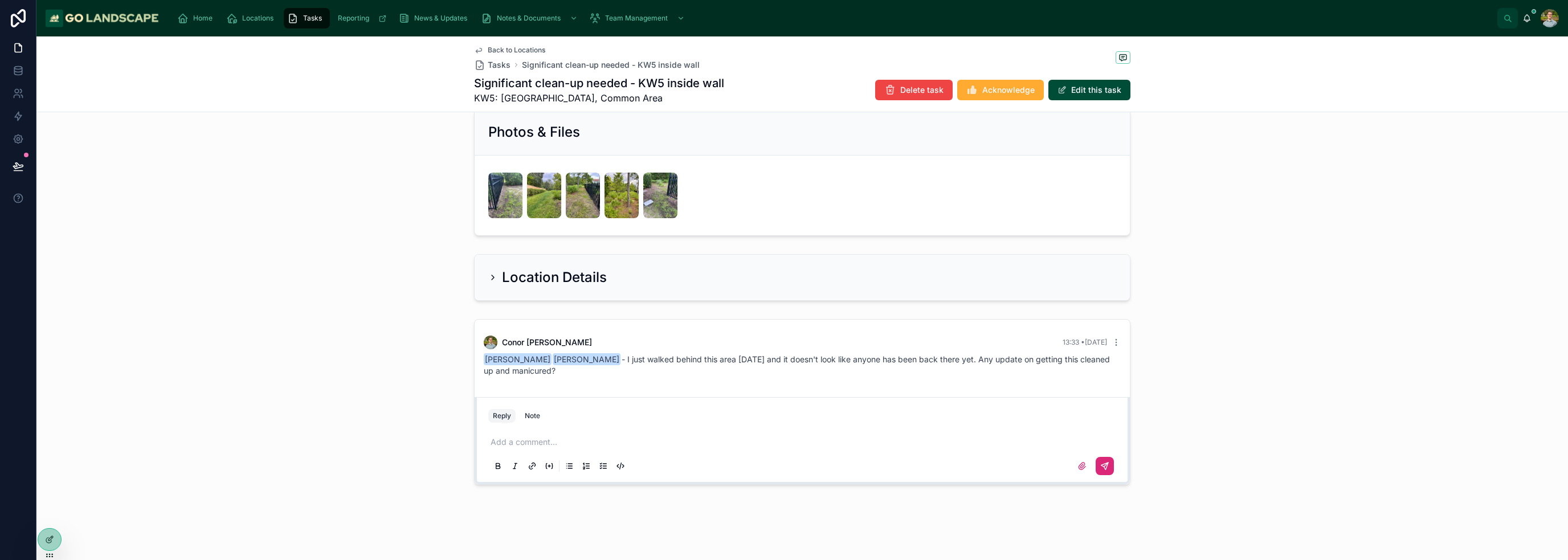
scroll to position [27, 0]
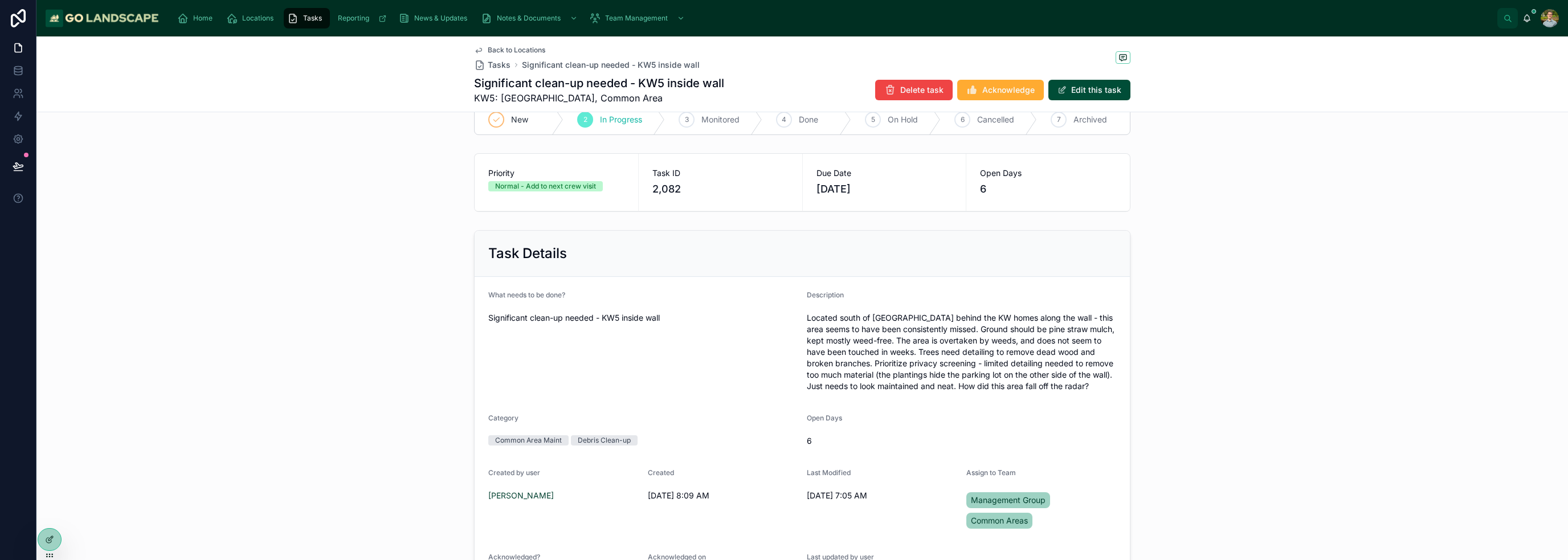
click at [488, 47] on span "Back to Locations" at bounding box center [516, 50] width 58 height 9
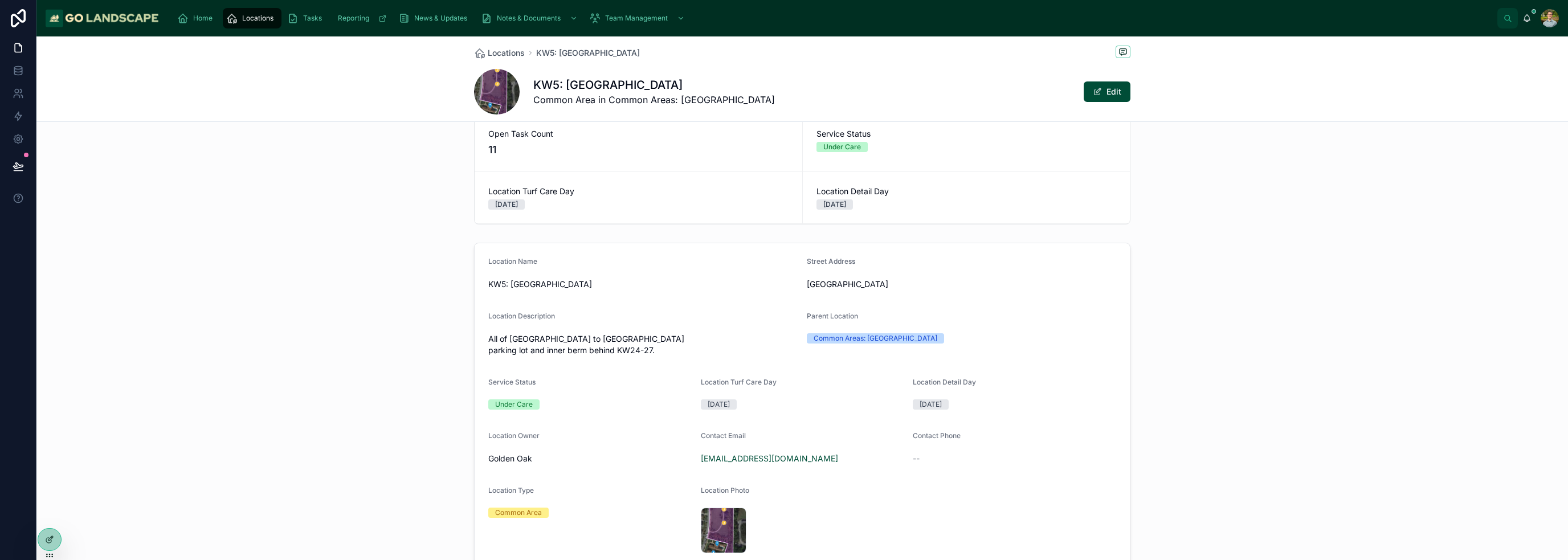
click at [348, 240] on div "Location Name KW5: [GEOGRAPHIC_DATA] Address [GEOGRAPHIC_DATA] Location Descrip…" at bounding box center [802, 406] width 1532 height 337
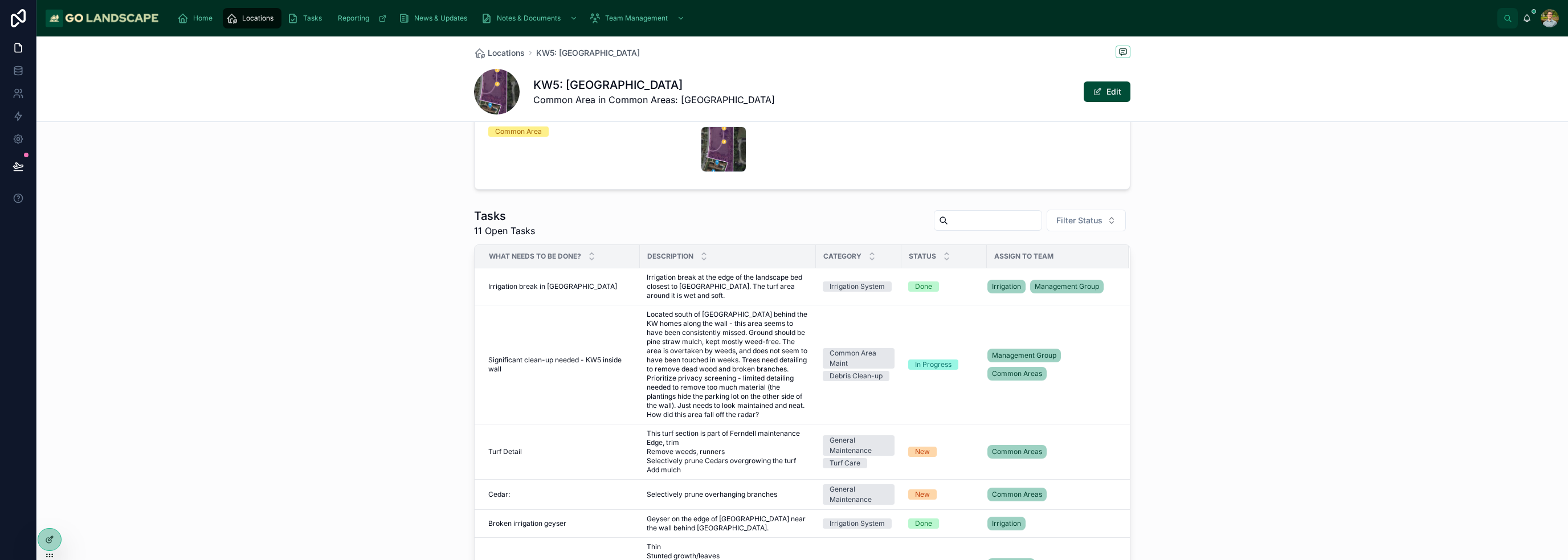
scroll to position [425, 0]
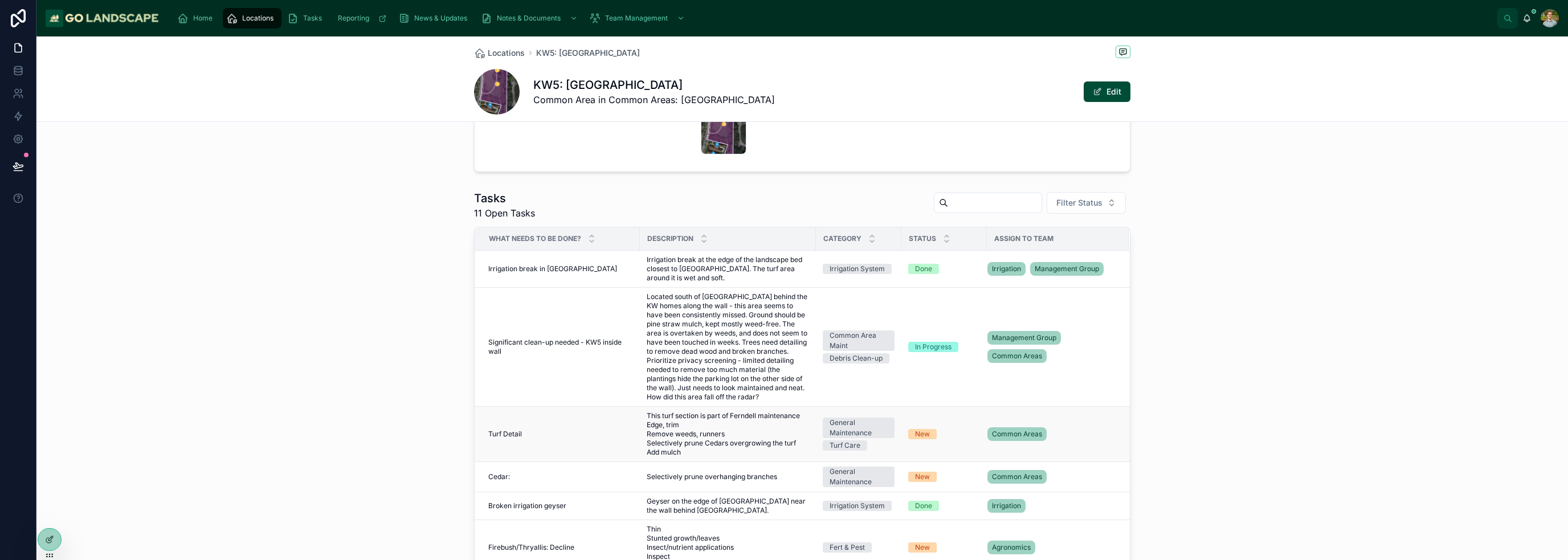
click at [717, 436] on span "This turf section is part of Ferndell maintenance Edge, trim Remove weeds, runn…" at bounding box center [727, 433] width 162 height 45
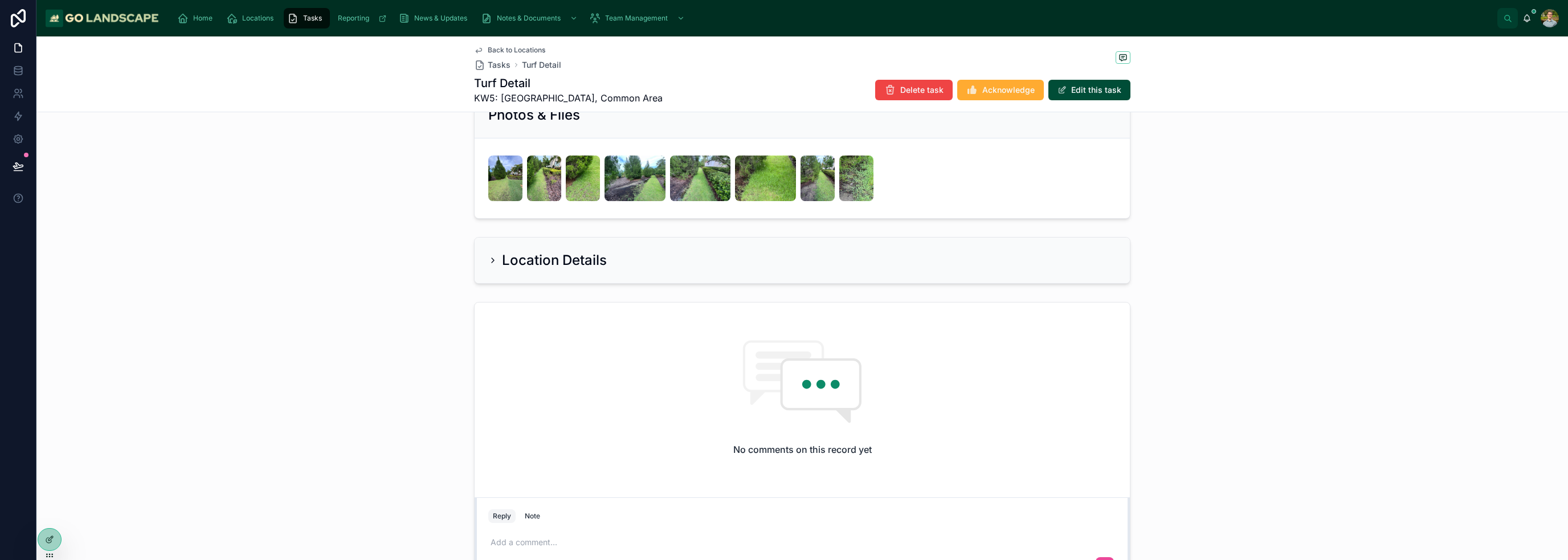
scroll to position [570, 0]
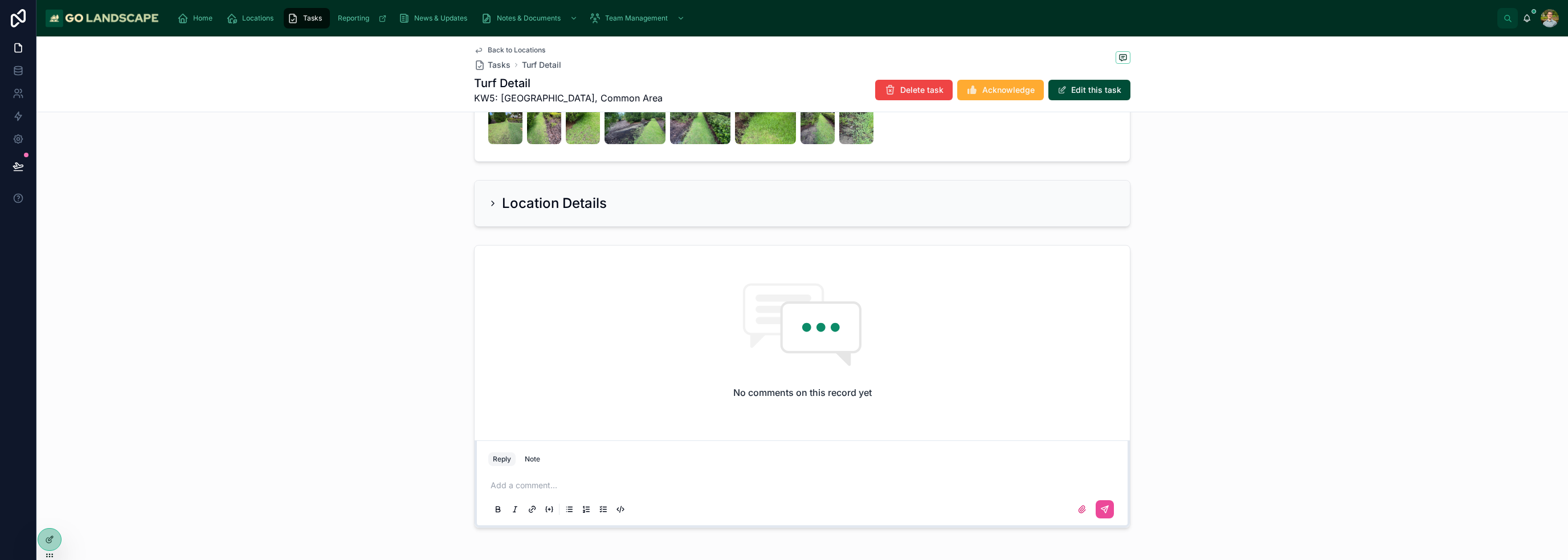
click at [556, 474] on div "Add a comment..." at bounding box center [802, 497] width 628 height 48
click at [554, 480] on p at bounding box center [804, 485] width 628 height 12
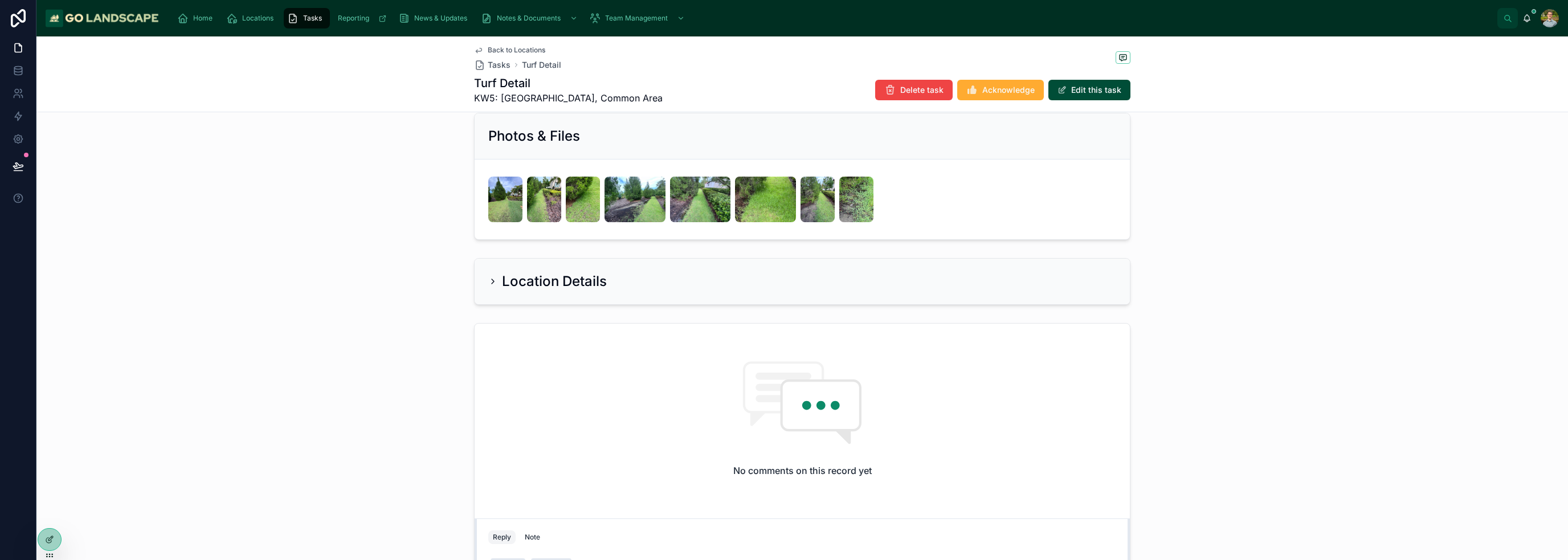
scroll to position [612, 0]
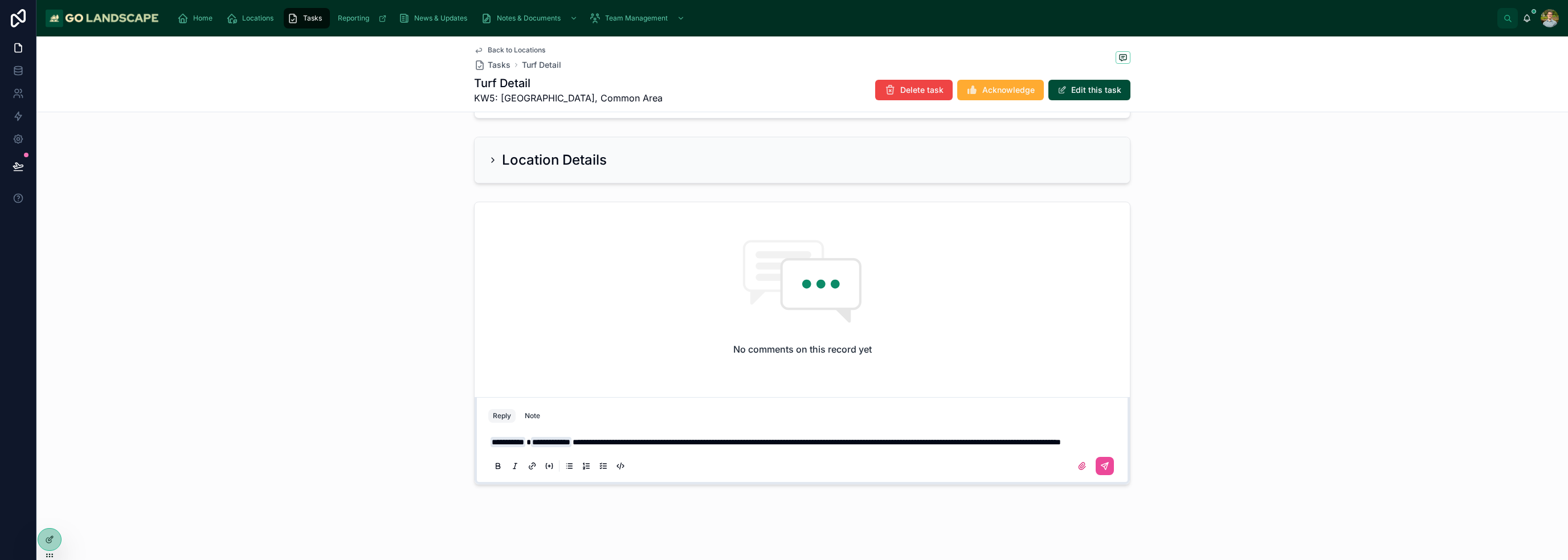
drag, startPoint x: 1101, startPoint y: 469, endPoint x: 1119, endPoint y: 479, distance: 20.6
click at [1101, 469] on button at bounding box center [1105, 466] width 19 height 19
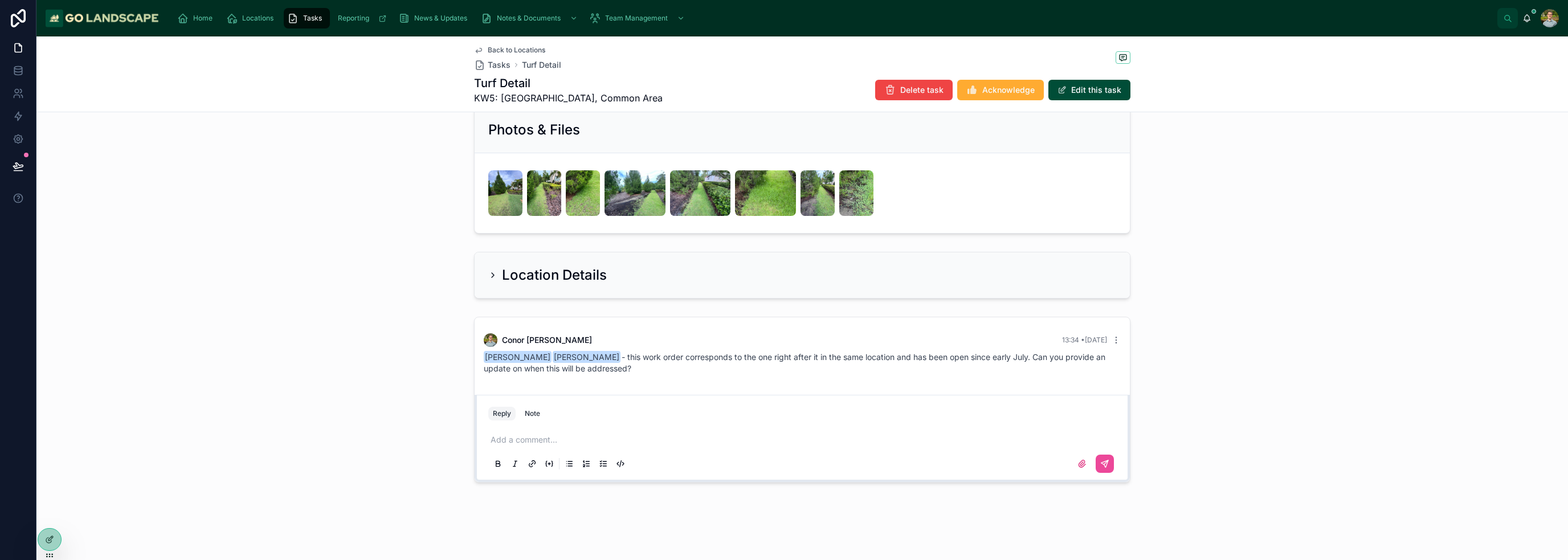
scroll to position [495, 0]
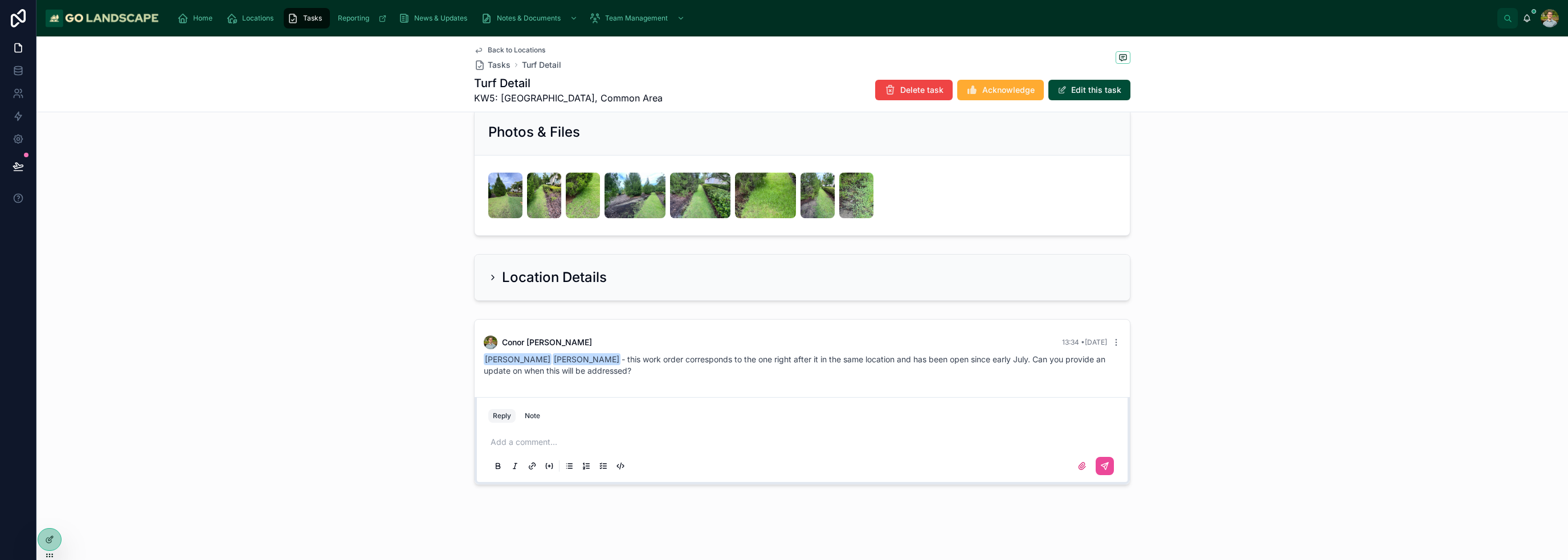
click at [1234, 295] on div "Location Details" at bounding box center [802, 277] width 1532 height 56
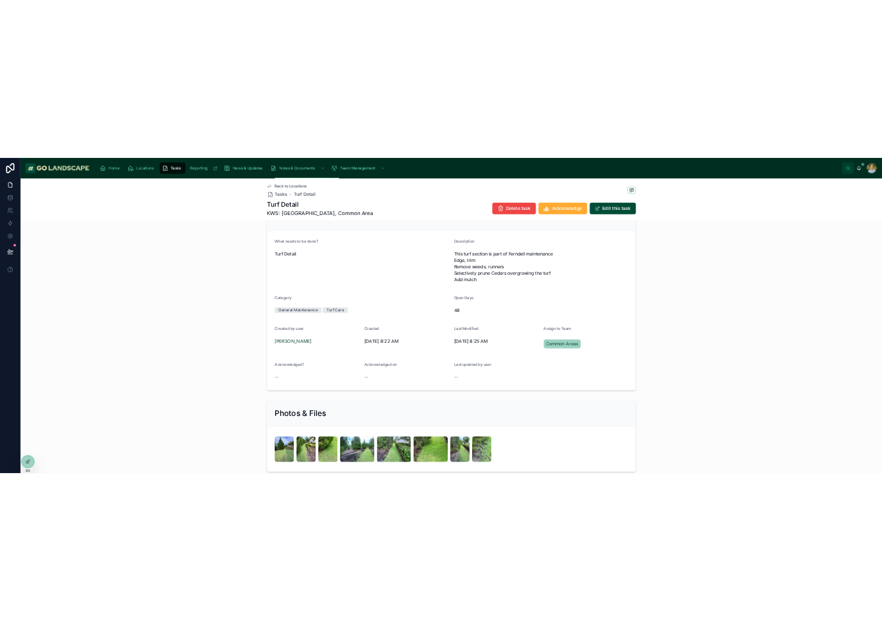
scroll to position [0, 0]
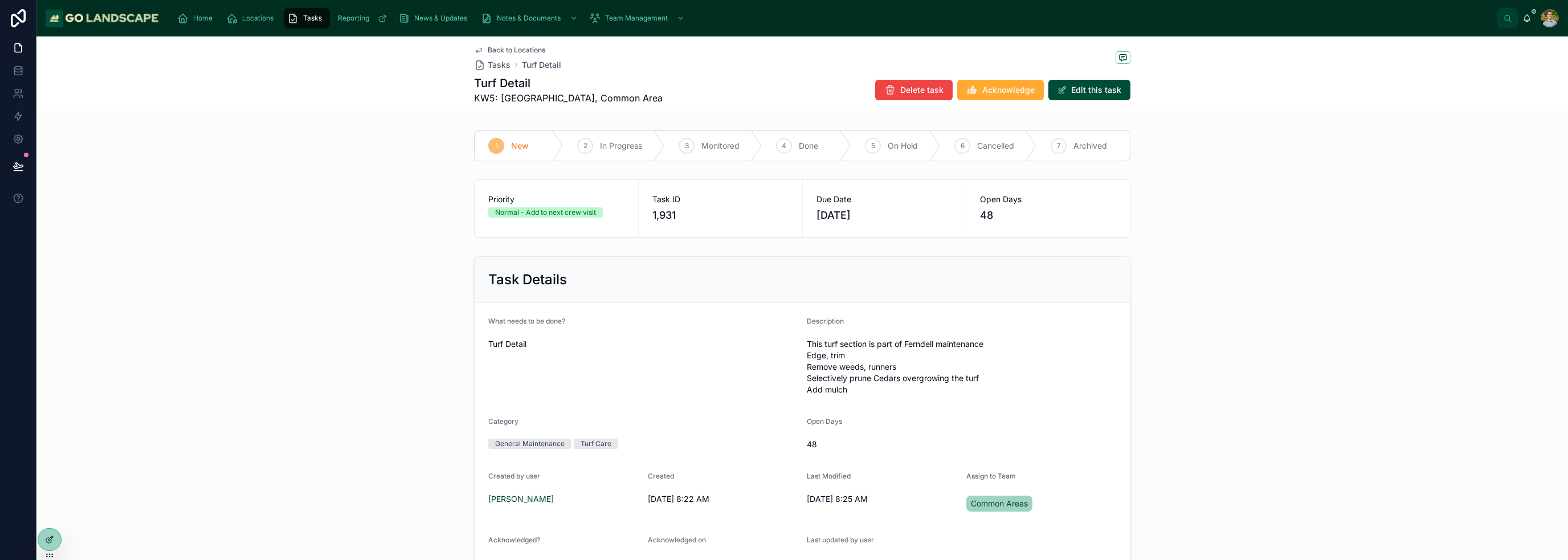
click at [1250, 417] on div "Task Details What needs to be done? Turf Detail Description This turf section i…" at bounding box center [802, 422] width 1532 height 339
click at [1261, 423] on div "Task Details What needs to be done? Turf Detail Description This turf section i…" at bounding box center [802, 422] width 1532 height 339
click at [1283, 197] on div "Priority Normal - Add to next crew visit Task ID 1,931 Due Date [DATE] Open Day…" at bounding box center [802, 209] width 1532 height 67
click at [1225, 299] on div "Task Details What needs to be done? Turf Detail Description This turf section i…" at bounding box center [802, 422] width 1532 height 339
click at [221, 394] on div "Task Details What needs to be done? Turf Detail Description This turf section i…" at bounding box center [802, 422] width 1532 height 339
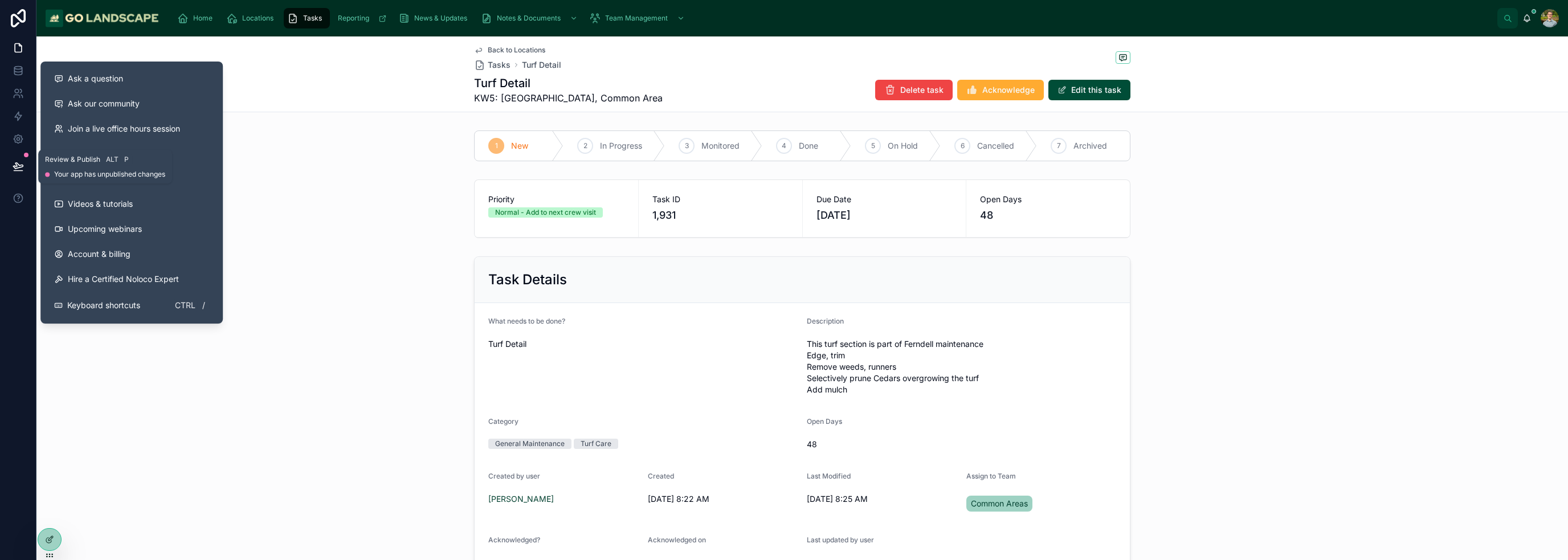
click at [11, 166] on button at bounding box center [18, 166] width 25 height 32
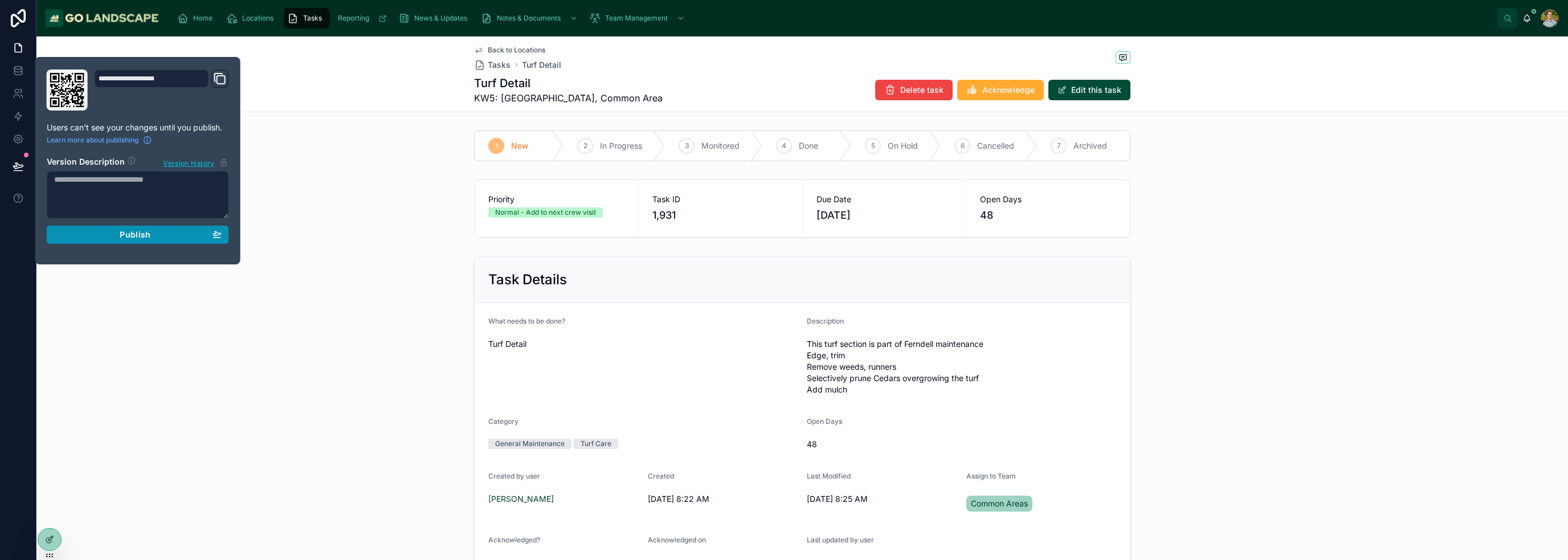
click at [73, 228] on button "Publish" at bounding box center [138, 234] width 182 height 19
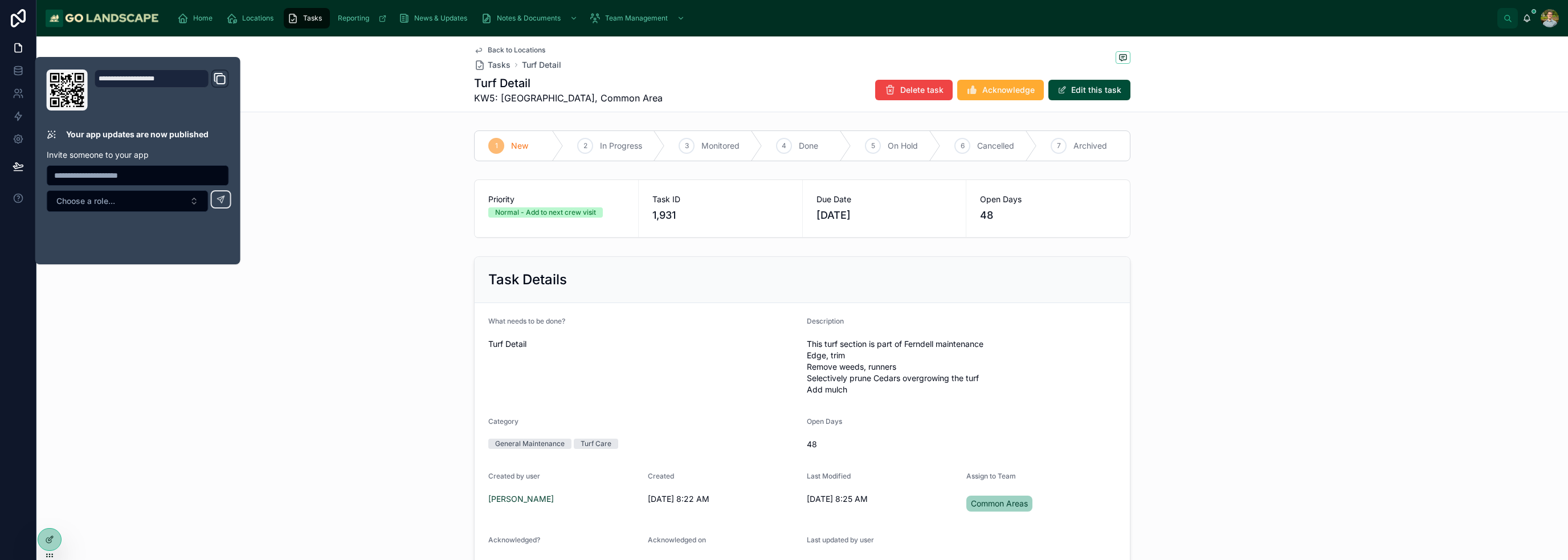
click at [321, 146] on div "1 New 2 In Progress 3 Monitored 4 Done 5 On Hold 6 Cancelled 7 Archived" at bounding box center [802, 146] width 1532 height 40
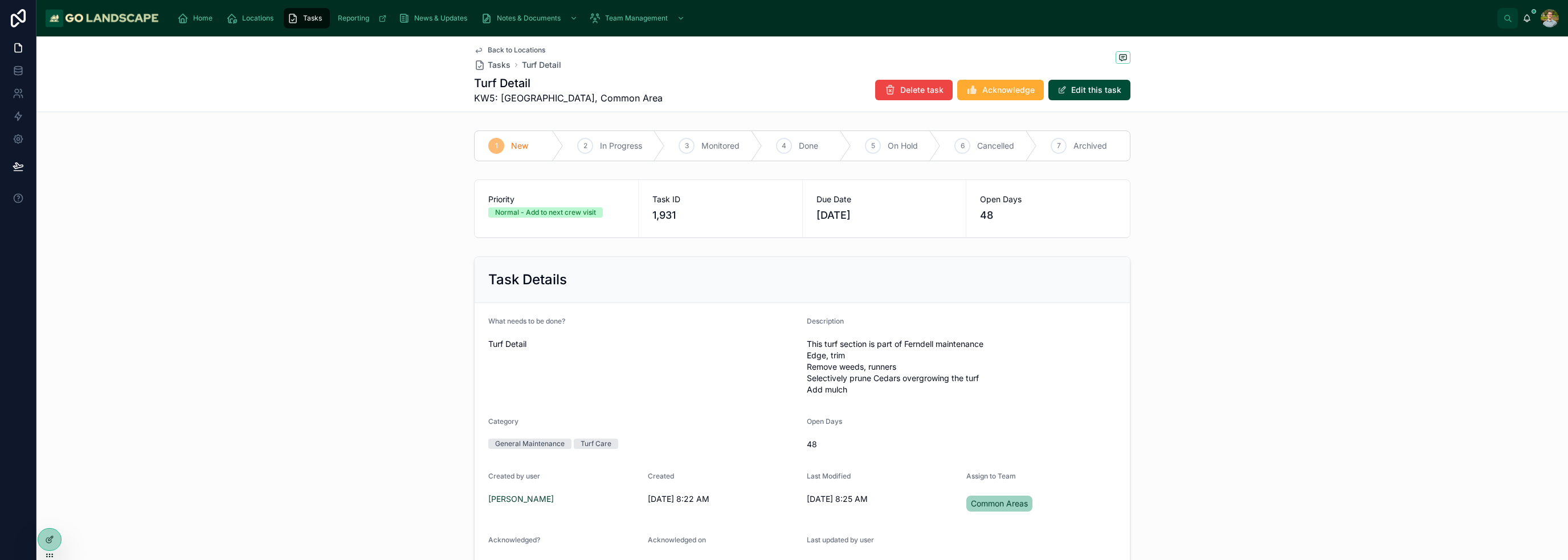
click at [1239, 354] on div "Task Details What needs to be done? Turf Detail Description This turf section i…" at bounding box center [802, 422] width 1532 height 339
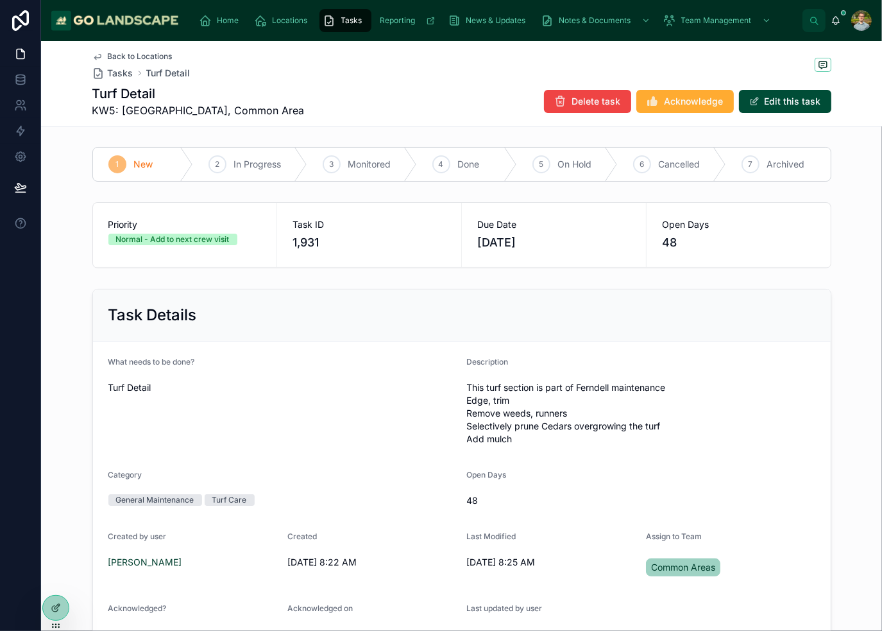
click at [815, 292] on div "Task Details" at bounding box center [462, 315] width 738 height 52
click at [425, 64] on div "Back to Locations Tasks Turf Detail" at bounding box center [461, 65] width 739 height 28
click at [846, 302] on div "Task Details What needs to be done? Turf Detail Description This turf section i…" at bounding box center [461, 475] width 841 height 382
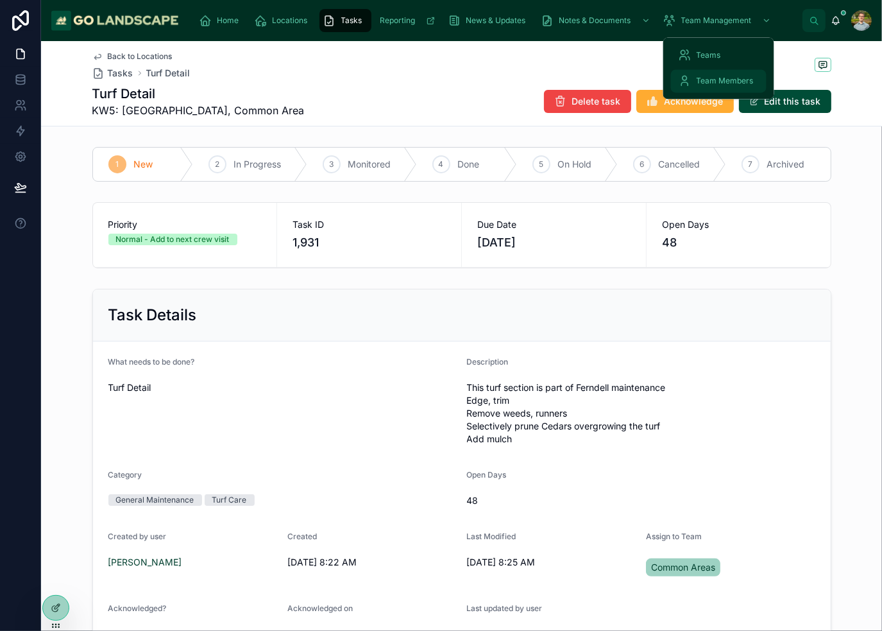
click at [712, 80] on span "Team Members" at bounding box center [725, 81] width 57 height 10
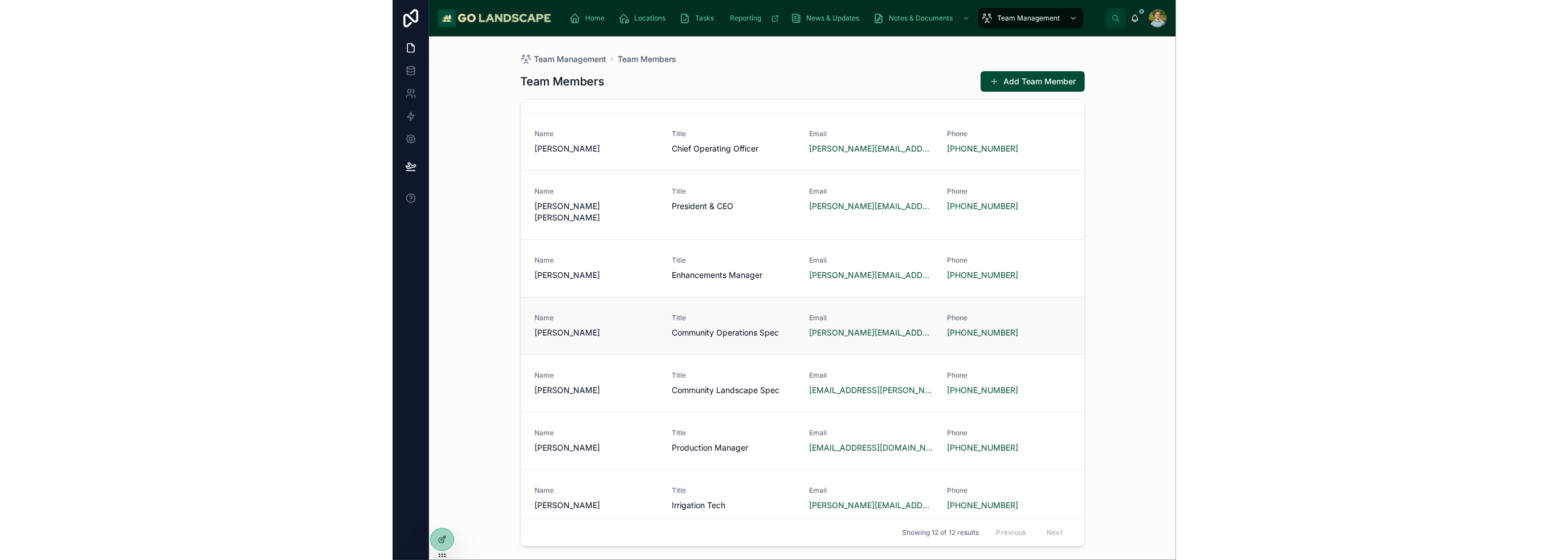
scroll to position [303, 0]
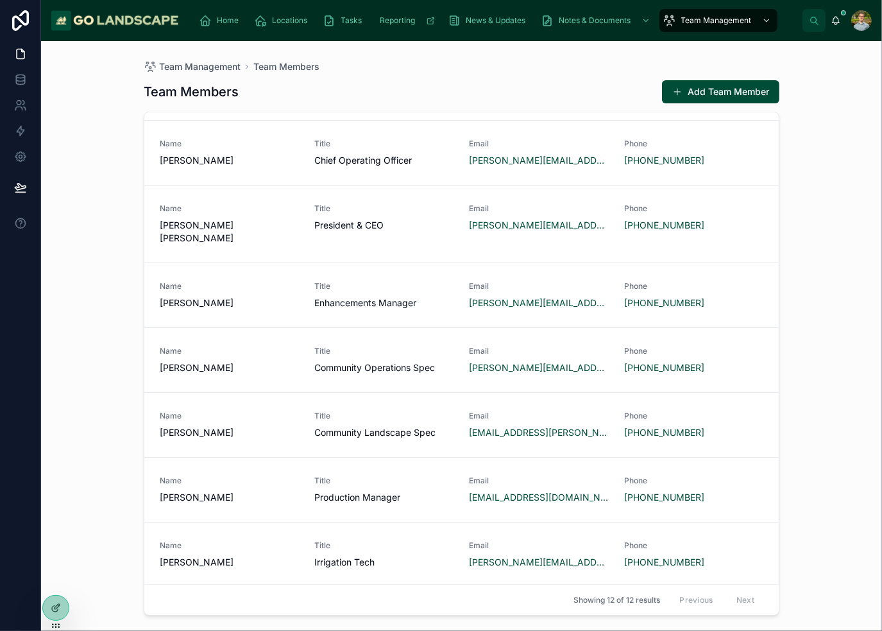
click at [829, 123] on div "Team Management Team Members Team Members Add Team Member Name [PERSON_NAME] Ti…" at bounding box center [461, 336] width 841 height 590
